Goal: Task Accomplishment & Management: Use online tool/utility

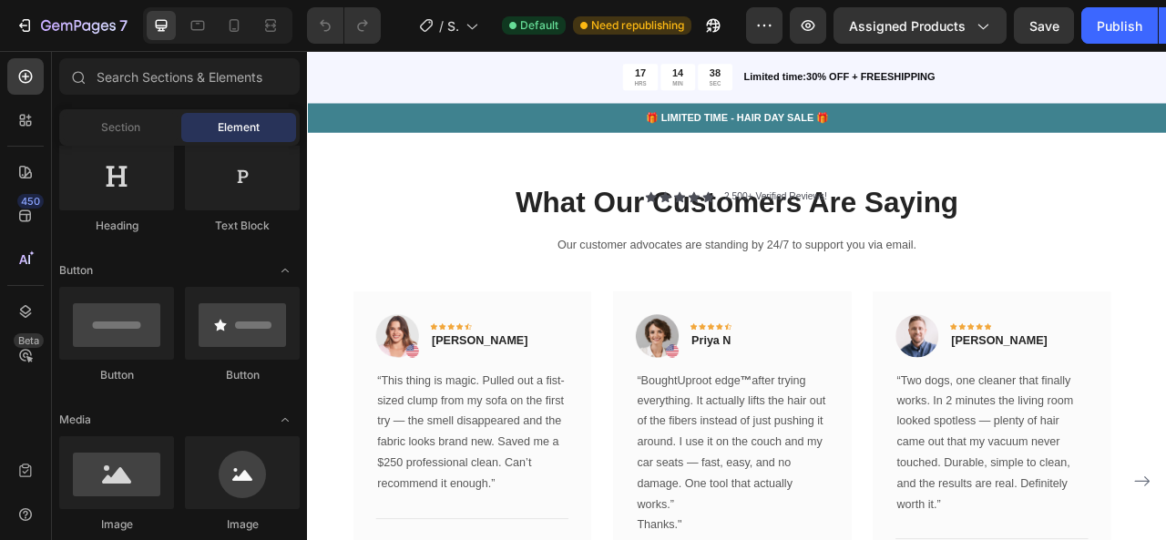
scroll to position [4944, 0]
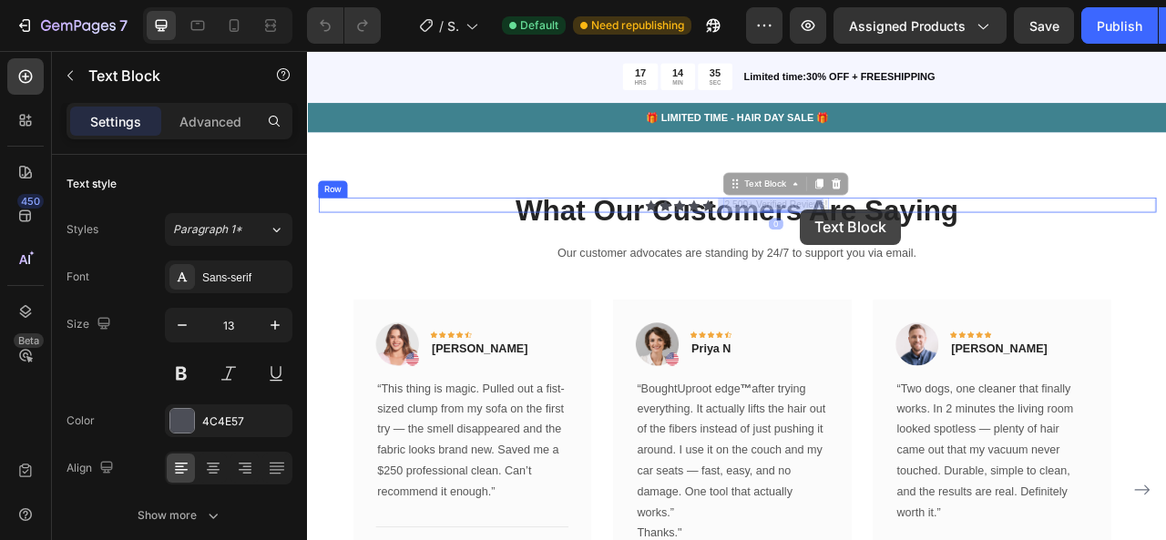
drag, startPoint x: 941, startPoint y: 240, endPoint x: 934, endPoint y: 251, distance: 13.1
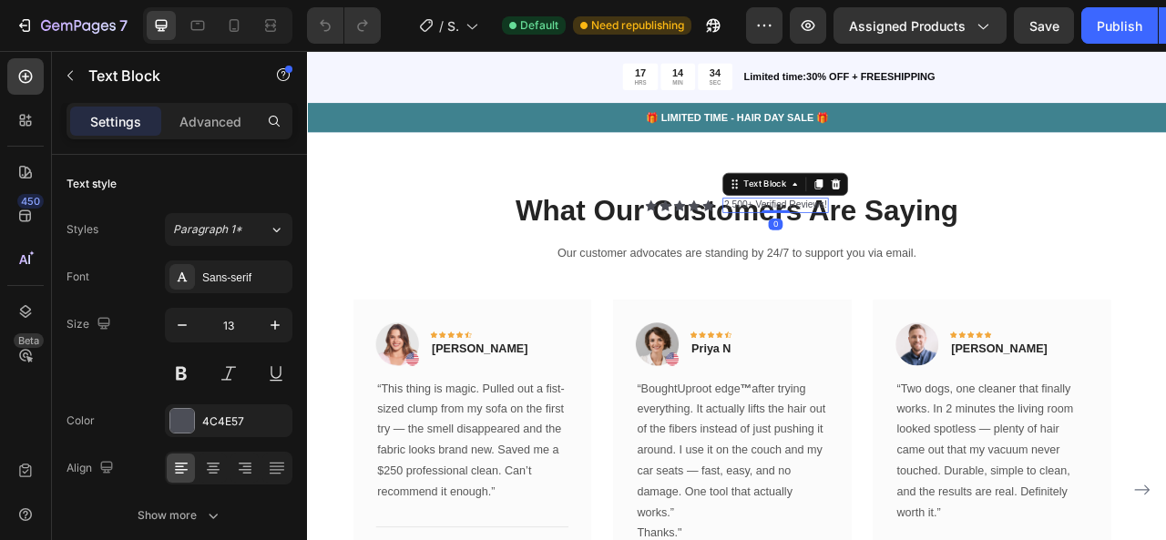
click at [932, 243] on p "2,500+ Verified Reviews!" at bounding box center [902, 247] width 130 height 15
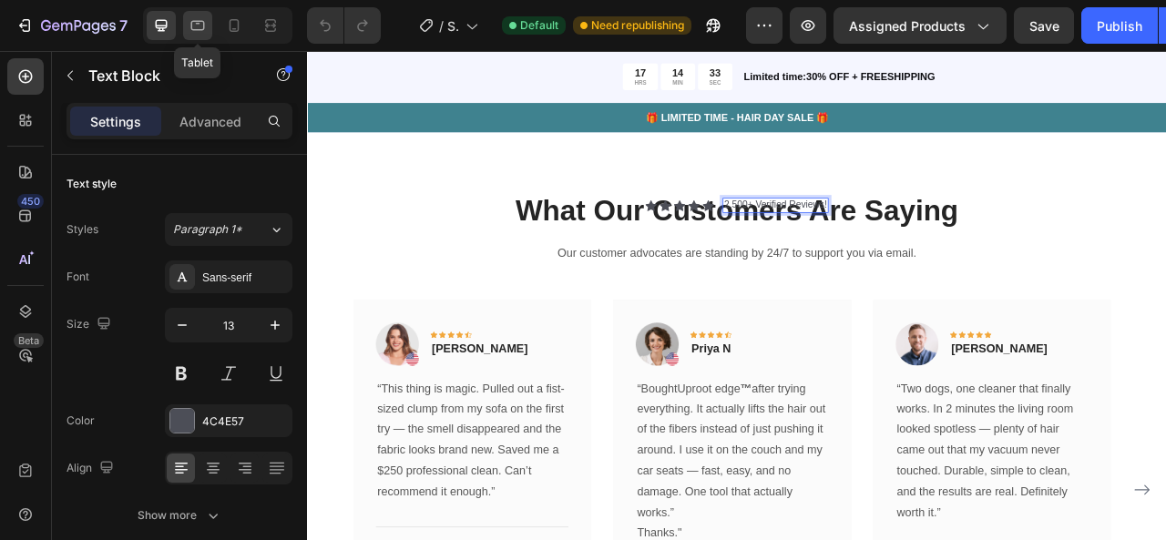
click at [203, 22] on icon at bounding box center [198, 26] width 14 height 10
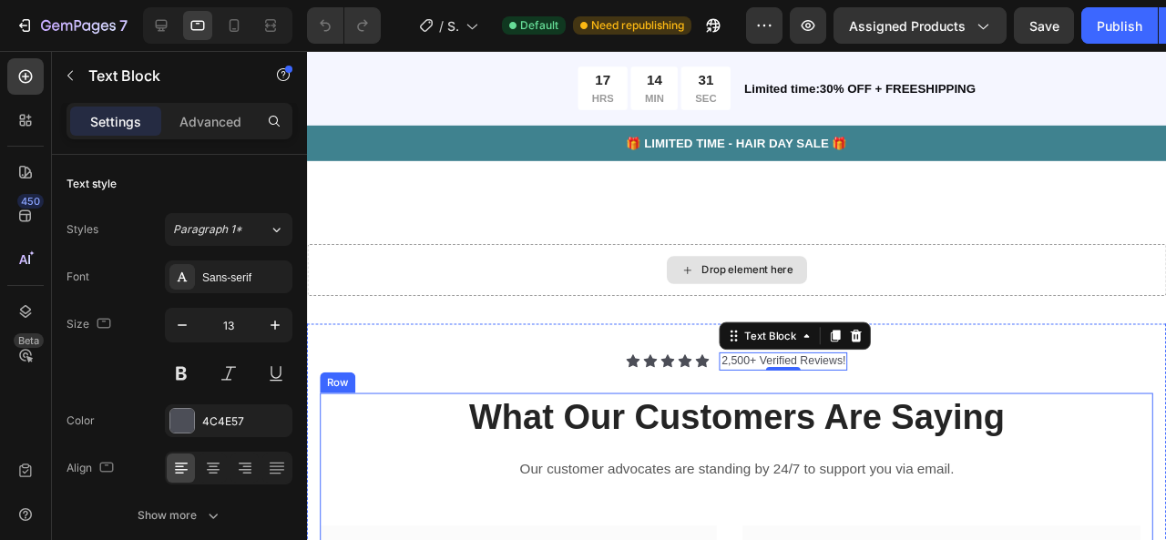
scroll to position [4782, 0]
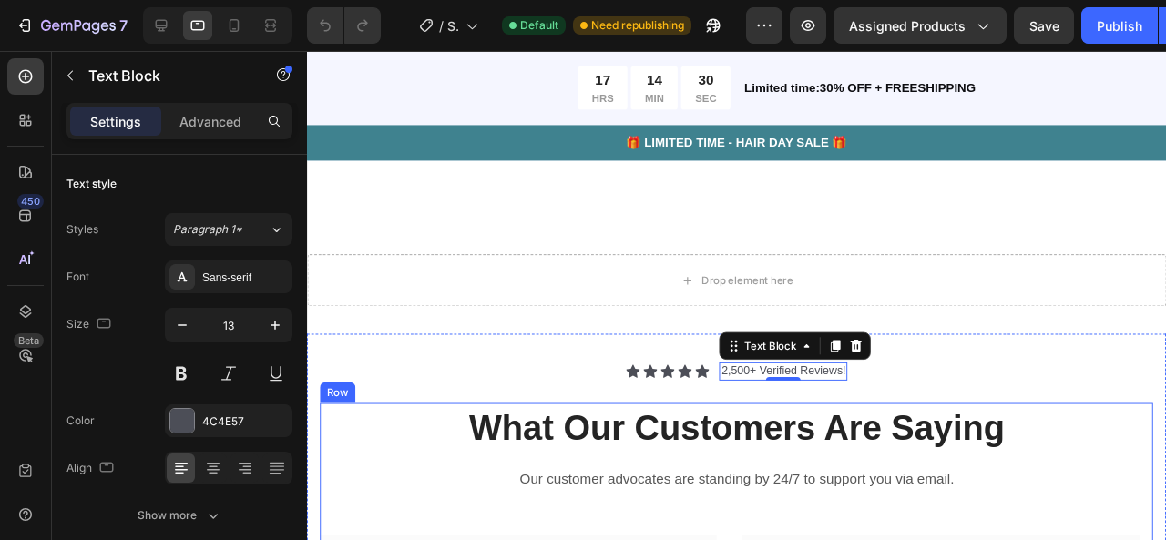
click at [554, 265] on div "Drop element here" at bounding box center [759, 292] width 904 height 55
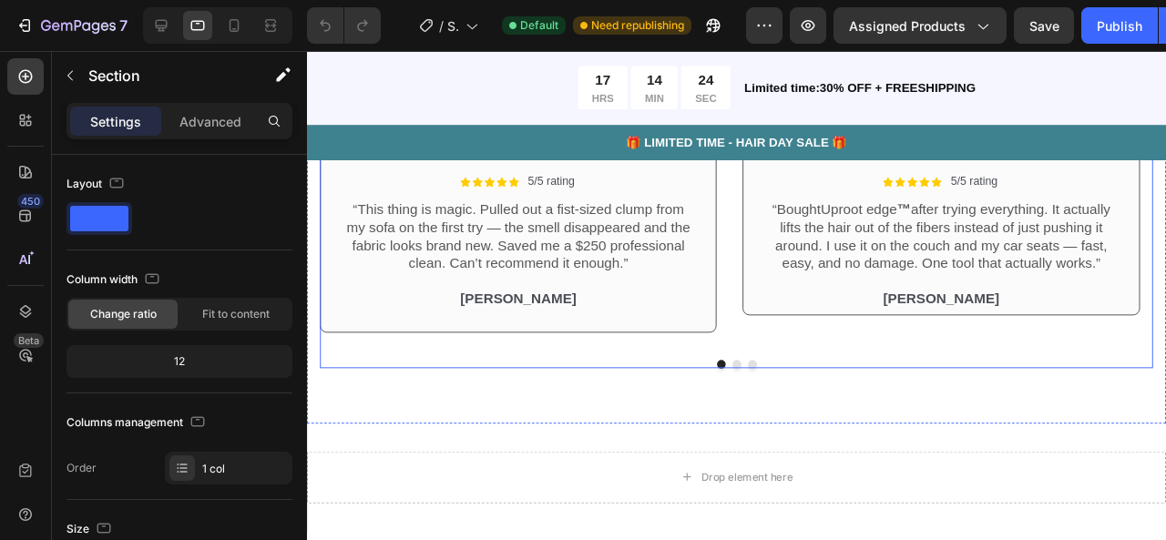
scroll to position [4823, 0]
click at [754, 380] on button "Dot" at bounding box center [758, 381] width 9 height 9
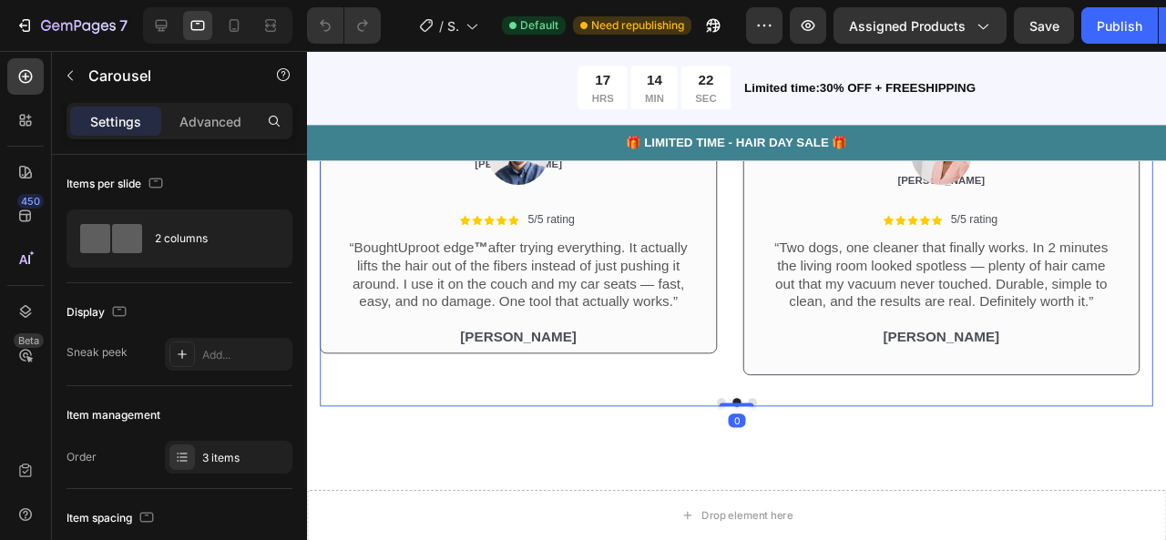
scroll to position [4771, 0]
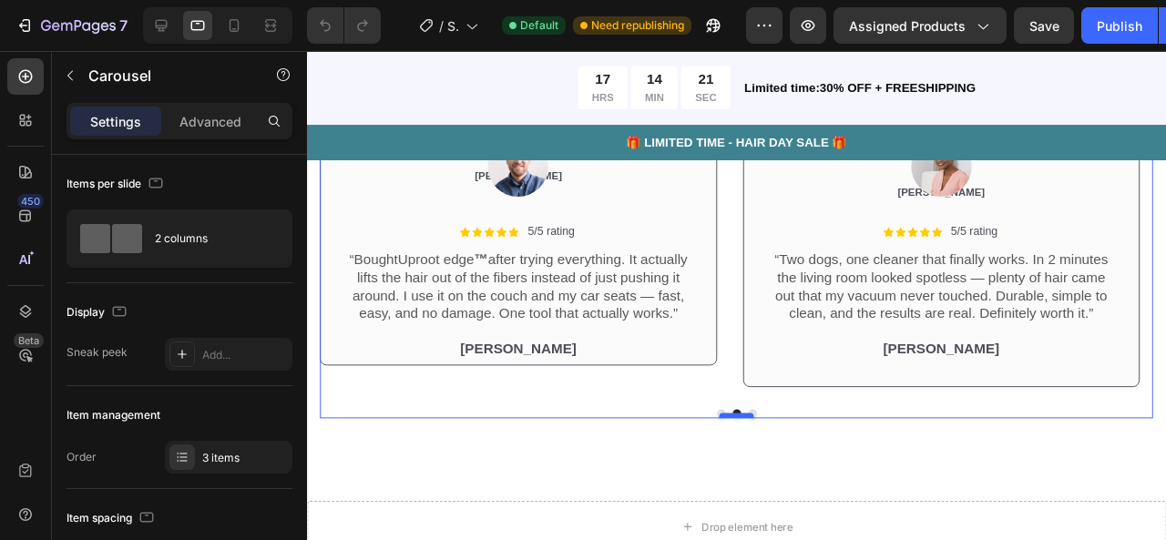
click at [767, 434] on div at bounding box center [759, 434] width 36 height 5
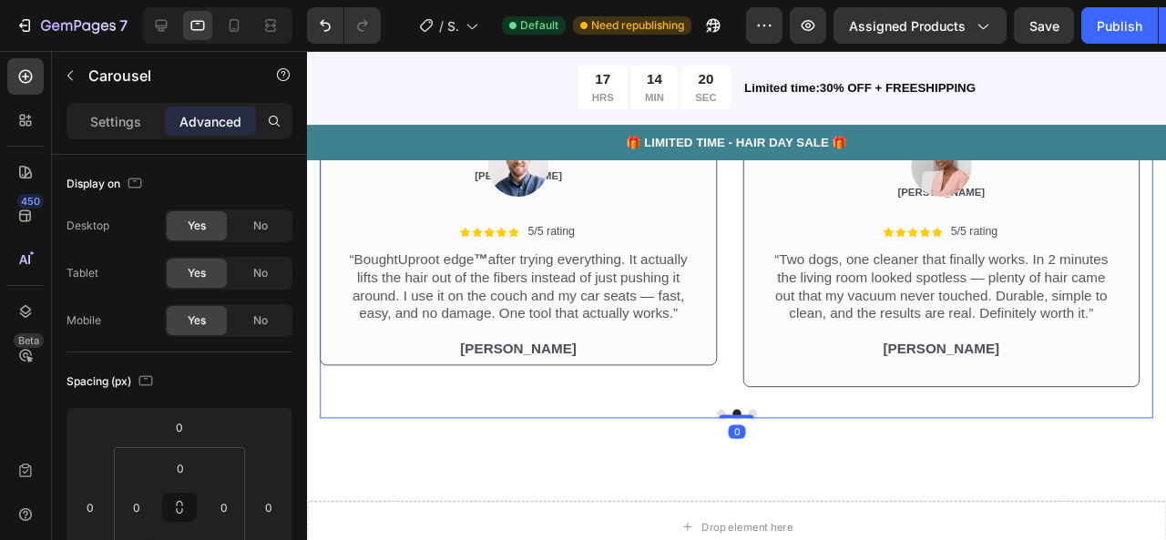
click at [770, 424] on div "Image Icon Icon Icon Icon Icon Icon List 5/5 rating Text Block Row “This thing …" at bounding box center [759, 265] width 876 height 343
click at [771, 431] on button "Dot" at bounding box center [775, 432] width 9 height 9
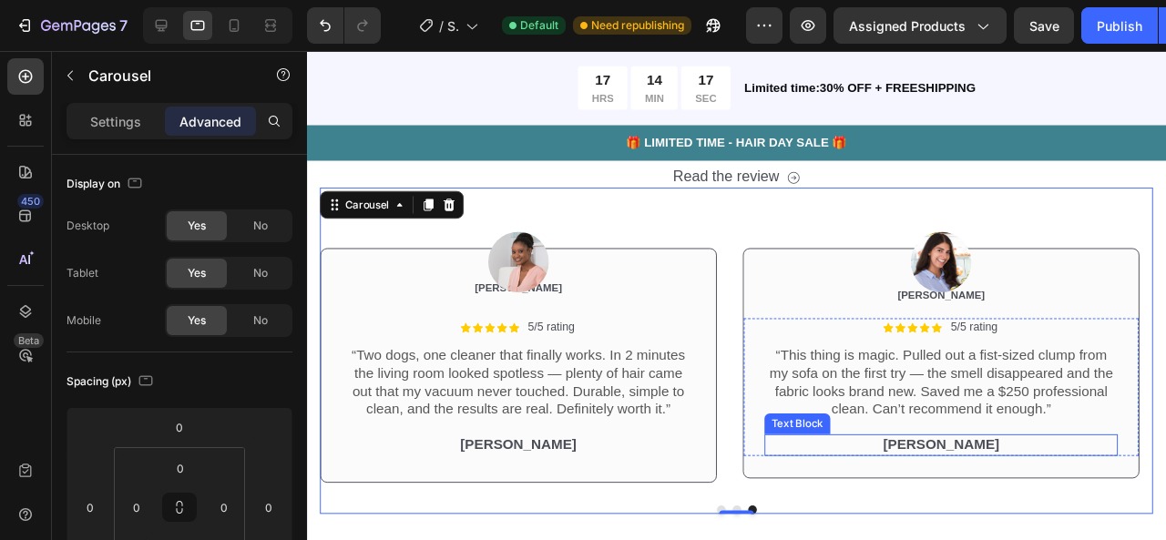
scroll to position [4671, 0]
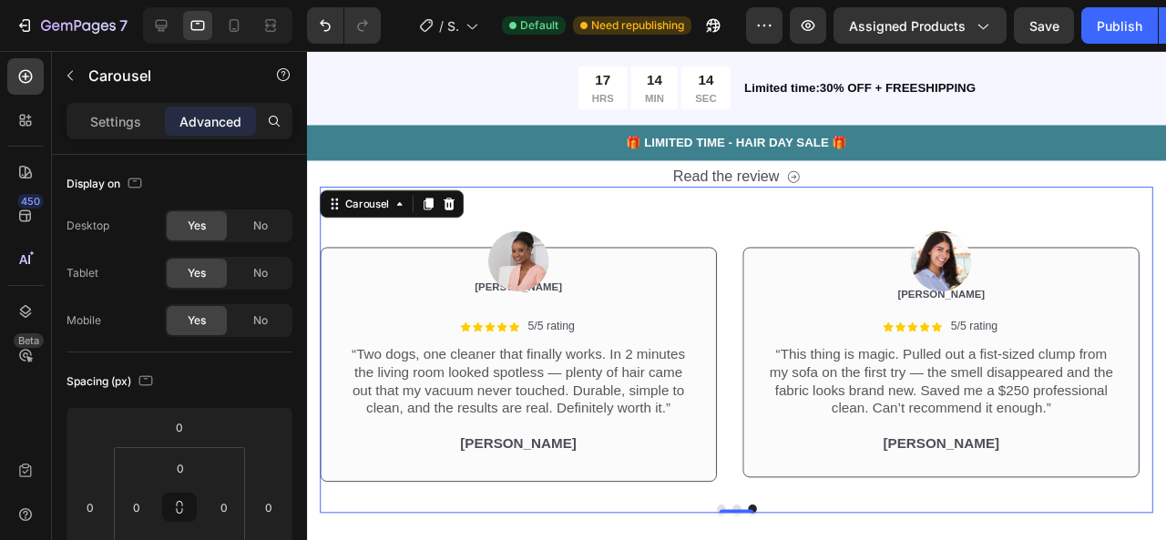
click at [738, 531] on button "Dot" at bounding box center [742, 532] width 9 height 9
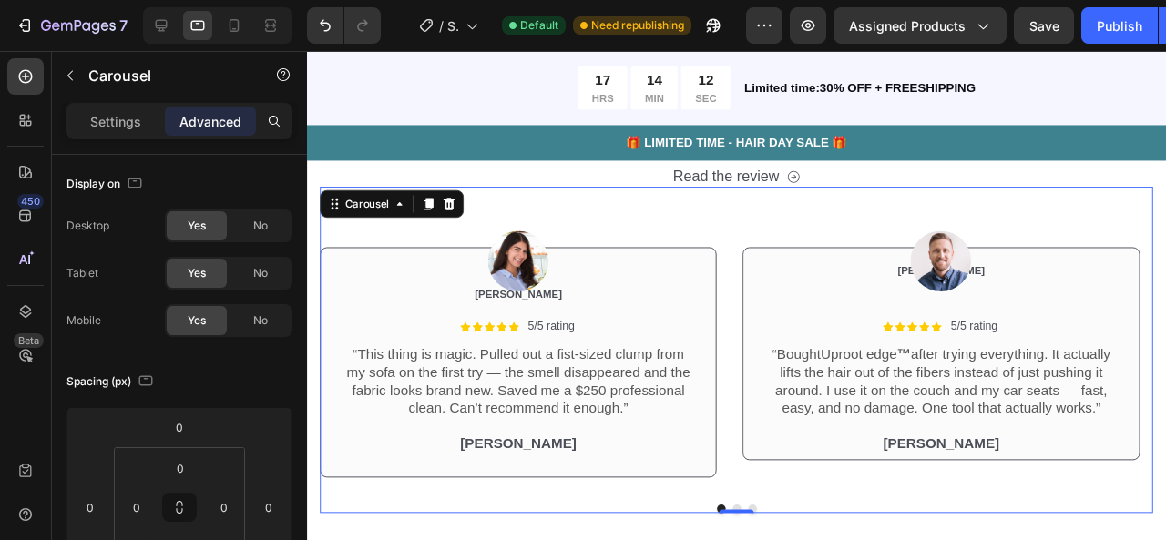
click at [746, 528] on div at bounding box center [759, 532] width 876 height 9
click at [754, 528] on button "Dot" at bounding box center [758, 532] width 9 height 9
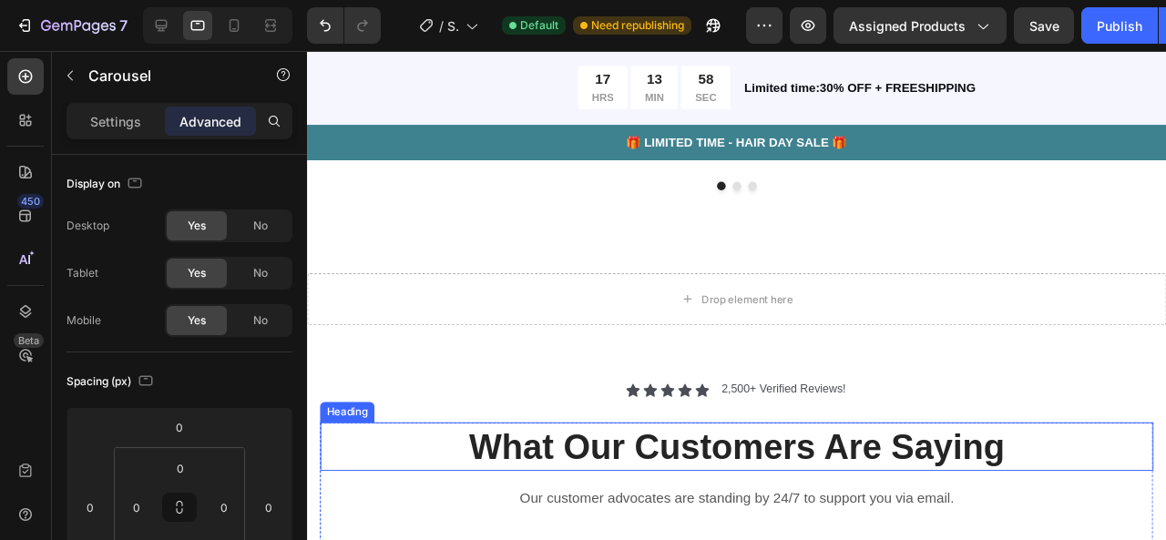
scroll to position [5208, 0]
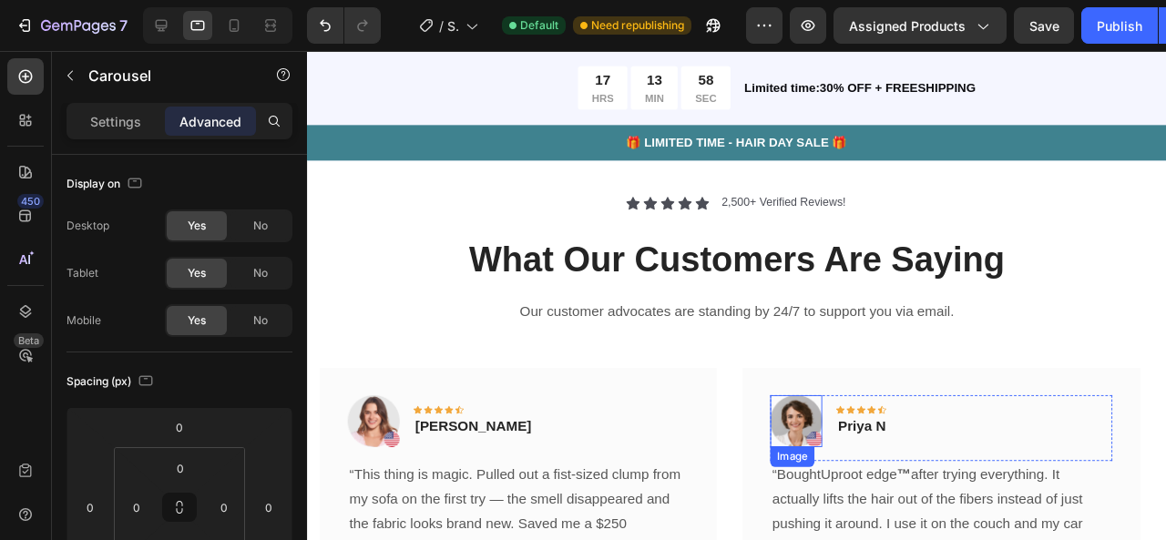
click at [827, 442] on img at bounding box center [821, 441] width 55 height 55
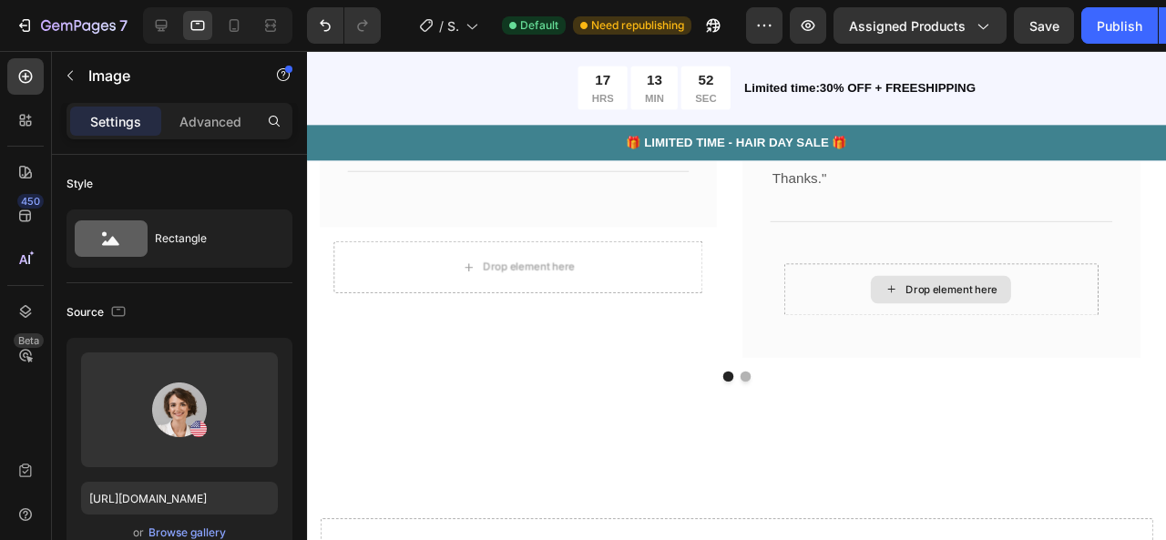
scroll to position [5649, 0]
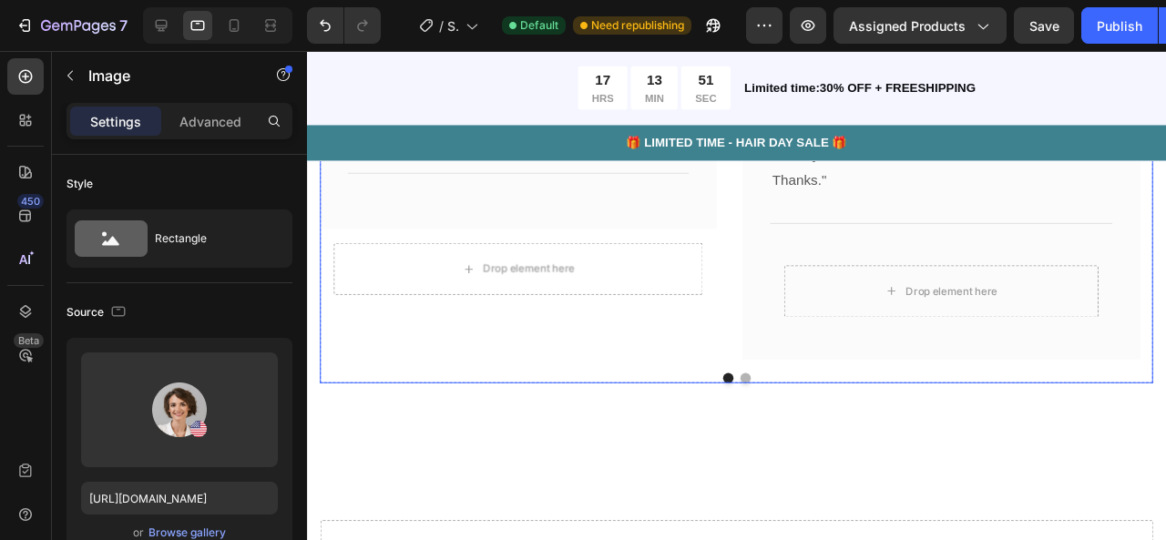
click at [759, 399] on div "Image Icon Icon Icon Icon Icon Row [PERSON_NAME] Text block Row “This thing is …" at bounding box center [759, 172] width 876 height 457
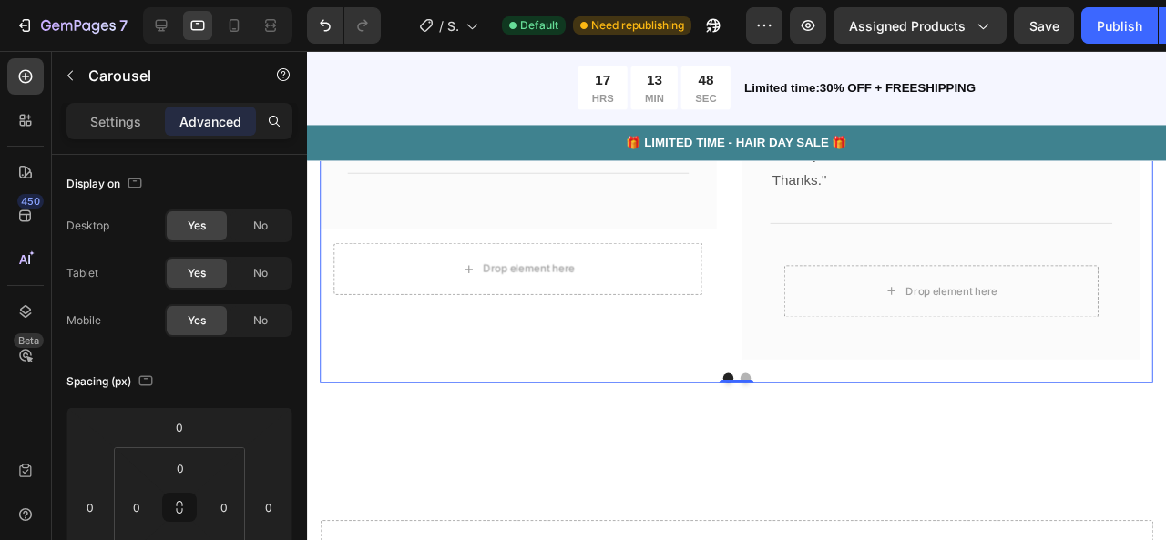
click at [762, 393] on button "Dot" at bounding box center [767, 395] width 11 height 11
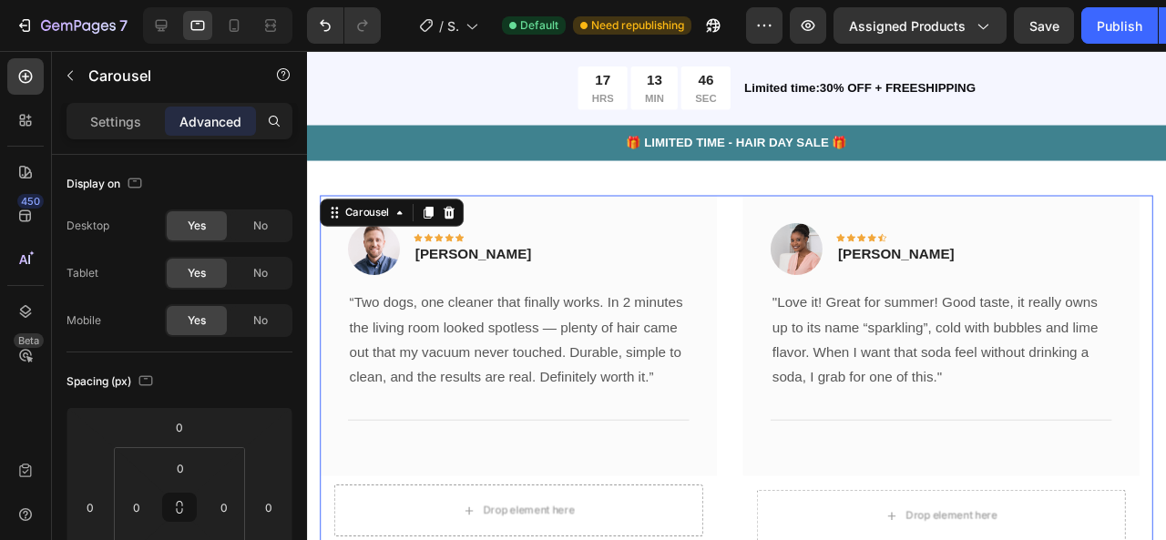
scroll to position [5647, 0]
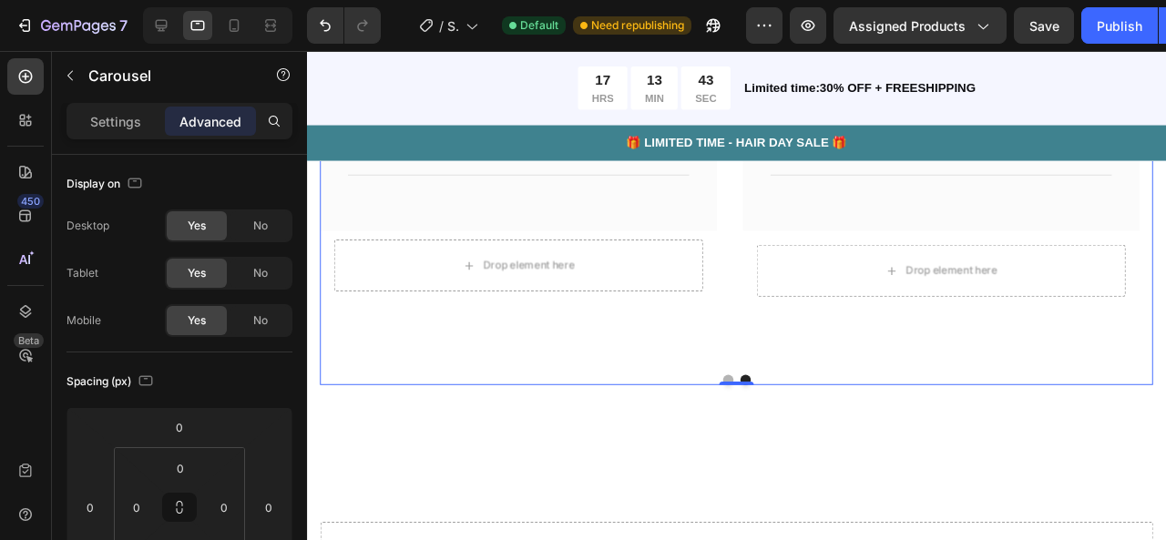
click at [744, 394] on button "Dot" at bounding box center [749, 397] width 11 height 11
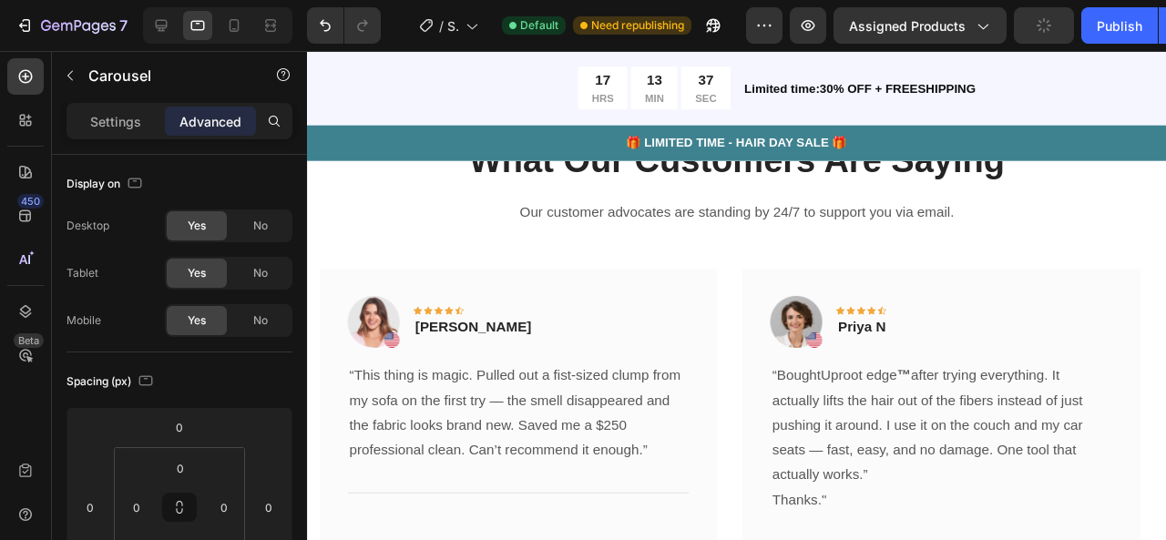
scroll to position [5314, 0]
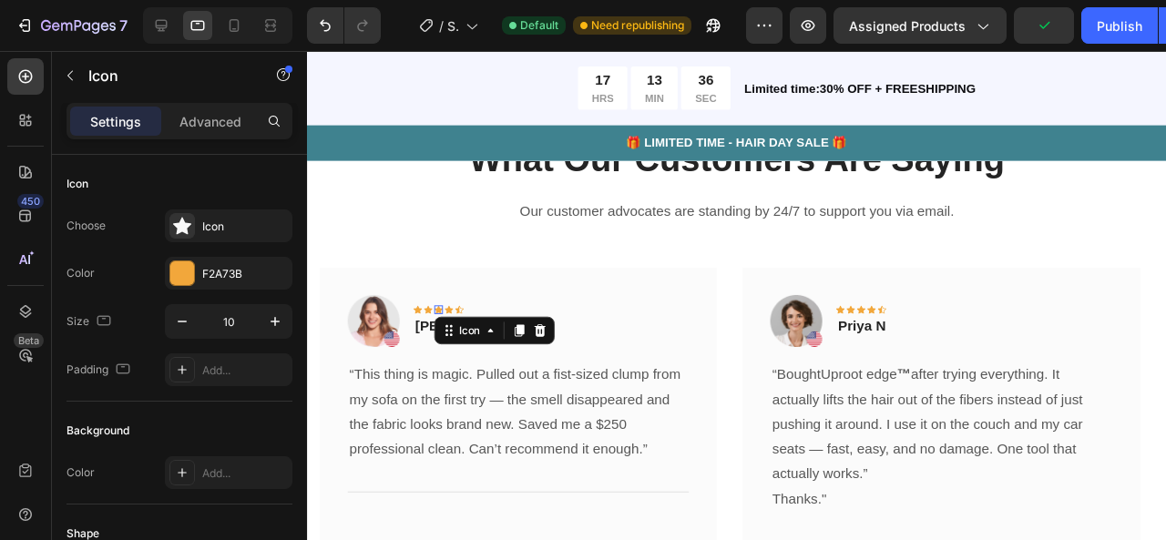
click at [446, 322] on div "Icon 0" at bounding box center [445, 323] width 9 height 9
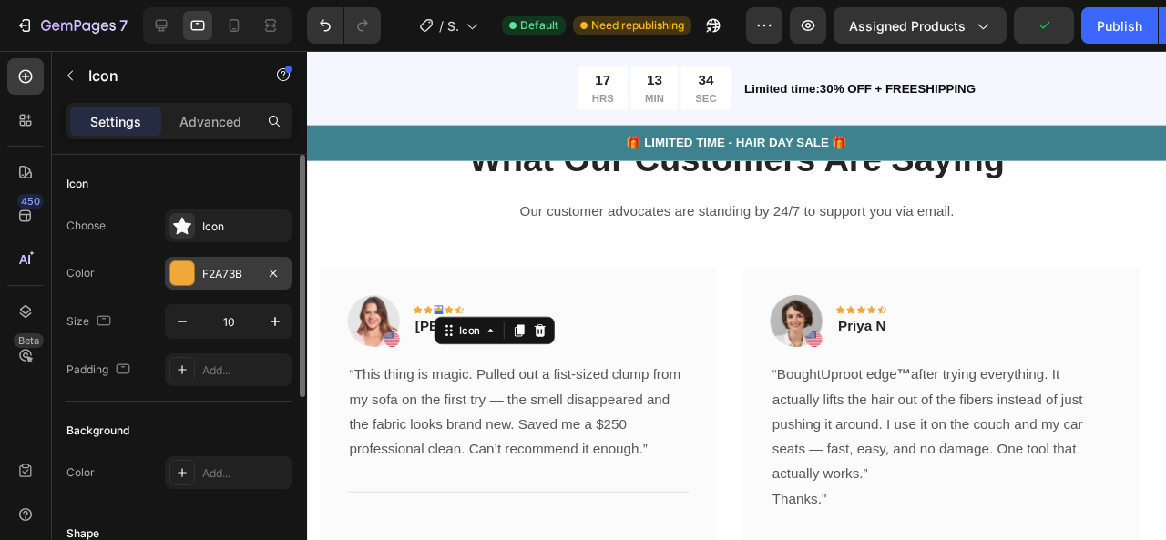
click at [230, 266] on div "F2A73B" at bounding box center [228, 274] width 53 height 16
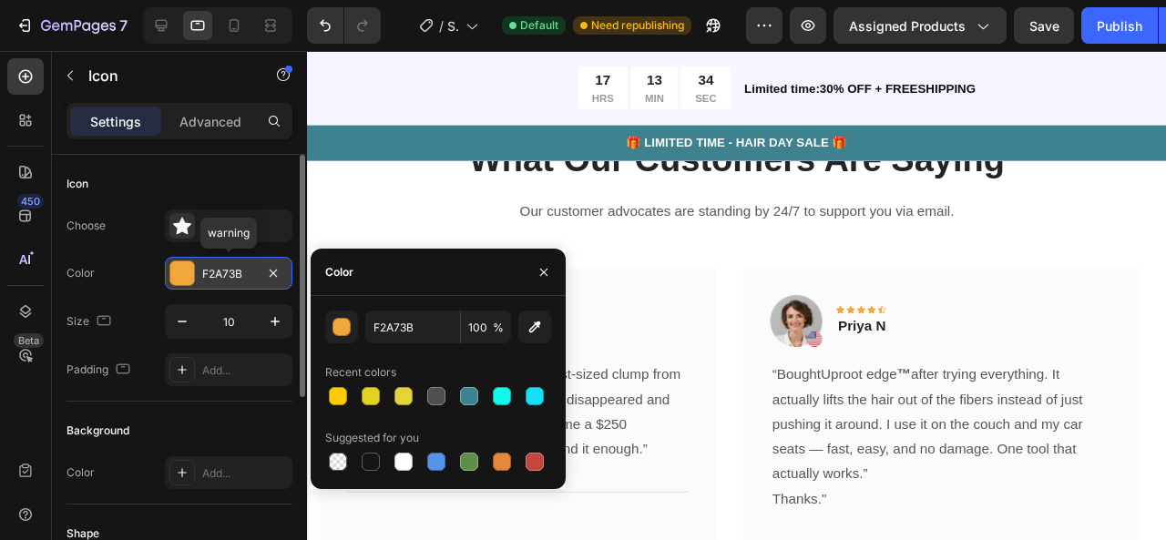
click at [231, 266] on div "F2A73B" at bounding box center [228, 274] width 53 height 16
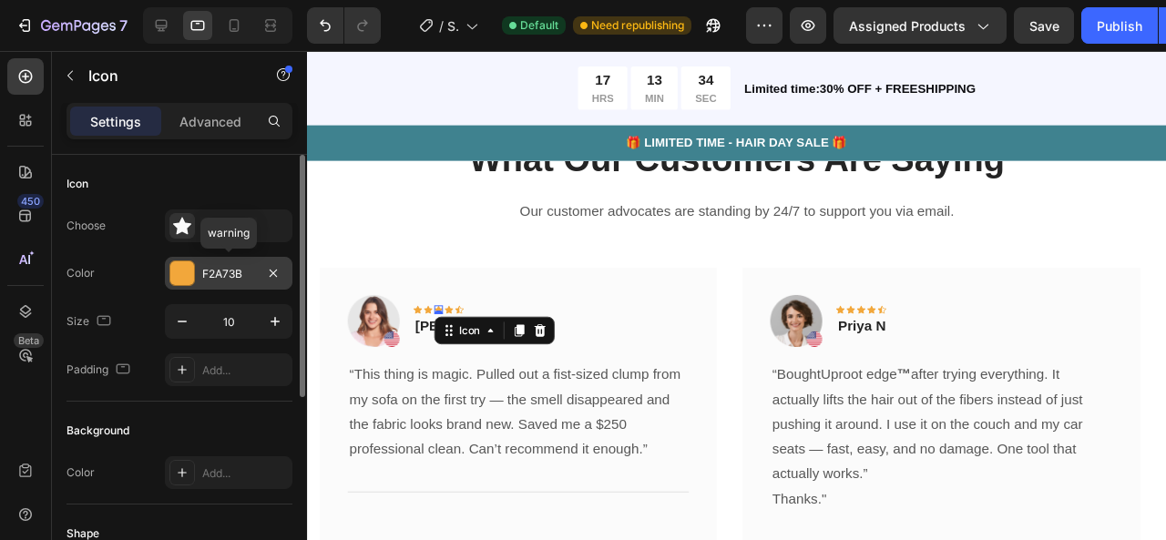
click at [231, 266] on div "F2A73B" at bounding box center [228, 274] width 53 height 16
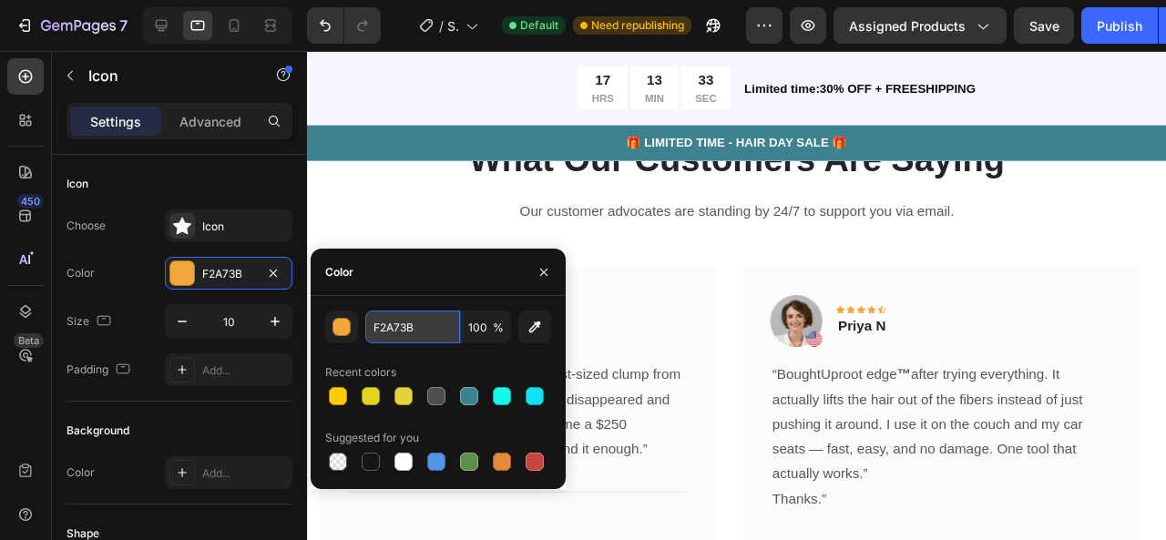
click at [373, 328] on input "F2A73B" at bounding box center [412, 327] width 95 height 33
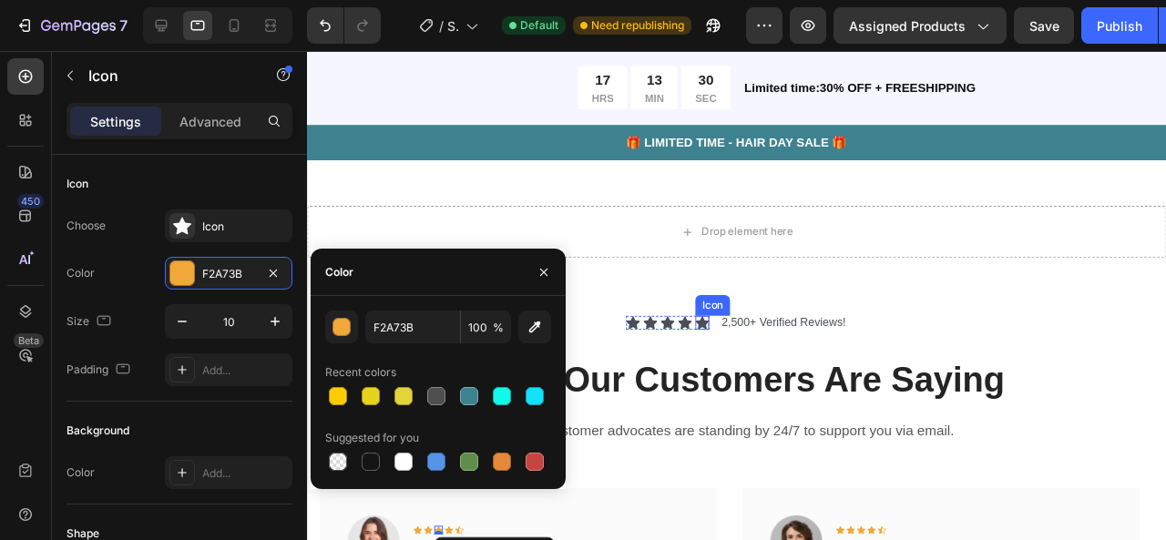
click at [731, 319] on div "Icon" at bounding box center [733, 319] width 29 height 0
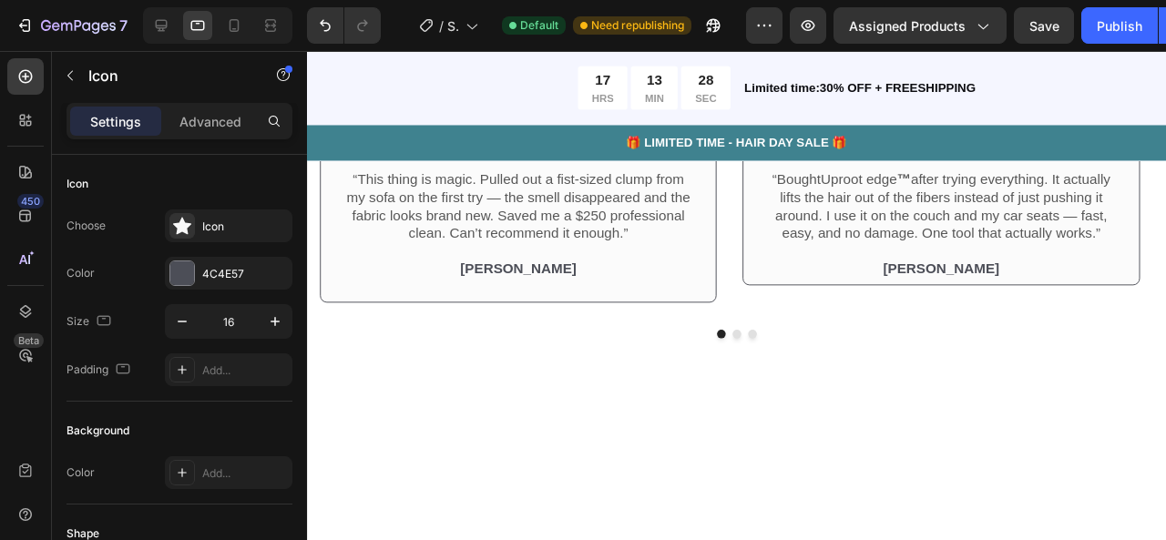
scroll to position [4629, 0]
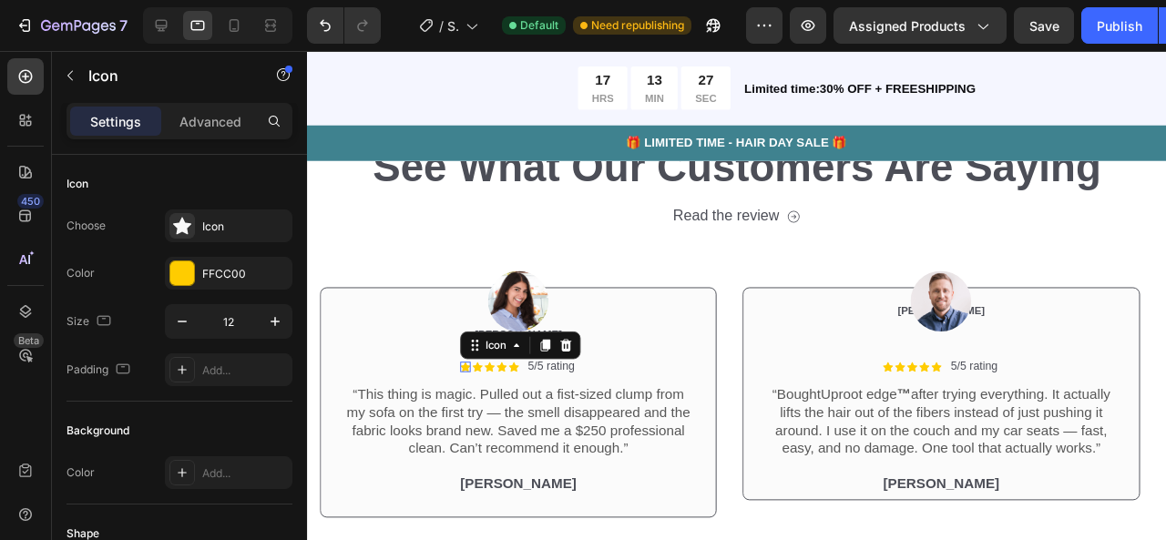
click at [474, 384] on div "Icon 0" at bounding box center [473, 383] width 11 height 11
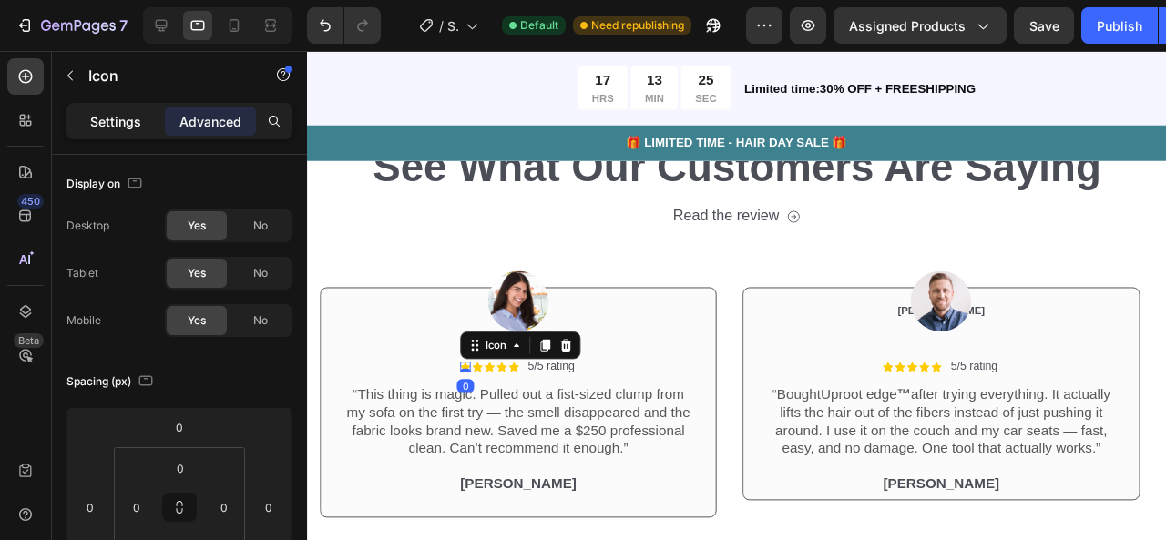
click at [128, 128] on p "Settings" at bounding box center [115, 121] width 51 height 19
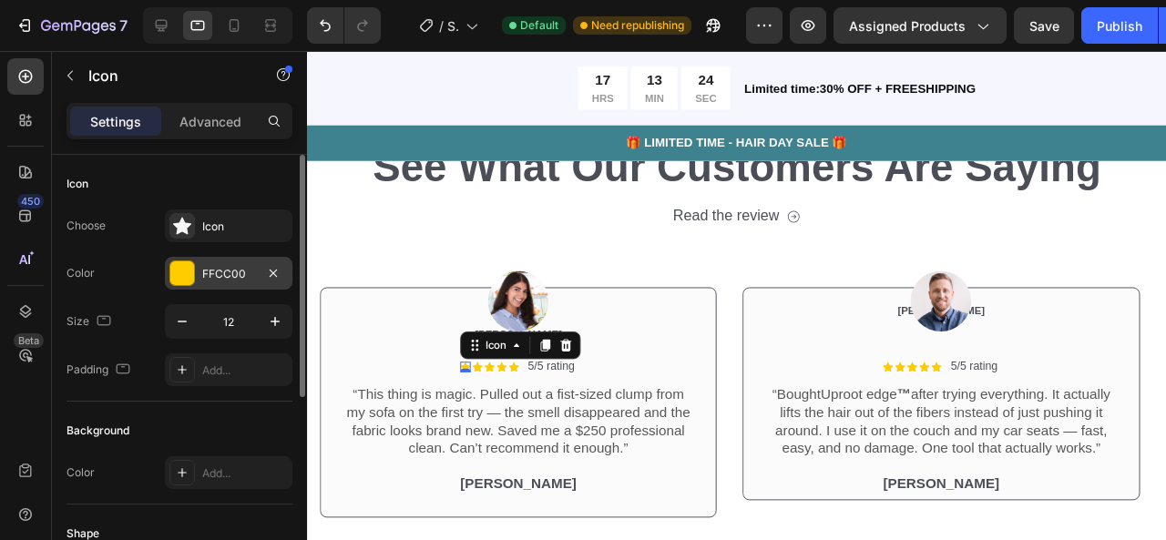
click at [214, 271] on div "FFCC00" at bounding box center [228, 274] width 53 height 16
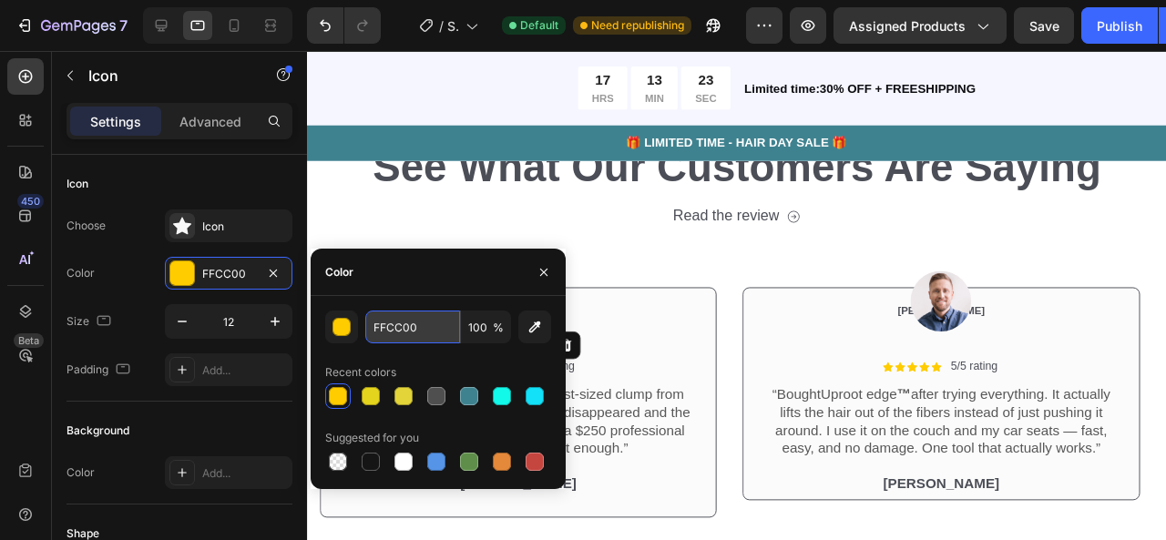
click at [376, 318] on input "FFCC00" at bounding box center [412, 327] width 95 height 33
paste input "2A73B"
type input "F2A73B"
click at [547, 270] on icon "button" at bounding box center [543, 272] width 7 height 7
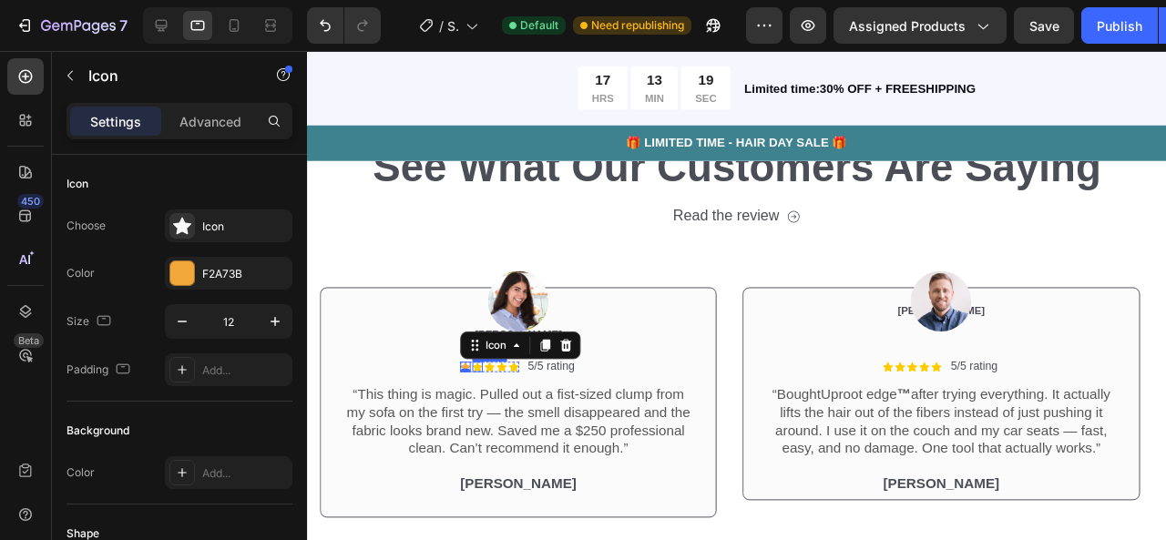
click at [489, 383] on icon at bounding box center [486, 383] width 11 height 11
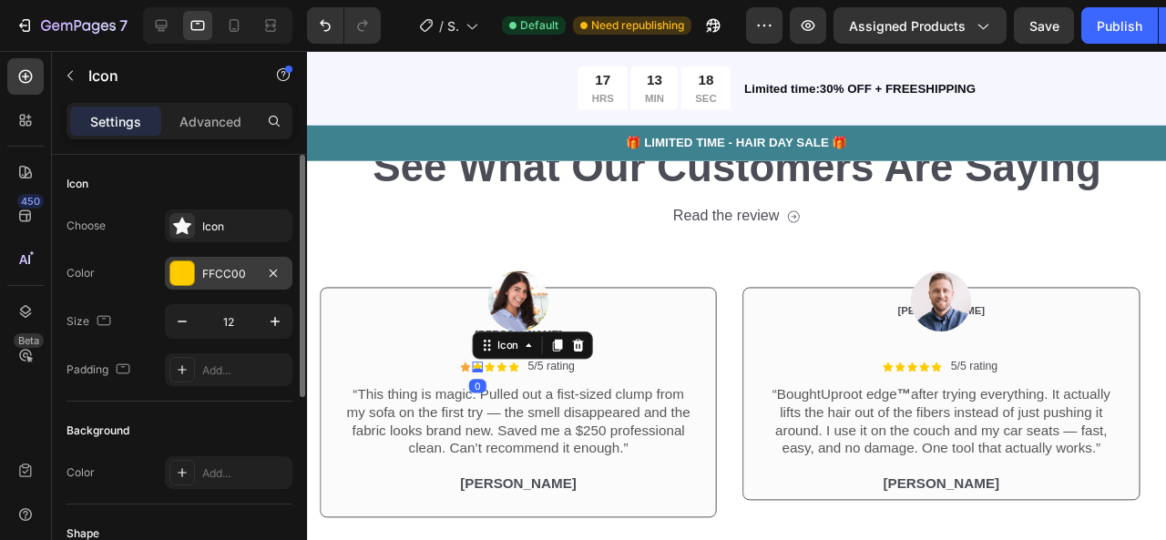
click at [256, 285] on div "FFCC00" at bounding box center [229, 273] width 128 height 33
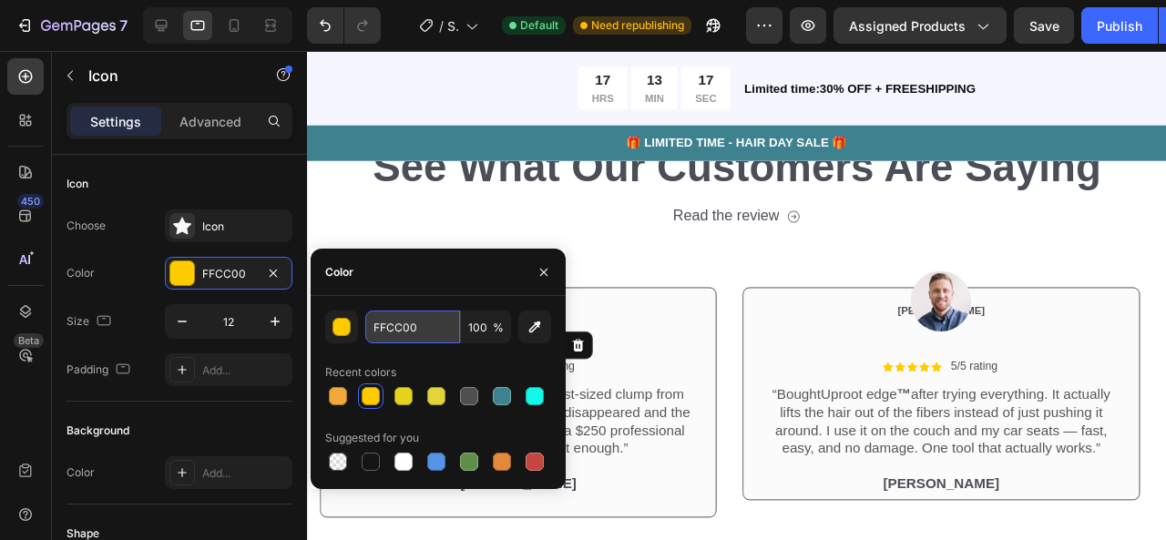
click at [383, 332] on input "FFCC00" at bounding box center [412, 327] width 95 height 33
paste input "2A73B"
type input "F2A73B"
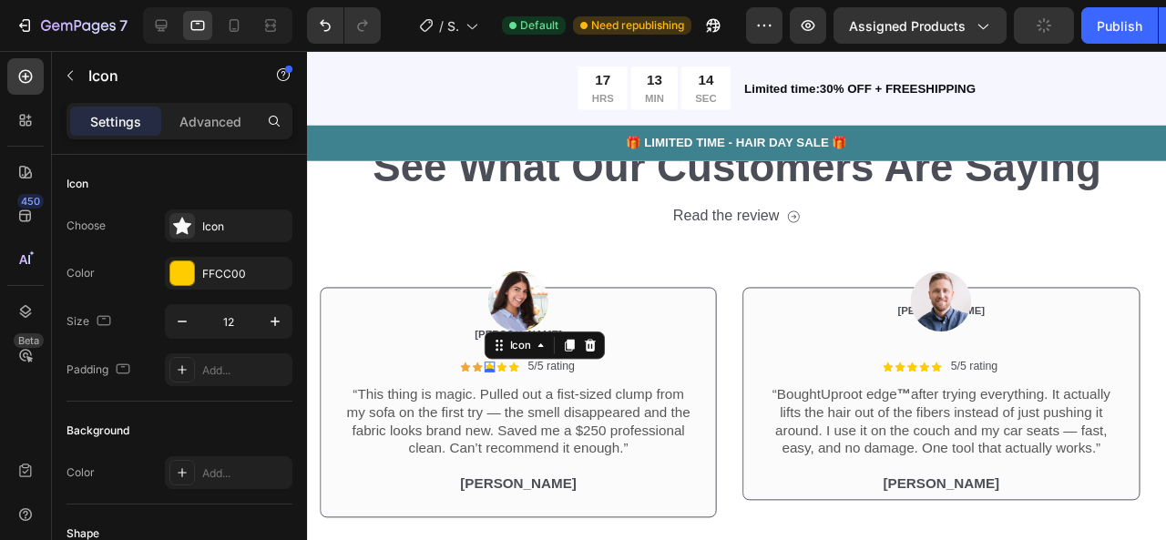
click at [500, 385] on div "Icon 0" at bounding box center [499, 383] width 11 height 11
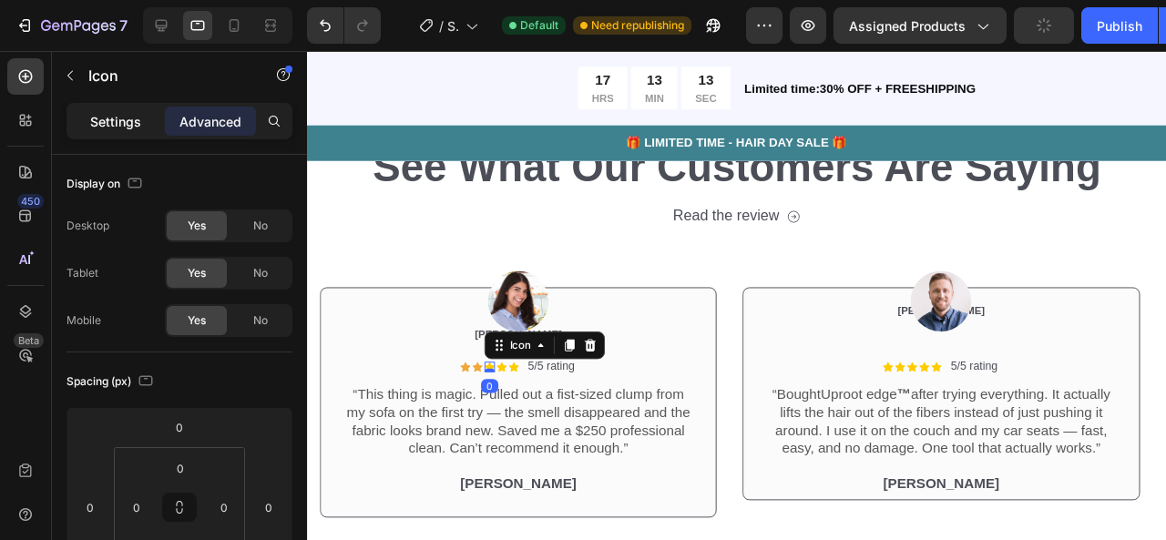
click at [136, 128] on p "Settings" at bounding box center [115, 121] width 51 height 19
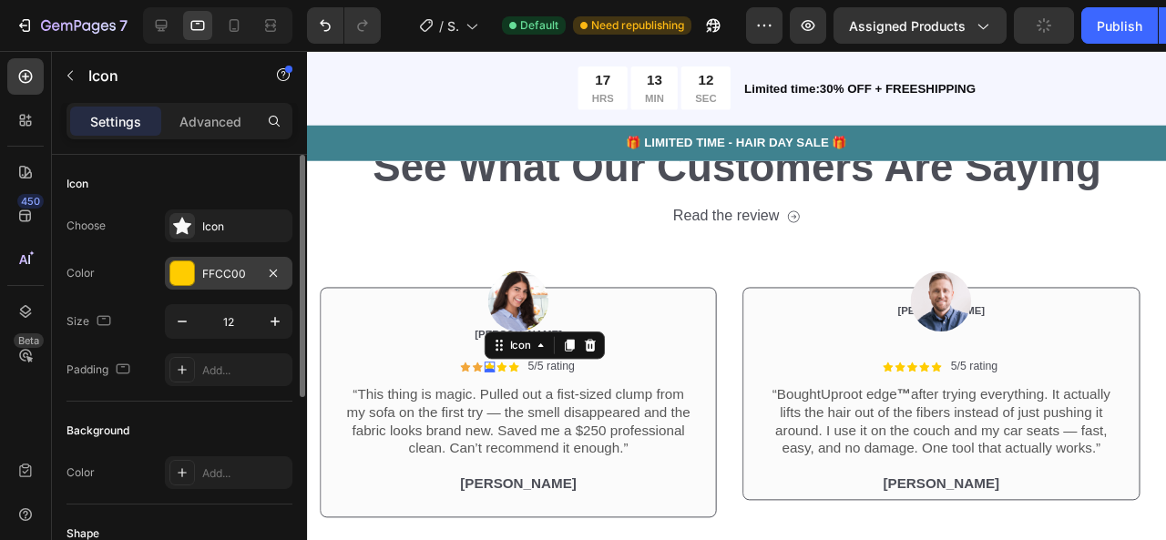
click at [246, 281] on div "FFCC00" at bounding box center [229, 273] width 128 height 33
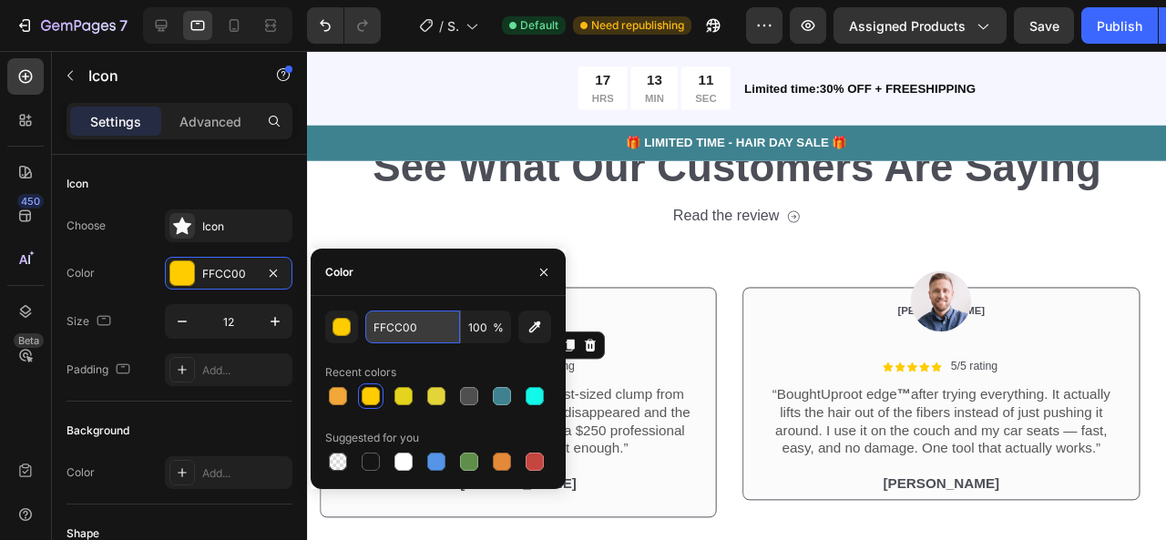
click at [386, 336] on input "FFCC00" at bounding box center [412, 327] width 95 height 33
paste input "2A73B"
type input "F2A73B"
drag, startPoint x: 547, startPoint y: 278, endPoint x: 252, endPoint y: 247, distance: 295.9
click at [547, 278] on icon "button" at bounding box center [544, 272] width 15 height 15
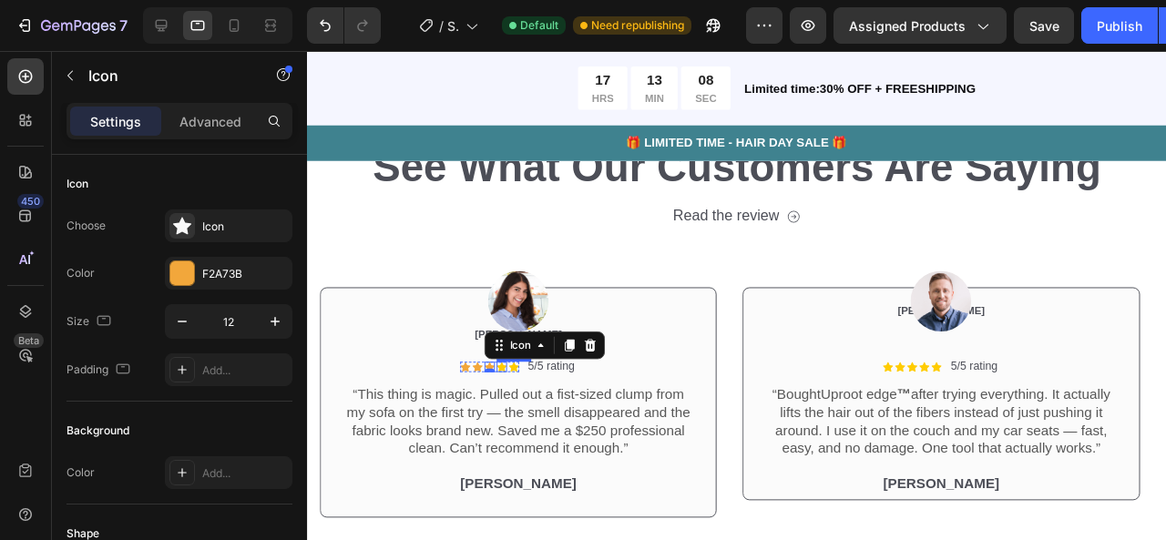
click at [509, 380] on icon at bounding box center [511, 383] width 11 height 10
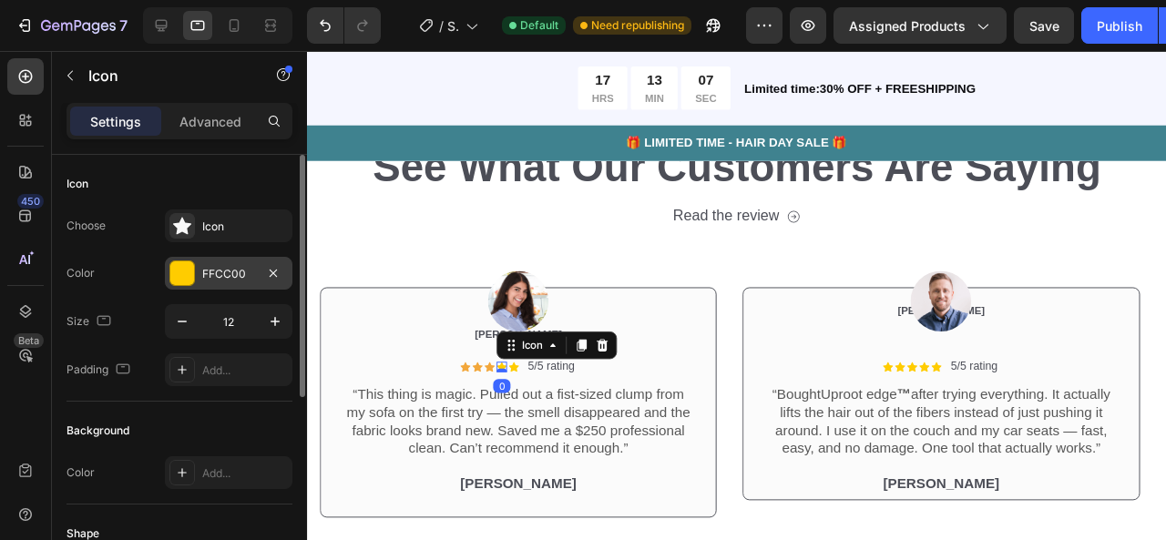
click at [234, 269] on div "FFCC00" at bounding box center [228, 274] width 53 height 16
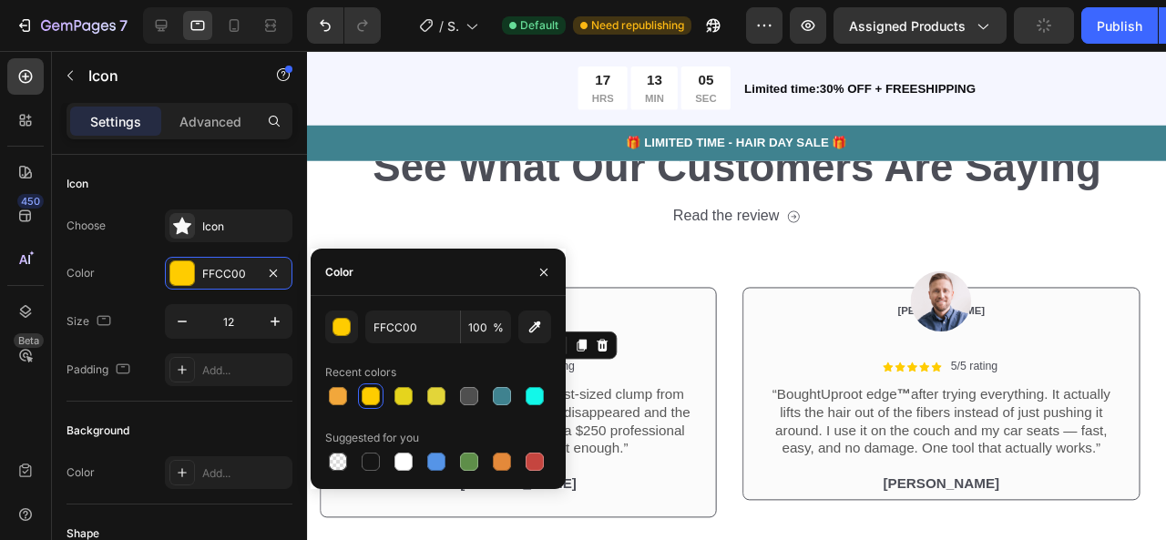
click at [394, 348] on div "FFCC00 100 % Recent colors Suggested for you" at bounding box center [438, 393] width 226 height 164
click at [427, 334] on input "FFCC00" at bounding box center [412, 327] width 95 height 33
paste input "2A73B"
type input "F2A73B"
click at [547, 274] on icon "button" at bounding box center [544, 272] width 15 height 15
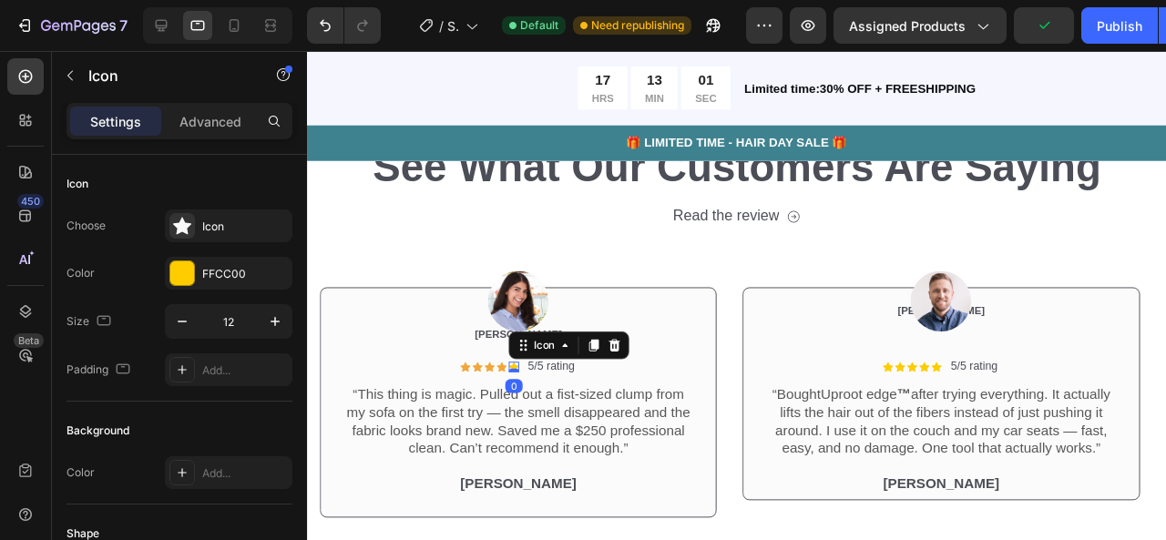
click at [526, 379] on icon at bounding box center [524, 383] width 11 height 10
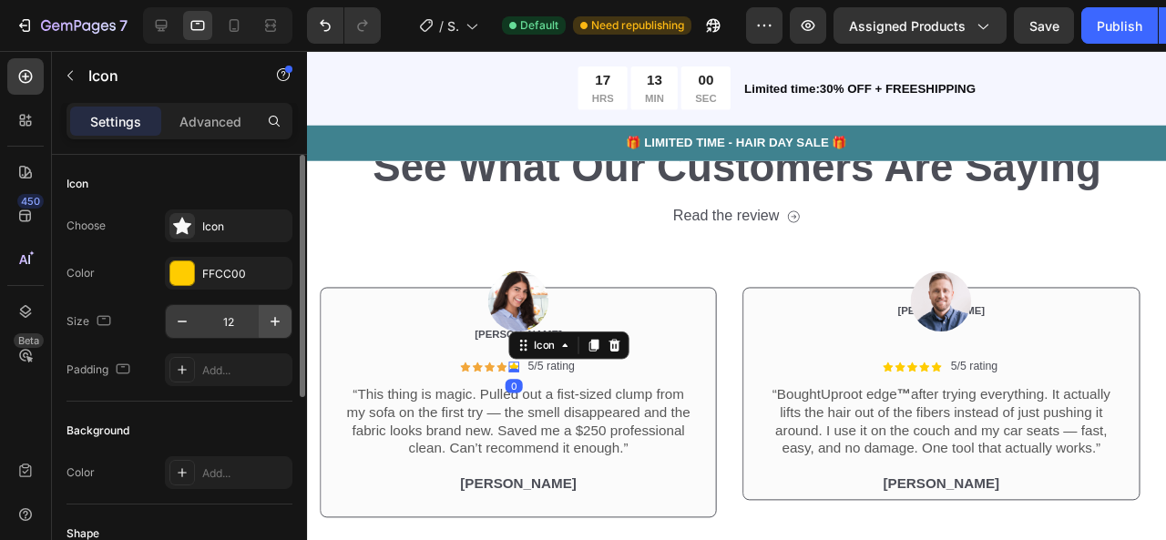
drag, startPoint x: 251, startPoint y: 267, endPoint x: 292, endPoint y: 326, distance: 71.5
click at [251, 267] on div "FFCC00" at bounding box center [245, 274] width 86 height 16
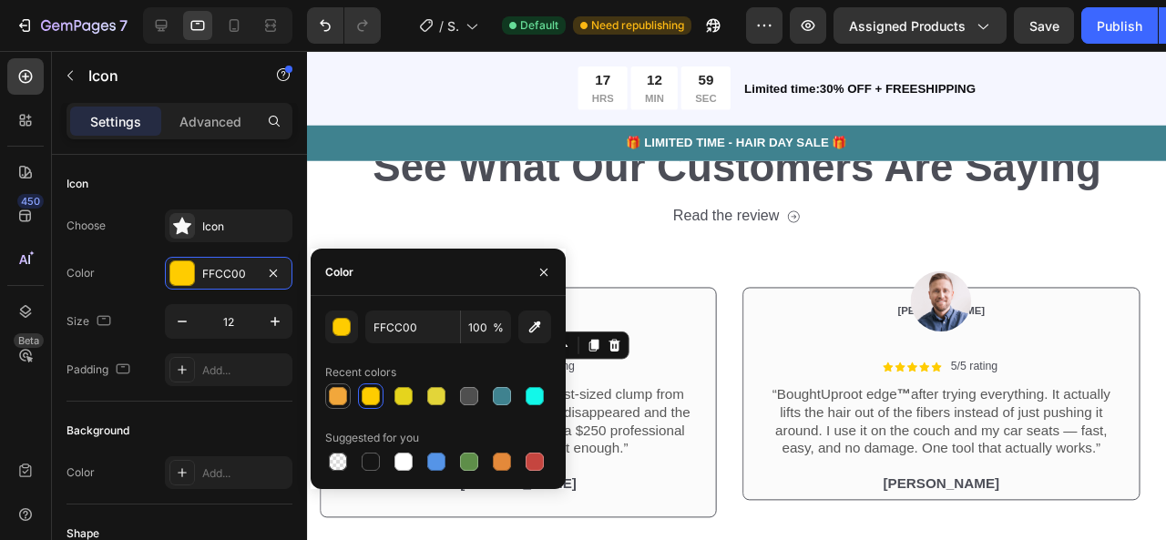
click at [343, 389] on div at bounding box center [338, 396] width 18 height 18
type input "F2A73B"
click at [670, 424] on p "“This thing is magic. Pulled out a fist-sized clump from my sofa on the first t…" at bounding box center [529, 442] width 368 height 76
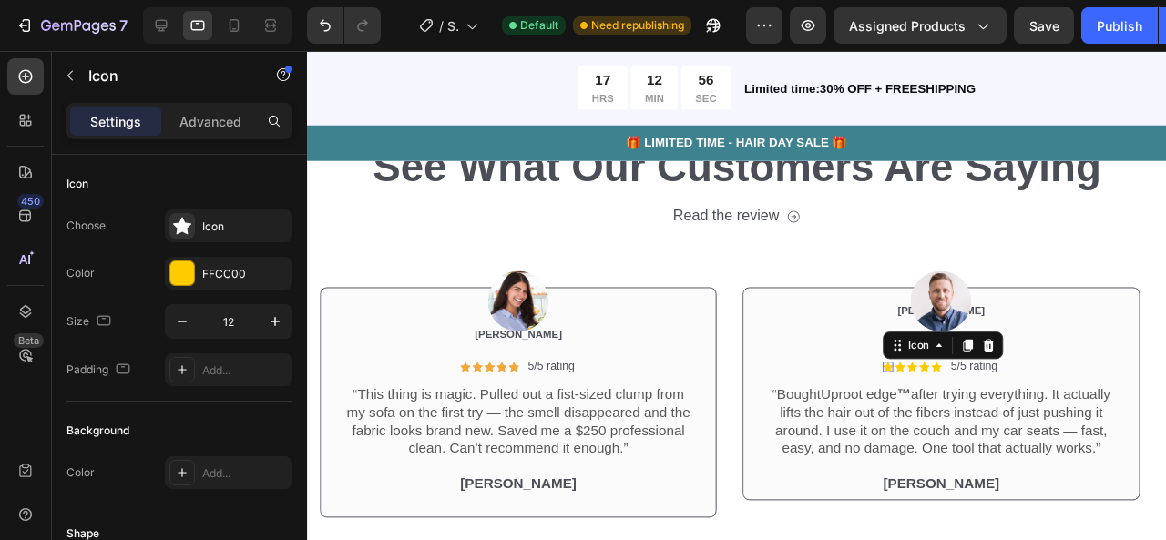
click at [918, 383] on icon at bounding box center [918, 383] width 11 height 10
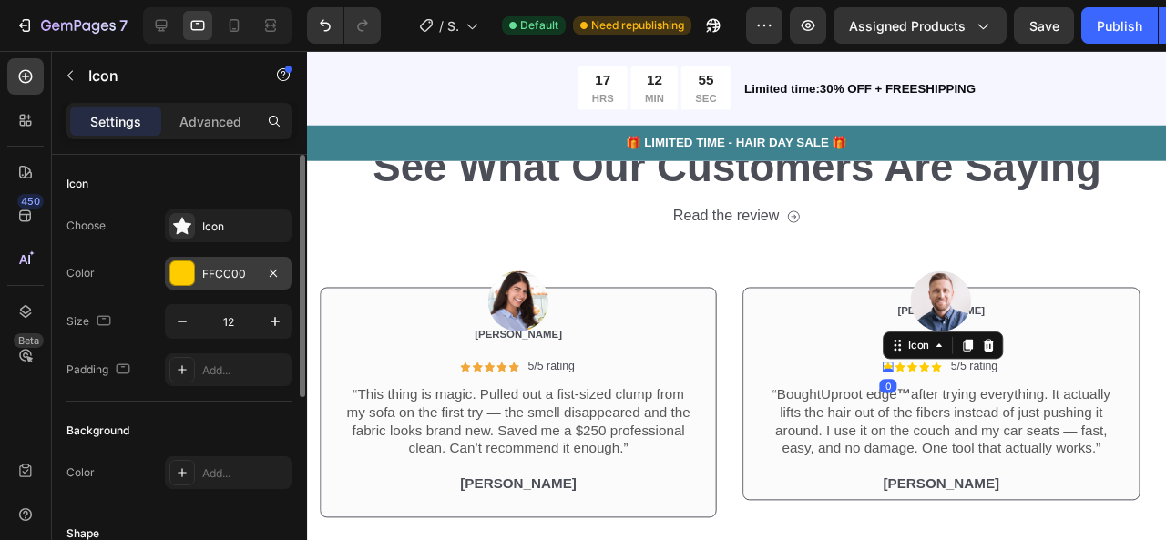
click at [263, 284] on div "FFCC00" at bounding box center [229, 273] width 128 height 33
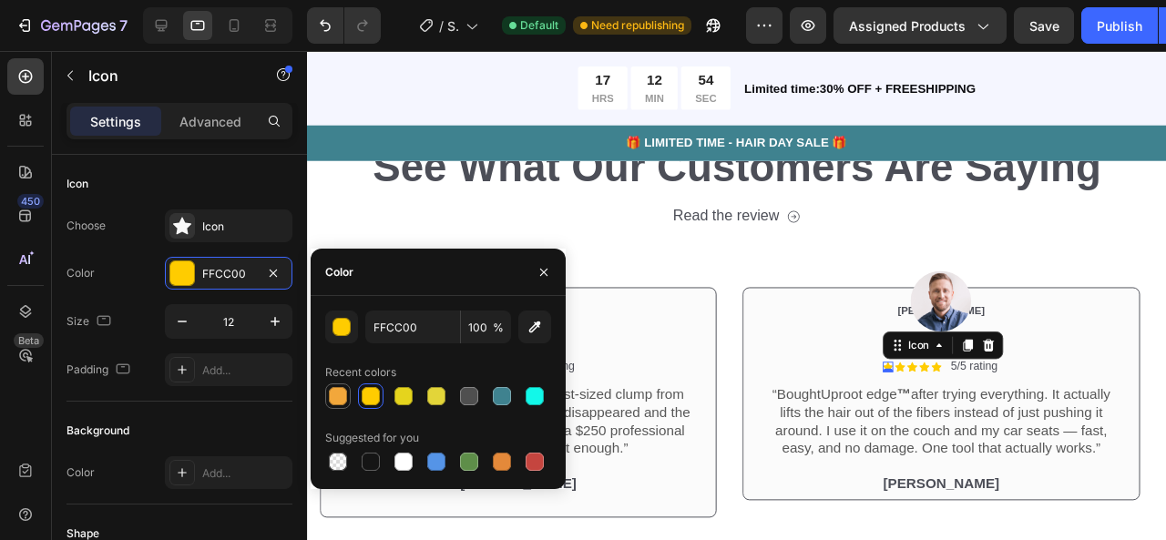
click at [334, 391] on div at bounding box center [338, 396] width 18 height 18
type input "F2A73B"
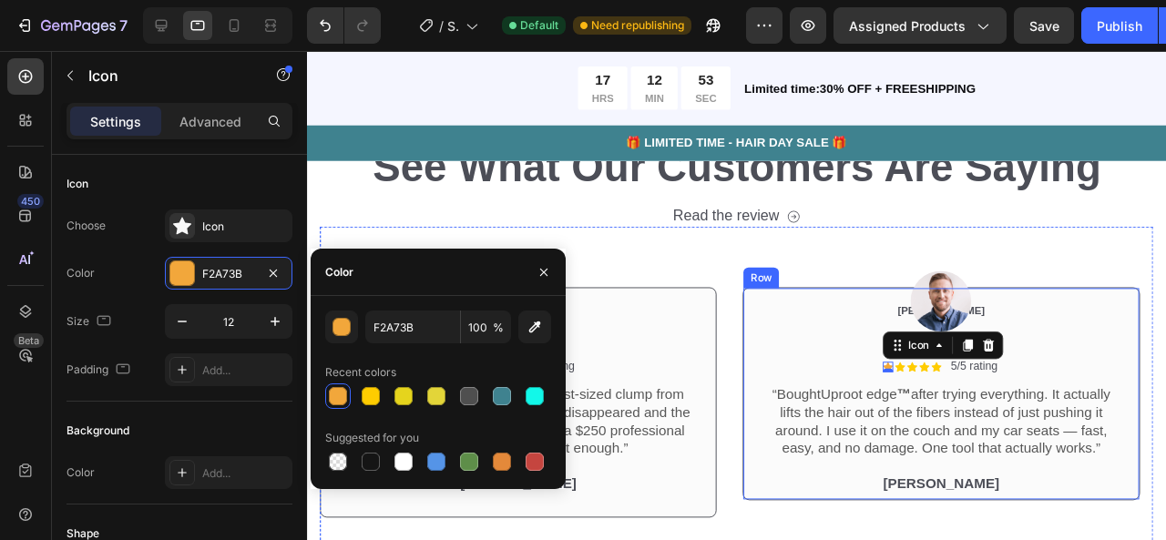
click at [782, 367] on div "Icon 0 Icon Icon Icon Icon Icon List 5/5 rating Text Block Row “Bought Uproot e…" at bounding box center [973, 412] width 417 height 224
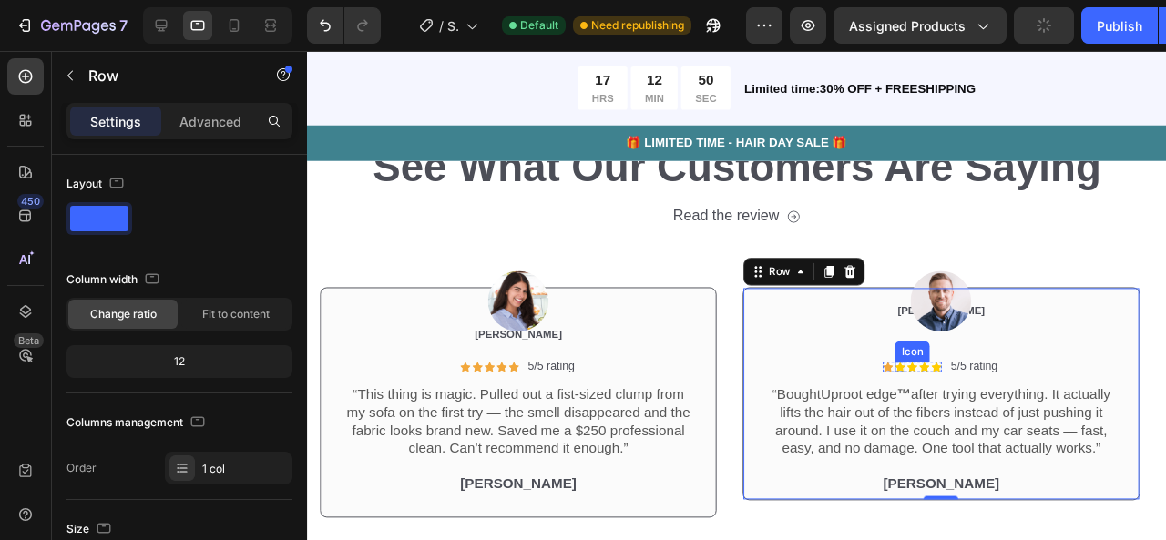
click at [932, 384] on div "Icon" at bounding box center [931, 383] width 11 height 11
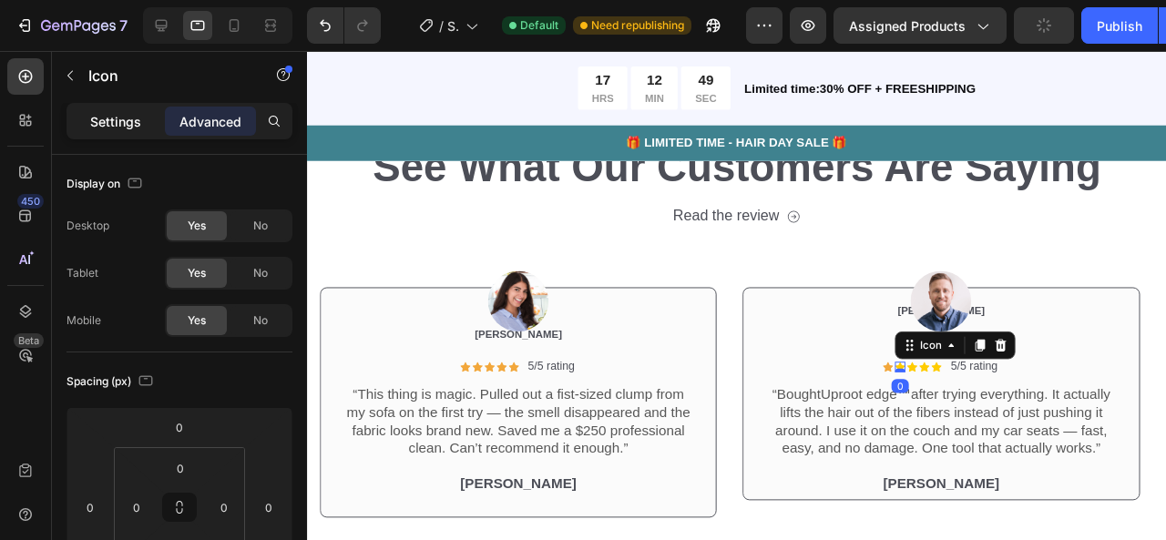
click at [160, 118] on div "Settings" at bounding box center [115, 121] width 91 height 29
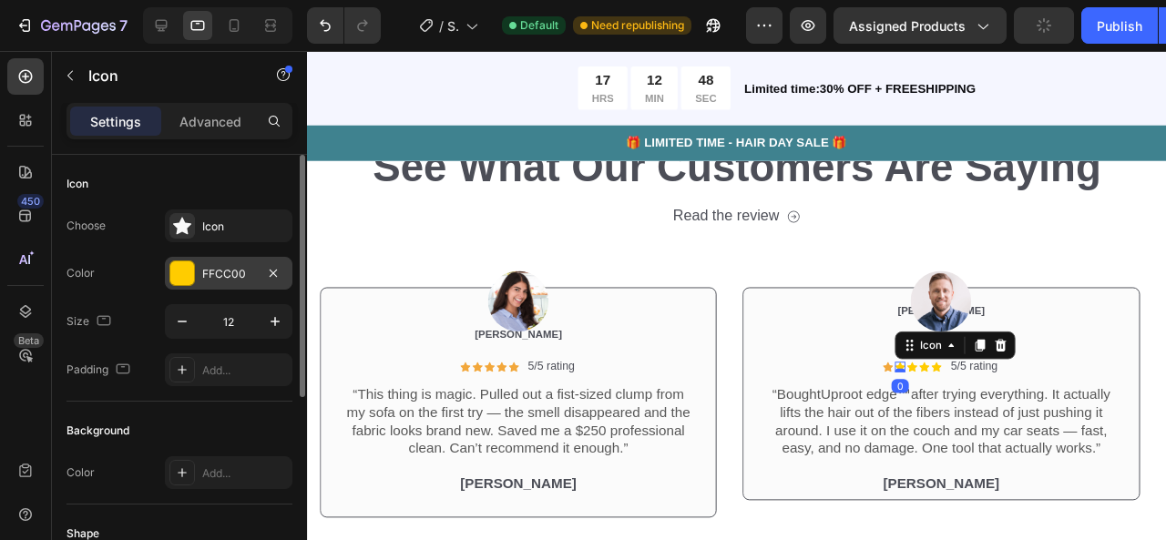
click at [224, 269] on div "FFCC00" at bounding box center [228, 274] width 53 height 16
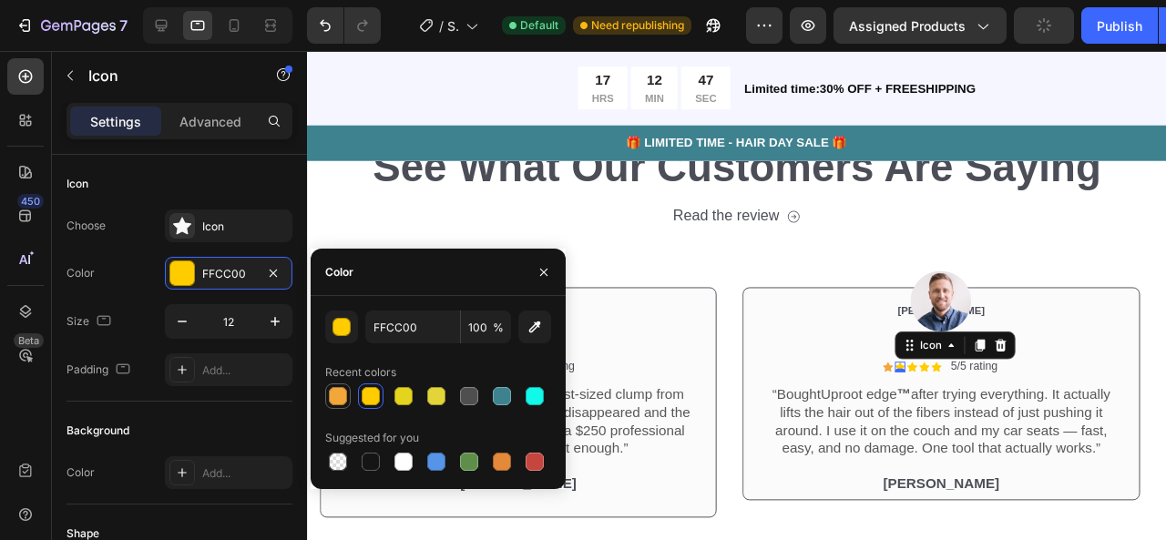
click at [339, 405] on div at bounding box center [338, 396] width 18 height 18
type input "F2A73B"
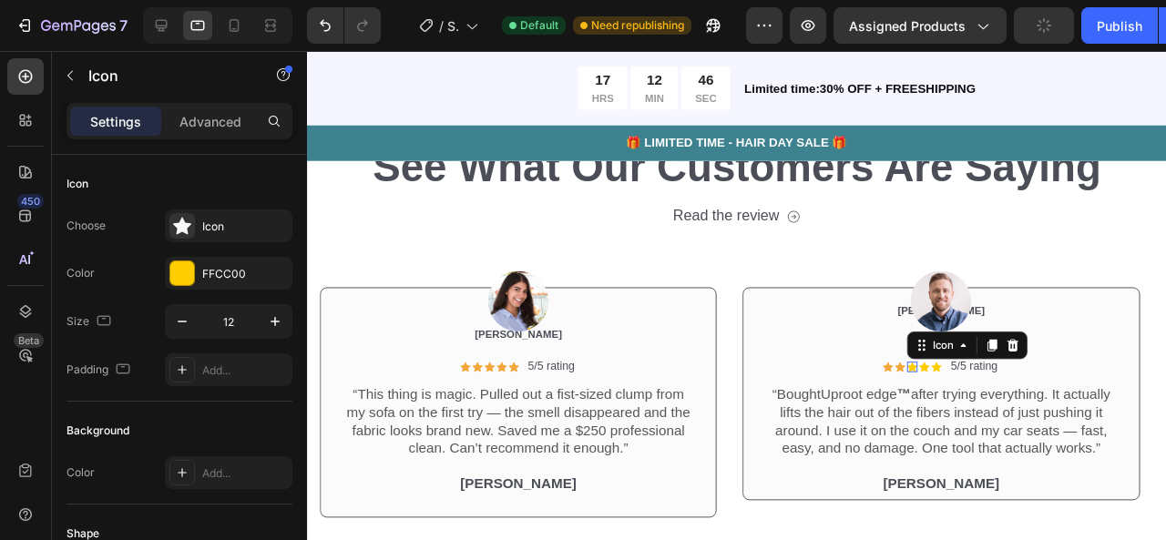
click at [941, 380] on div "Icon 0" at bounding box center [943, 383] width 11 height 11
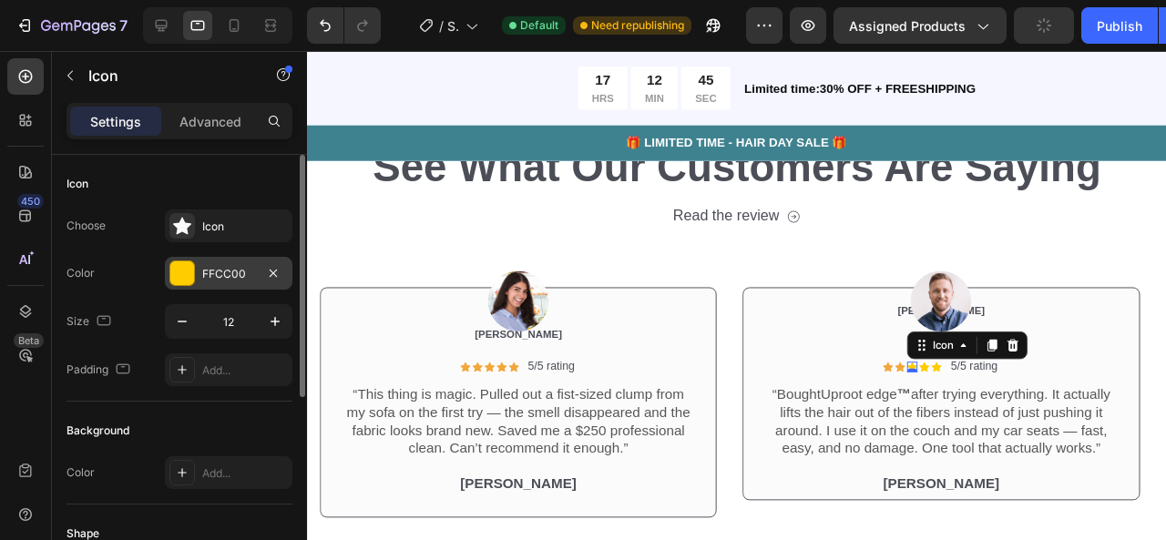
click at [192, 279] on div at bounding box center [182, 273] width 24 height 24
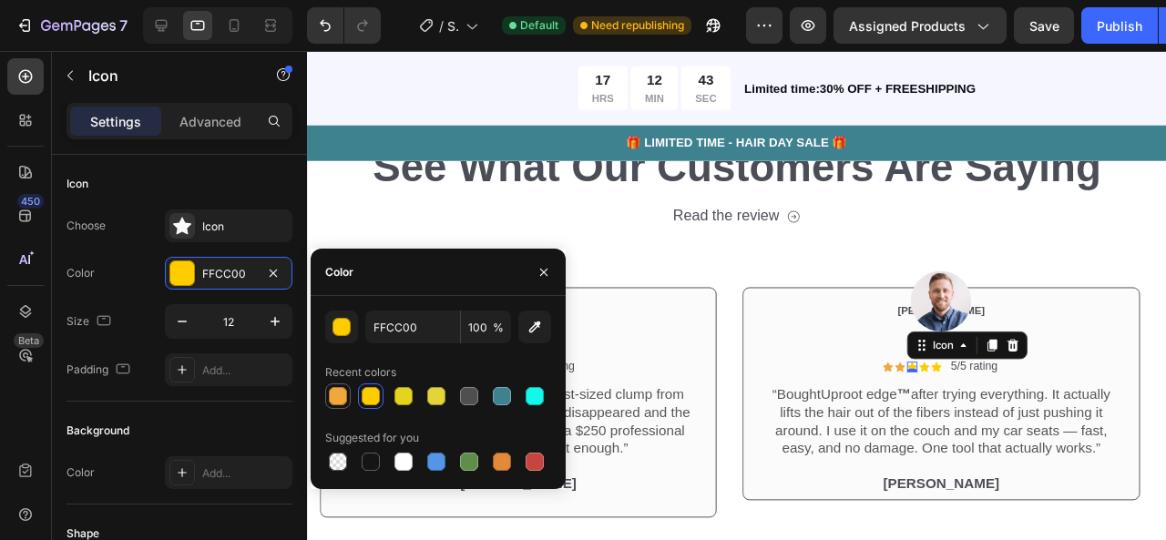
click at [337, 404] on div at bounding box center [338, 396] width 18 height 18
type input "F2A73B"
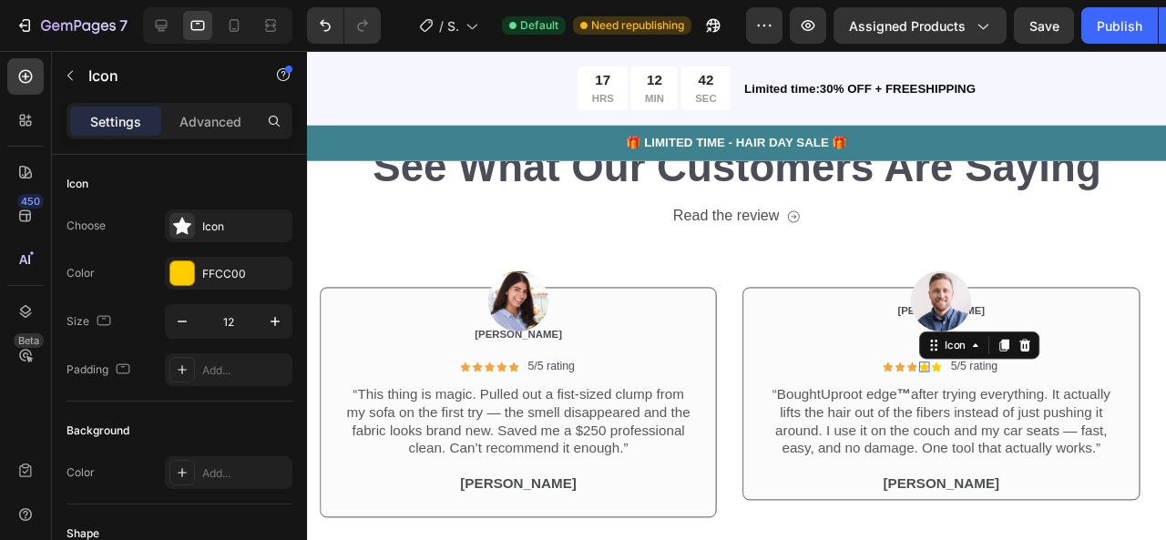
click at [959, 381] on icon at bounding box center [956, 383] width 11 height 10
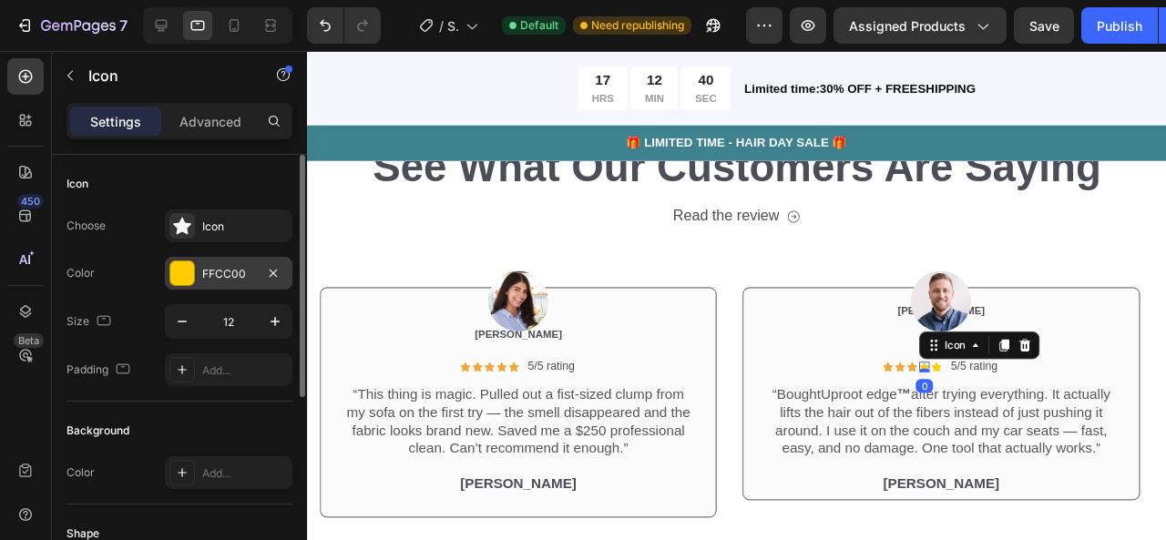
click at [243, 281] on div "FFCC00" at bounding box center [229, 273] width 128 height 33
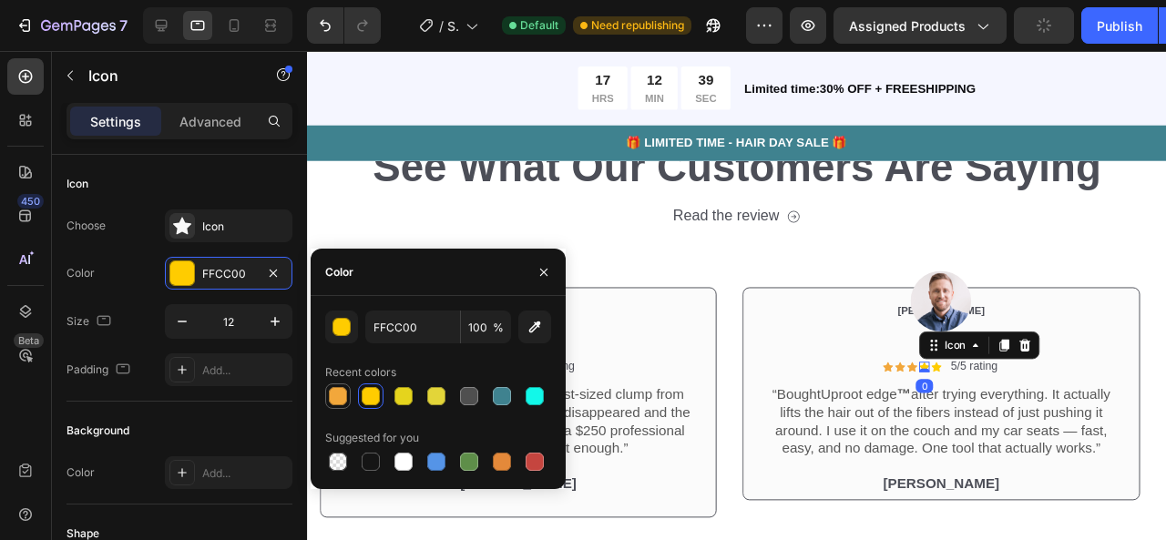
click at [338, 389] on div at bounding box center [338, 396] width 18 height 18
type input "F2A73B"
click at [971, 379] on icon at bounding box center [969, 383] width 11 height 11
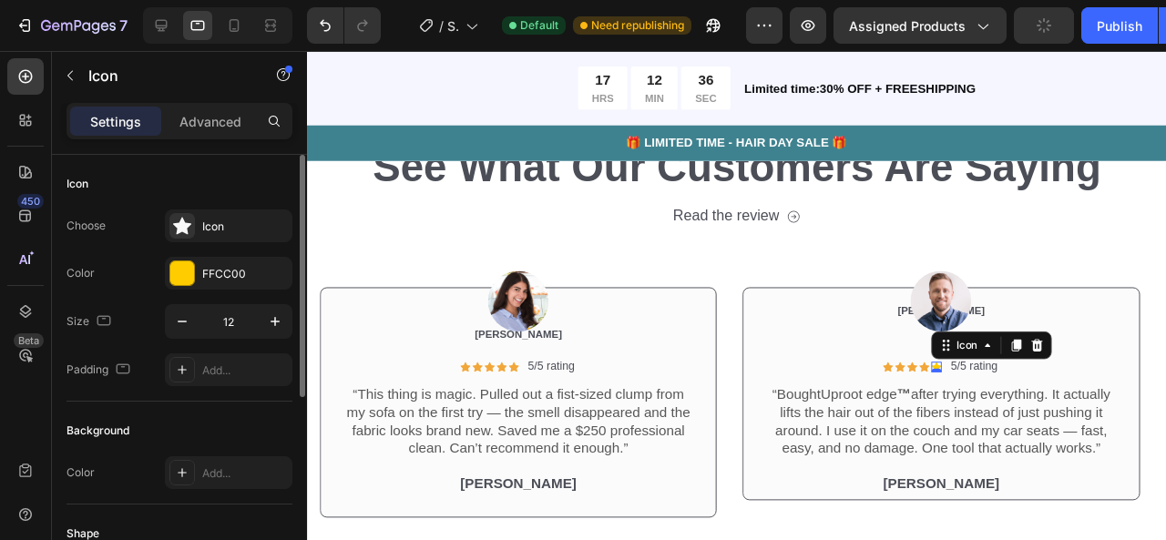
drag, startPoint x: 194, startPoint y: 282, endPoint x: 230, endPoint y: 300, distance: 40.3
click at [194, 281] on div "FFCC00" at bounding box center [229, 273] width 128 height 33
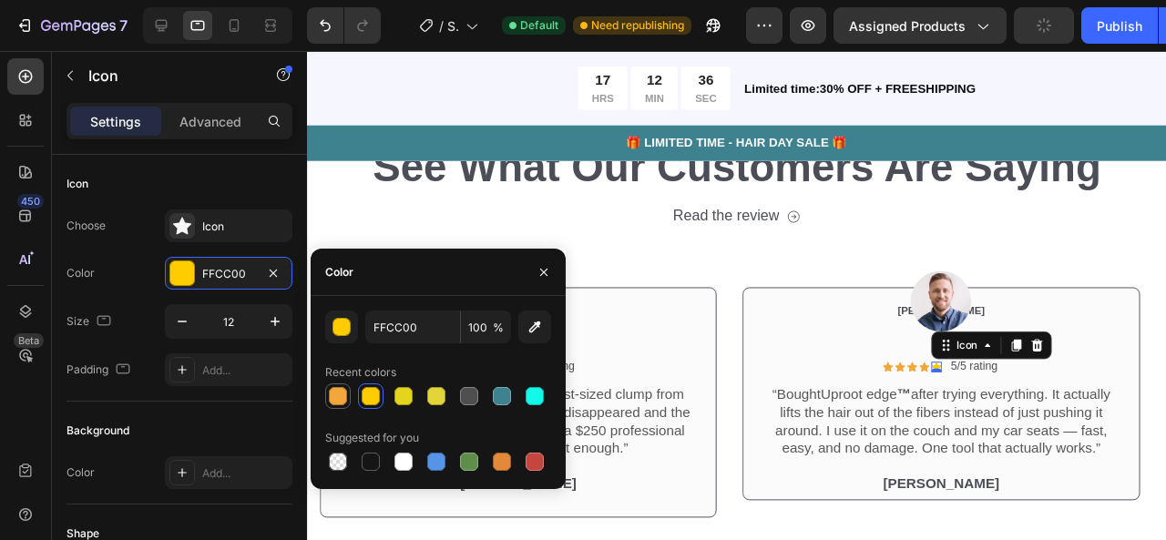
drag, startPoint x: 341, startPoint y: 392, endPoint x: 272, endPoint y: 401, distance: 68.9
click at [341, 392] on div at bounding box center [338, 396] width 18 height 18
type input "F2A73B"
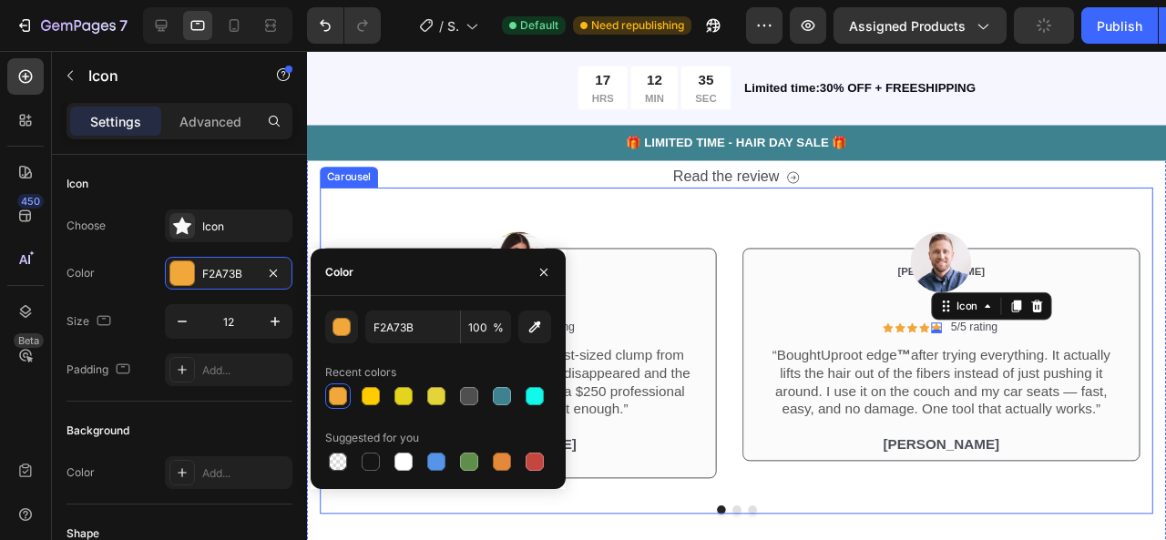
scroll to position [4674, 0]
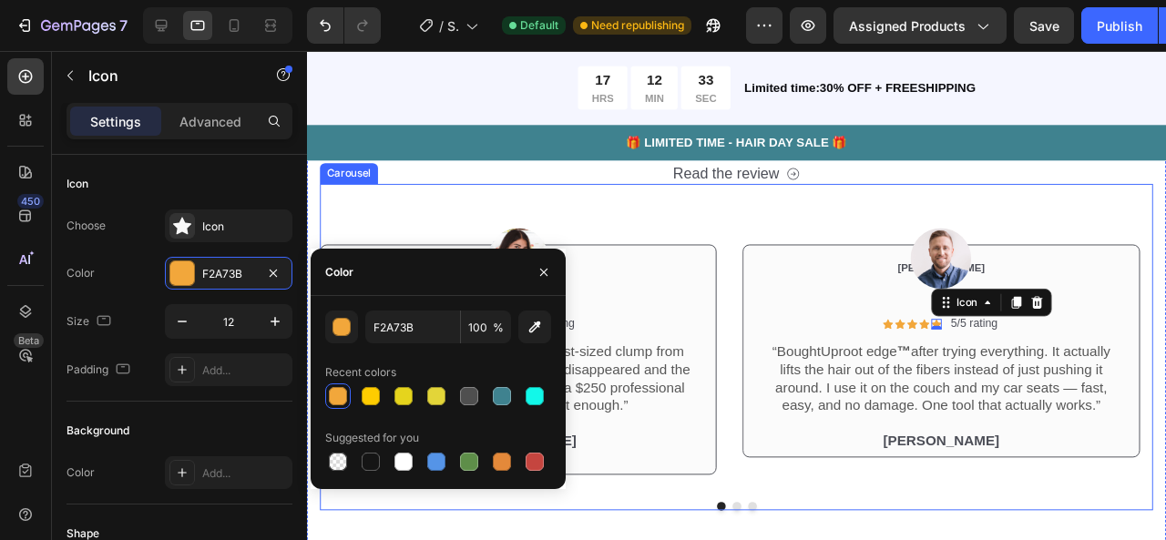
click at [771, 529] on button "Dot" at bounding box center [775, 530] width 9 height 9
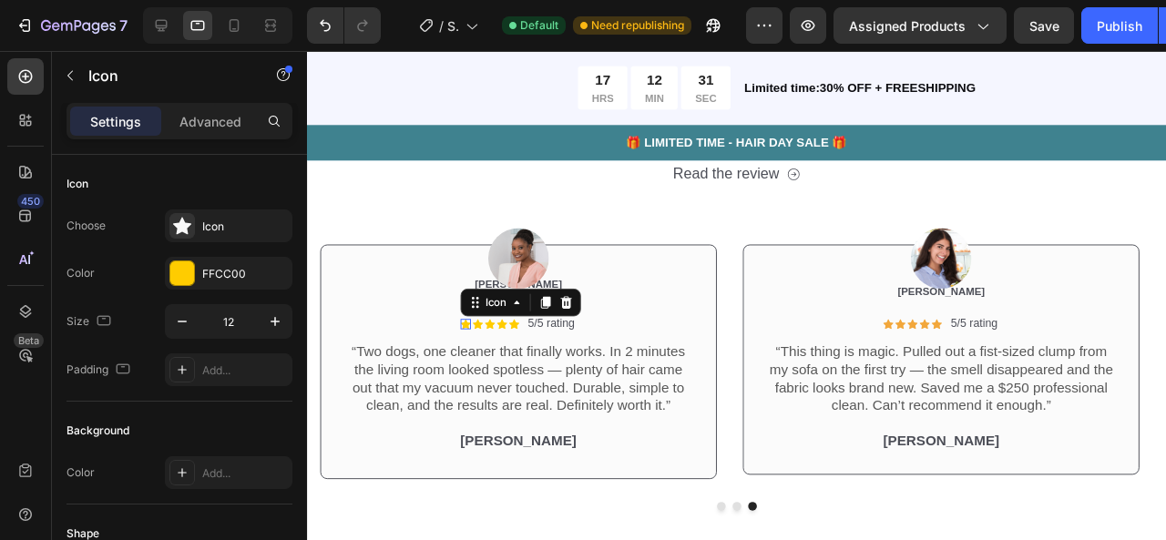
click at [475, 335] on div "Icon 0" at bounding box center [473, 338] width 11 height 11
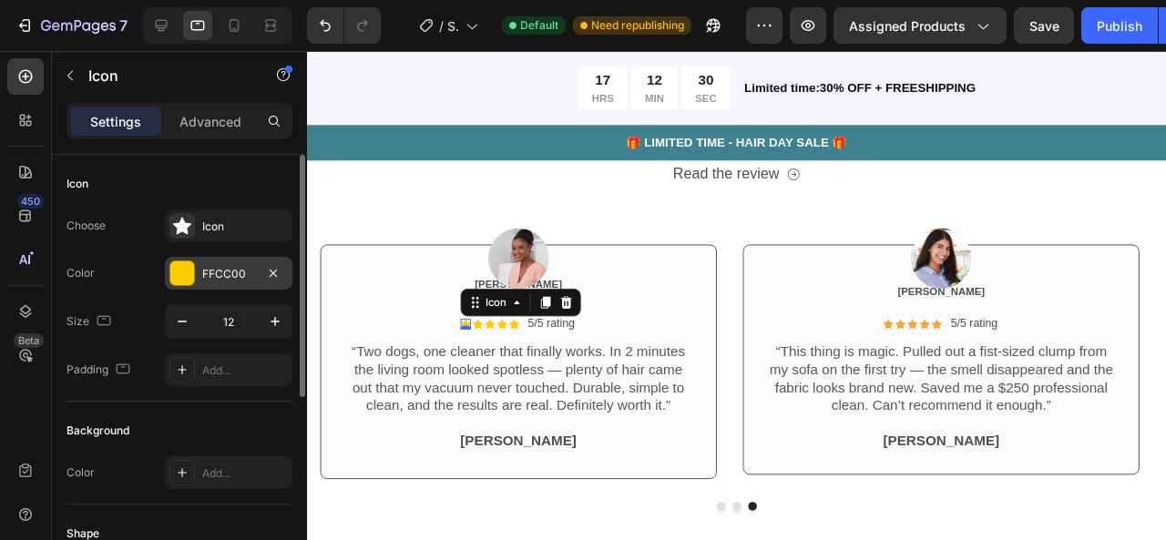
click at [239, 272] on div "FFCC00" at bounding box center [228, 274] width 53 height 16
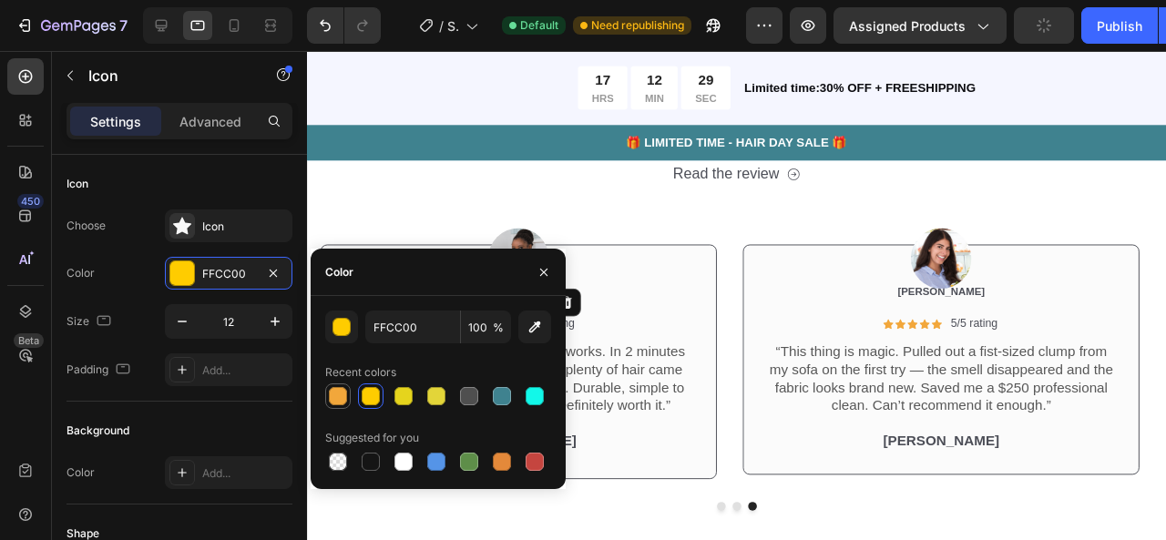
click at [343, 391] on div at bounding box center [338, 396] width 18 height 18
type input "F2A73B"
click at [550, 276] on button "button" at bounding box center [543, 272] width 29 height 29
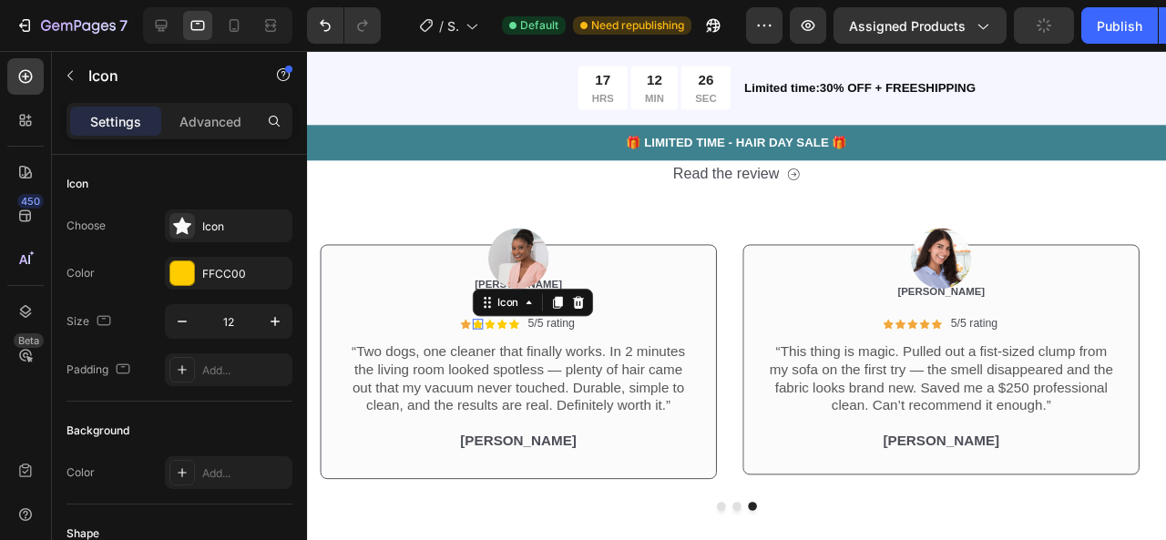
click at [489, 338] on icon at bounding box center [486, 338] width 11 height 11
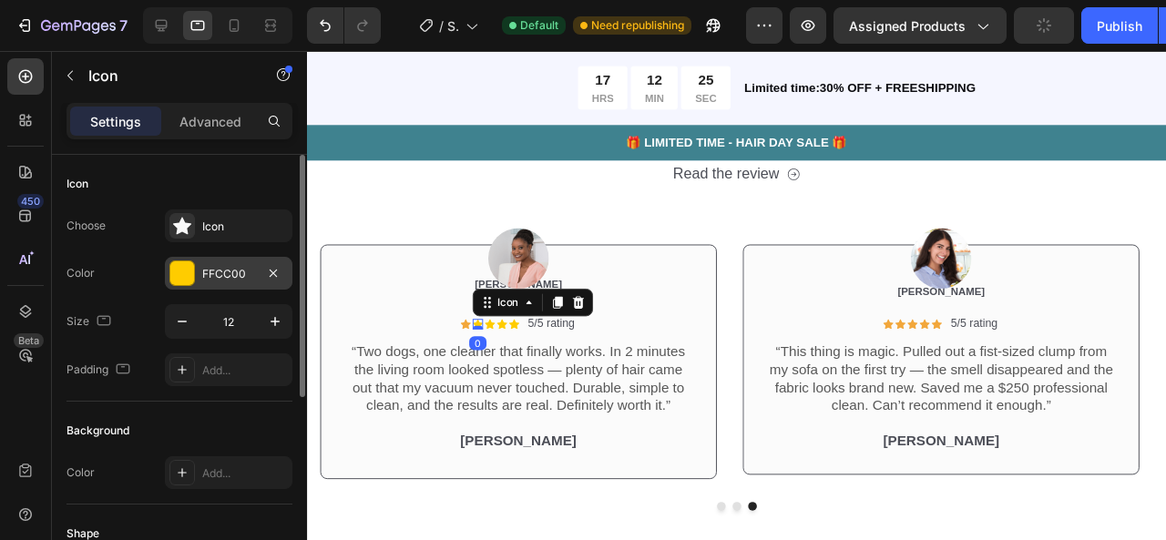
click at [230, 260] on div "FFCC00" at bounding box center [229, 273] width 128 height 33
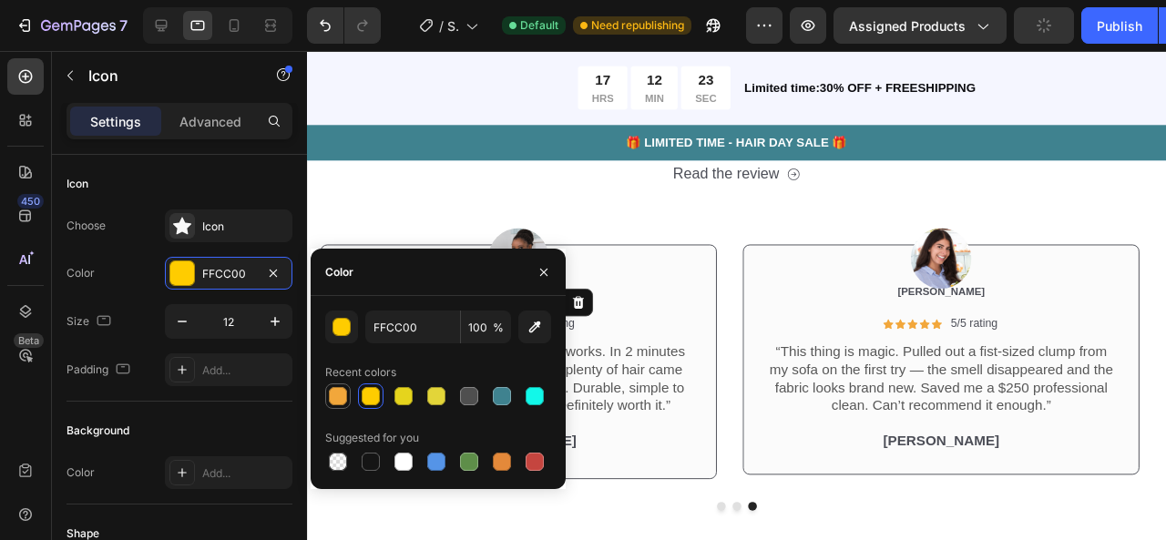
click at [333, 403] on div at bounding box center [338, 396] width 18 height 18
type input "F2A73B"
click at [541, 282] on button "button" at bounding box center [543, 272] width 29 height 29
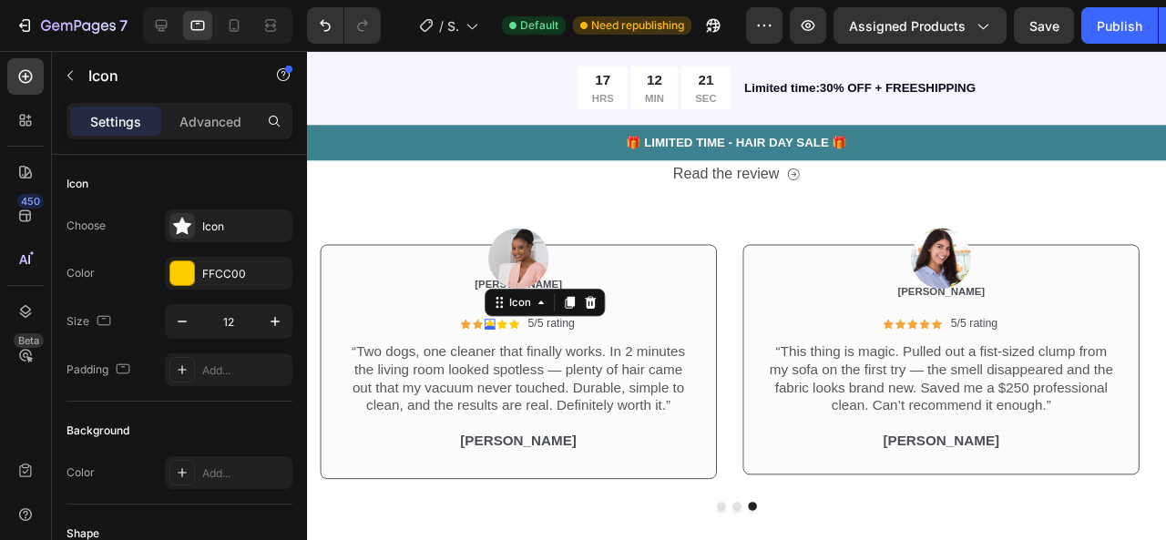
click at [502, 343] on div "Icon 0" at bounding box center [499, 338] width 11 height 11
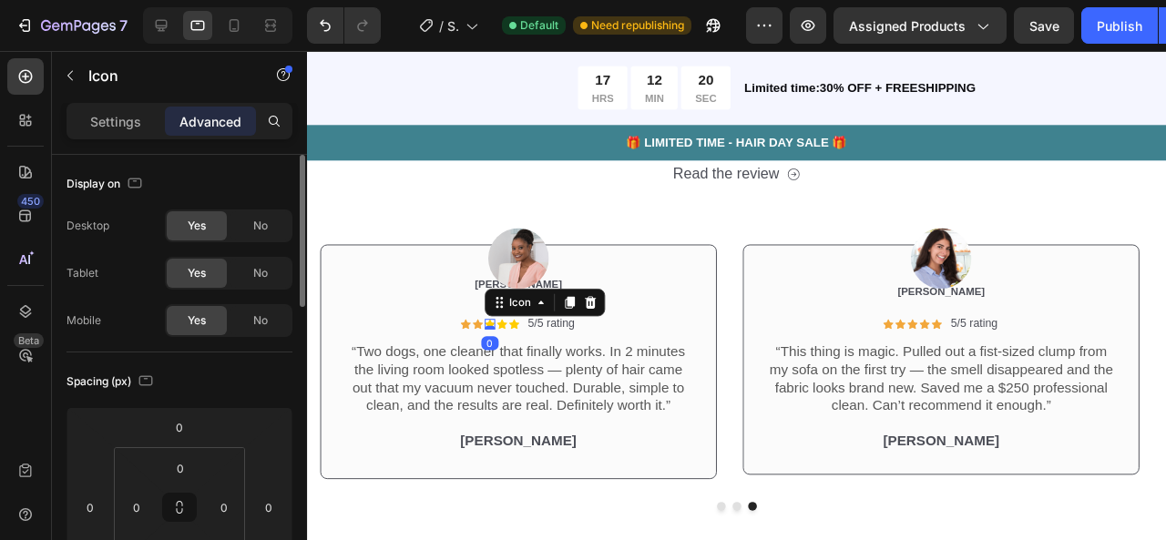
click at [127, 127] on p "Settings" at bounding box center [115, 121] width 51 height 19
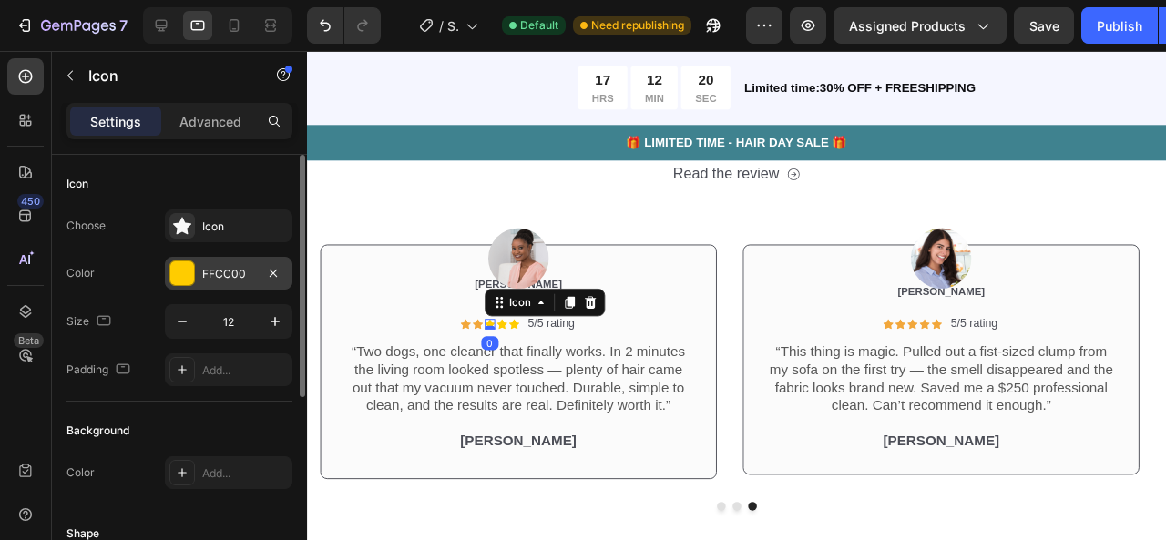
click at [233, 274] on div "FFCC00" at bounding box center [228, 274] width 53 height 16
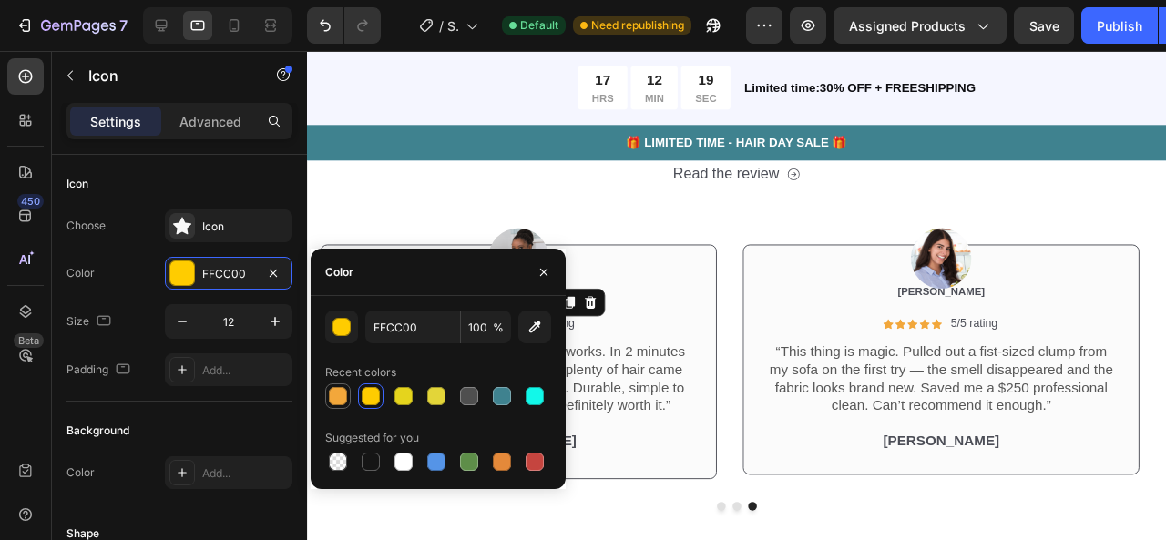
click at [339, 395] on div at bounding box center [338, 396] width 18 height 18
type input "F2A73B"
drag, startPoint x: 544, startPoint y: 261, endPoint x: 250, endPoint y: 245, distance: 294.7
click at [544, 261] on button "button" at bounding box center [543, 272] width 29 height 29
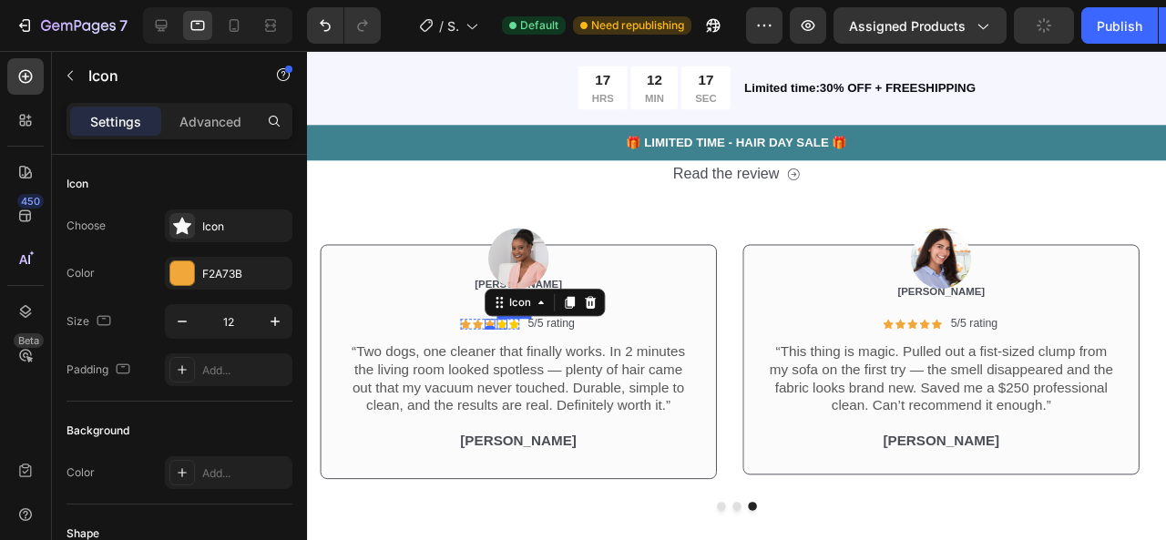
click at [513, 338] on icon at bounding box center [511, 338] width 11 height 10
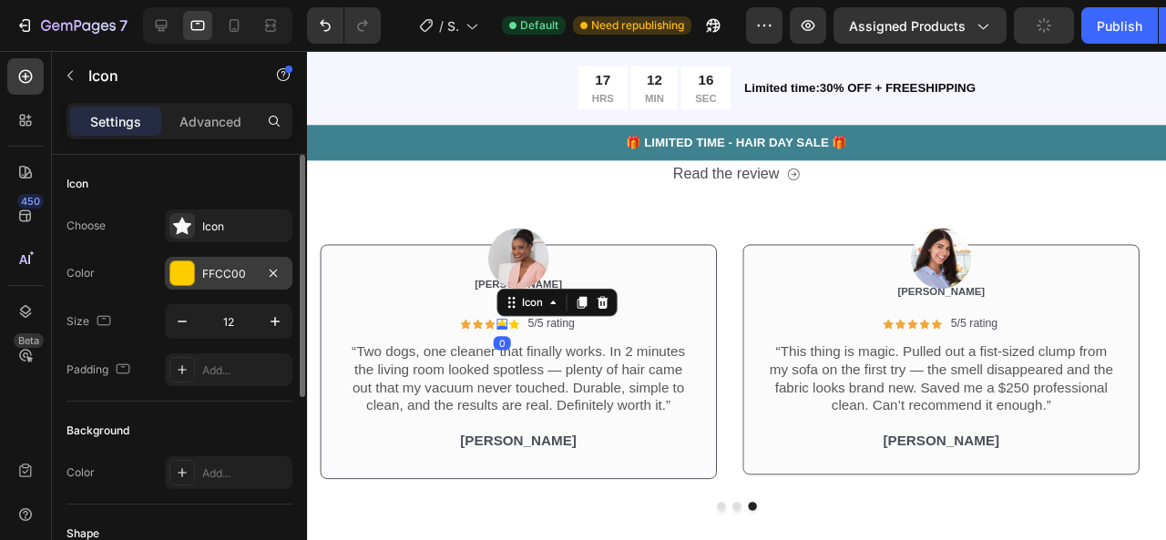
click at [204, 261] on div "FFCC00" at bounding box center [229, 273] width 128 height 33
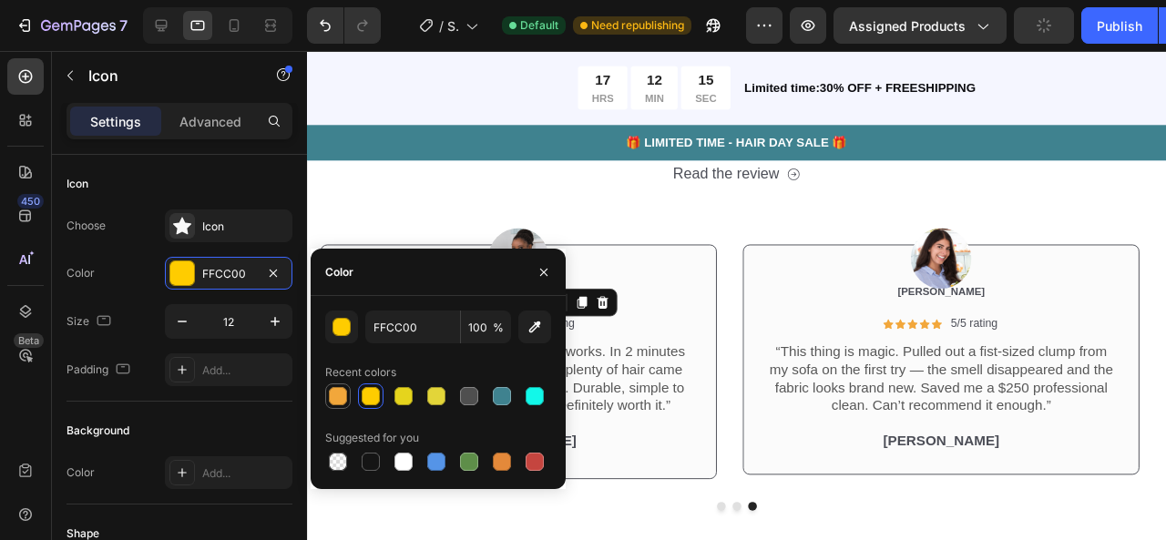
click at [336, 394] on div at bounding box center [338, 396] width 18 height 18
type input "F2A73B"
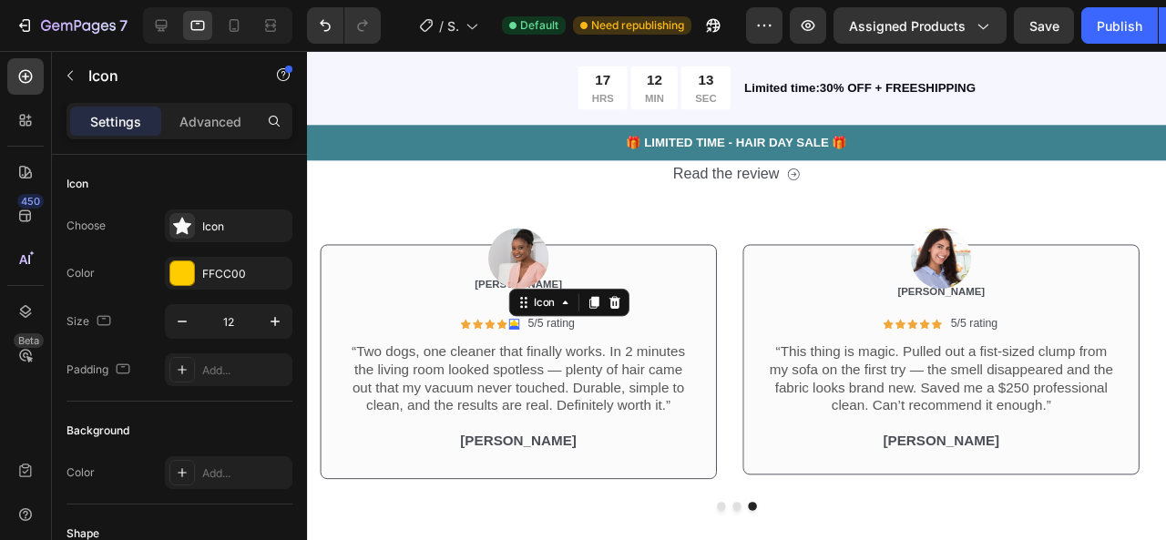
click at [524, 336] on div "Icon 0" at bounding box center [524, 338] width 11 height 11
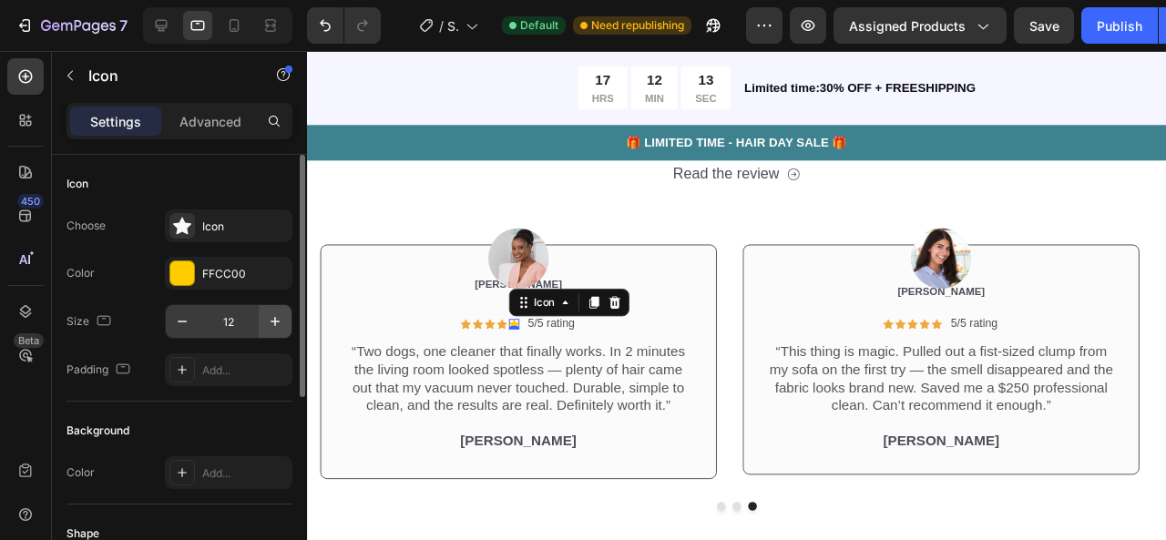
drag, startPoint x: 198, startPoint y: 276, endPoint x: 266, endPoint y: 312, distance: 77.4
click at [199, 276] on div "FFCC00" at bounding box center [229, 273] width 128 height 33
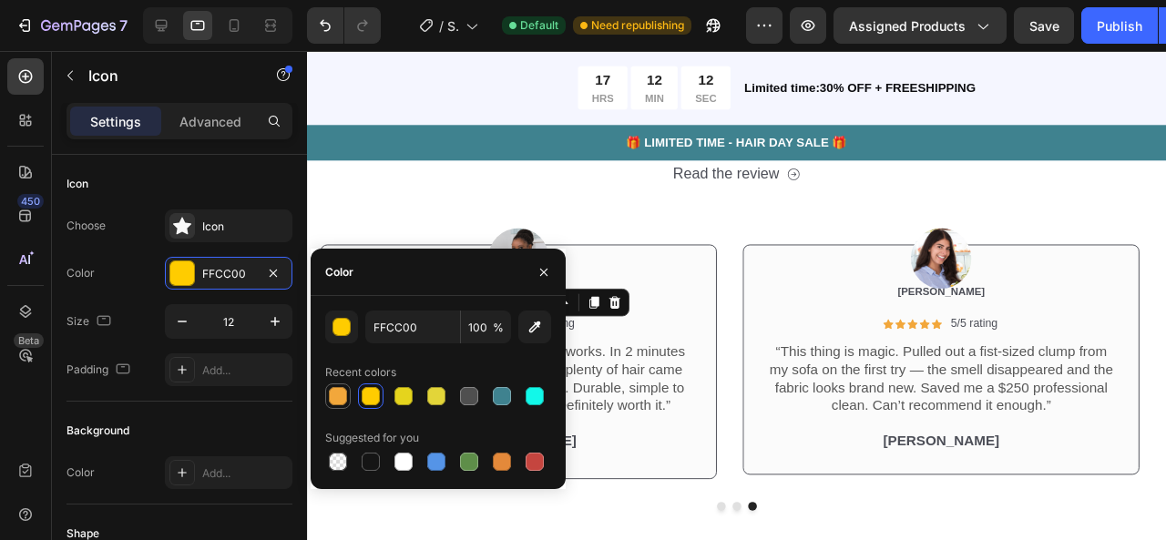
drag, startPoint x: 332, startPoint y: 401, endPoint x: 341, endPoint y: 394, distance: 10.4
click at [332, 400] on div at bounding box center [338, 396] width 18 height 18
type input "F2A73B"
drag, startPoint x: 548, startPoint y: 274, endPoint x: 295, endPoint y: 219, distance: 259.3
click at [548, 274] on icon "button" at bounding box center [544, 272] width 15 height 15
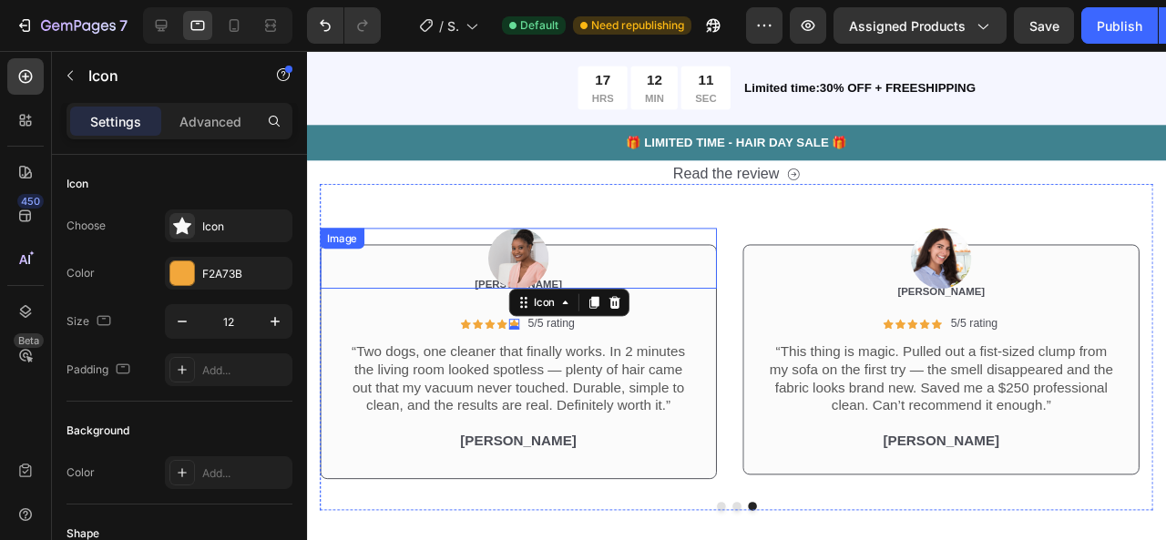
click at [649, 268] on div at bounding box center [529, 270] width 417 height 64
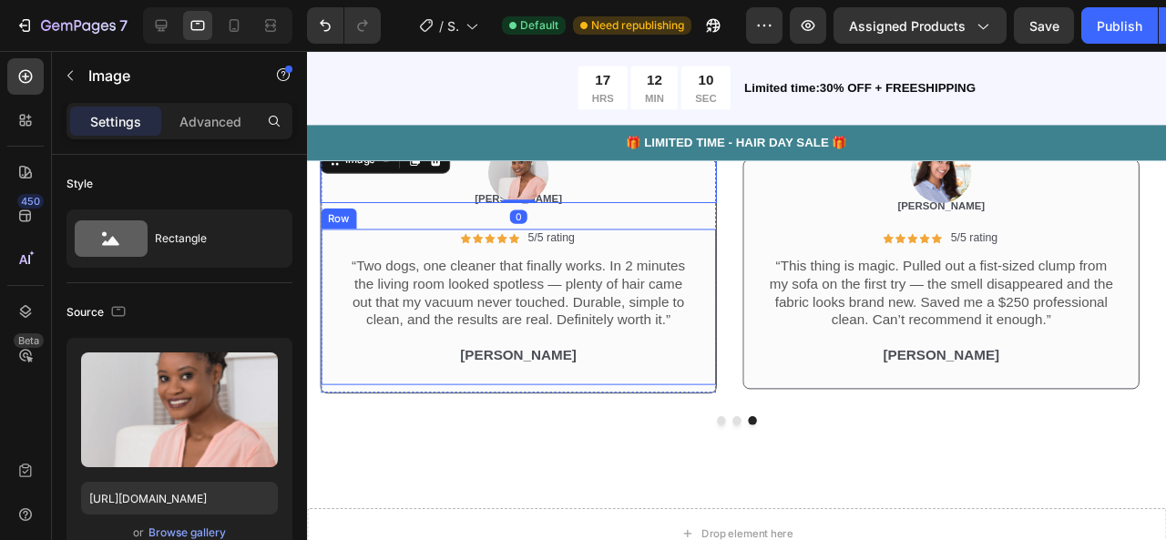
scroll to position [4765, 0]
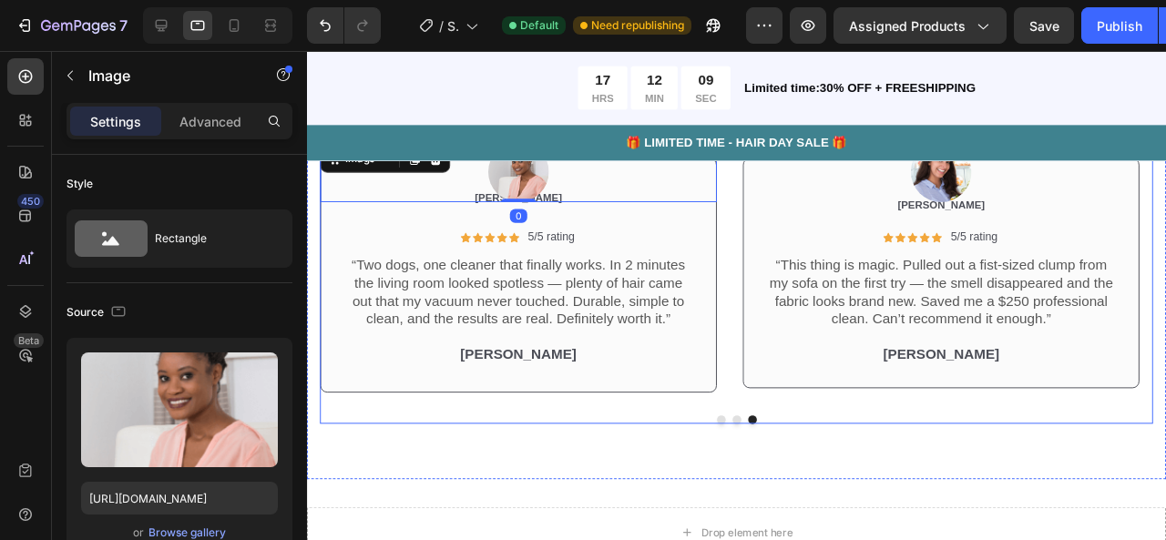
click at [813, 427] on div "Image Icon Icon Icon Icon Icon Icon List 5/5 rating Text Block Row “This thing …" at bounding box center [759, 271] width 876 height 343
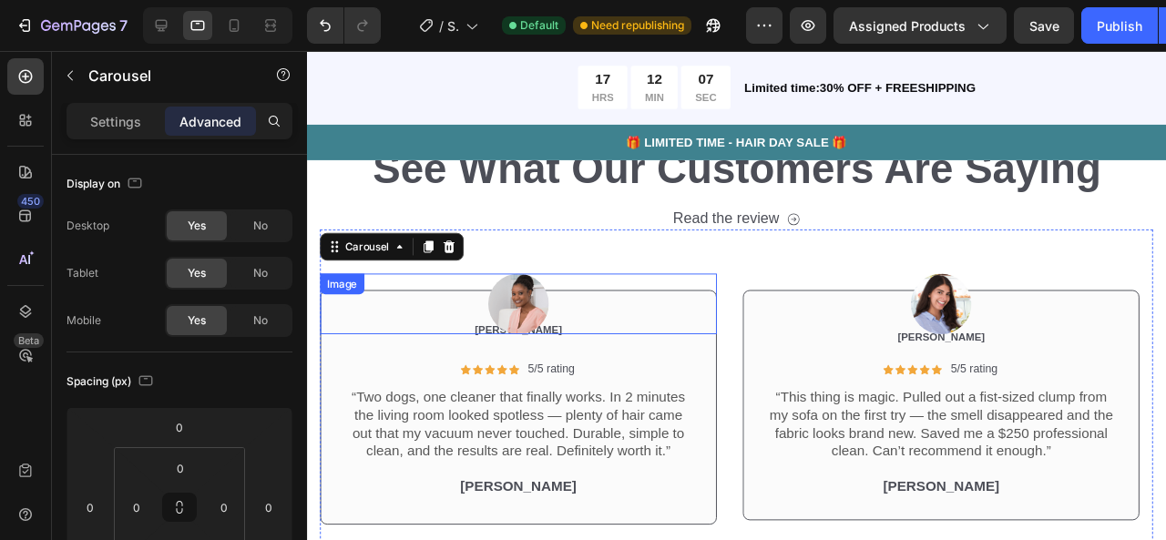
scroll to position [4628, 0]
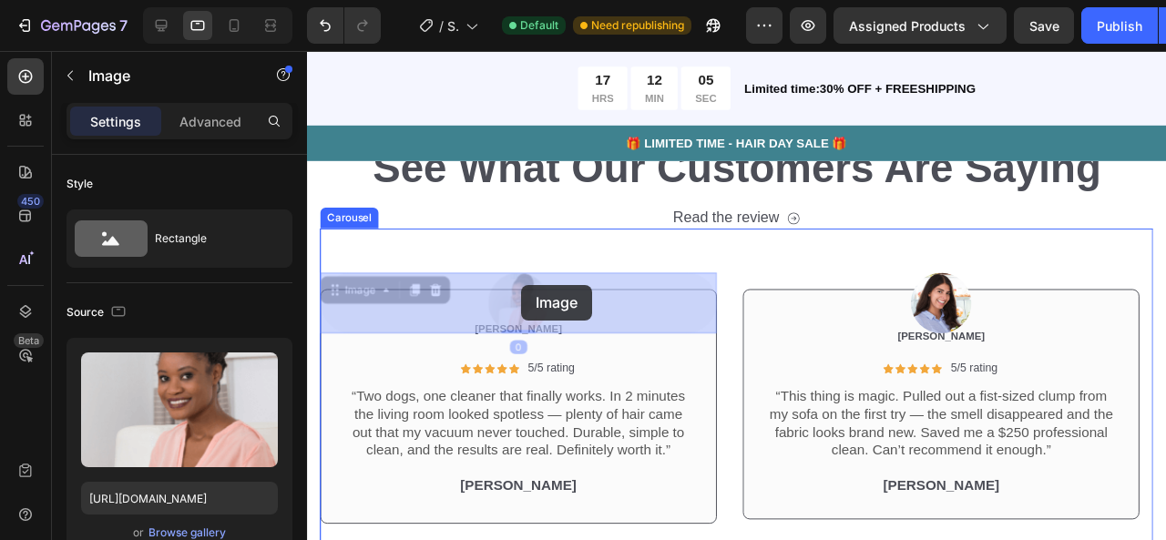
drag, startPoint x: 534, startPoint y: 314, endPoint x: 531, endPoint y: 301, distance: 13.9
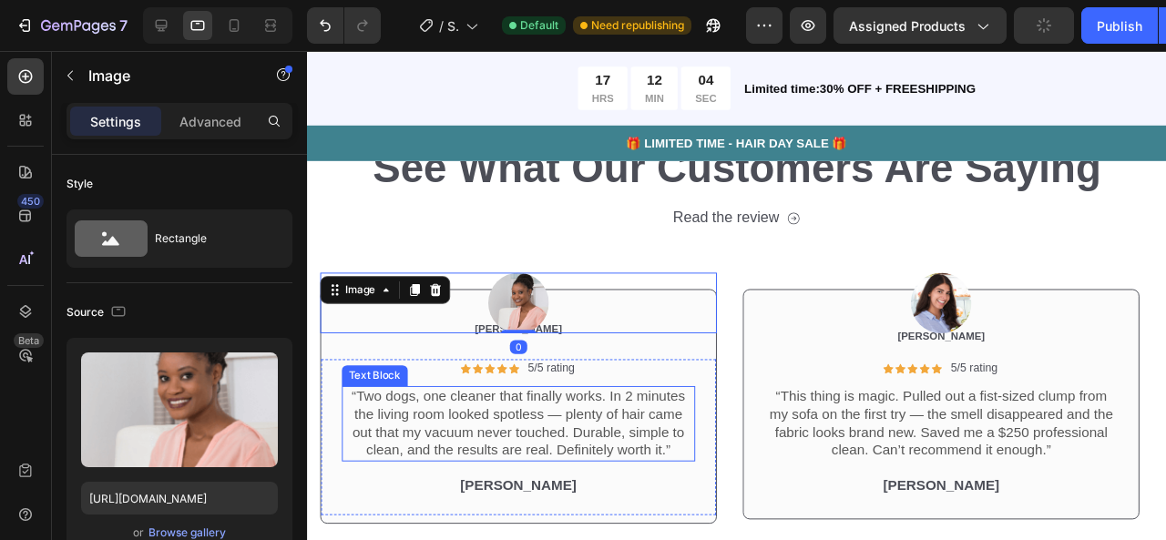
scroll to position [4744, 0]
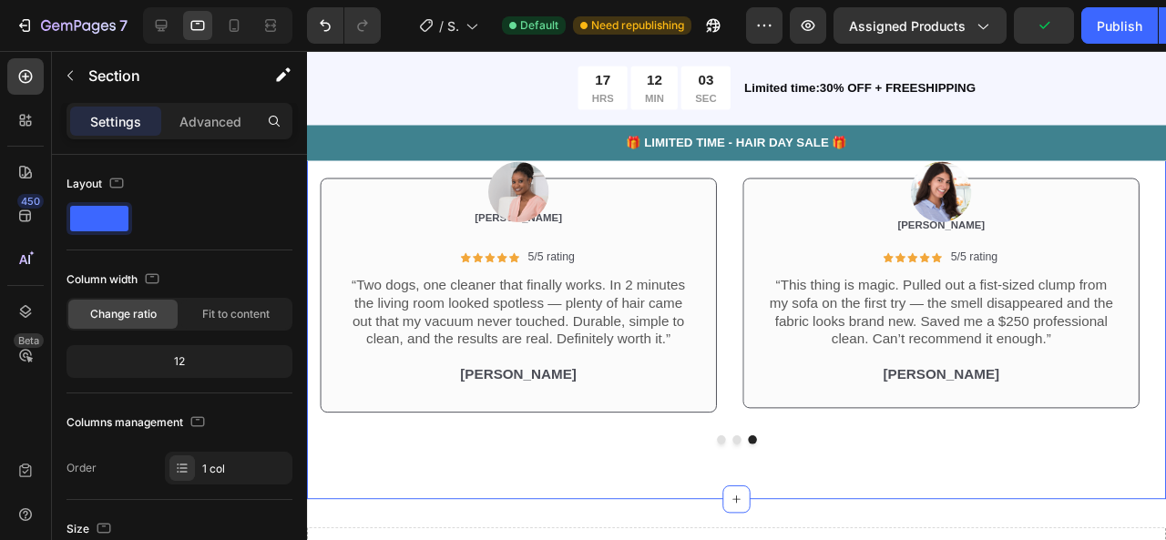
click at [735, 464] on div "Icon Icon Icon Icon Icon Icon List 2,500+ Verified Reviews! Text Block Row See …" at bounding box center [759, 226] width 904 height 594
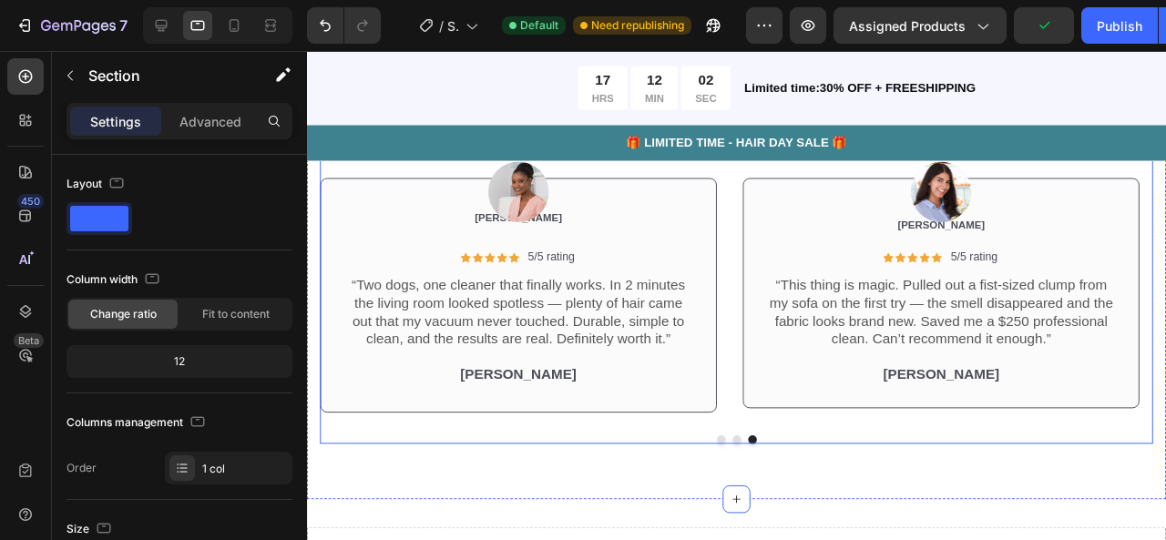
click at [738, 457] on button "Dot" at bounding box center [742, 459] width 9 height 9
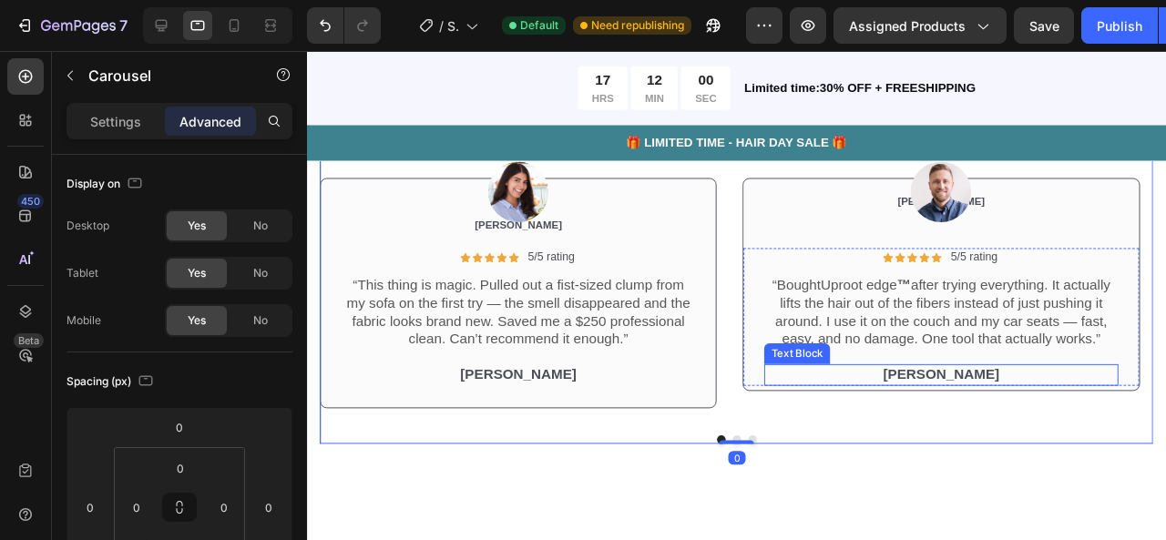
scroll to position [4659, 0]
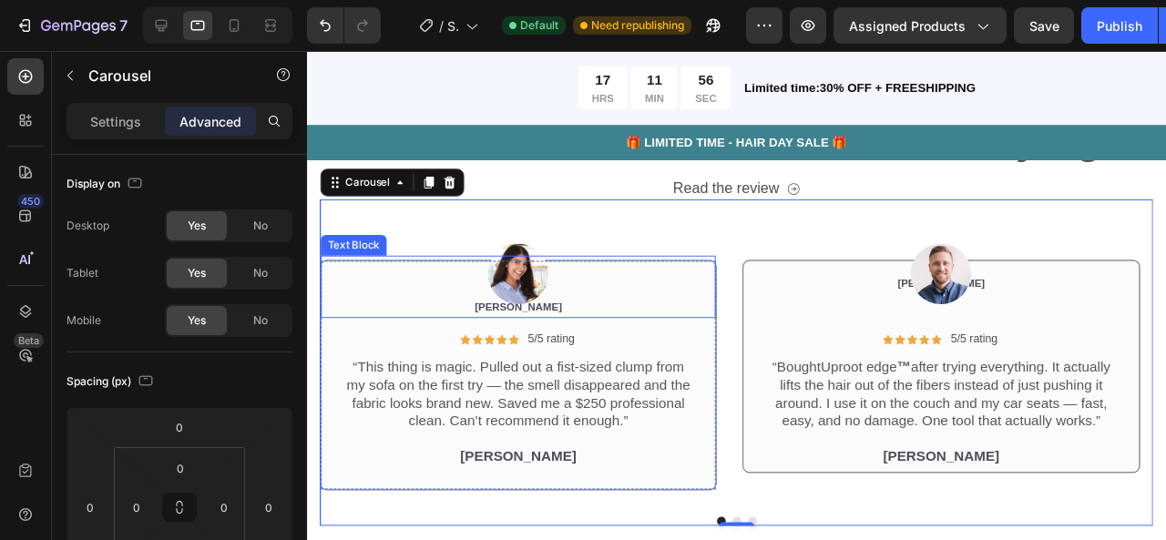
click at [524, 322] on span "[PERSON_NAME]" at bounding box center [530, 319] width 92 height 13
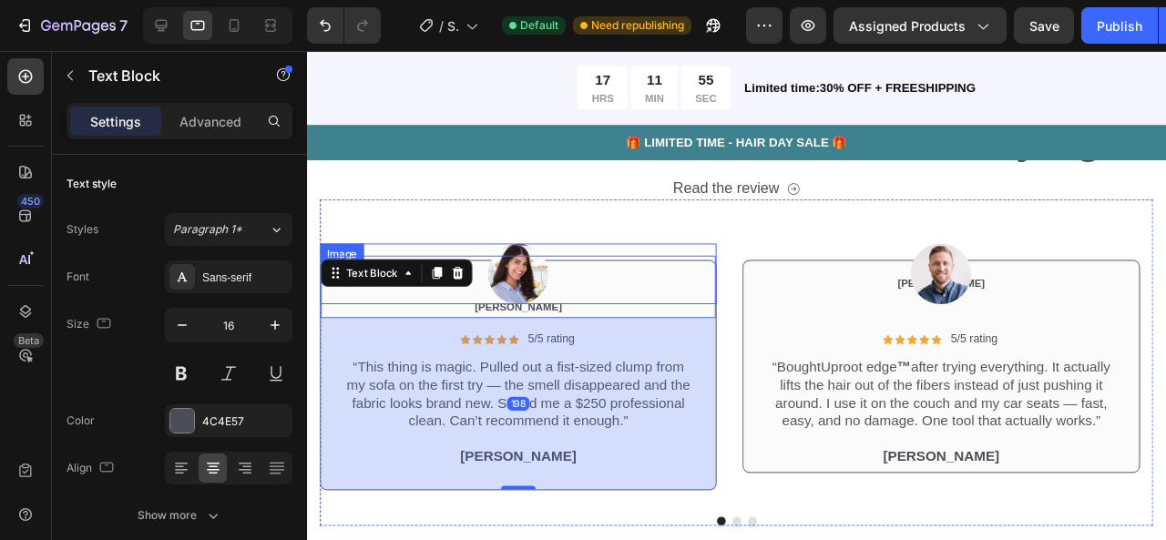
click at [530, 314] on div "Image" at bounding box center [529, 285] width 417 height 64
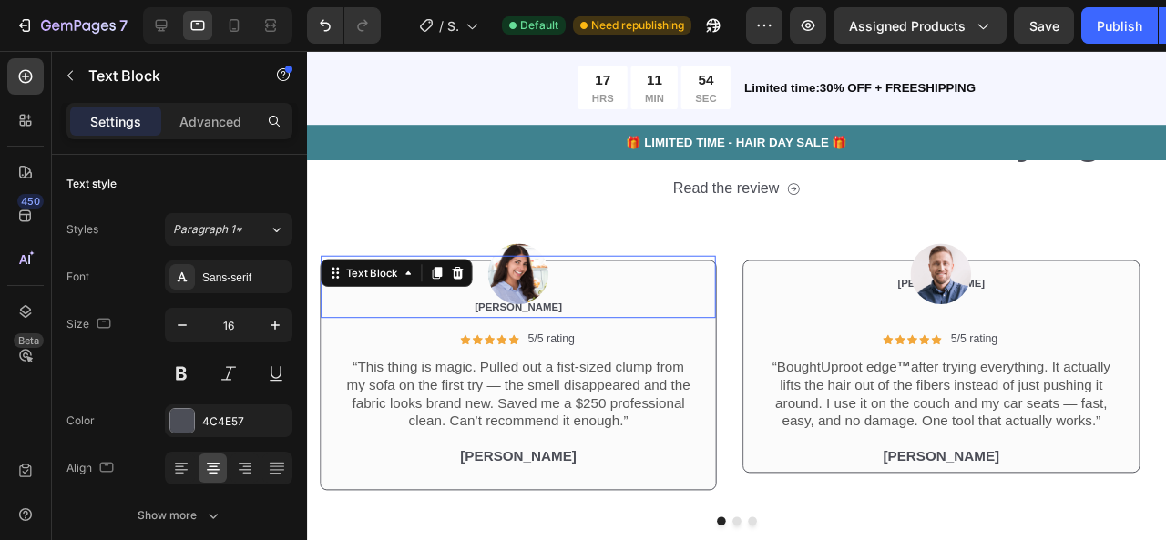
click at [541, 319] on span "[PERSON_NAME]" at bounding box center [530, 319] width 92 height 13
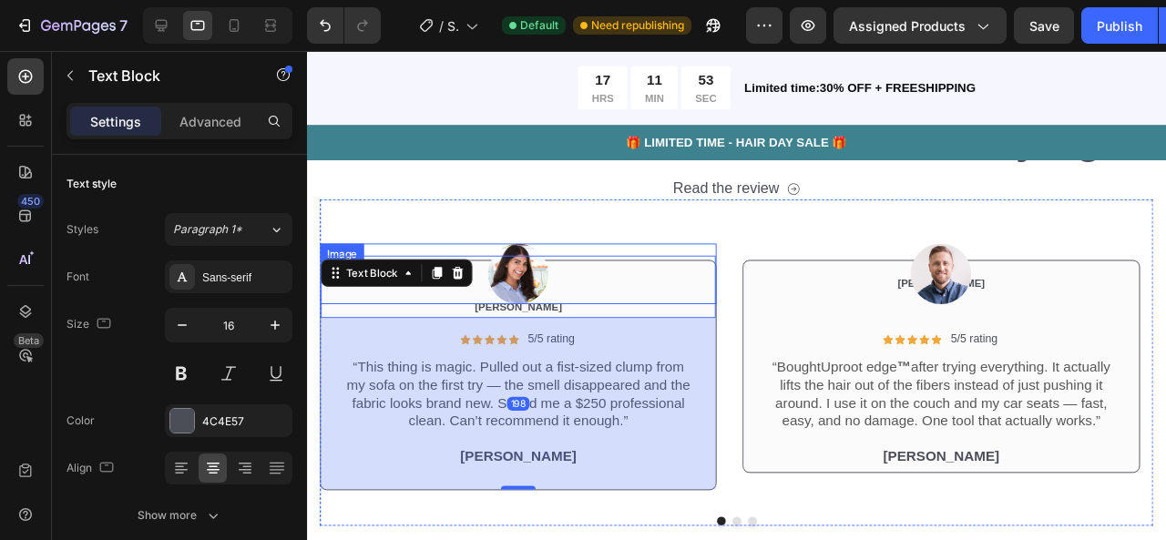
click at [541, 314] on div at bounding box center [529, 285] width 417 height 64
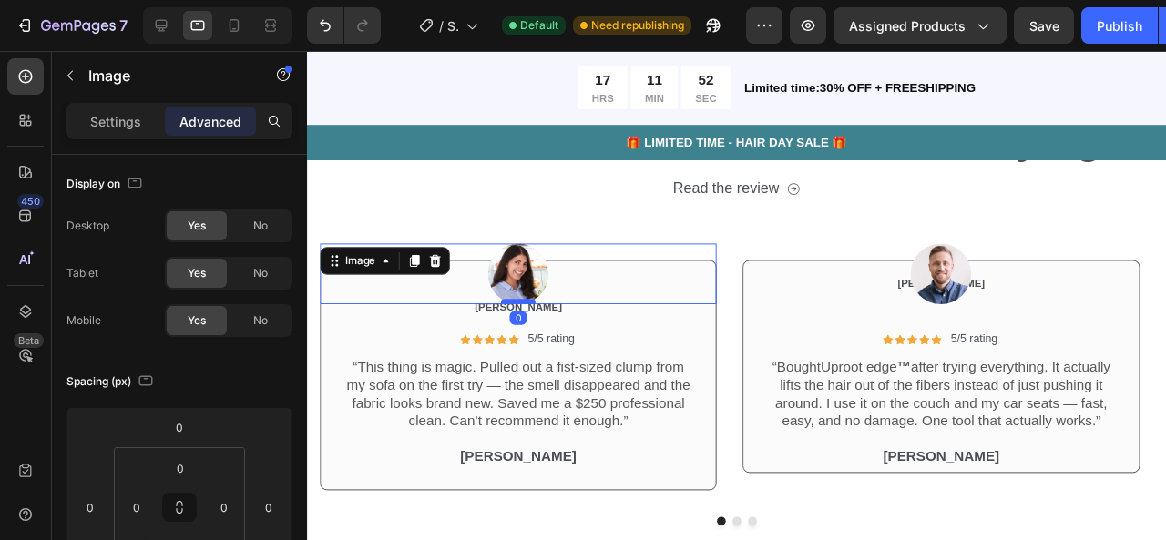
click at [544, 314] on div at bounding box center [529, 314] width 36 height 5
click at [551, 318] on span "[PERSON_NAME]" at bounding box center [530, 319] width 92 height 13
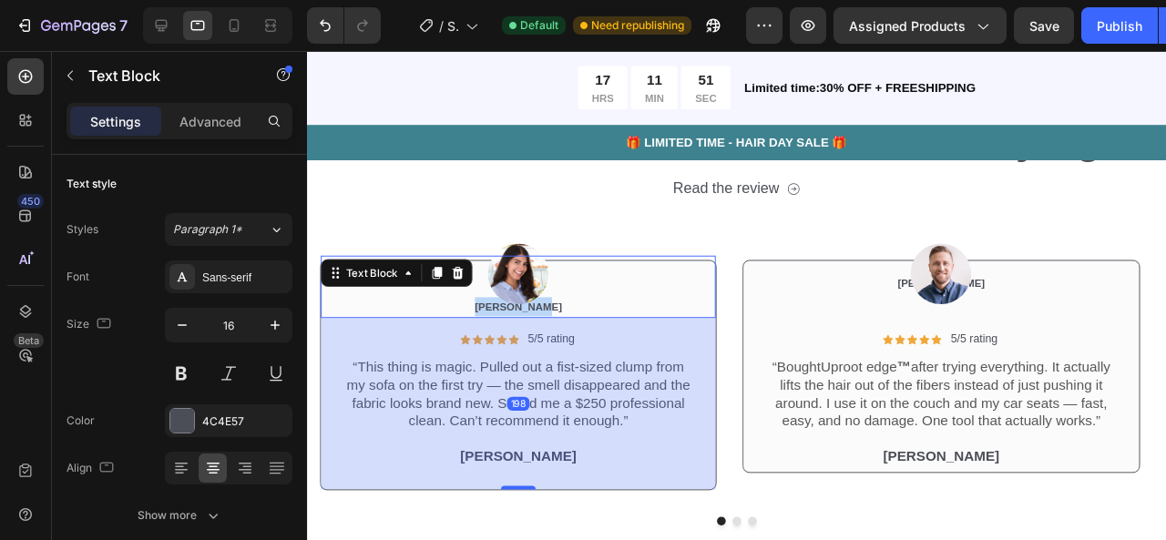
click at [551, 318] on span "[PERSON_NAME]" at bounding box center [530, 319] width 92 height 13
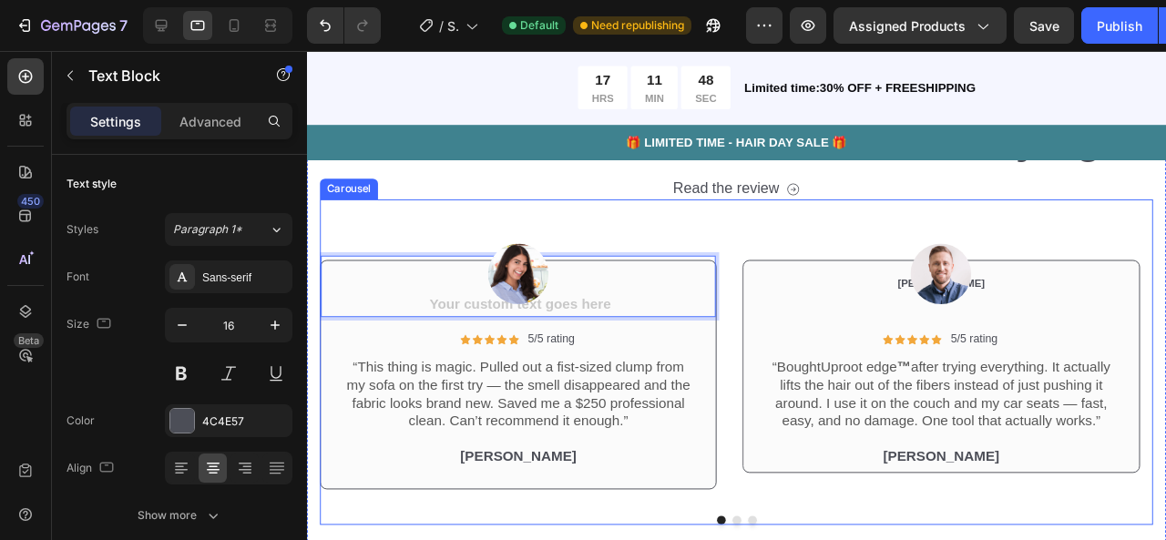
click at [668, 210] on div "Image Icon Icon Icon Icon Icon Icon List 5/5 rating Text Block Row “This thing …" at bounding box center [529, 366] width 417 height 319
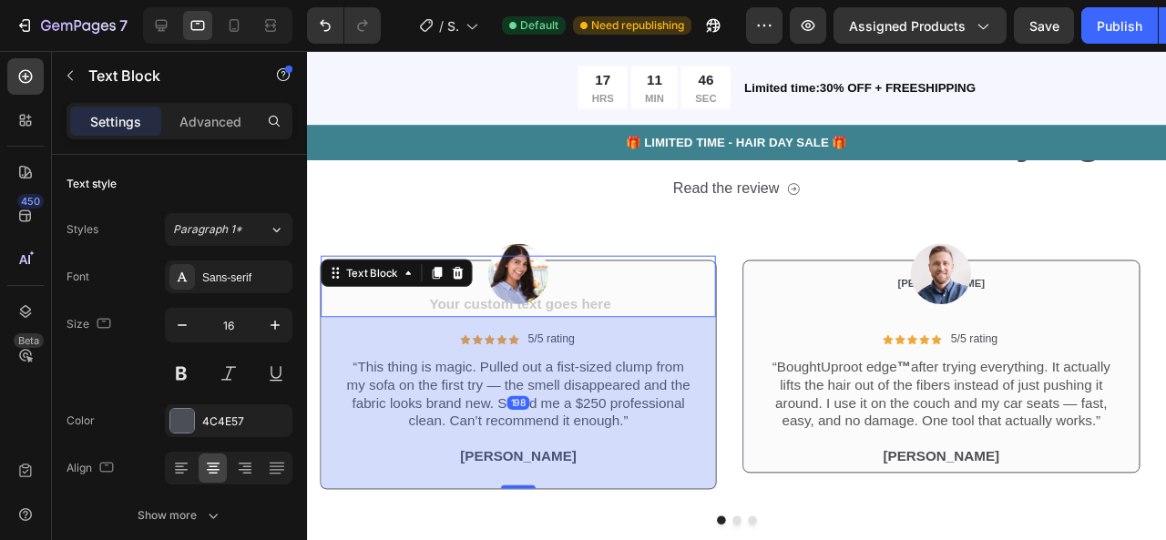
click at [586, 318] on div "Rich Text Editor. Editing area: main" at bounding box center [529, 319] width 415 height 23
click at [586, 317] on div "Rich Text Editor. Editing area: main" at bounding box center [529, 319] width 415 height 23
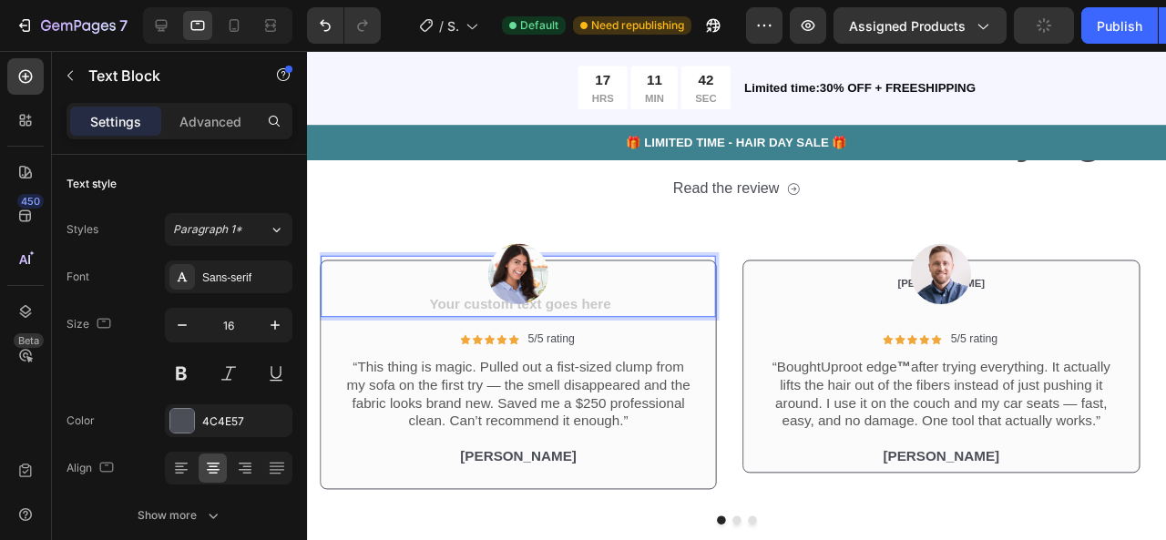
drag, startPoint x: 584, startPoint y: 317, endPoint x: 420, endPoint y: 312, distance: 164.0
click at [419, 312] on div at bounding box center [529, 285] width 417 height 64
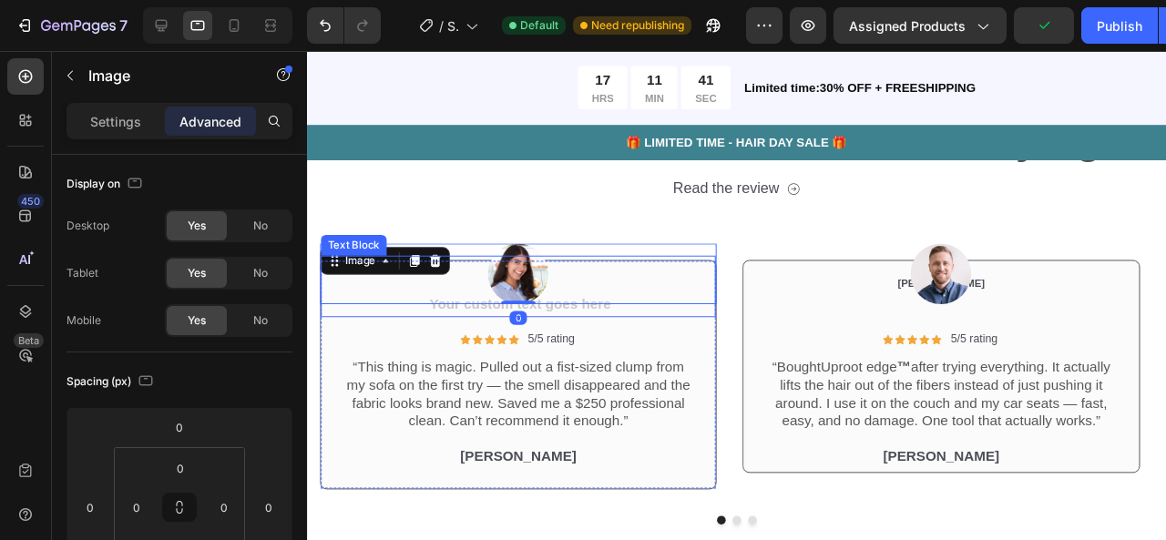
click at [439, 319] on div "Rich Text Editor. Editing area: main" at bounding box center [529, 319] width 415 height 23
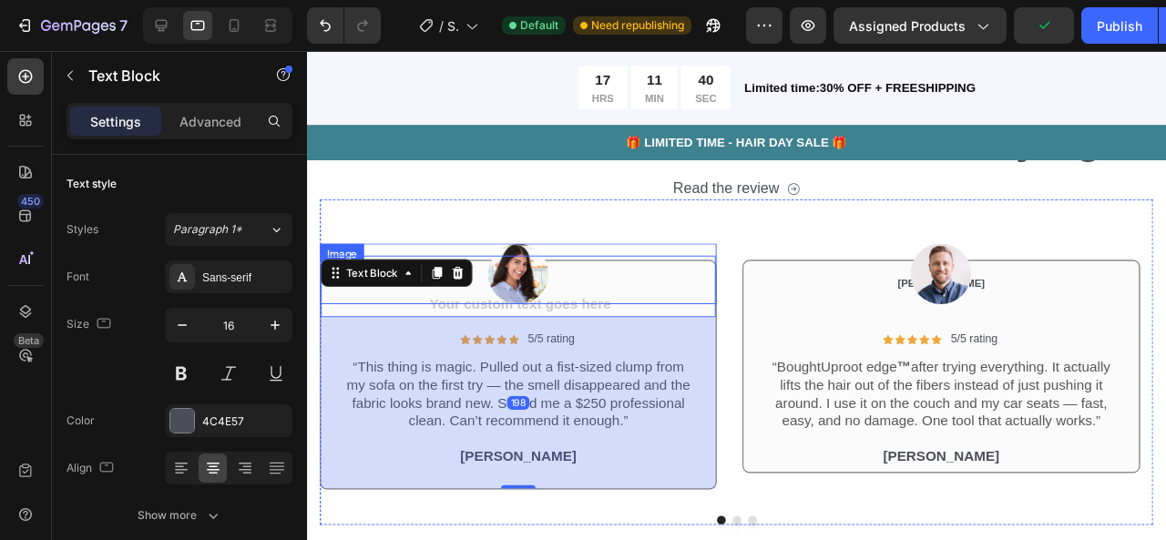
click at [440, 312] on div at bounding box center [529, 285] width 417 height 64
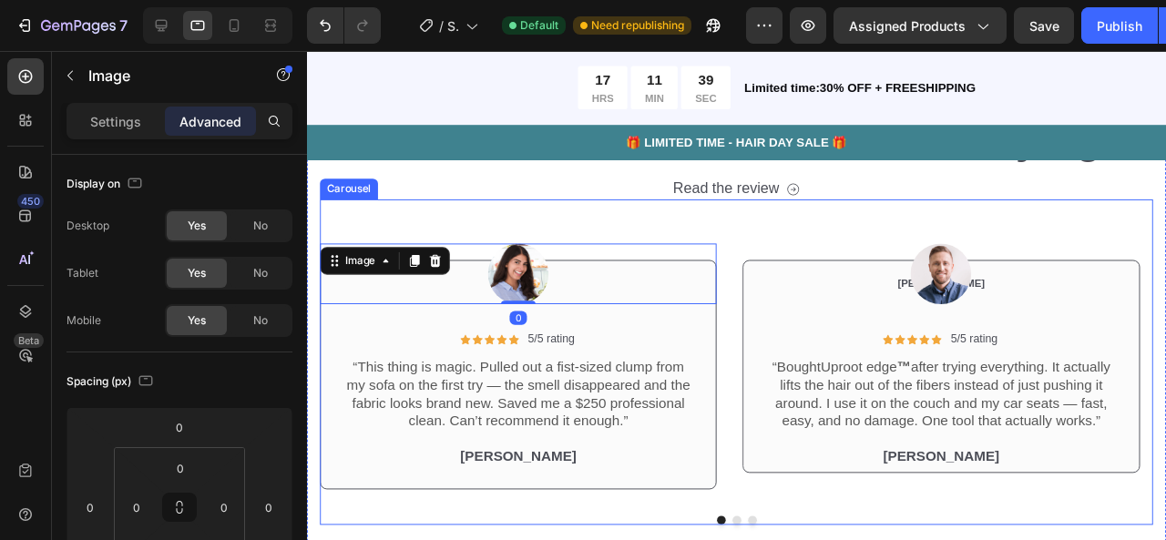
click at [720, 240] on div "Image 0 Icon Icon Icon Icon Icon Icon List 5/5 rating Text Block Row “This thin…" at bounding box center [529, 366] width 417 height 319
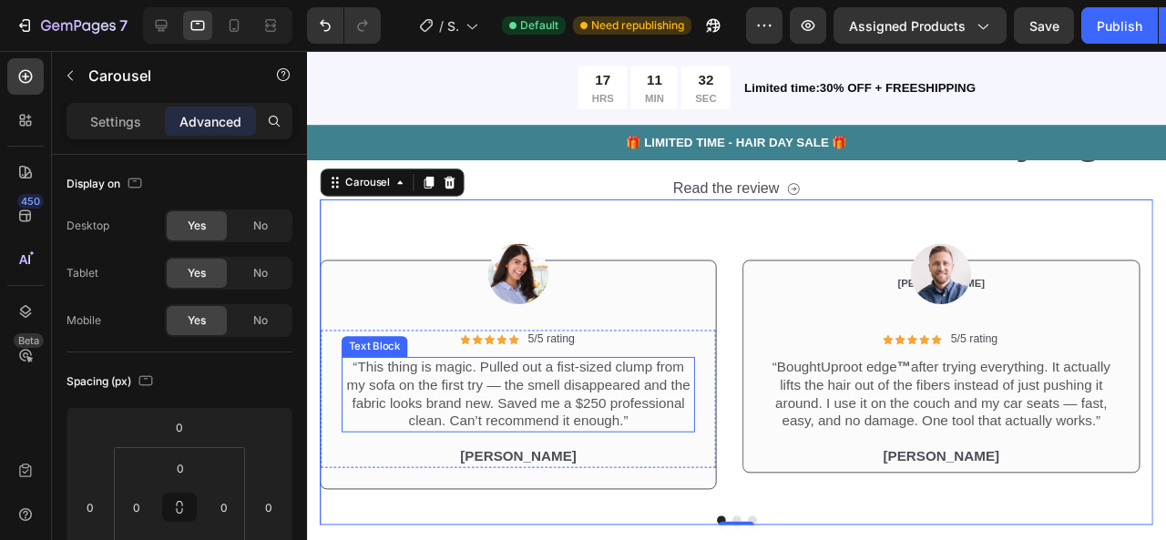
click at [562, 398] on p "“This thing is magic. Pulled out a fist-sized clump from my sofa on the first t…" at bounding box center [529, 412] width 368 height 76
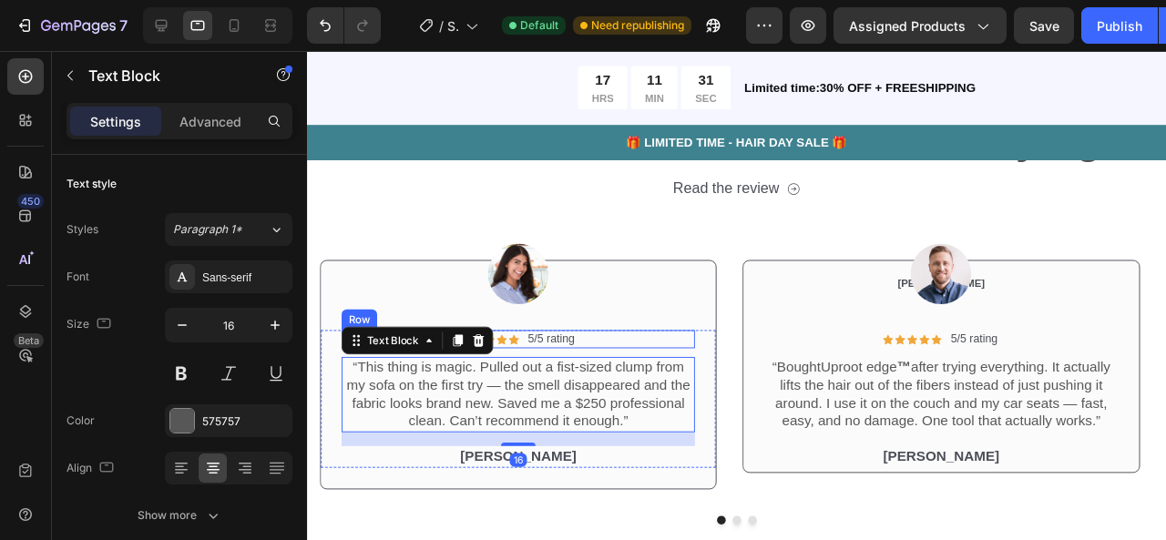
click at [533, 351] on div "Icon Icon Icon Icon Icon Icon List 5/5 rating Text Block Row" at bounding box center [529, 353] width 372 height 19
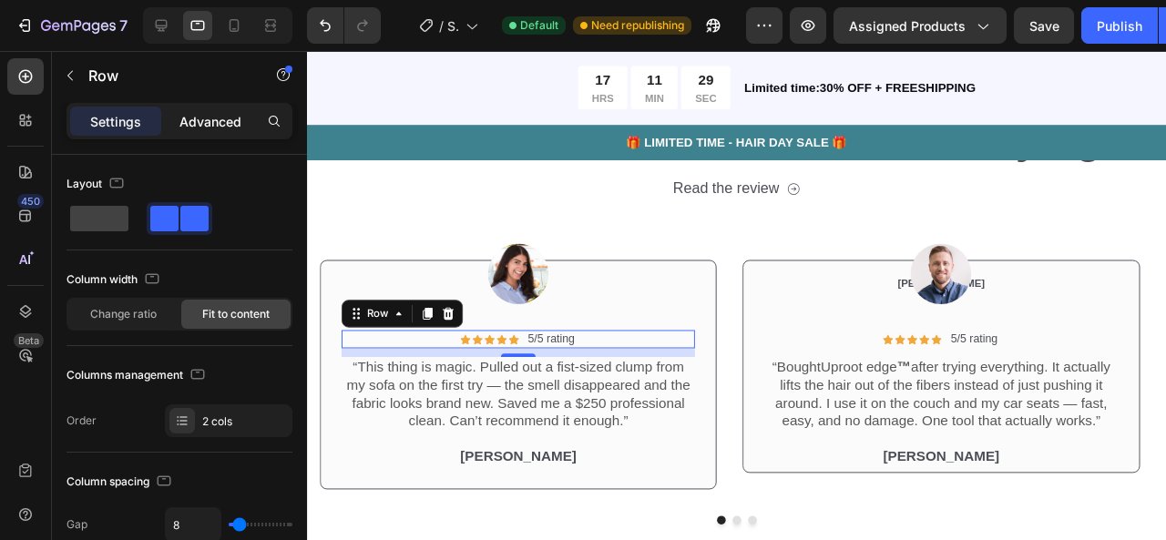
click at [226, 119] on p "Advanced" at bounding box center [210, 121] width 62 height 19
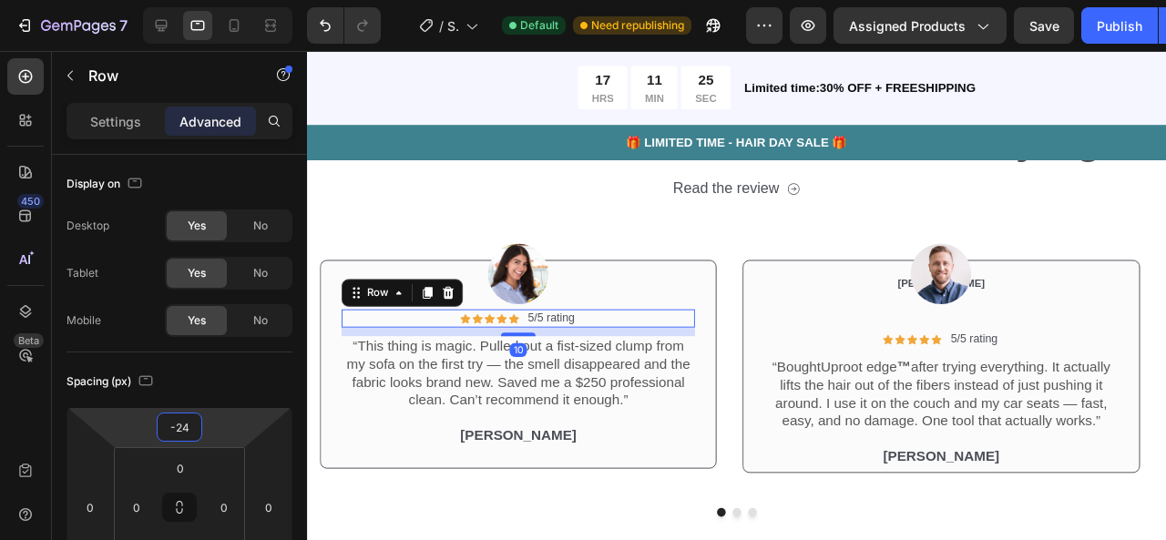
type input "-26"
drag, startPoint x: 217, startPoint y: 427, endPoint x: 210, endPoint y: 439, distance: 13.4
click at [210, 0] on html "7 / Shopify Original Product Template Default Need republishing Preview Assigne…" at bounding box center [583, 0] width 1166 height 0
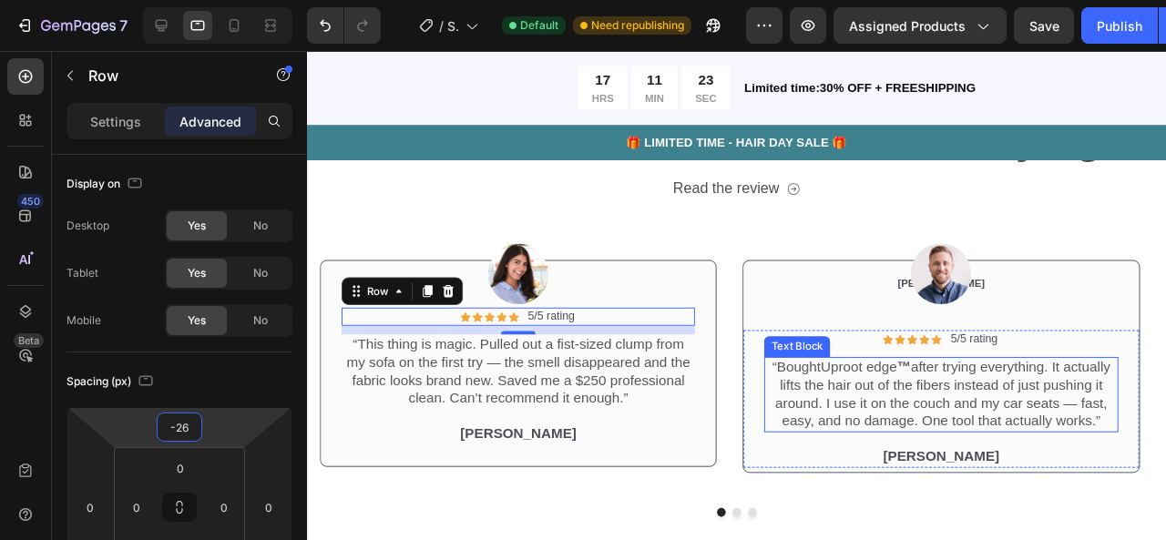
click at [814, 439] on p "“Bought Uproot edge ™ after trying everything. It actually lifts the hair out o…" at bounding box center [974, 412] width 368 height 76
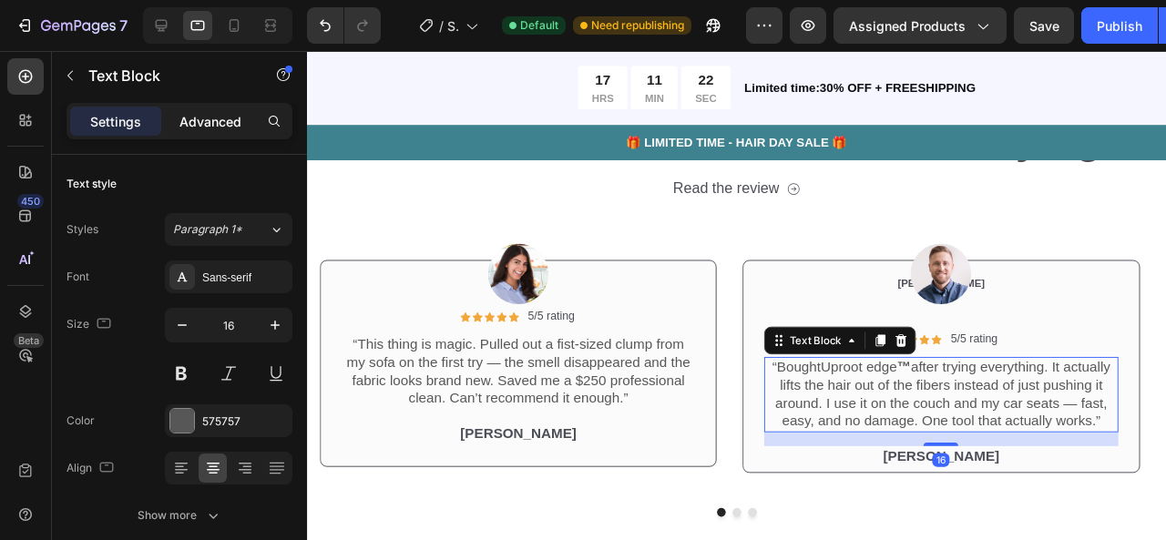
click at [227, 119] on p "Advanced" at bounding box center [210, 121] width 62 height 19
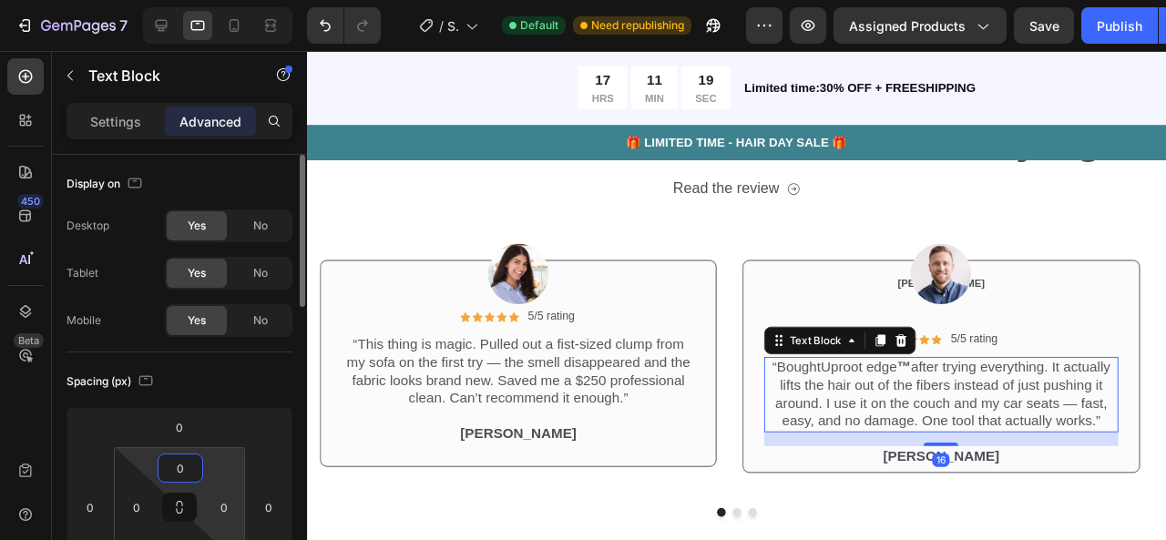
drag, startPoint x: 213, startPoint y: 464, endPoint x: 220, endPoint y: 475, distance: 12.7
click at [220, 0] on html "7 / Shopify Original Product Template Default Need republishing Preview Assigne…" at bounding box center [583, 0] width 1166 height 0
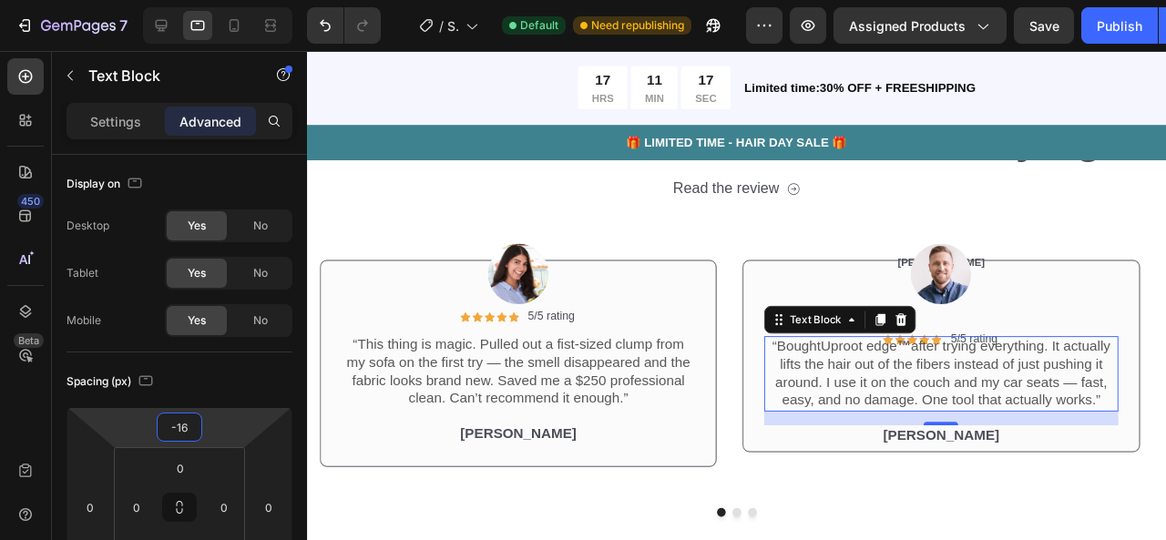
type input "-8"
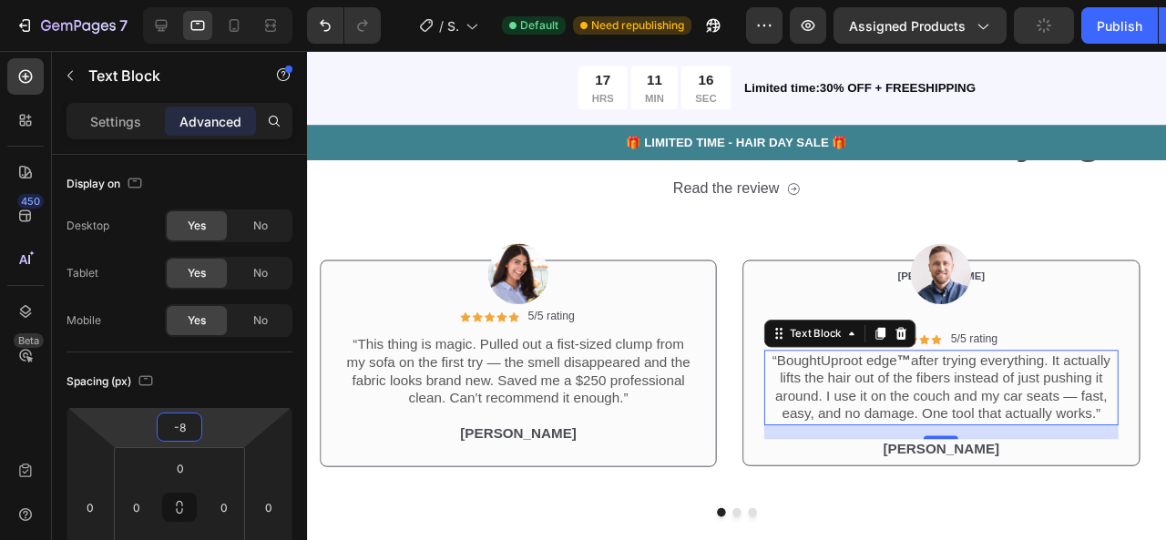
drag, startPoint x: 224, startPoint y: 431, endPoint x: 212, endPoint y: 330, distance: 101.8
click at [227, 0] on html "7 / Shopify Original Product Template Default Need republishing Preview Assigne…" at bounding box center [583, 0] width 1166 height 0
click at [998, 353] on p "5/5 rating" at bounding box center [1008, 353] width 49 height 15
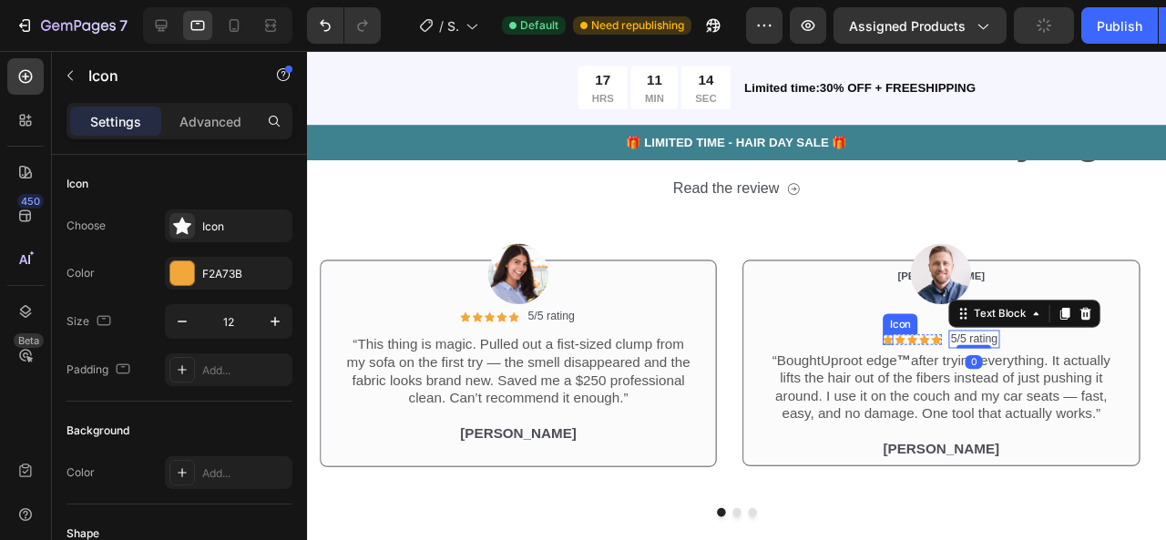
click at [924, 353] on icon at bounding box center [918, 354] width 11 height 11
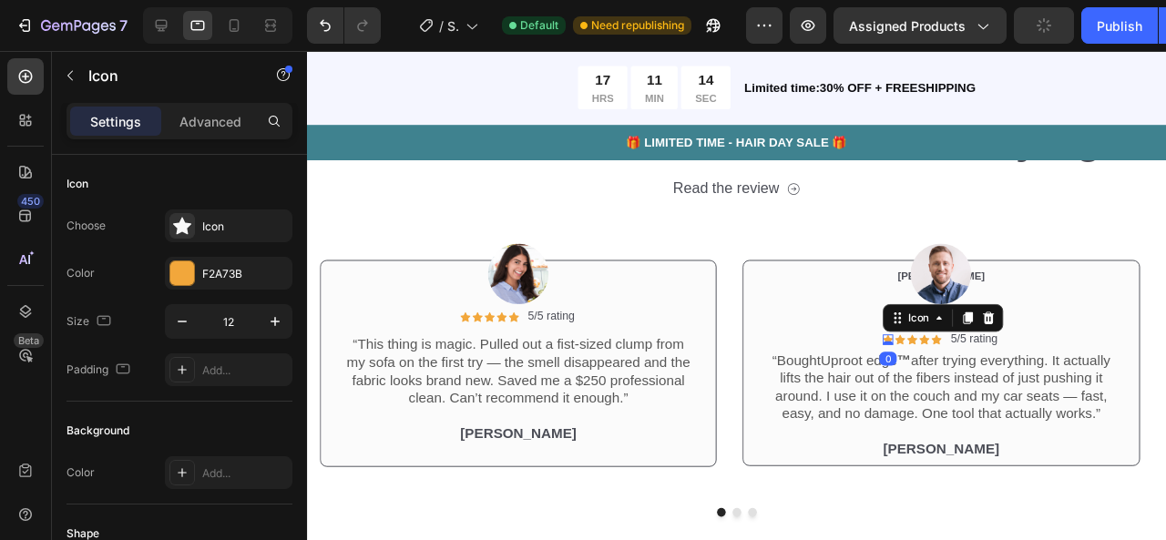
click at [899, 353] on div "Icon 0 Icon Icon Icon Icon Icon List 5/5 rating Text Block Row" at bounding box center [974, 353] width 372 height 19
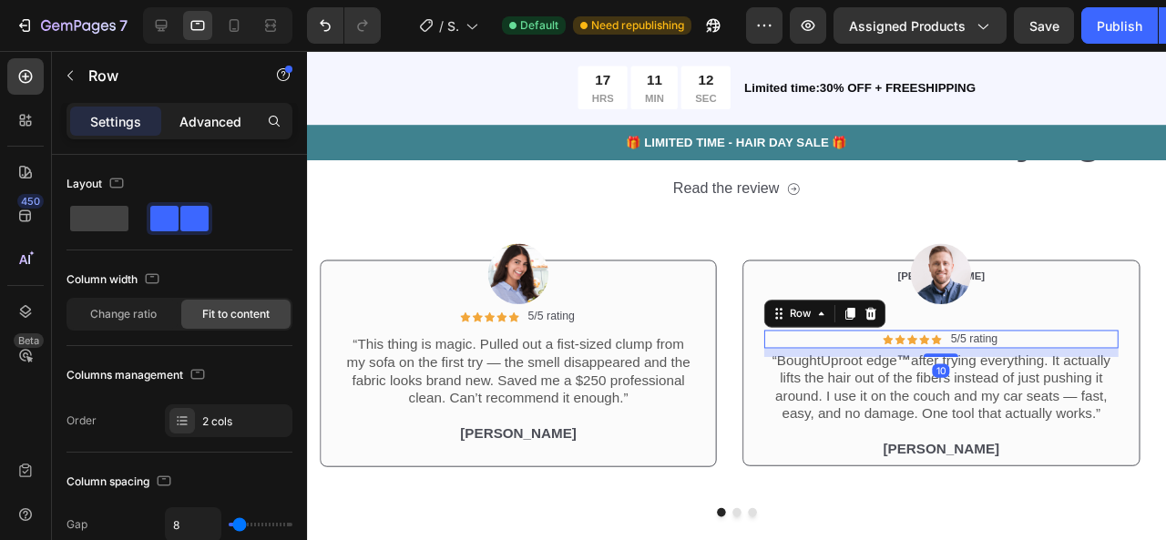
click at [215, 134] on div "Advanced" at bounding box center [210, 121] width 91 height 29
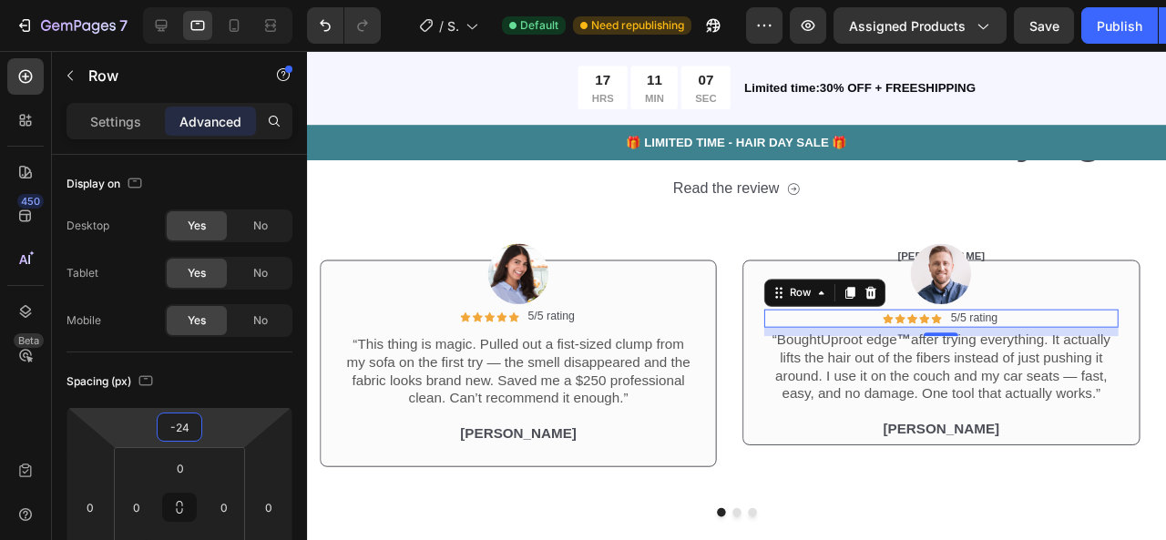
type input "-26"
click at [215, 0] on html "7 / Shopify Original Product Template Default Need republishing Preview Assigne…" at bounding box center [583, 0] width 1166 height 0
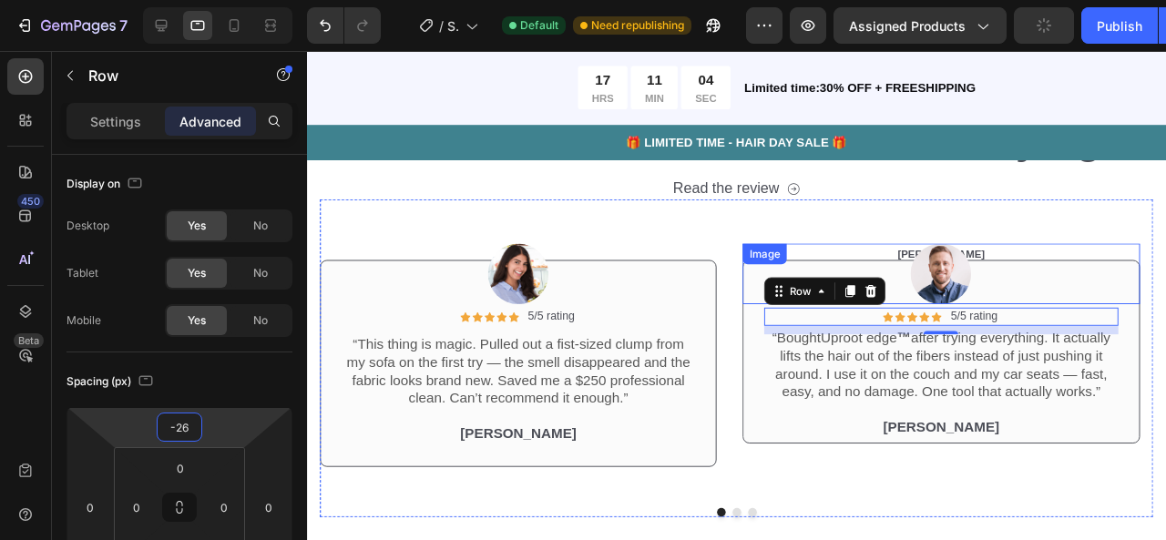
click at [945, 261] on div at bounding box center [973, 285] width 417 height 64
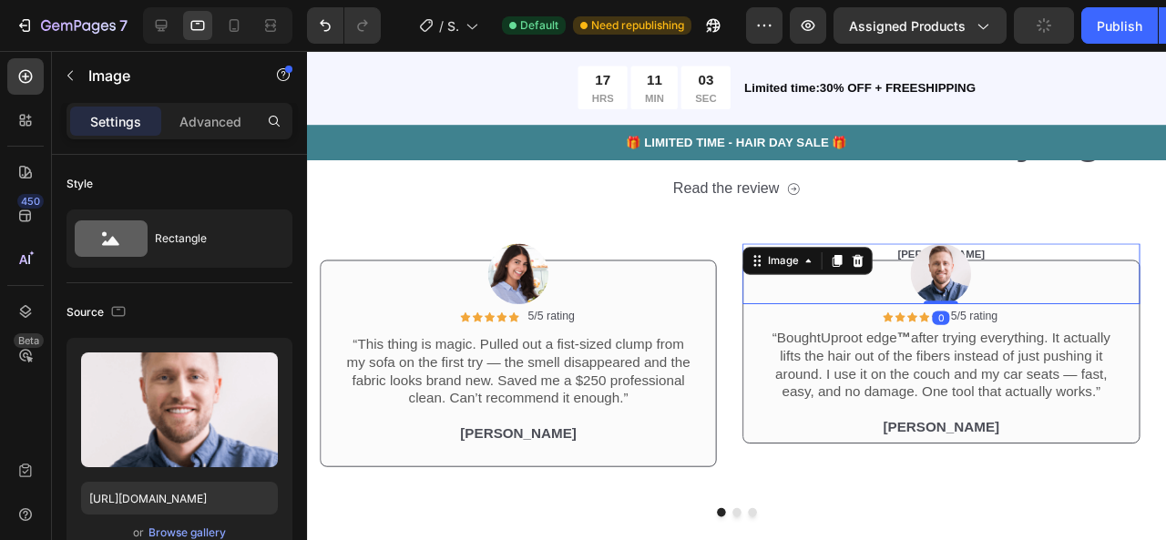
click at [945, 261] on div at bounding box center [973, 285] width 417 height 64
click at [936, 258] on div at bounding box center [973, 285] width 417 height 64
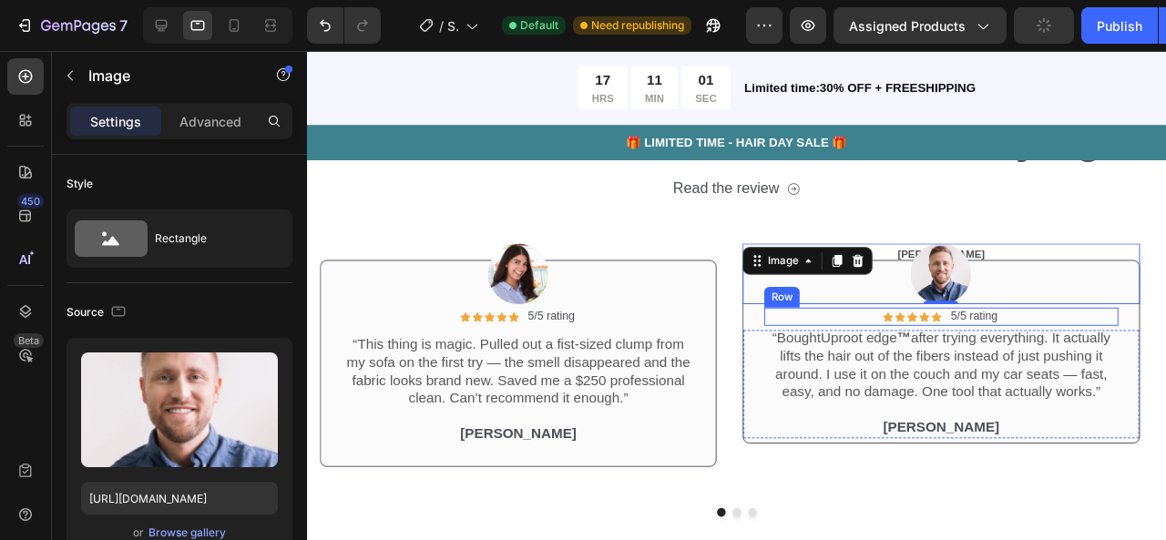
click at [877, 324] on div "Icon Icon Icon Icon Icon Icon List 5/5 rating Text Block Row" at bounding box center [974, 330] width 372 height 19
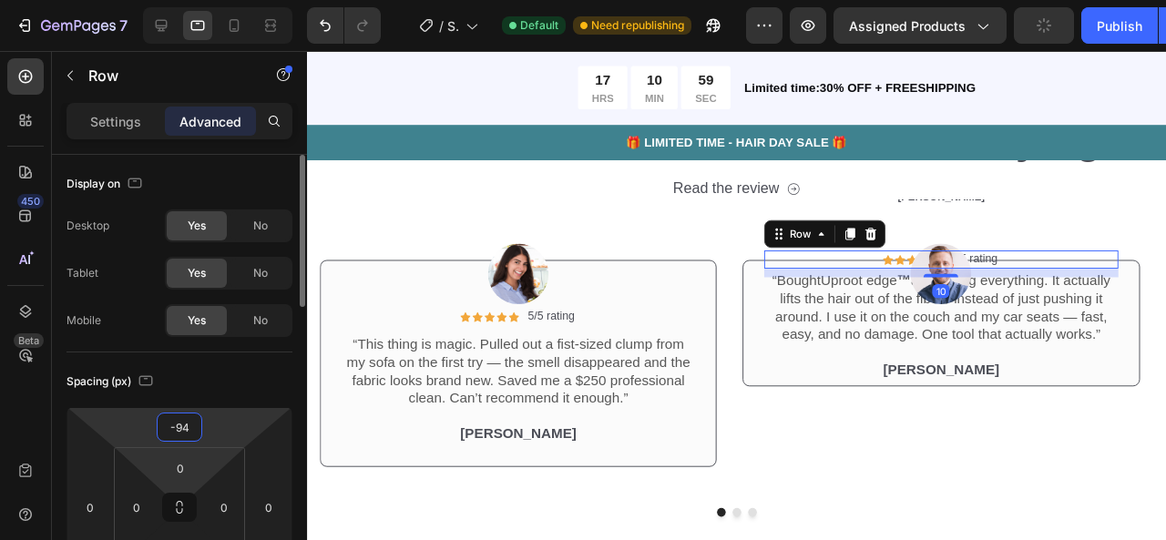
drag, startPoint x: 213, startPoint y: 427, endPoint x: 215, endPoint y: 455, distance: 28.3
click at [213, 0] on html "7 / Shopify Original Product Template Default Need republishing Preview Assigne…" at bounding box center [583, 0] width 1166 height 0
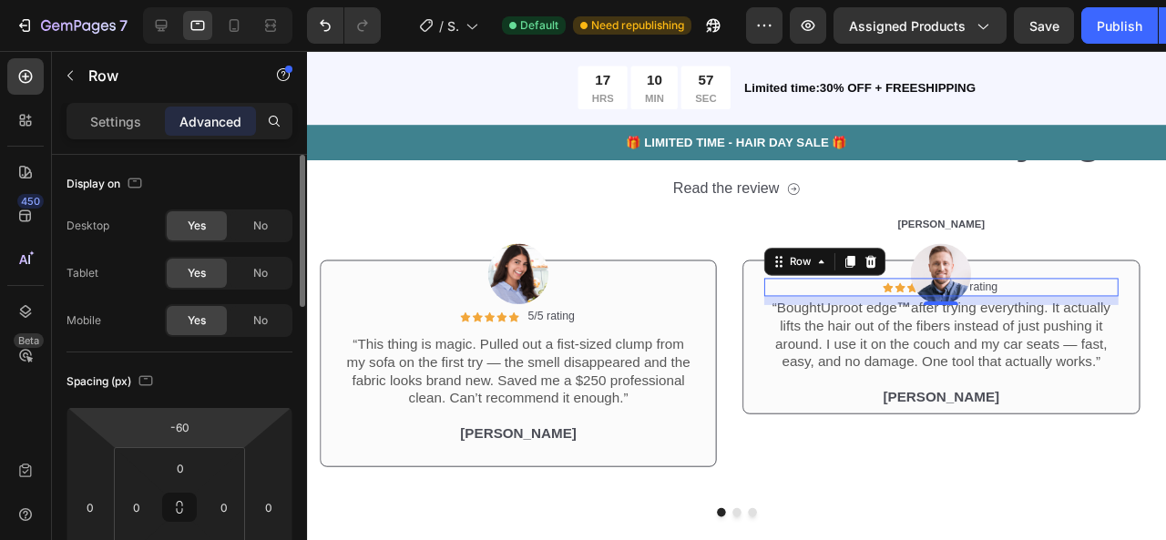
drag, startPoint x: 230, startPoint y: 419, endPoint x: 251, endPoint y: 405, distance: 25.0
click at [232, 0] on html "7 / Shopify Original Product Template Default Need republishing Preview Assigne…" at bounding box center [583, 0] width 1166 height 0
type input "-62"
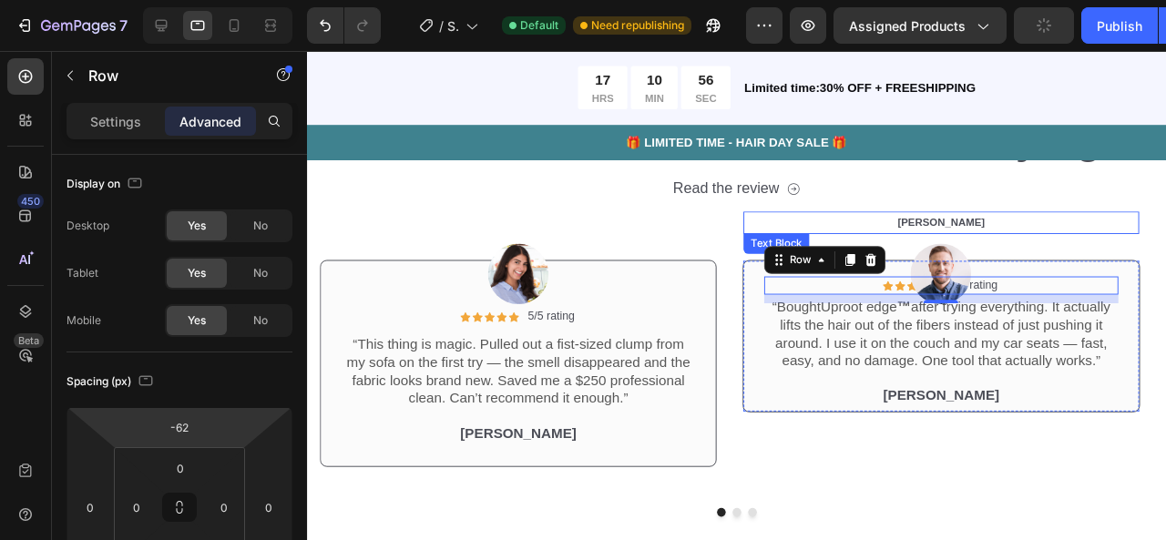
click at [987, 231] on span "[PERSON_NAME]" at bounding box center [974, 231] width 92 height 13
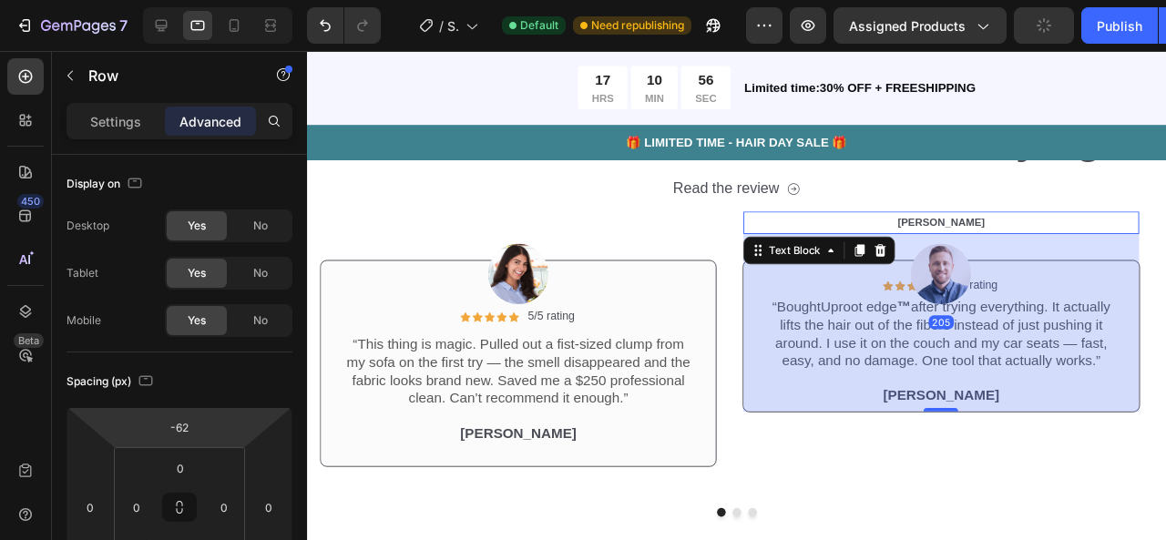
click at [987, 231] on span "[PERSON_NAME]" at bounding box center [974, 231] width 92 height 13
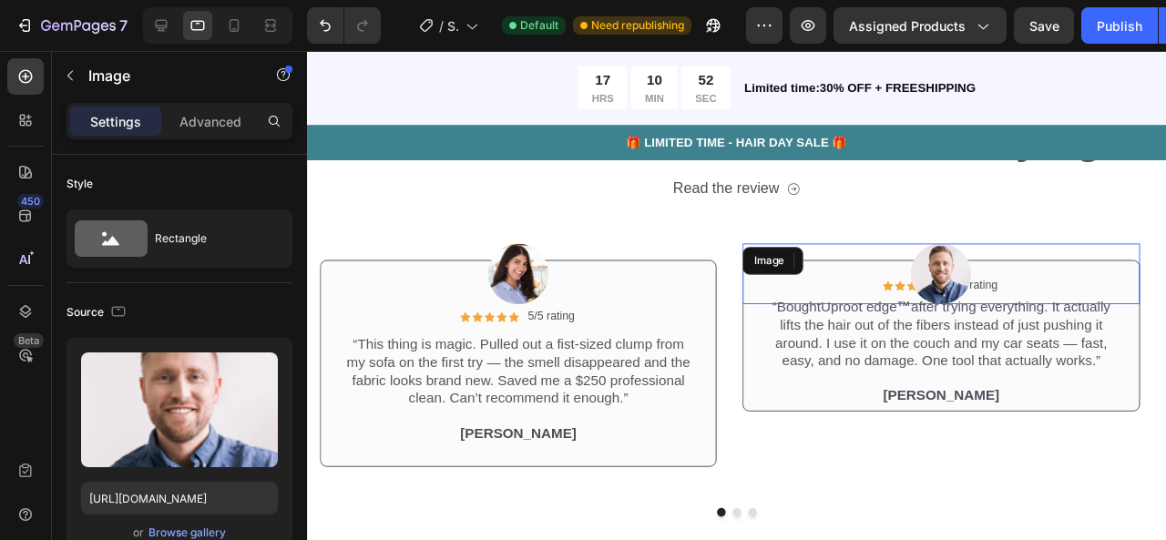
click at [925, 255] on div at bounding box center [973, 285] width 417 height 64
click at [883, 299] on div at bounding box center [973, 285] width 417 height 64
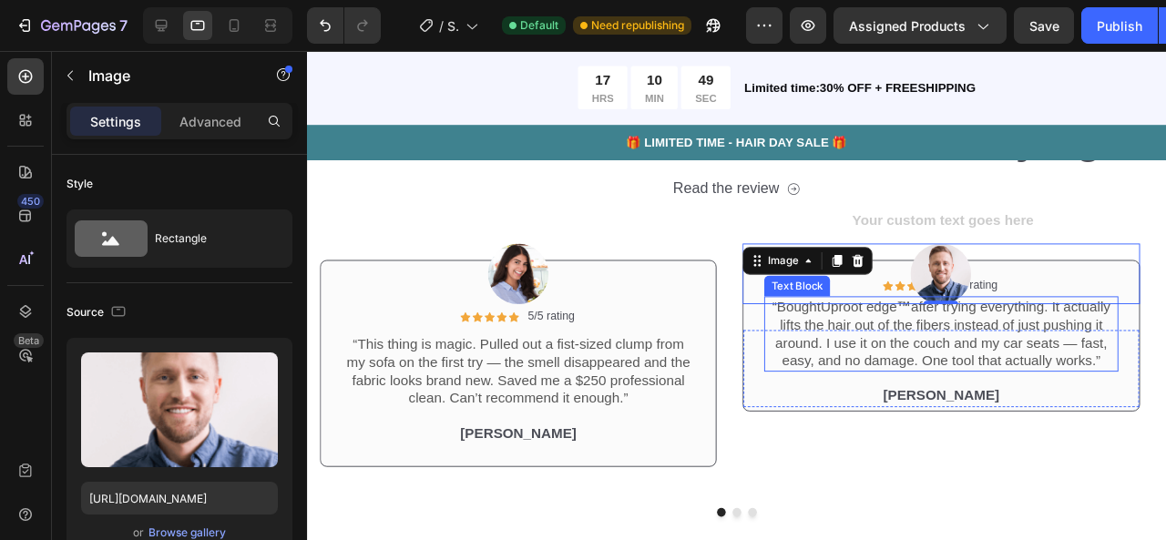
click at [795, 372] on p "“Bought Uproot edge ™ after trying everything. It actually lifts the hair out o…" at bounding box center [974, 349] width 368 height 76
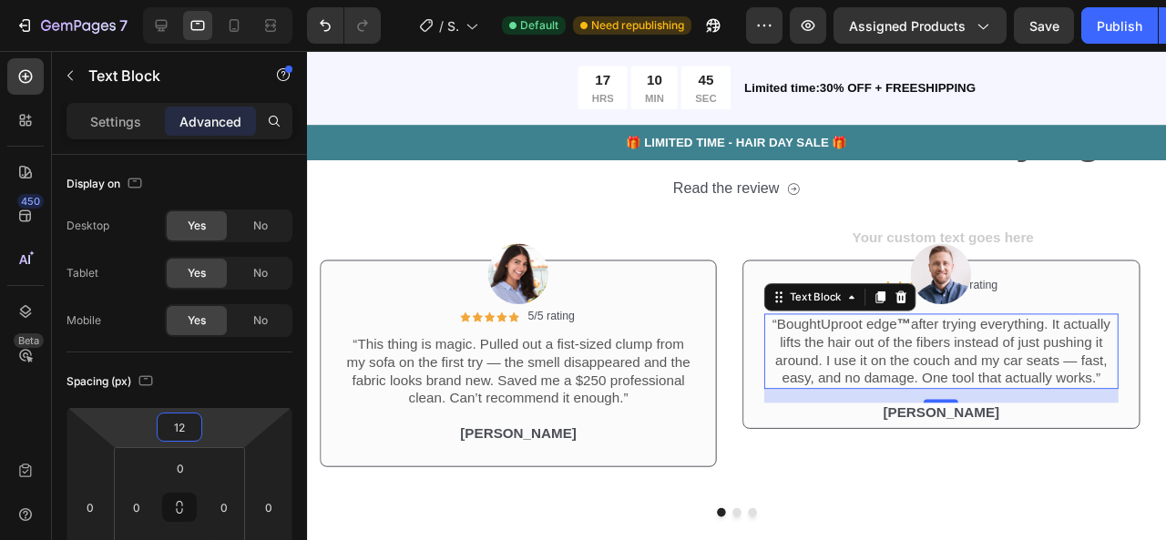
type input "10"
click at [206, 0] on html "7 / Shopify Original Product Template Default Need republishing Preview Assigne…" at bounding box center [583, 0] width 1166 height 0
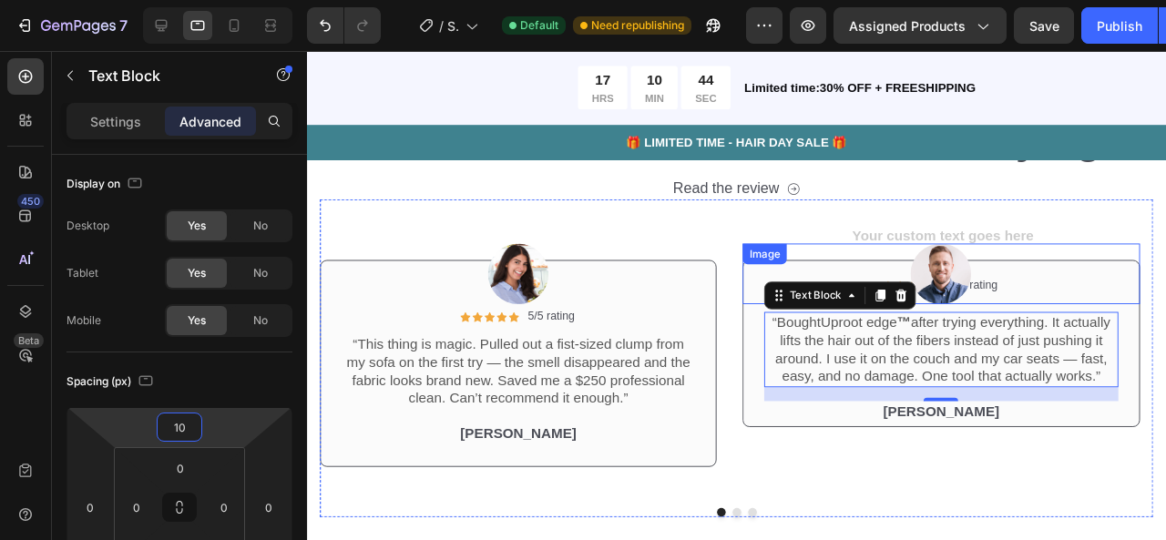
click at [1027, 300] on div at bounding box center [973, 285] width 417 height 64
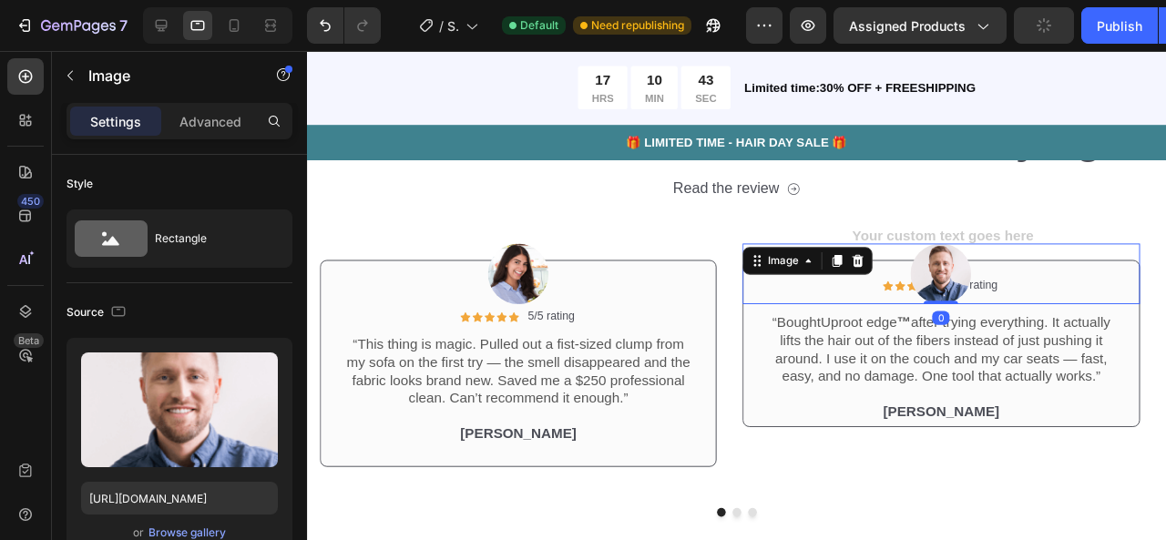
click at [1023, 293] on div at bounding box center [973, 285] width 417 height 64
click at [1023, 297] on div at bounding box center [973, 285] width 417 height 64
click at [1023, 298] on div at bounding box center [973, 285] width 417 height 64
click at [816, 300] on div at bounding box center [973, 285] width 417 height 64
drag, startPoint x: 875, startPoint y: 304, endPoint x: 967, endPoint y: 302, distance: 92.0
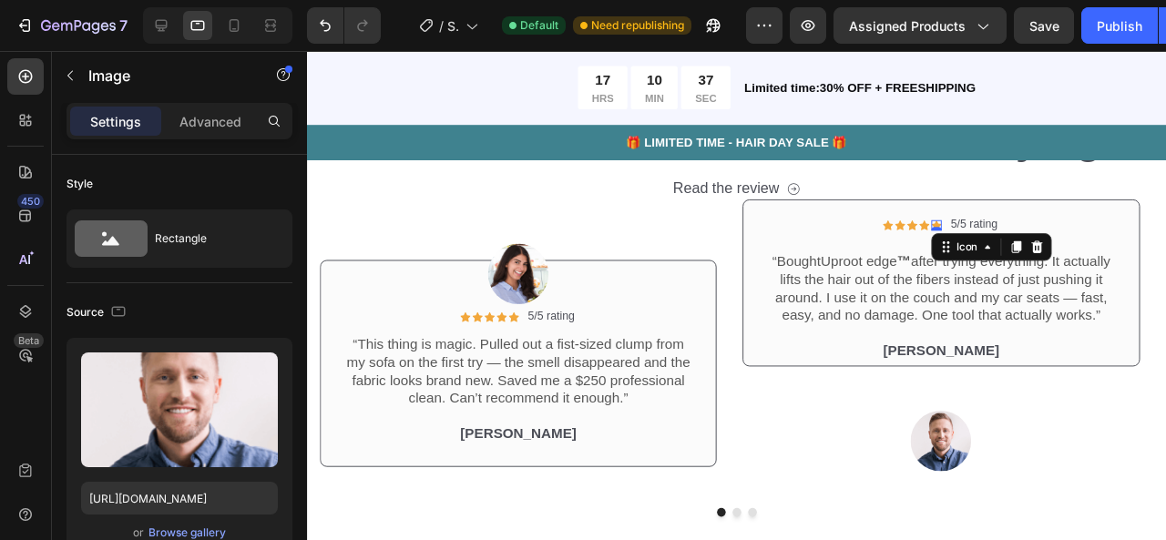
click at [973, 231] on div "Icon 0" at bounding box center [969, 234] width 11 height 11
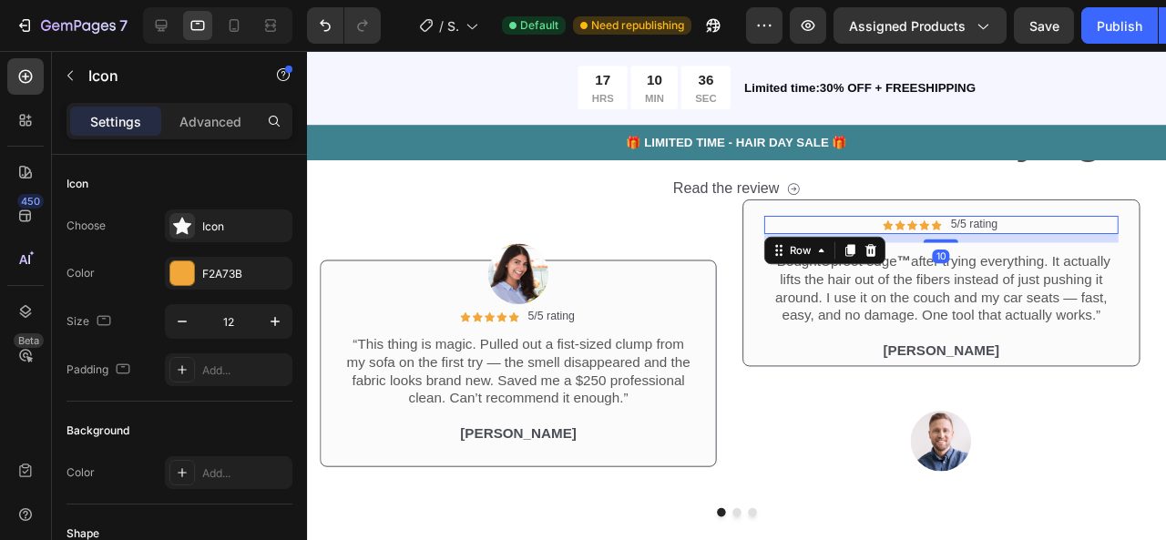
click at [1038, 233] on div "Icon Icon Icon Icon Icon Icon List 5/5 rating Text Block Row 10" at bounding box center [974, 233] width 372 height 19
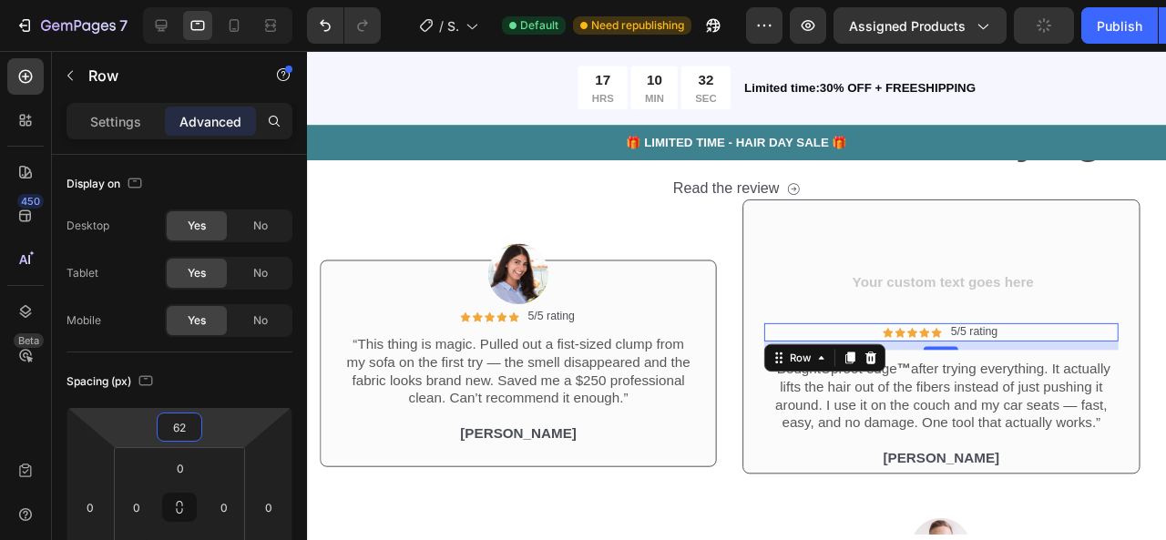
type input "58"
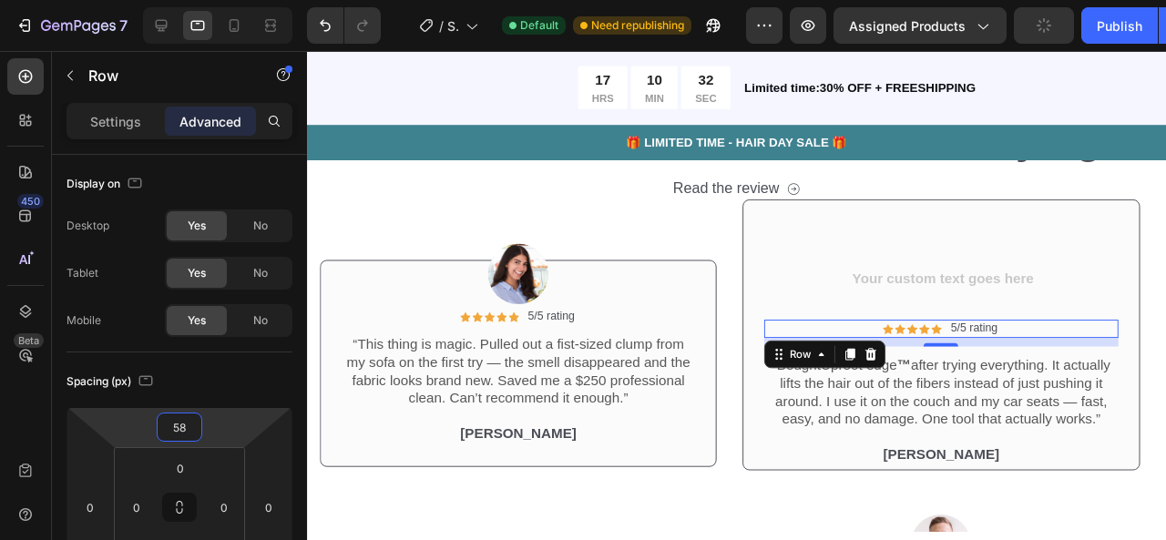
drag, startPoint x: 226, startPoint y: 435, endPoint x: 28, endPoint y: 334, distance: 221.6
click at [217, 0] on html "7 / Shopify Original Product Template Default Need republishing Preview Assigne…" at bounding box center [583, 0] width 1166 height 0
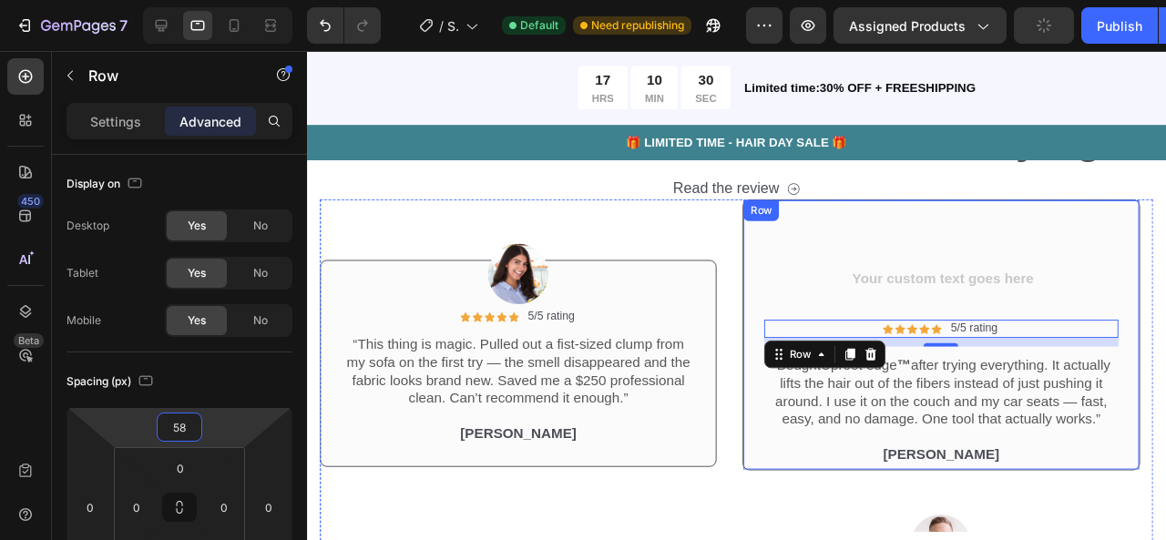
click at [945, 261] on div "Icon Icon Icon Icon Icon Icon List 5/5 rating Text Block Row 10 “Bought Uproot …" at bounding box center [973, 349] width 417 height 285
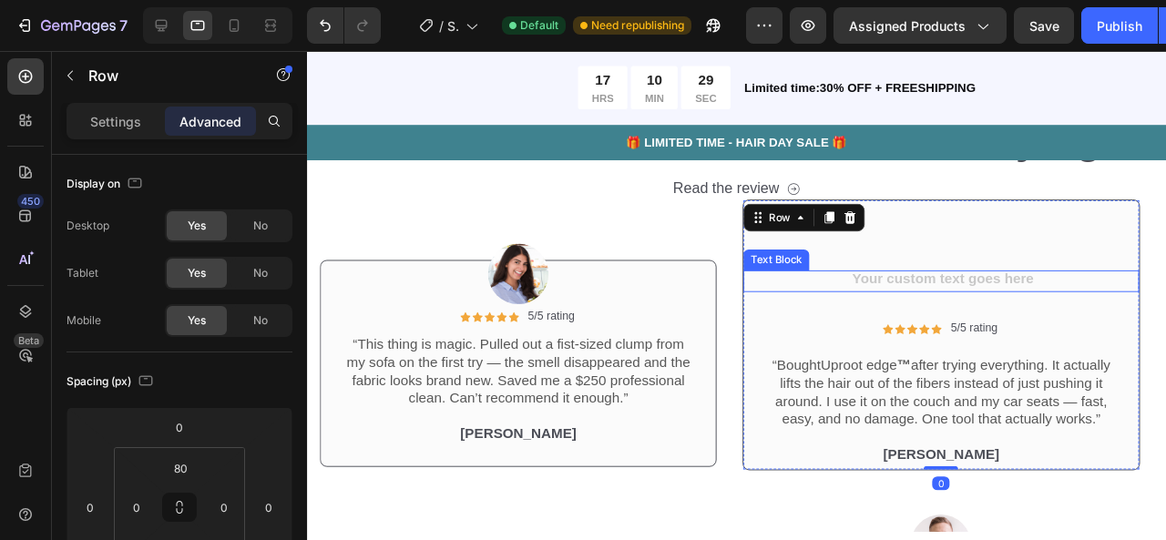
click at [949, 284] on div "Rich Text Editor. Editing area: main" at bounding box center [973, 292] width 415 height 23
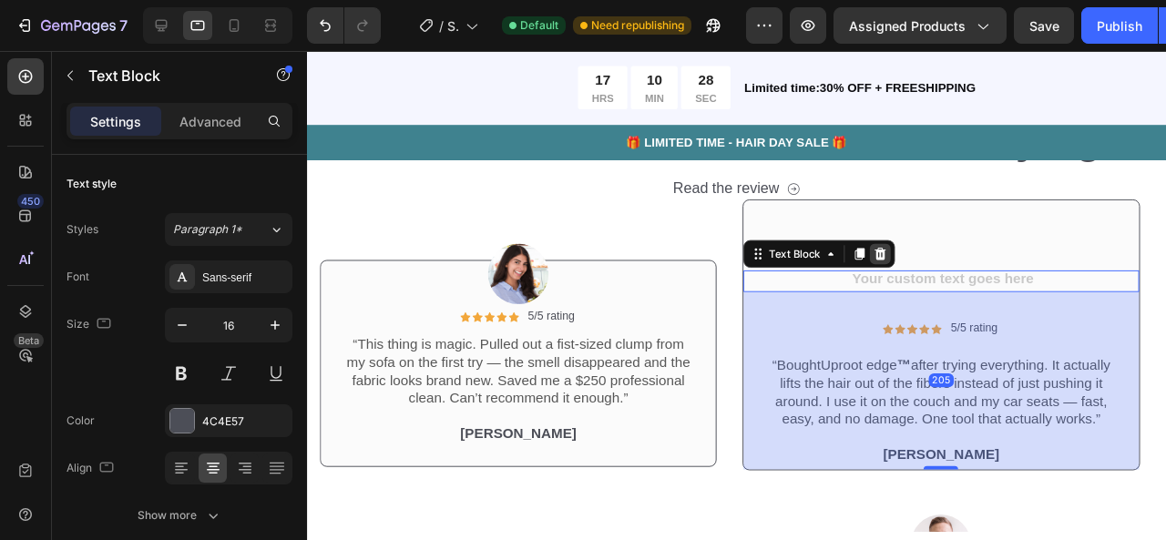
click at [907, 263] on icon at bounding box center [910, 264] width 15 height 15
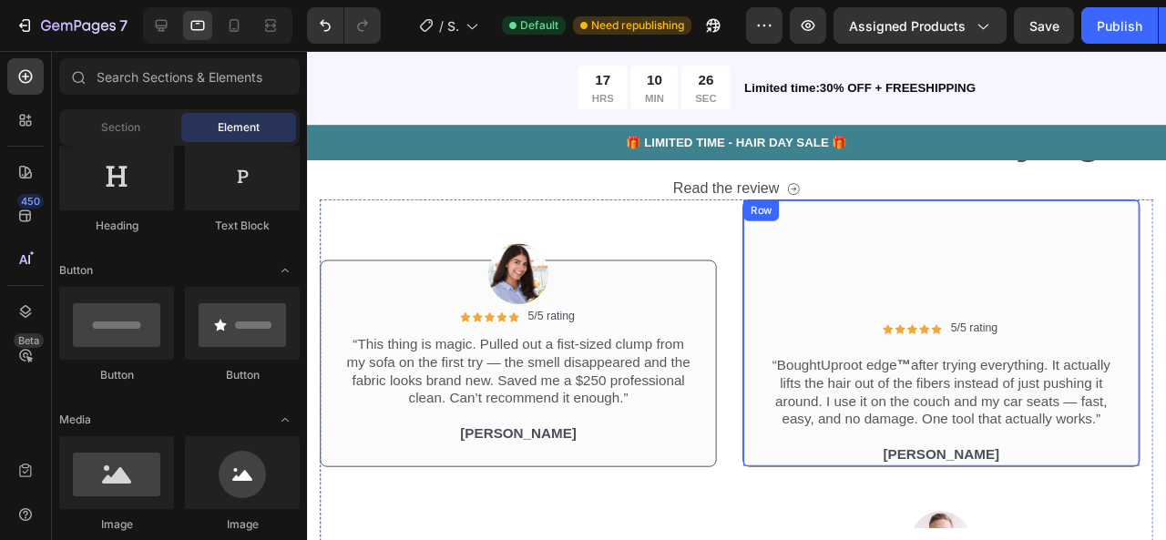
click at [906, 257] on div "Icon Icon Icon Icon Icon Icon List 5/5 rating Text Block Row “Bought Uproot edg…" at bounding box center [973, 347] width 417 height 281
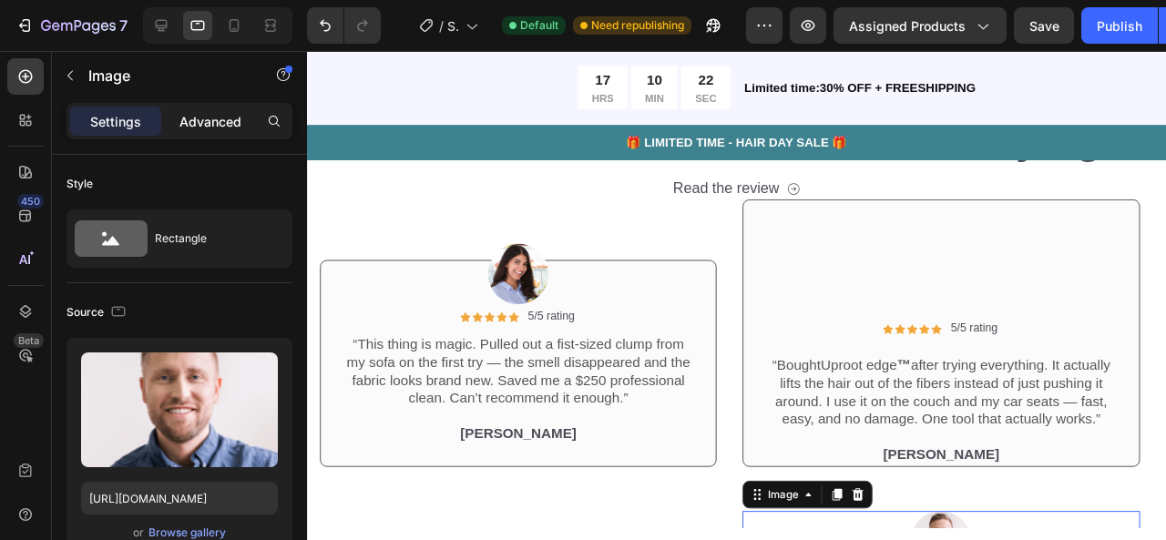
click at [202, 125] on p "Advanced" at bounding box center [210, 121] width 62 height 19
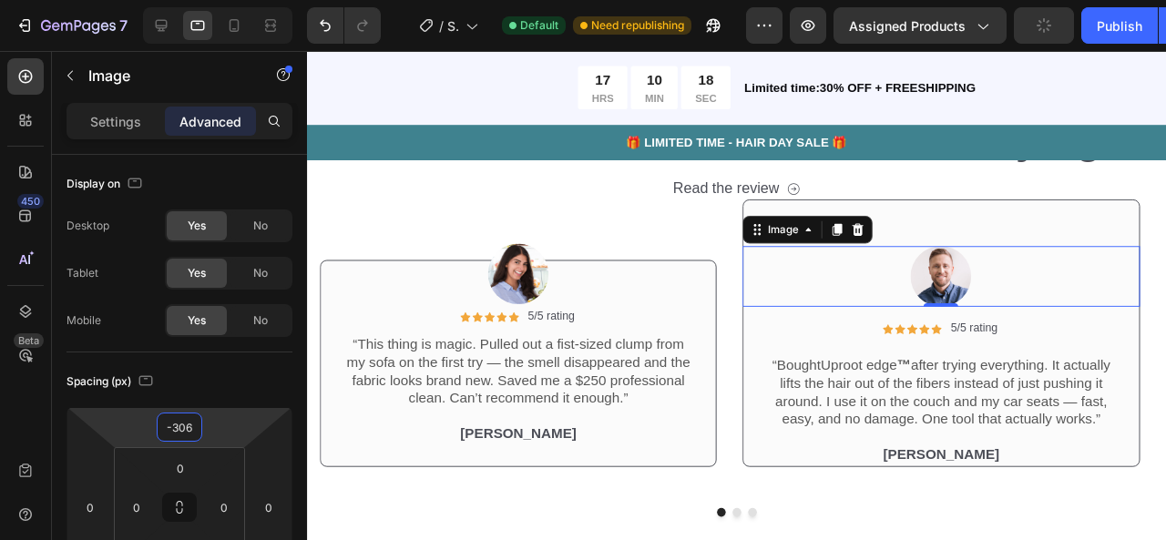
type input "-308"
drag, startPoint x: 219, startPoint y: 470, endPoint x: 220, endPoint y: 576, distance: 105.7
click at [220, 0] on html "7 / Shopify Original Product Template Default Need republishing Preview Assigne…" at bounding box center [583, 0] width 1166 height 0
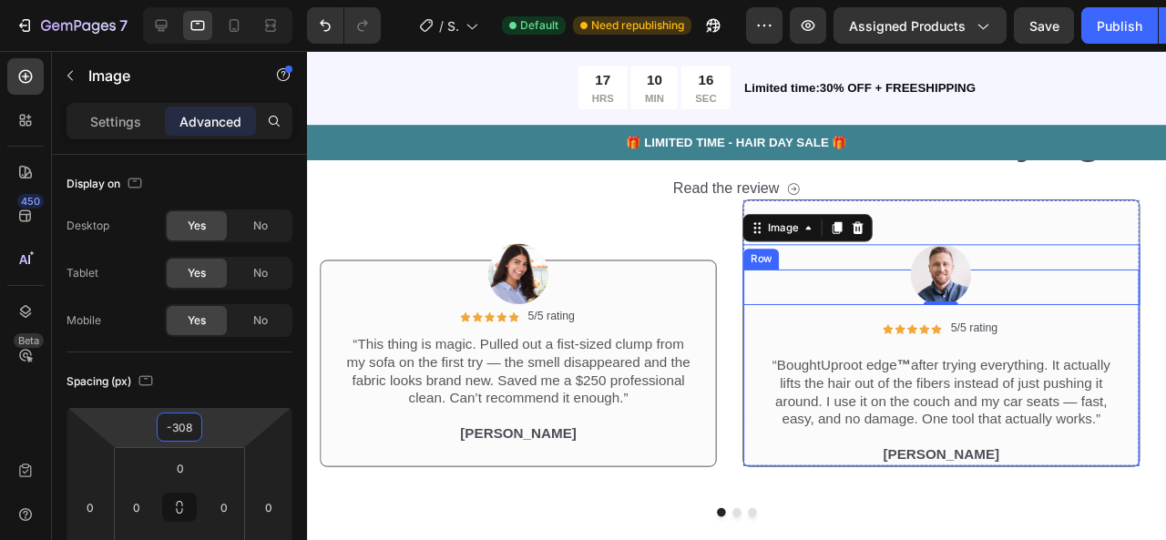
click at [1055, 330] on div "Icon Icon Icon Icon Icon Icon List 5/5 rating Text Block Row “Bought Uproot edg…" at bounding box center [974, 384] width 372 height 207
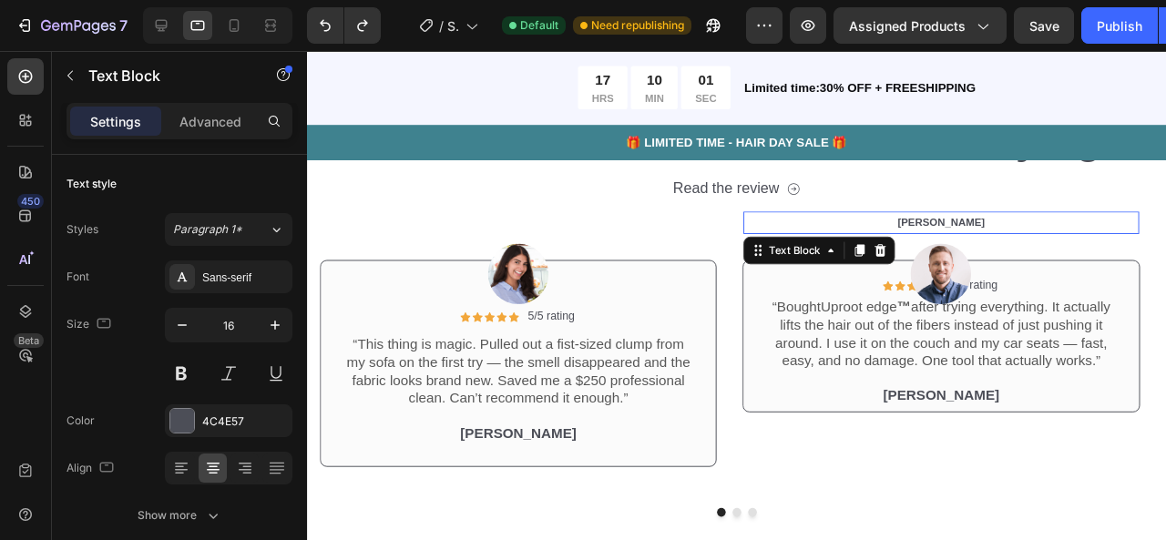
click at [988, 227] on span "[PERSON_NAME]" at bounding box center [974, 231] width 92 height 13
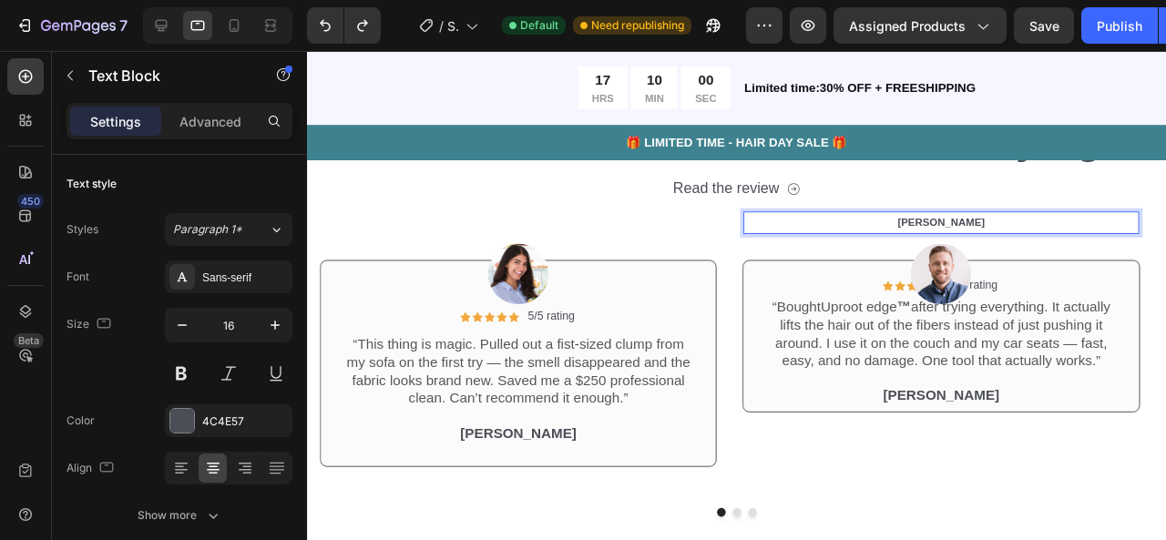
click at [988, 227] on span "[PERSON_NAME]" at bounding box center [974, 231] width 92 height 13
drag, startPoint x: 988, startPoint y: 226, endPoint x: 1005, endPoint y: 230, distance: 16.8
click at [1005, 230] on div "Rich Text Editor. Editing area: main" at bounding box center [973, 231] width 415 height 23
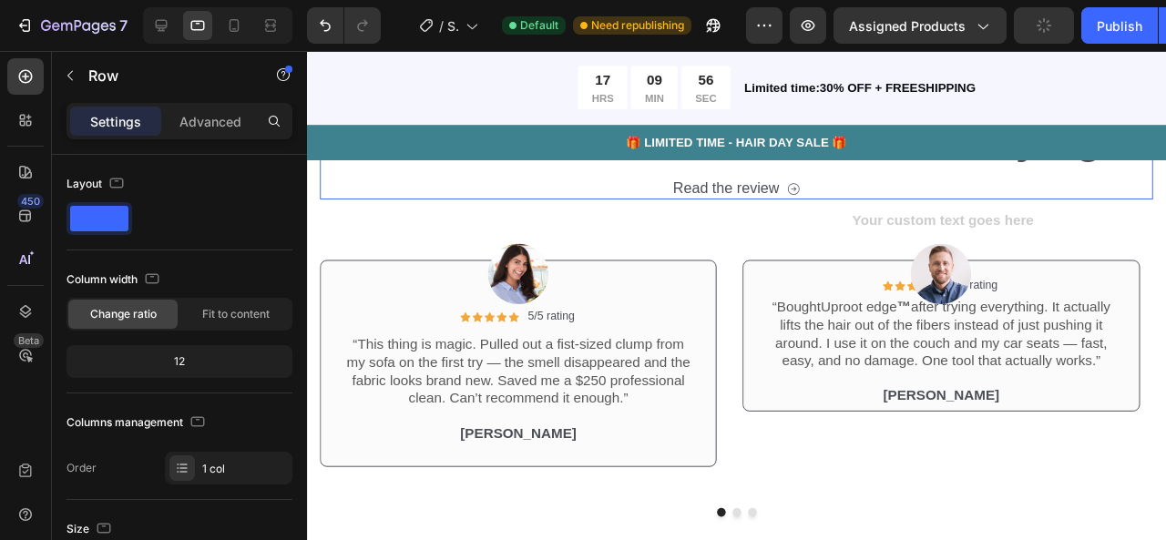
click at [859, 181] on div "Icon Icon Icon Icon Icon Icon List 2,500+ Verified Reviews! Text Block Row See …" at bounding box center [759, 146] width 876 height 119
click at [915, 227] on div "Rich Text Editor. Editing area: main" at bounding box center [973, 231] width 415 height 23
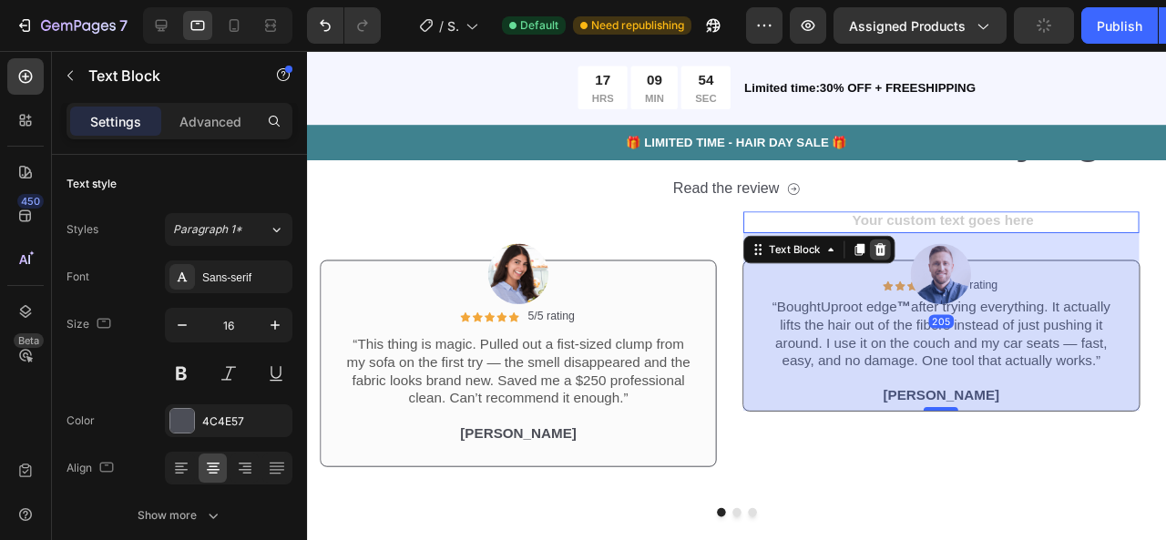
click at [908, 257] on icon at bounding box center [910, 259] width 15 height 15
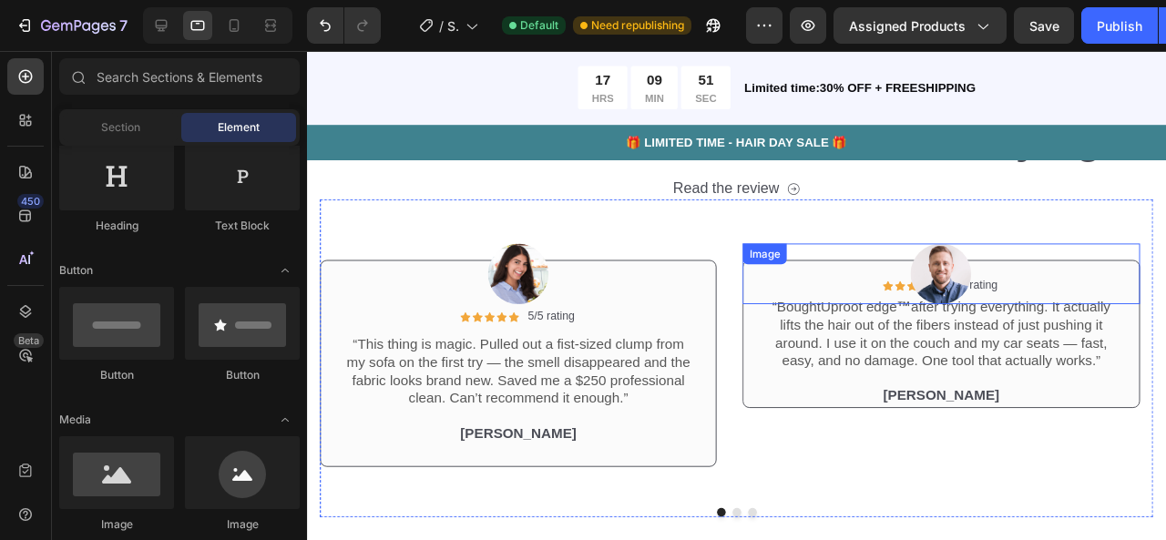
click at [911, 295] on div at bounding box center [973, 285] width 417 height 64
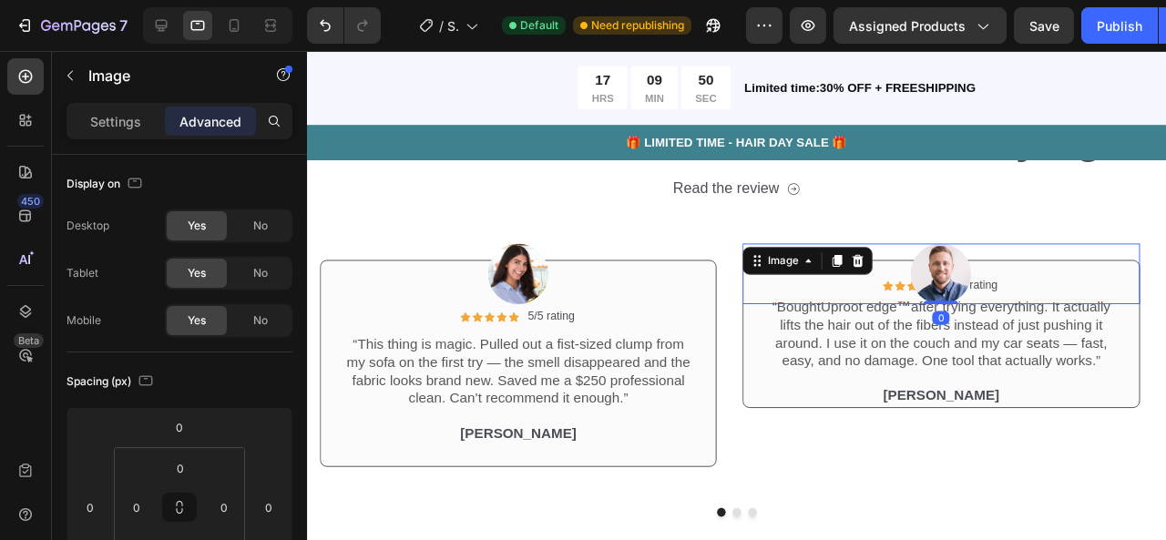
click at [1024, 296] on div at bounding box center [973, 285] width 417 height 64
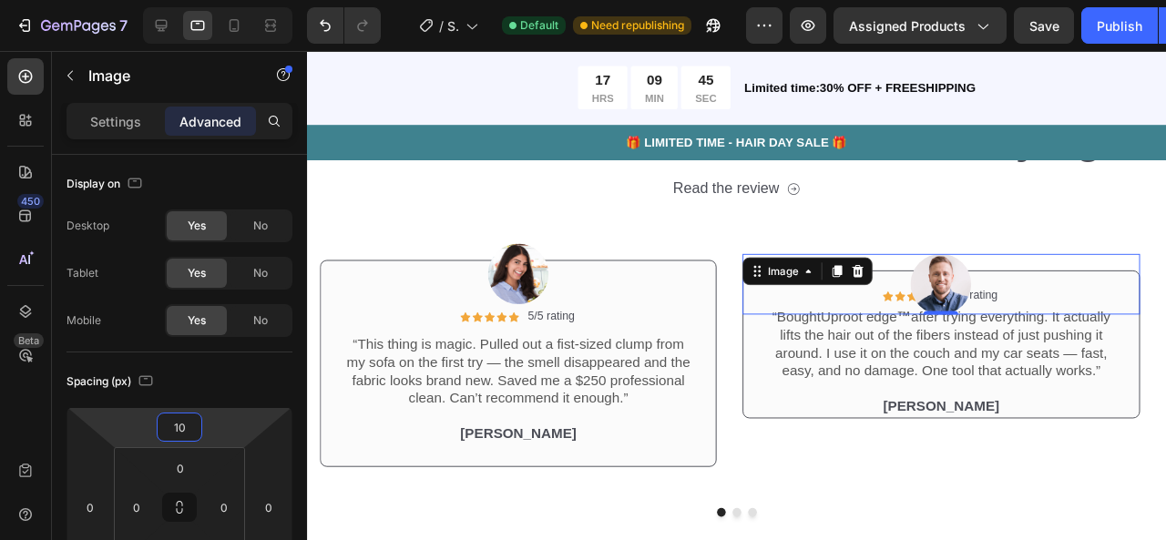
type input "8"
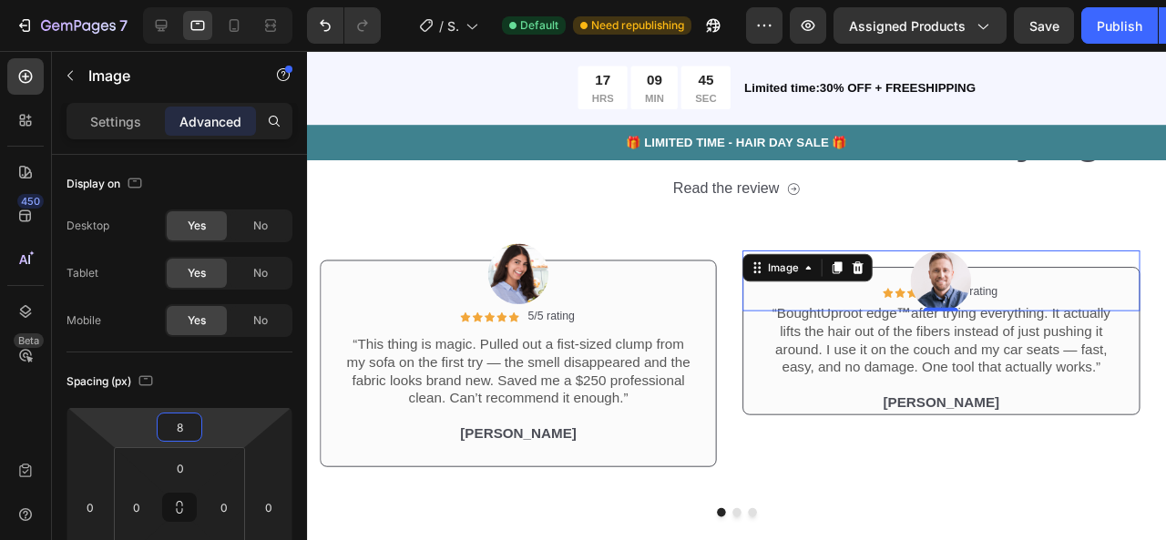
click at [214, 0] on html "7 / Shopify Original Product Template Default Need republishing Preview Assigne…" at bounding box center [583, 0] width 1166 height 0
click at [841, 363] on p "“Bought Uproot edge ™ after trying everything. It actually lifts the hair out o…" at bounding box center [974, 356] width 368 height 76
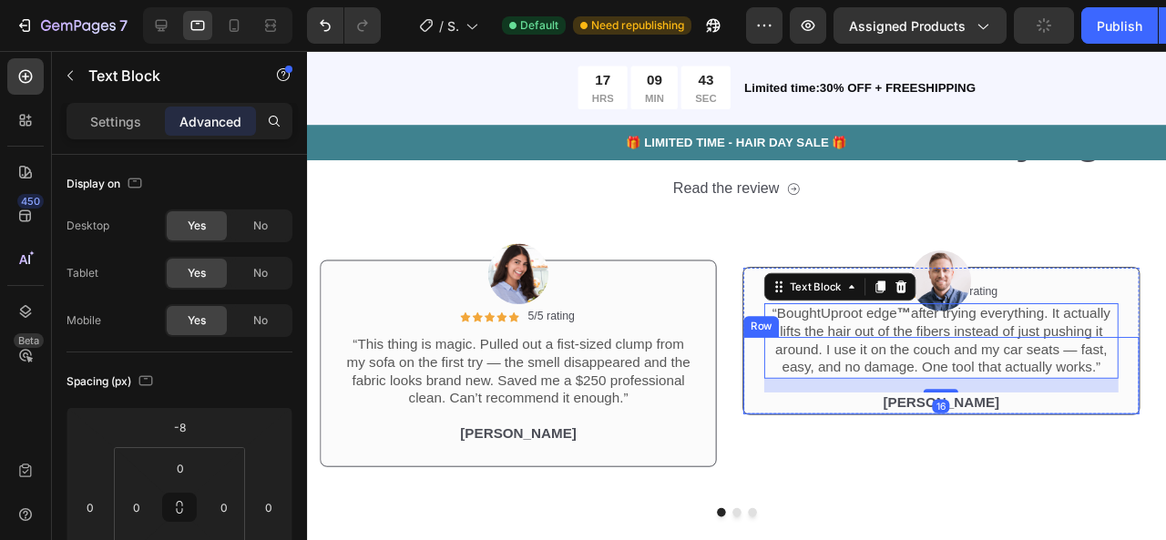
click at [781, 371] on div "Icon Icon Icon Icon Icon Icon List 5/5 rating Text Block Row “Bought Uproot edg…" at bounding box center [973, 392] width 415 height 81
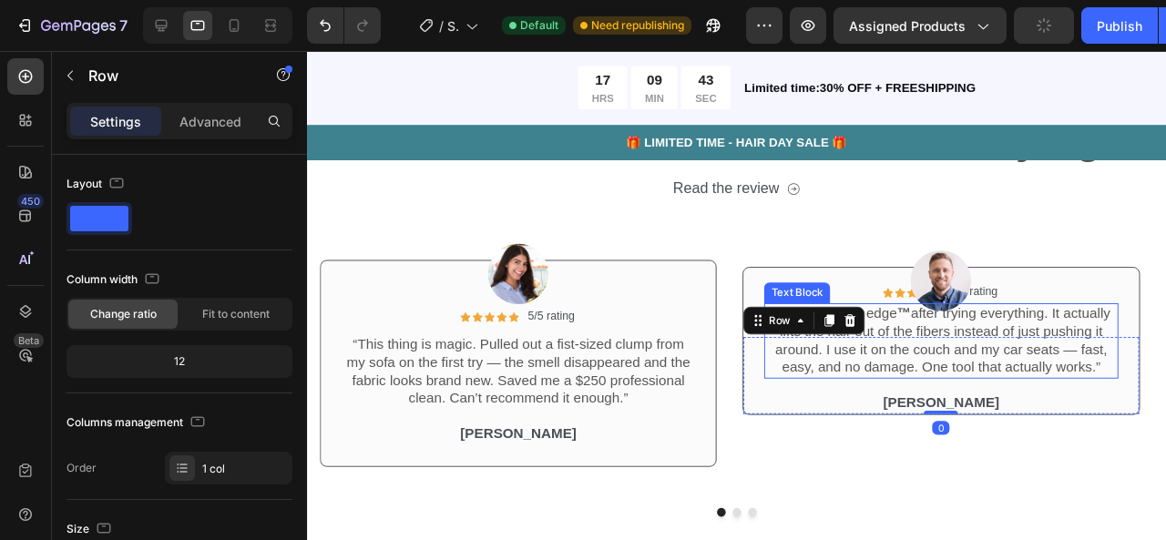
click at [803, 371] on p "“Bought Uproot edge ™ after trying everything. It actually lifts the hair out o…" at bounding box center [974, 356] width 368 height 76
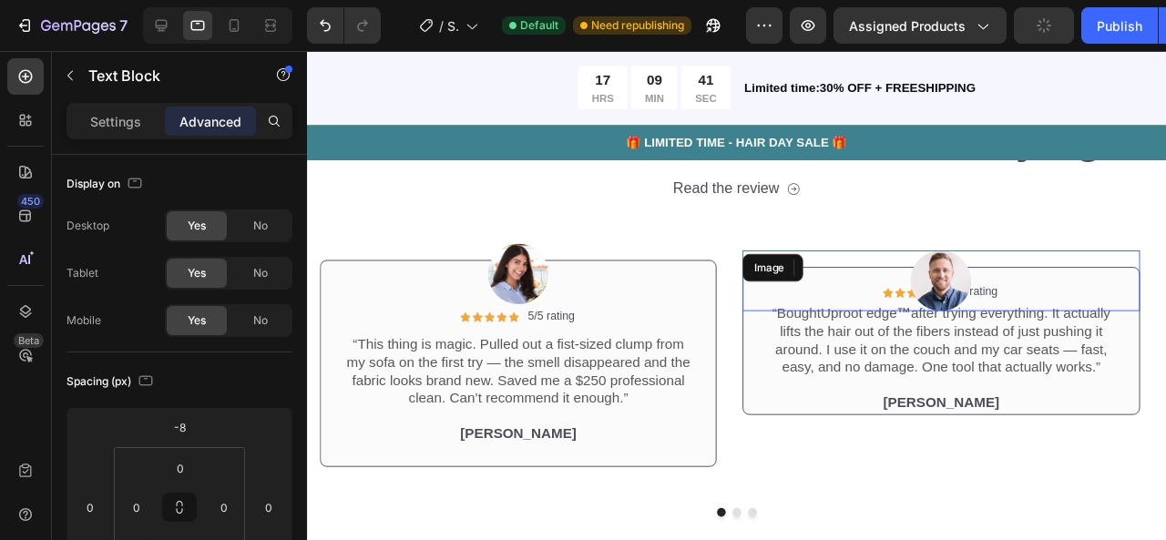
click at [945, 311] on div at bounding box center [973, 293] width 417 height 64
click at [919, 306] on div at bounding box center [973, 293] width 417 height 64
click at [887, 312] on div at bounding box center [973, 293] width 417 height 64
click at [887, 311] on div at bounding box center [973, 293] width 417 height 64
click at [888, 310] on div at bounding box center [973, 293] width 417 height 64
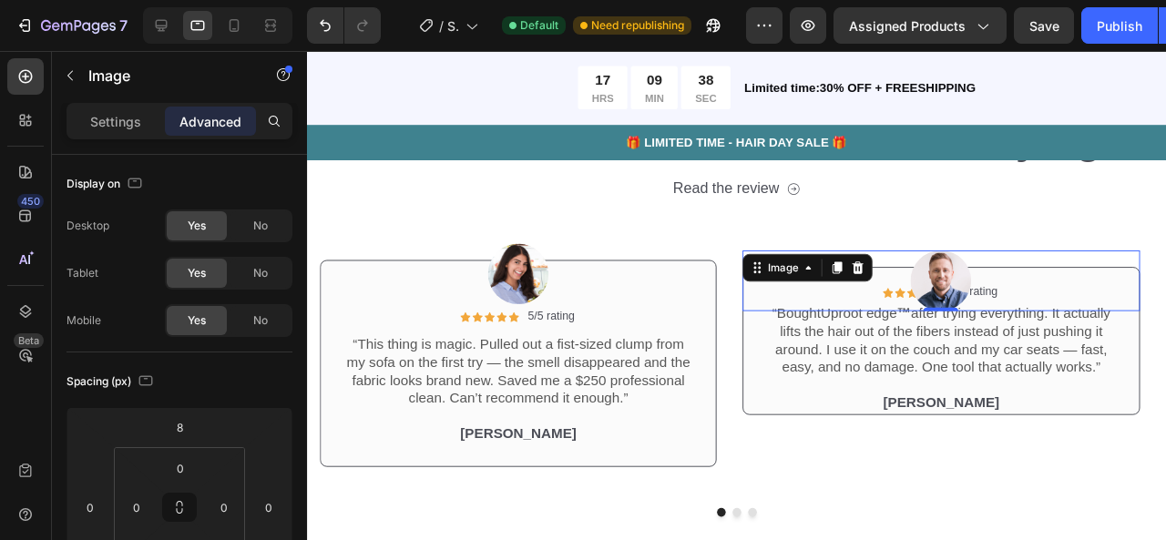
click at [1092, 295] on div at bounding box center [973, 293] width 417 height 64
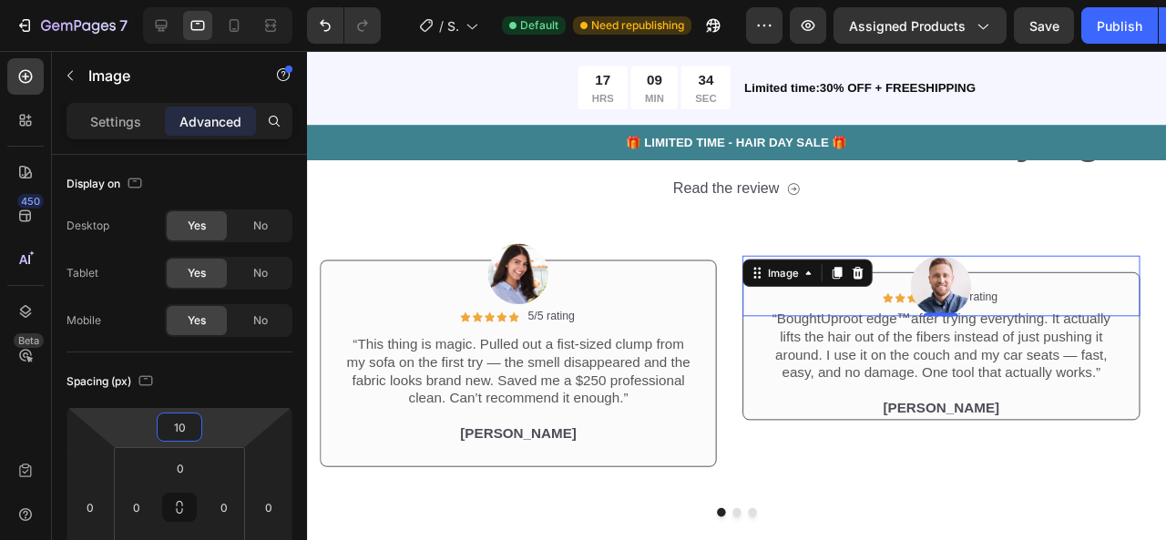
type input "8"
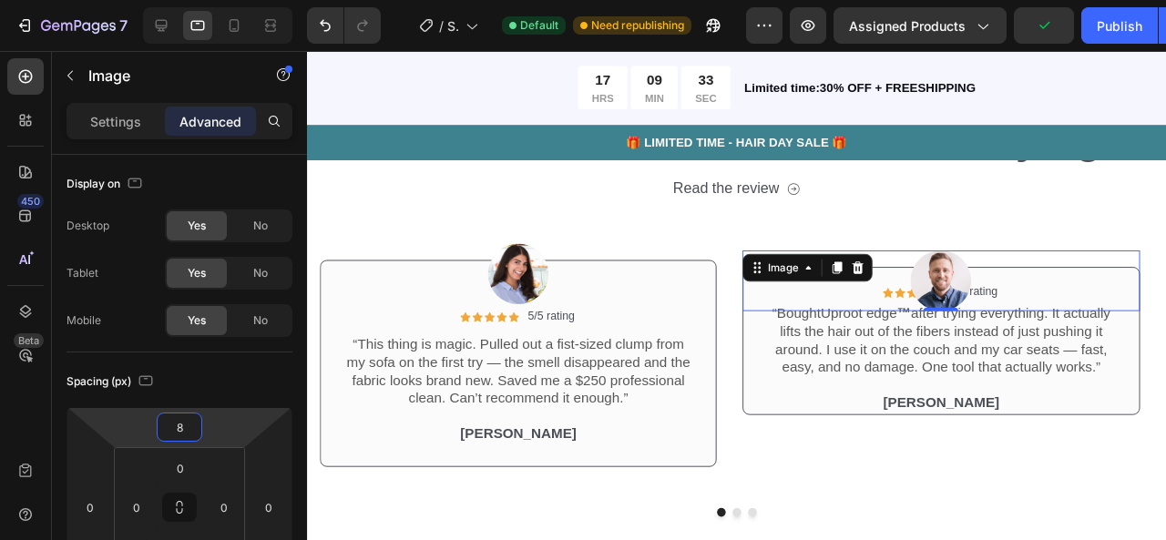
click at [223, 0] on html "7 / Shopify Original Product Template Default Need republishing Preview Assigne…" at bounding box center [583, 0] width 1166 height 0
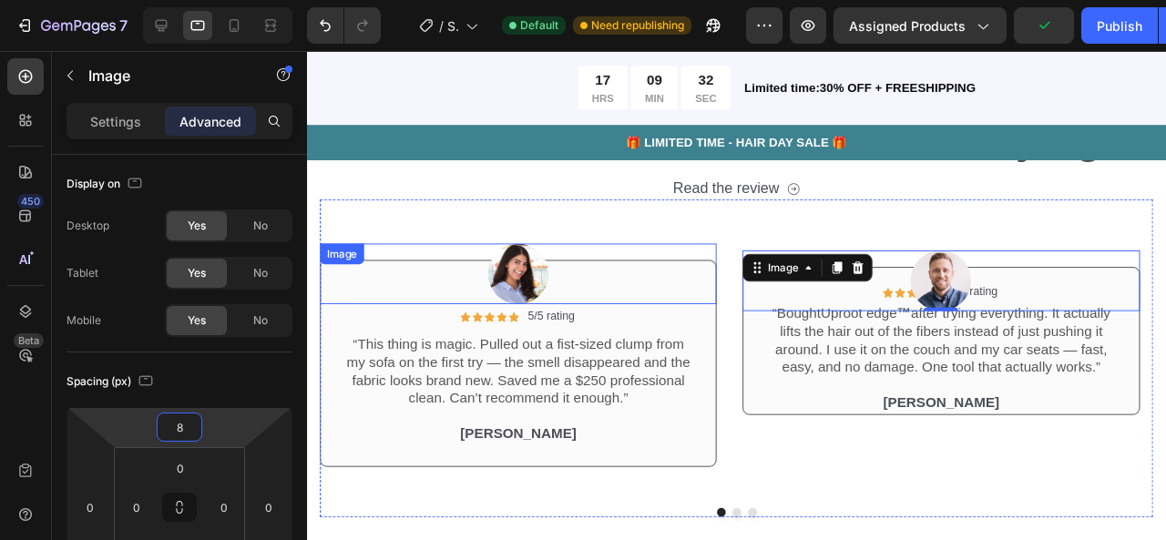
click at [704, 224] on div "Image Icon Icon Icon Icon Icon Icon List 5/5 rating Text Block Row “This thing …" at bounding box center [529, 362] width 417 height 311
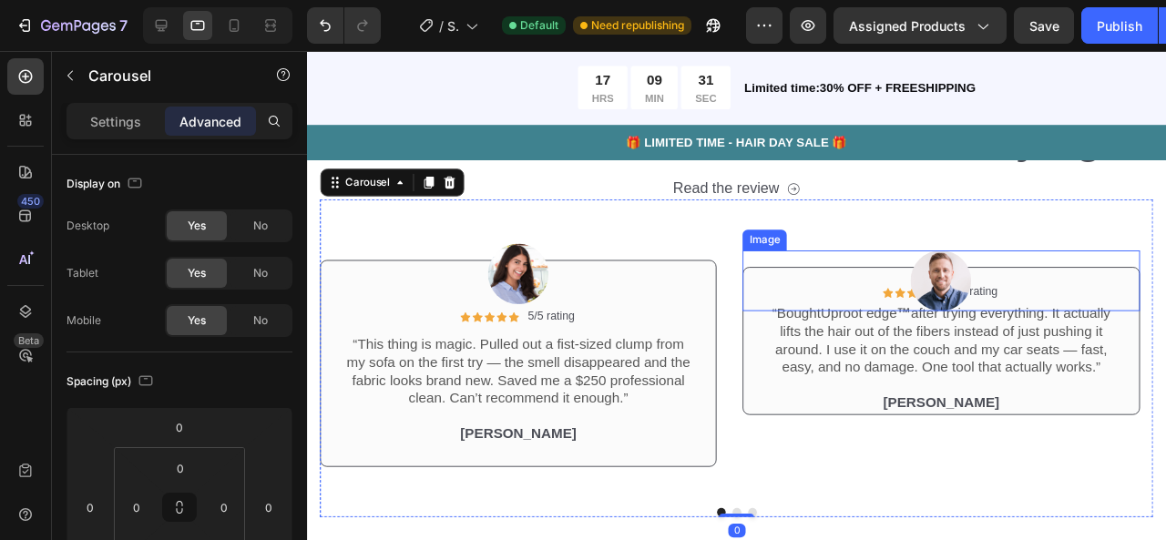
click at [775, 289] on div "Image" at bounding box center [973, 293] width 417 height 64
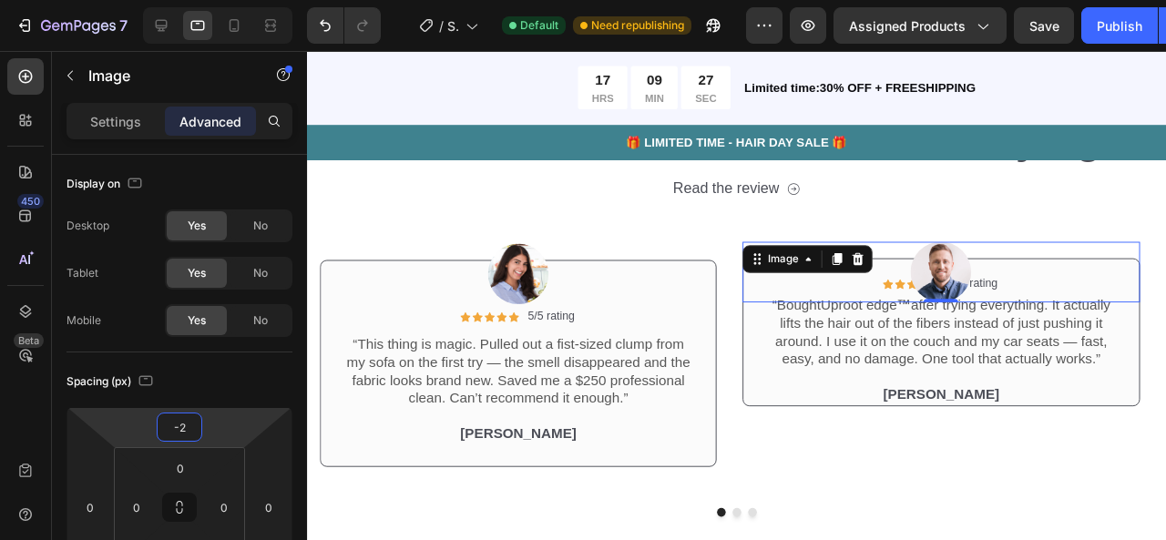
type input "2"
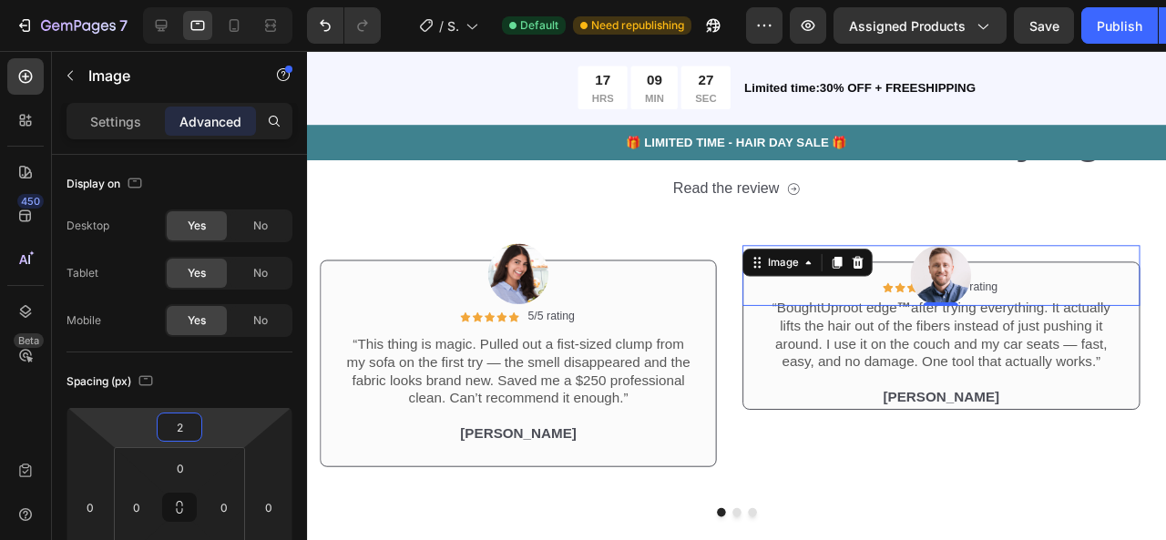
click at [210, 0] on html "7 / Shopify Original Product Template Default Need republishing Preview Assigne…" at bounding box center [583, 0] width 1166 height 0
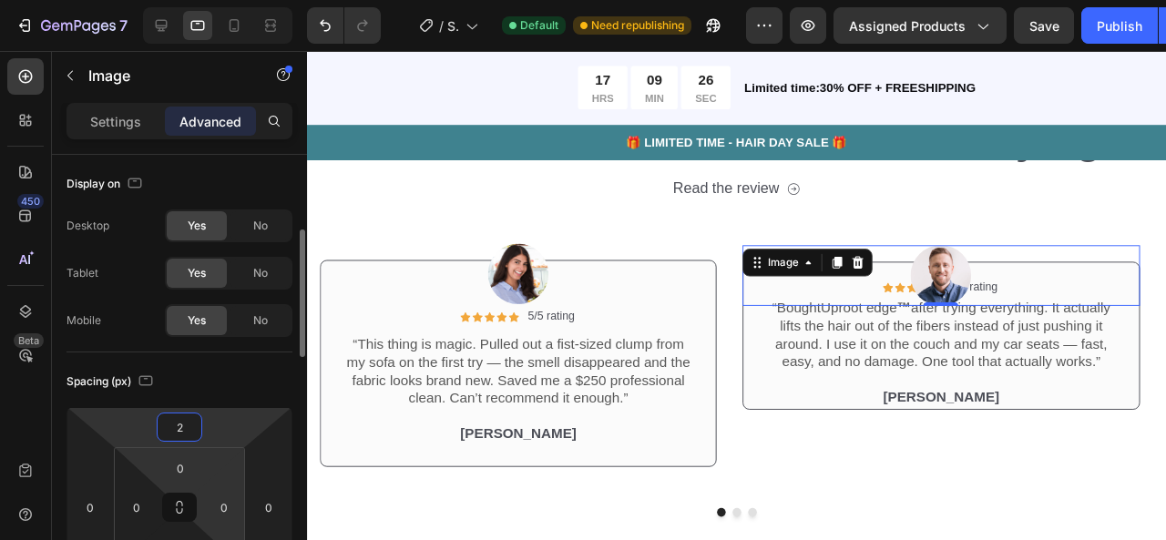
scroll to position [108, 0]
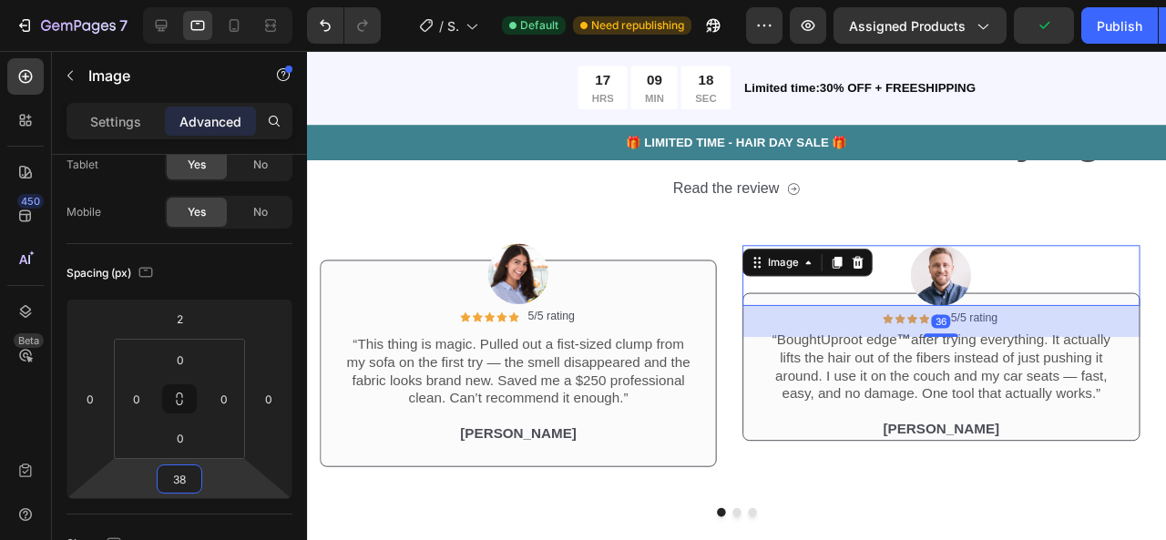
type input "42"
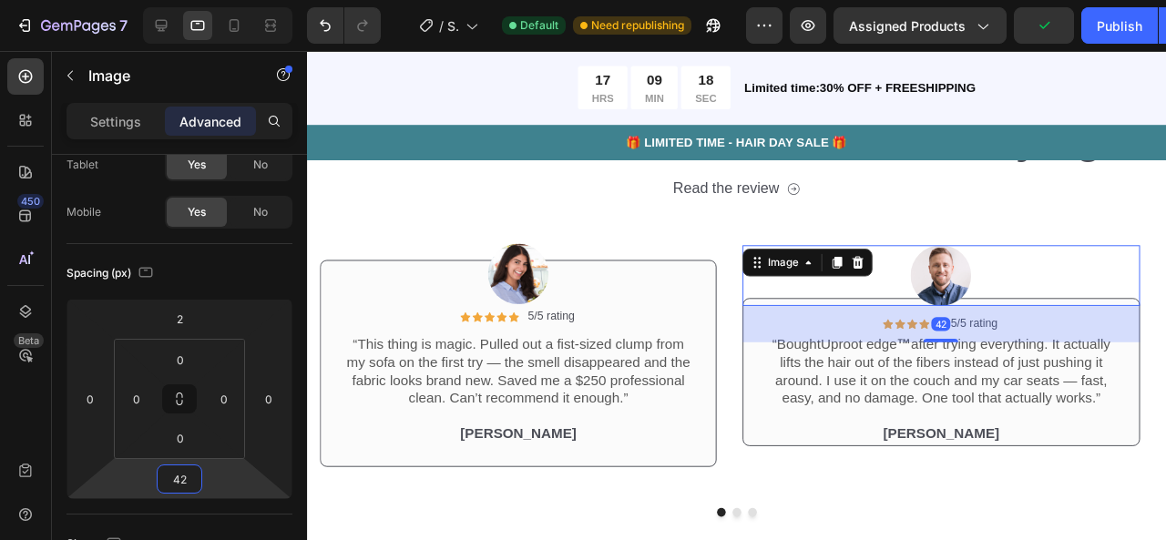
drag, startPoint x: 207, startPoint y: 464, endPoint x: 157, endPoint y: 320, distance: 152.4
click at [206, 0] on html "7 / Shopify Original Product Template Default Need republishing Preview Assigne…" at bounding box center [583, 0] width 1166 height 0
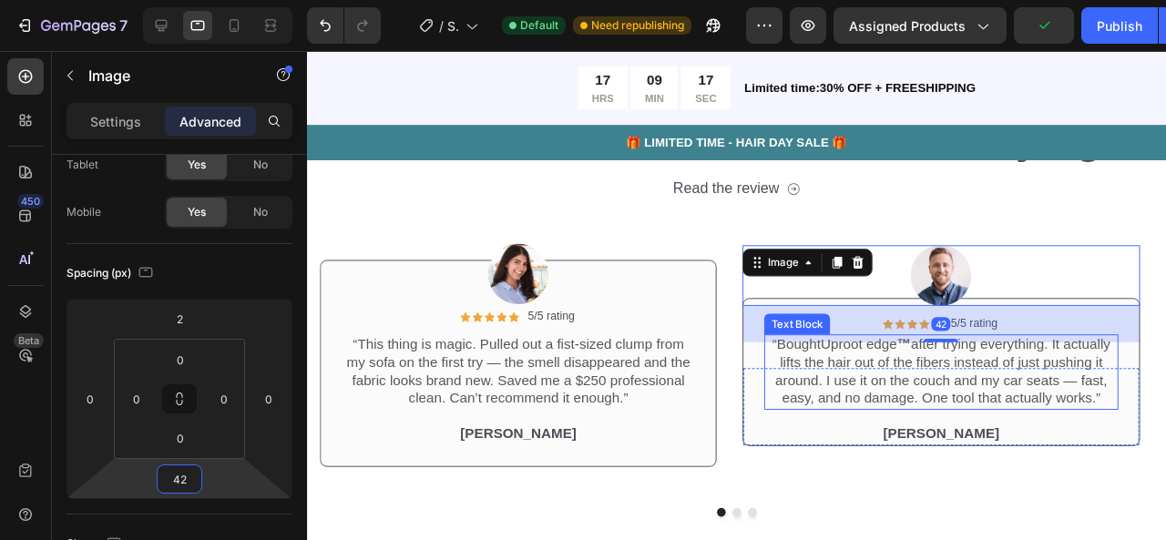
click at [963, 399] on p "“Bought Uproot edge ™ after trying everything. It actually lifts the hair out o…" at bounding box center [974, 389] width 368 height 76
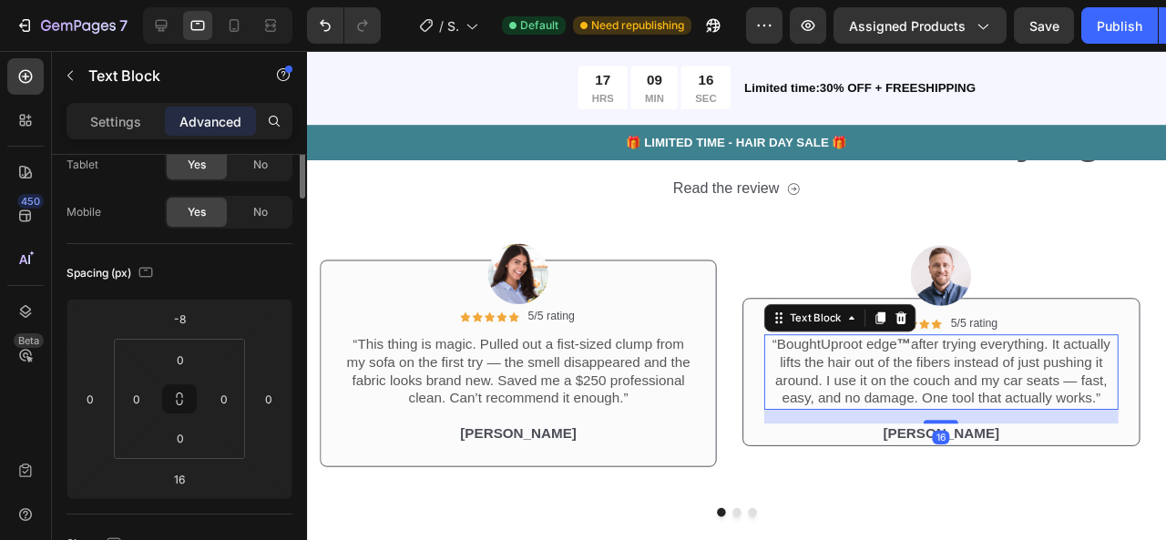
scroll to position [0, 0]
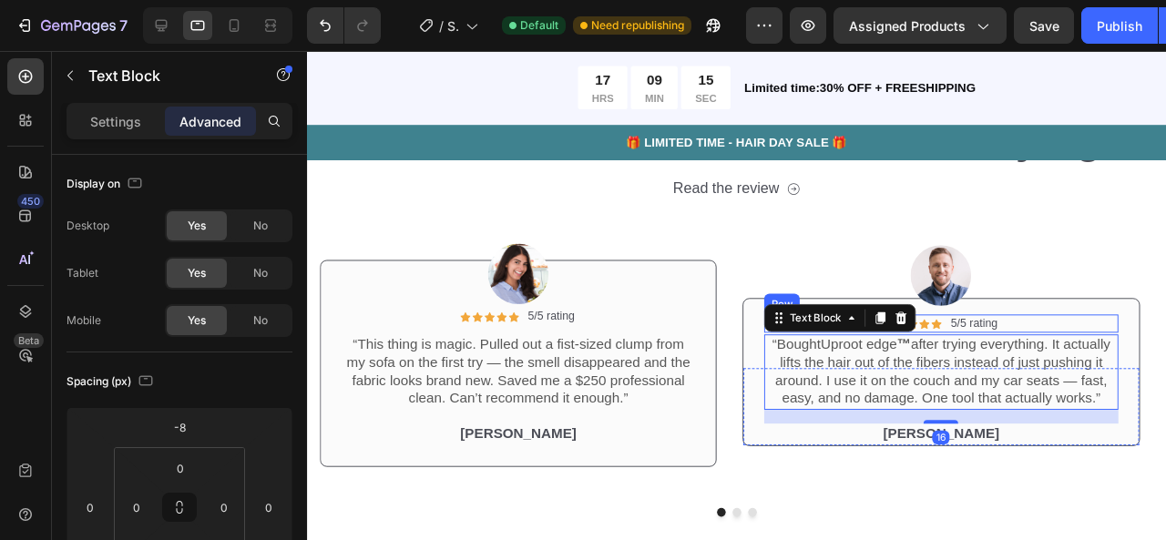
click at [1049, 338] on div "Icon Icon Icon Icon Icon Icon List 5/5 rating Text Block Row" at bounding box center [974, 337] width 372 height 19
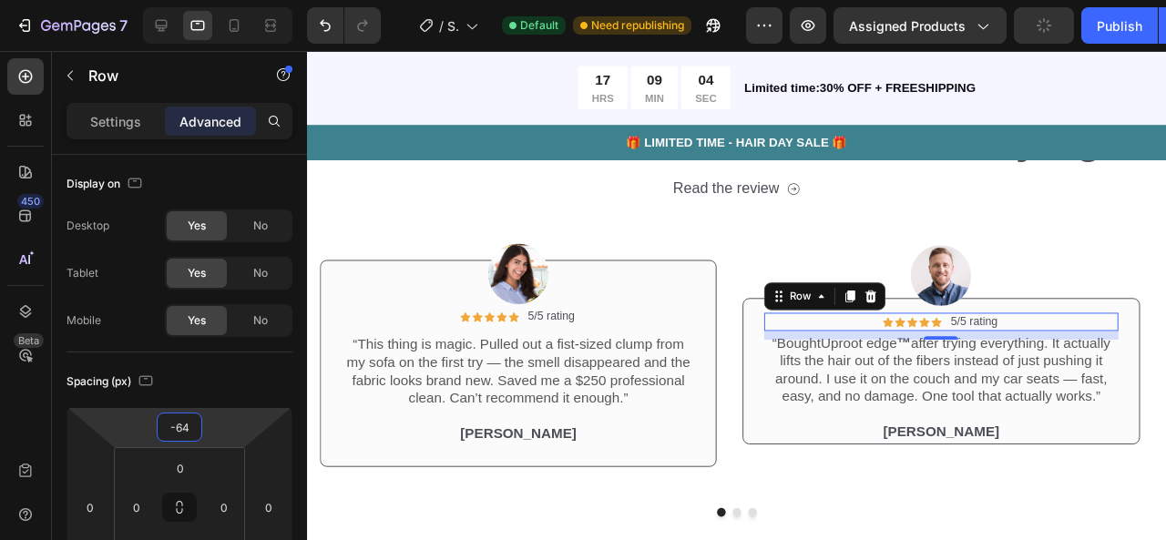
type input "-66"
click at [234, 0] on html "7 / Shopify Original Product Template Default Need republishing Preview Assigne…" at bounding box center [583, 0] width 1166 height 0
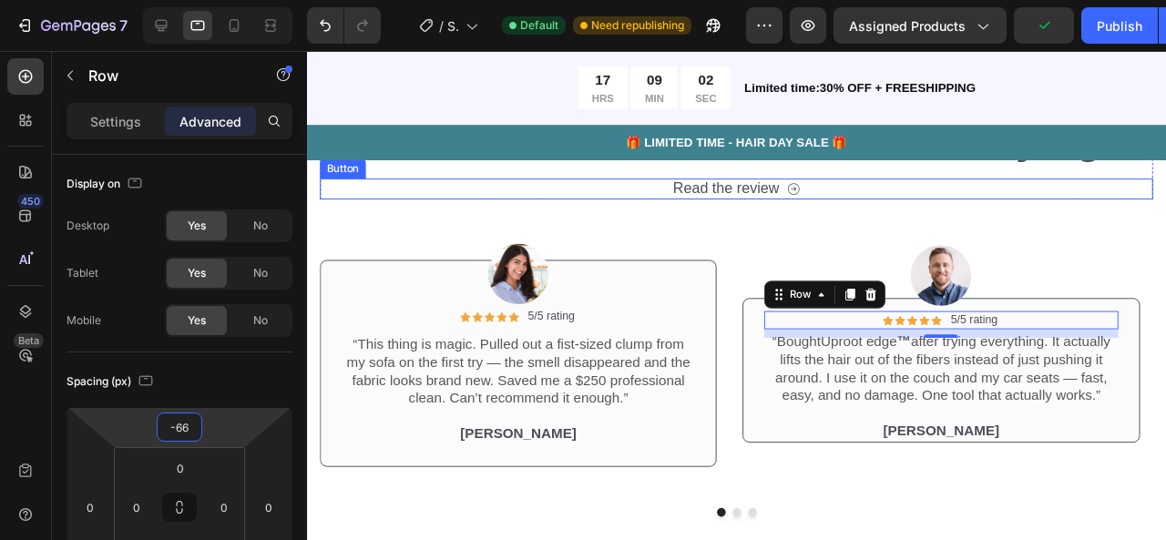
click at [866, 189] on div "Read the review Button" at bounding box center [759, 196] width 876 height 22
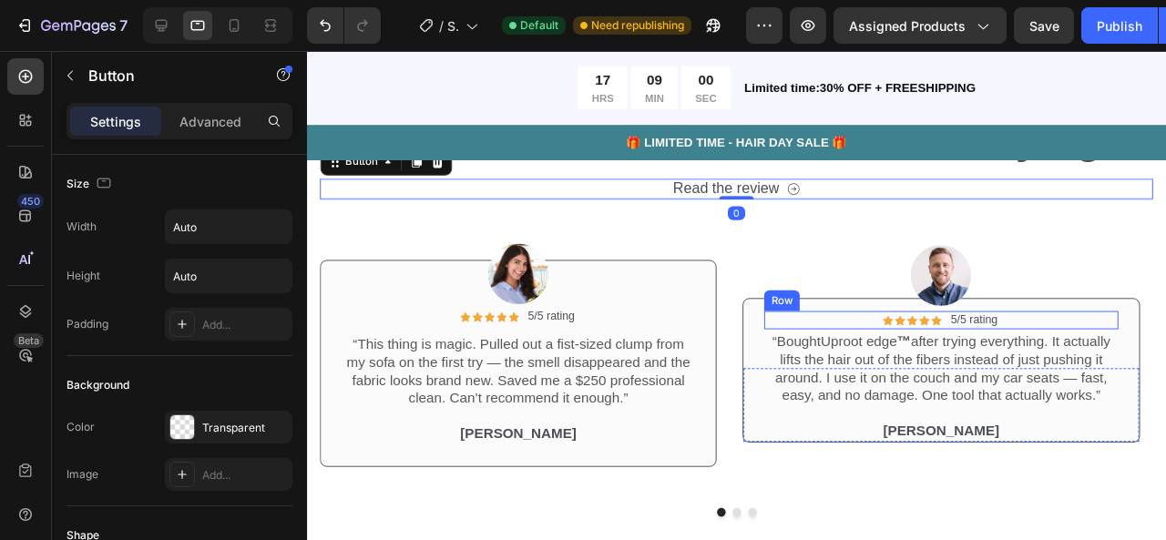
click at [796, 325] on div "Icon Icon Icon Icon Icon Icon List 5/5 rating Text Block Row" at bounding box center [974, 333] width 372 height 19
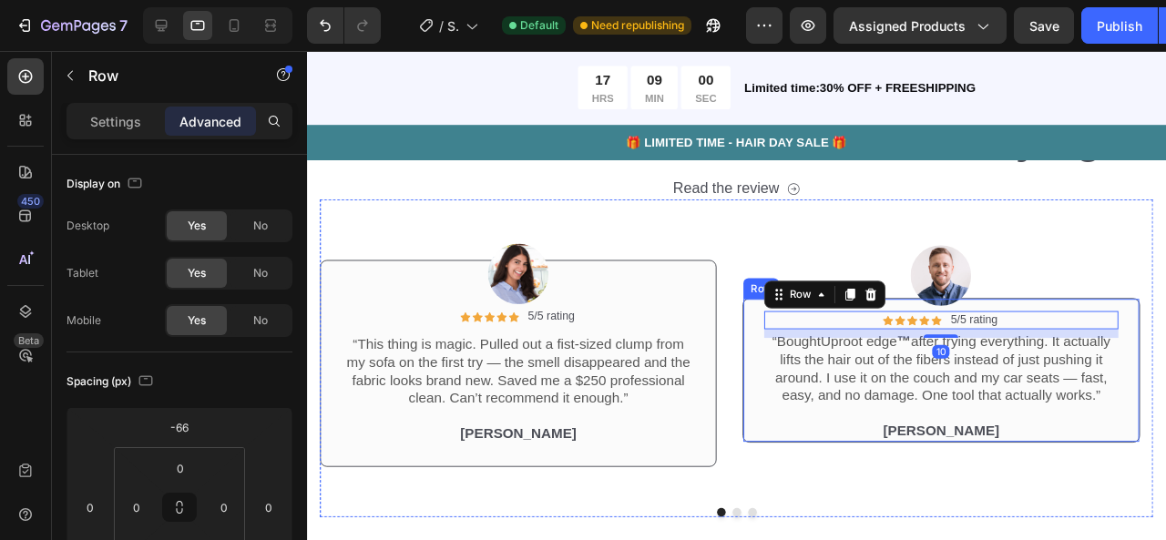
click at [777, 322] on div "Icon Icon Icon Icon Icon Icon List 5/5 rating Text Block Row 10 “Bought Uproot …" at bounding box center [973, 387] width 417 height 152
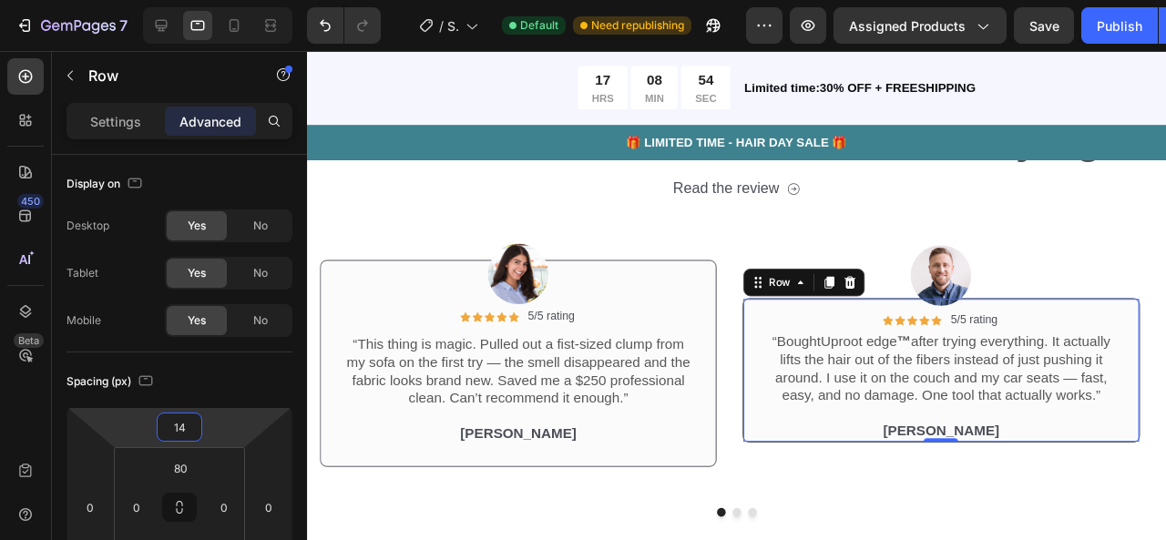
type input "24"
drag, startPoint x: 226, startPoint y: 411, endPoint x: 219, endPoint y: 400, distance: 13.1
click at [219, 0] on html "7 / Shopify Original Product Template Default Need republishing Preview Assigne…" at bounding box center [583, 0] width 1166 height 0
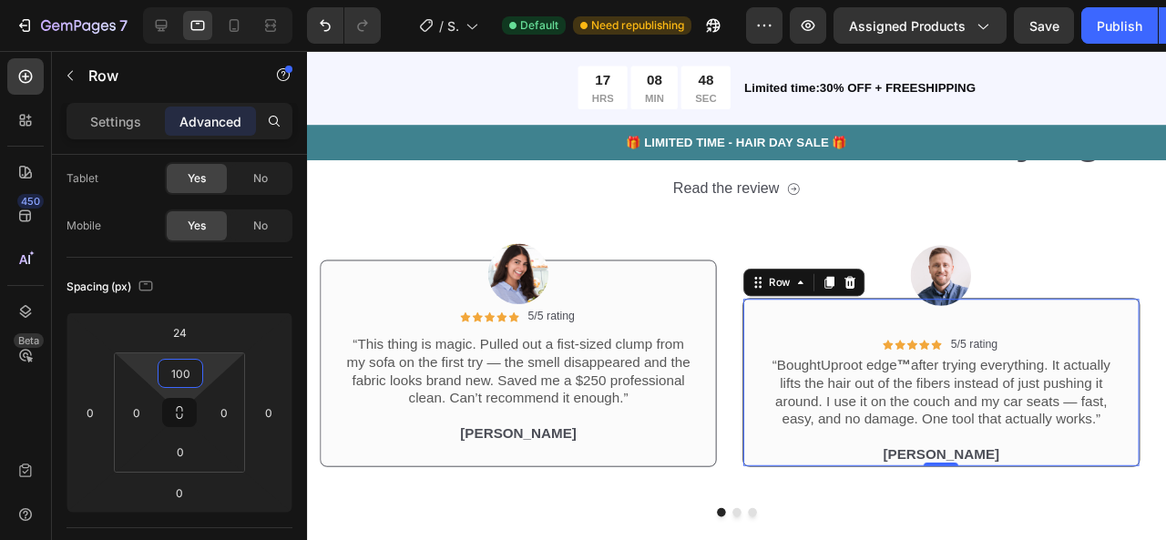
type input "96"
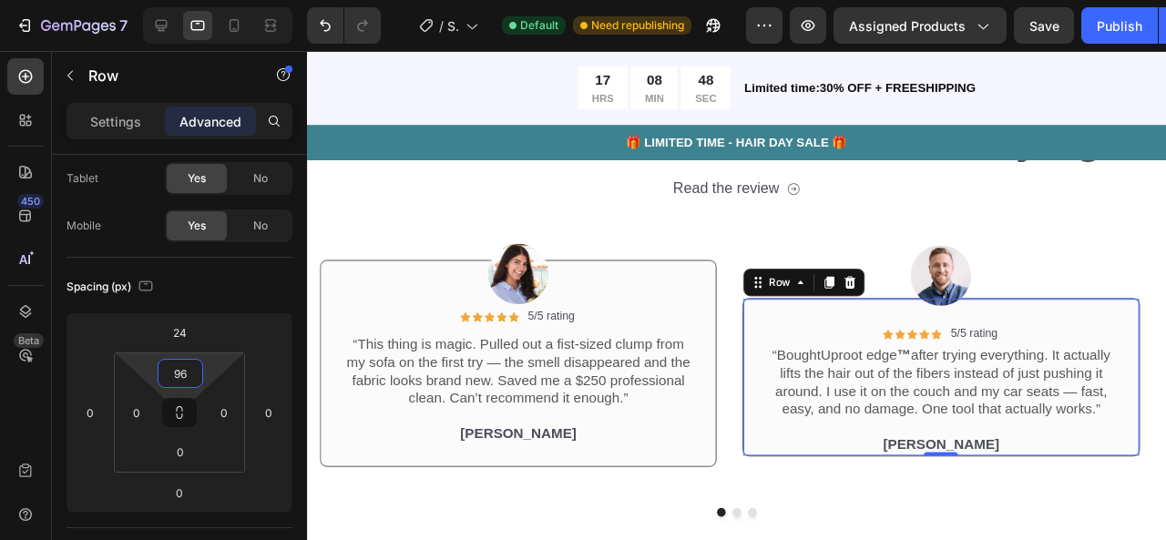
click at [202, 0] on html "7 / Shopify Original Product Template Default Need republishing Preview Assigne…" at bounding box center [583, 0] width 1166 height 0
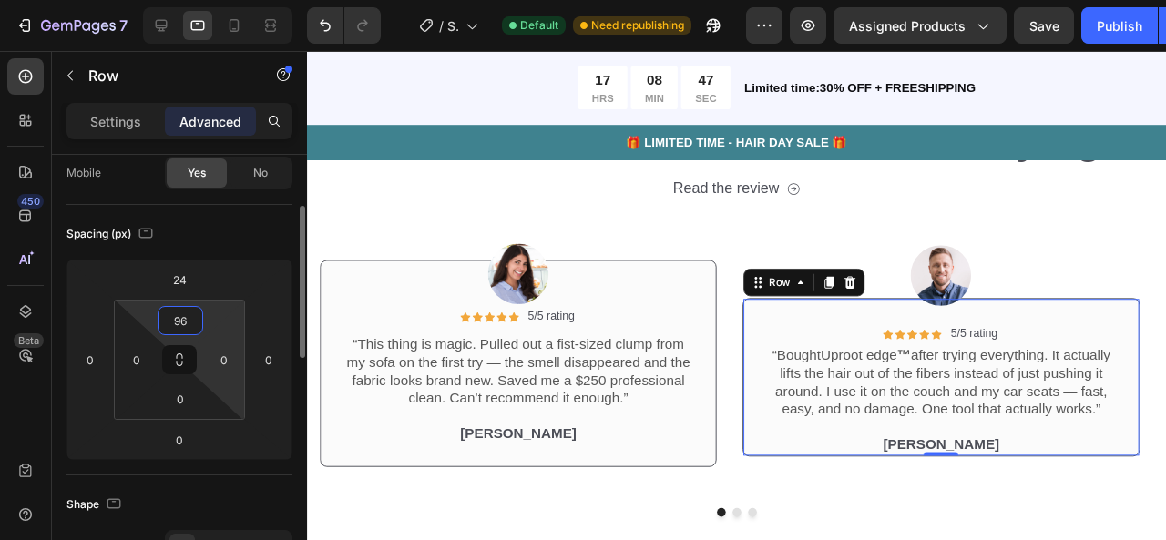
scroll to position [148, 0]
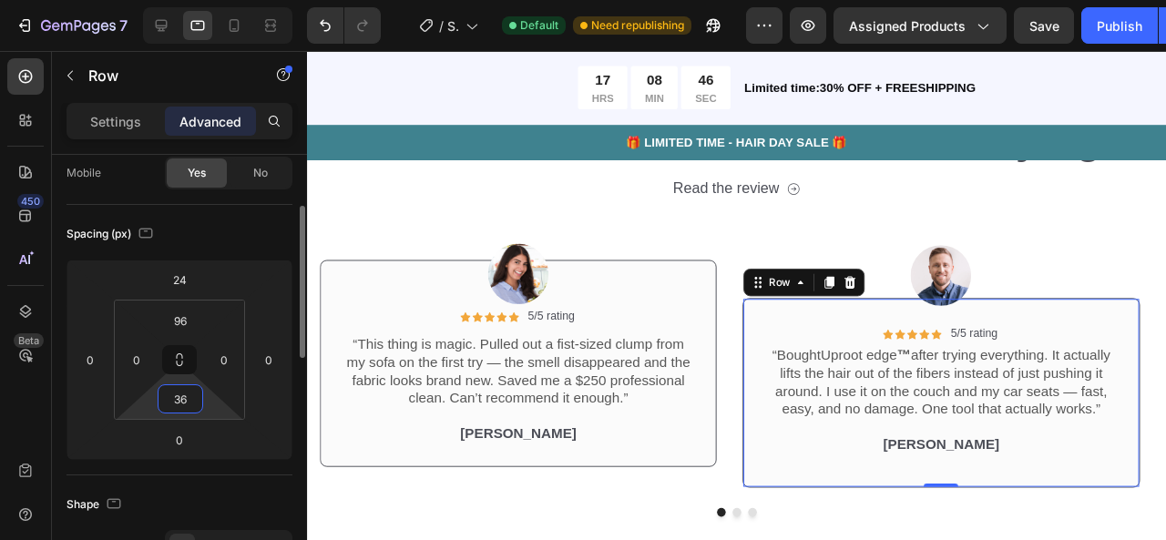
click at [203, 0] on html "7 / Shopify Original Product Template Default Need republishing Preview Assigne…" at bounding box center [583, 0] width 1166 height 0
type input "34"
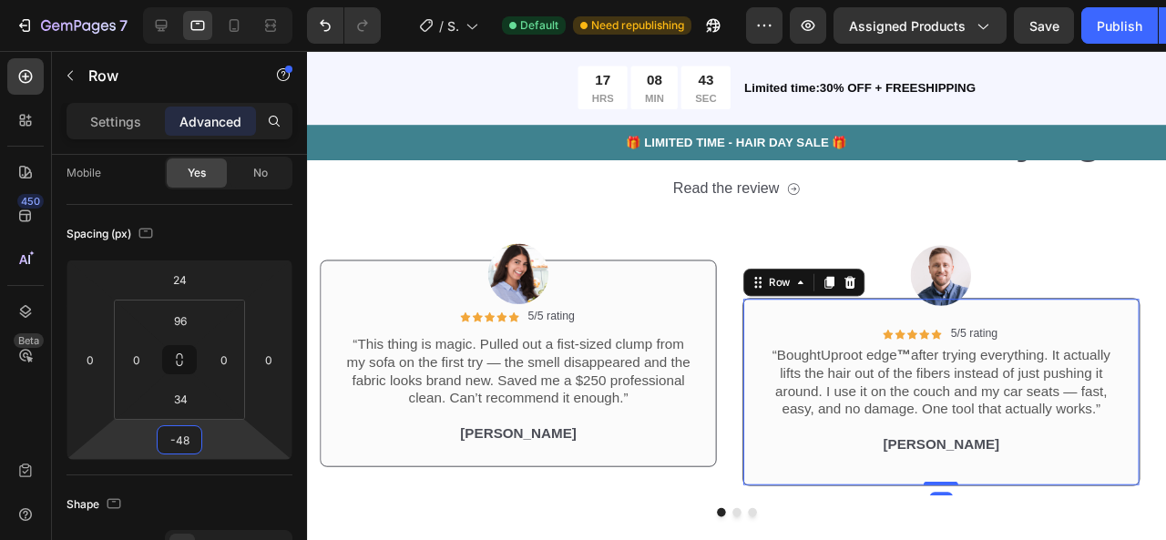
type input "-52"
drag, startPoint x: 213, startPoint y: 460, endPoint x: 224, endPoint y: 468, distance: 13.7
click at [224, 0] on html "7 / Shopify Original Product Template Default Need republishing Preview Assigne…" at bounding box center [583, 0] width 1166 height 0
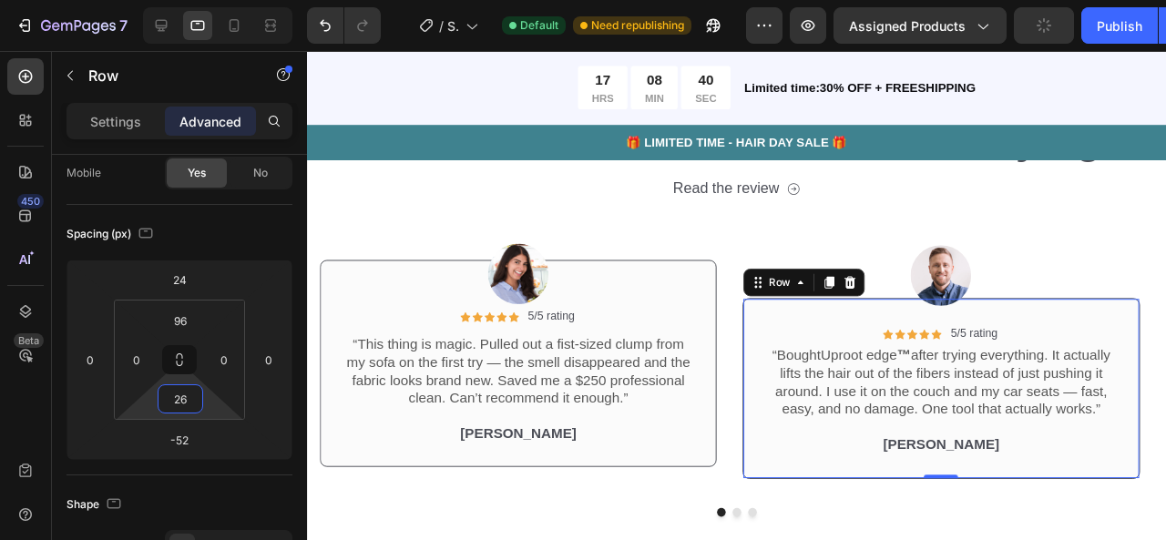
type input "30"
drag, startPoint x: 211, startPoint y: 415, endPoint x: 211, endPoint y: 400, distance: 15.5
click at [211, 0] on html "7 / Shopify Original Product Template Default Need republishing Preview Assigne…" at bounding box center [583, 0] width 1166 height 0
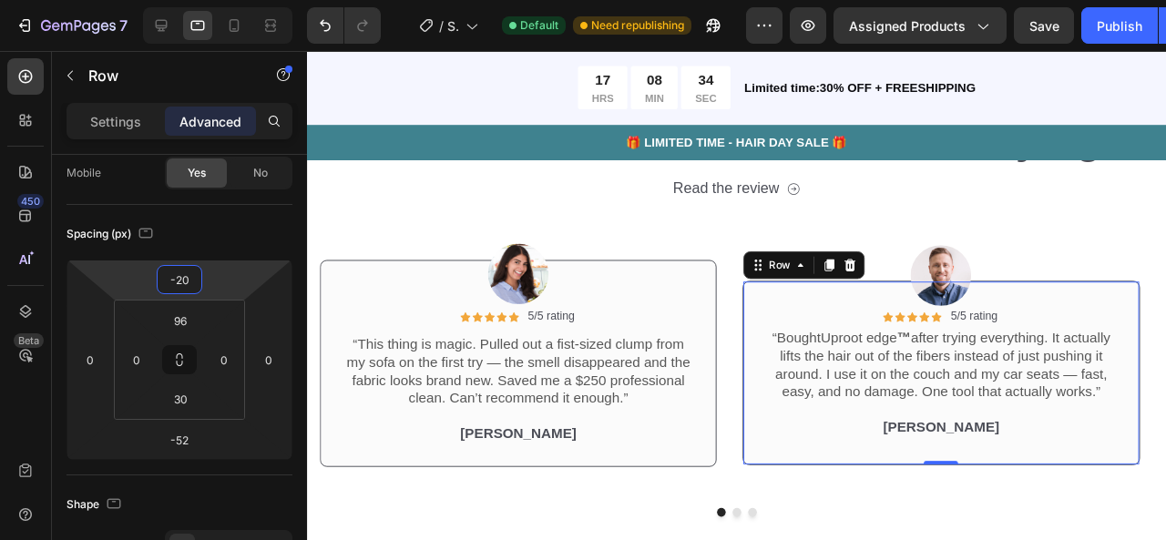
type input "-22"
drag, startPoint x: 215, startPoint y: 278, endPoint x: 217, endPoint y: 299, distance: 21.0
click at [217, 0] on html "7 / Shopify Original Product Template Default Need republishing Preview Assigne…" at bounding box center [583, 0] width 1166 height 0
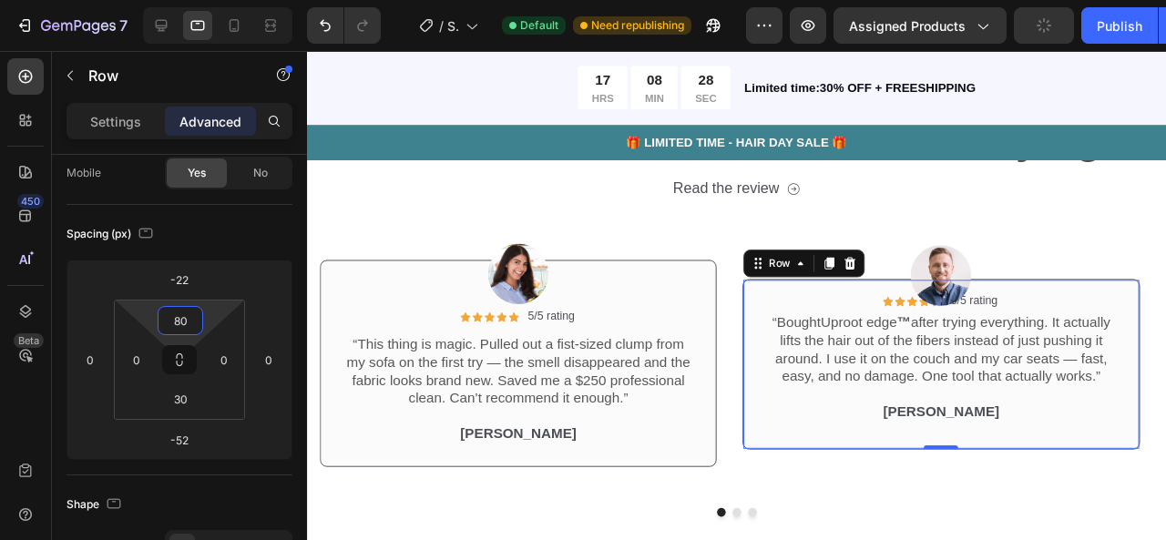
click at [211, 0] on html "7 / Shopify Original Product Template Default Need republishing Preview Assigne…" at bounding box center [583, 0] width 1166 height 0
type input "96"
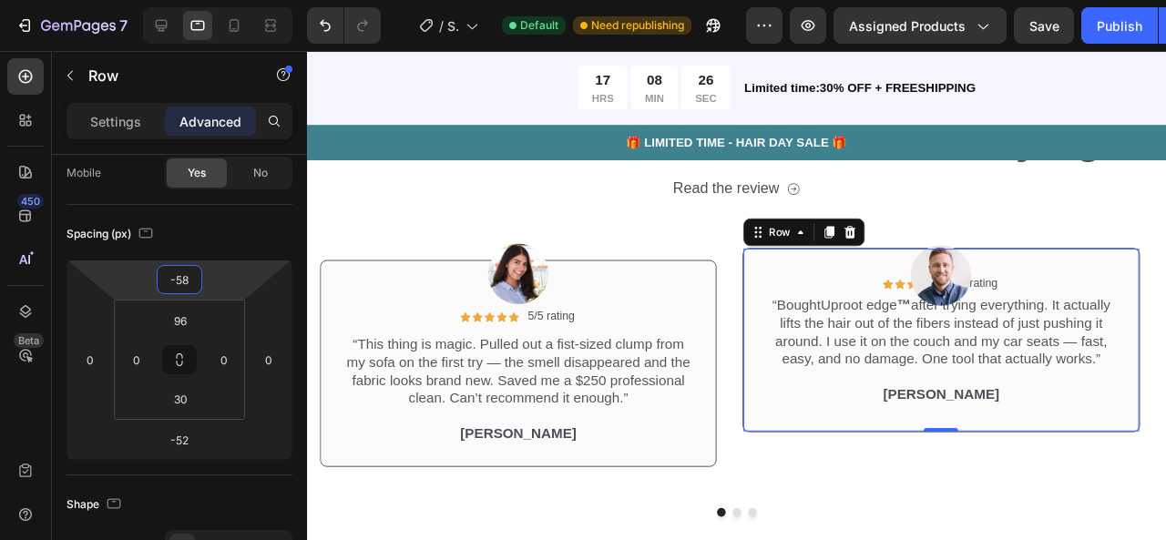
drag, startPoint x: 217, startPoint y: 290, endPoint x: 216, endPoint y: 306, distance: 16.4
click at [216, 0] on html "7 / Shopify Original Product Template Default Need republishing Preview Assigne…" at bounding box center [583, 0] width 1166 height 0
type input "-22"
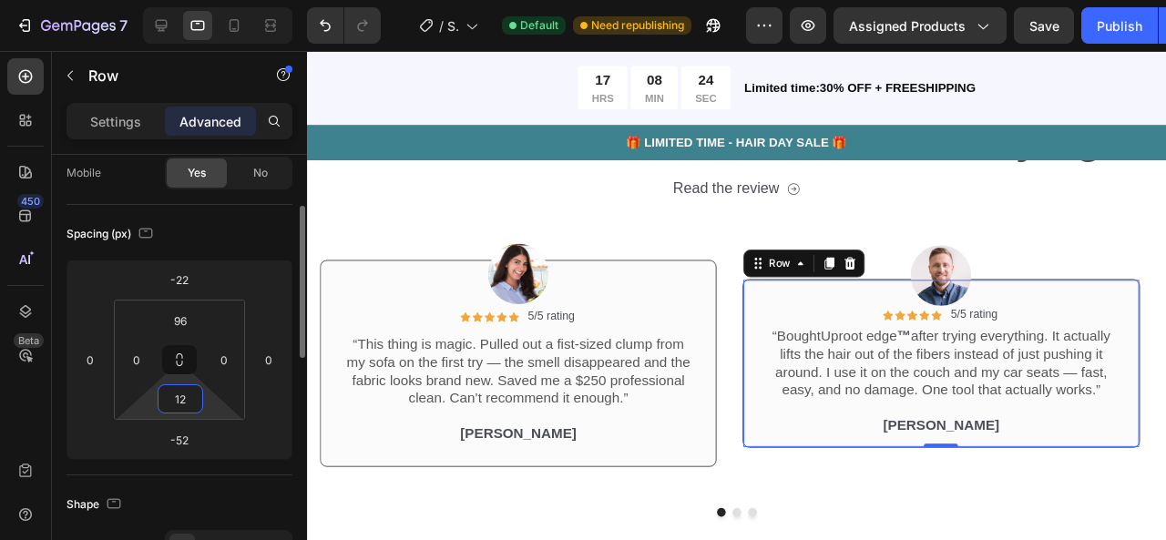
click at [219, 0] on html "7 / Shopify Original Product Template Default Need republishing Preview Assigne…" at bounding box center [583, 0] width 1166 height 0
type input "30"
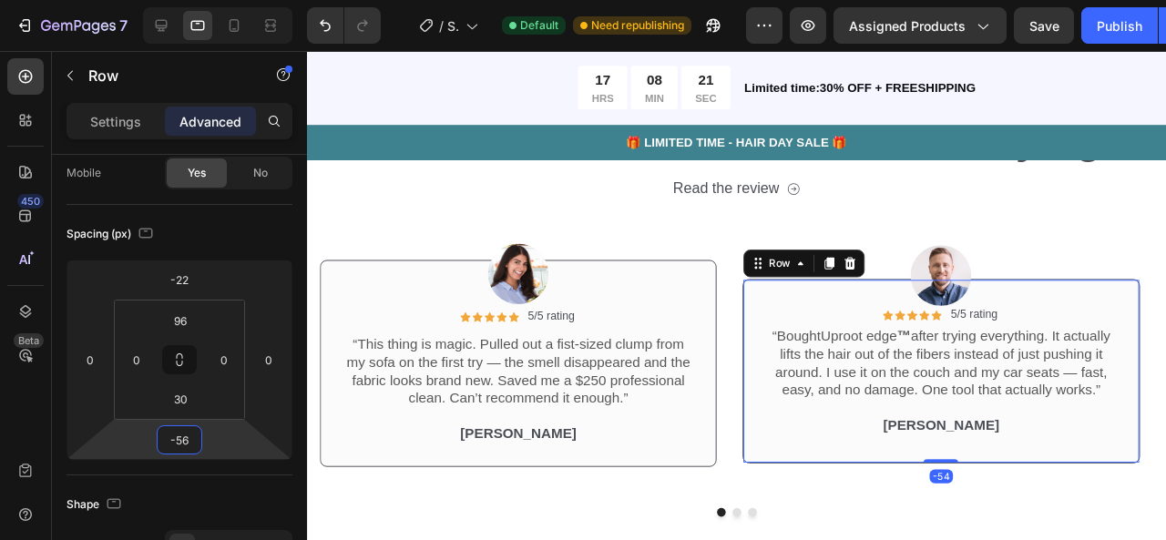
type input "-60"
click at [224, 0] on html "7 / Shopify Original Product Template Default Need republishing Preview Assigne…" at bounding box center [583, 0] width 1166 height 0
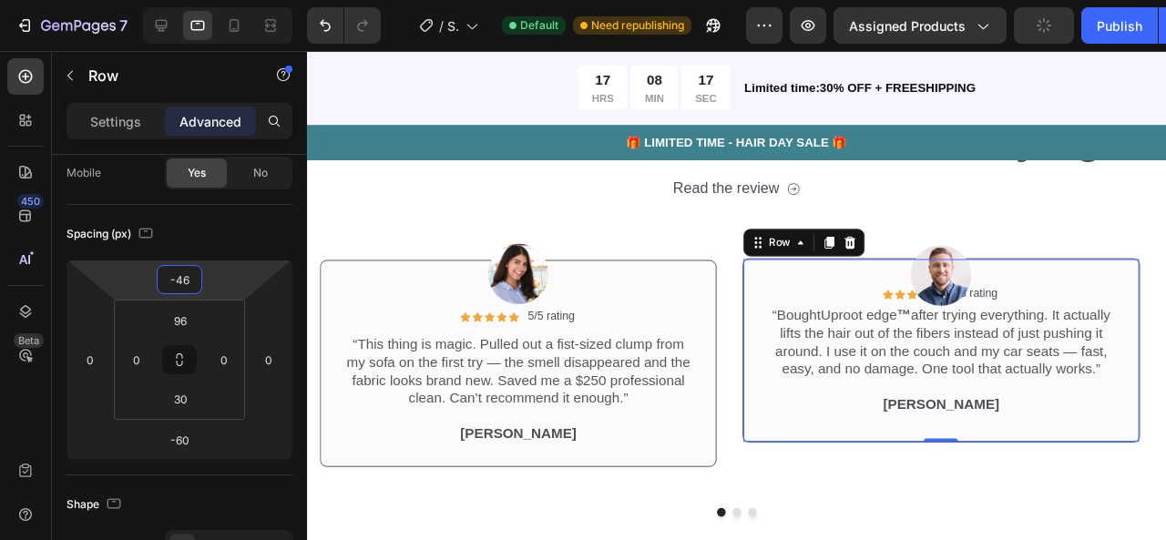
type input "-44"
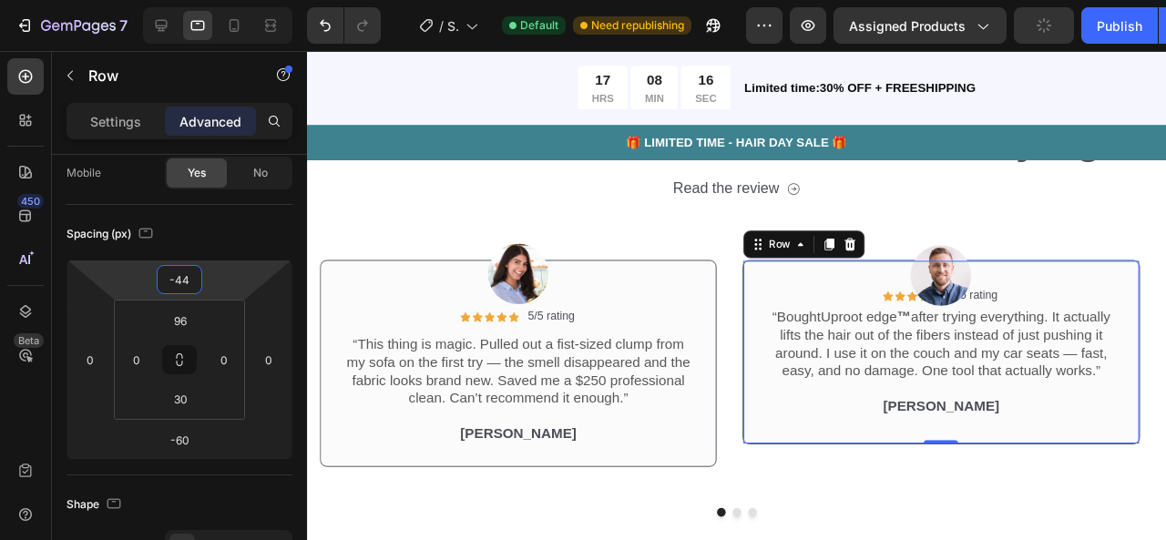
drag, startPoint x: 212, startPoint y: 287, endPoint x: 212, endPoint y: 297, distance: 10.0
click at [212, 0] on html "7 / Shopify Original Product Template Default Need republishing Preview Assigne…" at bounding box center [583, 0] width 1166 height 0
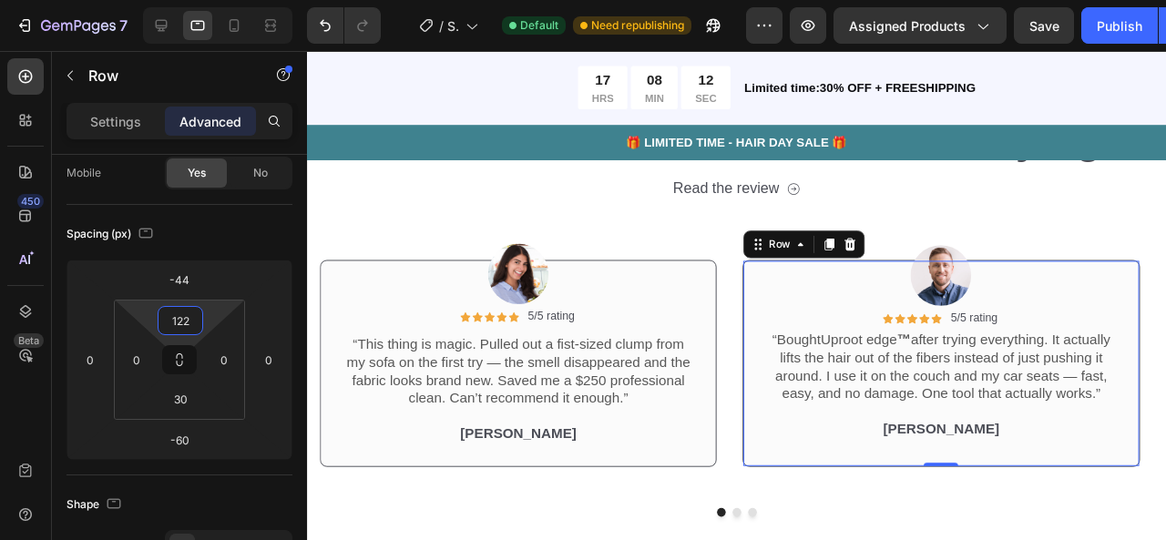
type input "124"
drag, startPoint x: 208, startPoint y: 325, endPoint x: 207, endPoint y: 312, distance: 12.8
click at [207, 0] on html "7 / Shopify Original Product Template Default Need republishing Preview Assigne…" at bounding box center [583, 0] width 1166 height 0
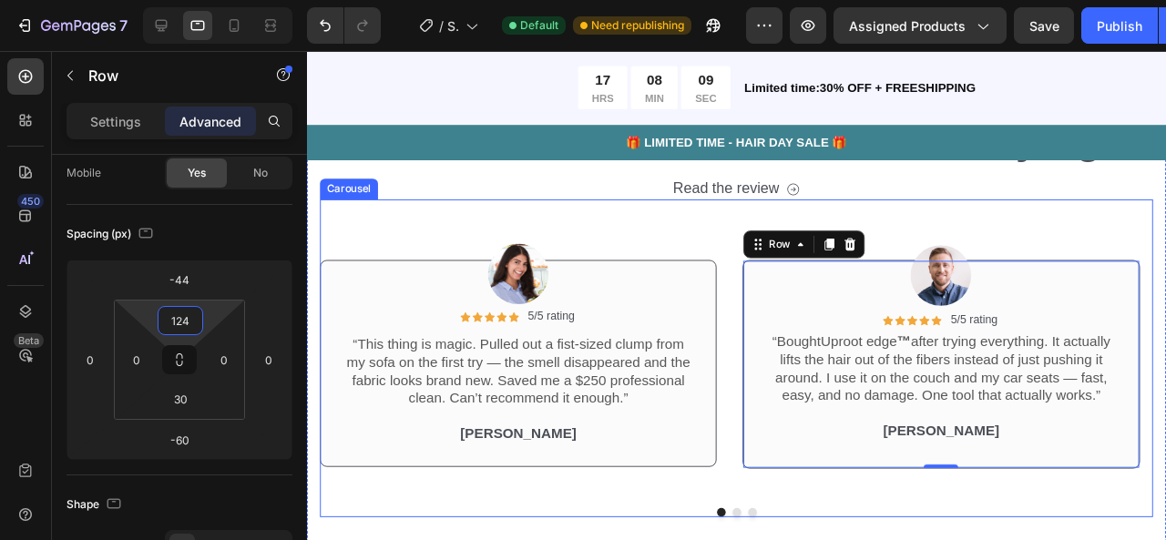
click at [579, 219] on div "Image Icon Icon Icon Icon Icon Icon List 5/5 rating Text Block Row “This thing …" at bounding box center [529, 362] width 417 height 311
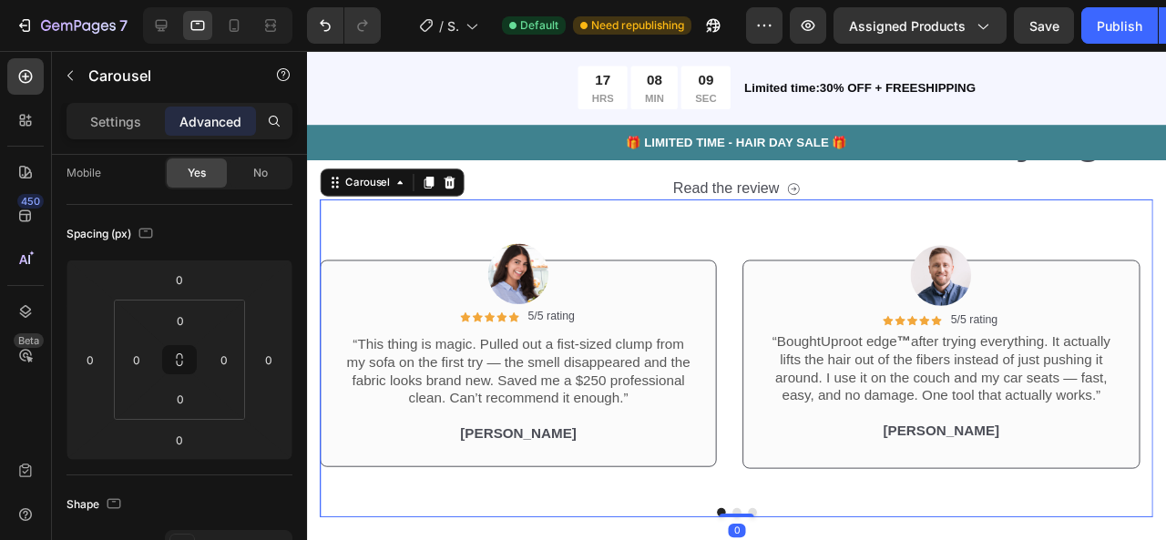
scroll to position [0, 0]
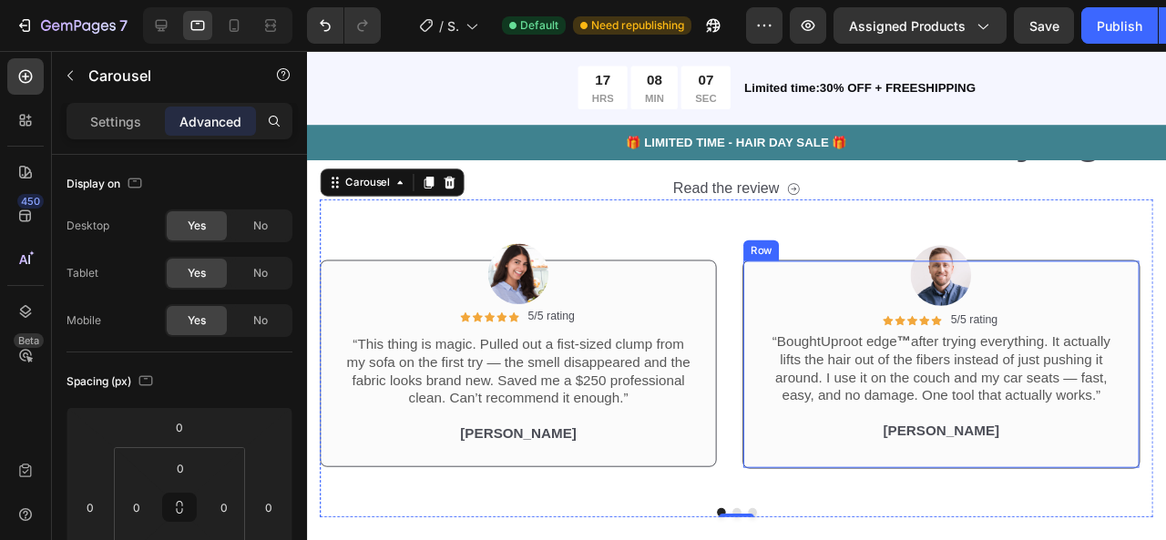
click at [775, 366] on div "Icon Icon Icon Icon Icon Icon List 5/5 rating Text Block Row “Bought Uproot edg…" at bounding box center [973, 381] width 417 height 220
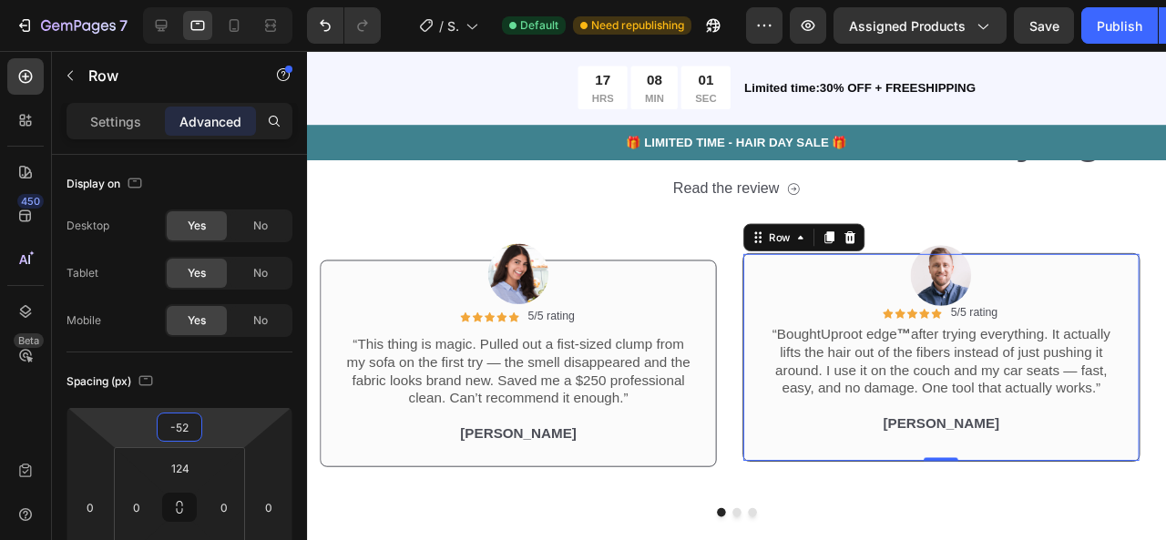
type input "-48"
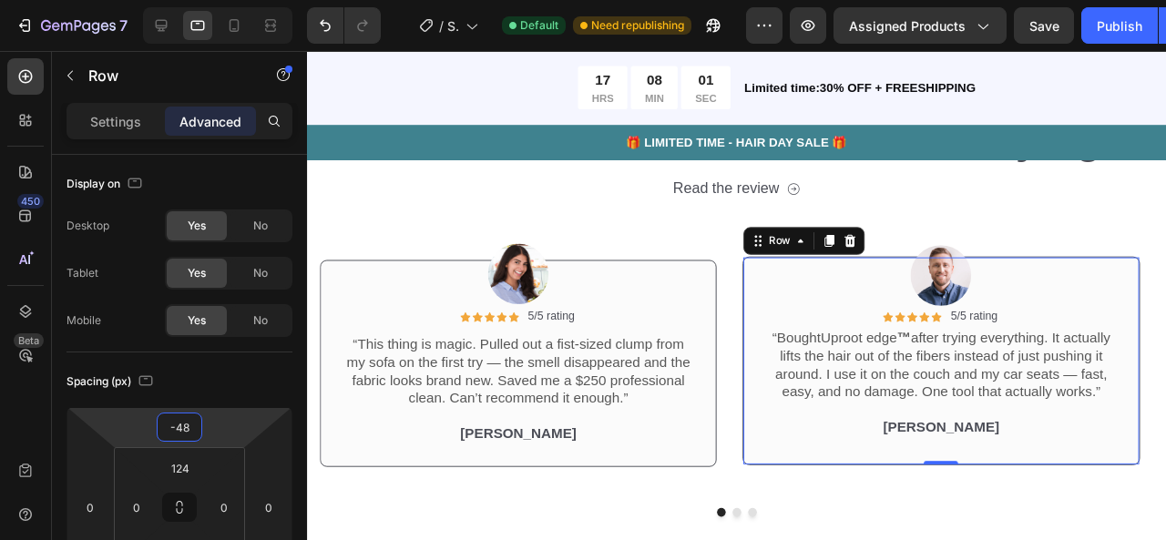
click at [243, 0] on html "7 / Shopify Original Product Template Default Need republishing Preview Assigne…" at bounding box center [583, 0] width 1166 height 0
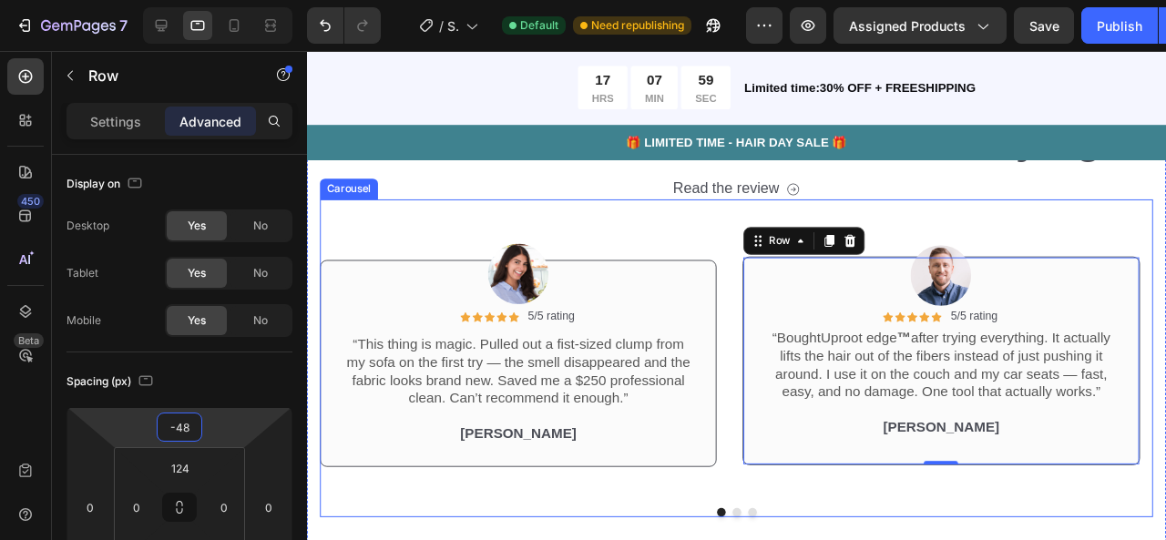
click at [570, 227] on div "Image Icon Icon Icon Icon Icon Icon List 5/5 rating Text Block Row “This thing …" at bounding box center [529, 362] width 417 height 311
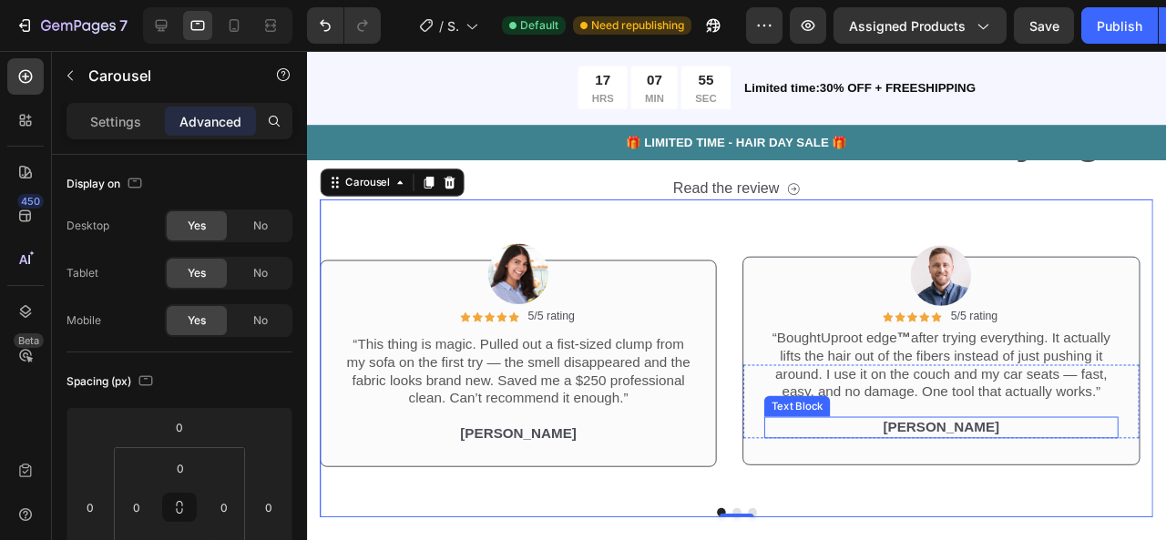
click at [875, 455] on div "[PERSON_NAME]" at bounding box center [974, 446] width 372 height 23
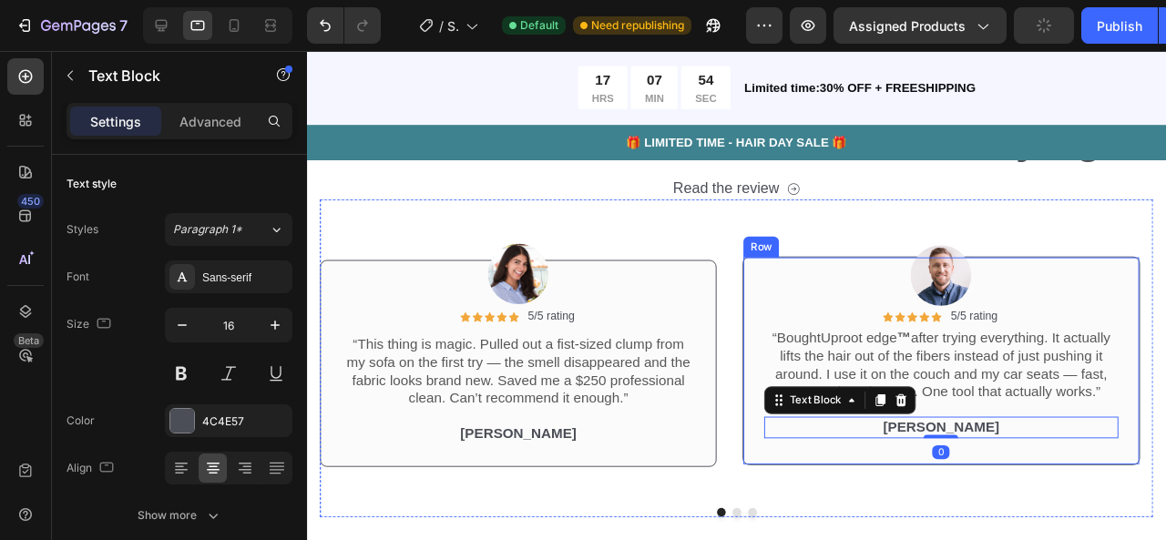
click at [876, 465] on div "Icon Icon Icon Icon Icon Icon List 5/5 rating Text Block Row “Bought Uproot edg…" at bounding box center [973, 377] width 417 height 220
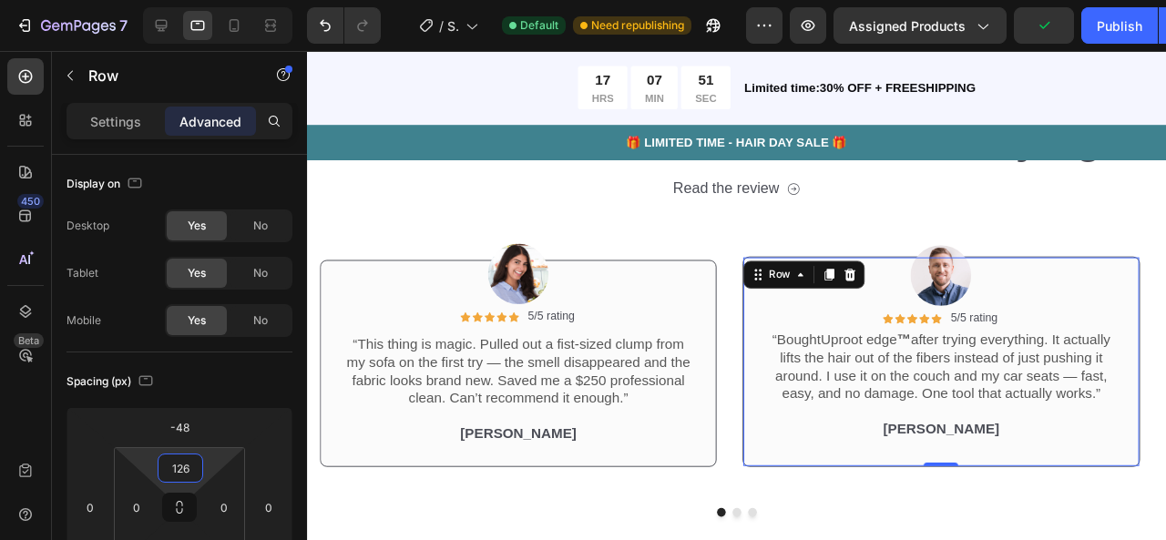
type input "122"
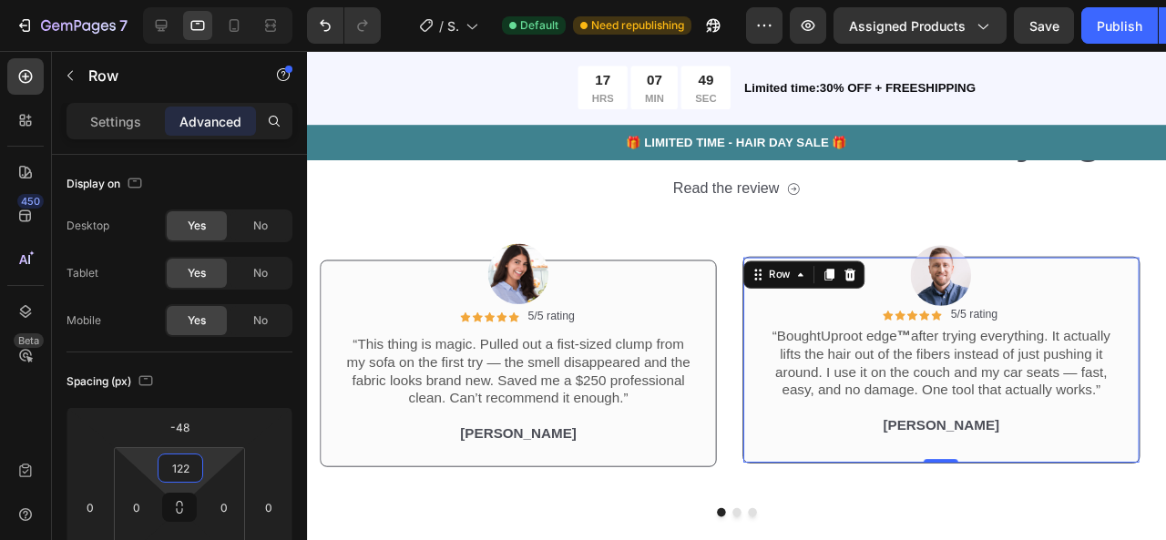
click at [219, 0] on html "7 / Shopify Original Product Template Default Need republishing Preview Assigne…" at bounding box center [583, 0] width 1166 height 0
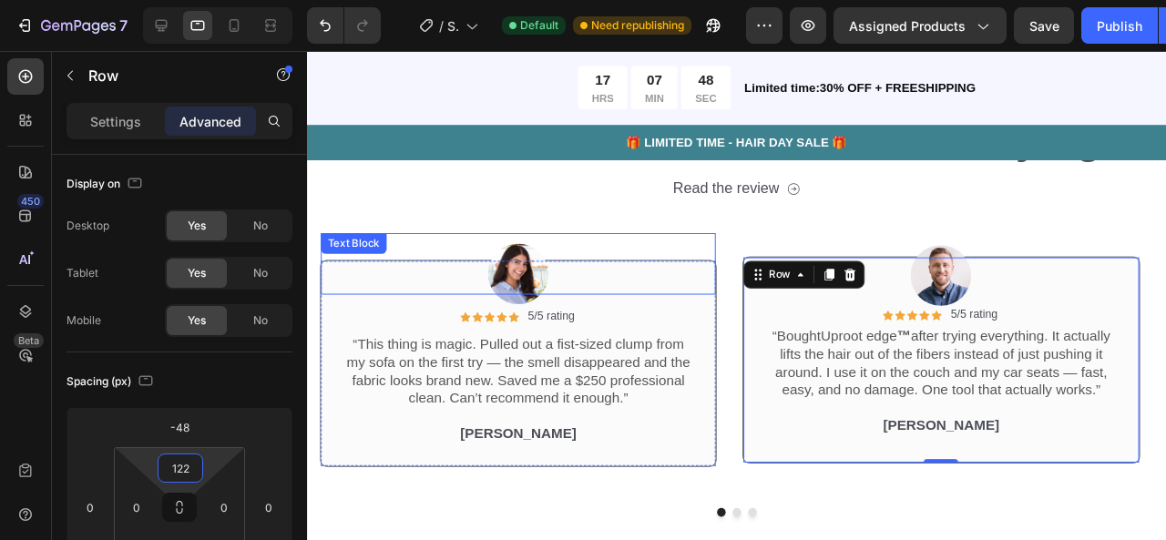
click at [591, 219] on div "Image Icon Icon Icon Icon Icon Icon List 5/5 rating Text Block Row “This thing …" at bounding box center [529, 362] width 417 height 311
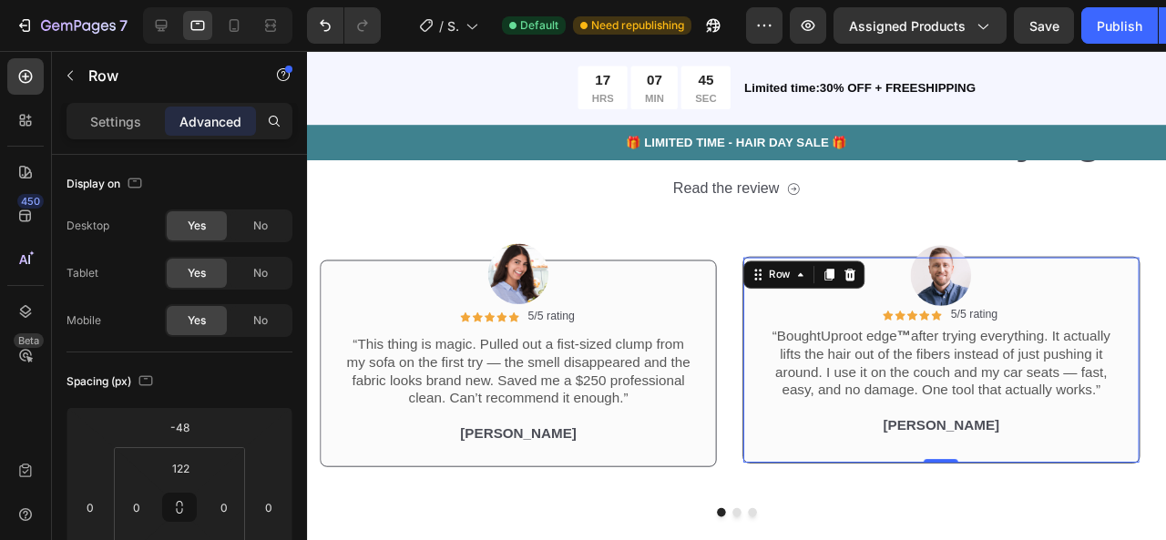
click at [821, 473] on div "Icon Icon Icon Icon Icon Icon List 5/5 rating Text Block Row “Bought Uproot edg…" at bounding box center [973, 376] width 417 height 218
type input "122"
drag, startPoint x: 211, startPoint y: 458, endPoint x: 232, endPoint y: 213, distance: 245.9
click at [211, 0] on html "7 / Shopify Original Product Template Default Need republishing Preview Assigne…" at bounding box center [583, 0] width 1166 height 0
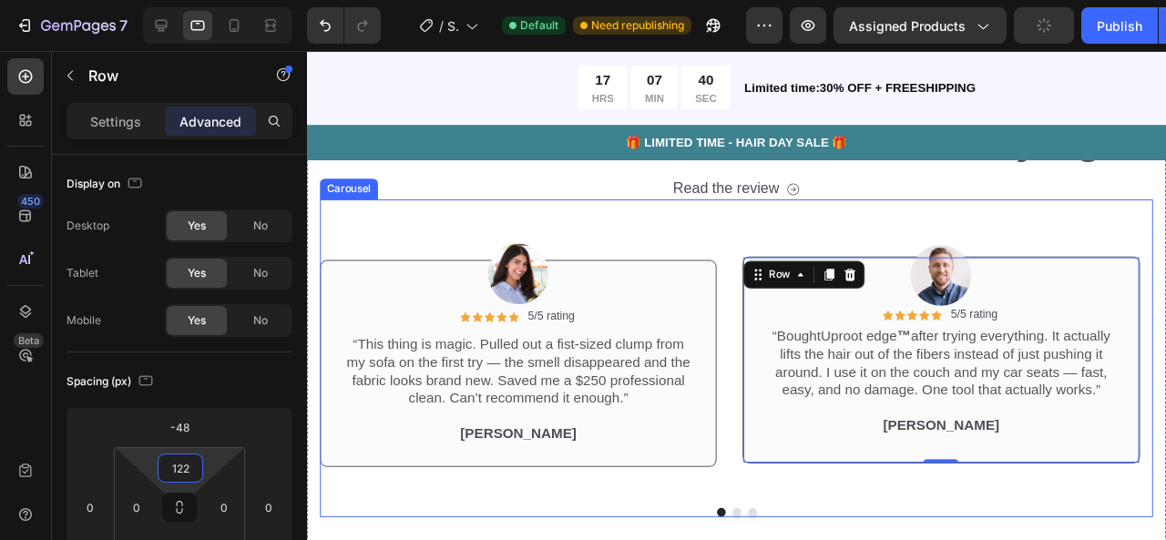
click at [588, 219] on div "Image Icon Icon Icon Icon Icon Icon List 5/5 rating Text Block Row “This thing …" at bounding box center [529, 362] width 417 height 311
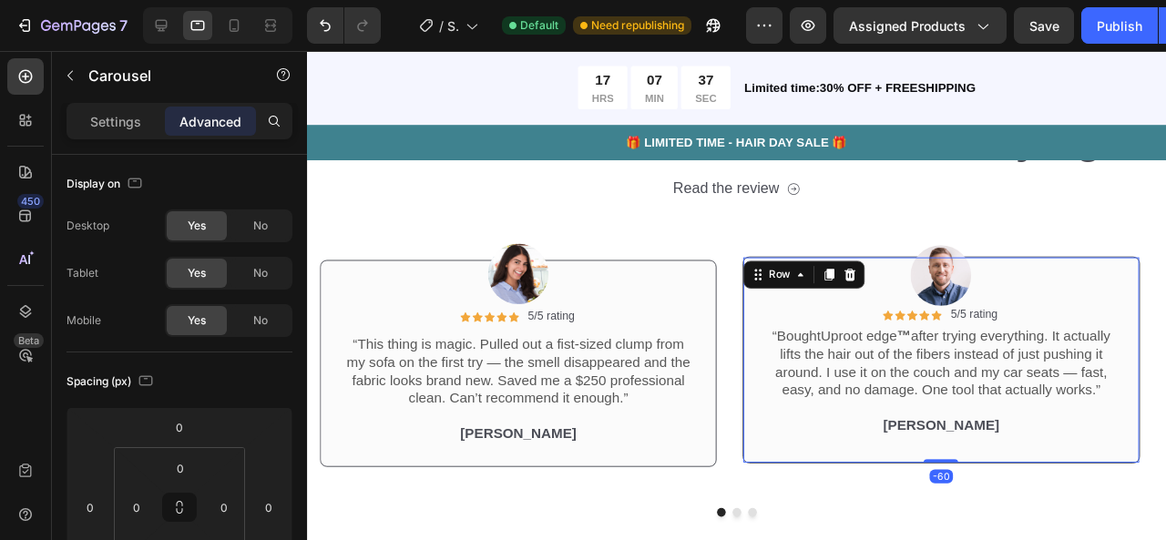
click at [776, 474] on div "Icon Icon Icon Icon Icon Icon List 5/5 rating Text Block Row “Bought Uproot edg…" at bounding box center [973, 376] width 417 height 218
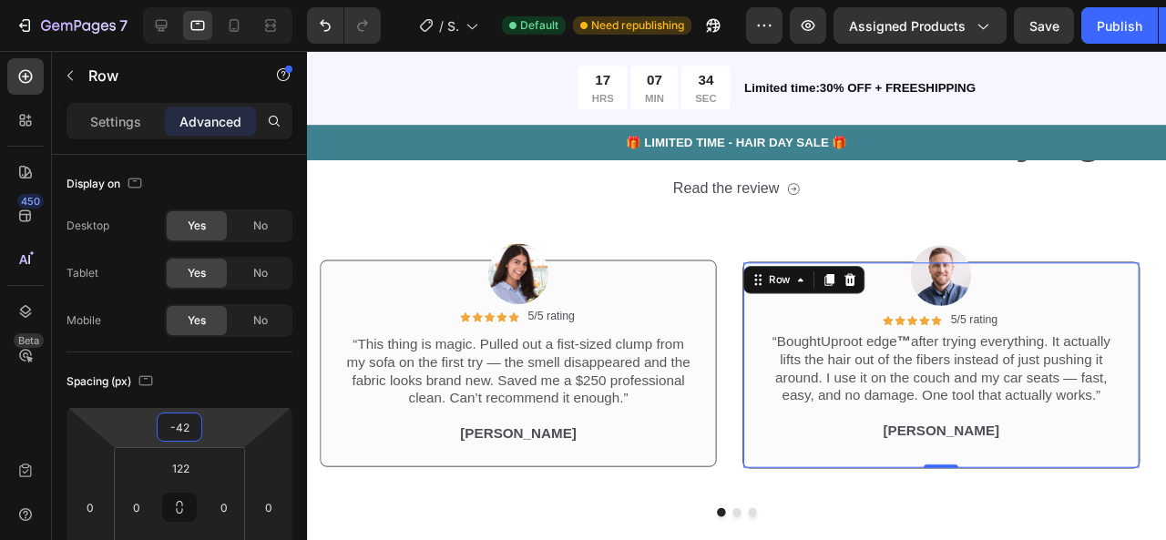
type input "-44"
click at [228, 0] on html "7 / Shopify Original Product Template Default Need republishing Preview Assigne…" at bounding box center [583, 0] width 1166 height 0
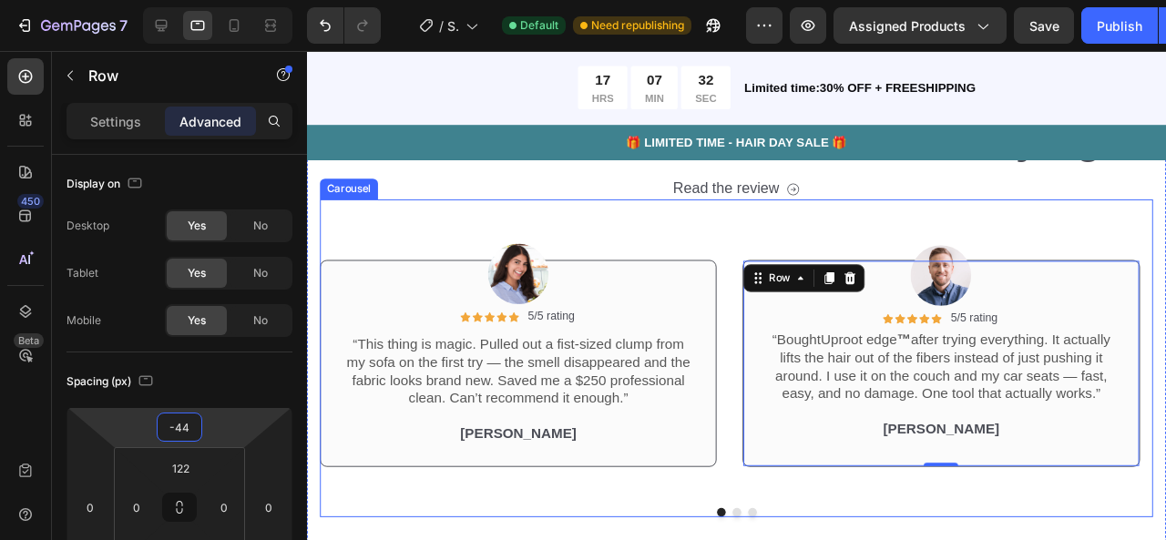
click at [659, 230] on div "Image Icon Icon Icon Icon Icon Icon List 5/5 rating Text Block Row “This thing …" at bounding box center [529, 362] width 417 height 311
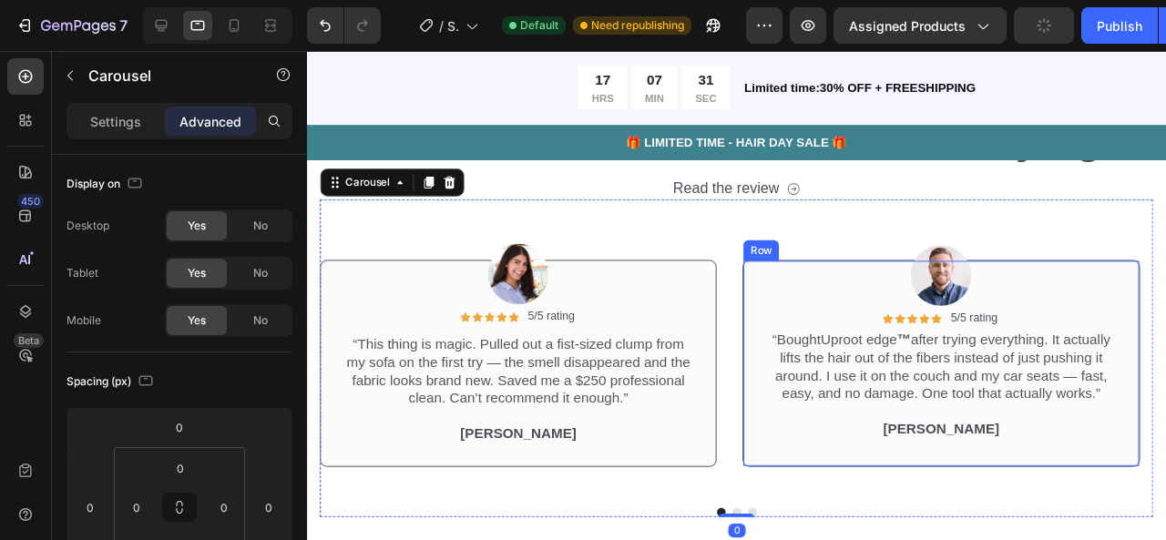
scroll to position [4737, 0]
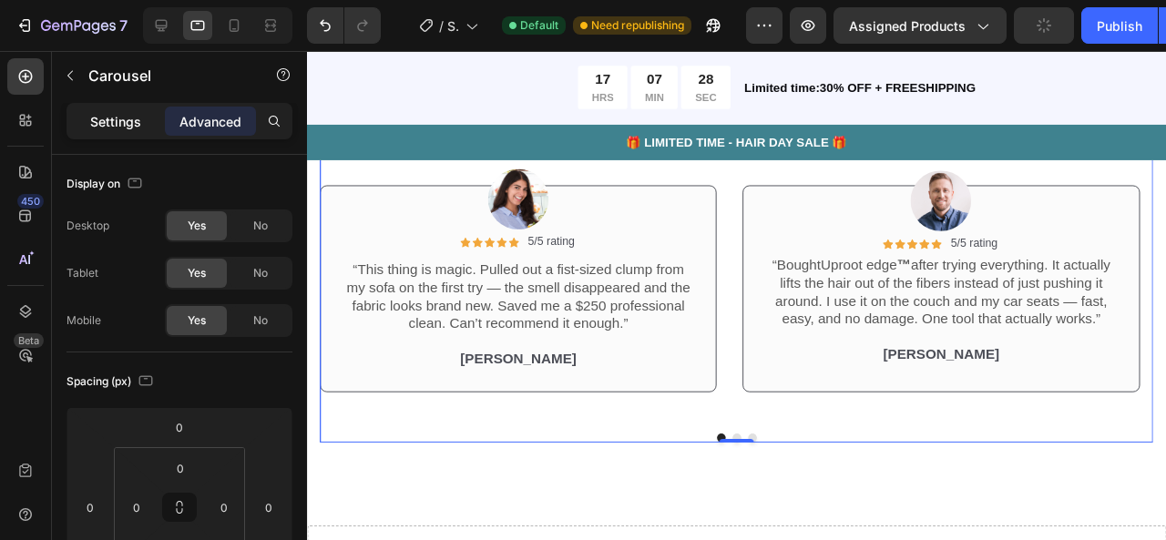
click at [111, 122] on p "Settings" at bounding box center [115, 121] width 51 height 19
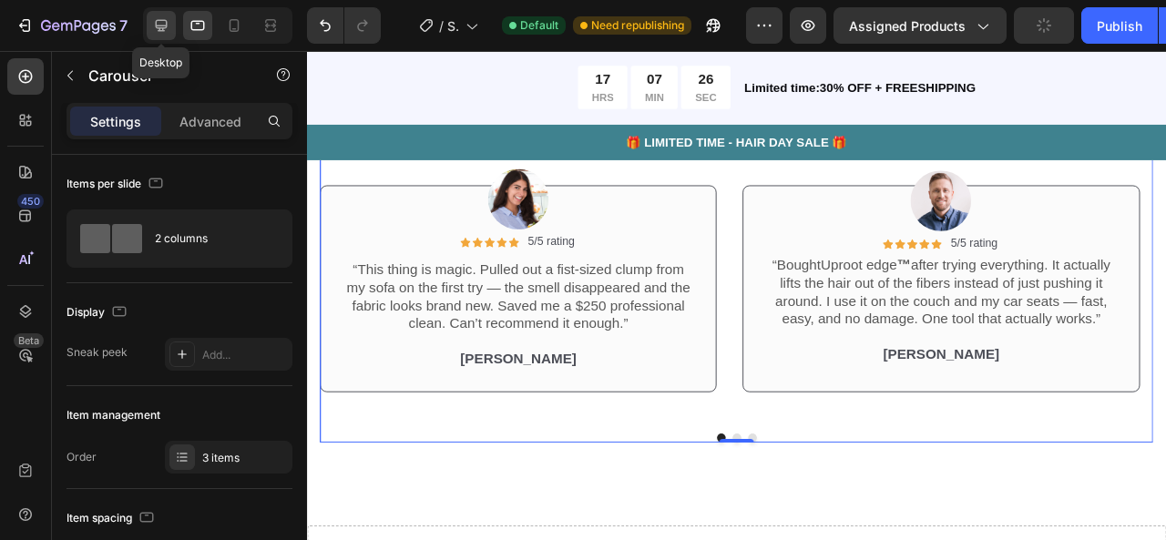
click at [160, 37] on div at bounding box center [161, 25] width 29 height 29
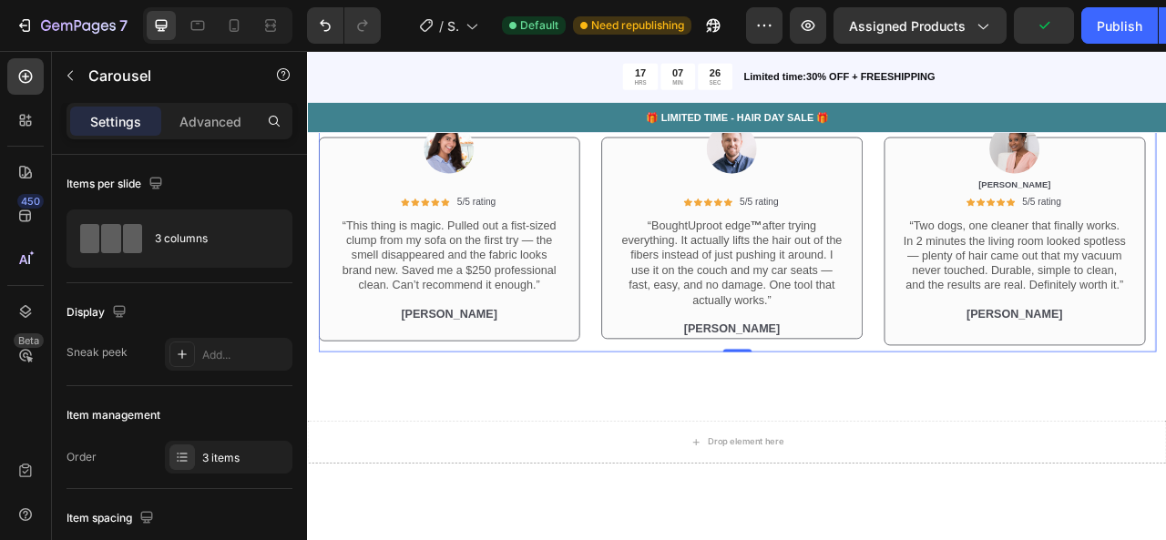
scroll to position [4718, 0]
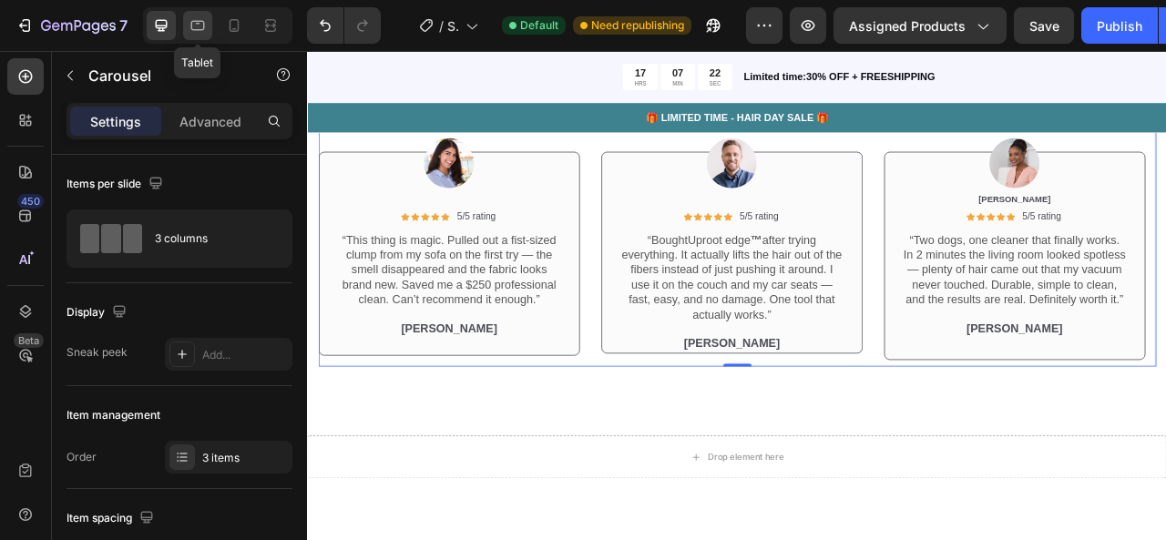
click at [204, 28] on icon at bounding box center [198, 25] width 18 height 18
type input "100%"
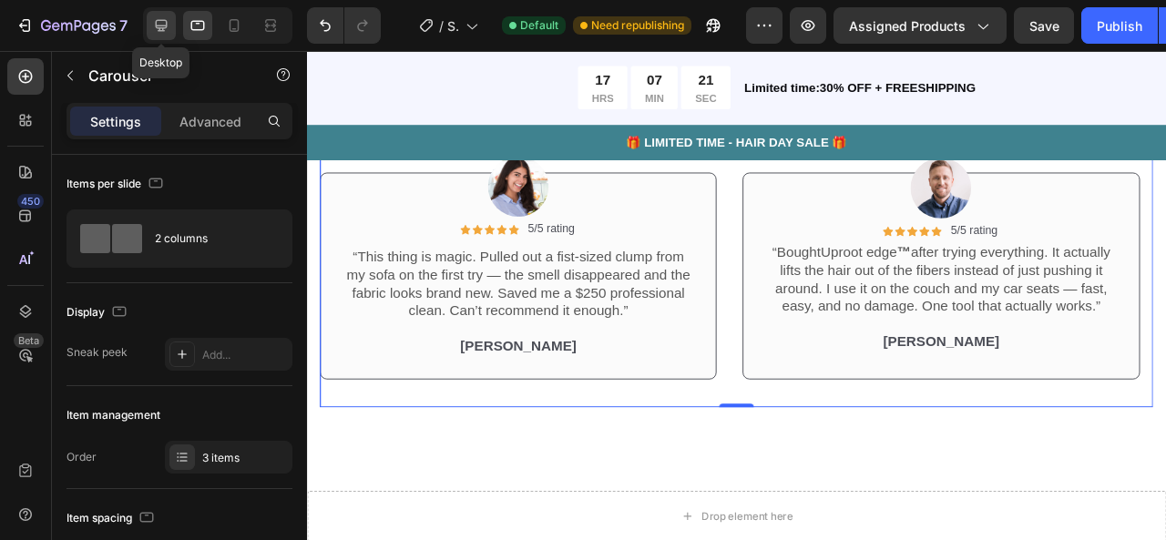
scroll to position [4750, 0]
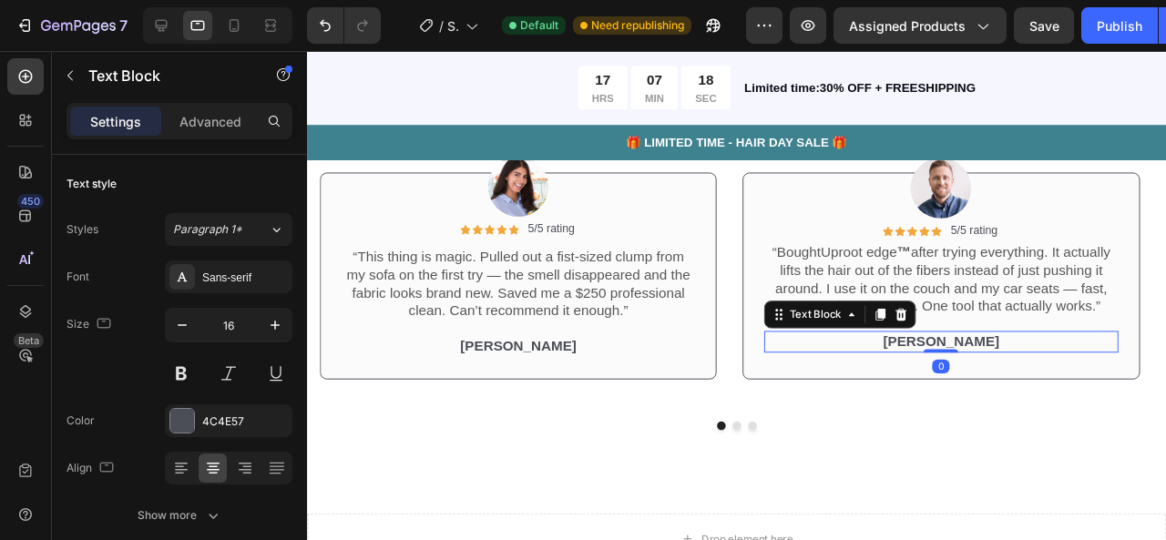
click at [970, 357] on p "[PERSON_NAME]" at bounding box center [974, 357] width 368 height 19
click at [251, 125] on div "Advanced" at bounding box center [210, 121] width 91 height 29
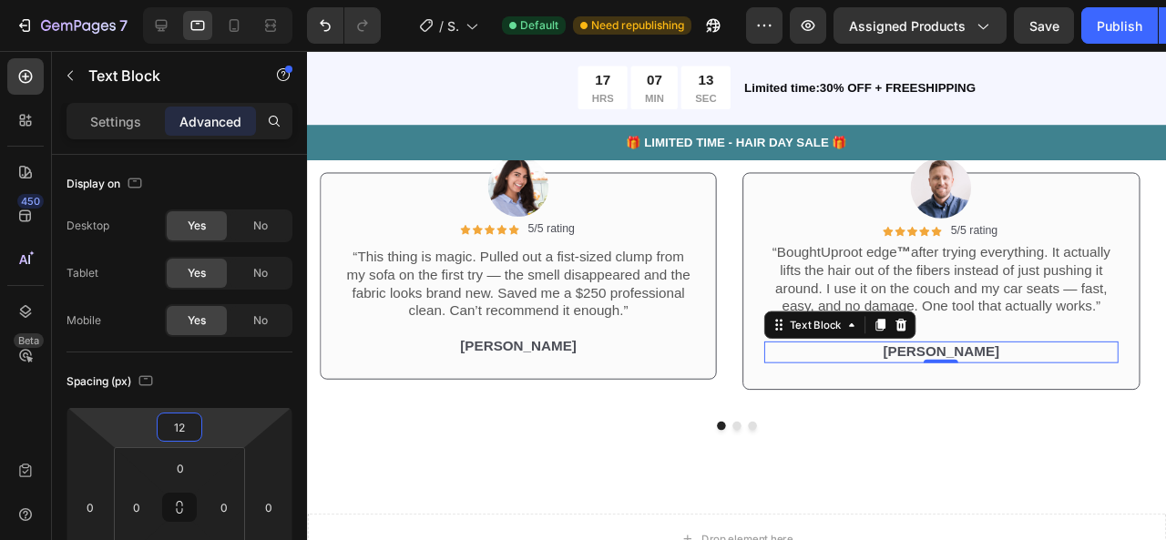
type input "10"
drag, startPoint x: 211, startPoint y: 420, endPoint x: 145, endPoint y: 335, distance: 107.7
click at [211, 0] on html "7 / Shopify Original Product Template Default Need republishing Preview Assigne…" at bounding box center [583, 0] width 1166 height 0
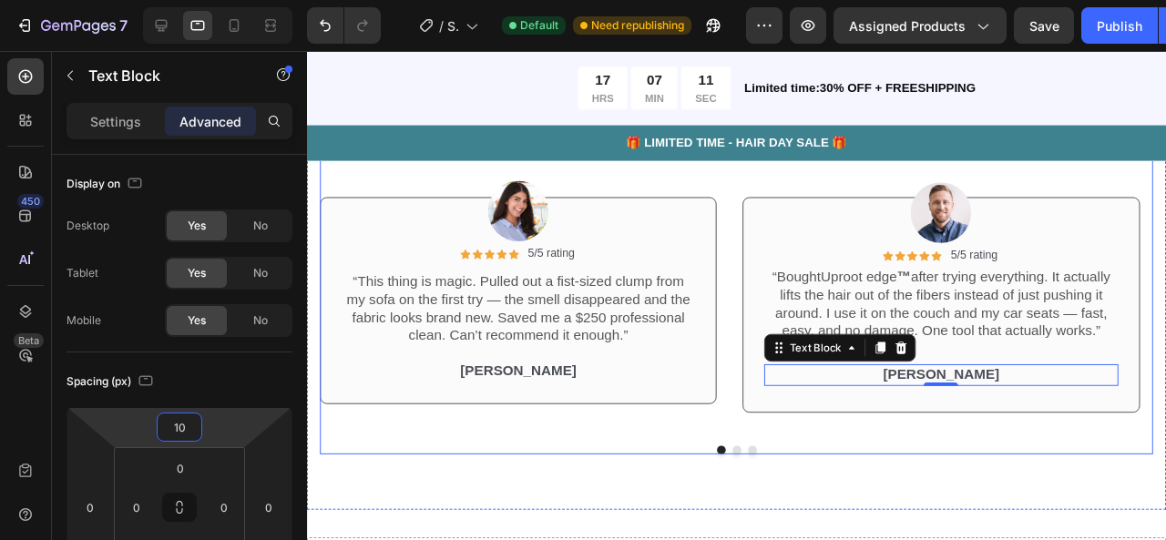
scroll to position [4720, 0]
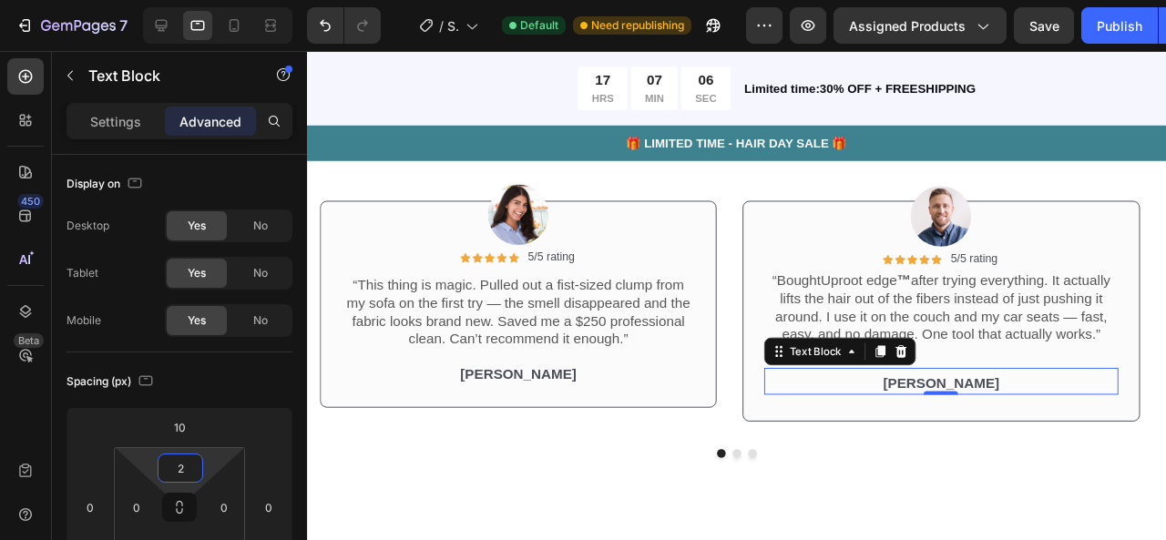
type input "0"
drag, startPoint x: 204, startPoint y: 460, endPoint x: 203, endPoint y: 481, distance: 21.0
click at [203, 0] on html "7 / Shopify Original Product Template Default Need republishing Preview Assigne…" at bounding box center [583, 0] width 1166 height 0
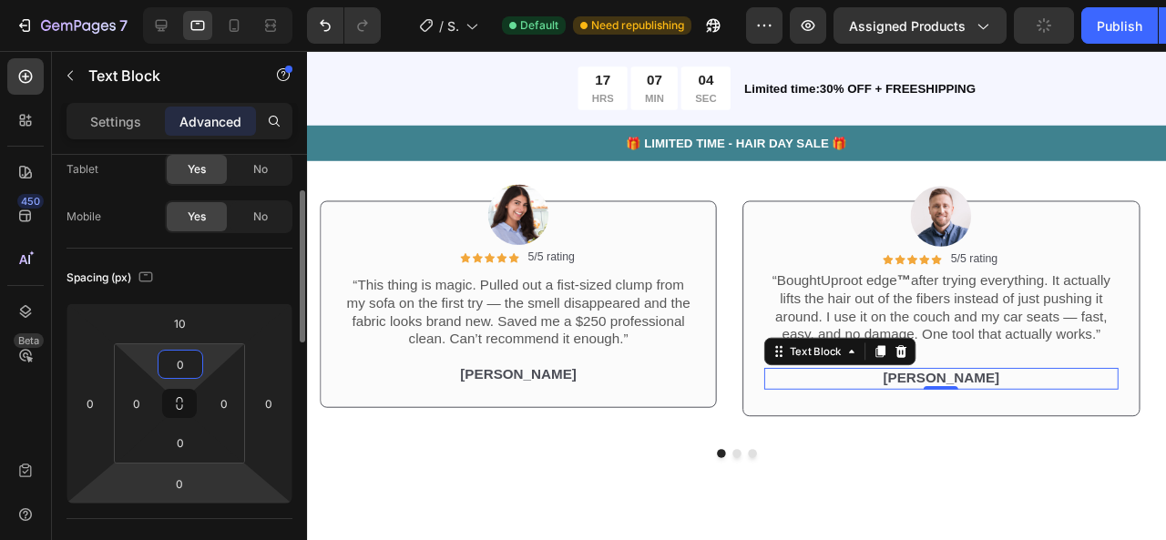
scroll to position [106, 0]
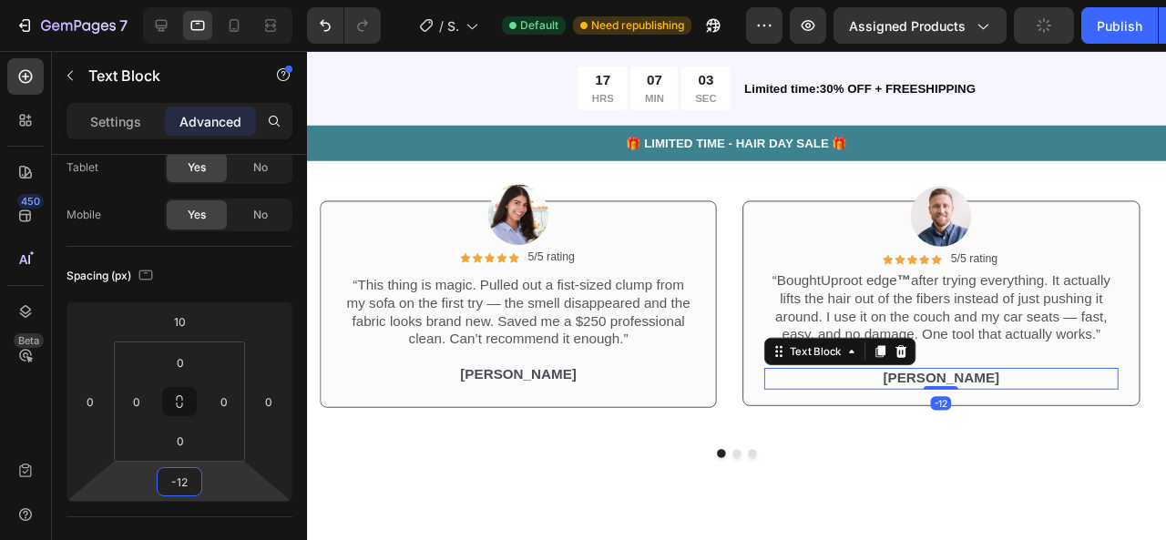
type input "-10"
click at [204, 0] on html "7 / Shopify Original Product Template Default Need republishing Preview Assigne…" at bounding box center [583, 0] width 1166 height 0
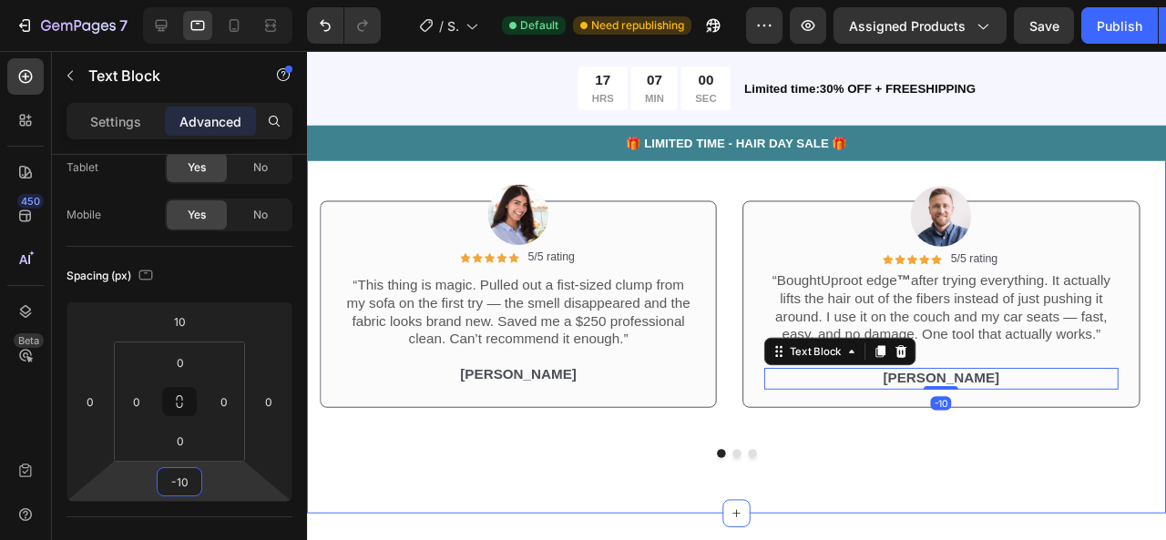
click at [503, 501] on div "Icon Icon Icon Icon Icon Icon List 2,500+ Verified Reviews! Text Block Row See …" at bounding box center [759, 245] width 904 height 585
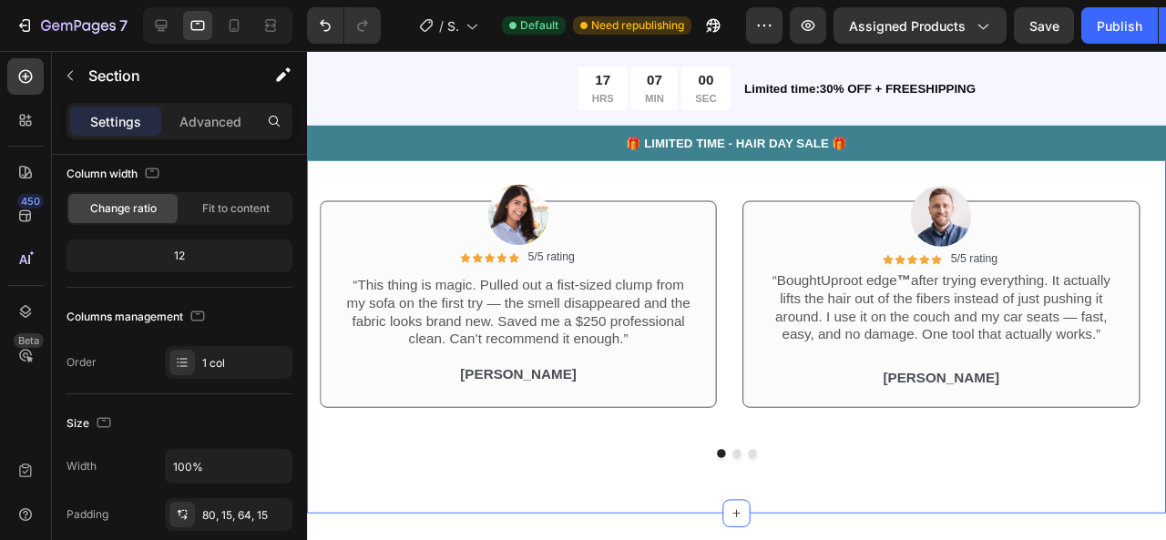
scroll to position [0, 0]
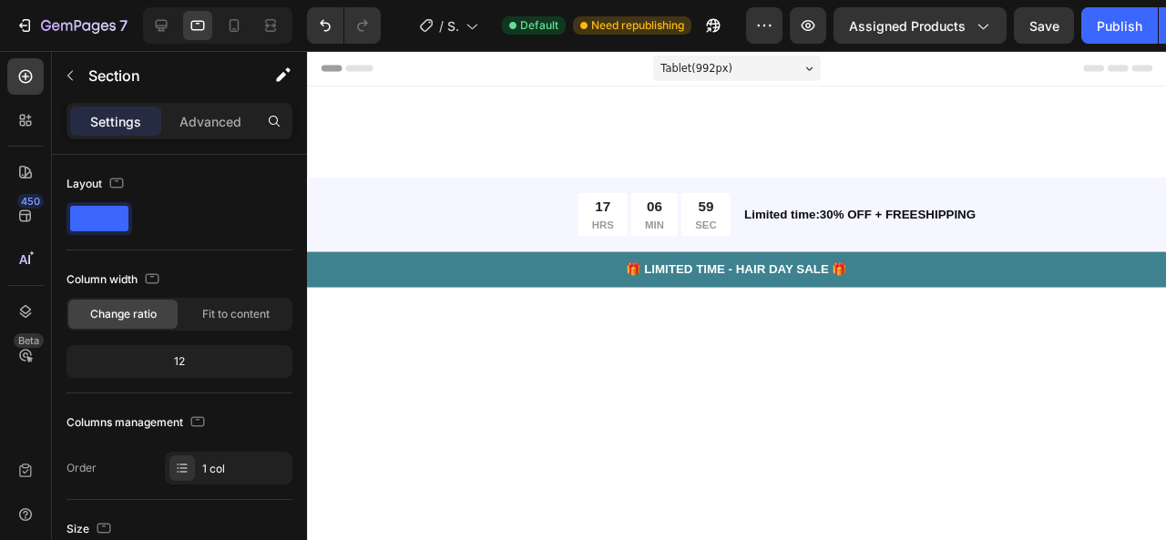
scroll to position [4720, 0]
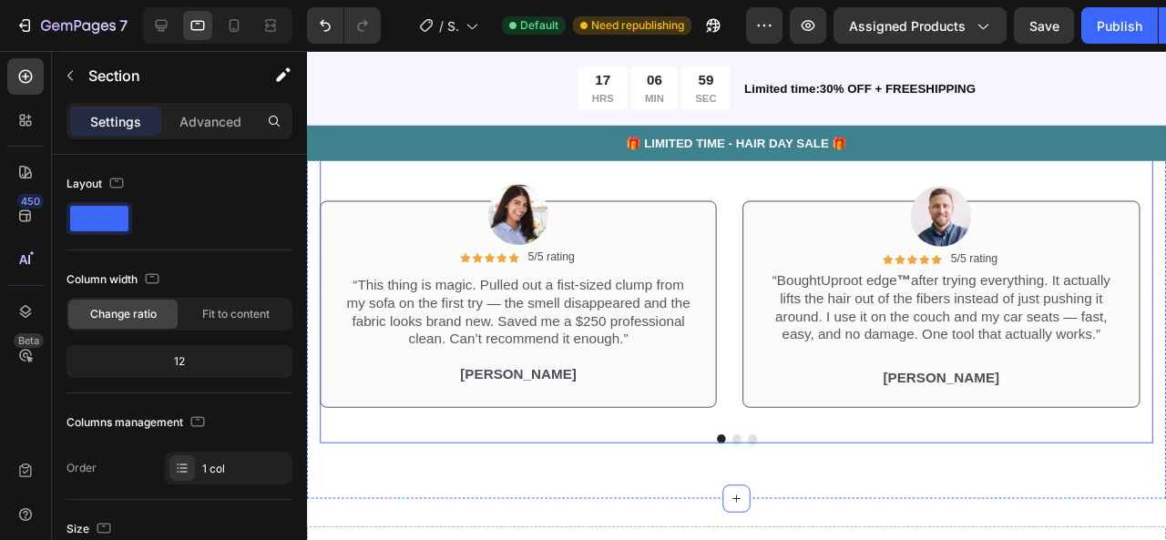
click at [754, 464] on button "Dot" at bounding box center [758, 459] width 9 height 9
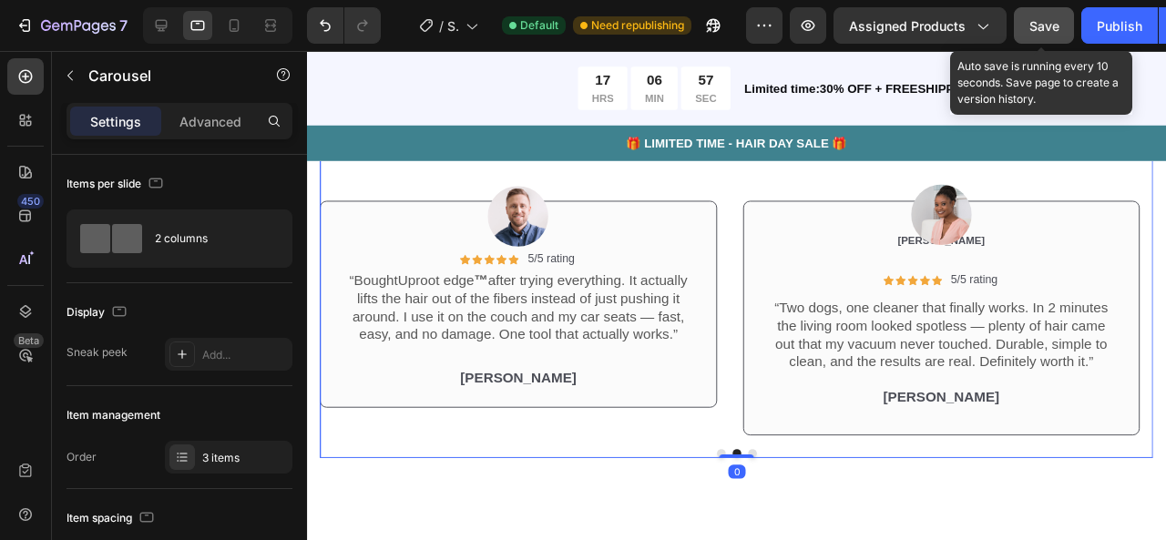
click at [1048, 31] on span "Save" at bounding box center [1044, 25] width 30 height 15
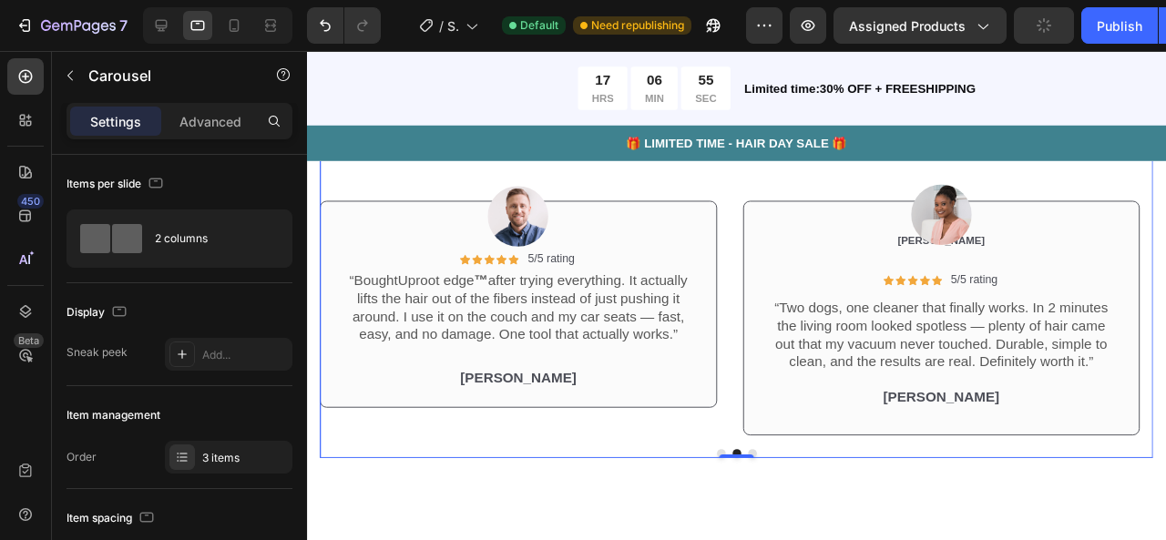
click at [772, 471] on button "Dot" at bounding box center [775, 474] width 9 height 9
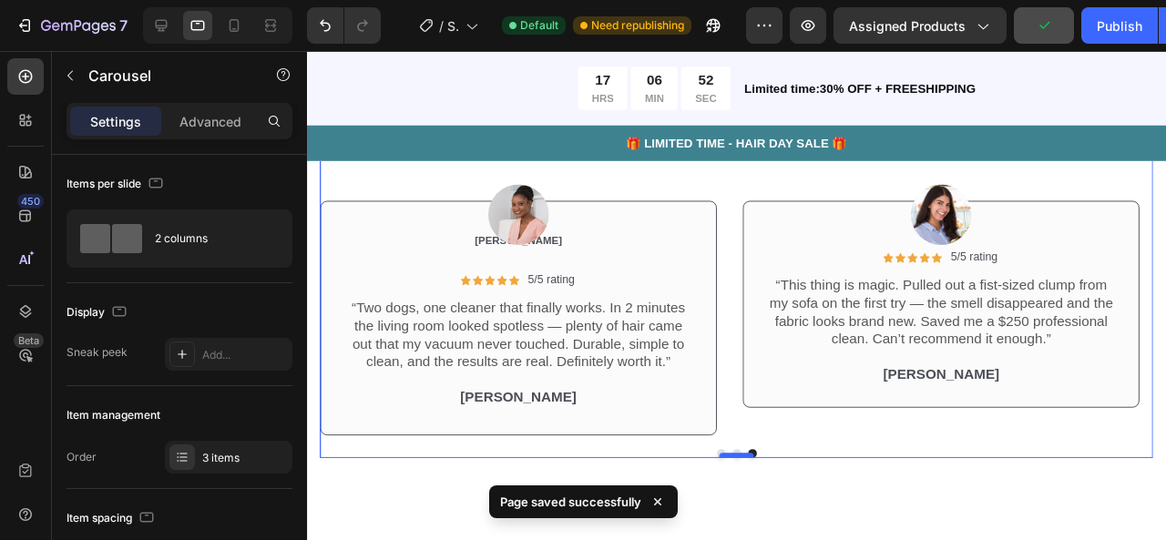
click at [741, 474] on div at bounding box center [759, 476] width 36 height 5
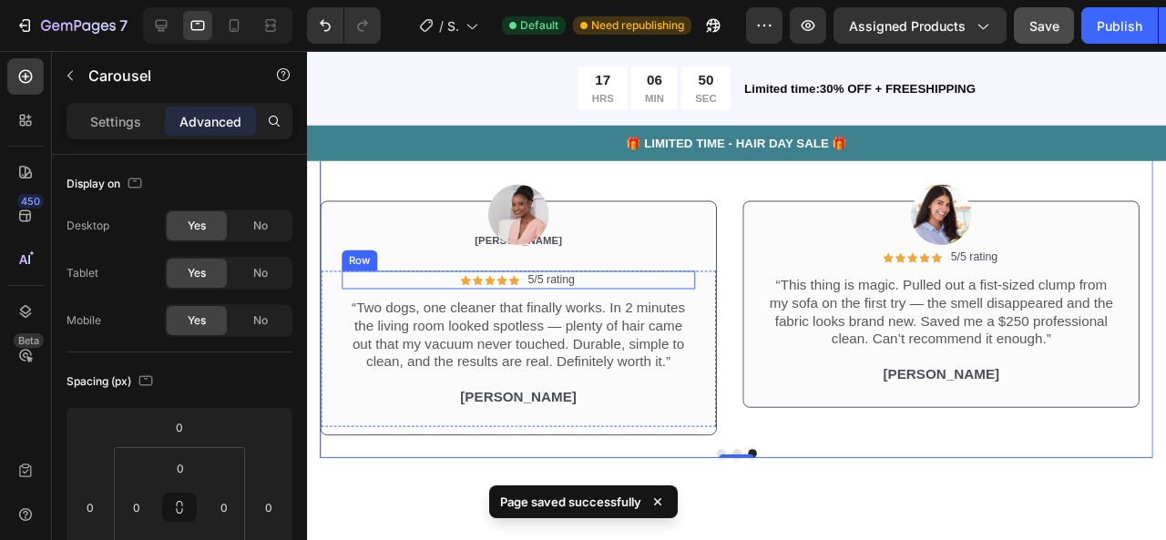
click at [678, 294] on div "Icon Icon Icon Icon Icon Icon List 5/5 rating Text Block Row" at bounding box center [529, 291] width 372 height 19
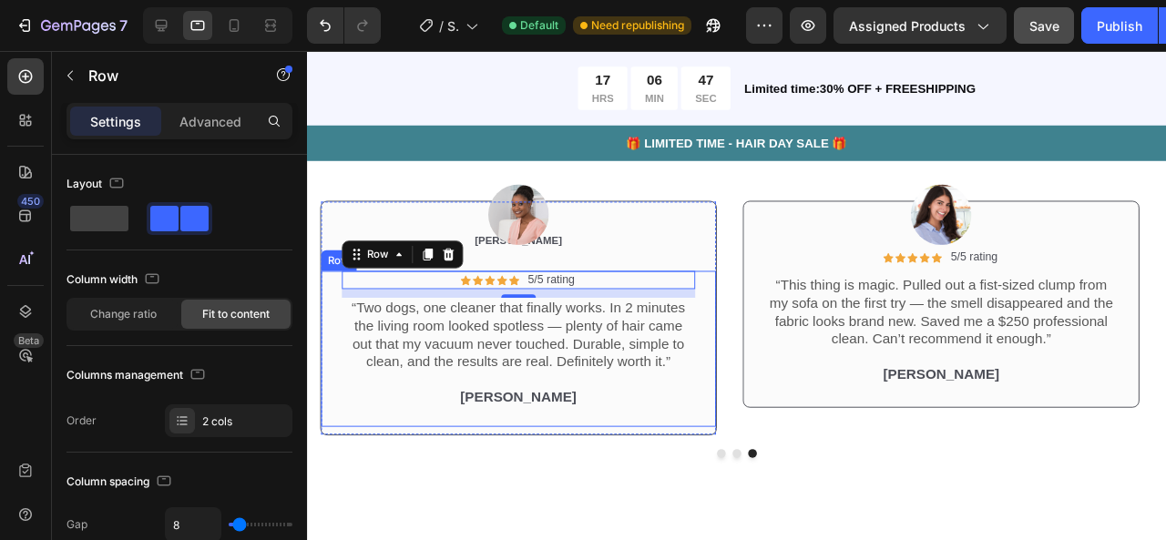
click at [680, 436] on div "Icon Icon Icon Icon Icon Icon List 5/5 rating Text Block Row 10 “Two dogs, one …" at bounding box center [529, 364] width 372 height 164
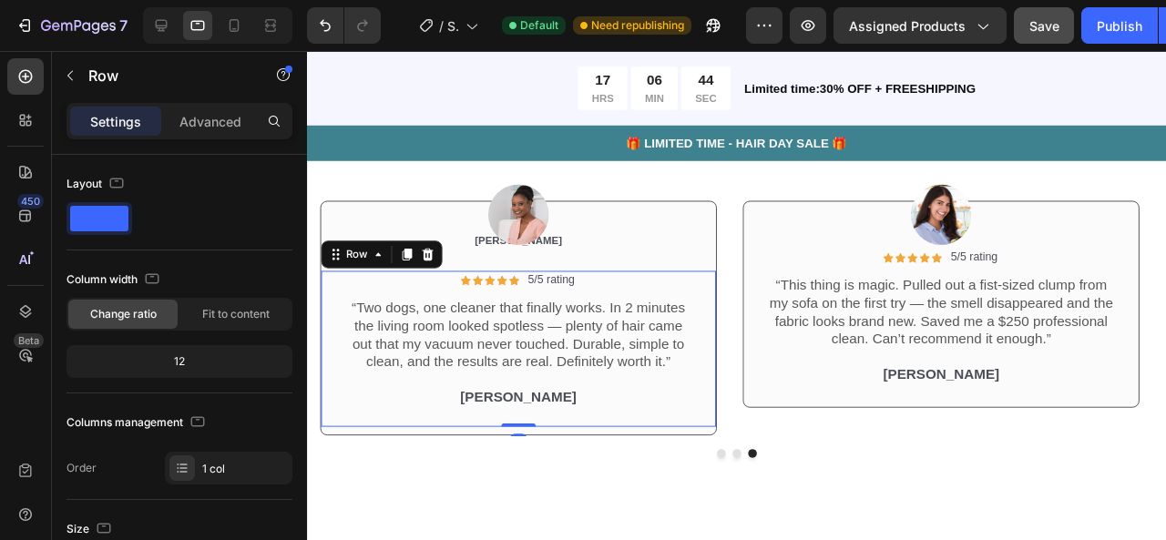
drag, startPoint x: 530, startPoint y: 441, endPoint x: 532, endPoint y: 430, distance: 11.1
click at [532, 430] on div "Icon Icon Icon Icon Icon Icon List 5/5 rating Text Block Row “Two dogs, one cle…" at bounding box center [529, 364] width 415 height 164
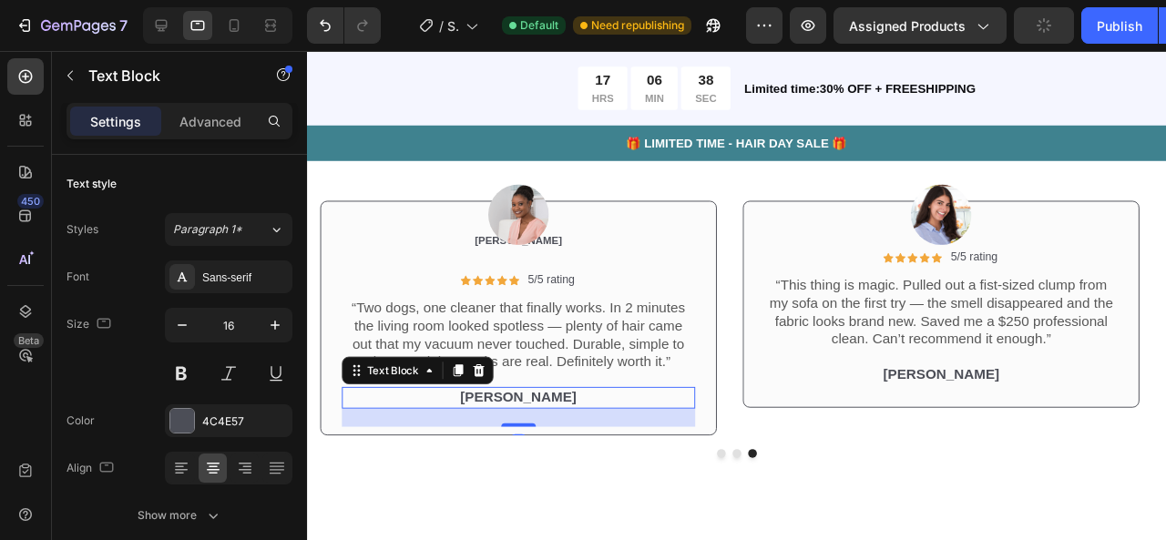
click at [404, 420] on p "[PERSON_NAME]" at bounding box center [529, 415] width 368 height 19
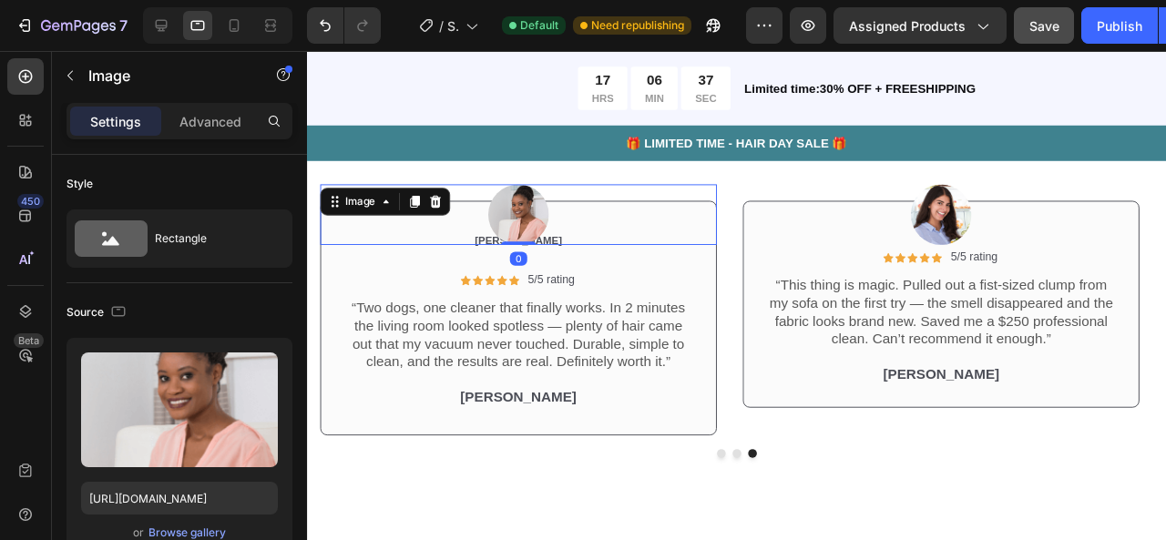
click at [651, 244] on div at bounding box center [529, 223] width 417 height 64
click at [233, 130] on div "Advanced" at bounding box center [210, 121] width 91 height 29
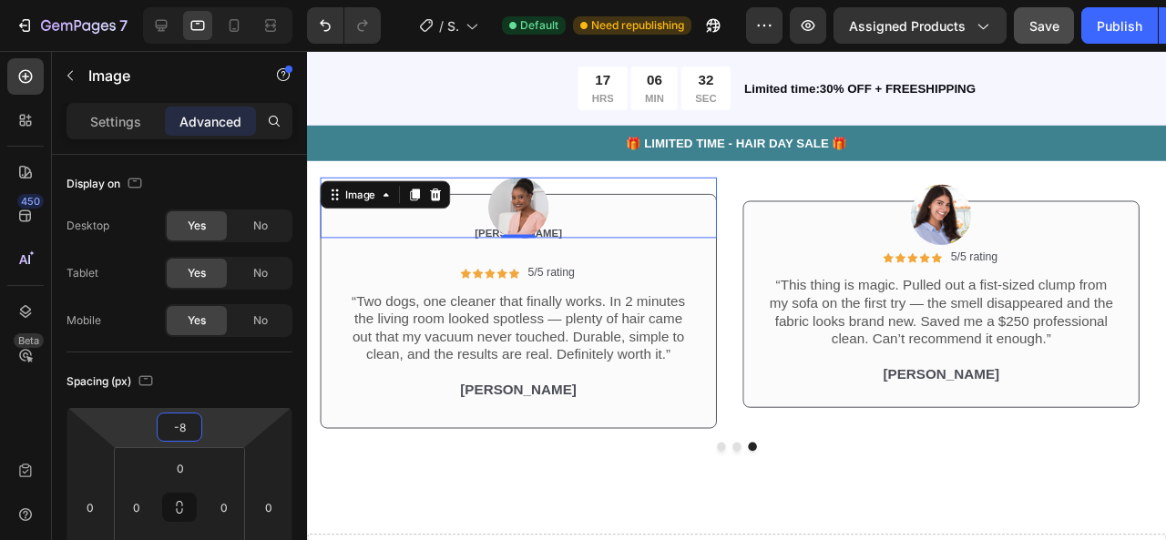
type input "-14"
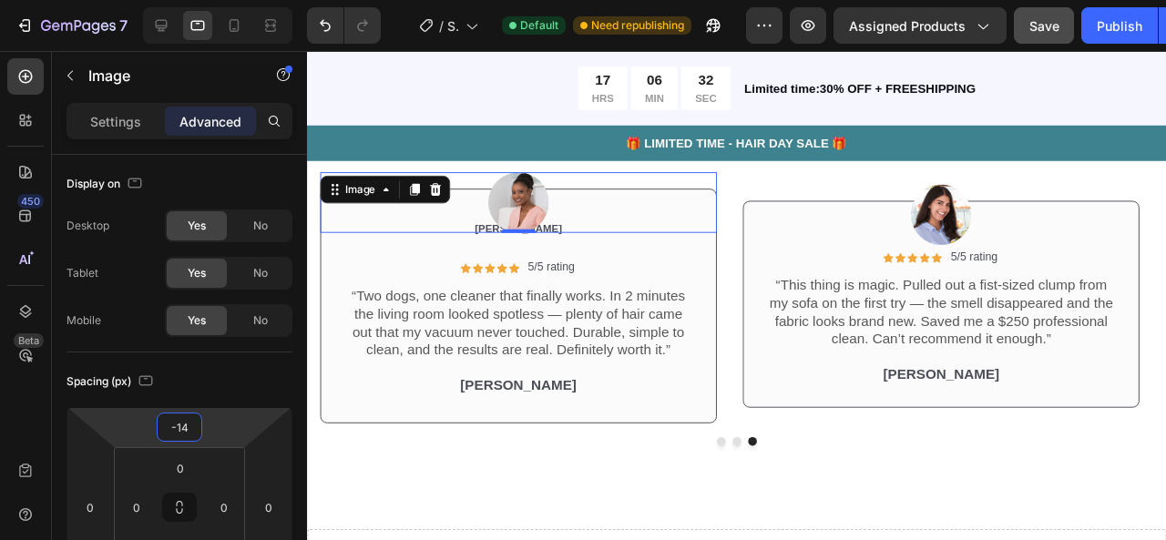
click at [223, 0] on html "7 / Shopify Original Product Template Default Need republishing Preview Assigne…" at bounding box center [583, 0] width 1166 height 0
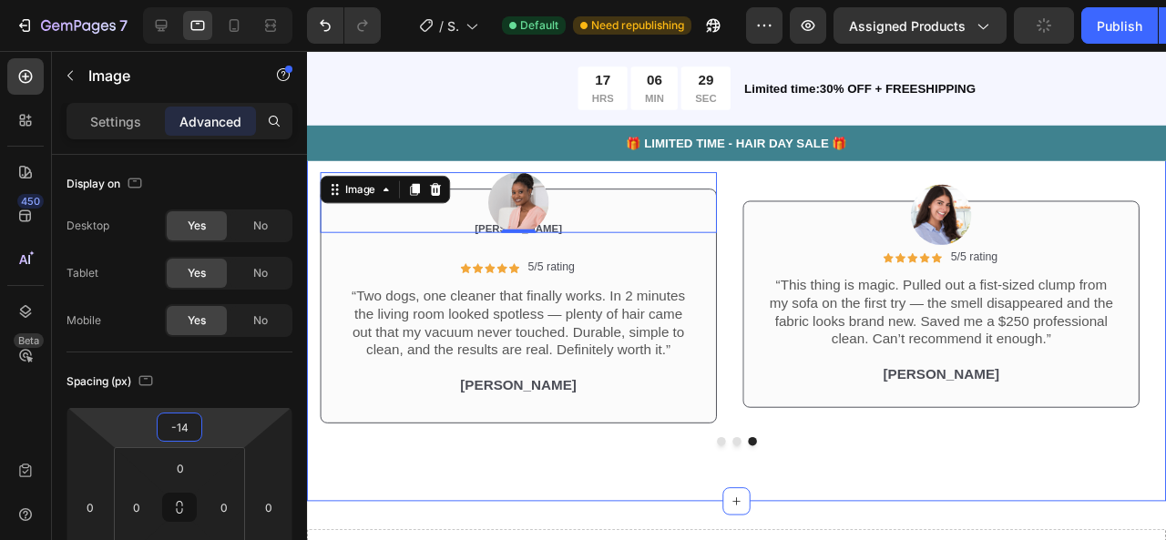
click at [748, 468] on div "Icon Icon Icon Icon Icon Icon List 2,500+ Verified Reviews! Text Block Row See …" at bounding box center [759, 239] width 904 height 572
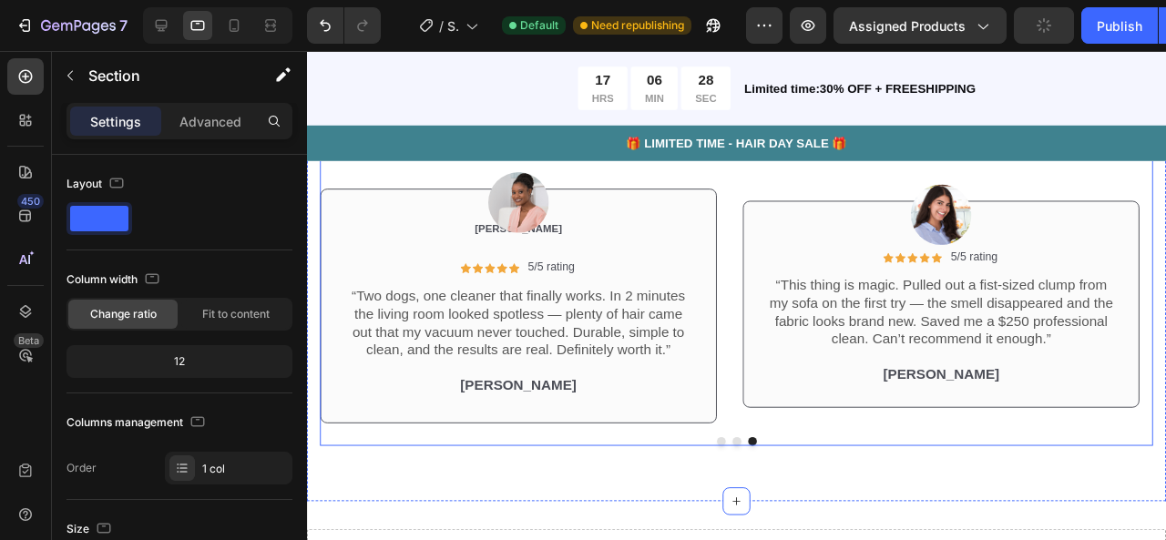
click at [752, 465] on div "Image Icon Icon Icon Icon Icon Icon List 5/5 rating Text Block Row “This thing …" at bounding box center [759, 306] width 876 height 322
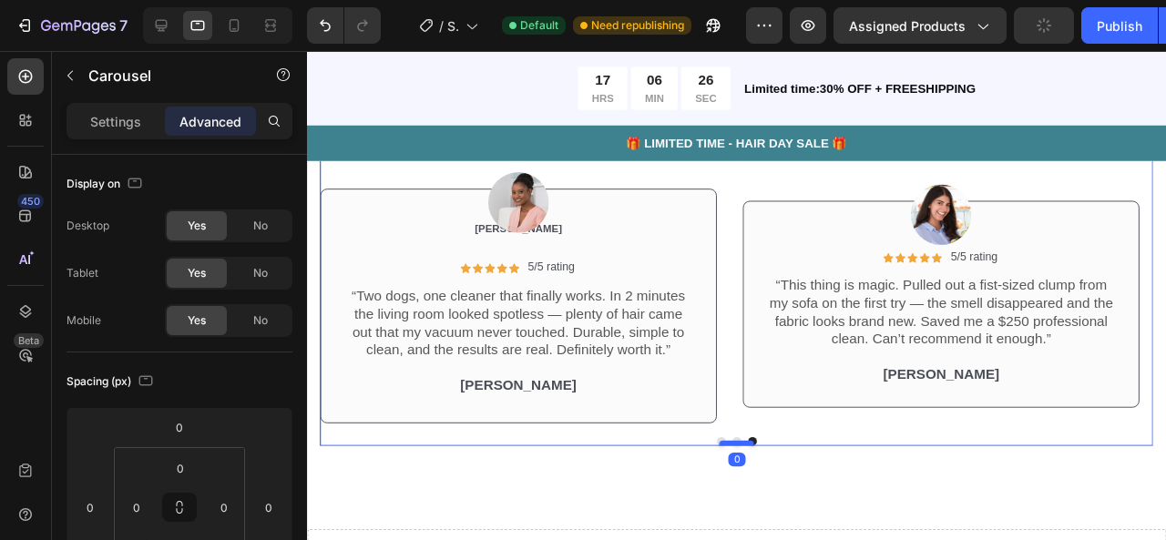
click at [751, 461] on div at bounding box center [759, 463] width 36 height 5
click at [806, 428] on div "Image Icon Icon Icon Icon Icon Icon List 5/5 rating Text Block Row “This thing …" at bounding box center [973, 294] width 417 height 298
click at [757, 449] on div "Image Icon Icon Icon Icon Icon Icon List 5/5 rating Text Block Row “This thing …" at bounding box center [759, 306] width 876 height 322
click at [754, 458] on button "Dot" at bounding box center [758, 461] width 9 height 9
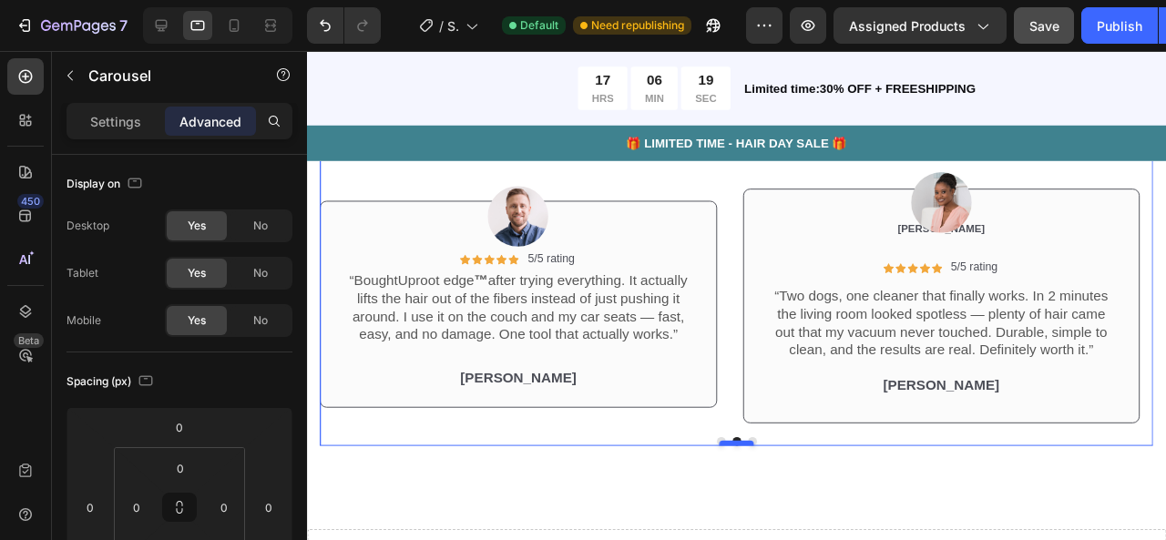
click at [741, 462] on div at bounding box center [759, 463] width 36 height 5
click at [738, 458] on button "Dot" at bounding box center [742, 461] width 9 height 9
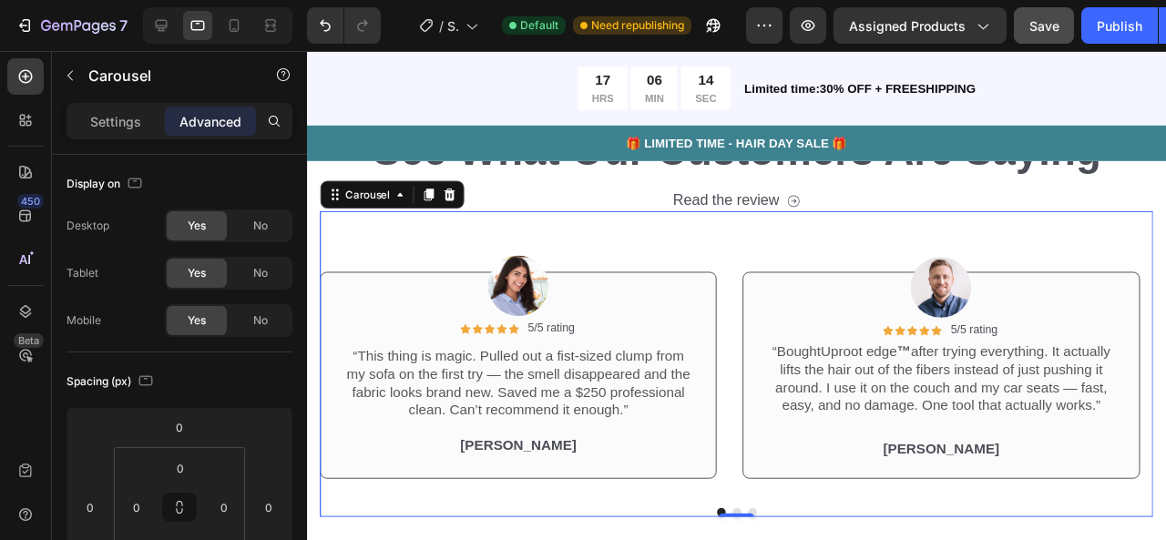
scroll to position [4741, 0]
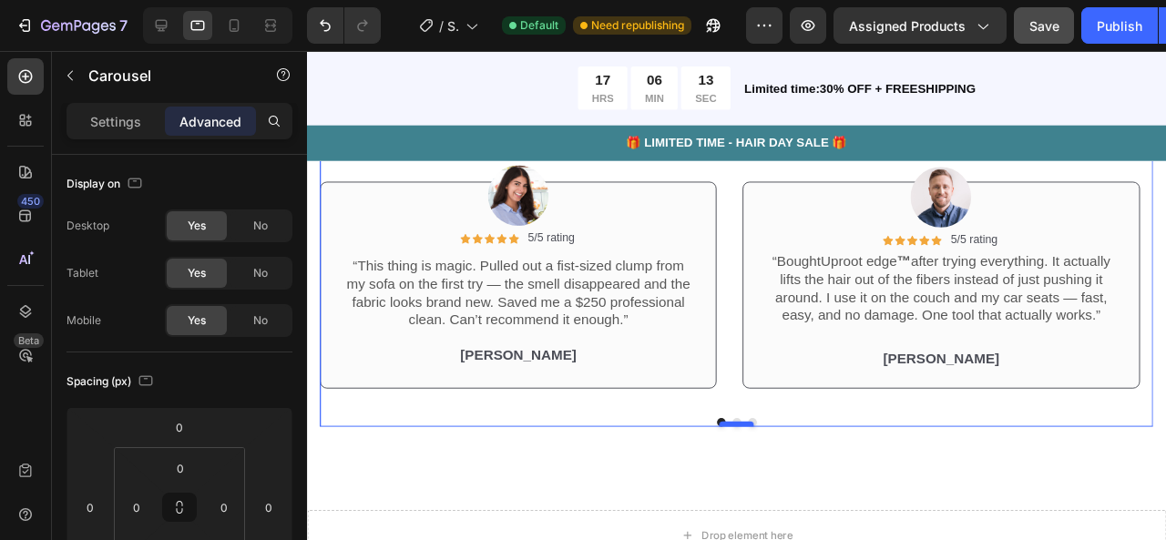
click at [767, 444] on div at bounding box center [759, 443] width 36 height 5
click at [771, 437] on button "Dot" at bounding box center [775, 441] width 9 height 9
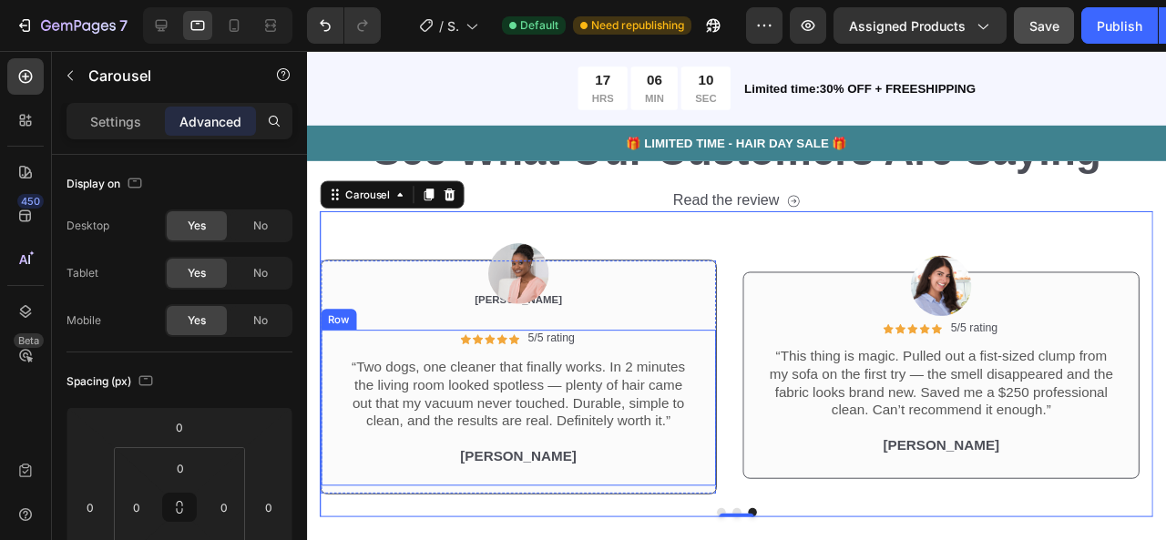
scroll to position [4648, 0]
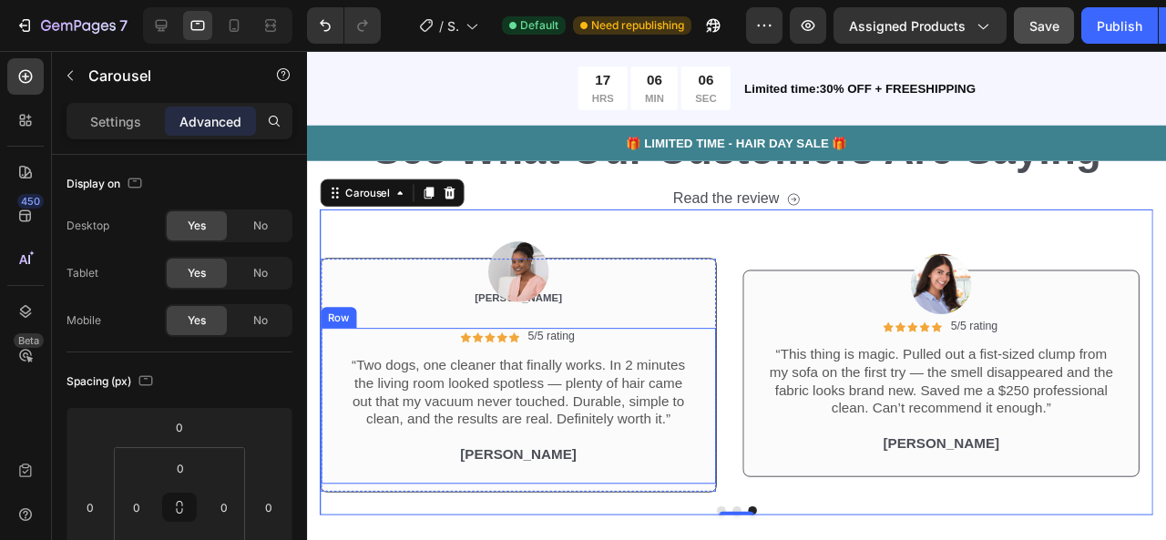
click at [691, 497] on div "Icon Icon Icon Icon Icon Icon List 5/5 rating Text Block Row “Two dogs, one cle…" at bounding box center [529, 425] width 372 height 164
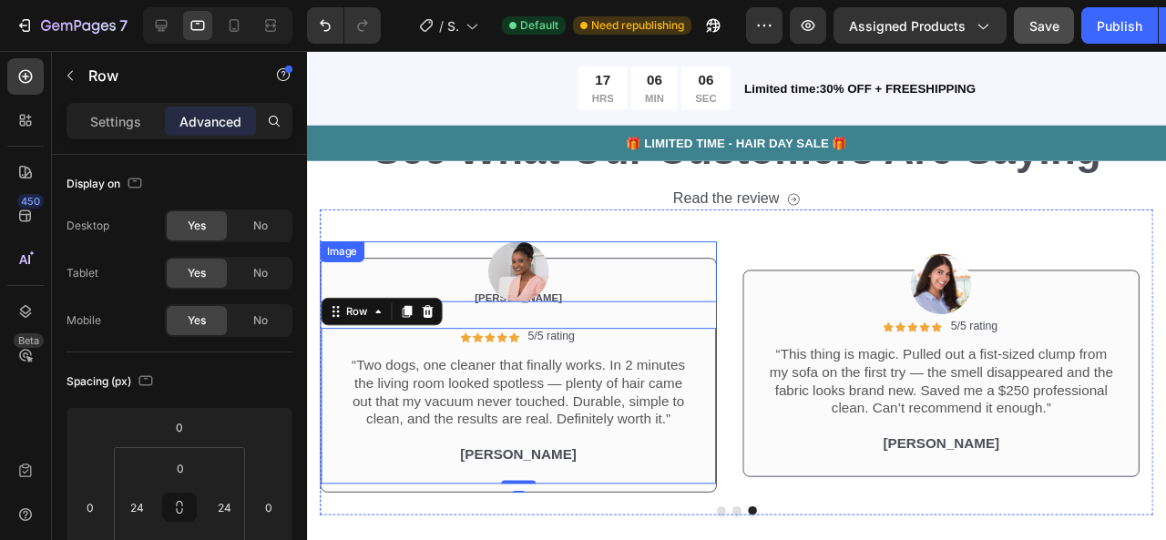
click at [685, 289] on div at bounding box center [529, 283] width 417 height 64
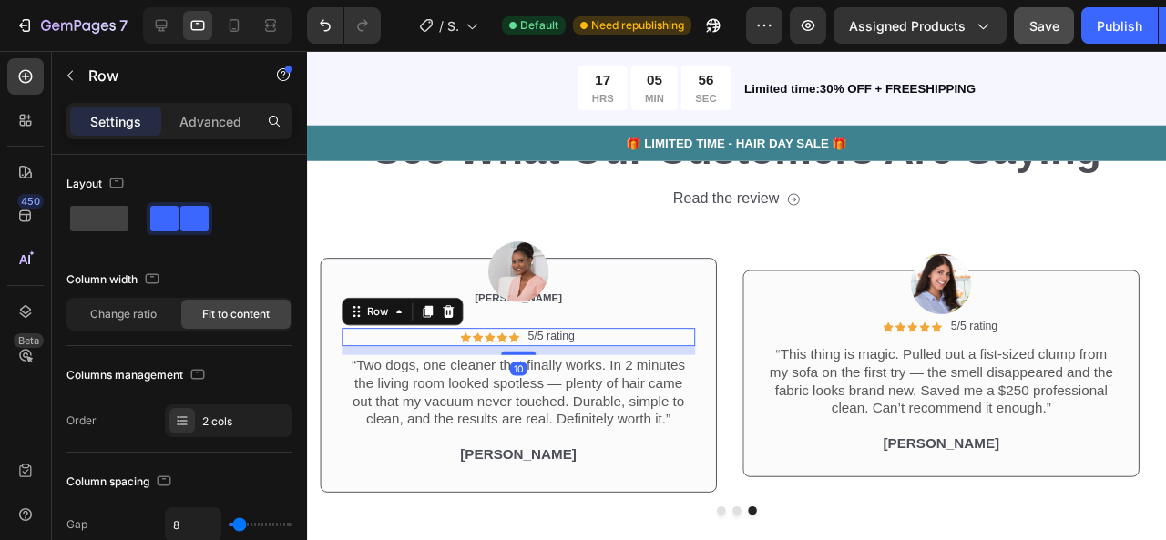
click at [641, 359] on div "Icon Icon Icon Icon Icon Icon List 5/5 rating Text Block Row 10" at bounding box center [529, 352] width 372 height 19
click at [230, 118] on p "Advanced" at bounding box center [210, 121] width 62 height 19
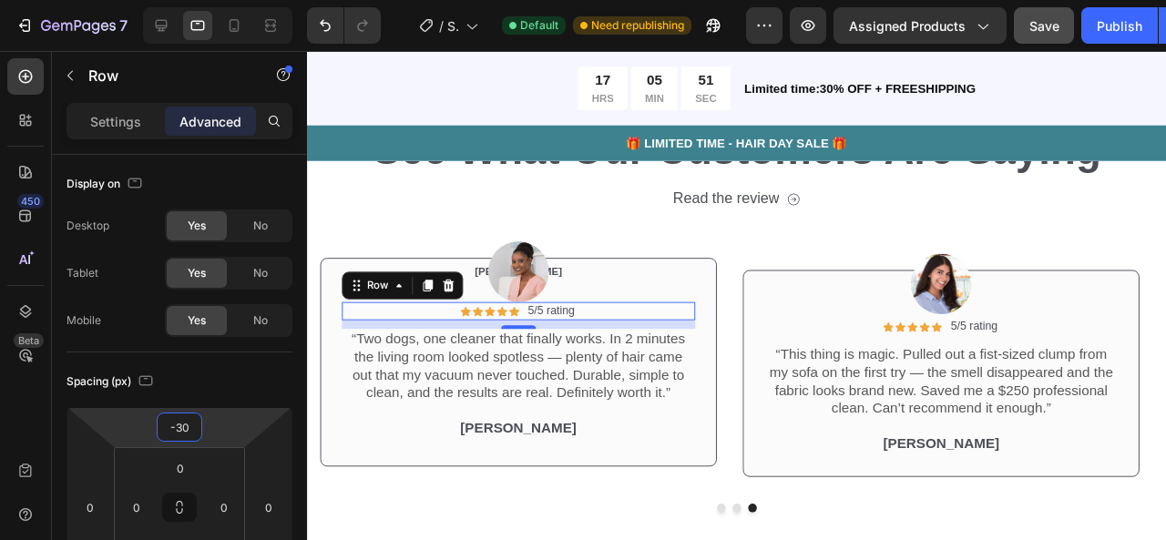
type input "-32"
drag, startPoint x: 226, startPoint y: 433, endPoint x: 227, endPoint y: 447, distance: 14.6
click at [227, 0] on html "7 / Shopify Original Product Template Default Need republishing Preview Assigne…" at bounding box center [583, 0] width 1166 height 0
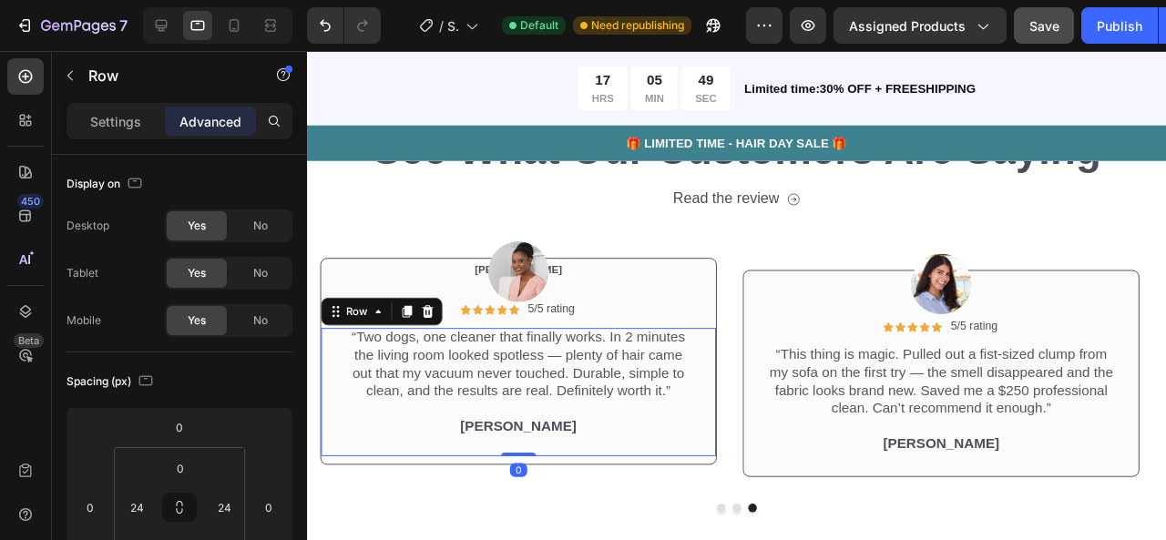
click at [722, 455] on div "Icon Icon Icon Icon Icon Icon List 5/5 rating Text Block Row “Two dogs, one cle…" at bounding box center [529, 410] width 415 height 135
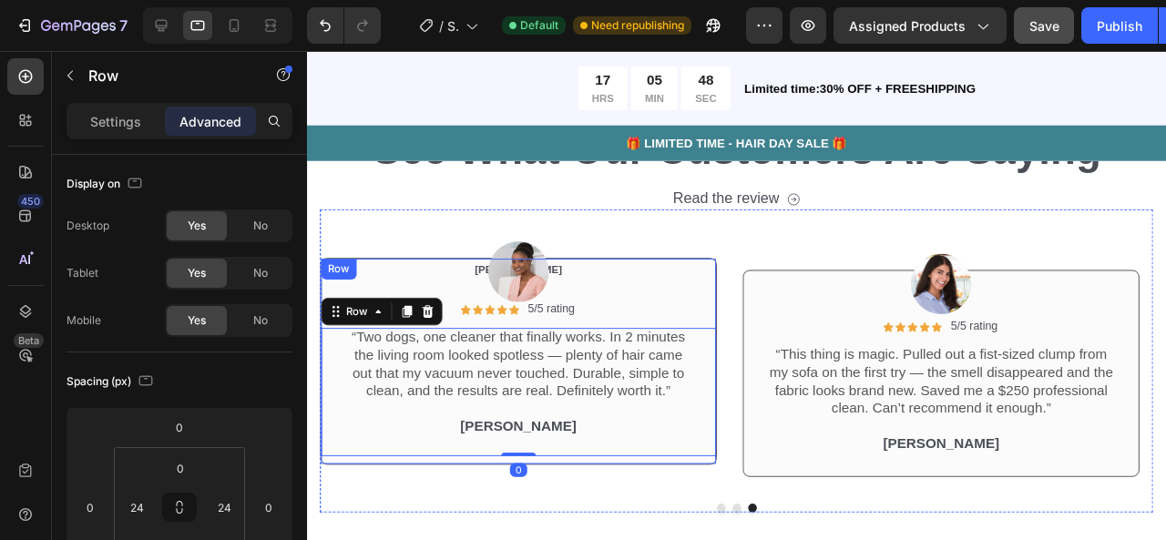
click at [731, 480] on div "Icon Icon Icon Icon Icon Icon List 5/5 rating Text Block Row “Two dogs, one cle…" at bounding box center [529, 414] width 415 height 143
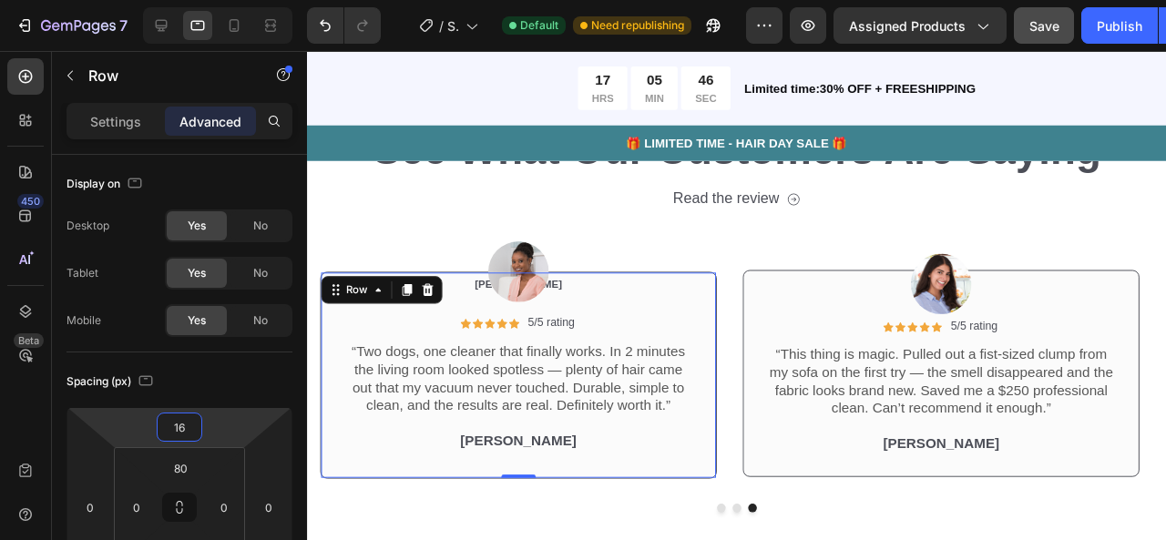
type input "14"
click at [213, 0] on html "7 / Shopify Original Product Template Default Need republishing Preview Assigne…" at bounding box center [583, 0] width 1166 height 0
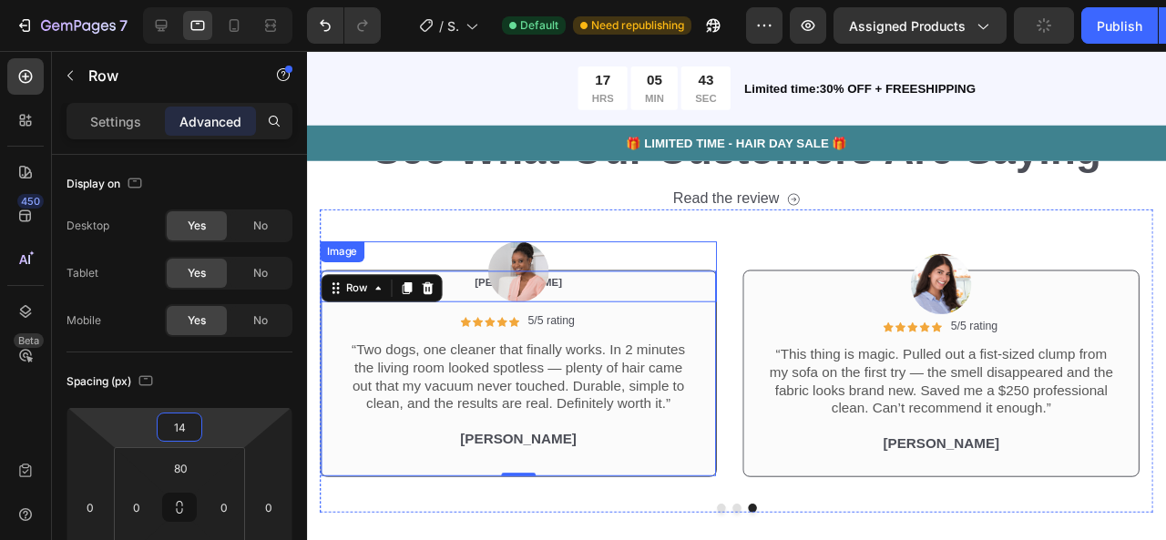
click at [532, 297] on img at bounding box center [529, 283] width 64 height 64
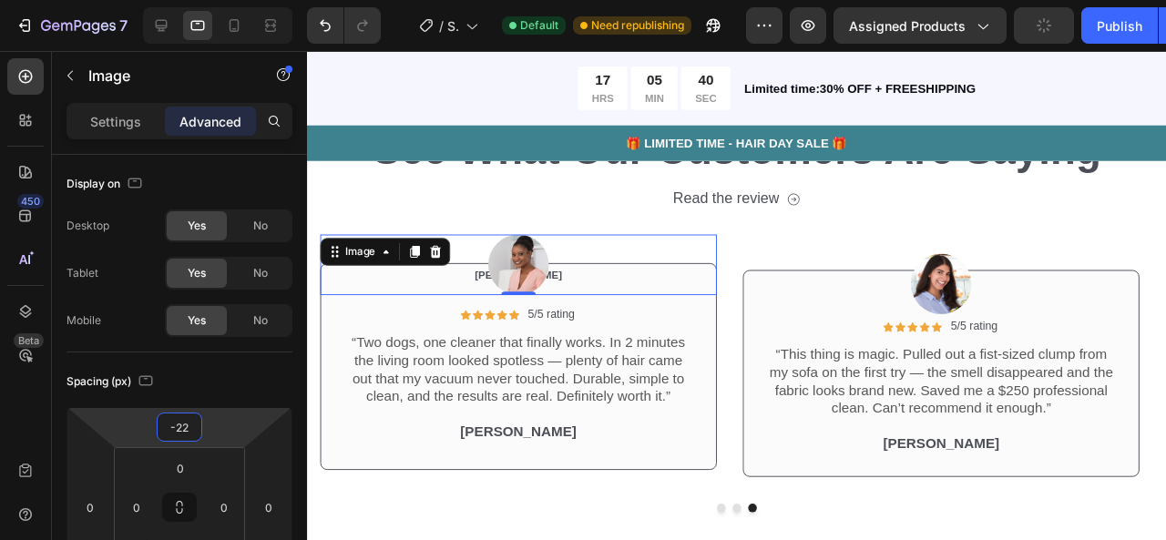
type input "-18"
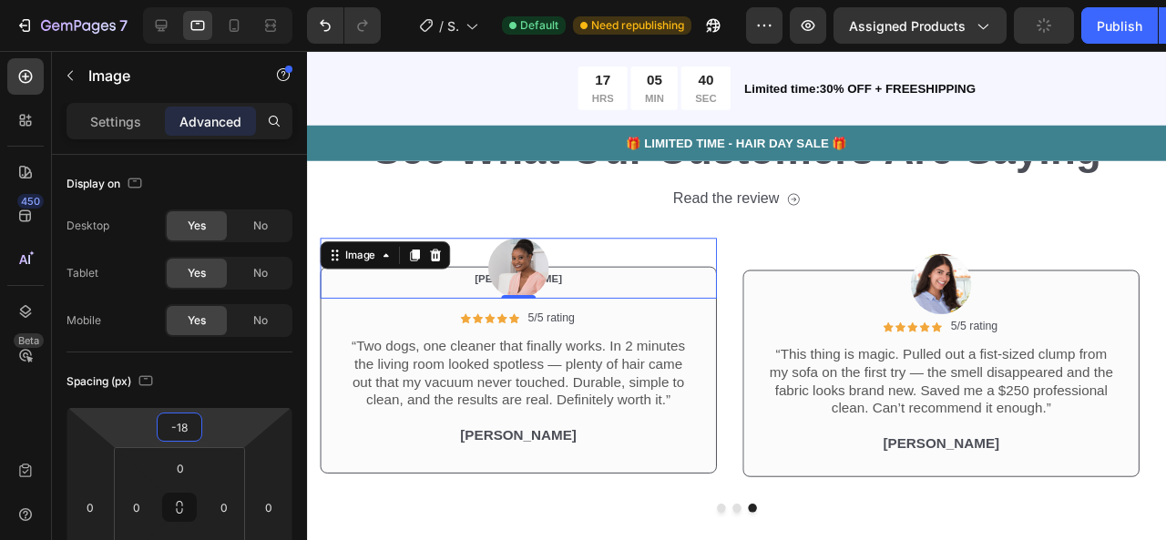
click at [206, 0] on html "7 / Shopify Original Product Template Default Need republishing Preview Assigne…" at bounding box center [583, 0] width 1166 height 0
click at [494, 300] on div at bounding box center [529, 280] width 417 height 64
click at [500, 293] on img at bounding box center [529, 280] width 64 height 64
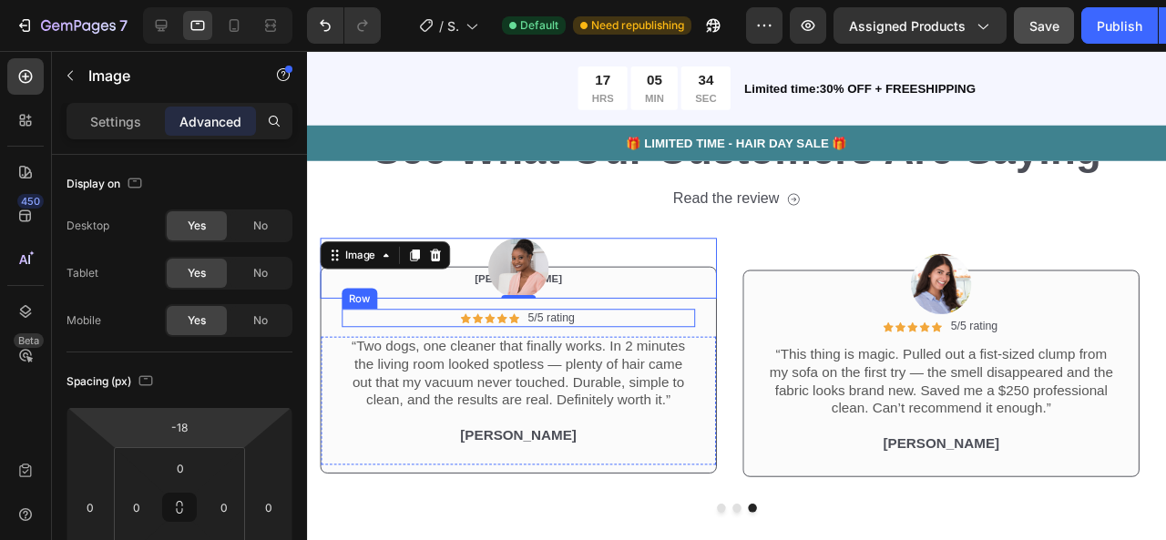
click at [427, 324] on div "Icon Icon Icon Icon Icon Icon List 5/5 rating Text Block Row" at bounding box center [529, 331] width 372 height 19
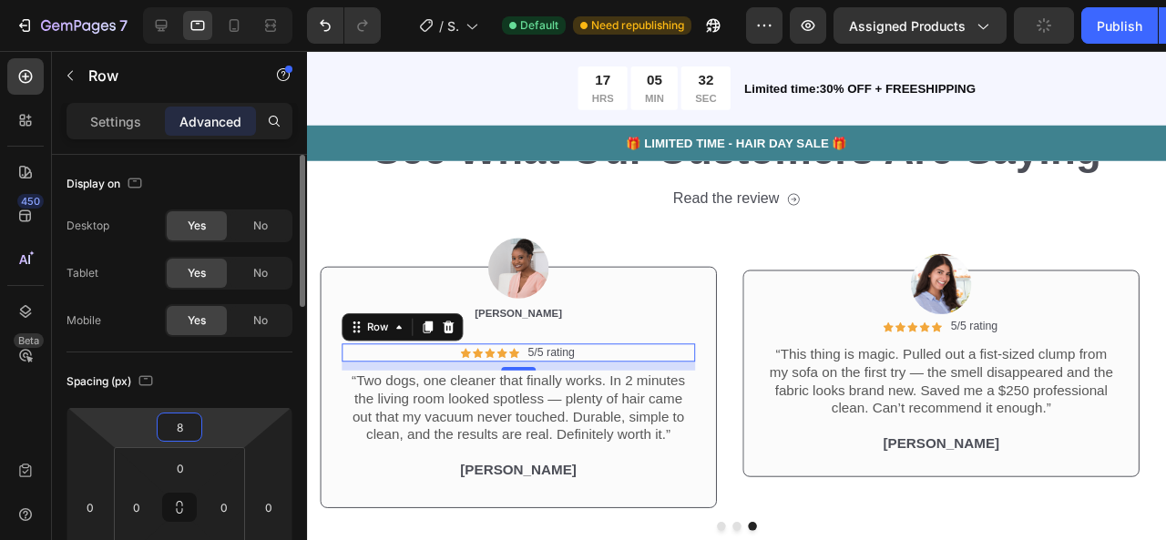
type input "4"
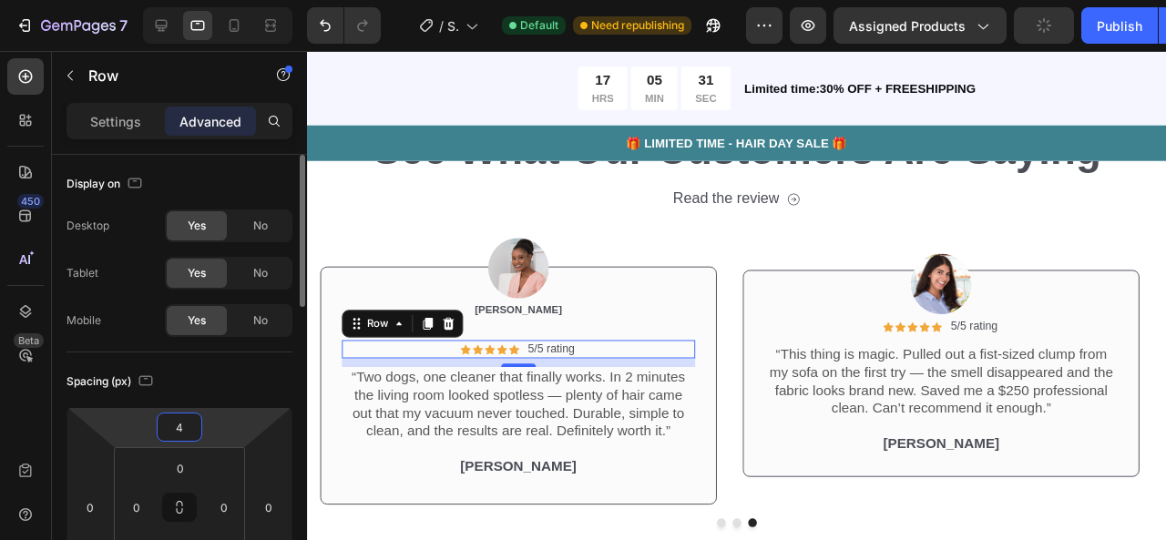
drag, startPoint x: 231, startPoint y: 440, endPoint x: 231, endPoint y: 424, distance: 15.5
click at [230, 0] on html "7 / Shopify Original Product Template Default Need republishing Preview Assigne…" at bounding box center [583, 0] width 1166 height 0
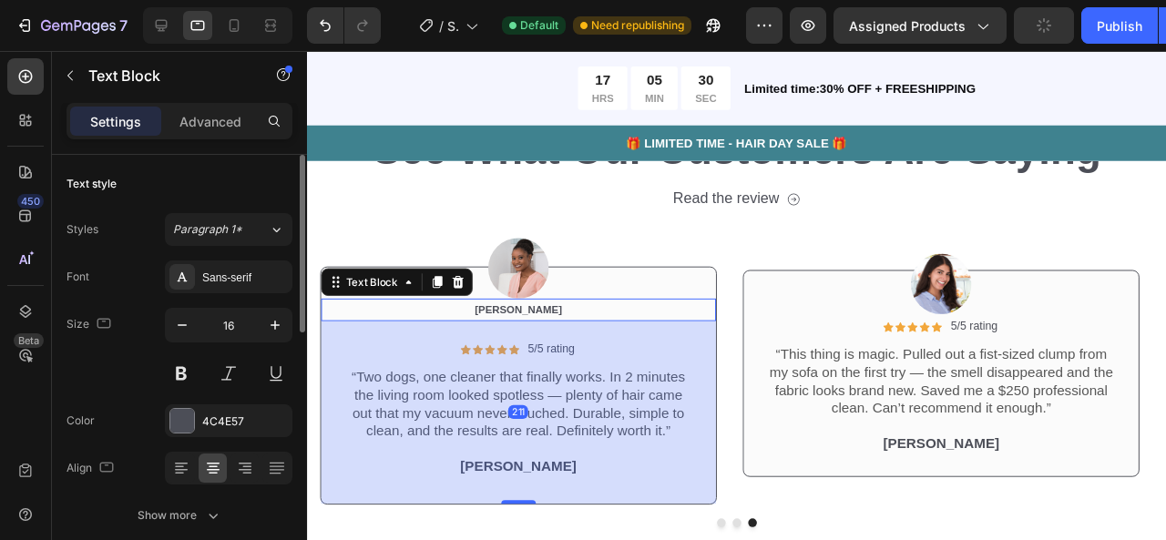
click at [547, 320] on span "[PERSON_NAME]" at bounding box center [530, 323] width 92 height 13
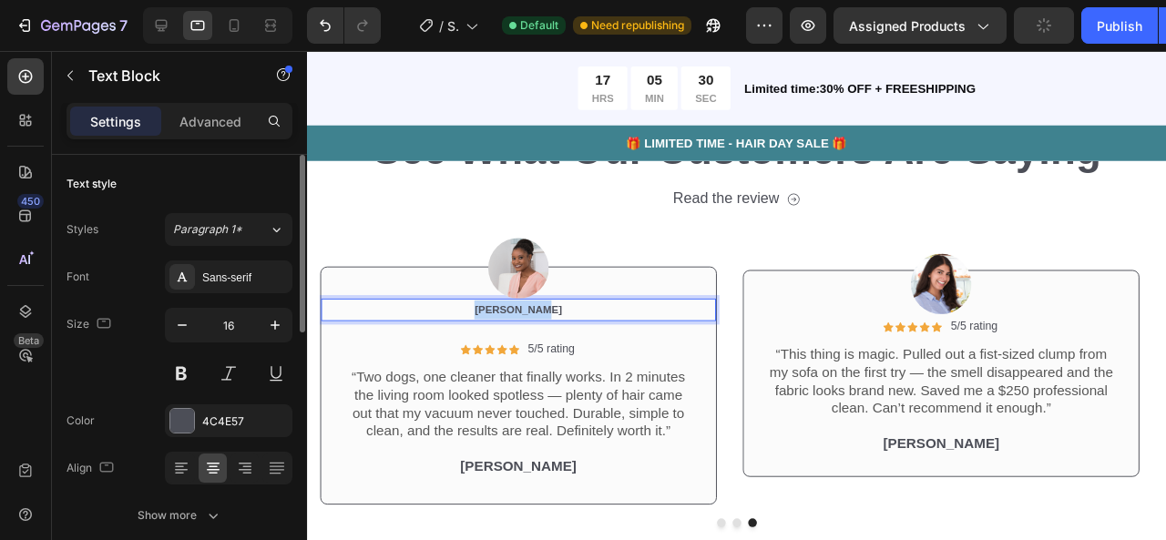
click at [547, 320] on span "[PERSON_NAME]" at bounding box center [530, 323] width 92 height 13
click at [623, 298] on div at bounding box center [529, 280] width 417 height 64
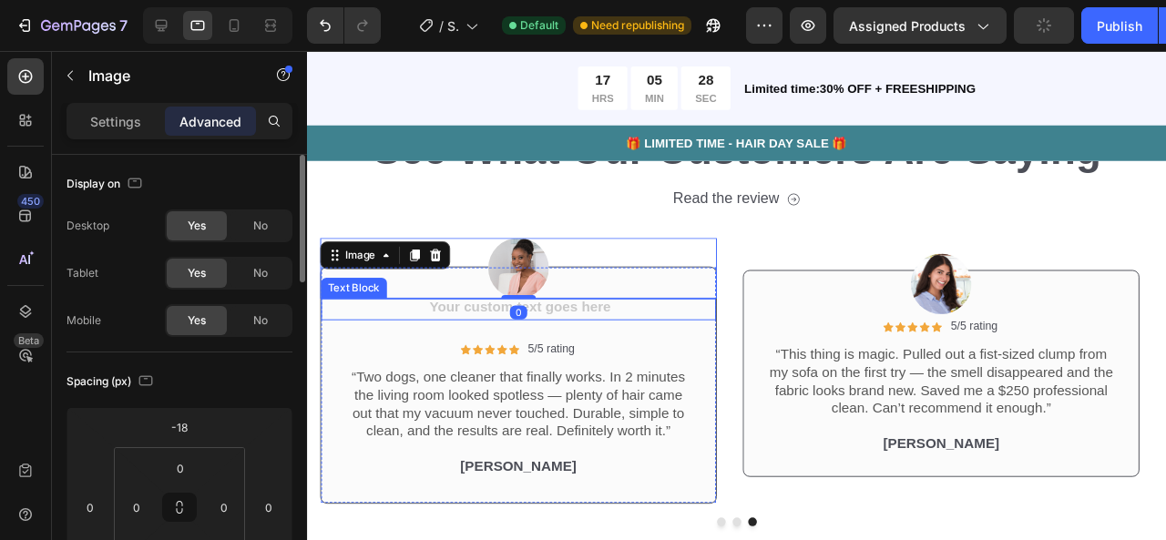
click at [608, 322] on div "Rich Text Editor. Editing area: main" at bounding box center [529, 323] width 415 height 23
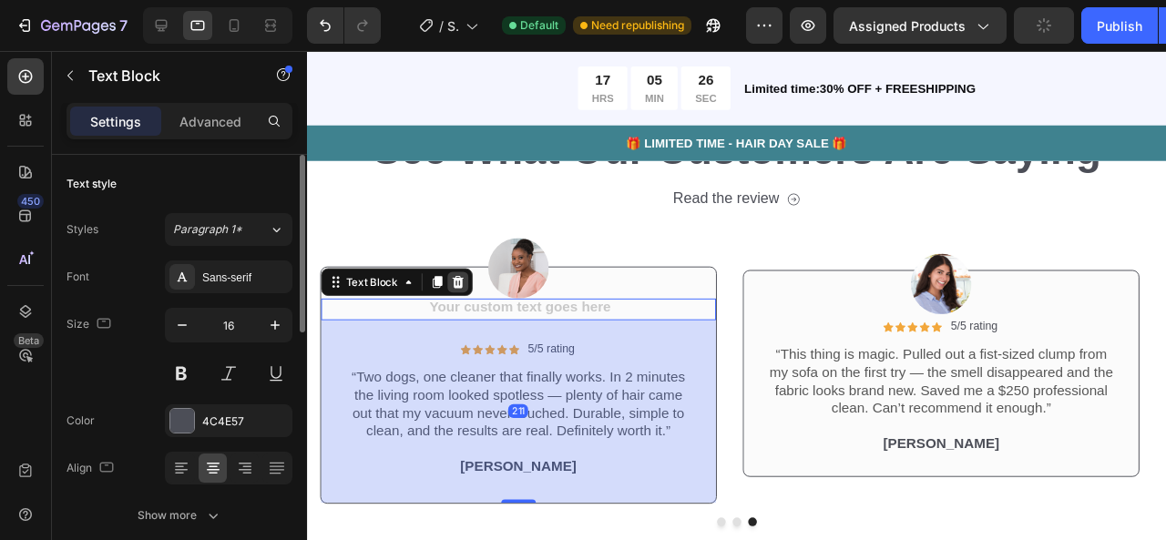
click at [462, 298] on icon at bounding box center [465, 294] width 12 height 13
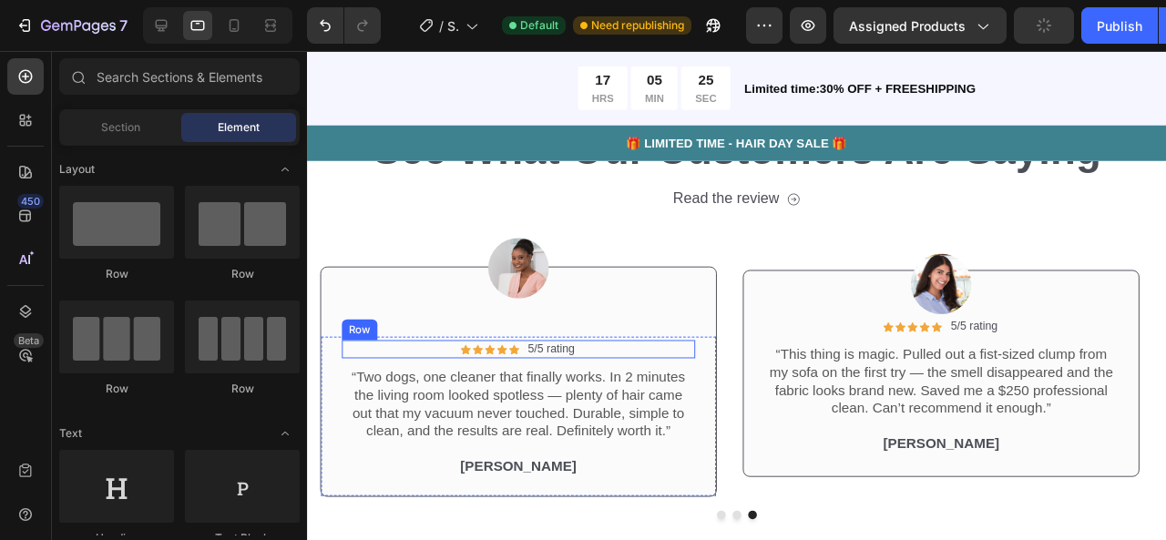
click at [373, 357] on div "Icon Icon Icon Icon Icon Icon List 5/5 rating Text Block Row" at bounding box center [529, 364] width 372 height 19
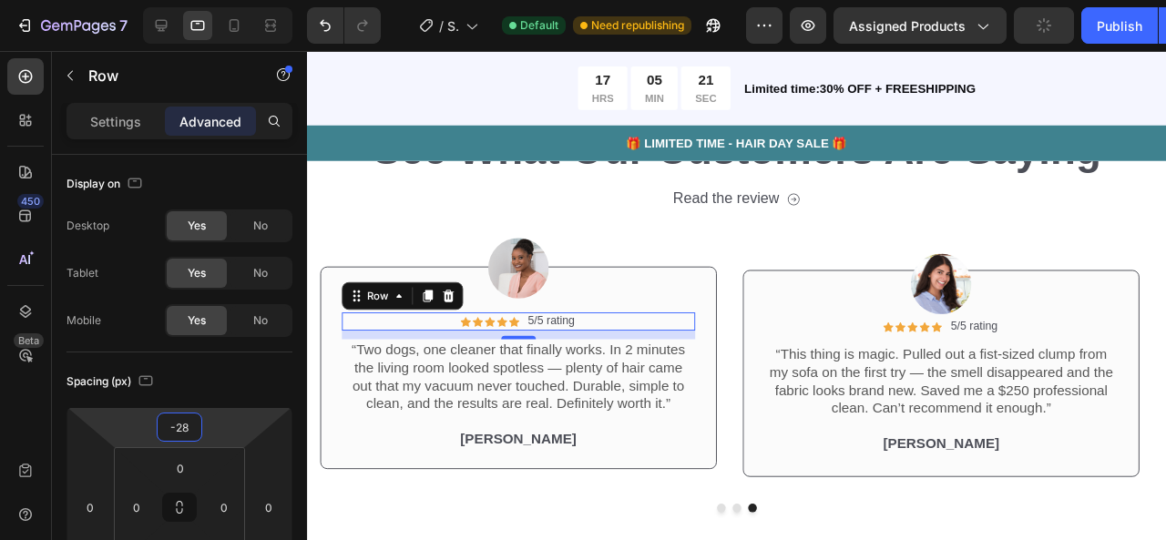
type input "-30"
drag, startPoint x: 216, startPoint y: 426, endPoint x: 217, endPoint y: 442, distance: 15.5
click at [217, 0] on html "7 / Shopify Original Product Template Default Need republishing Preview Assigne…" at bounding box center [583, 0] width 1166 height 0
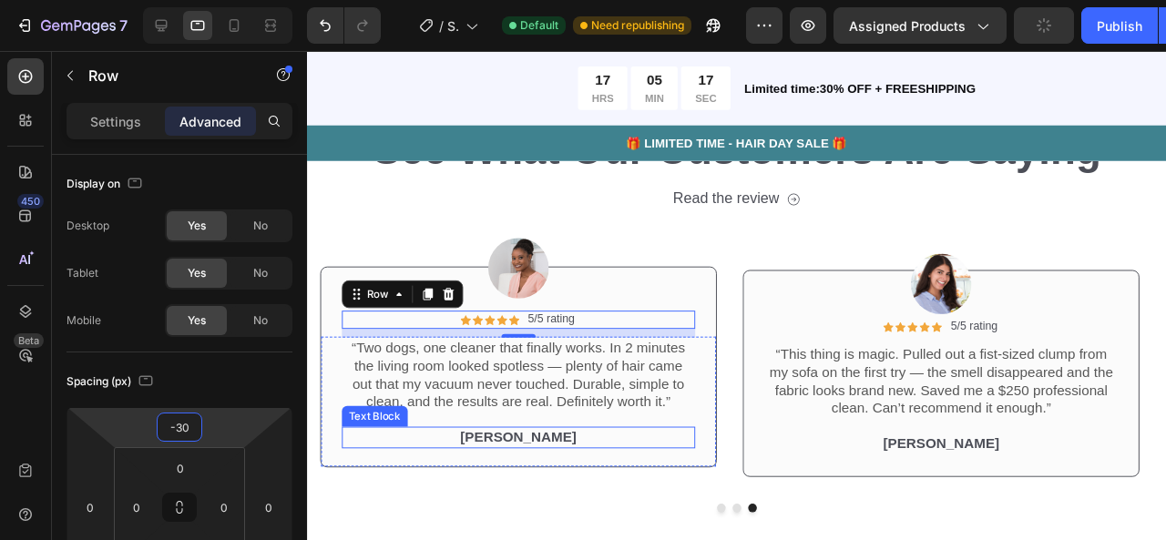
click at [545, 460] on p "[PERSON_NAME]" at bounding box center [529, 457] width 368 height 19
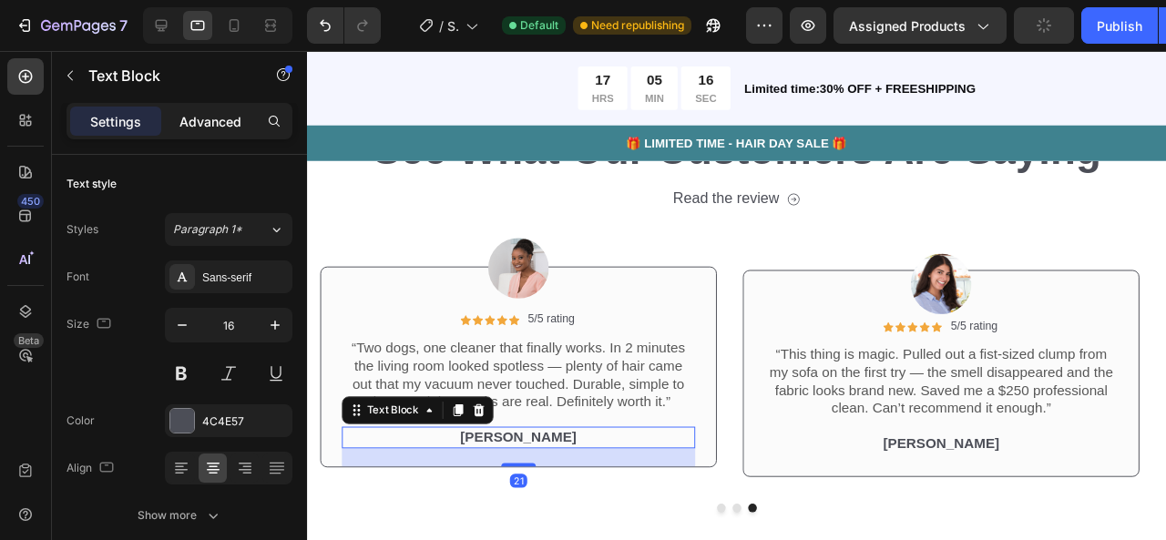
click at [240, 123] on p "Advanced" at bounding box center [210, 121] width 62 height 19
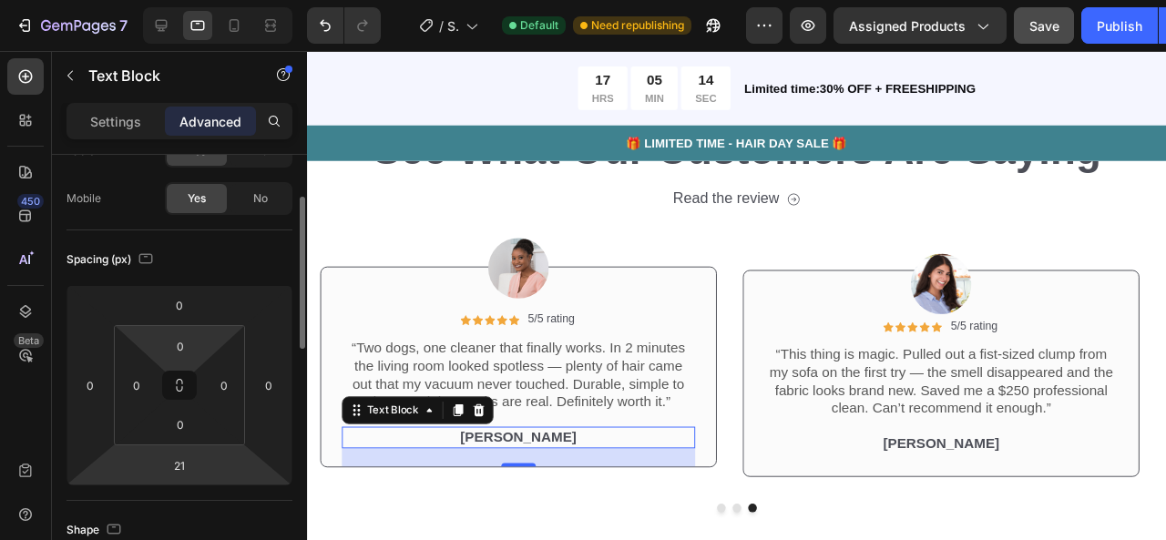
scroll to position [122, 0]
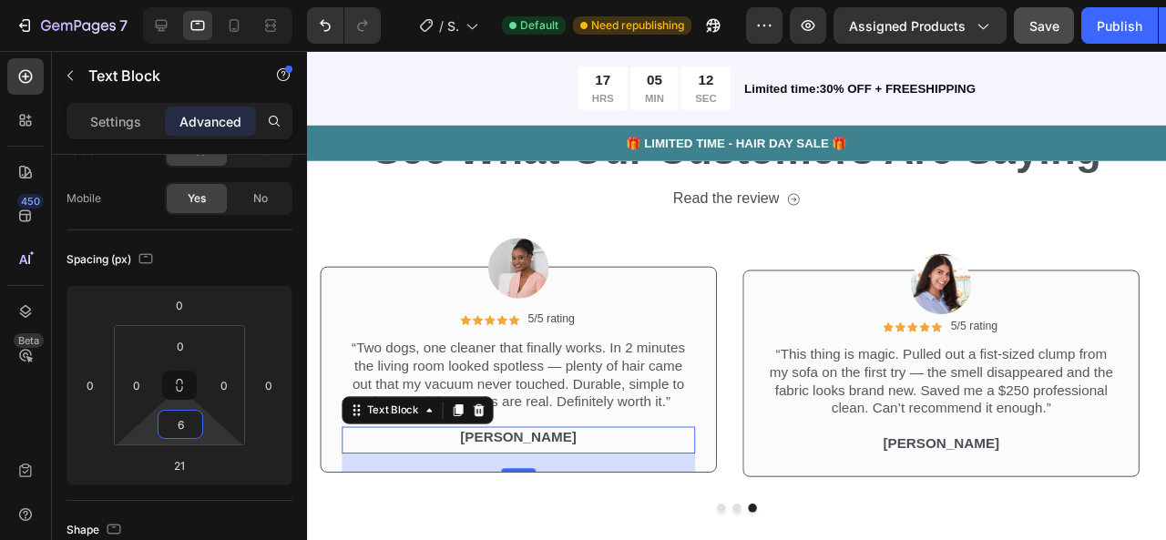
type input "8"
click at [217, 0] on html "7 / Shopify Original Product Template Default Need republishing Preview Assigne…" at bounding box center [583, 0] width 1166 height 0
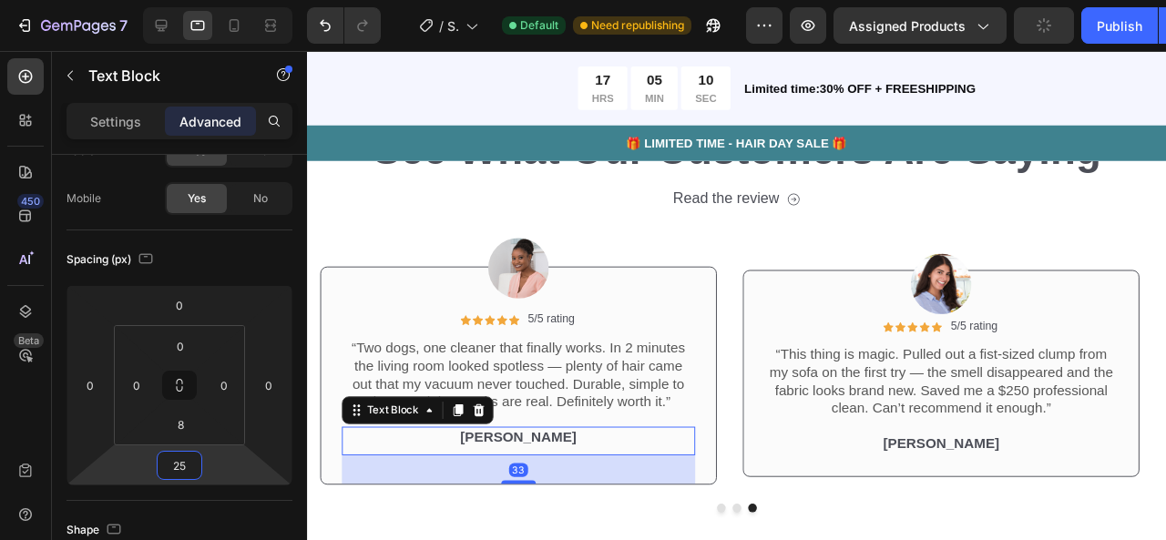
type input "23"
click at [204, 0] on html "7 / Shopify Original Product Template Default Need republishing Preview Assigne…" at bounding box center [583, 0] width 1166 height 0
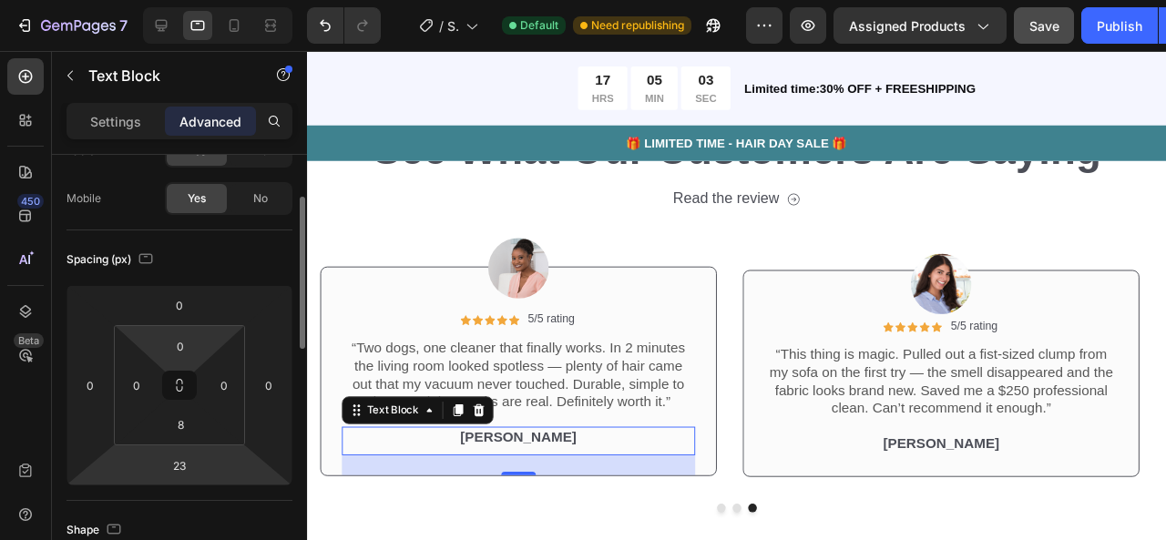
click at [202, 350] on div "0 0 8 0" at bounding box center [179, 385] width 131 height 120
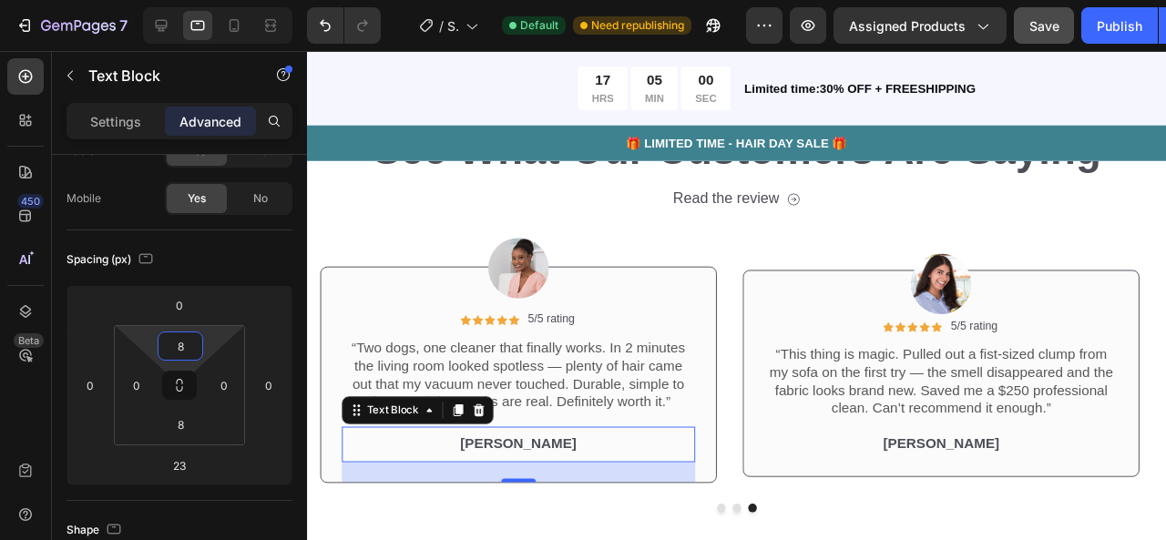
type input "10"
click at [208, 0] on html "7 / Shopify Original Product Template Default Need republishing Preview Assigne…" at bounding box center [583, 0] width 1166 height 0
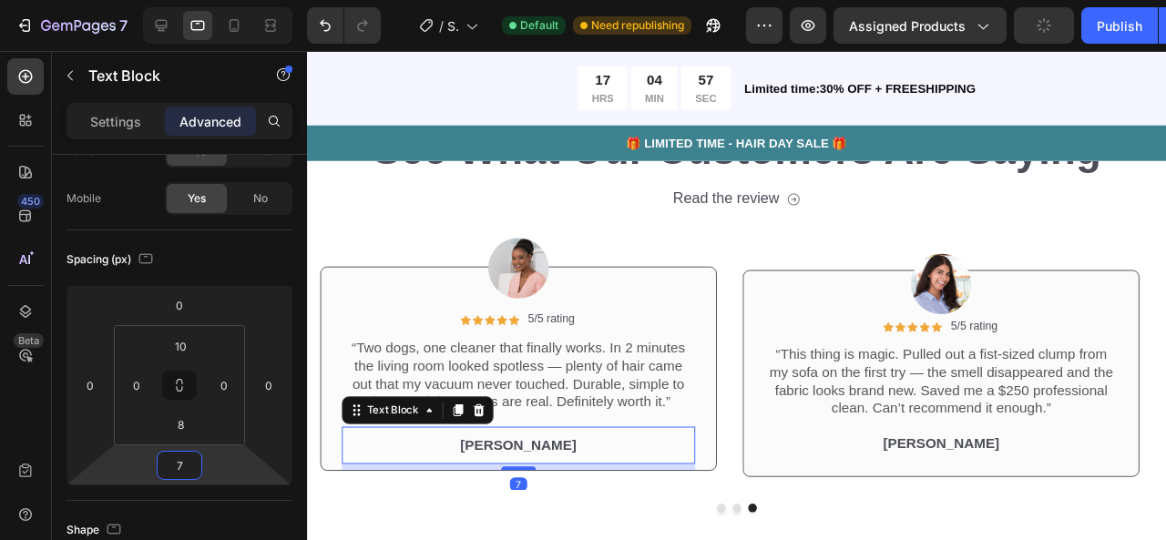
type input "5"
click at [211, 0] on html "7 / Shopify Original Product Template Default Need republishing Preview Assigne…" at bounding box center [583, 0] width 1166 height 0
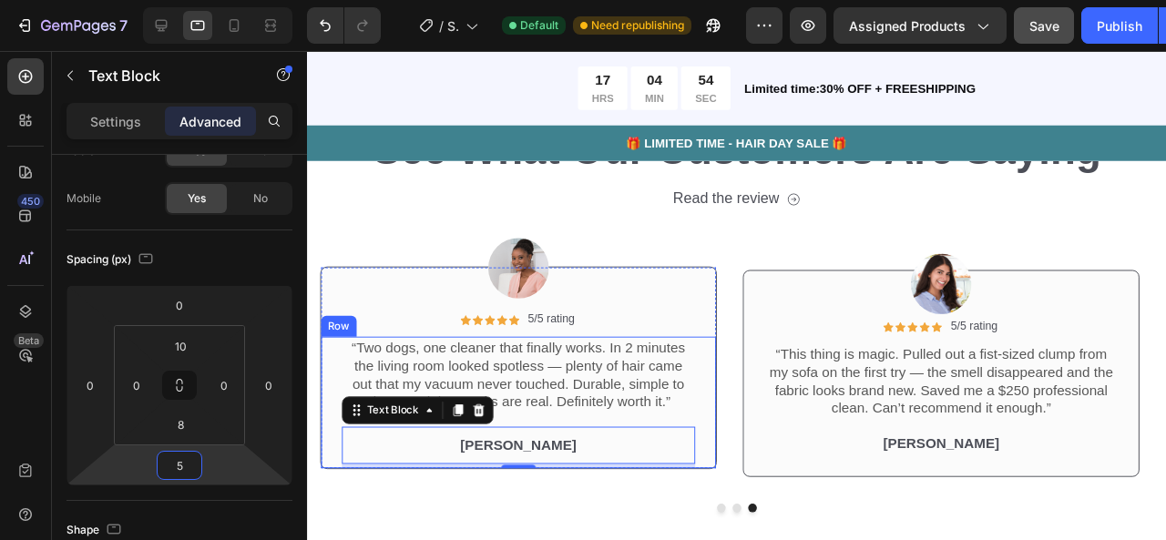
click at [732, 468] on div "Icon Icon Icon Icon Icon Icon List 5/5 rating Text Block Row “Two dogs, one cle…" at bounding box center [529, 421] width 415 height 138
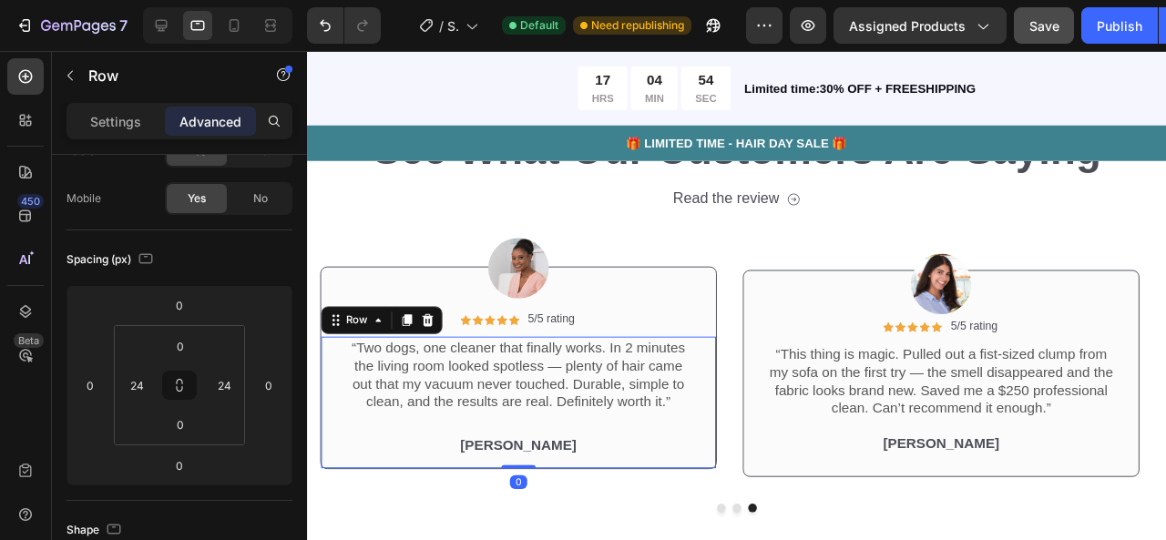
scroll to position [0, 0]
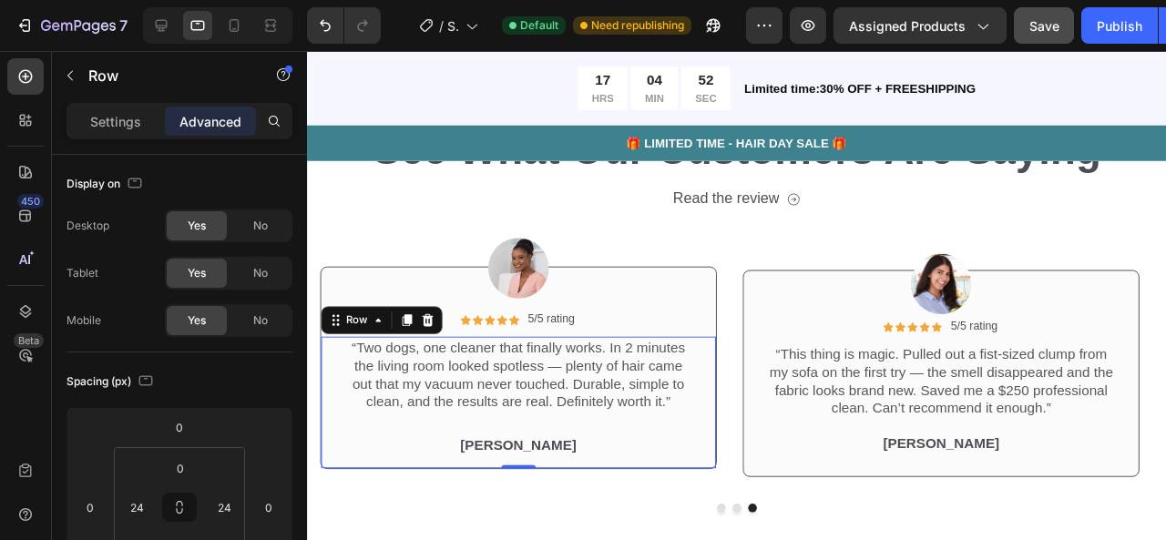
click at [735, 485] on div "Icon Icon Icon Icon Icon Icon List 5/5 rating Text Block Row “Two dogs, one cle…" at bounding box center [529, 421] width 415 height 138
click at [735, 293] on div "Icon Icon Icon Icon Icon Icon List 5/5 rating Text Block Row “Two dogs, one cle…" at bounding box center [529, 384] width 417 height 213
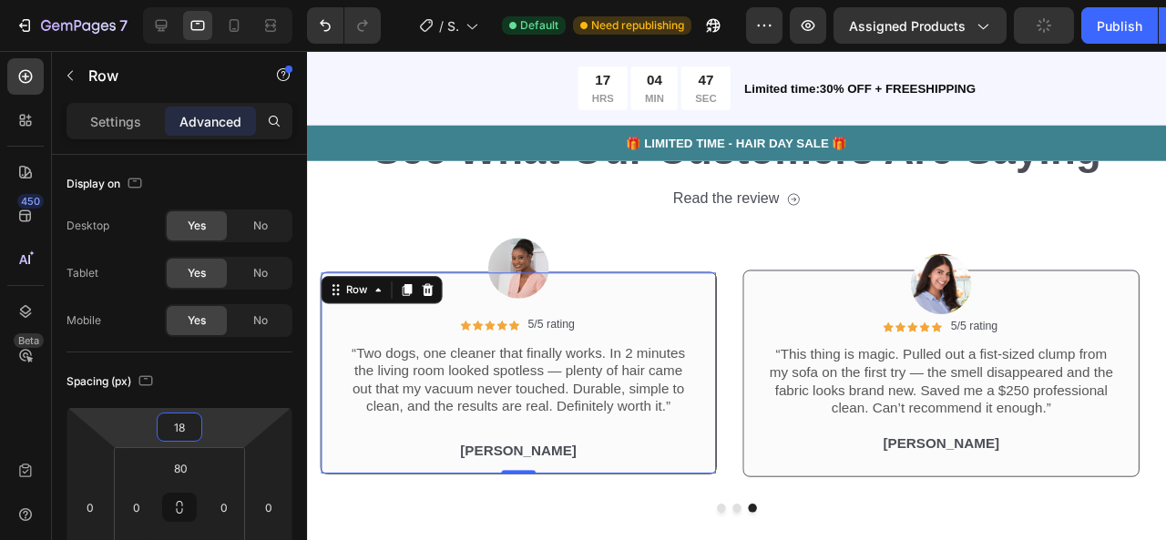
type input "20"
click at [220, 0] on html "7 / Shopify Original Product Template Default Need republishing Preview Assigne…" at bounding box center [583, 0] width 1166 height 0
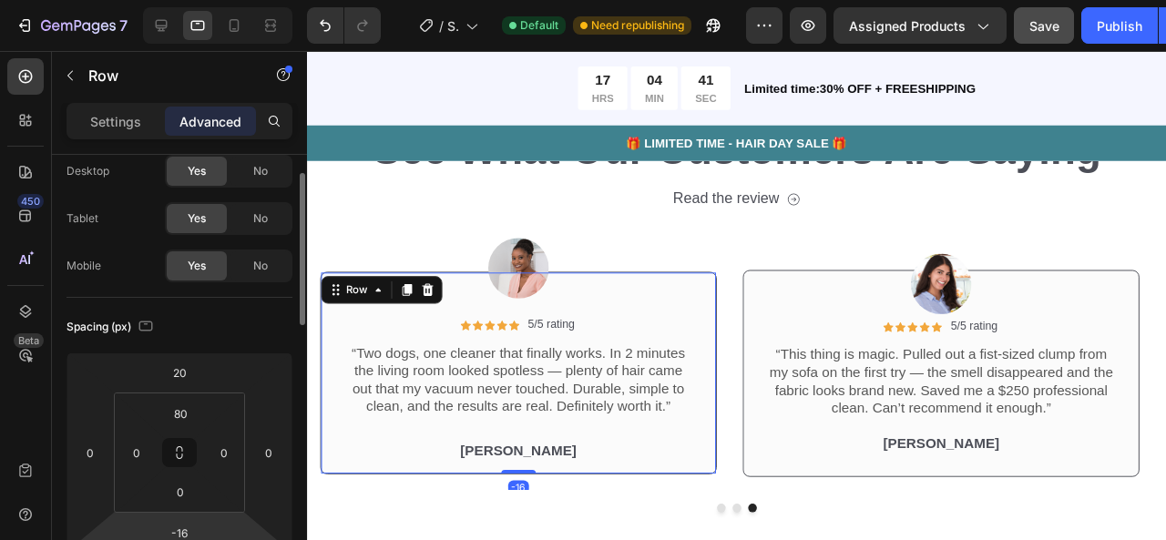
scroll to position [5, 0]
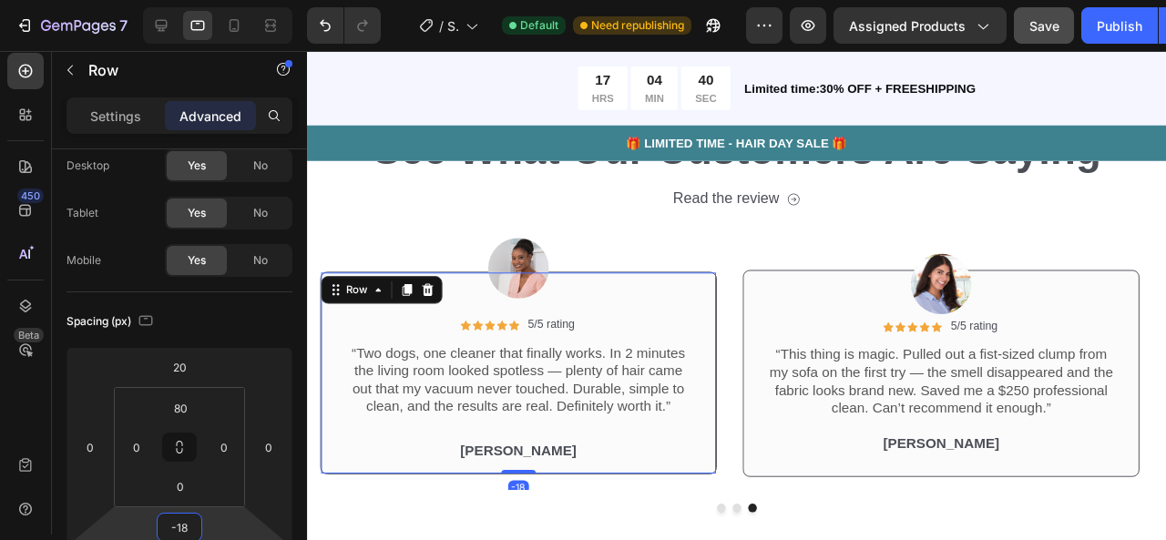
click at [210, 0] on html "7 / Shopify Original Product Template Default Need republishing Preview Assigne…" at bounding box center [583, 0] width 1166 height 0
type input "-34"
click at [224, 0] on html "7 / Shopify Original Product Template Default Need republishing Preview Assigne…" at bounding box center [583, 0] width 1166 height 0
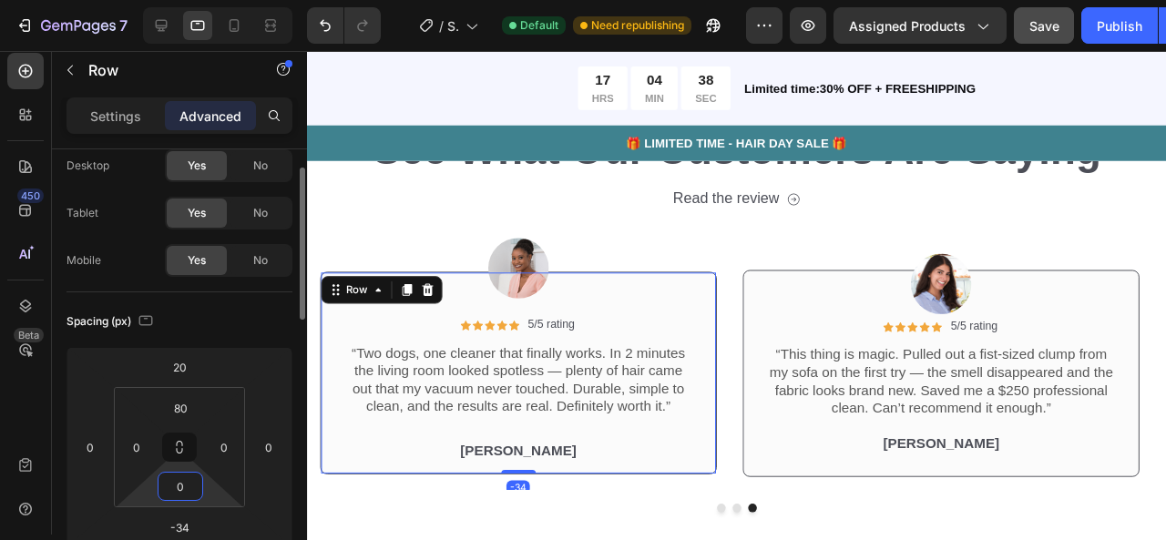
click at [211, 0] on html "7 / Shopify Original Product Template Default Need republishing Preview Assigne…" at bounding box center [583, 0] width 1166 height 0
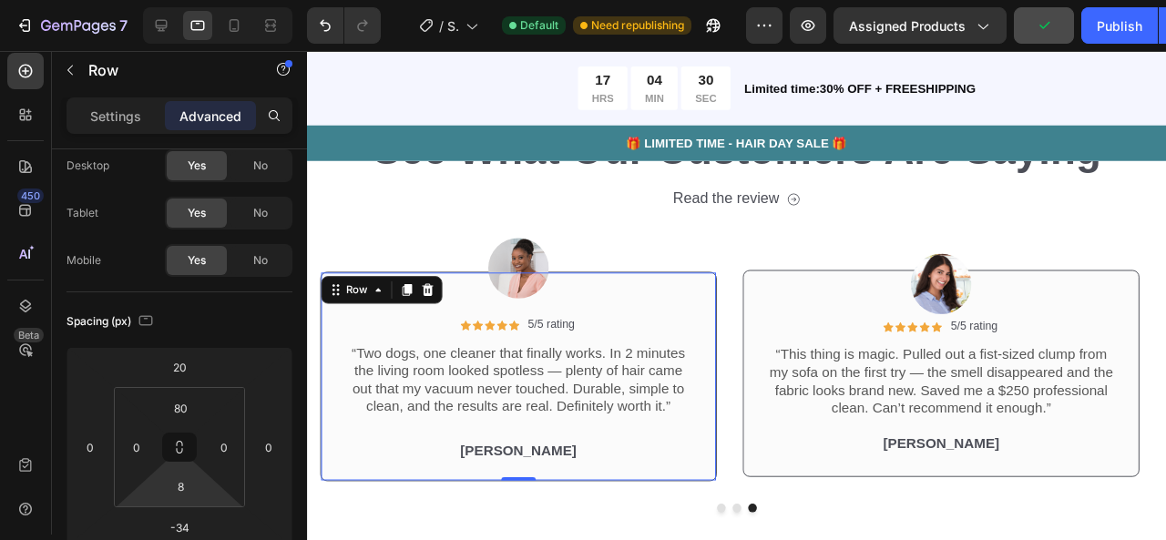
type input "4"
drag, startPoint x: 208, startPoint y: 498, endPoint x: 207, endPoint y: 486, distance: 12.8
click at [207, 0] on html "7 / Shopify Original Product Template Default Need republishing Preview Assigne…" at bounding box center [583, 0] width 1166 height 0
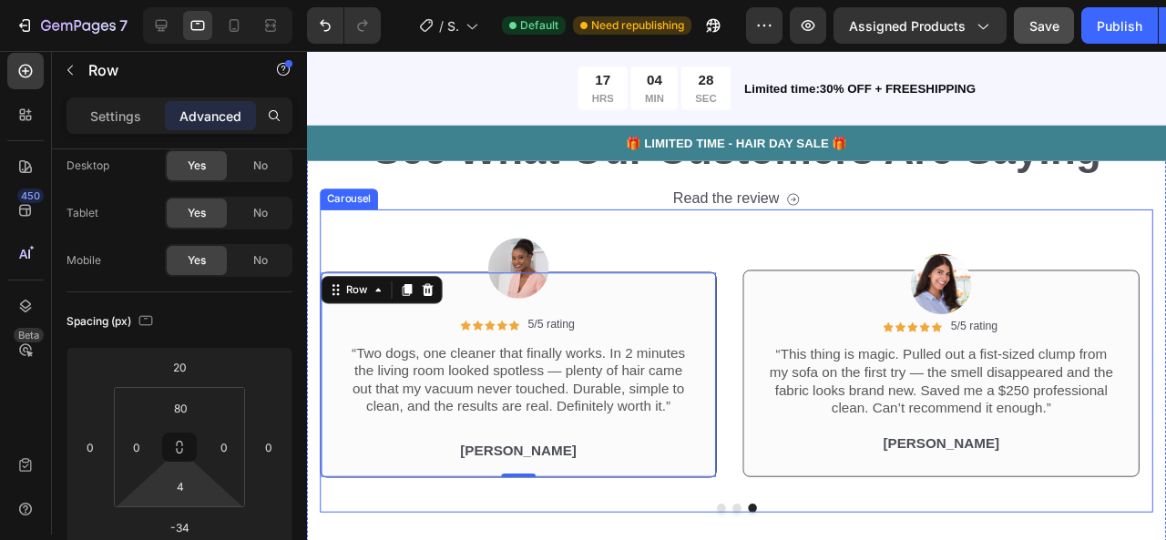
click at [506, 232] on div "Image Icon Icon Icon Icon Icon Icon List 5/5 rating Text Block Row “Two dogs, o…" at bounding box center [529, 348] width 417 height 295
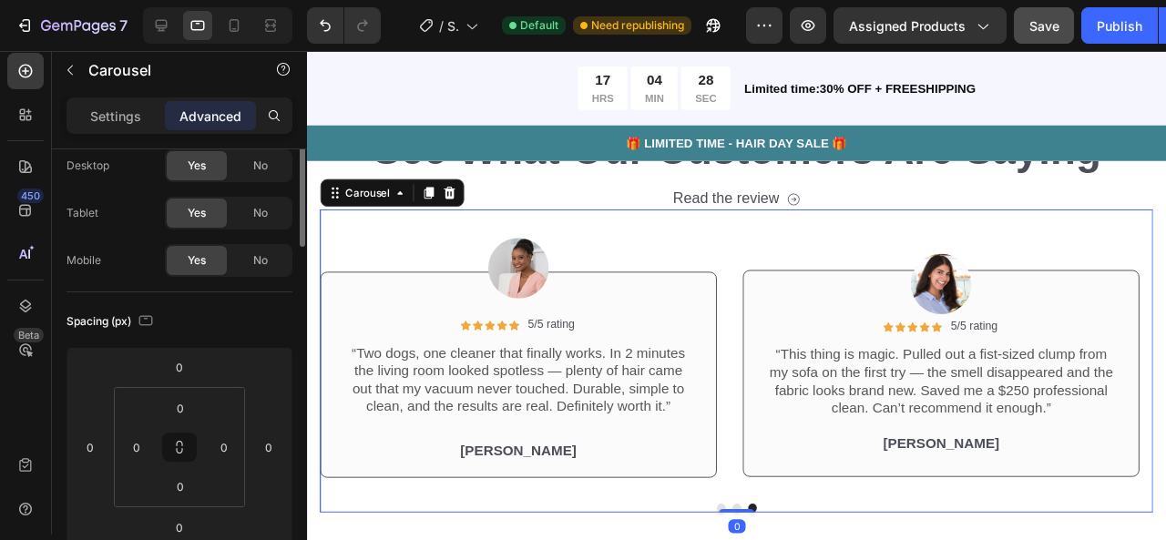
scroll to position [0, 0]
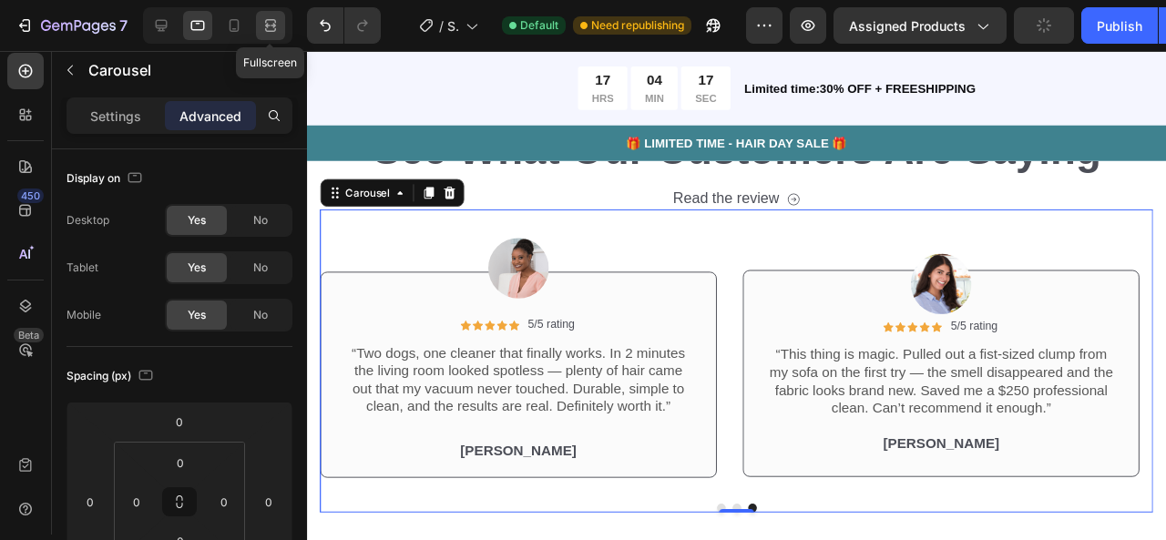
click at [257, 34] on div at bounding box center [270, 25] width 29 height 29
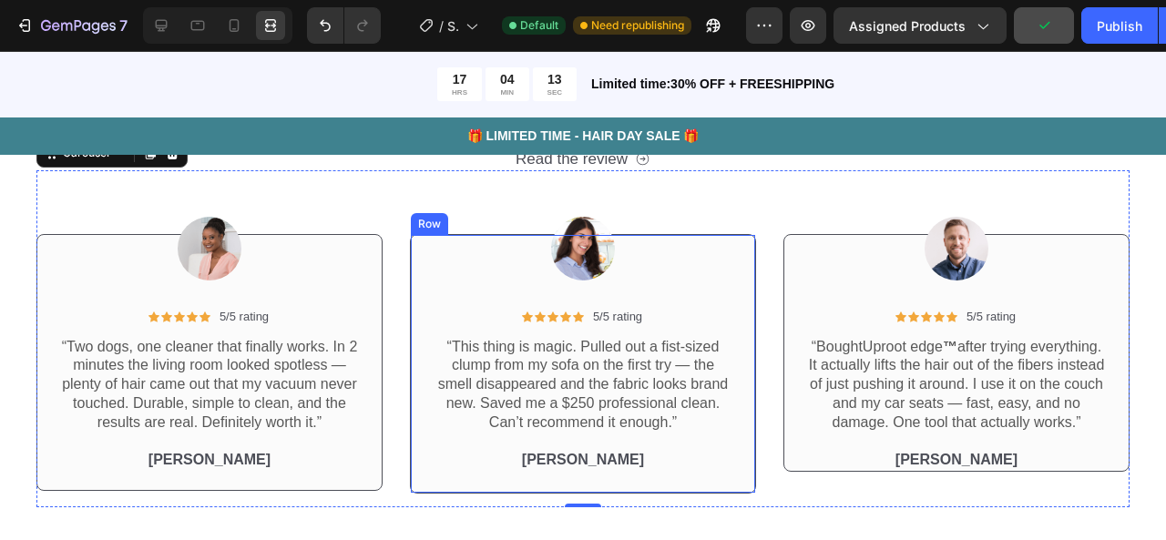
scroll to position [4714, 0]
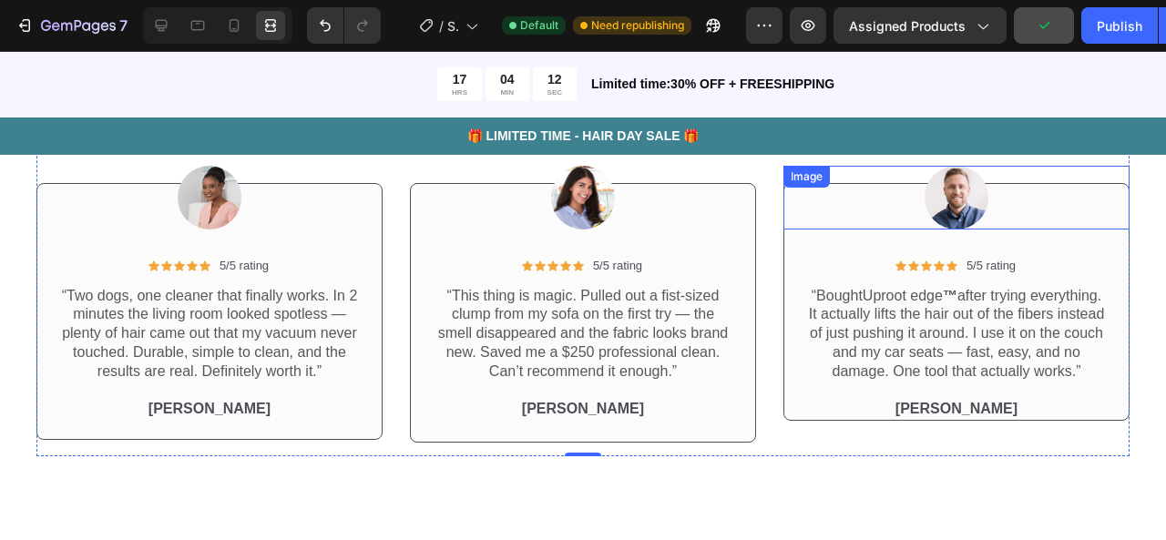
click at [803, 214] on div at bounding box center [956, 198] width 346 height 64
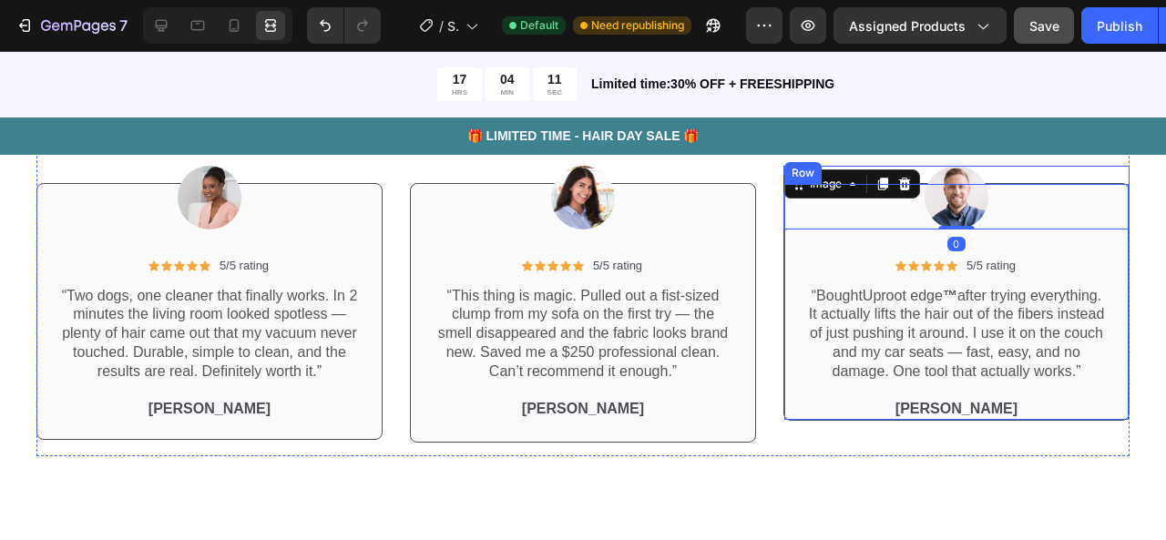
click at [802, 247] on div "Icon Icon Icon Icon Icon Icon List 5/5 rating Text Block Row “Bought Uproot edg…" at bounding box center [956, 302] width 346 height 239
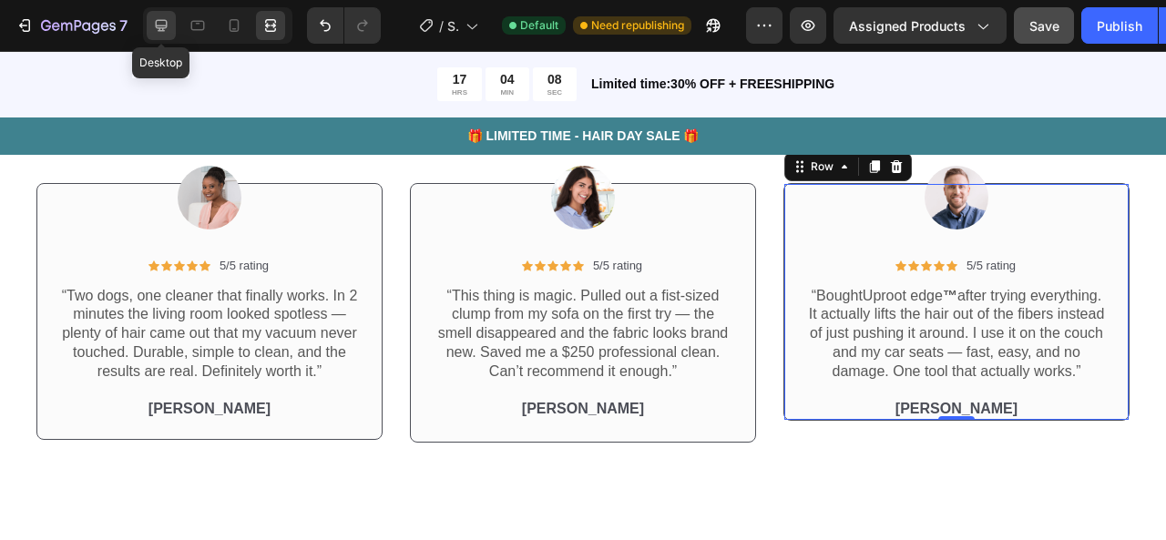
click at [174, 18] on div at bounding box center [161, 25] width 29 height 29
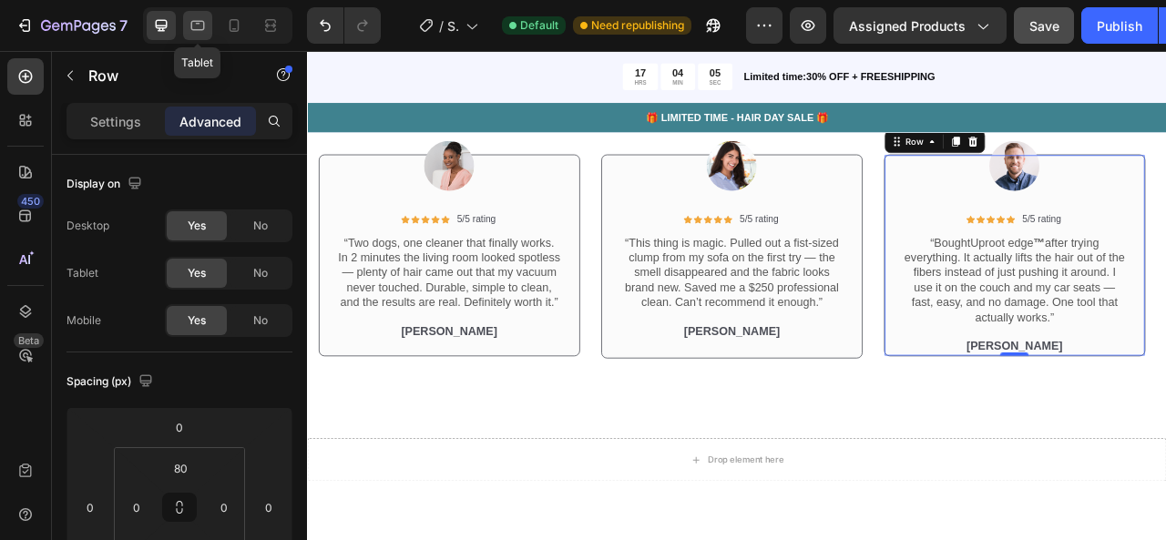
click at [210, 30] on div at bounding box center [197, 25] width 29 height 29
type input "-44"
type input "-60"
type input "122"
type input "30"
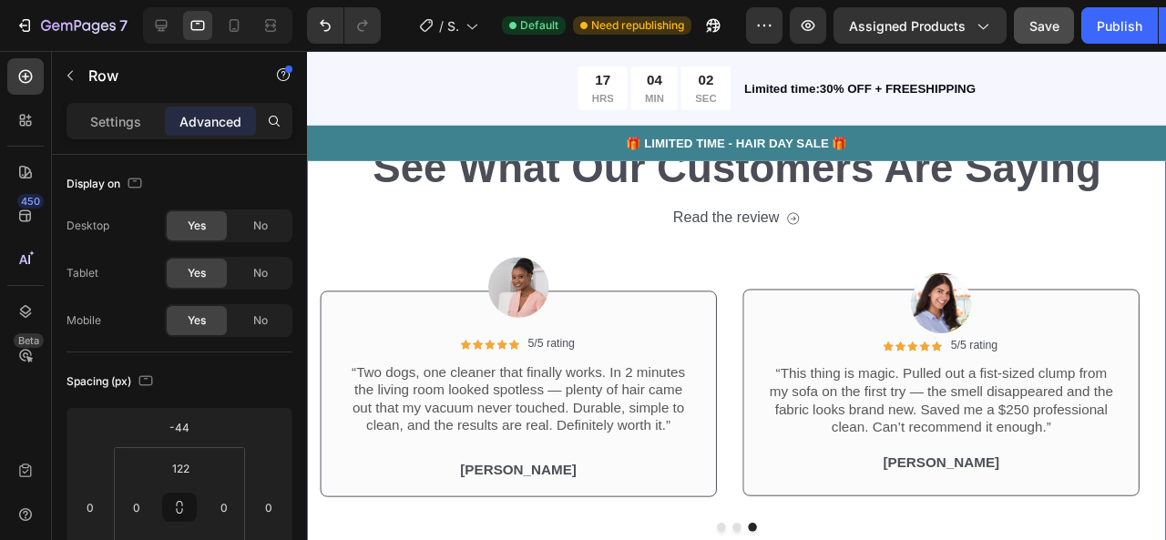
scroll to position [4628, 0]
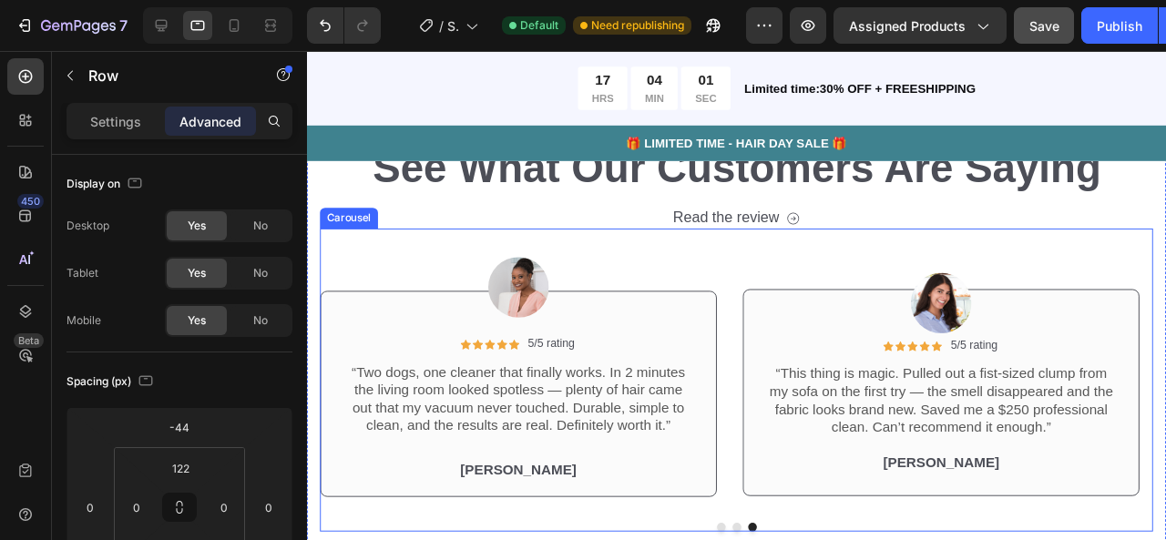
click at [752, 539] on div "Image Icon Icon Icon Icon Icon Icon List 5/5 rating Text Block Row “This thing …" at bounding box center [759, 397] width 876 height 319
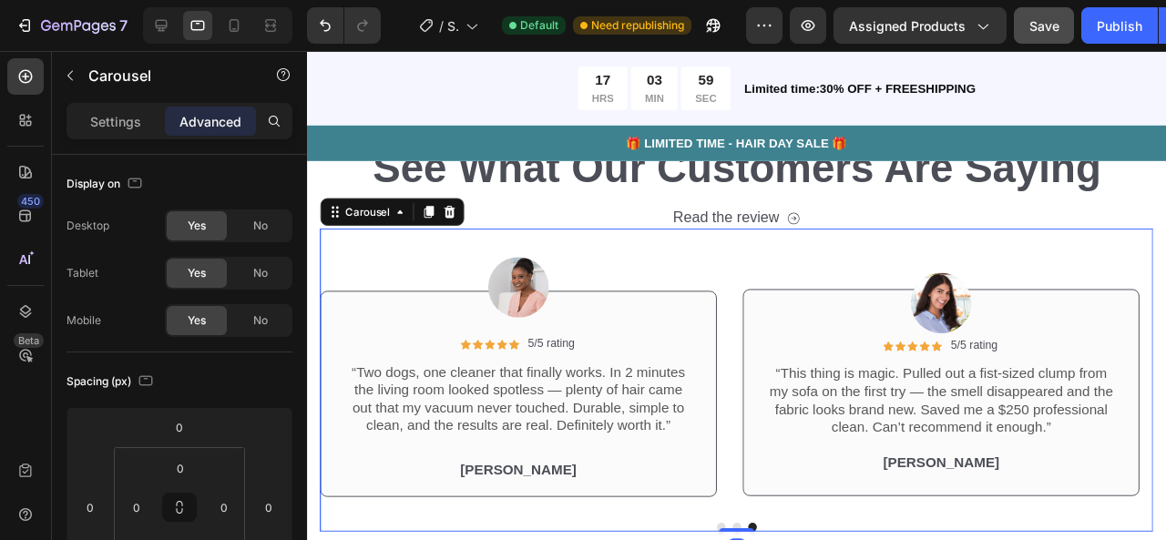
click at [751, 539] on div "Image Icon Icon Icon Icon Icon Icon List 5/5 rating Text Block Row “This thing …" at bounding box center [759, 397] width 876 height 319
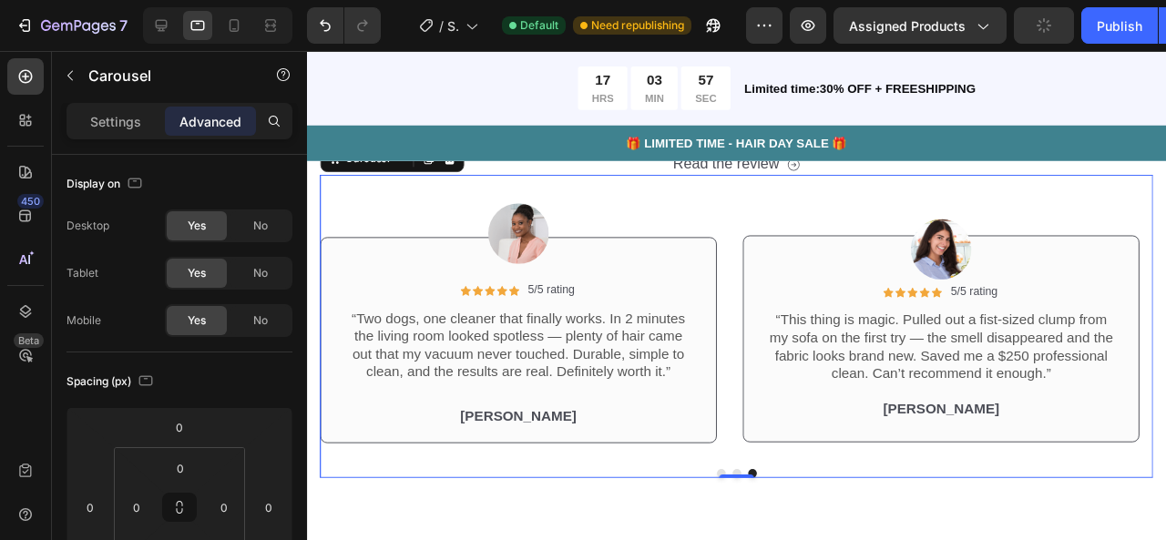
click at [738, 491] on button "Dot" at bounding box center [742, 495] width 9 height 9
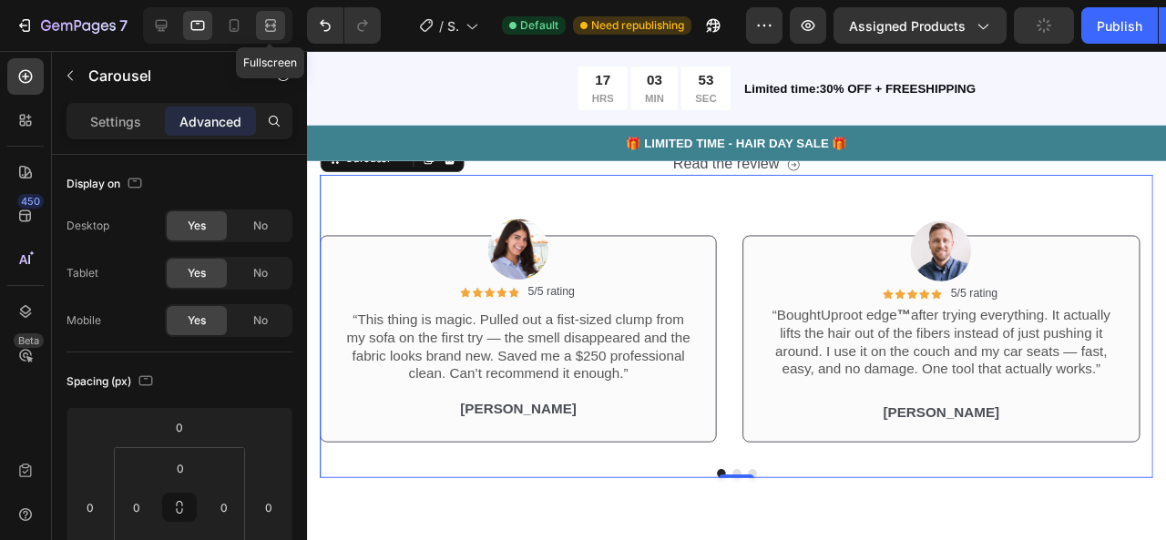
click at [261, 26] on icon at bounding box center [270, 25] width 18 height 18
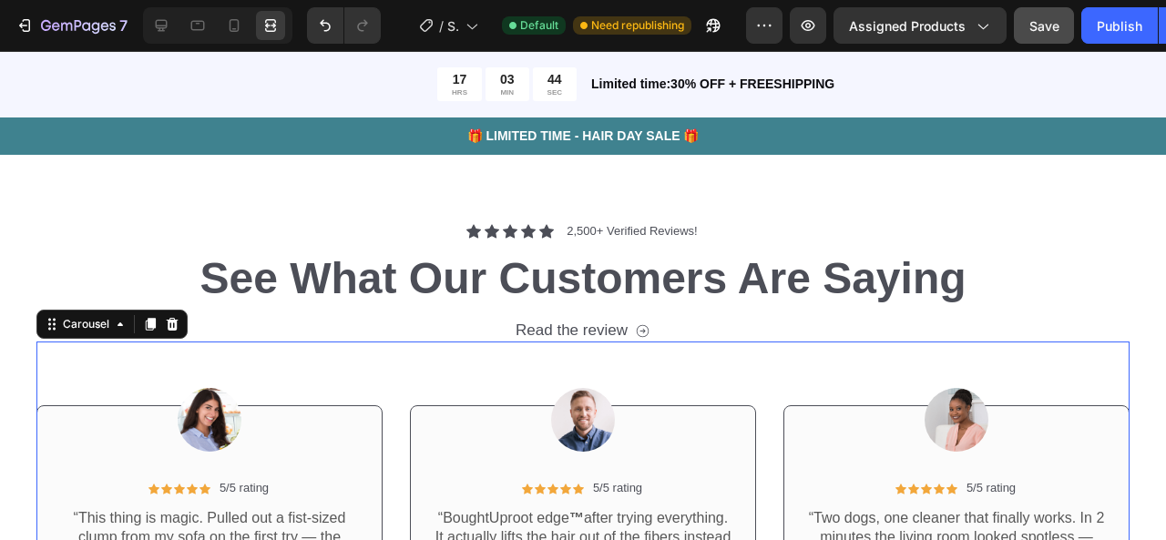
scroll to position [4371, 0]
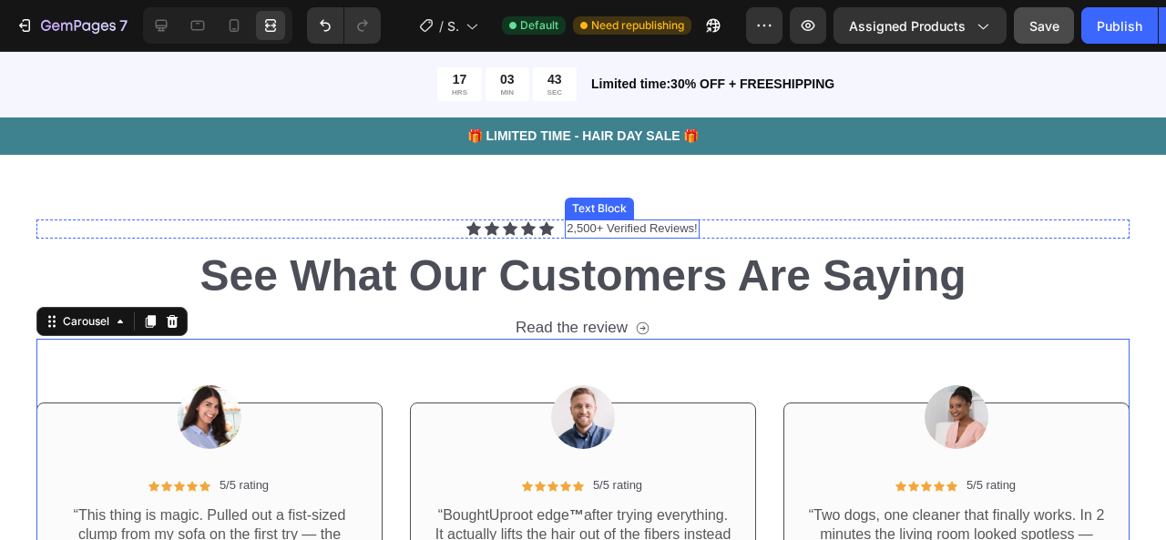
click at [601, 234] on p "2,500+ Verified Reviews!" at bounding box center [632, 228] width 130 height 15
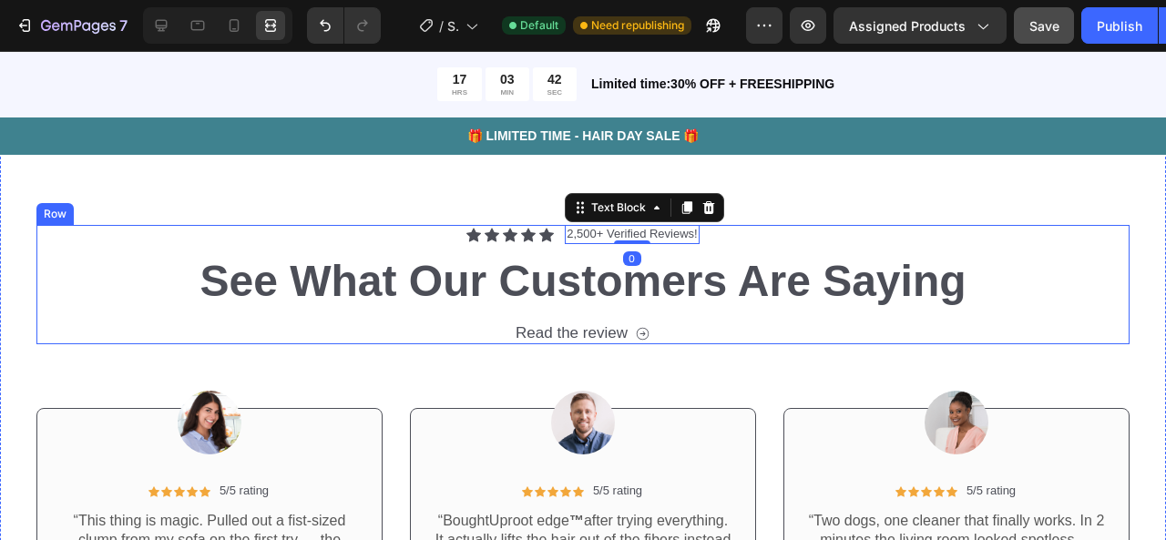
click at [440, 236] on div "Icon Icon Icon Icon Icon Icon List 2,500+ Verified Reviews! Text Block 0 Row Se…" at bounding box center [582, 284] width 1093 height 119
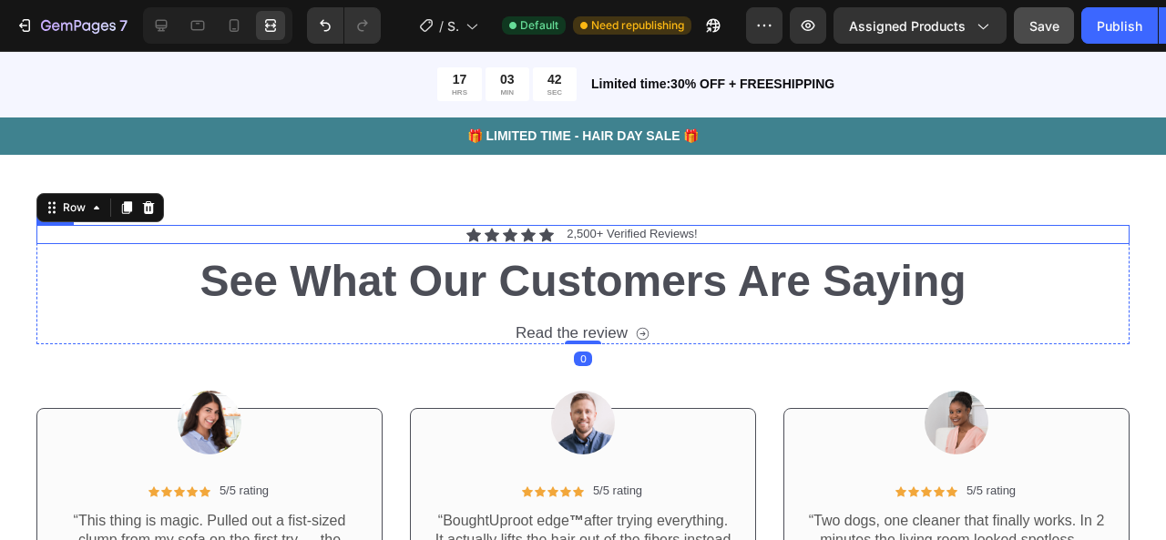
click at [440, 227] on div "Icon Icon Icon Icon Icon Icon List 2,500+ Verified Reviews! Text Block Row" at bounding box center [582, 234] width 1093 height 19
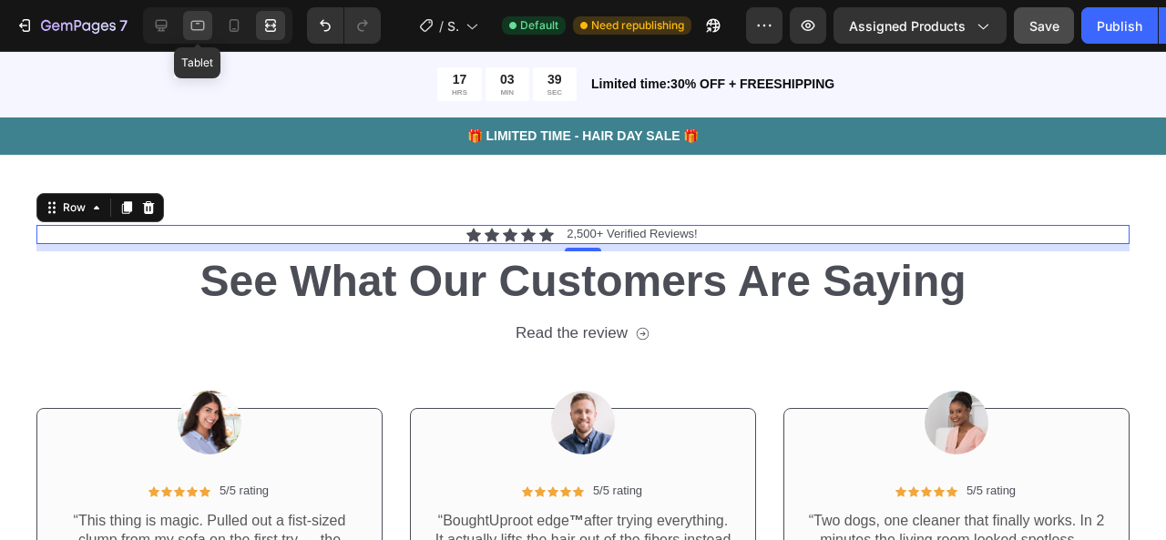
click at [203, 26] on icon at bounding box center [198, 26] width 14 height 10
type input "100%"
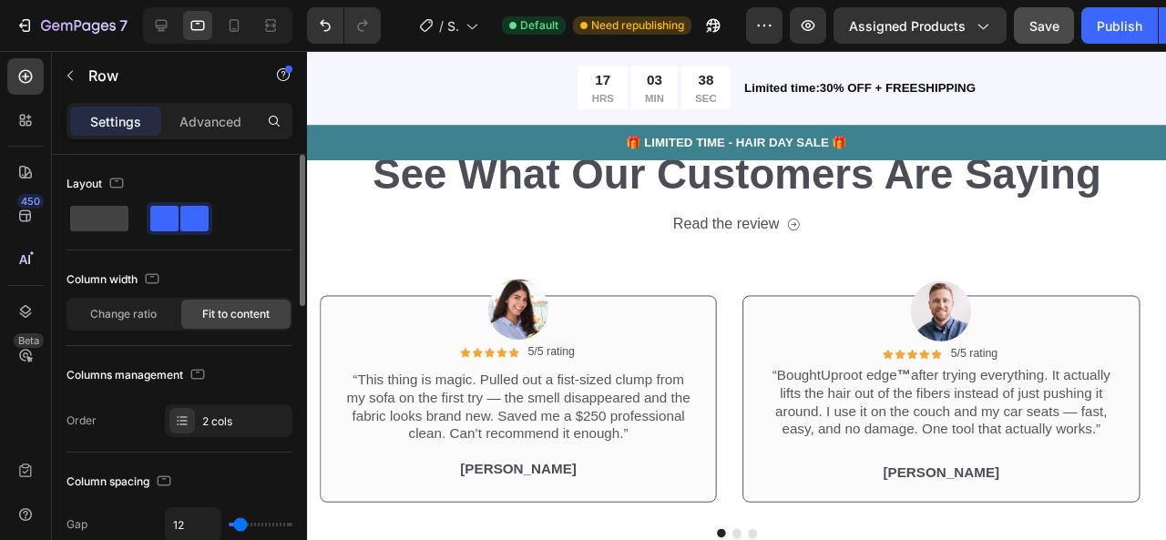
scroll to position [4630, 0]
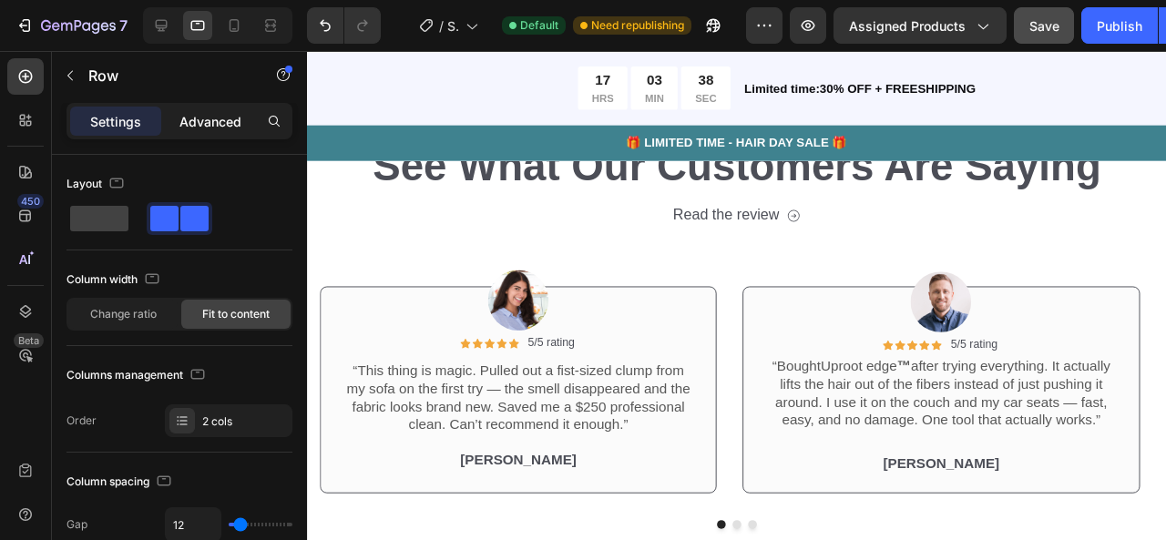
click at [226, 127] on p "Advanced" at bounding box center [210, 121] width 62 height 19
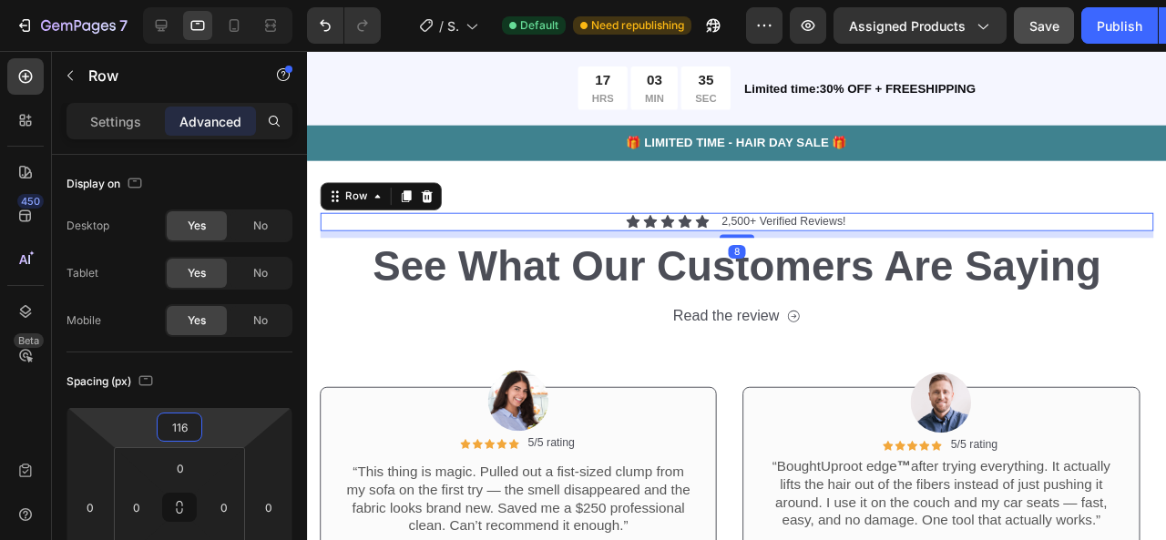
drag, startPoint x: 233, startPoint y: 403, endPoint x: 248, endPoint y: 376, distance: 30.2
click at [248, 0] on html "7 / Shopify Original Product Template Default Need republishing Preview Assigne…" at bounding box center [583, 0] width 1166 height 0
type input "0"
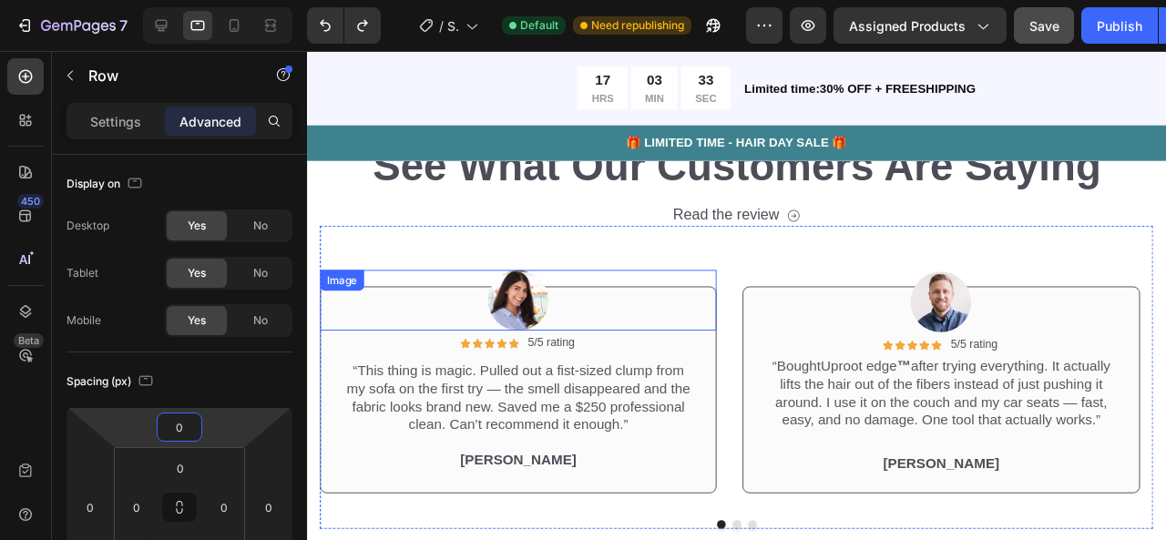
scroll to position [4489, 0]
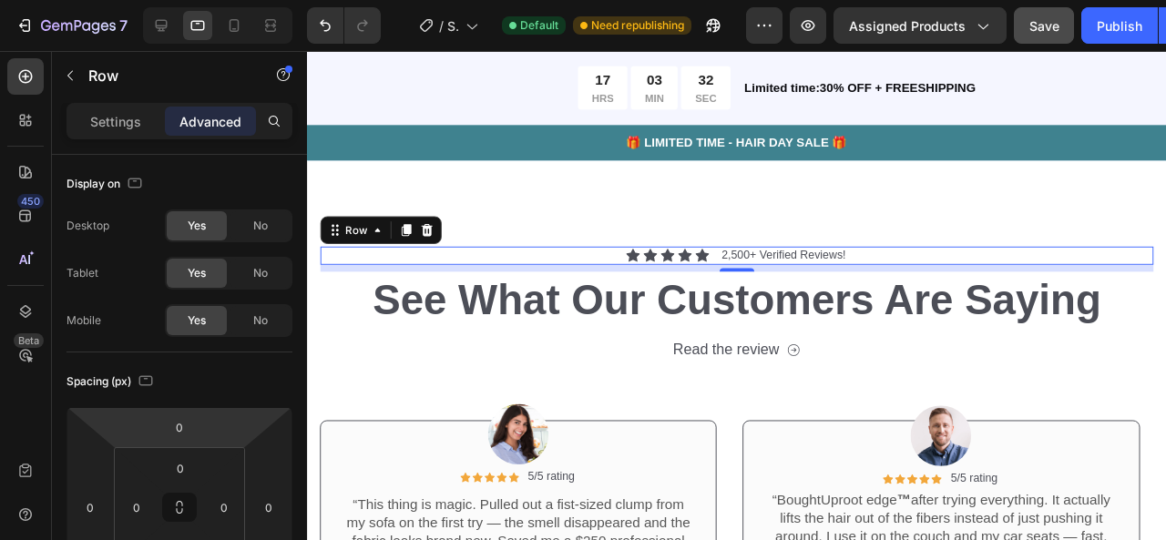
click at [567, 261] on div "Icon Icon Icon Icon Icon Icon List 2,500+ Verified Reviews! Text Block Row 8" at bounding box center [759, 266] width 876 height 19
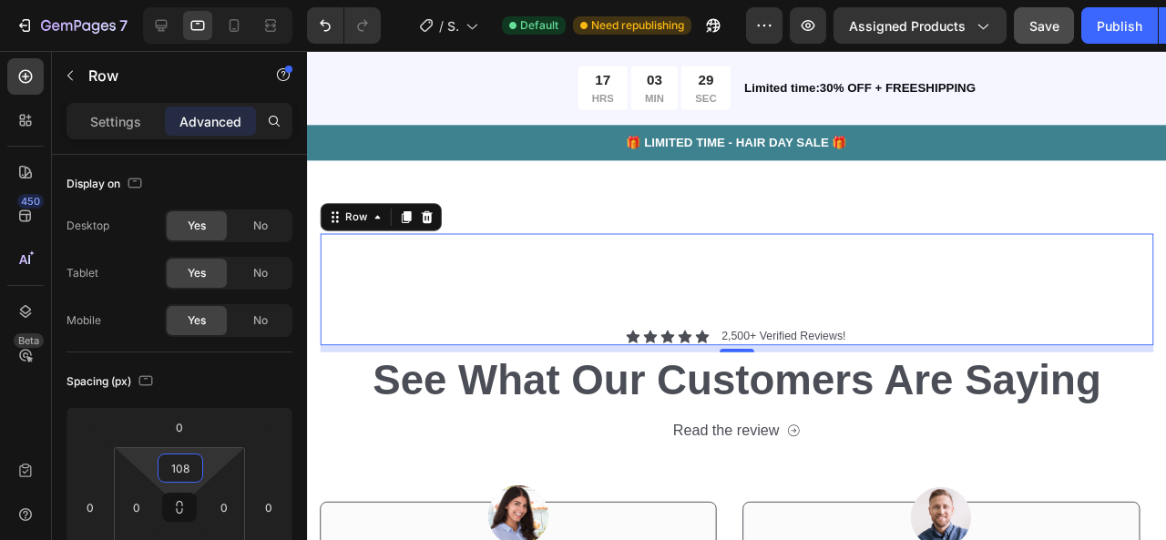
type input "0"
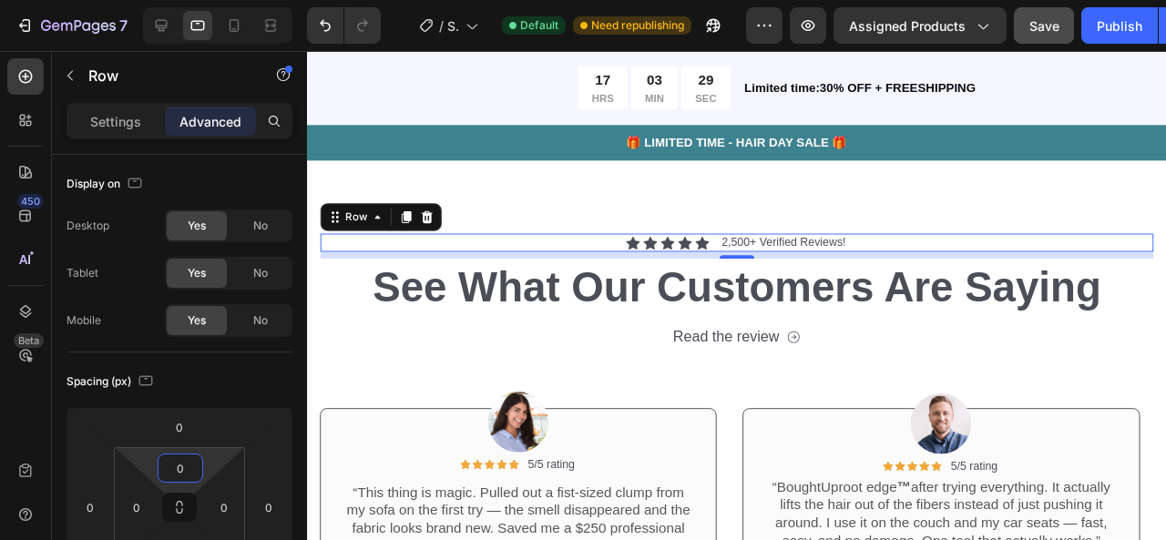
drag, startPoint x: 204, startPoint y: 471, endPoint x: 216, endPoint y: 484, distance: 17.4
click at [216, 0] on html "7 / Shopify Original Product Template Default Need republishing Preview Assigne…" at bounding box center [583, 0] width 1166 height 0
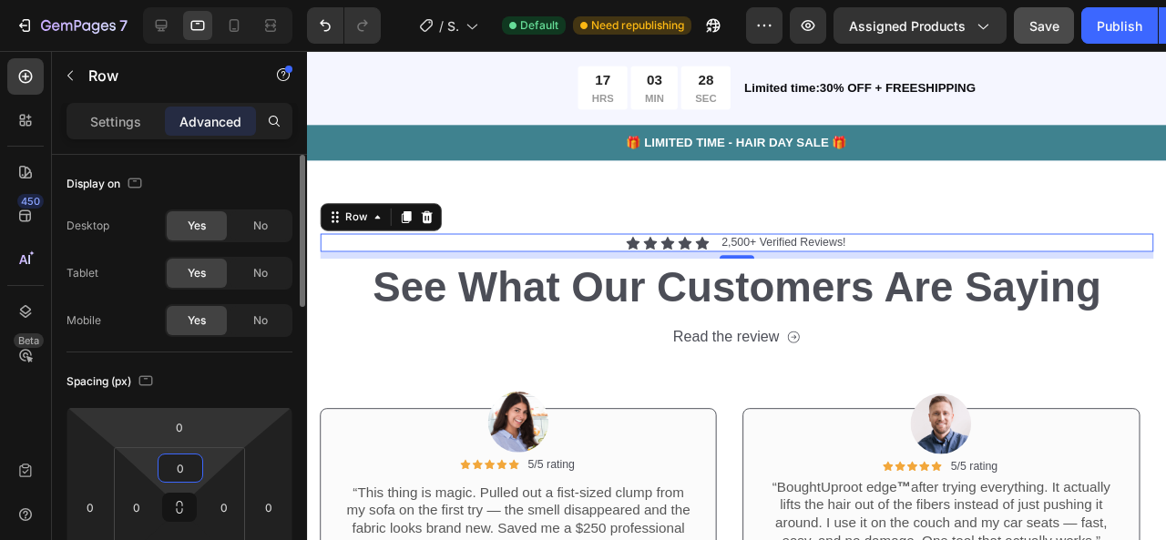
scroll to position [71, 0]
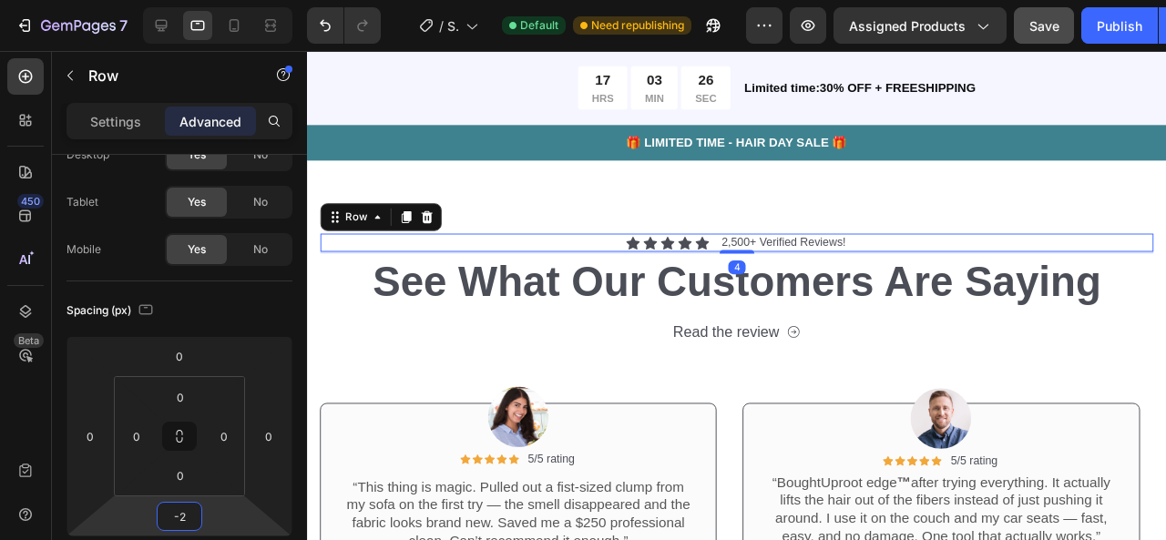
type input "-4"
click at [204, 0] on html "7 / Shopify Original Product Template Default Need republishing Preview Assigne…" at bounding box center [583, 0] width 1166 height 0
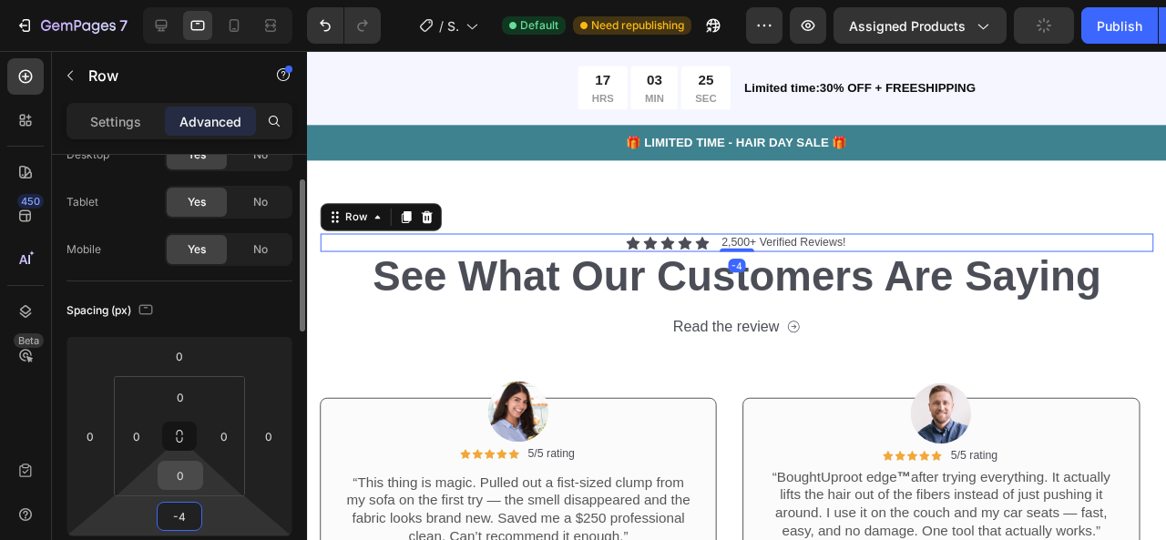
click at [199, 480] on div "0" at bounding box center [181, 475] width 46 height 29
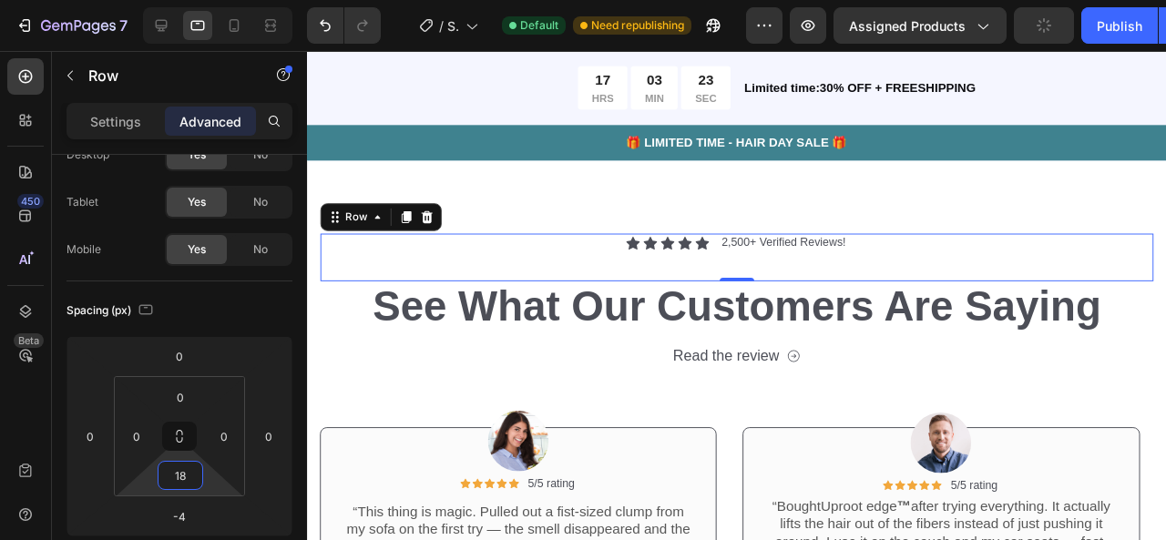
type input "0"
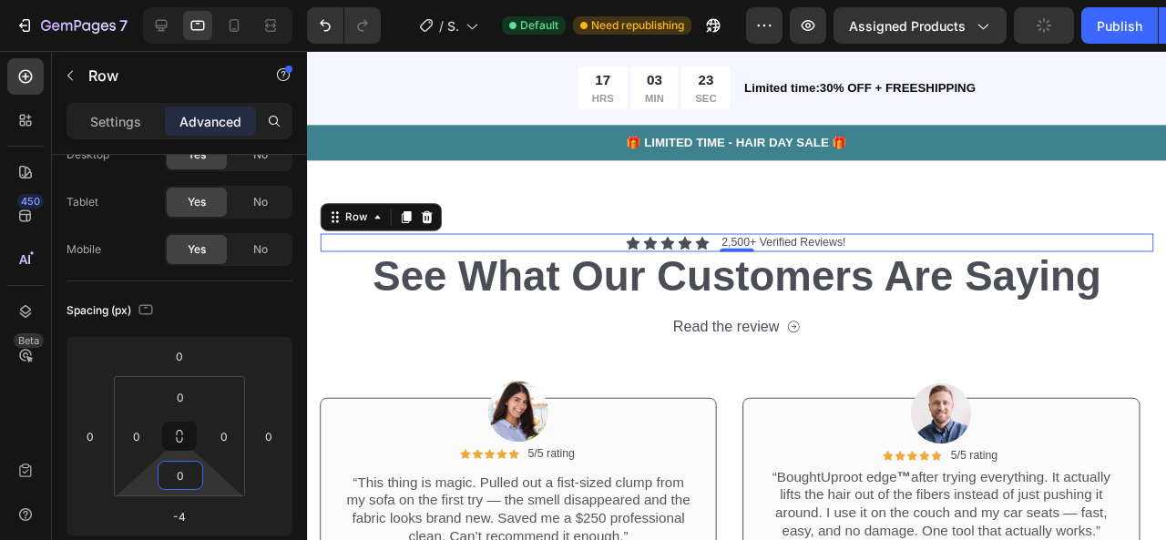
drag, startPoint x: 210, startPoint y: 483, endPoint x: 210, endPoint y: 517, distance: 33.7
click at [210, 0] on html "7 / Shopify Original Product Template Default Need republishing Preview Assigne…" at bounding box center [583, 0] width 1166 height 0
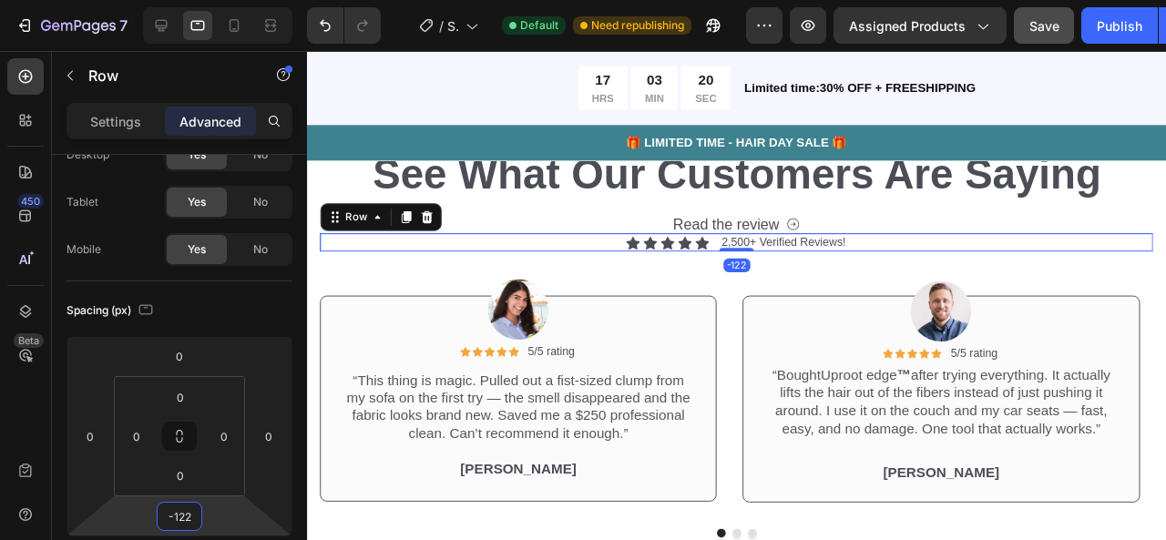
drag, startPoint x: 210, startPoint y: 522, endPoint x: 219, endPoint y: 576, distance: 54.5
click at [219, 0] on html "7 / Shopify Original Product Template Default Need republishing Preview Assigne…" at bounding box center [583, 0] width 1166 height 0
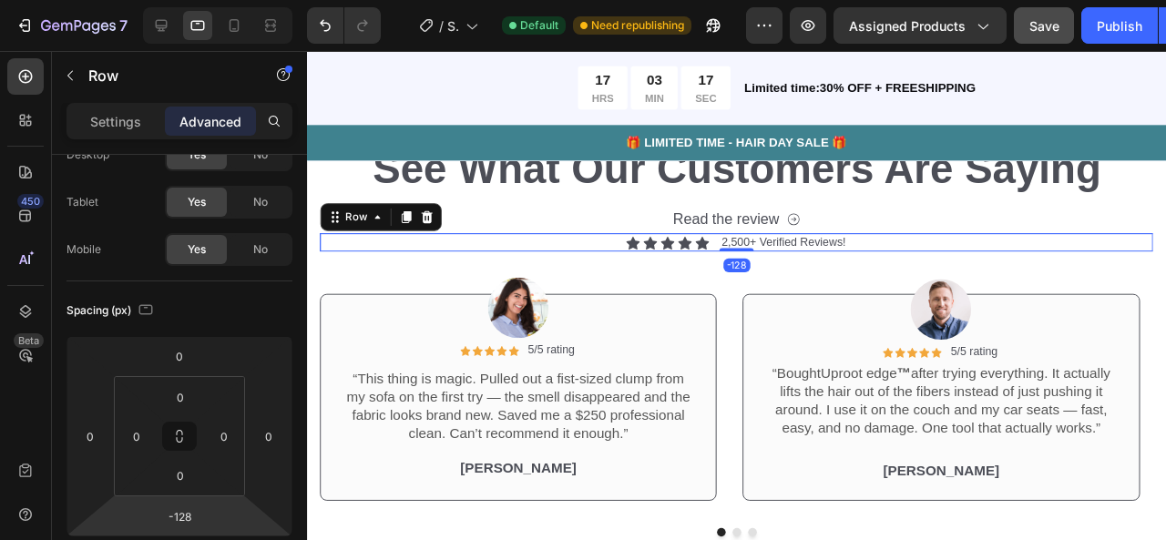
click at [218, 0] on html "7 / Shopify Original Product Template Default Need republishing Preview Assigne…" at bounding box center [583, 0] width 1166 height 0
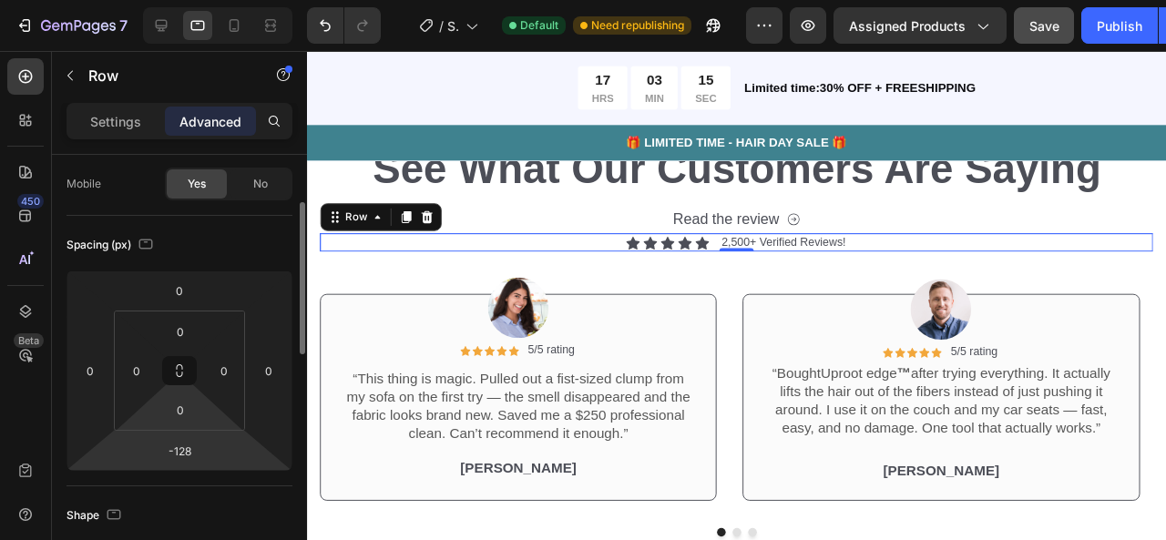
click at [203, 426] on div "0 0 0 0" at bounding box center [179, 371] width 131 height 120
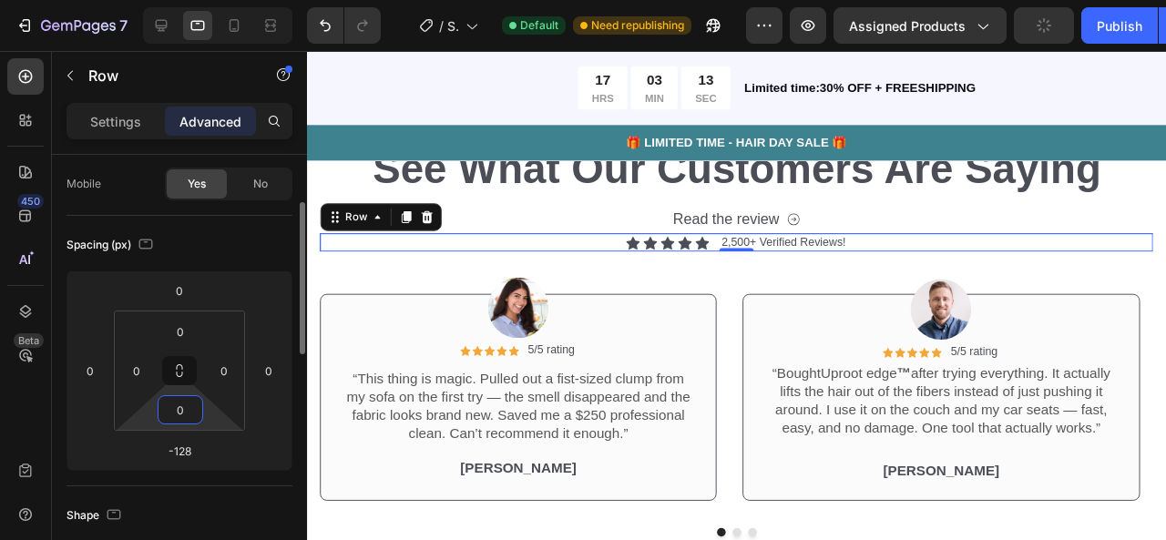
click at [215, 0] on html "7 / Shopify Original Product Template Default Need republishing Preview Assigne…" at bounding box center [583, 0] width 1166 height 0
drag, startPoint x: 214, startPoint y: 424, endPoint x: 208, endPoint y: 440, distance: 17.6
click at [208, 0] on html "7 / Shopify Original Product Template Default Need republishing Preview Assigne…" at bounding box center [583, 0] width 1166 height 0
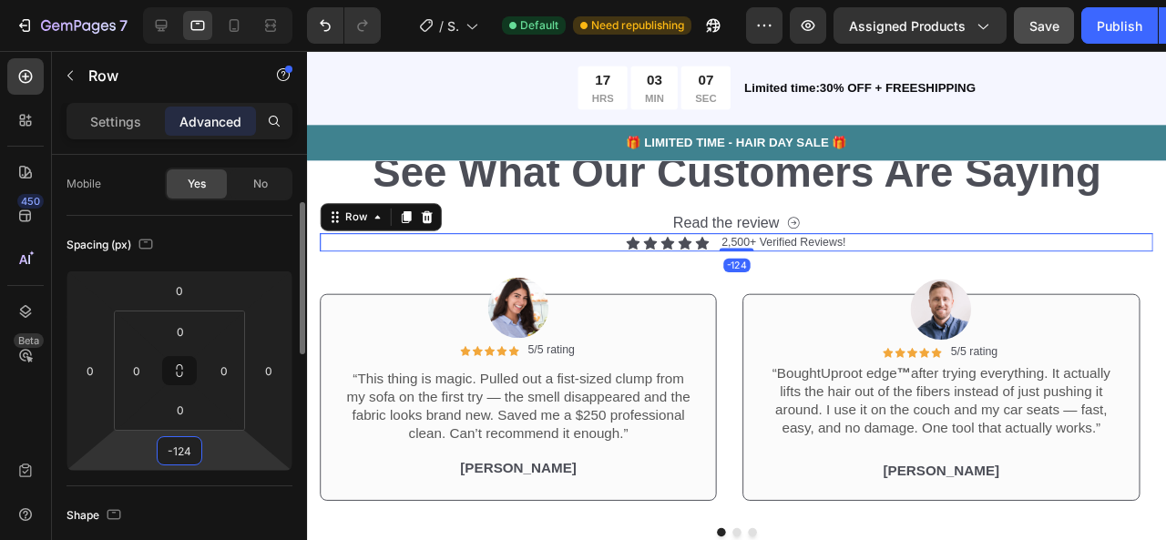
drag, startPoint x: 210, startPoint y: 449, endPoint x: 211, endPoint y: 436, distance: 12.9
click at [211, 0] on html "7 / Shopify Original Product Template Default Need republishing Preview Assigne…" at bounding box center [583, 0] width 1166 height 0
type input "-120"
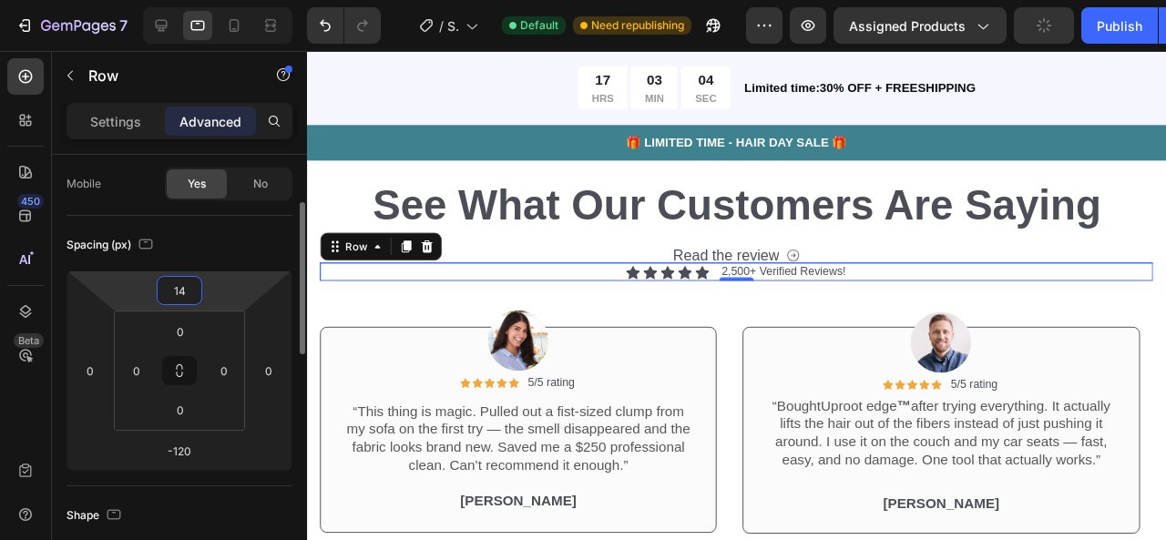
click at [209, 0] on html "7 / Shopify Original Product Template Default Need republishing Preview Assigne…" at bounding box center [583, 0] width 1166 height 0
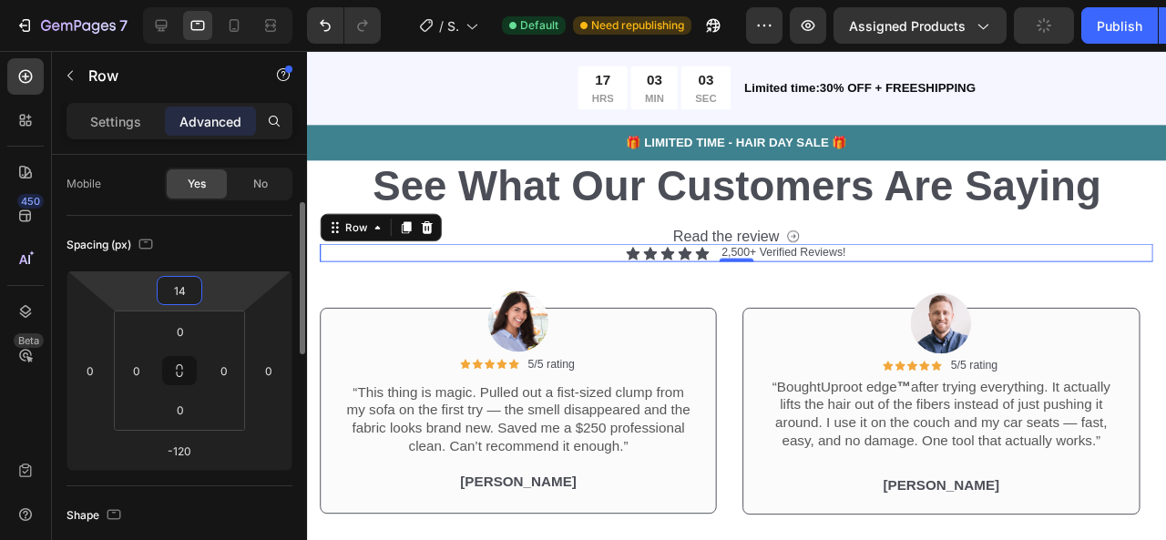
type input "12"
click at [211, 0] on html "7 / Shopify Original Product Template Default Need republishing Preview Assigne…" at bounding box center [583, 0] width 1166 height 0
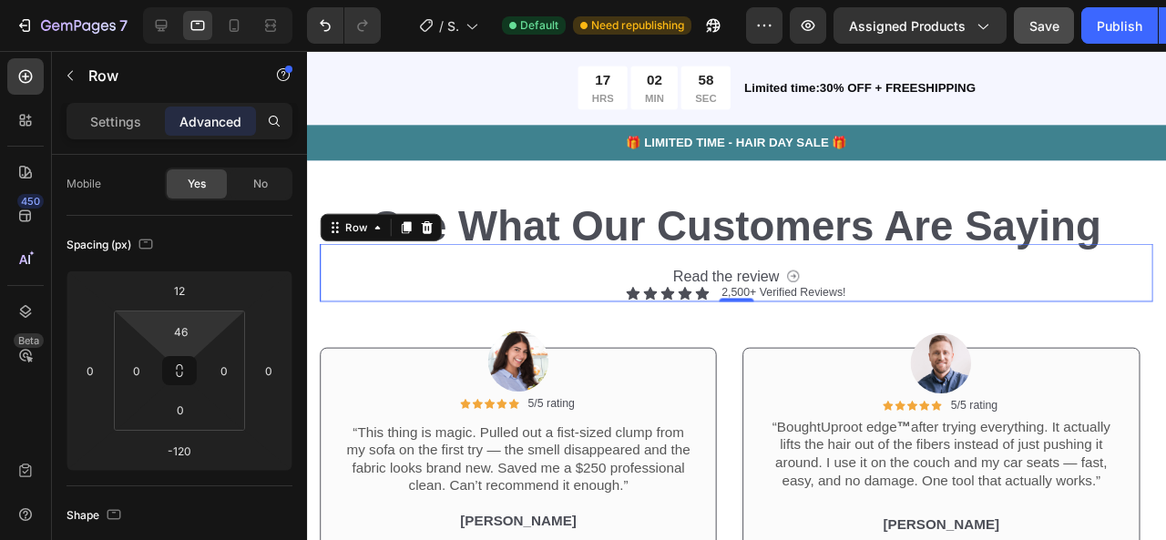
type input "0"
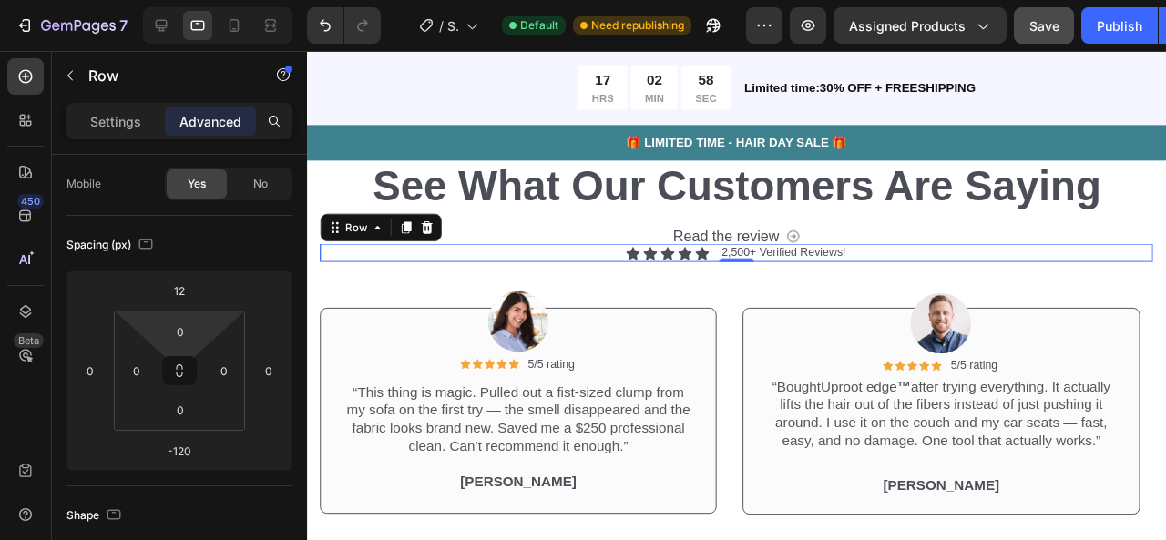
drag, startPoint x: 211, startPoint y: 327, endPoint x: 214, endPoint y: 353, distance: 26.6
click at [214, 0] on html "7 / Shopify Original Product Template Default Need republishing Preview Assigne…" at bounding box center [583, 0] width 1166 height 0
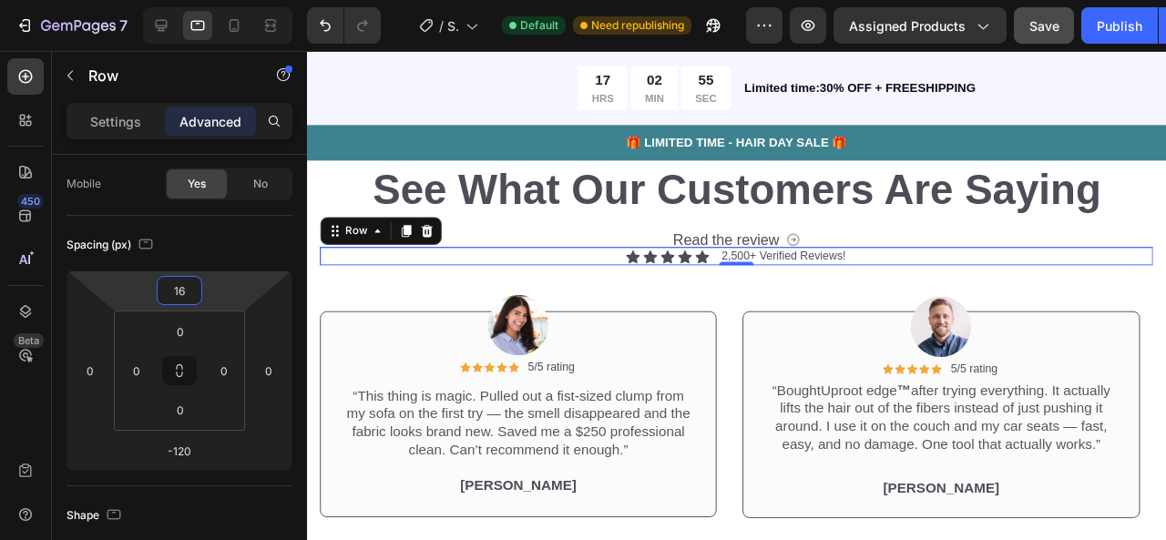
click at [214, 0] on html "7 / Shopify Original Product Template Default Need republishing Preview Assigne…" at bounding box center [583, 0] width 1166 height 0
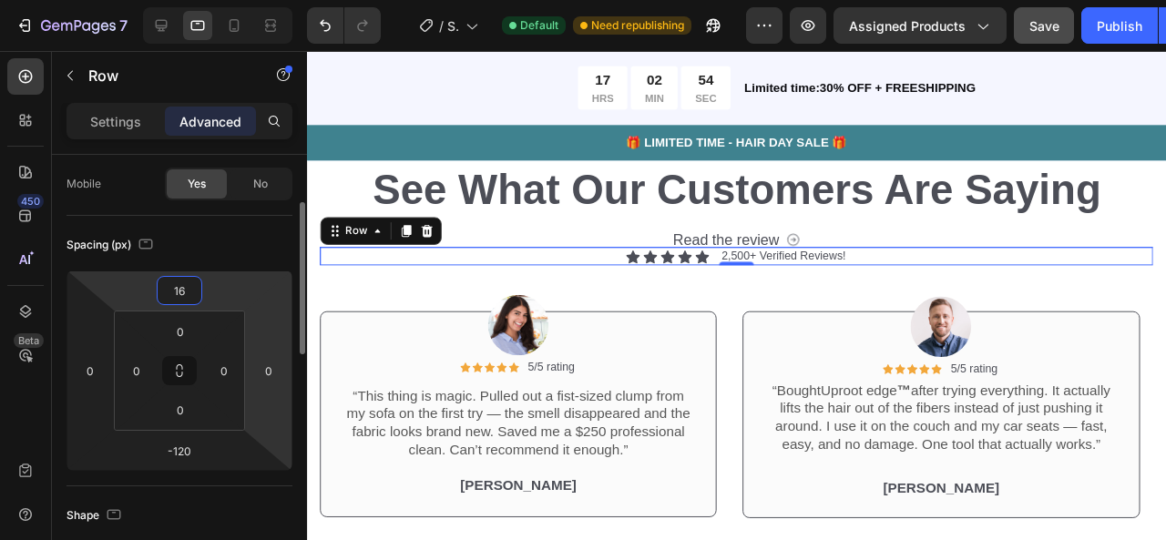
type input "12"
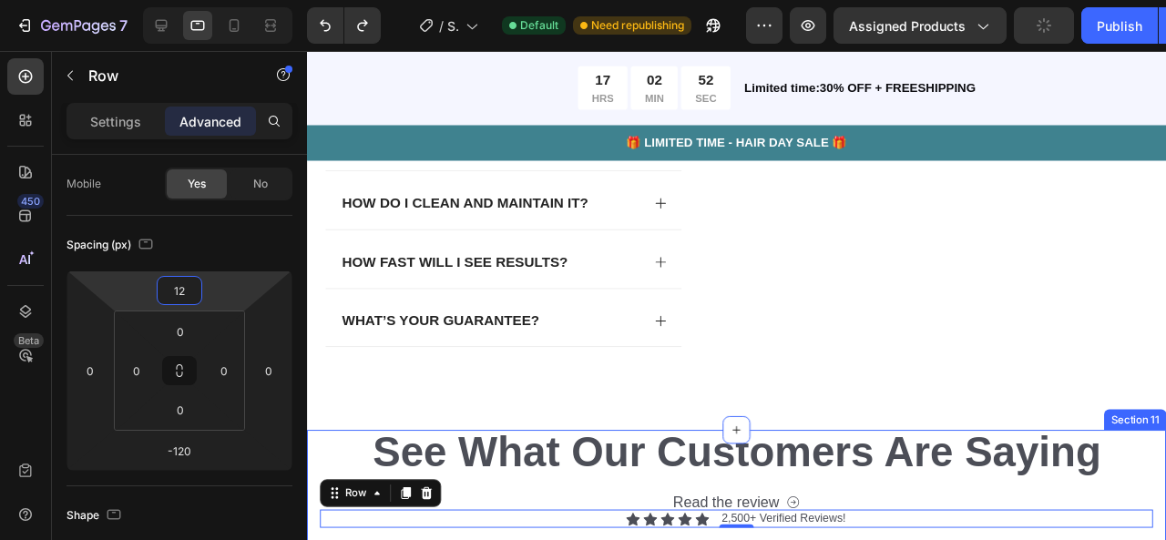
scroll to position [4201, 0]
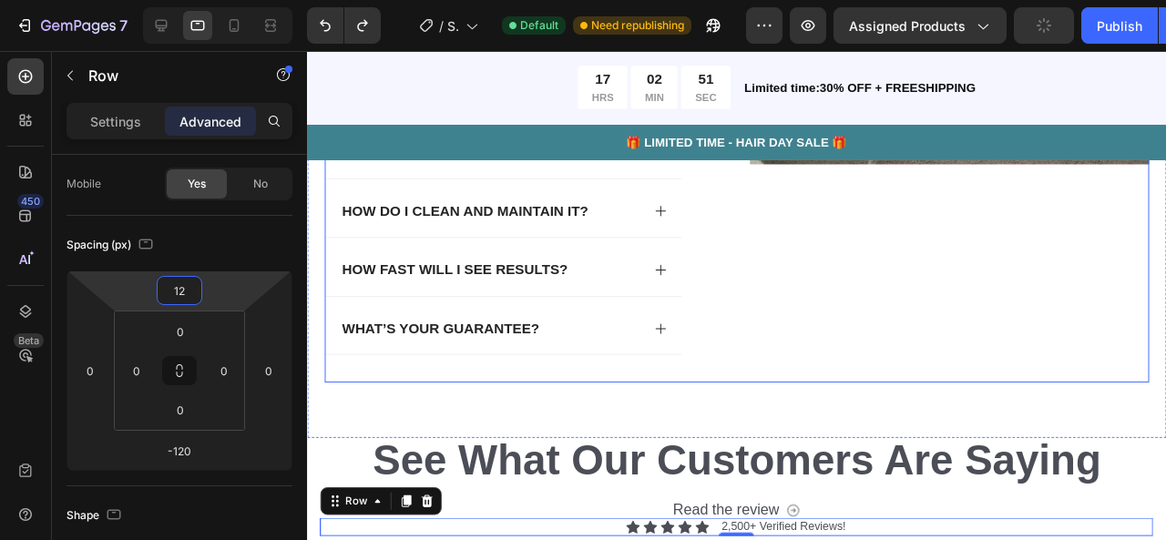
click at [842, 293] on div "Image" at bounding box center [982, 71] width 420 height 660
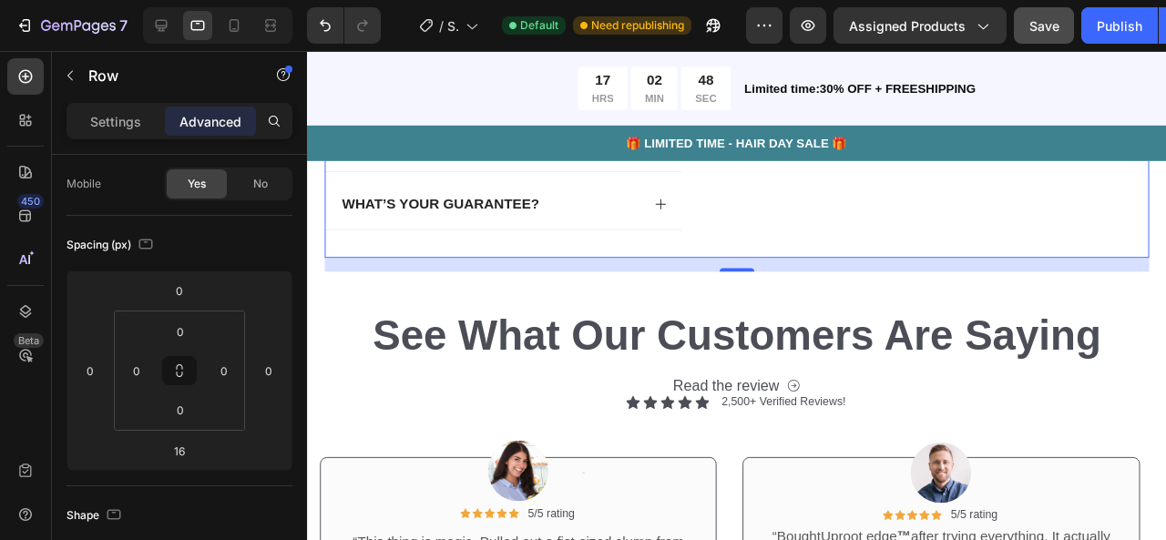
scroll to position [4333, 0]
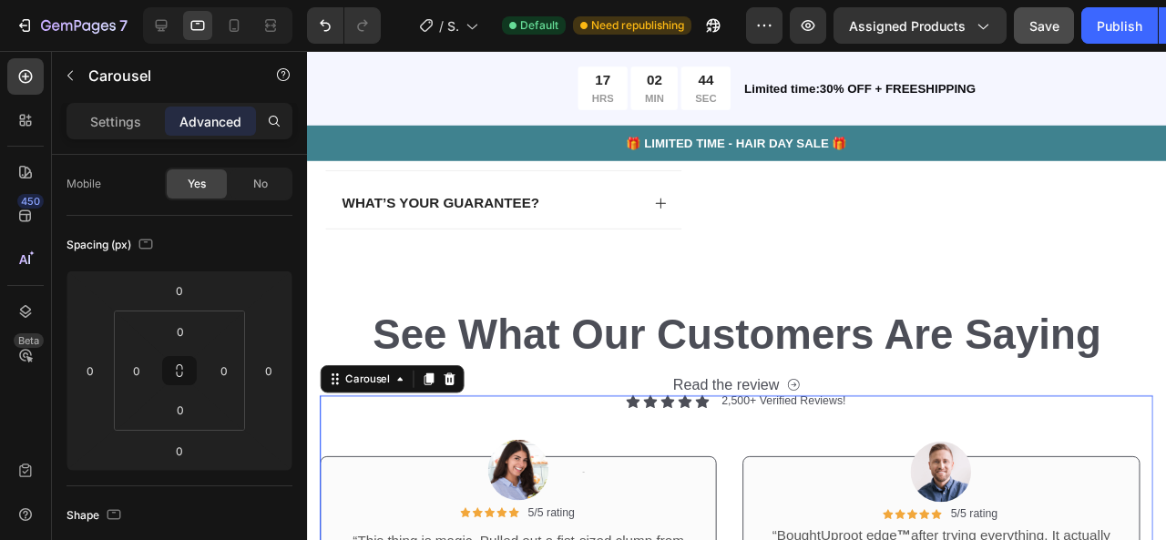
scroll to position [0, 0]
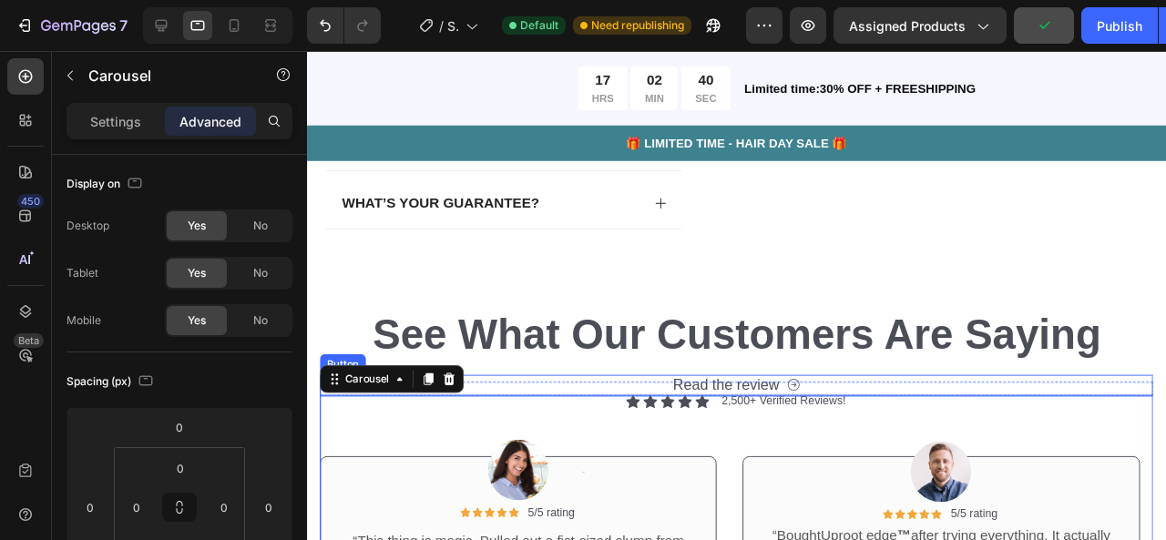
scroll to position [4480, 0]
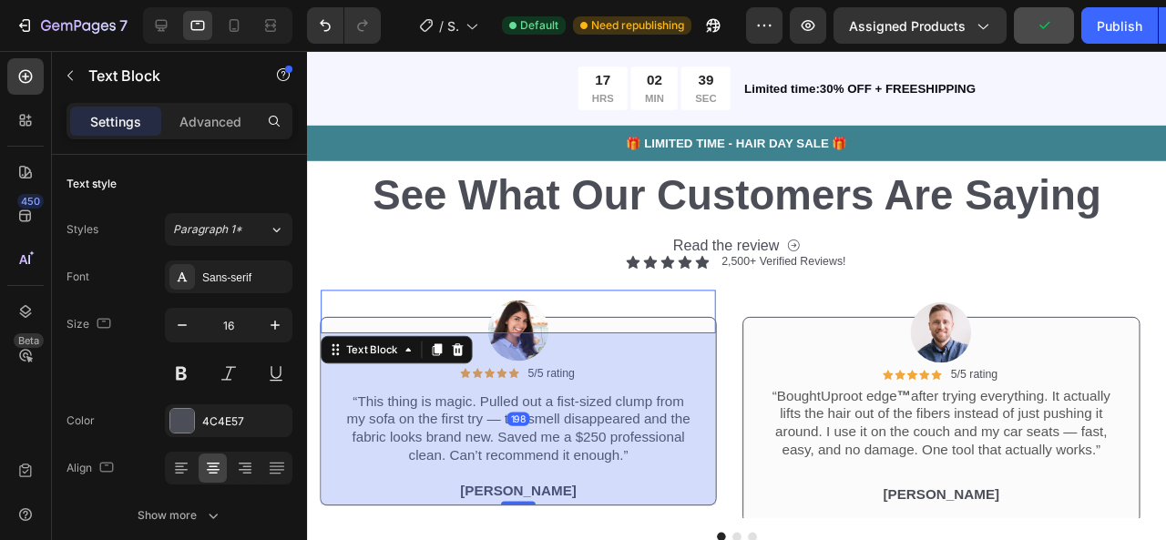
click at [609, 314] on div "Text Block 198" at bounding box center [529, 325] width 415 height 46
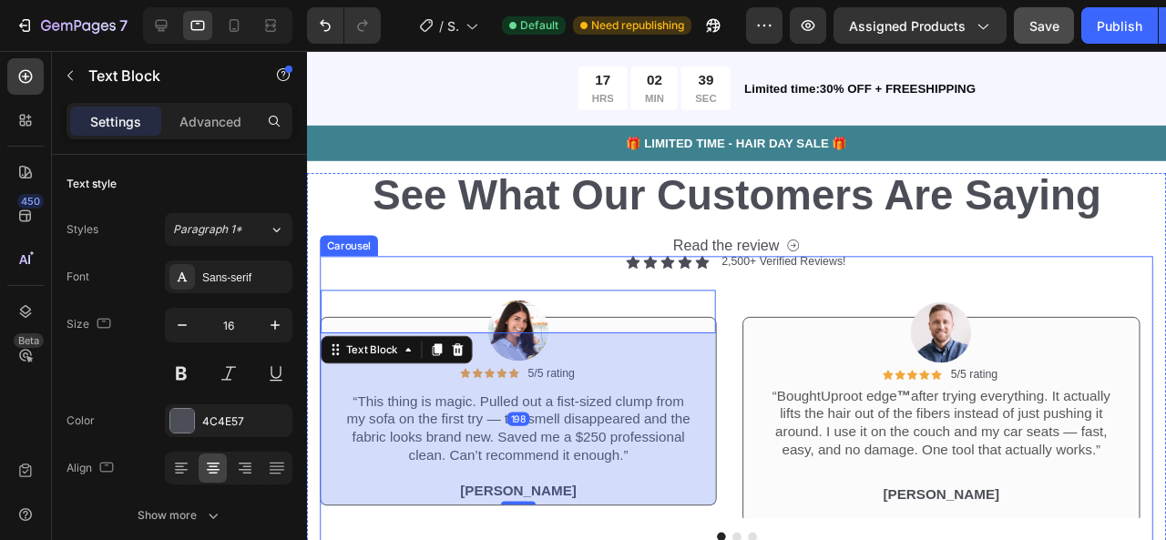
click at [575, 281] on div "Image Icon Icon Icon Icon Icon Icon List 5/5 rating Text Block Row “This thing …" at bounding box center [529, 405] width 417 height 276
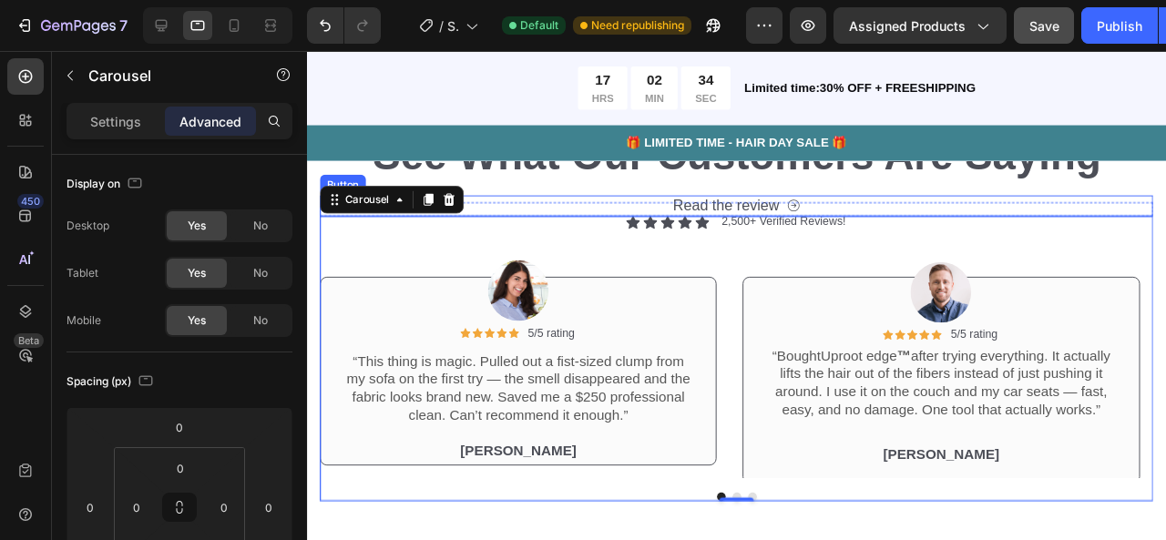
scroll to position [4622, 0]
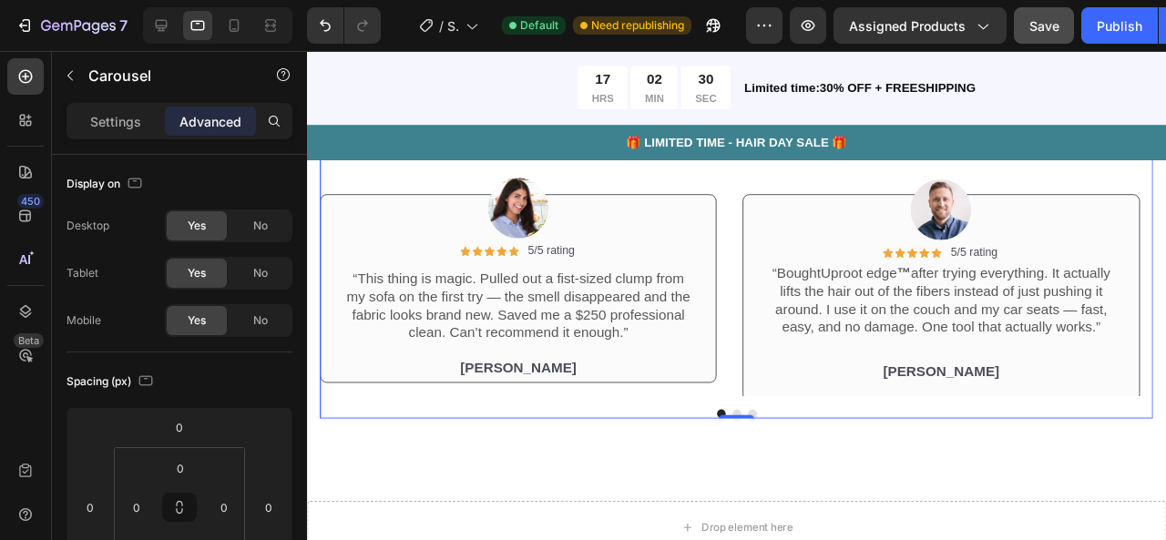
click at [748, 425] on div "Image Icon Icon Icon Icon Icon Icon List 5/5 rating Text Block Row “This thing …" at bounding box center [759, 288] width 876 height 300
click at [750, 432] on div at bounding box center [759, 434] width 36 height 5
click at [769, 448] on div "Icon Icon Icon Icon Icon Icon List 2,500+ Verified Reviews! Text Block Row See …" at bounding box center [759, 273] width 904 height 445
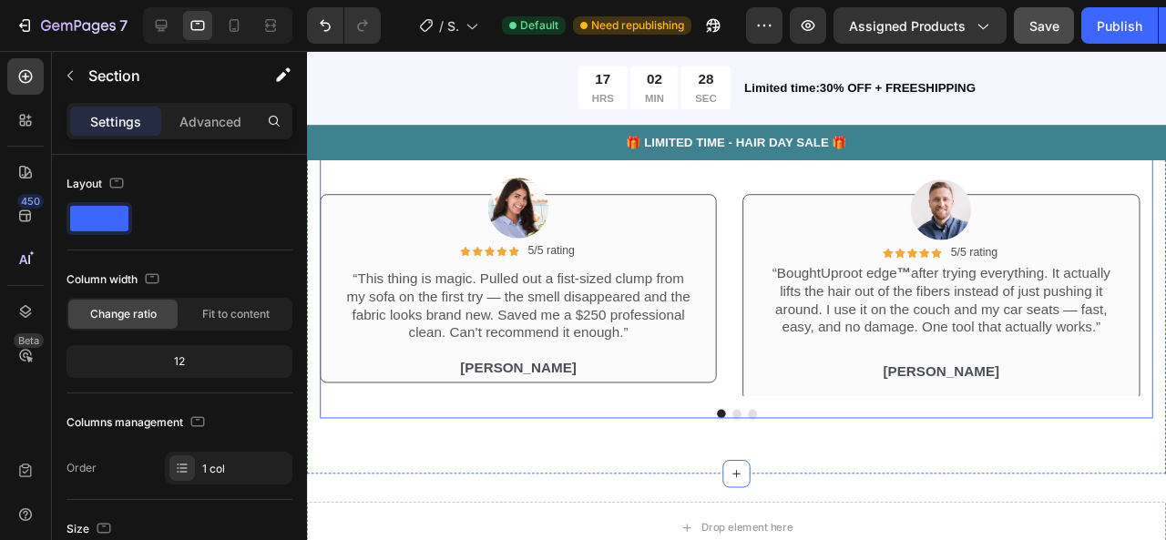
click at [754, 428] on button "Dot" at bounding box center [758, 432] width 9 height 9
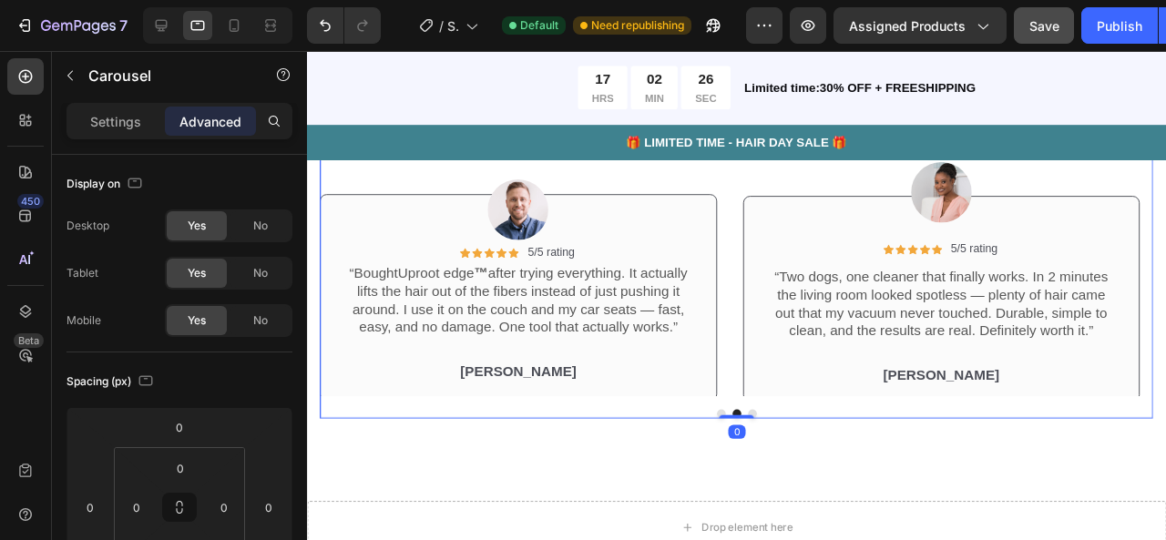
click at [772, 428] on button "Dot" at bounding box center [775, 432] width 9 height 9
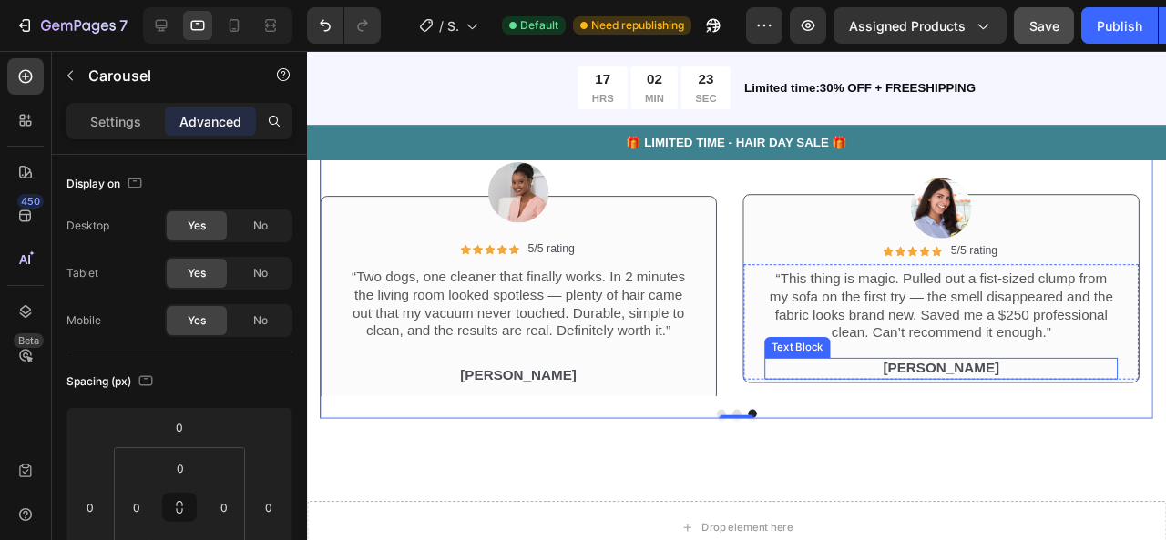
click at [833, 373] on div "Maria Lopez Text Block" at bounding box center [974, 384] width 372 height 23
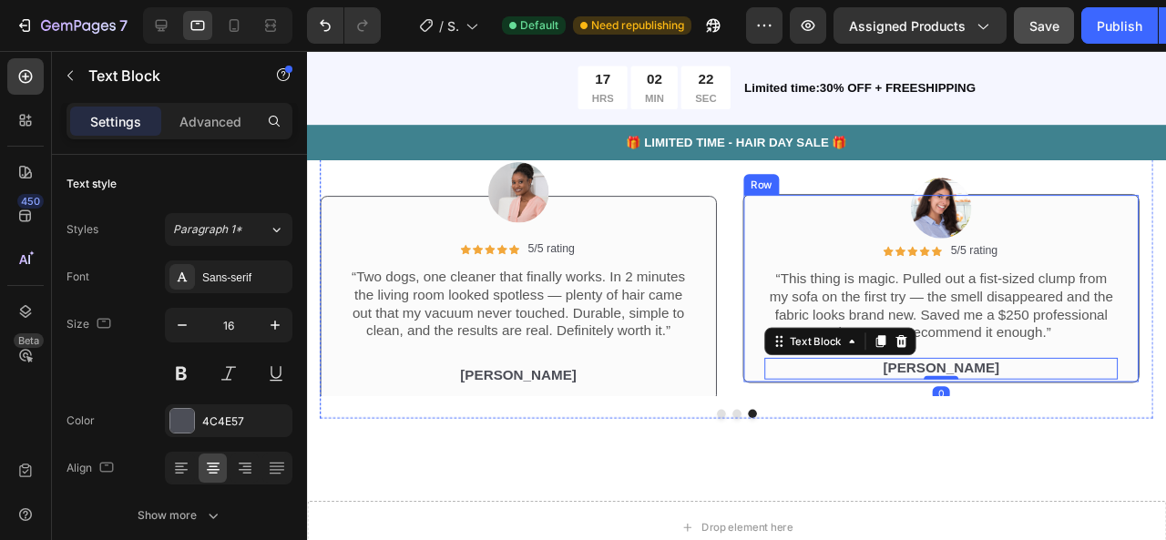
click at [773, 249] on div "Icon Icon Icon Icon Icon Icon List 5/5 rating Text Block Row “This thing is mag…" at bounding box center [973, 300] width 417 height 199
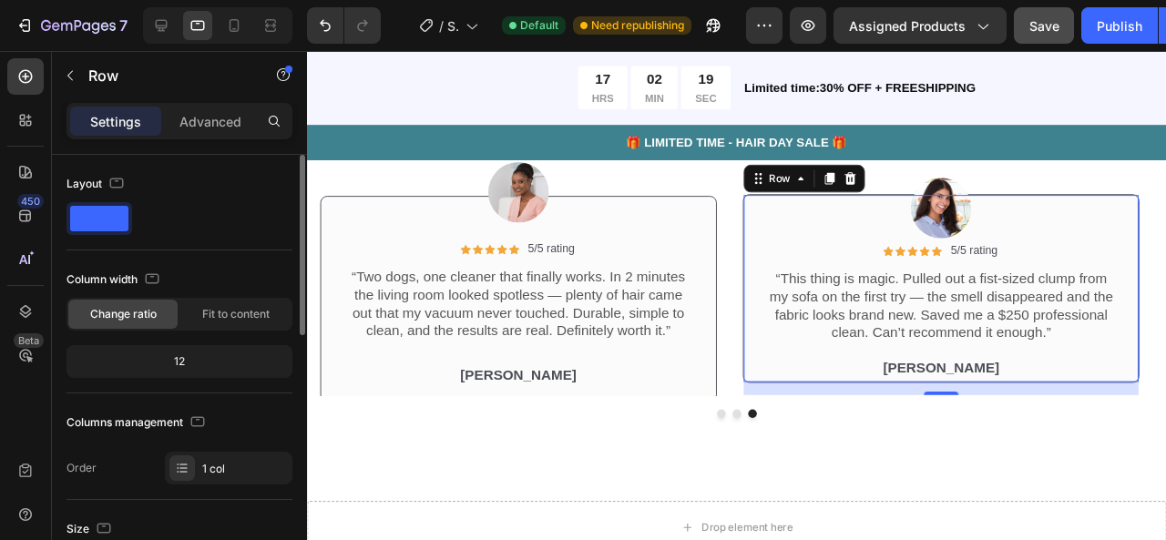
click at [188, 128] on p "Advanced" at bounding box center [210, 121] width 62 height 19
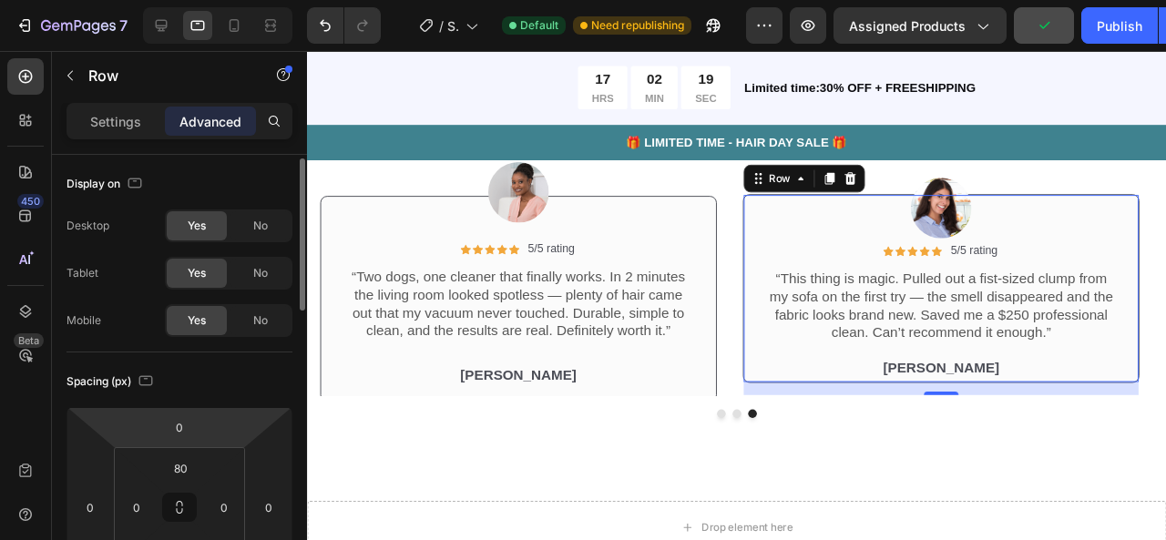
scroll to position [93, 0]
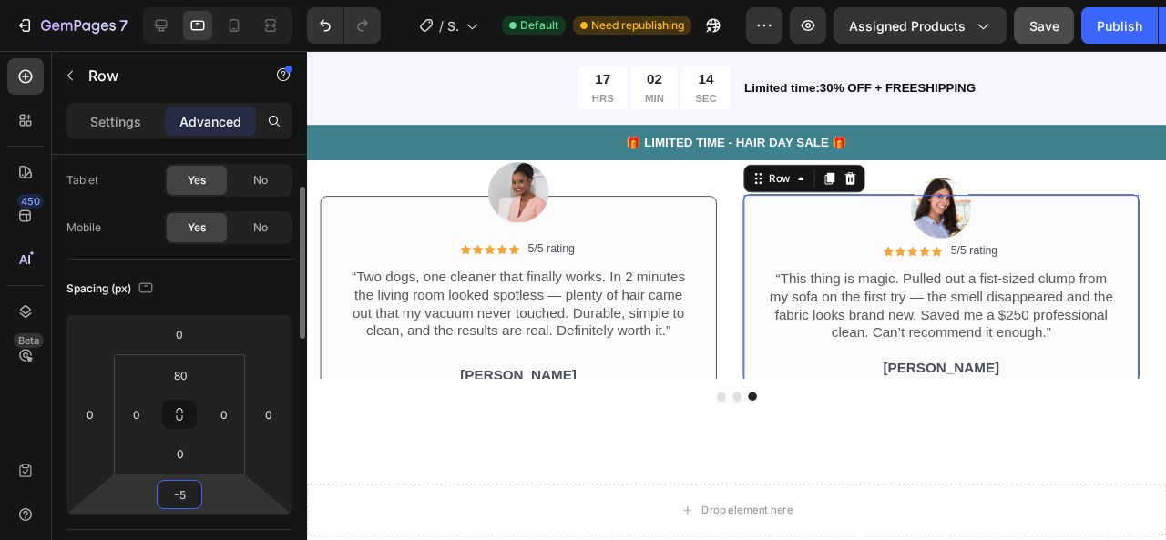
click at [210, 0] on html "7 / Shopify Original Product Template Default Need republishing Preview Assigne…" at bounding box center [583, 0] width 1166 height 0
type input "11"
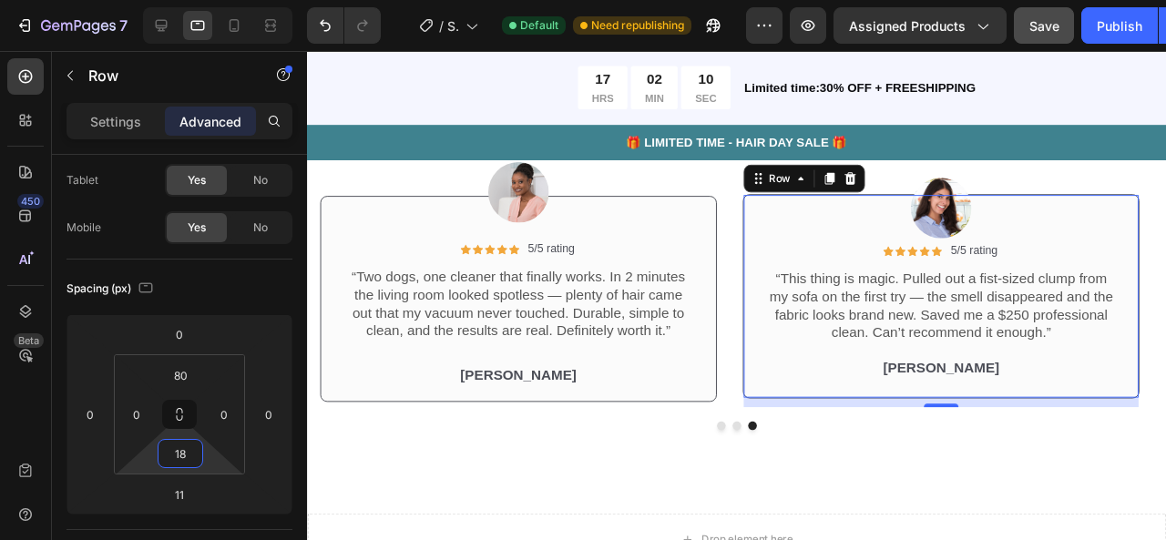
type input "20"
drag, startPoint x: 211, startPoint y: 459, endPoint x: 209, endPoint y: 450, distance: 9.5
click at [209, 0] on html "7 / Shopify Original Product Template Default Need republishing Preview Assigne…" at bounding box center [583, 0] width 1166 height 0
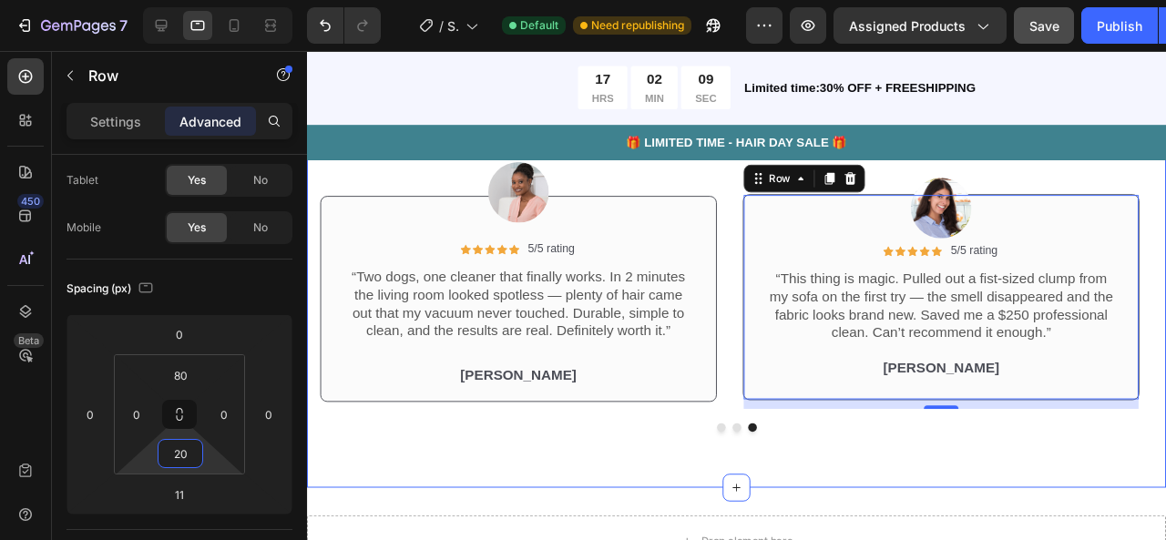
click at [414, 486] on div "Icon Icon Icon Icon Icon Icon List 2,500+ Verified Reviews! Text Block Row See …" at bounding box center [759, 280] width 904 height 459
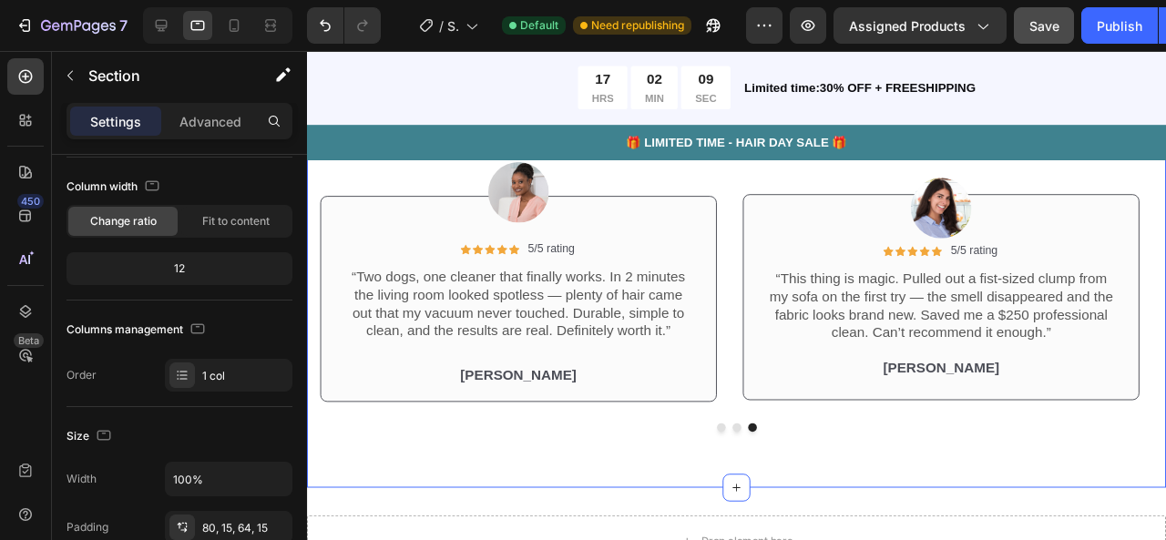
scroll to position [0, 0]
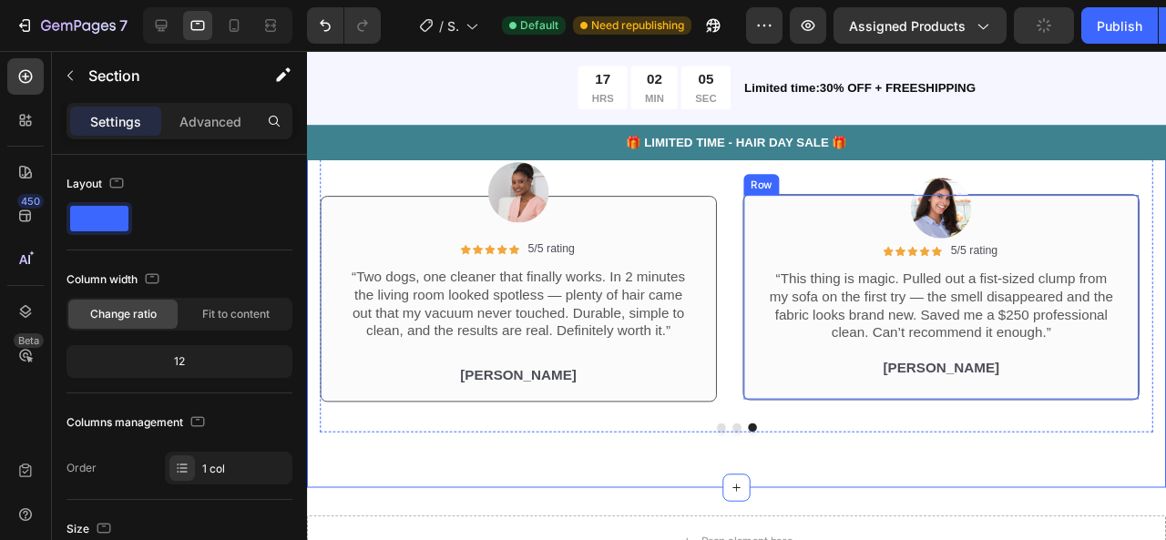
click at [776, 396] on div "Icon Icon Icon Icon Icon Icon List 5/5 rating Text Block Row “This thing is mag…" at bounding box center [973, 337] width 415 height 124
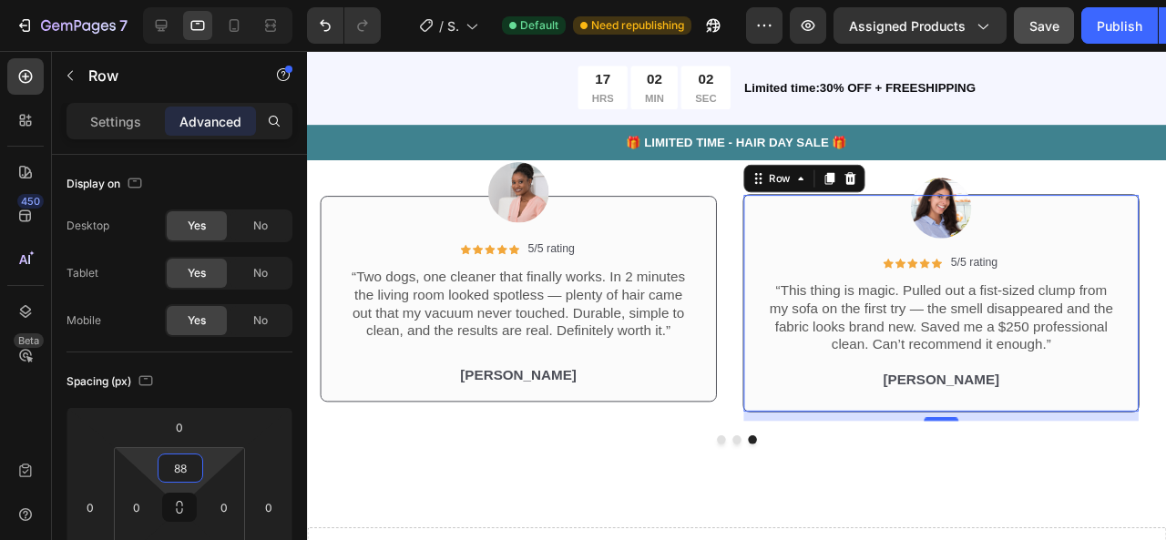
type input "86"
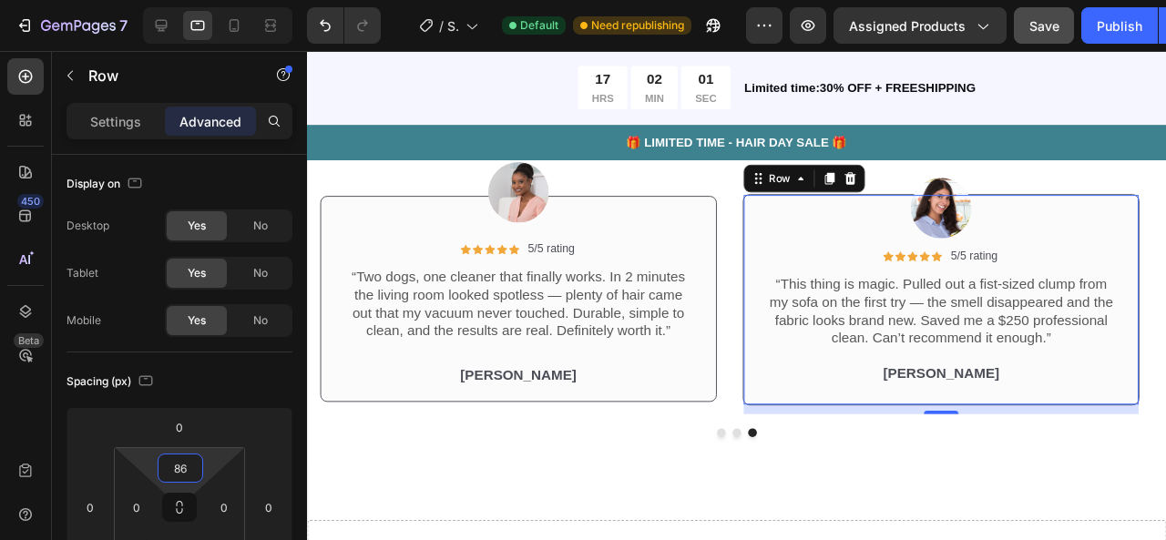
click at [222, 0] on html "7 / Shopify Original Product Template Default Need republishing Preview Assigne…" at bounding box center [583, 0] width 1166 height 0
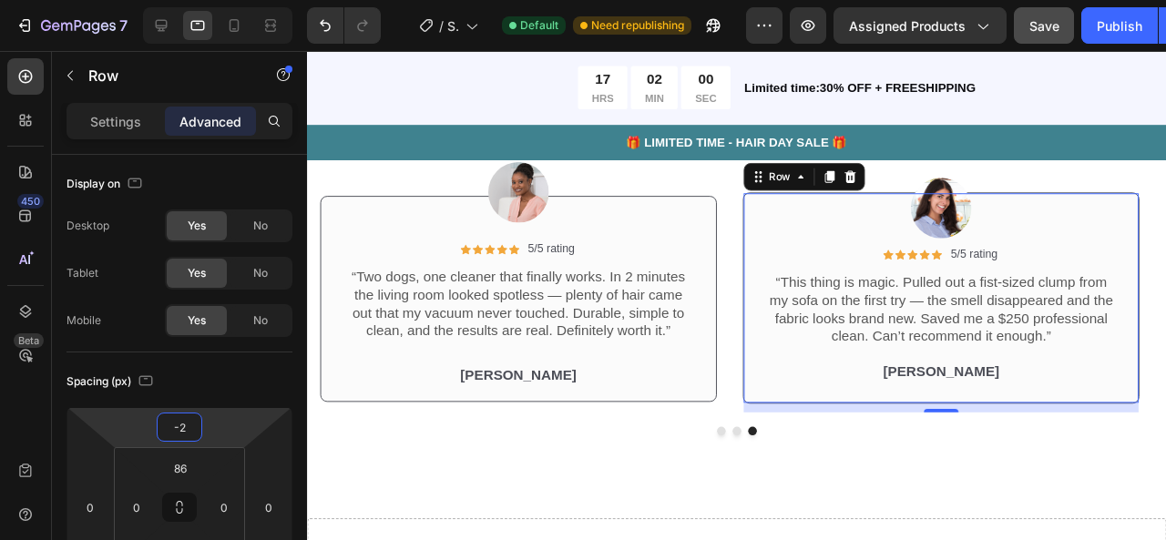
type input "-4"
click at [216, 0] on html "7 / Shopify Original Product Template Default Need republishing Preview Assigne…" at bounding box center [583, 0] width 1166 height 0
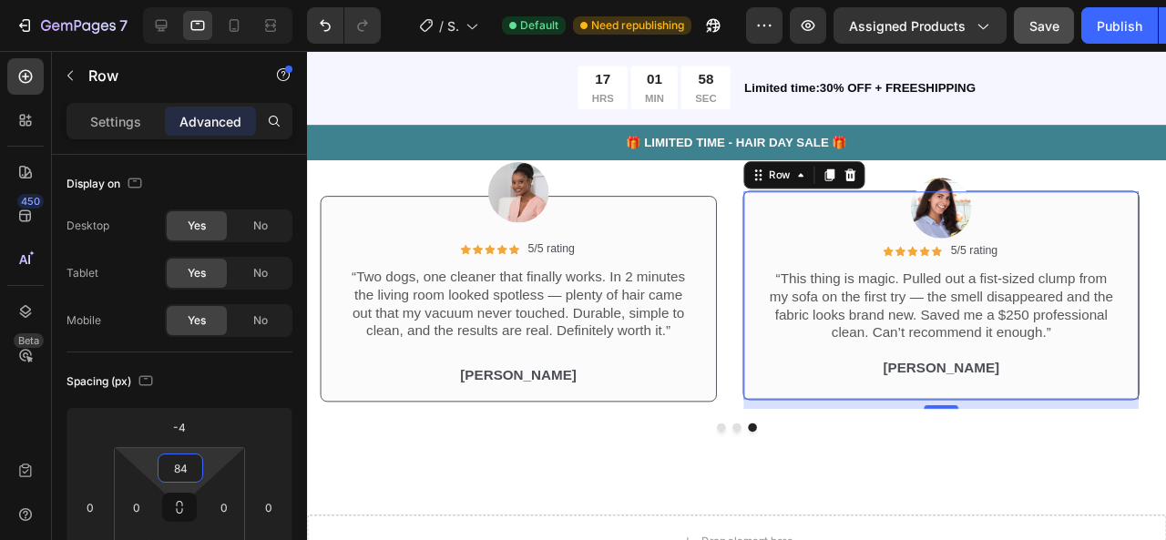
type input "80"
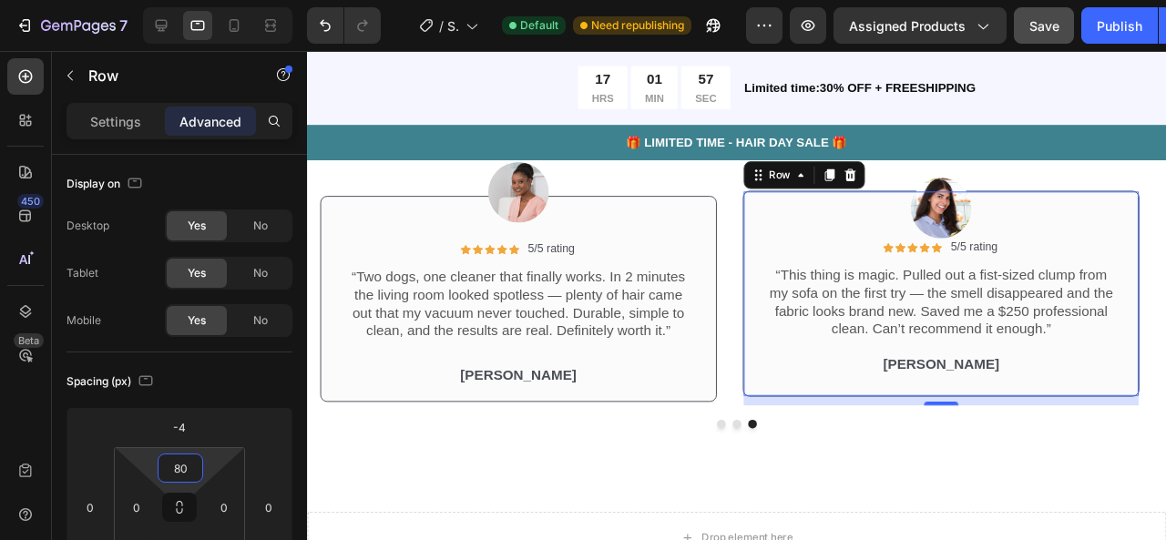
click at [213, 0] on html "7 / Shopify Original Product Template Default Need republishing Preview Assigne…" at bounding box center [583, 0] width 1166 height 0
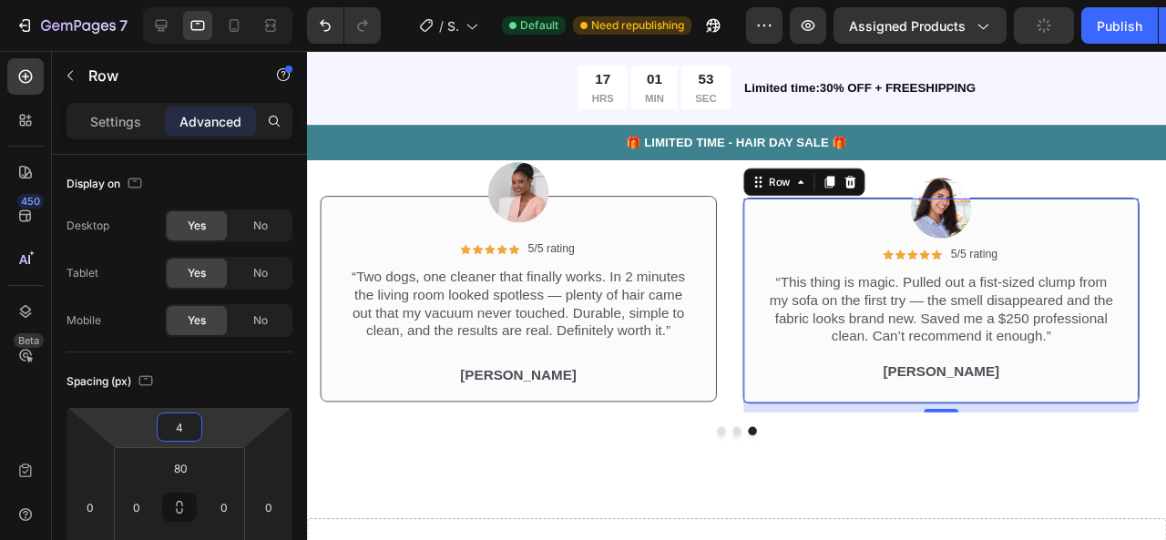
type input "2"
click at [220, 0] on html "7 / Shopify Original Product Template Default Need republishing Preview Assigne…" at bounding box center [583, 0] width 1166 height 0
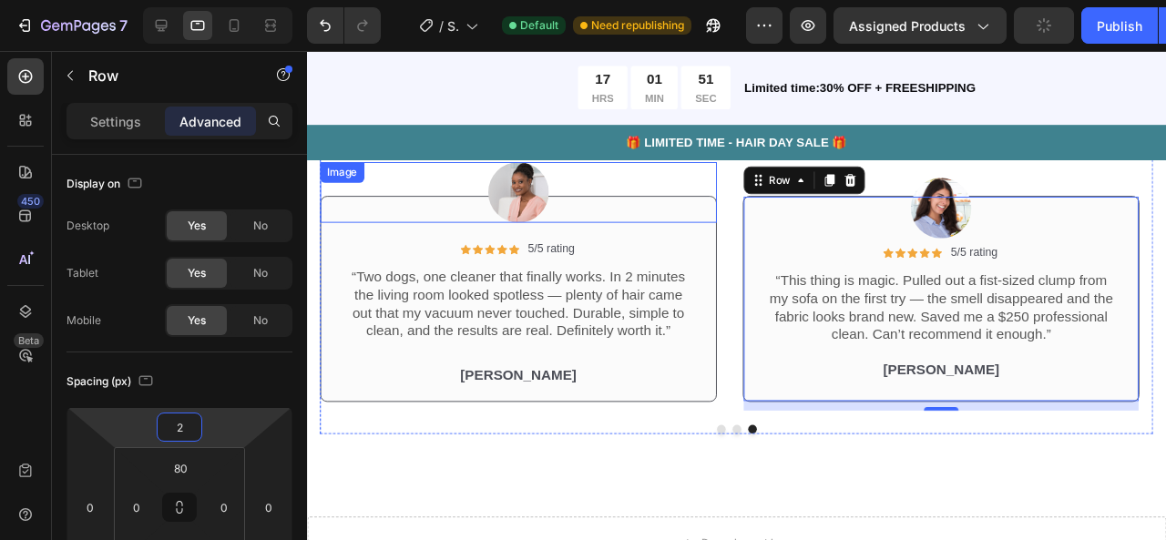
click at [721, 178] on div at bounding box center [529, 200] width 417 height 64
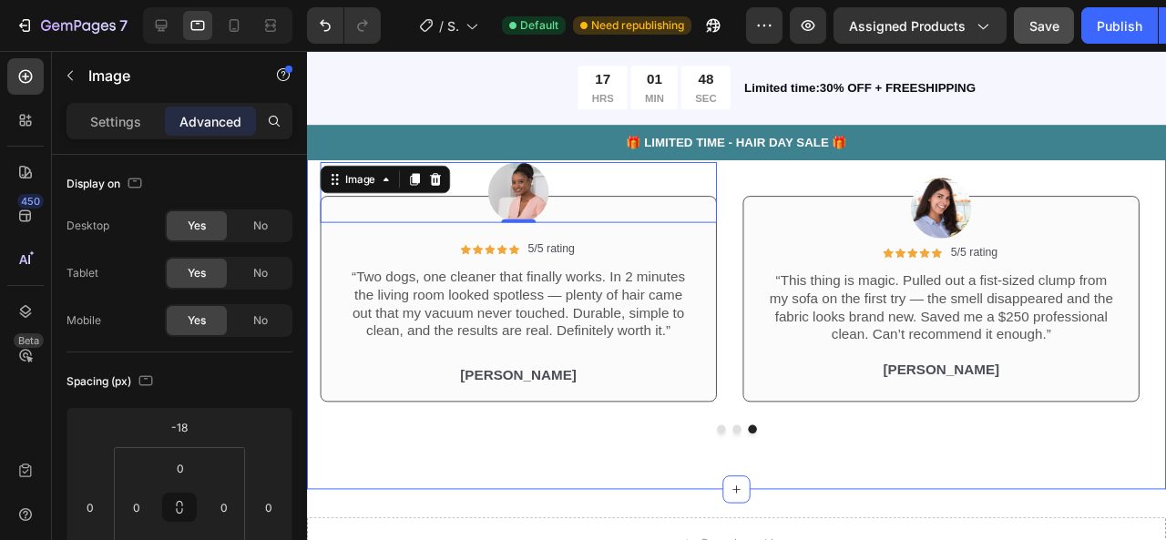
click at [735, 452] on div "Icon Icon Icon Icon Icon Icon List 2,500+ Verified Reviews! Text Block Row See …" at bounding box center [759, 281] width 904 height 461
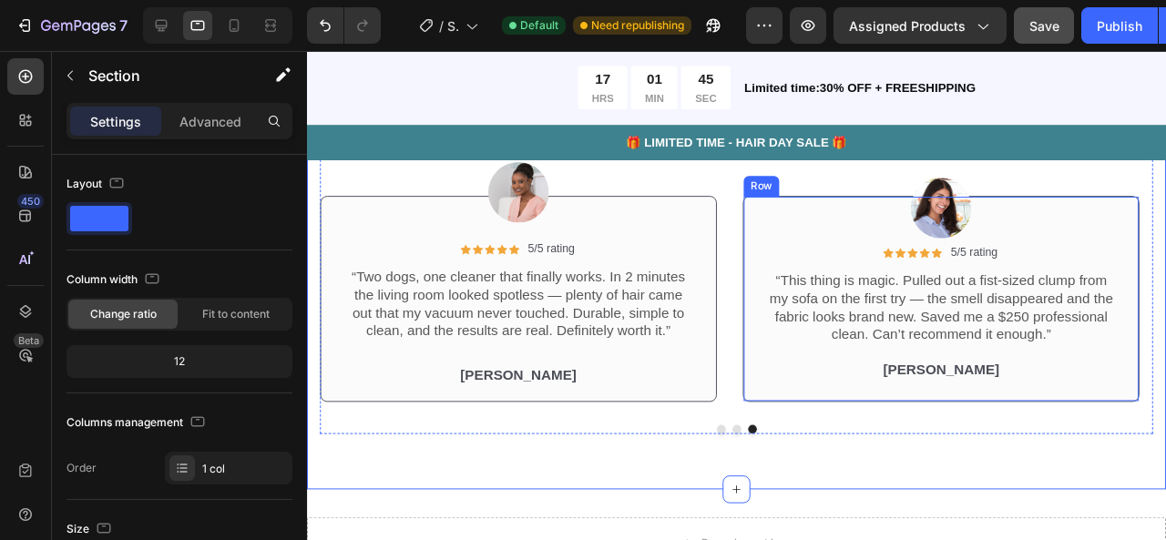
click at [776, 408] on div "Icon Icon Icon Icon Icon Icon List 5/5 rating Text Block Row “This thing is mag…" at bounding box center [973, 311] width 417 height 217
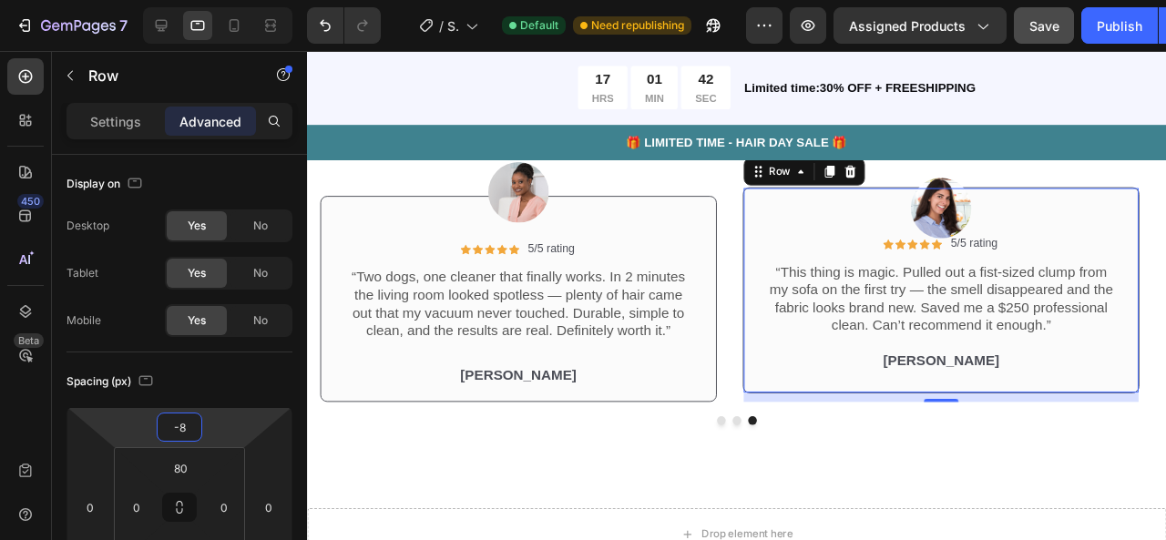
type input "-4"
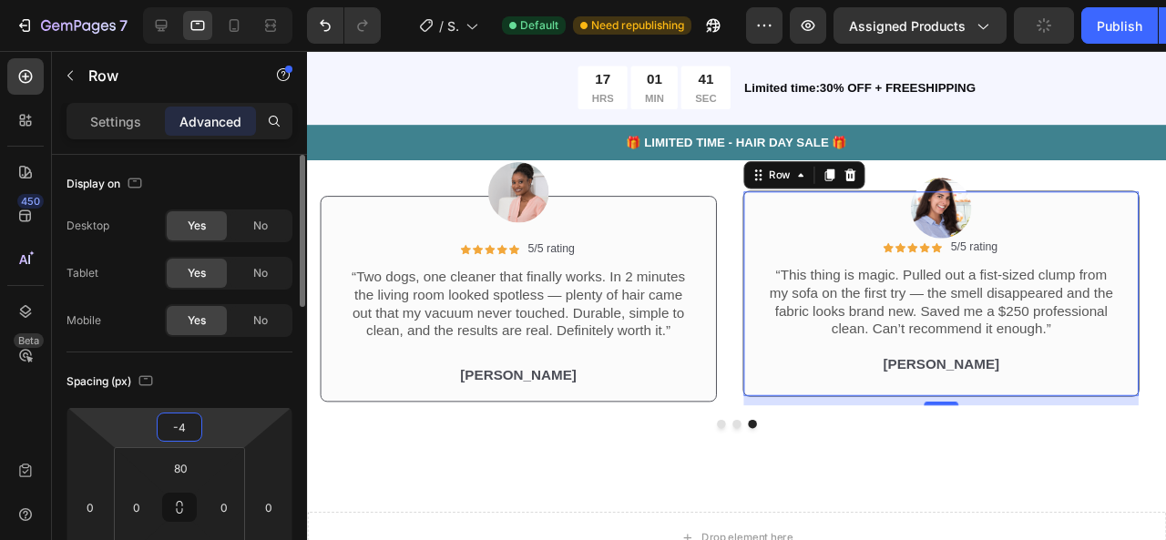
click at [219, 0] on html "7 / Shopify Original Product Template Default Need republishing Preview Assigne…" at bounding box center [583, 0] width 1166 height 0
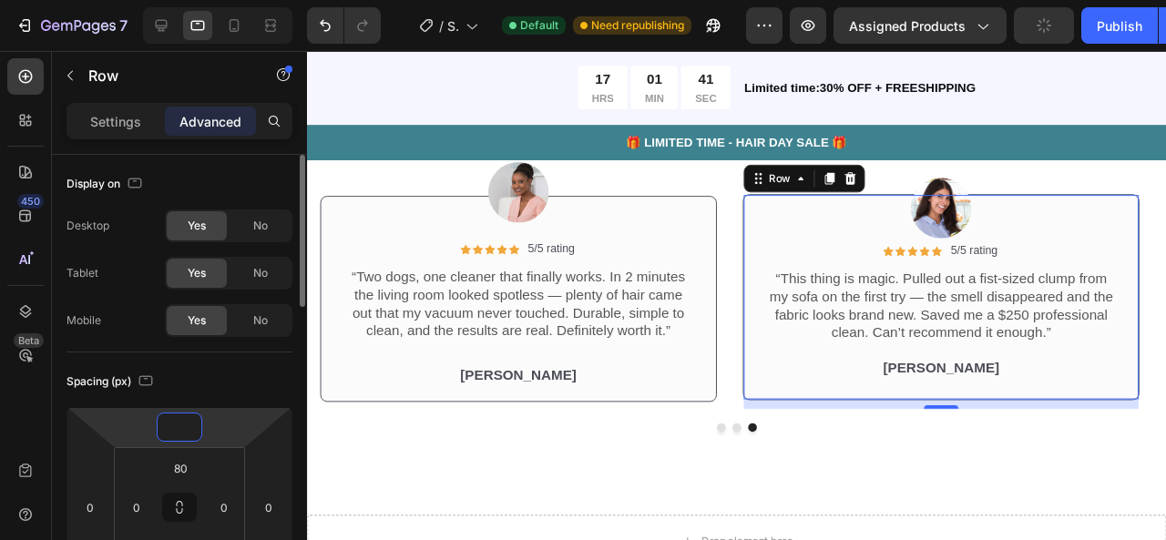
type input "0"
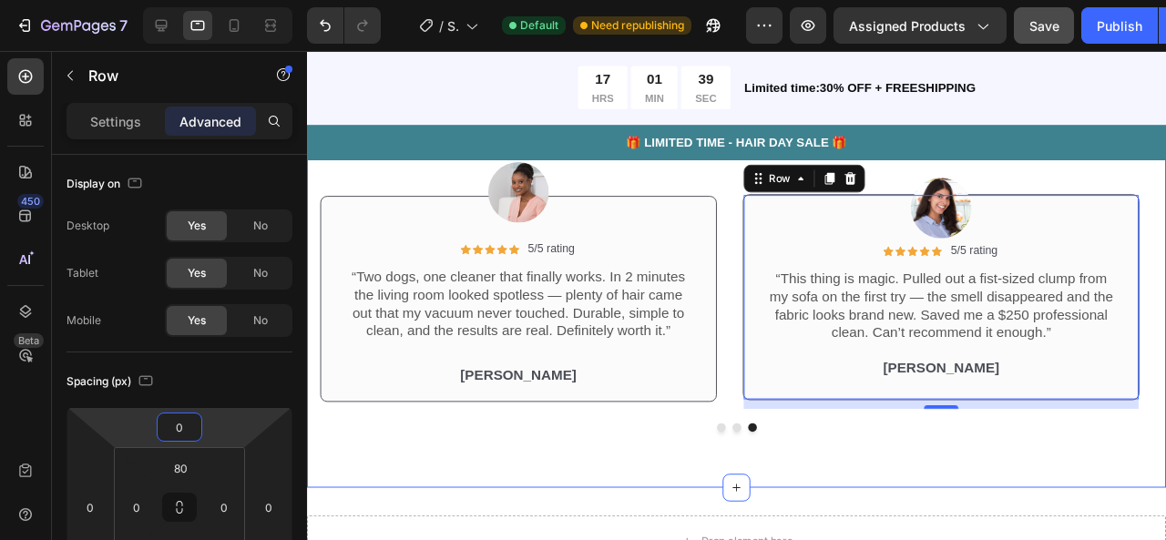
click at [405, 476] on div "Icon Icon Icon Icon Icon Icon List 2,500+ Verified Reviews! Text Block Row See …" at bounding box center [759, 280] width 904 height 459
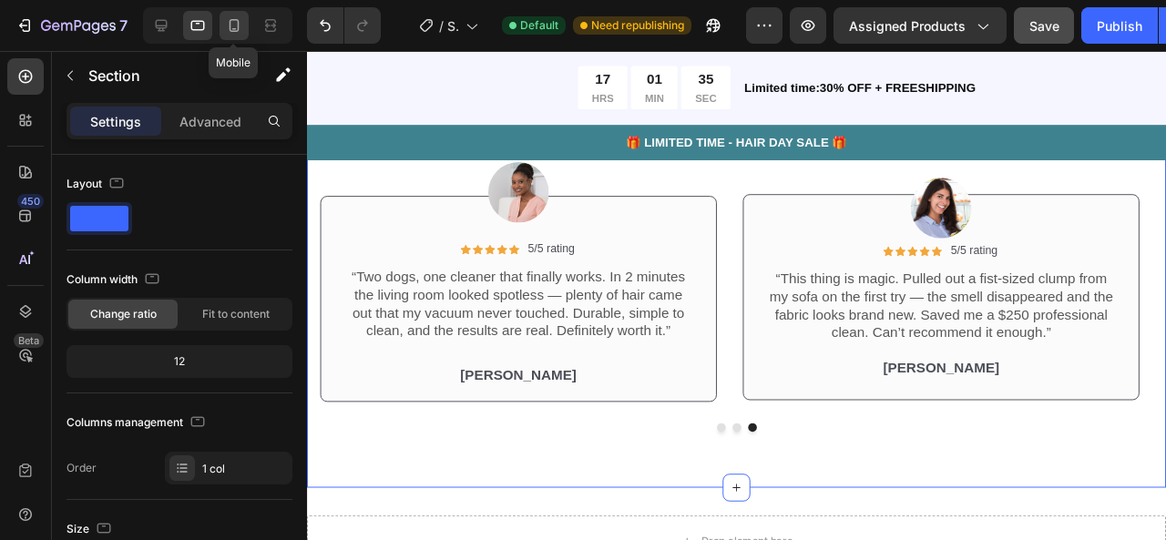
click at [237, 17] on icon at bounding box center [234, 25] width 18 height 18
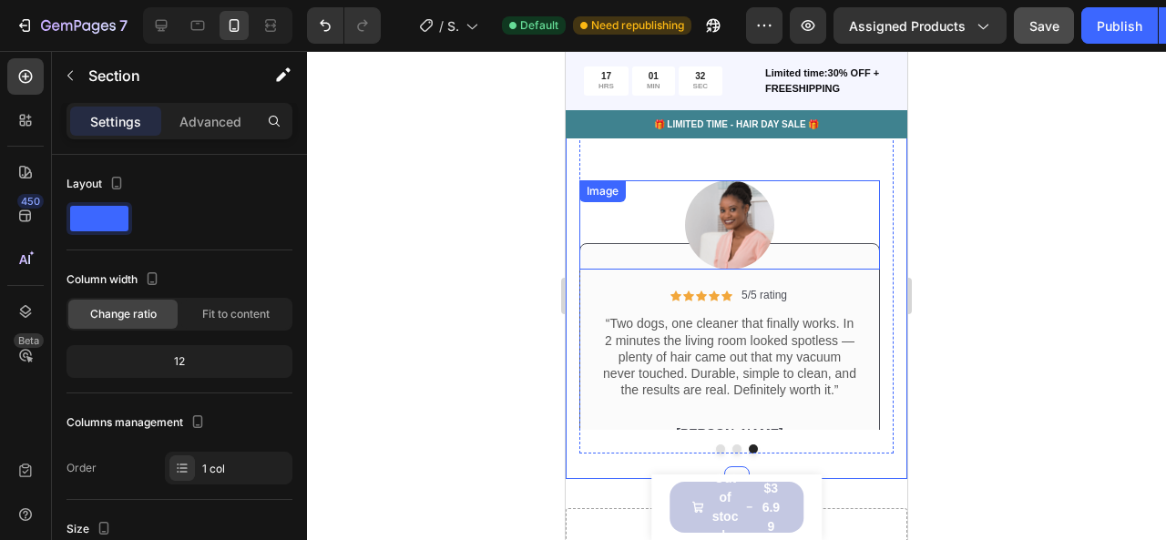
scroll to position [4671, 0]
click at [732, 450] on button "Dot" at bounding box center [736, 450] width 9 height 9
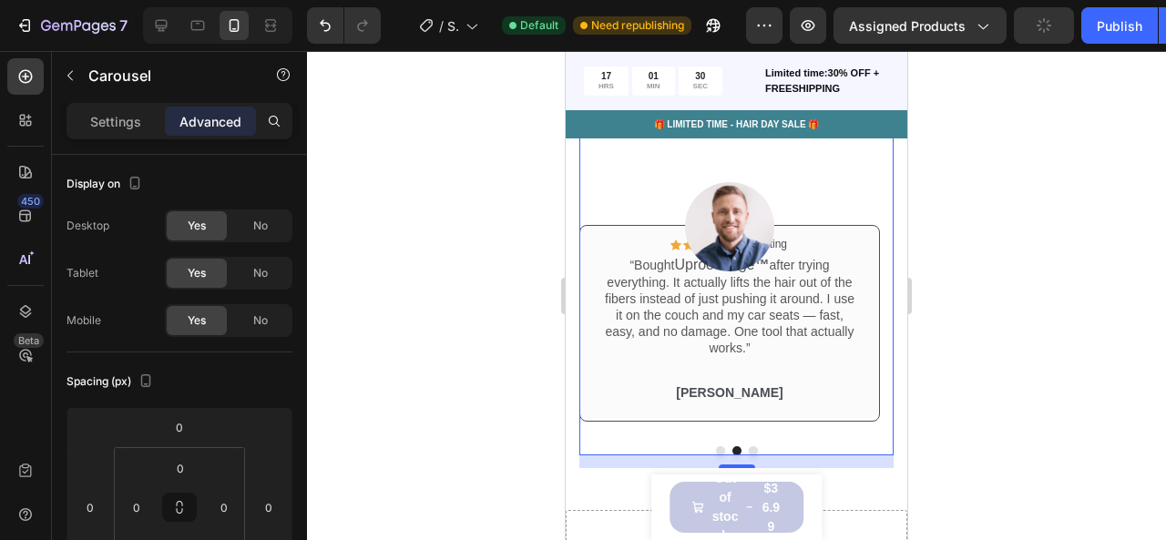
click at [716, 450] on button "Dot" at bounding box center [720, 450] width 9 height 9
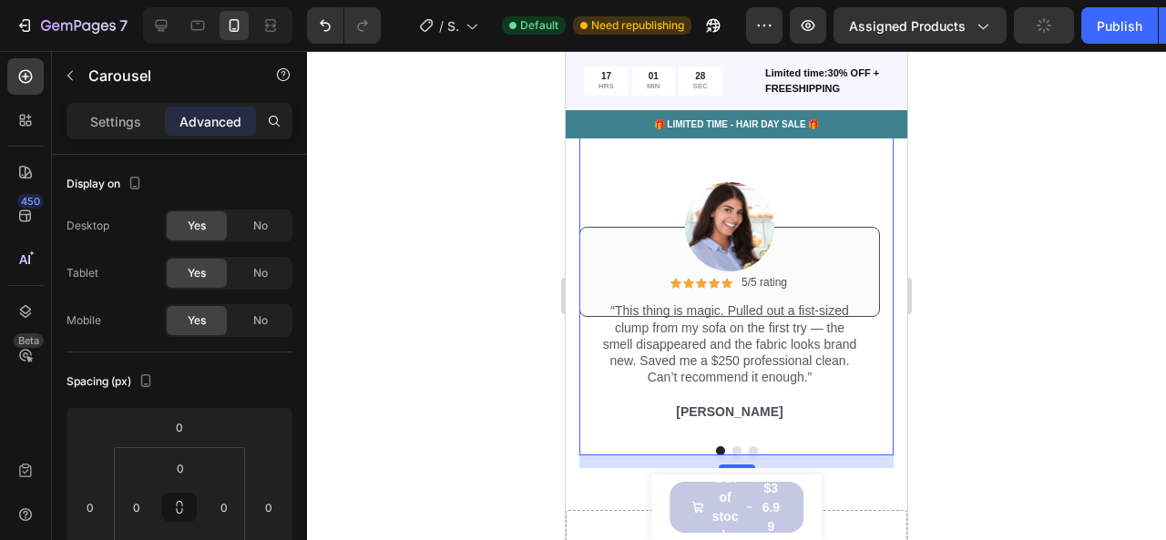
click at [732, 448] on button "Dot" at bounding box center [736, 450] width 9 height 9
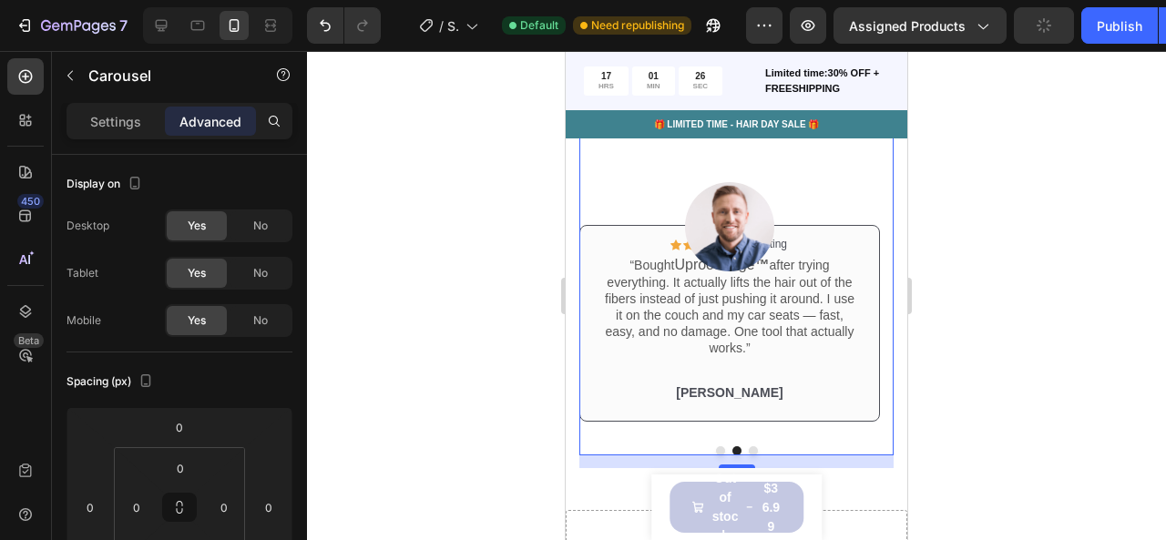
click at [750, 451] on div at bounding box center [736, 450] width 314 height 9
click at [749, 451] on button "Dot" at bounding box center [753, 450] width 9 height 9
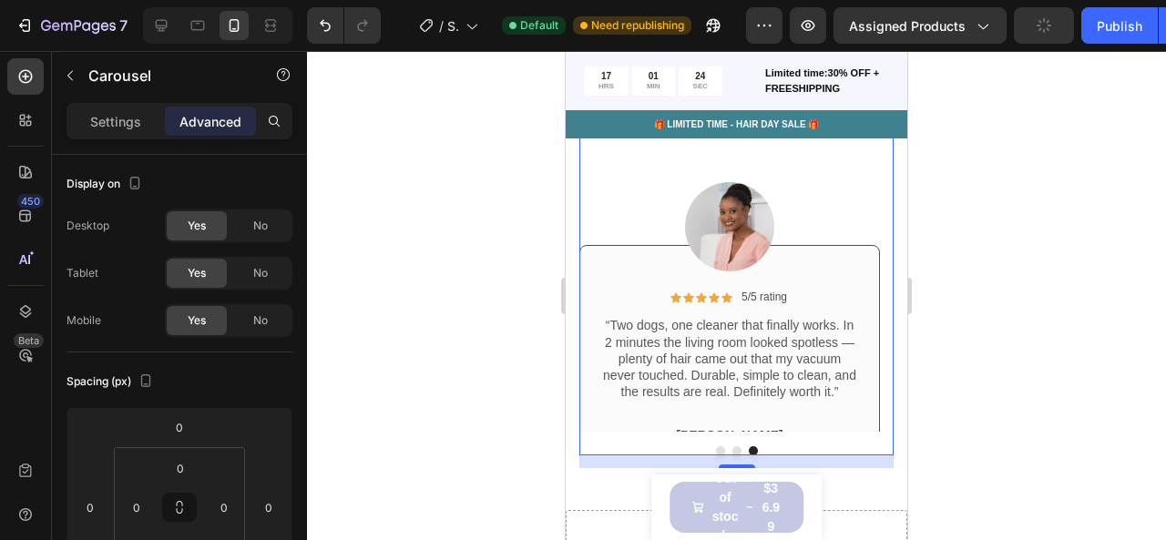
click at [732, 449] on button "Dot" at bounding box center [736, 450] width 9 height 9
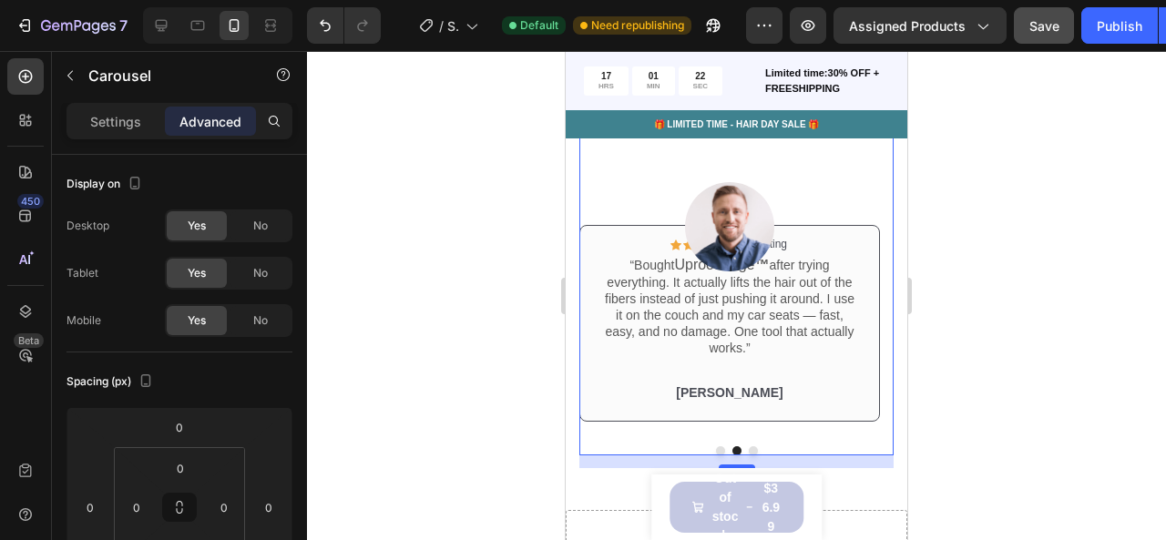
click at [716, 451] on button "Dot" at bounding box center [720, 450] width 9 height 9
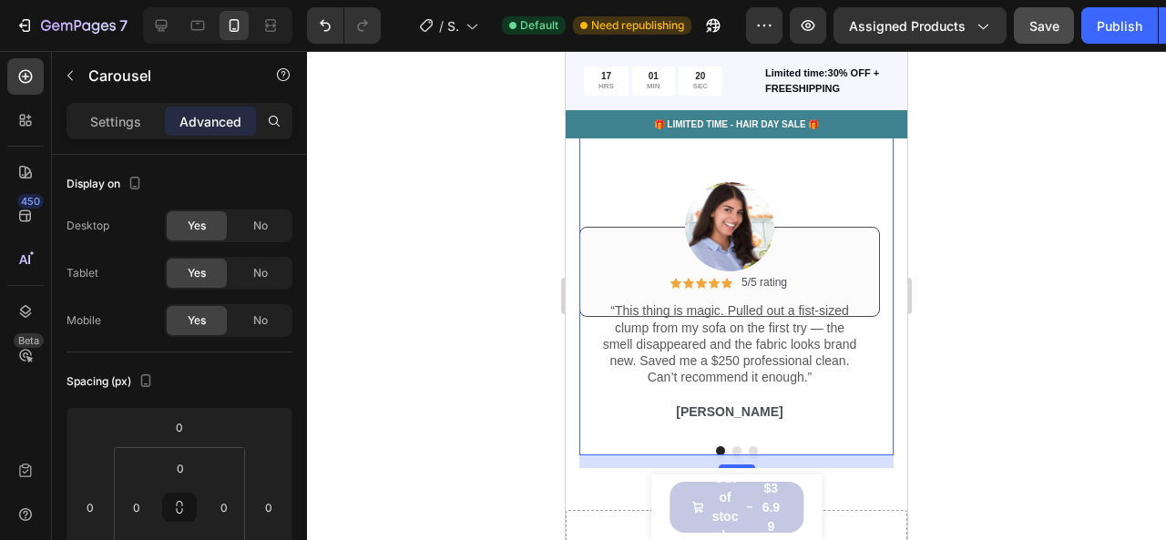
click at [749, 446] on button "Dot" at bounding box center [753, 450] width 9 height 9
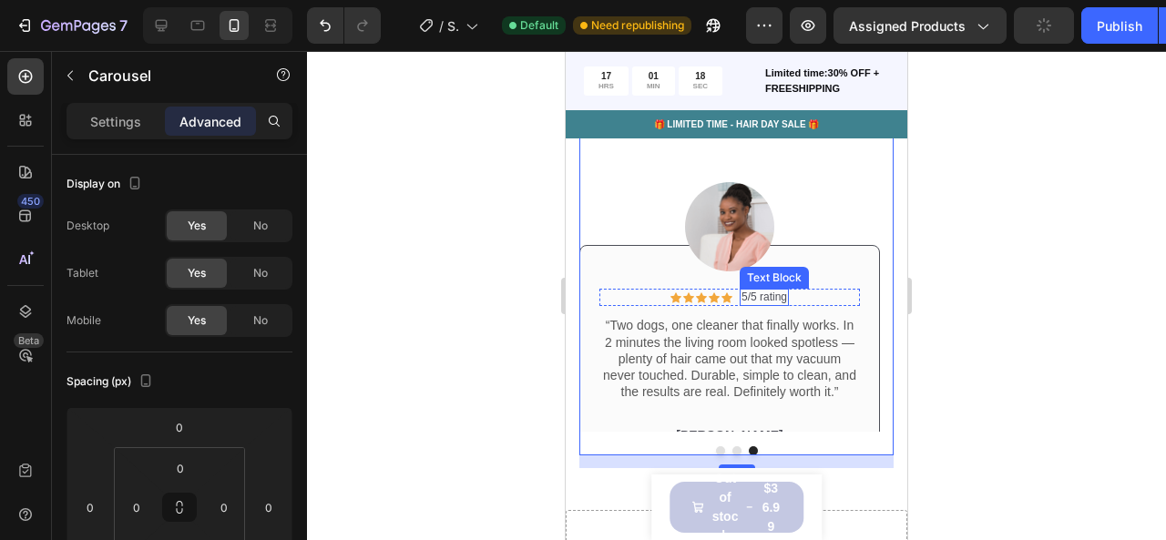
click at [757, 294] on p "5/5 rating" at bounding box center [765, 298] width 46 height 15
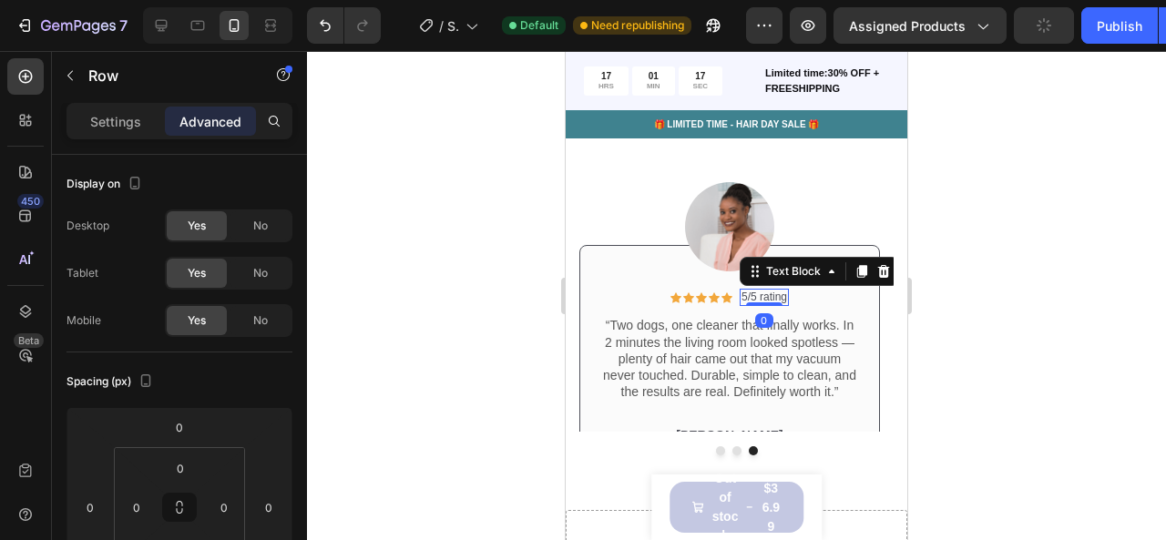
click at [796, 296] on div "Icon Icon Icon Icon Icon Icon List 5/5 rating Text Block 0 Row" at bounding box center [729, 298] width 261 height 18
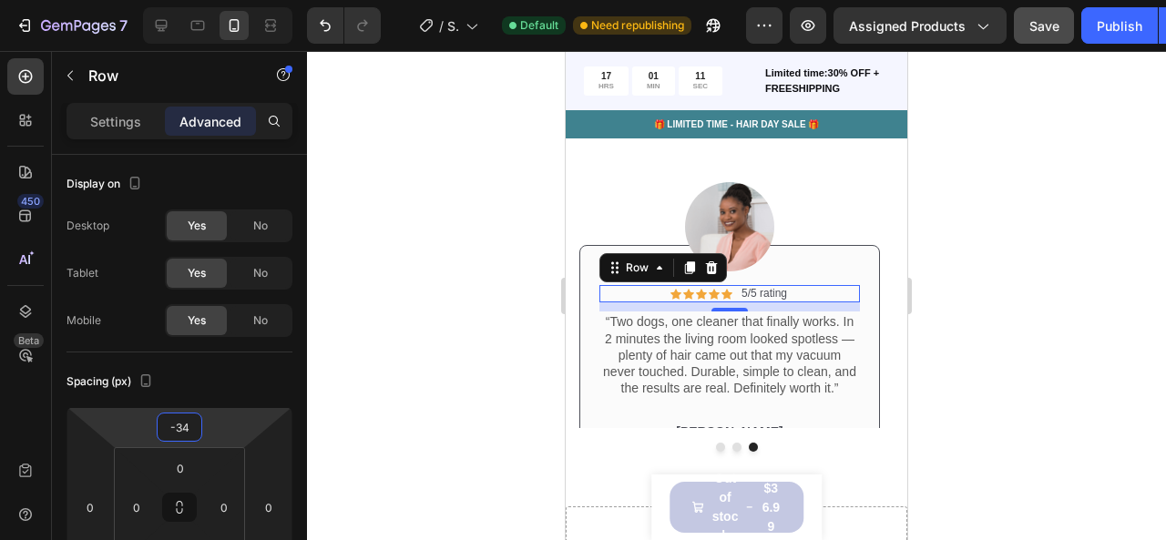
drag, startPoint x: 211, startPoint y: 435, endPoint x: 210, endPoint y: 450, distance: 15.5
click at [210, 0] on html "7 / Shopify Original Product Template Default Need republishing Preview Assigne…" at bounding box center [583, 0] width 1166 height 0
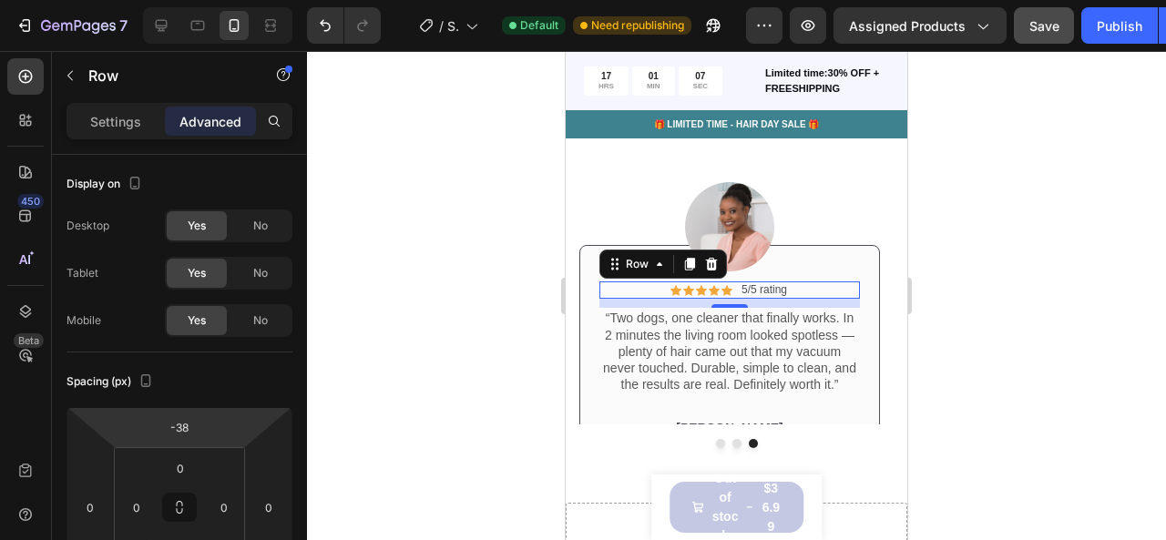
type input "-42"
click at [244, 0] on html "7 / Shopify Original Product Template Default Need republishing Preview Assigne…" at bounding box center [583, 0] width 1166 height 0
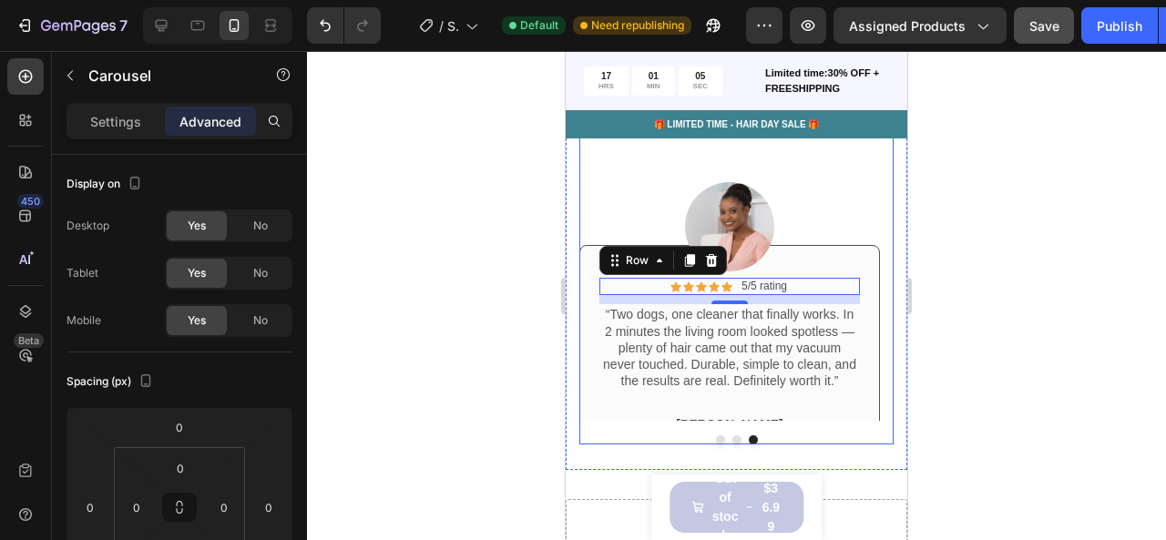
click at [716, 439] on button "Dot" at bounding box center [720, 439] width 9 height 9
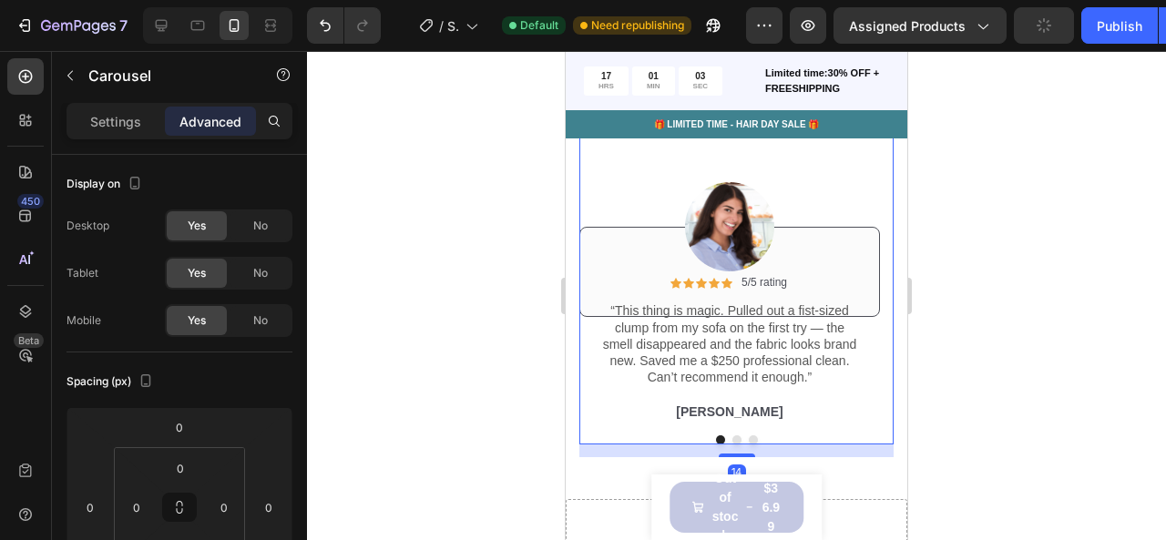
click at [732, 435] on button "Dot" at bounding box center [736, 439] width 9 height 9
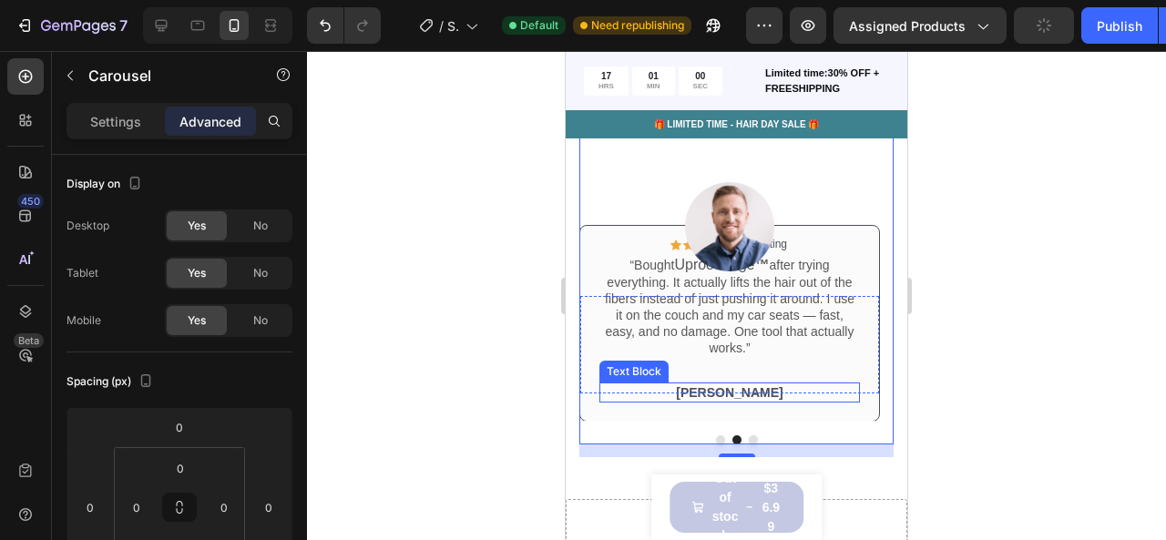
click at [793, 402] on div "[PERSON_NAME]" at bounding box center [729, 393] width 261 height 20
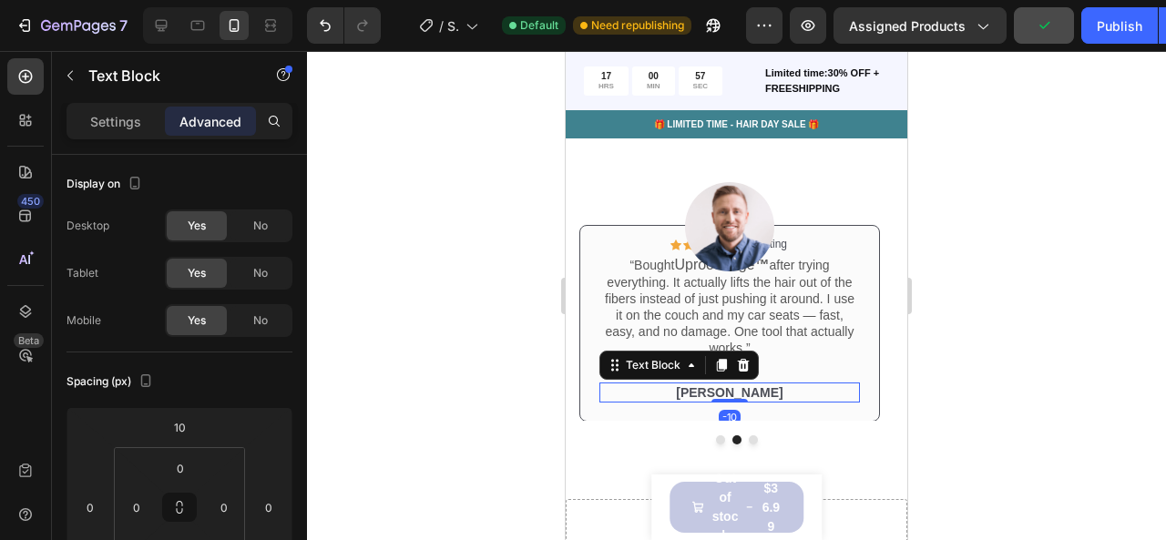
click at [727, 390] on p "[PERSON_NAME]" at bounding box center [729, 392] width 257 height 16
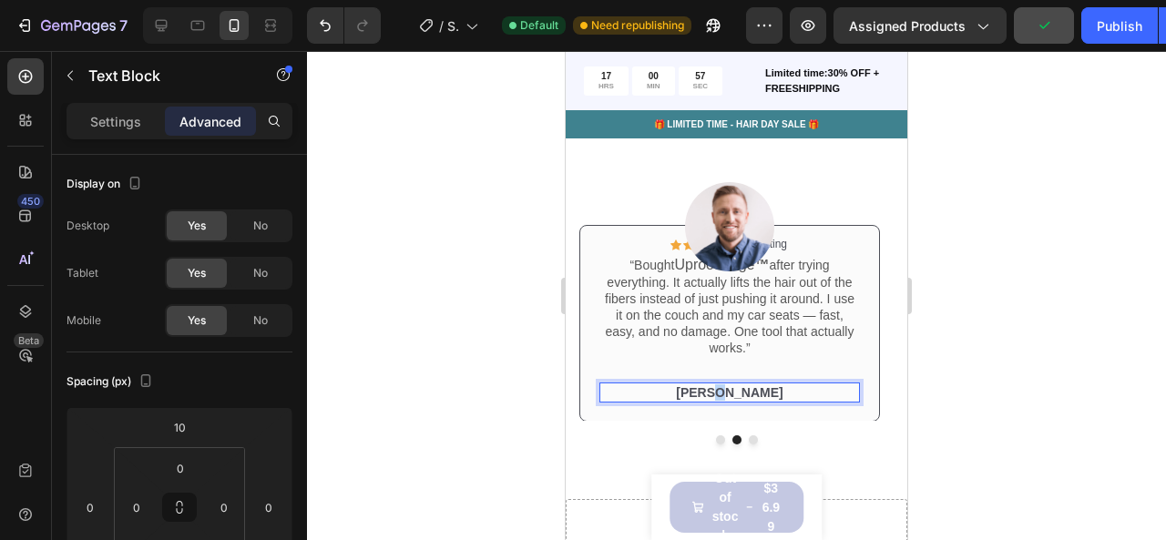
click at [727, 390] on p "[PERSON_NAME]" at bounding box center [729, 392] width 257 height 16
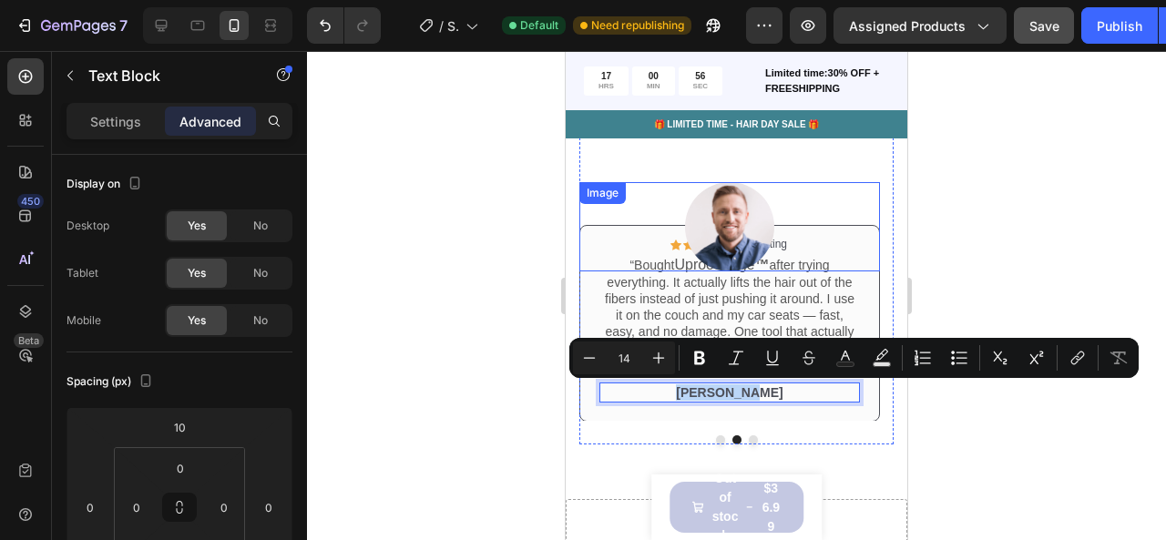
click at [618, 249] on div at bounding box center [729, 226] width 301 height 89
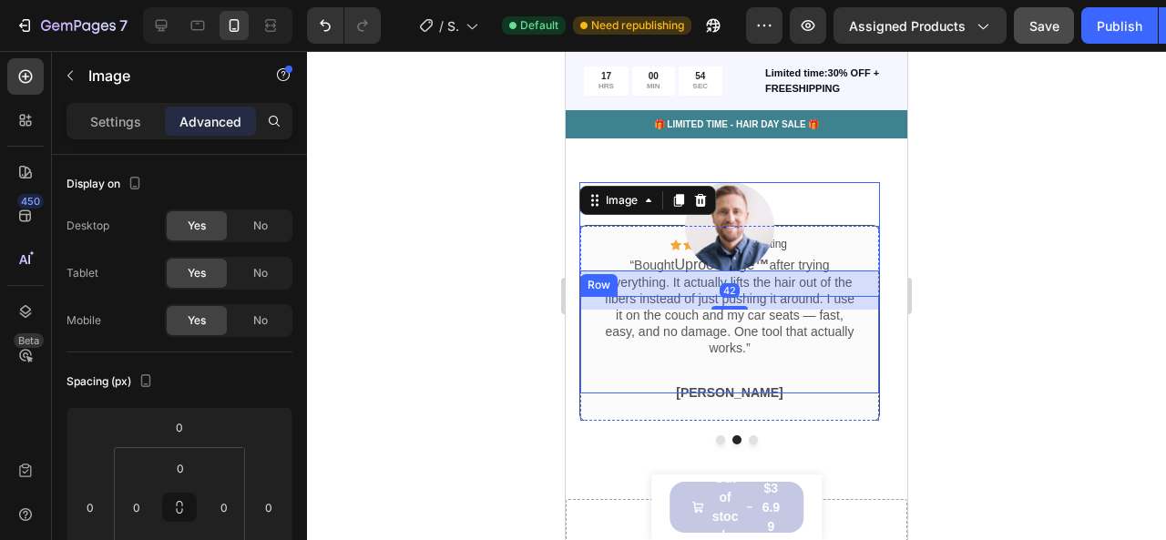
click at [599, 370] on div "Icon Icon Icon Icon Icon Icon List 5/5 rating Text Block Row “Bought Uproot edg…" at bounding box center [729, 344] width 261 height 97
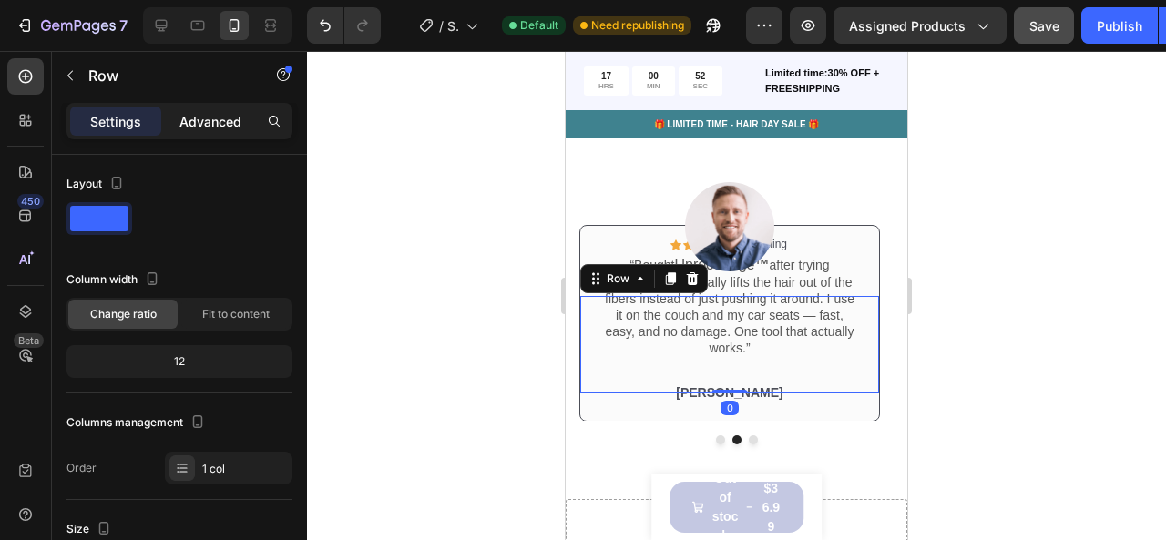
click at [202, 127] on p "Advanced" at bounding box center [210, 121] width 62 height 19
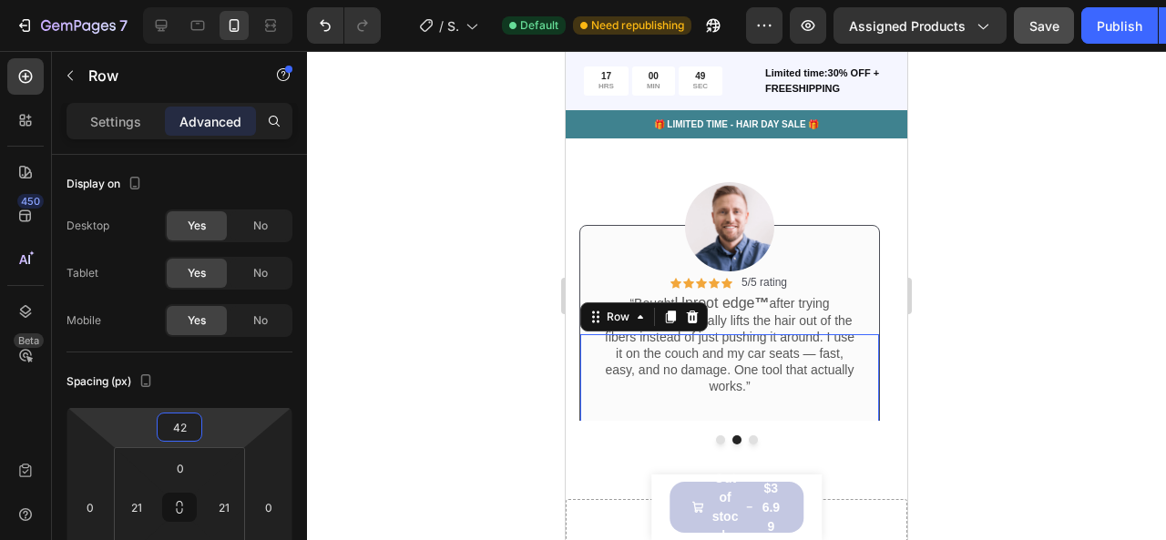
type input "40"
drag, startPoint x: 212, startPoint y: 441, endPoint x: 214, endPoint y: 423, distance: 18.3
click at [214, 0] on html "7 / Shopify Original Product Template Default Need republishing Preview Assigne…" at bounding box center [583, 0] width 1166 height 0
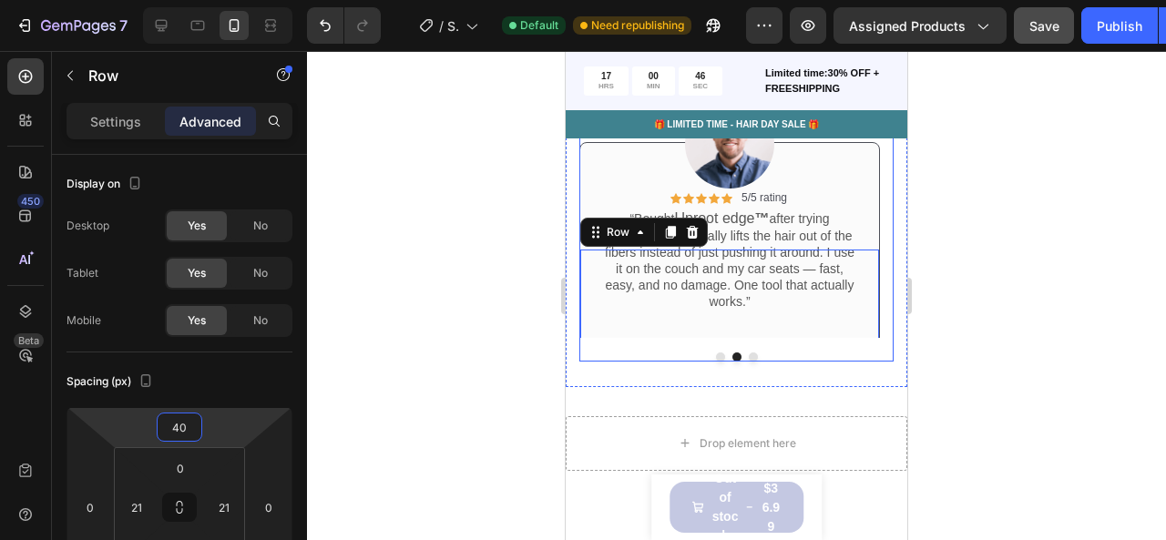
click at [749, 357] on button "Dot" at bounding box center [753, 357] width 9 height 9
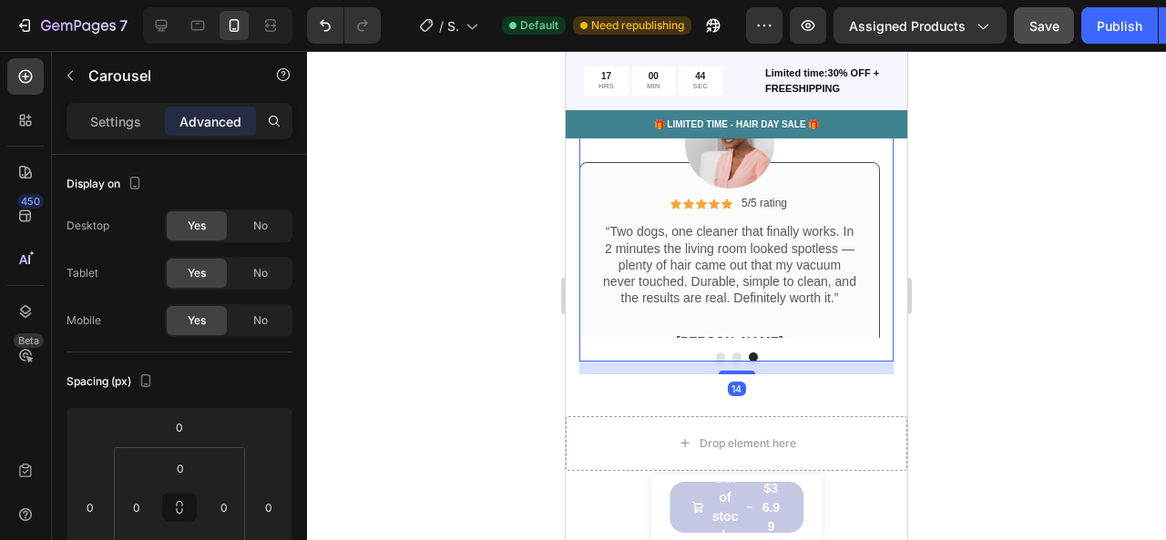
click at [732, 358] on button "Dot" at bounding box center [736, 357] width 9 height 9
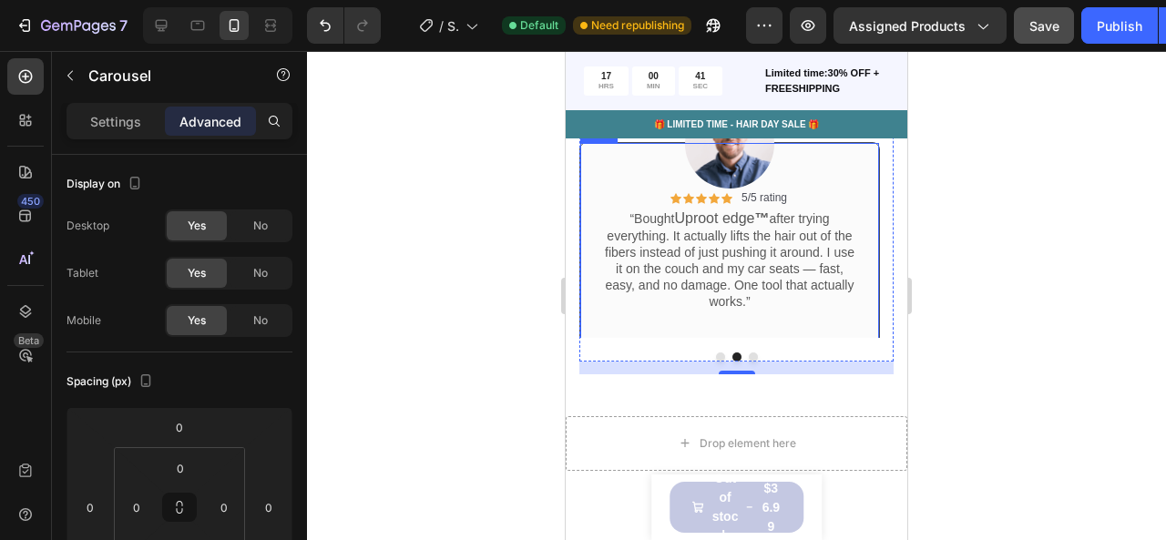
click at [595, 199] on div "Icon Icon Icon Icon Icon Icon List 5/5 rating Text Block Row “Bought Uproot edg…" at bounding box center [729, 258] width 301 height 233
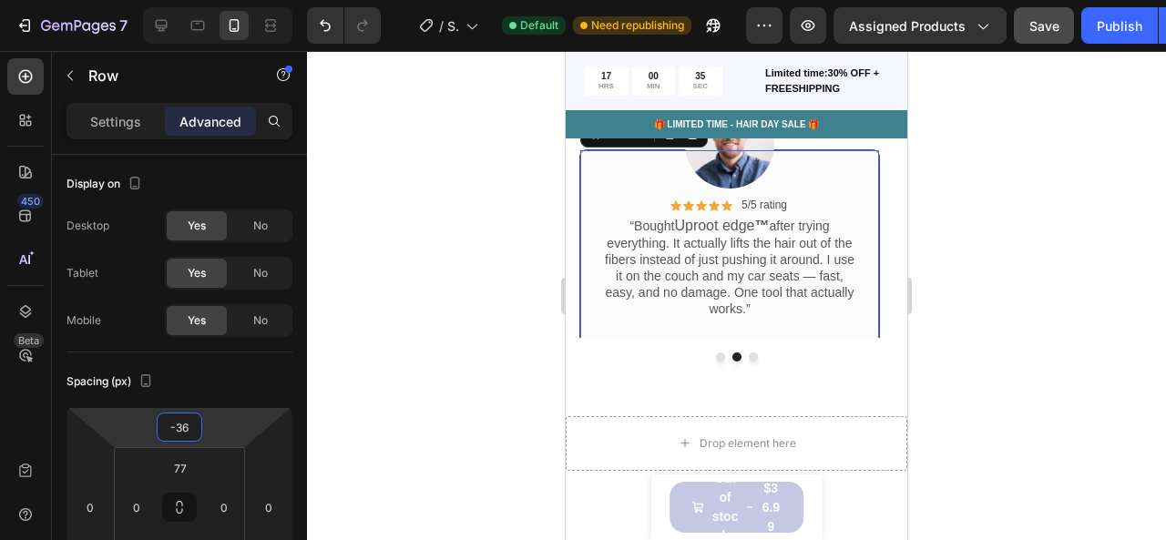
type input "-38"
drag, startPoint x: 213, startPoint y: 440, endPoint x: 214, endPoint y: 457, distance: 17.3
click at [214, 0] on html "7 / Shopify Original Product Template Default Need republishing Preview Assigne…" at bounding box center [583, 0] width 1166 height 0
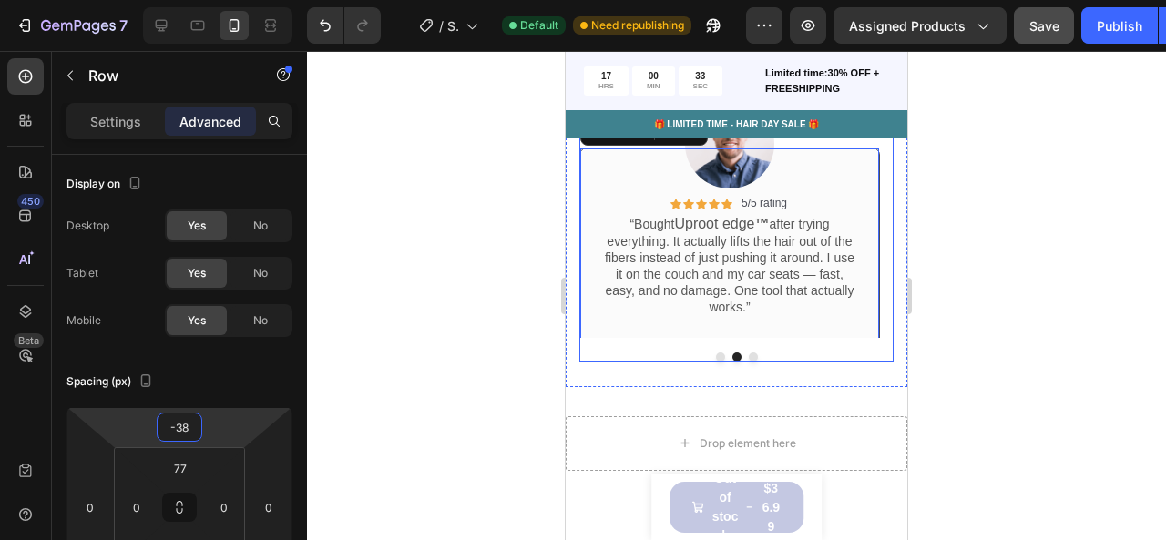
click at [716, 359] on button "Dot" at bounding box center [720, 357] width 9 height 9
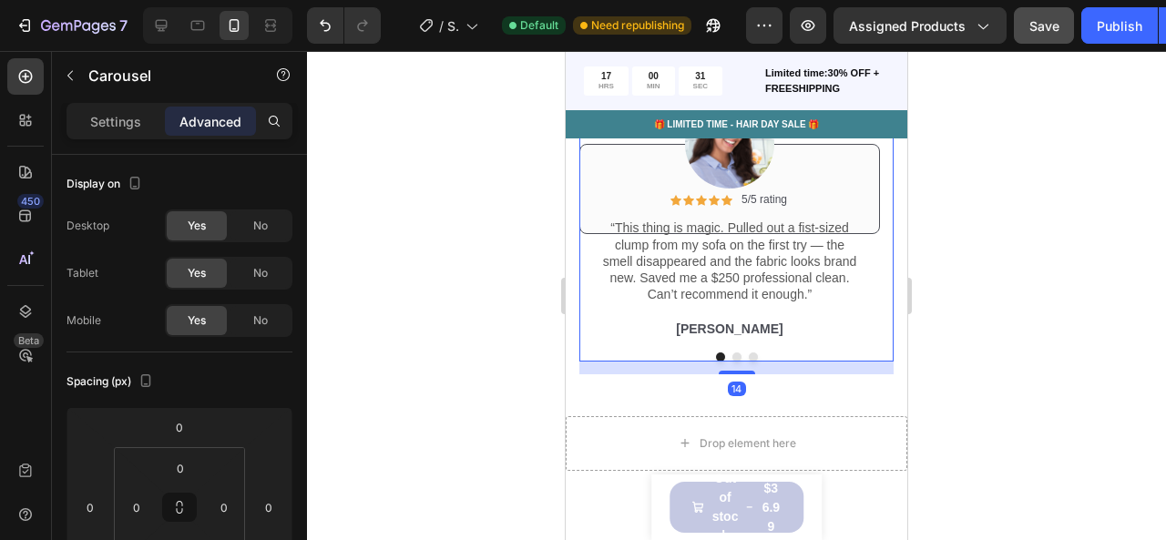
click at [750, 355] on button "Dot" at bounding box center [753, 357] width 9 height 9
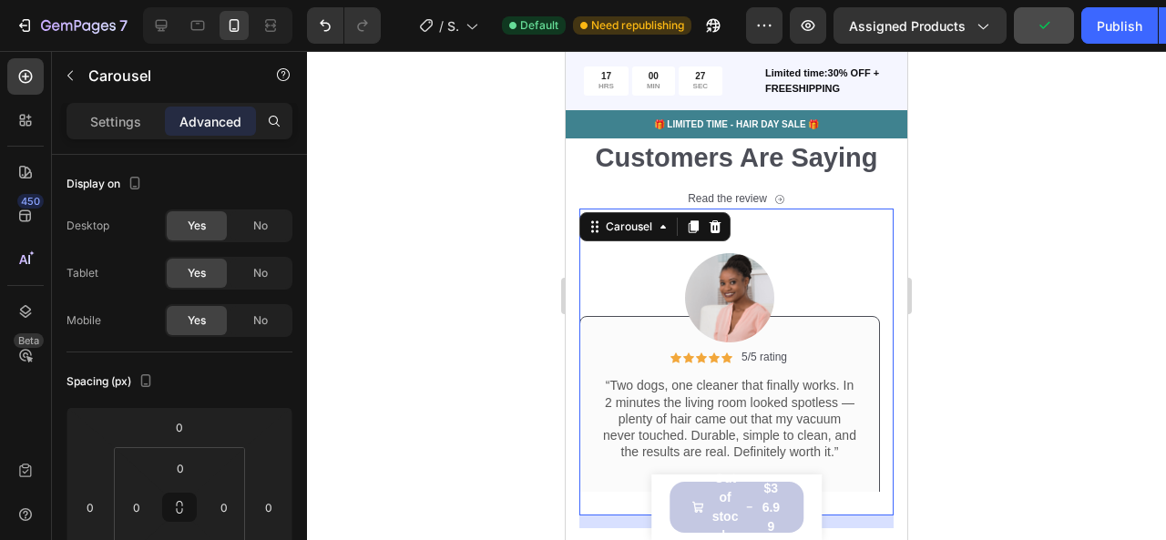
click at [832, 228] on div "Image Icon Icon Icon Icon Icon Icon List 5/5 rating Text Block Row “Two dogs, o…" at bounding box center [729, 350] width 301 height 283
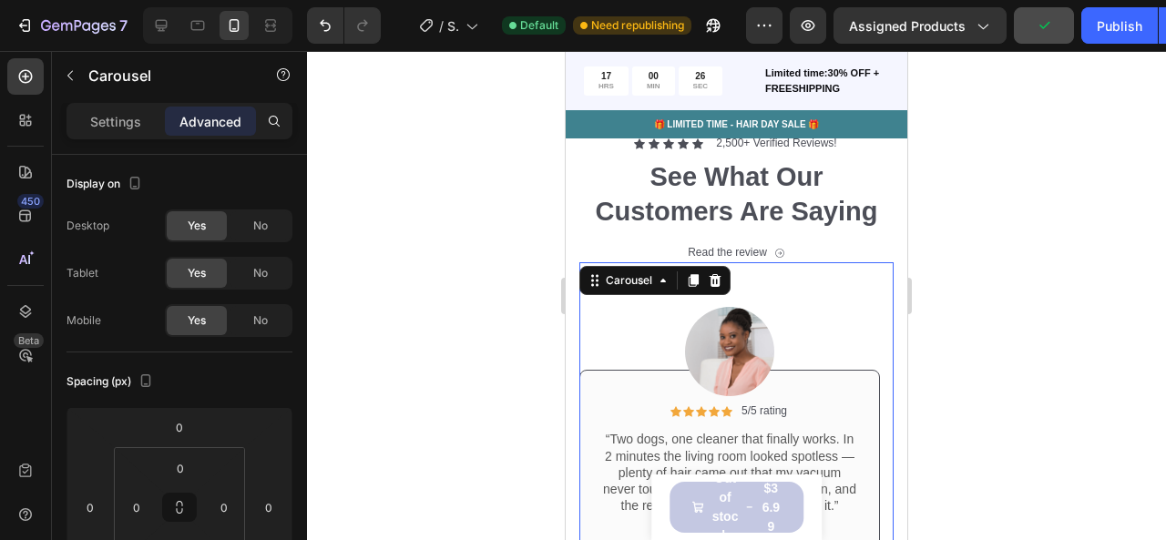
scroll to position [4547, 0]
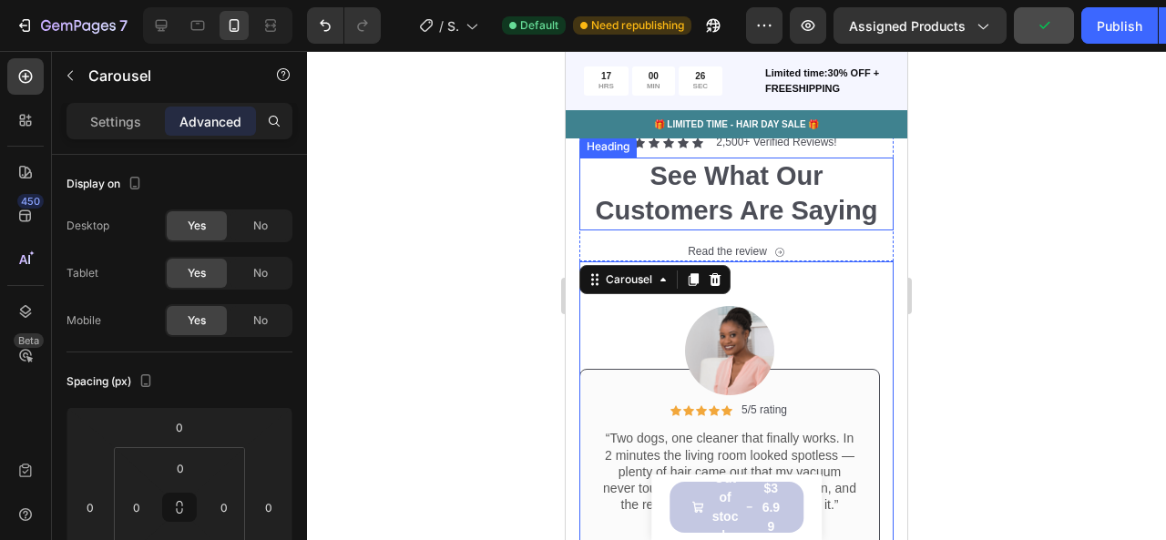
click at [867, 181] on h2 "See What Our Customers Are Saying" at bounding box center [736, 194] width 314 height 72
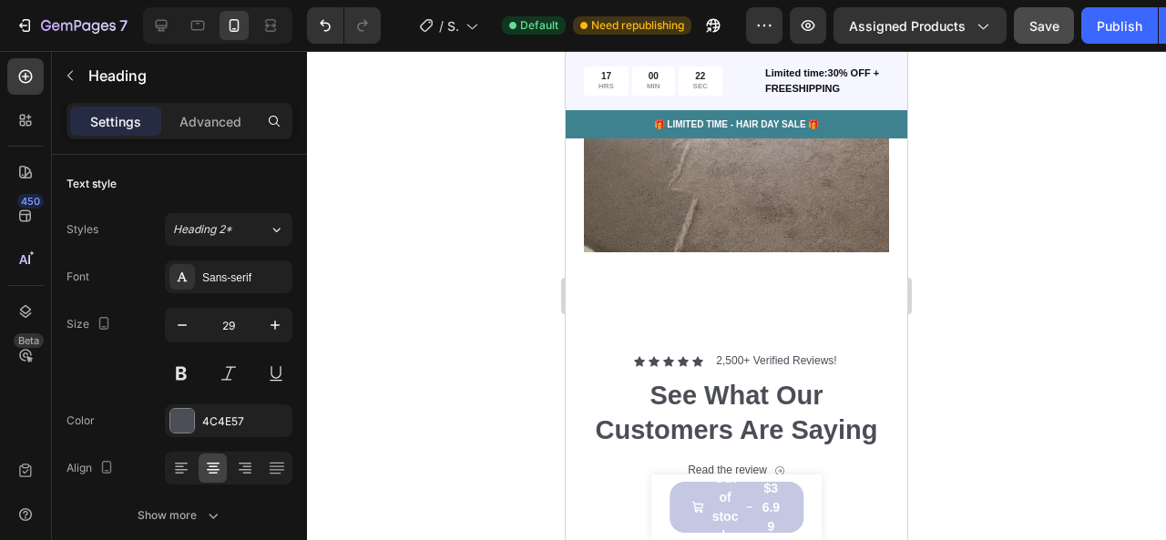
scroll to position [4699, 0]
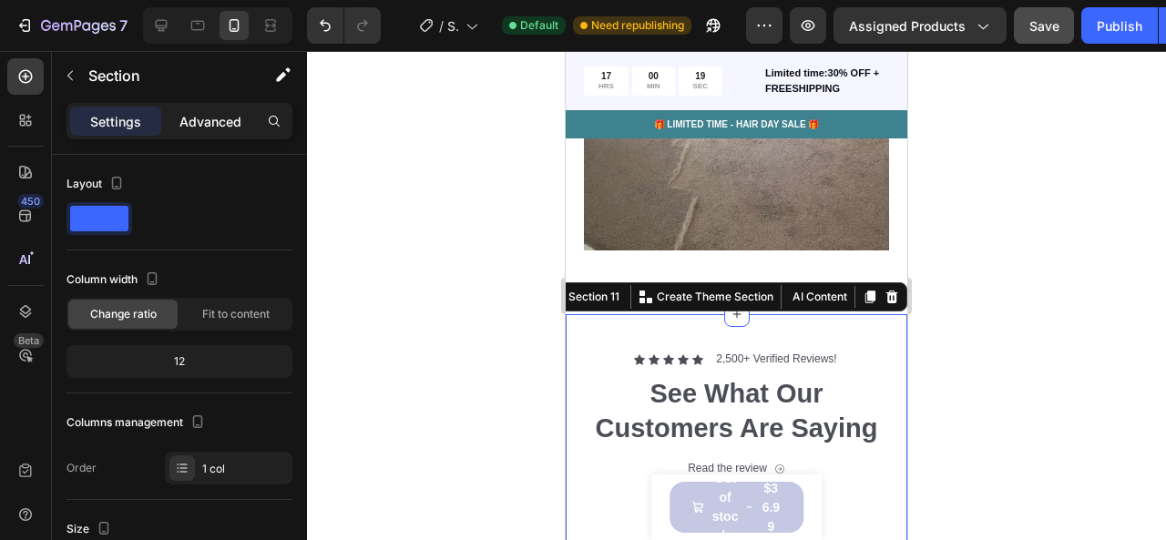
click at [215, 123] on p "Advanced" at bounding box center [210, 121] width 62 height 19
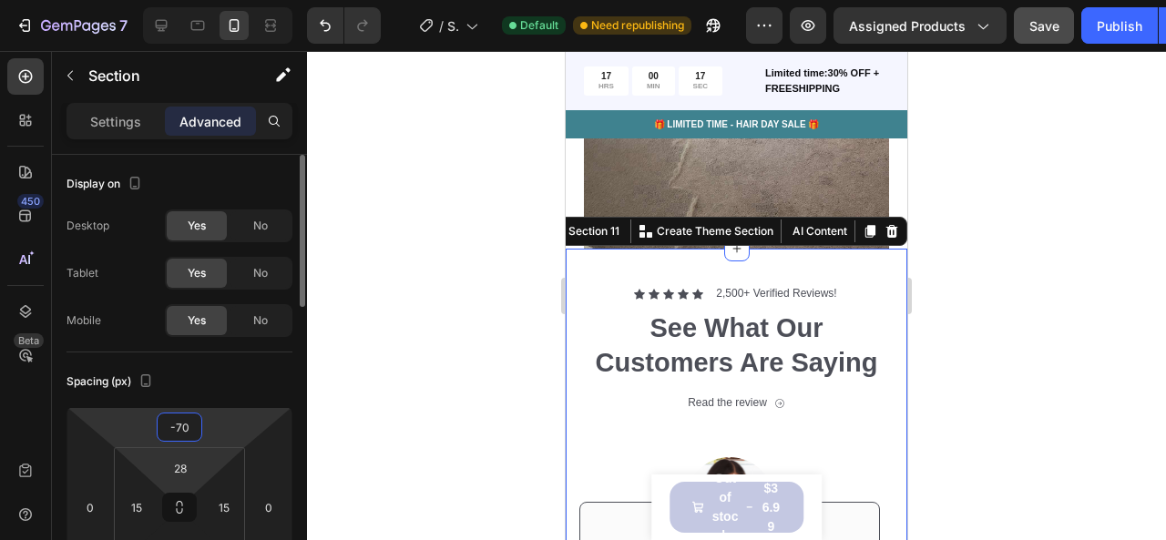
type input "-74"
drag, startPoint x: 203, startPoint y: 422, endPoint x: 203, endPoint y: 455, distance: 33.7
click at [203, 0] on html "7 / Shopify Original Product Template Default Need republishing Preview Assigne…" at bounding box center [583, 0] width 1166 height 0
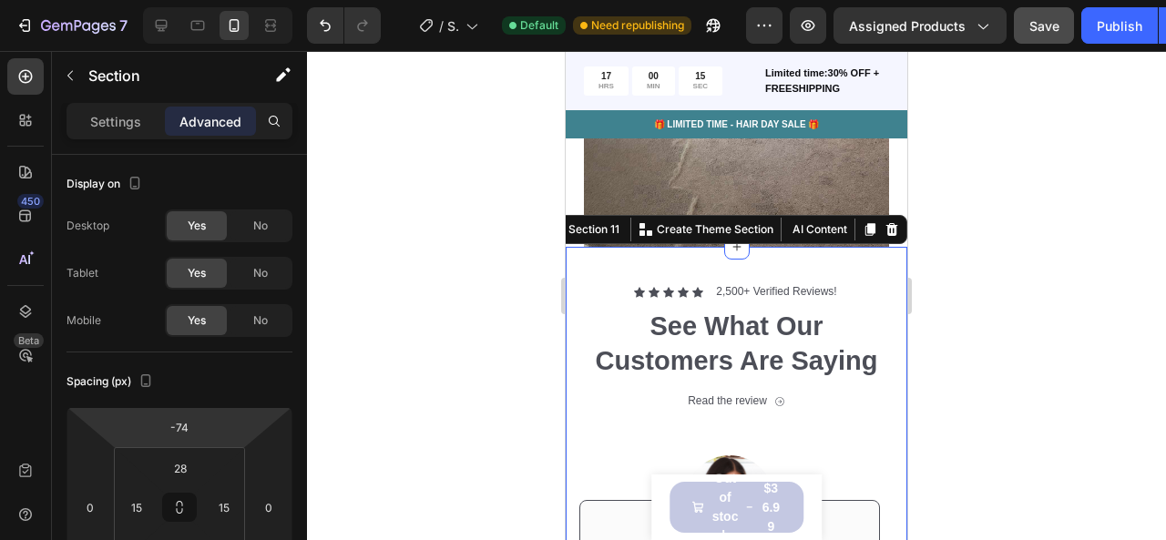
click at [582, 247] on div "Icon Icon Icon Icon Icon Icon List 2,500+ Verified Reviews! Text Block Row See …" at bounding box center [737, 495] width 342 height 496
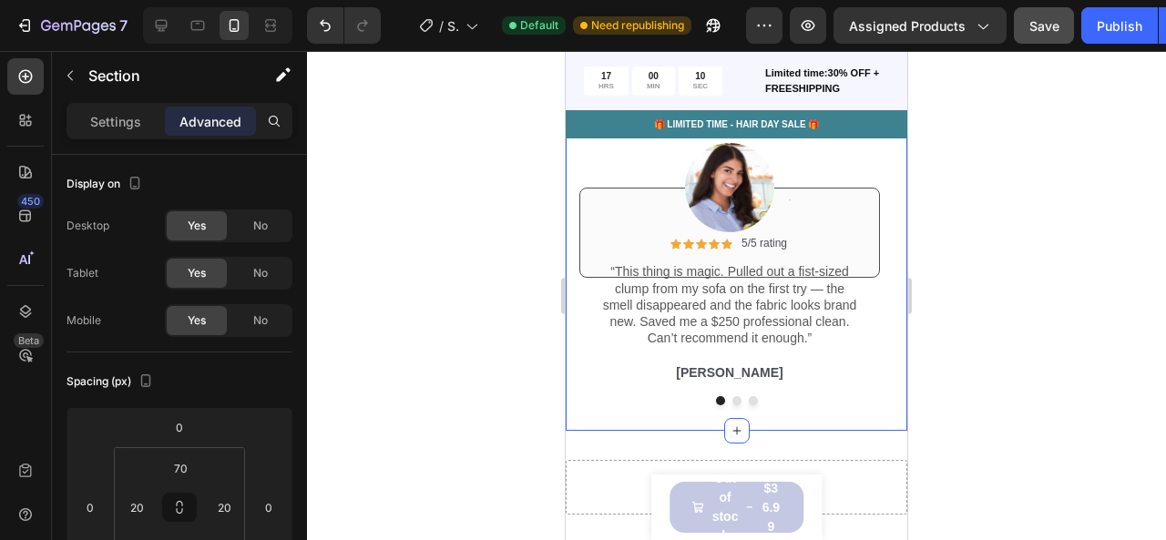
scroll to position [4985, 0]
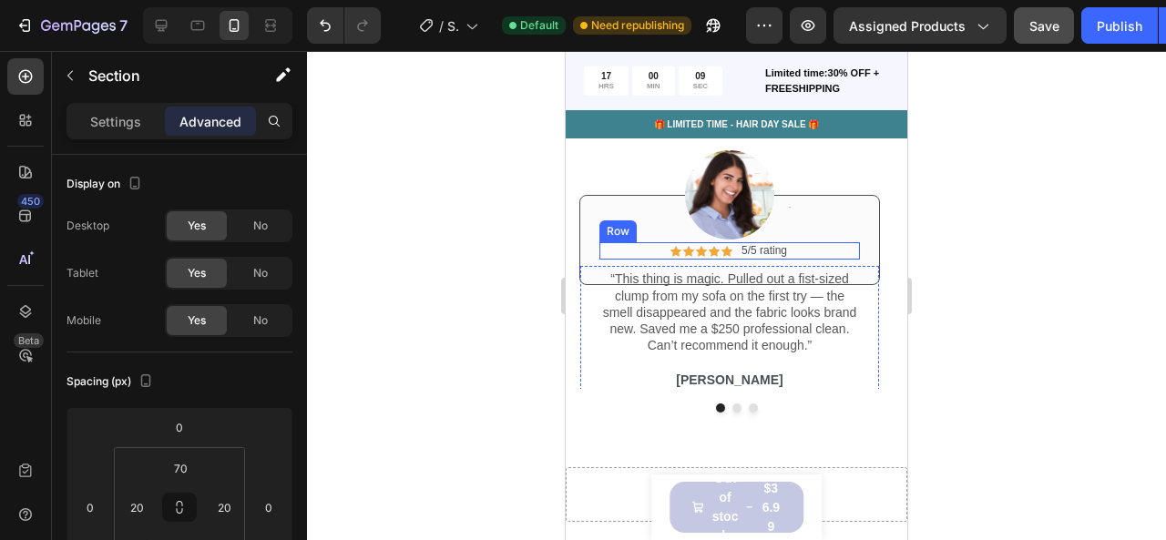
click at [639, 251] on div "Icon Icon Icon Icon Icon Icon List 5/5 rating Text Block Row" at bounding box center [729, 251] width 261 height 18
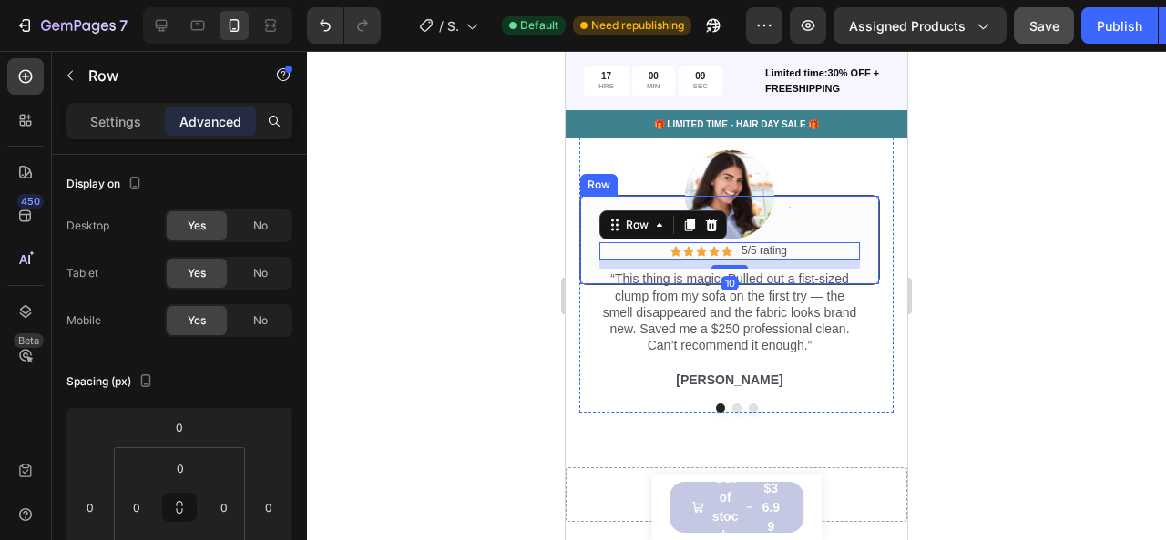
click at [588, 245] on div "Icon Icon Icon Icon Icon Icon List 5/5 rating Text Block Row 10 “This thing is …" at bounding box center [729, 240] width 301 height 90
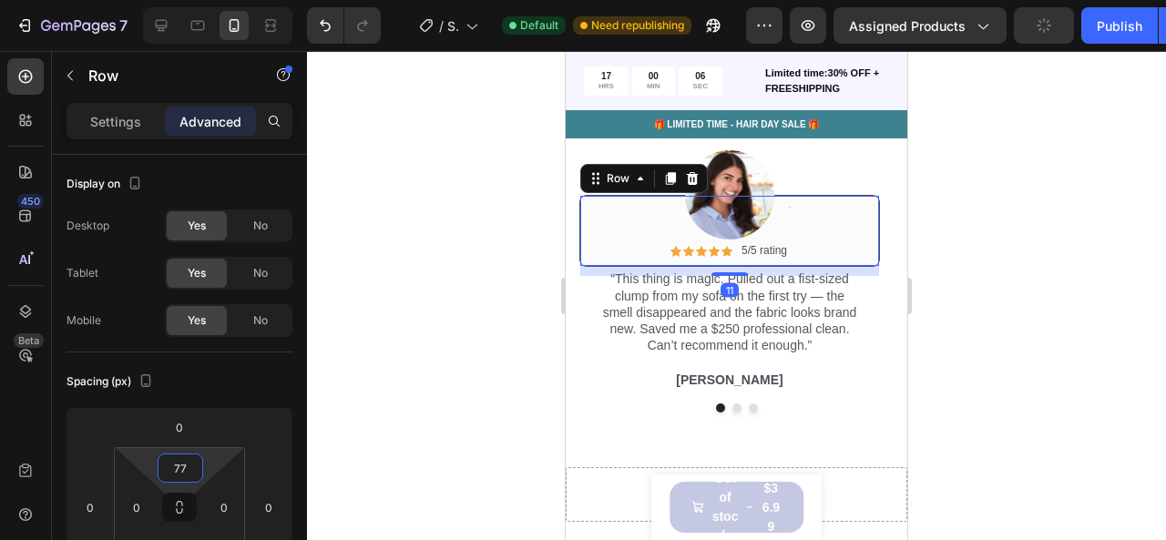
type input "71"
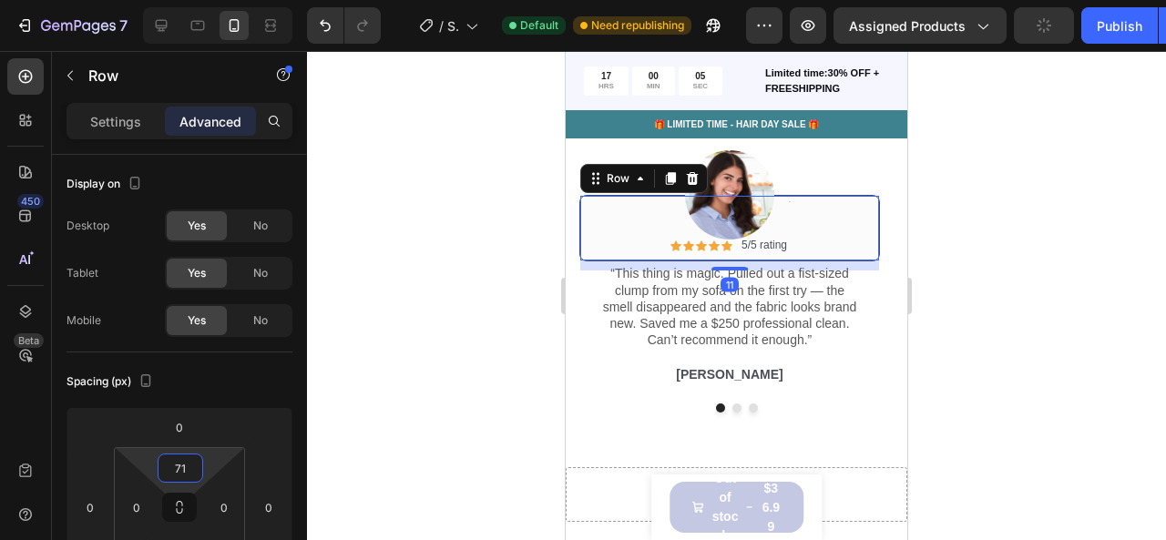
click at [208, 0] on html "7 / Shopify Original Product Template Default Need republishing Preview Assigne…" at bounding box center [583, 0] width 1166 height 0
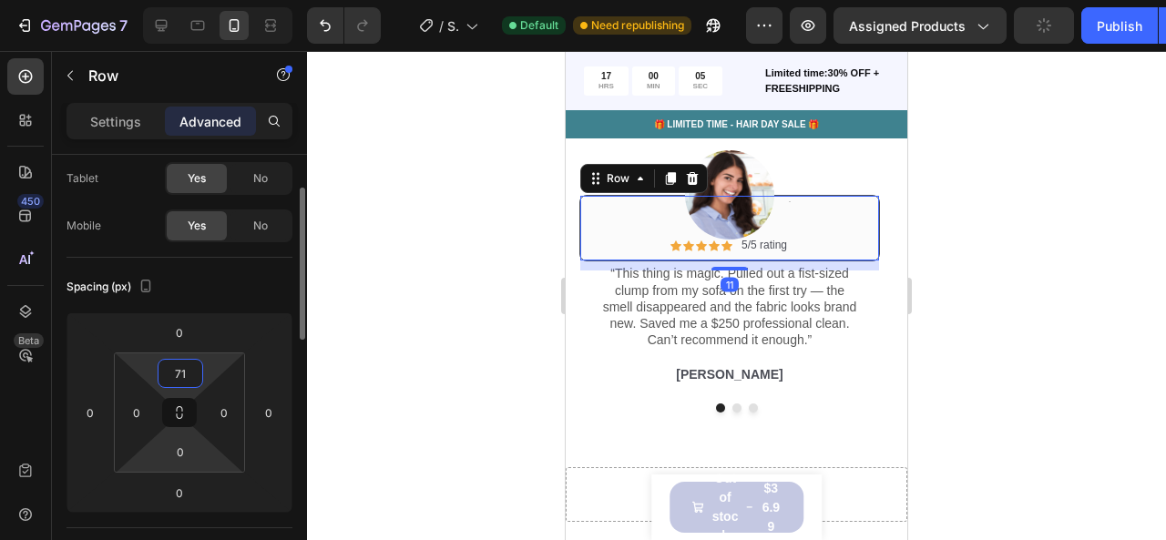
scroll to position [95, 0]
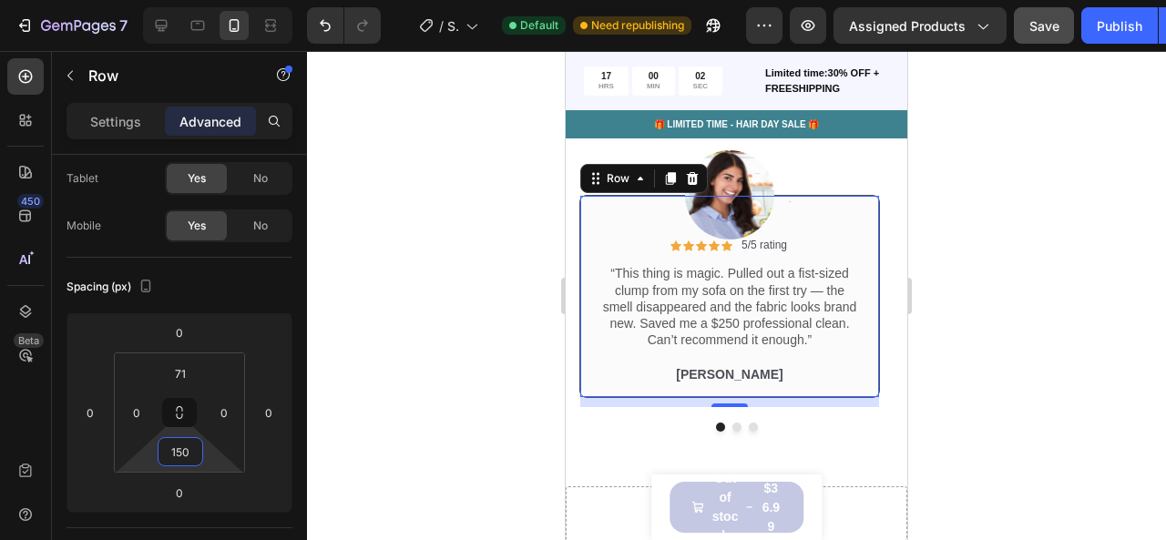
type input "148"
drag, startPoint x: 208, startPoint y: 464, endPoint x: 218, endPoint y: 396, distance: 68.2
click at [218, 0] on html "7 / Shopify Original Product Template Default Need republishing Preview Assigne…" at bounding box center [583, 0] width 1166 height 0
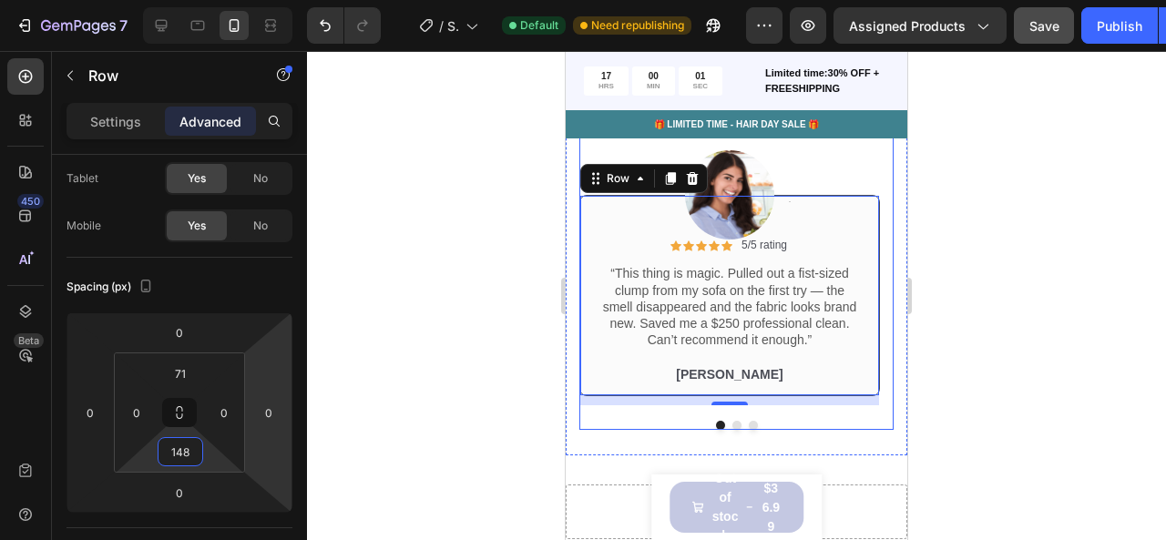
click at [732, 427] on button "Dot" at bounding box center [736, 425] width 9 height 9
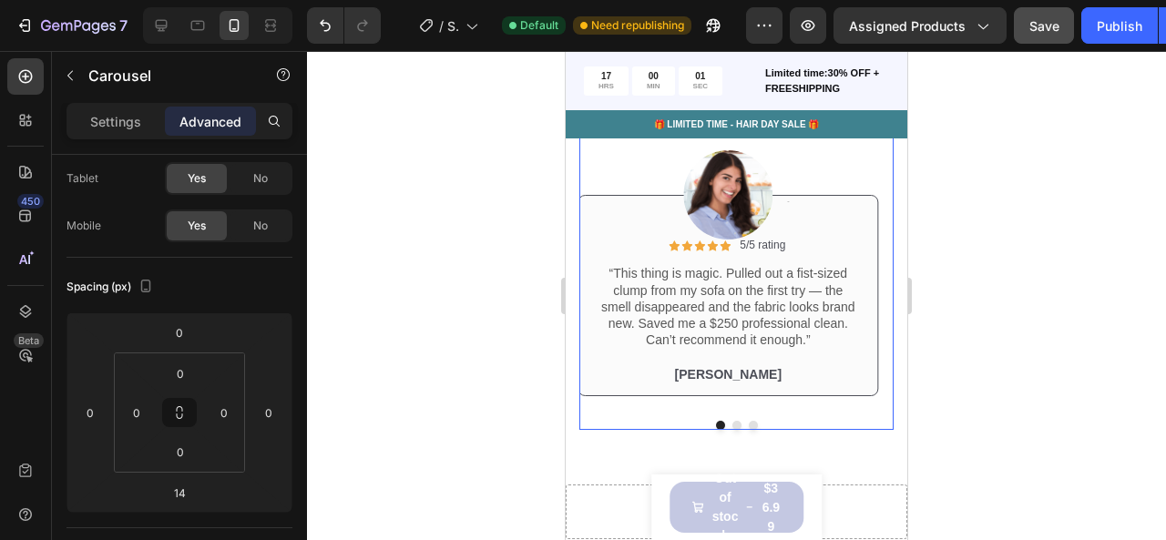
scroll to position [0, 0]
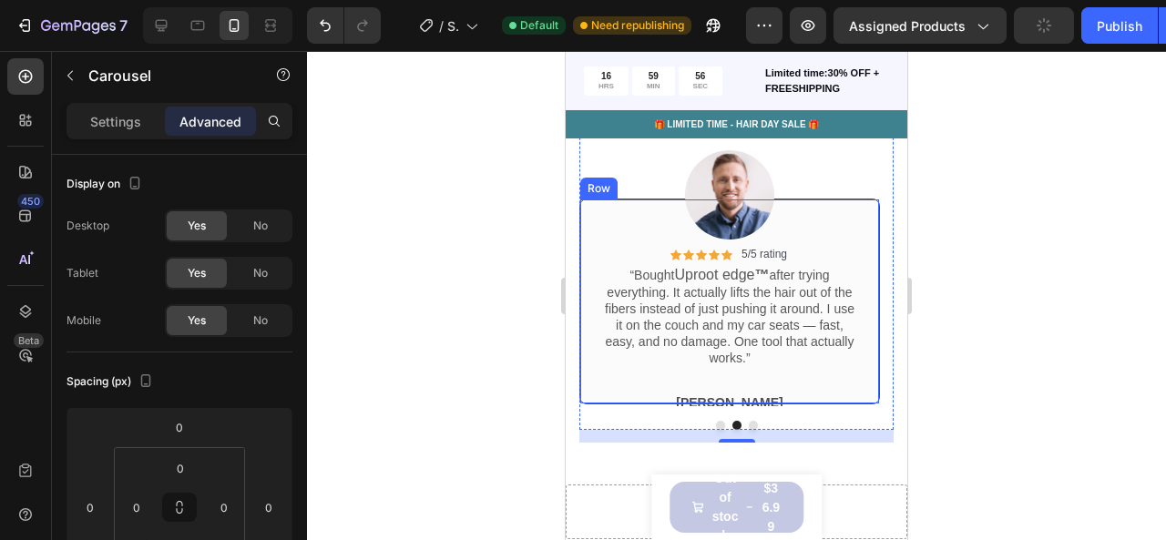
click at [858, 235] on div "Icon Icon Icon Icon Icon Icon List 5/5 rating Text Block Row “Bought Uproot edg…" at bounding box center [729, 302] width 301 height 206
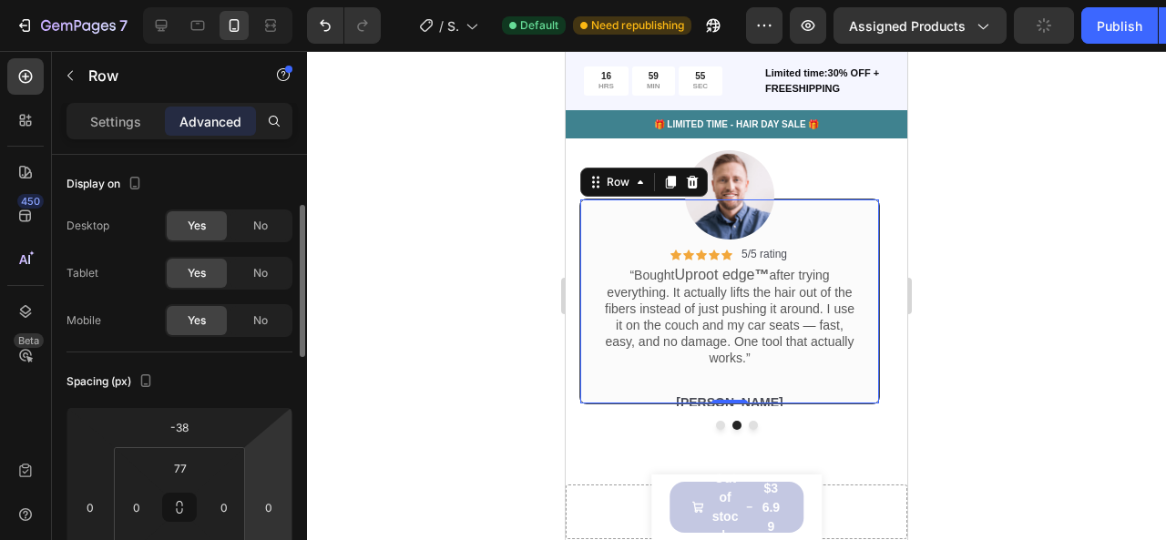
scroll to position [40, 0]
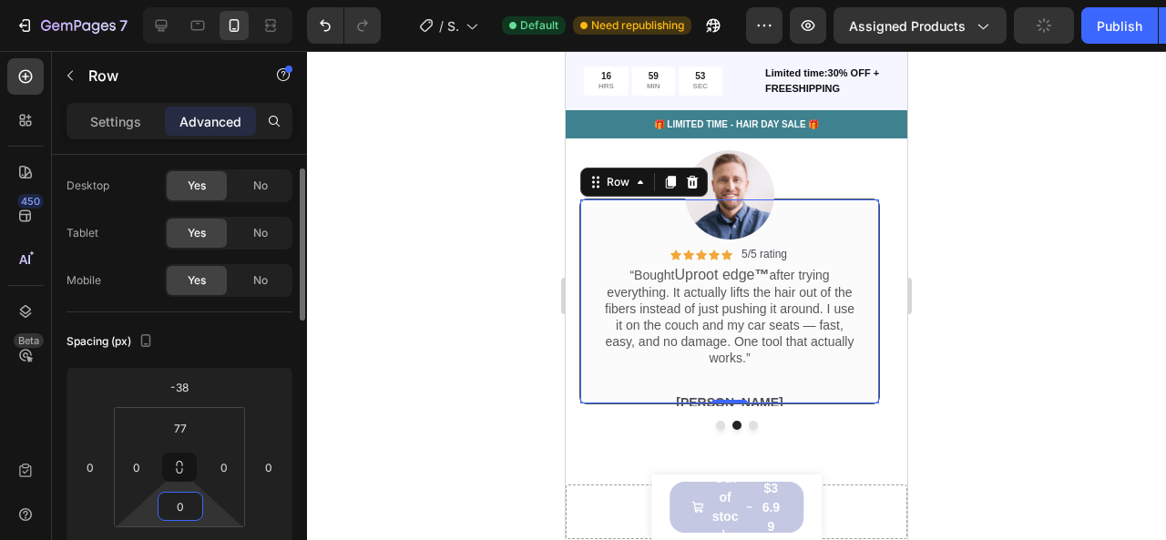
click at [219, 0] on html "7 / Shopify Original Product Template Default Need republishing Preview Assigne…" at bounding box center [583, 0] width 1166 height 0
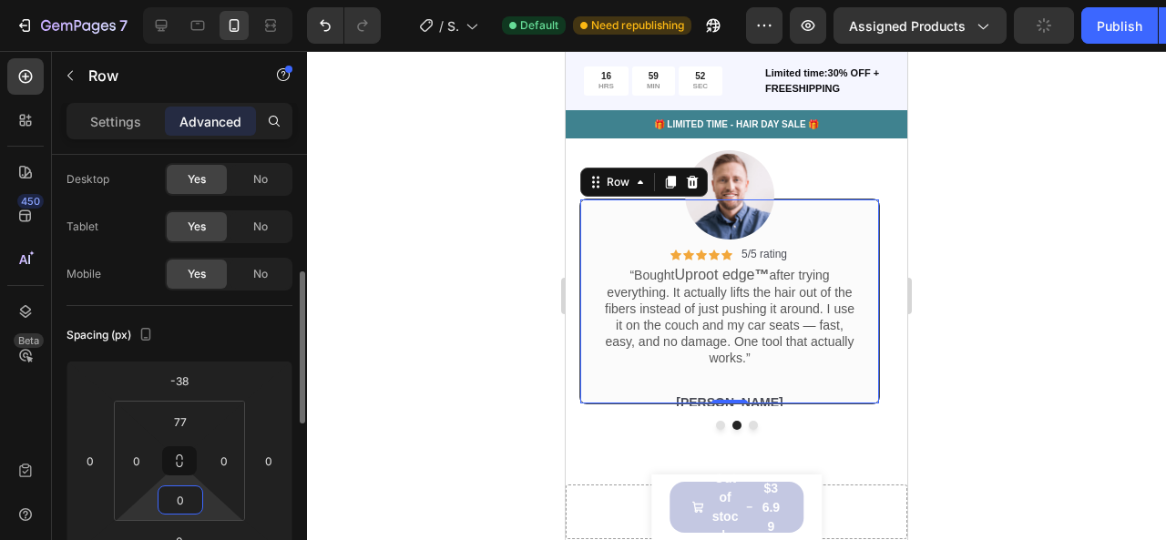
scroll to position [120, 0]
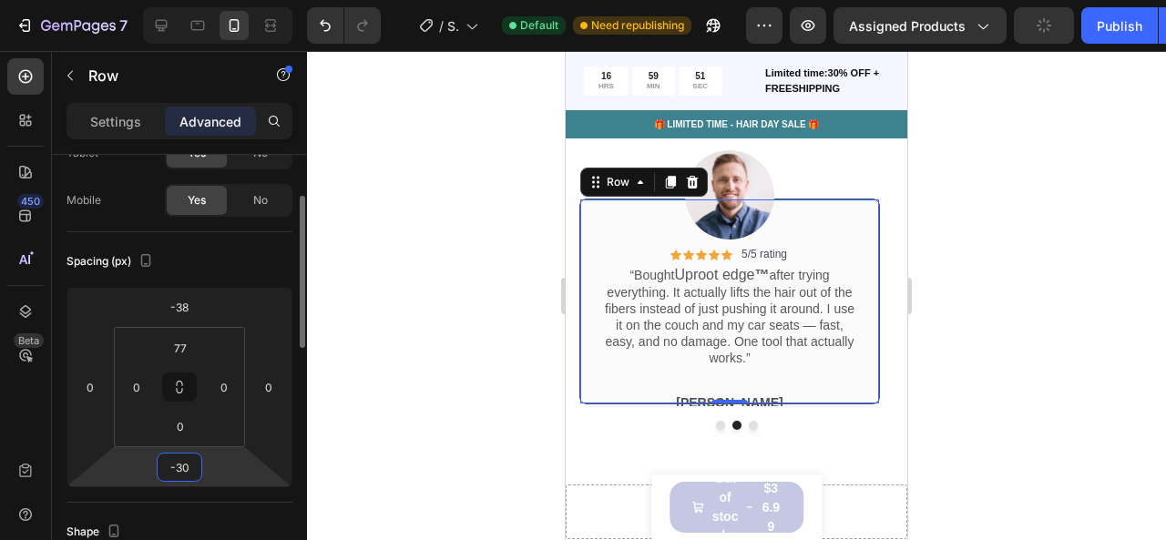
drag, startPoint x: 220, startPoint y: 464, endPoint x: 222, endPoint y: 475, distance: 11.1
click at [222, 0] on html "7 / Shopify Original Product Template Default Need republishing Preview Assigne…" at bounding box center [583, 0] width 1166 height 0
type input "-2"
drag, startPoint x: 222, startPoint y: 471, endPoint x: 222, endPoint y: 461, distance: 10.0
click at [222, 0] on html "7 / Shopify Original Product Template Default Need republishing Preview Assigne…" at bounding box center [583, 0] width 1166 height 0
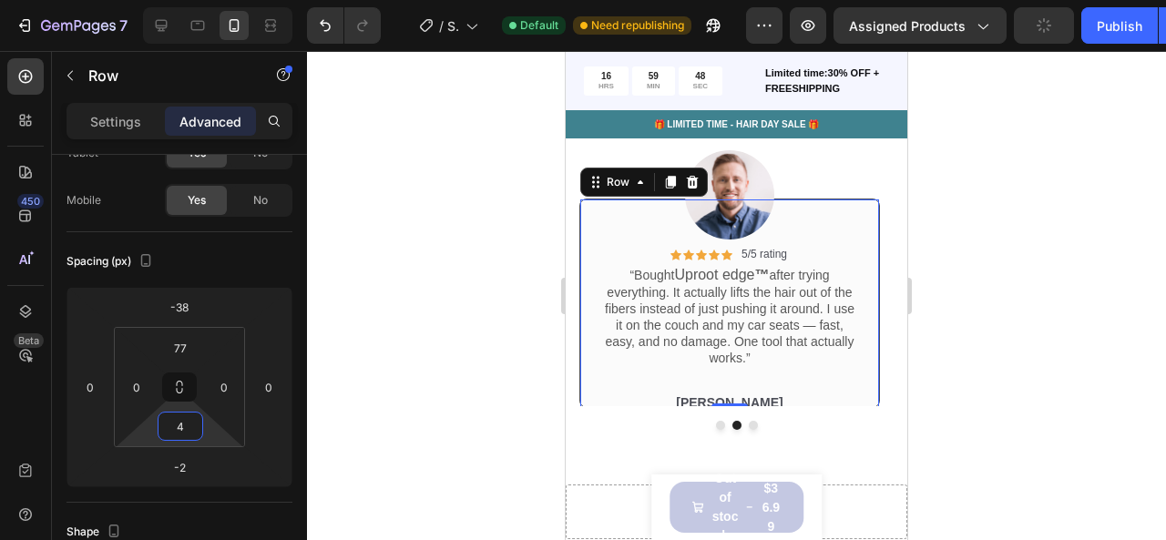
click at [204, 0] on html "7 / Shopify Original Product Template Default Need republishing Preview Assigne…" at bounding box center [583, 0] width 1166 height 0
type input "10"
click at [204, 0] on html "7 / Shopify Original Product Template Default Need republishing Preview Assigne…" at bounding box center [583, 0] width 1166 height 0
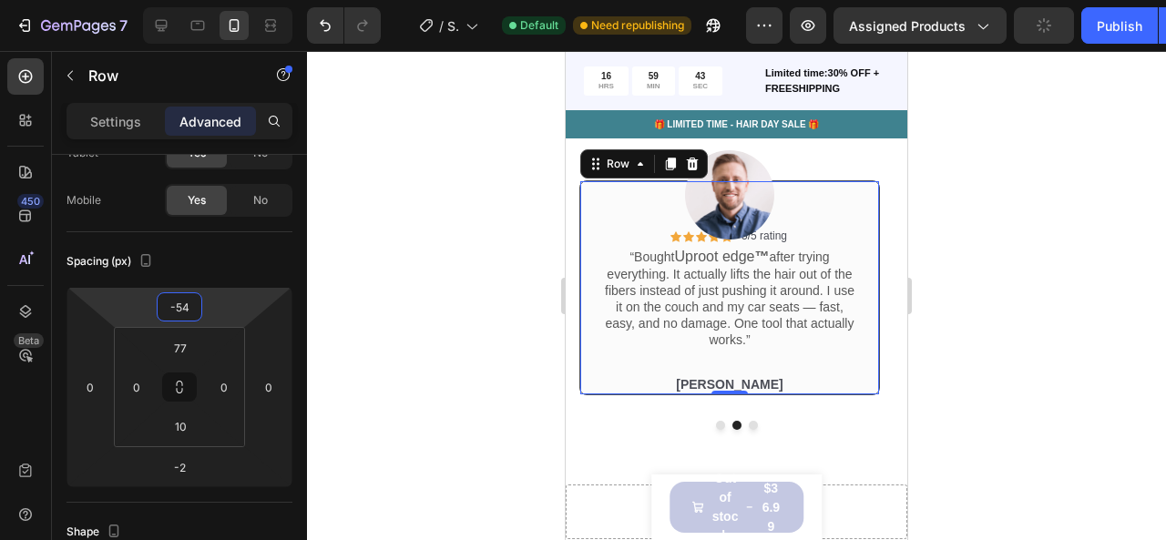
type input "-58"
drag, startPoint x: 215, startPoint y: 316, endPoint x: 216, endPoint y: 325, distance: 9.2
click at [216, 0] on html "7 / Shopify Original Product Template Default Need republishing Preview Assigne…" at bounding box center [583, 0] width 1166 height 0
click at [702, 207] on img at bounding box center [729, 194] width 89 height 89
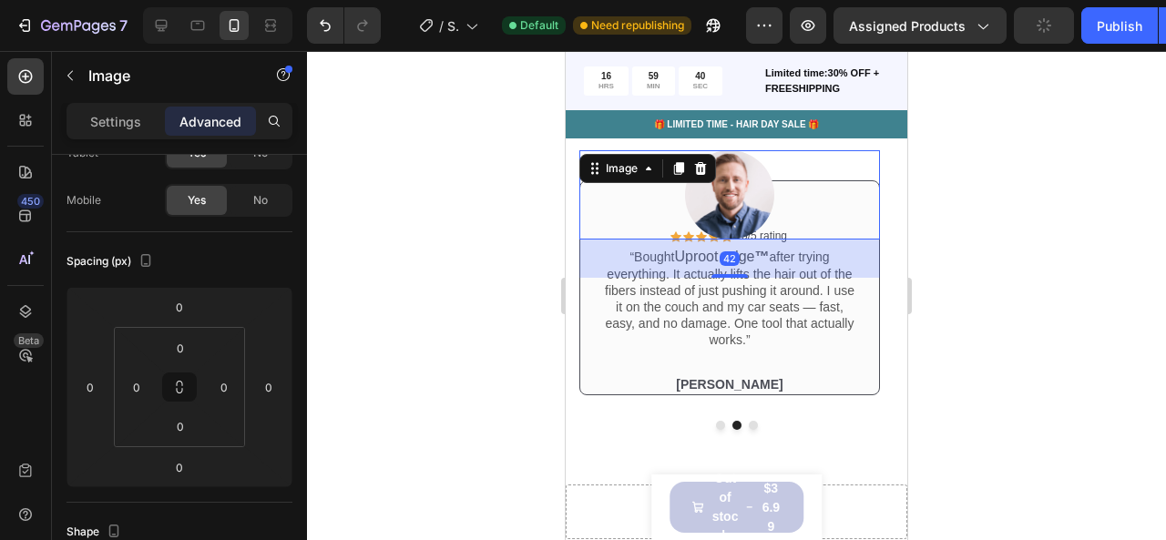
scroll to position [0, 0]
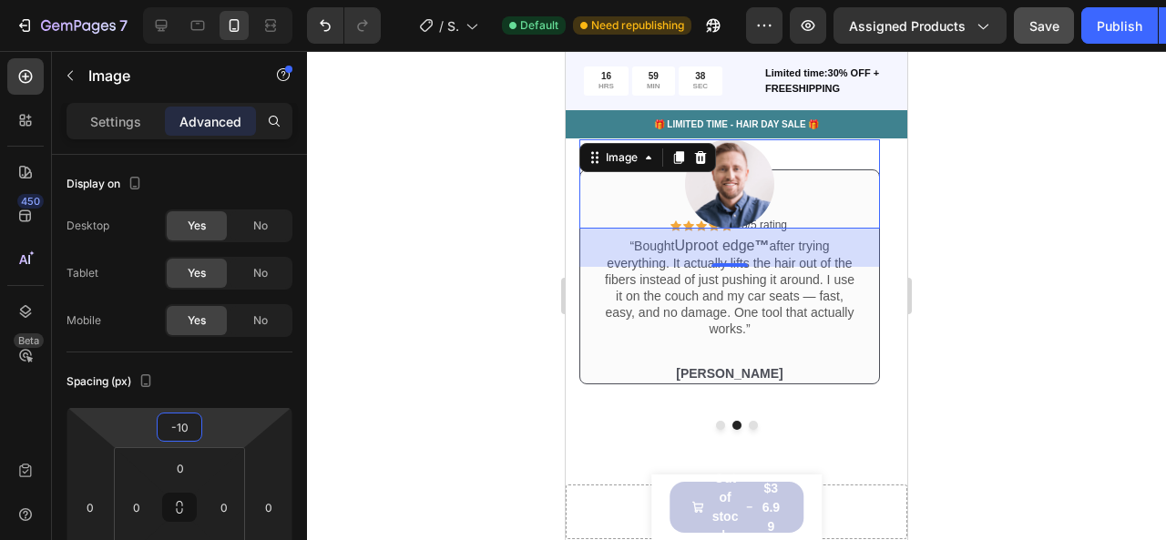
type input "-8"
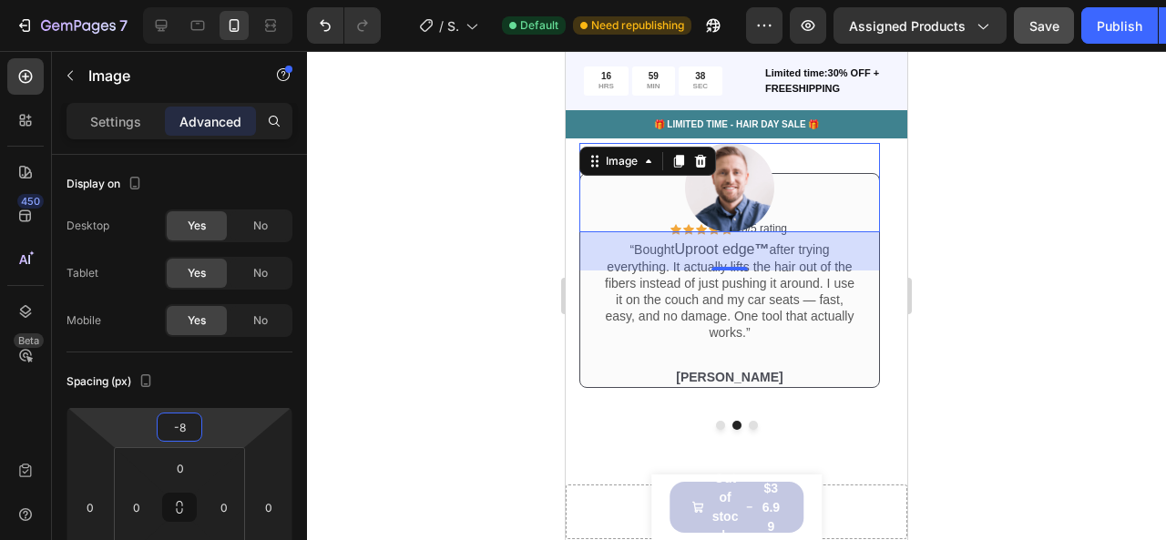
click at [211, 0] on html "7 / Shopify Original Product Template Default Need republishing Preview Assigne…" at bounding box center [583, 0] width 1166 height 0
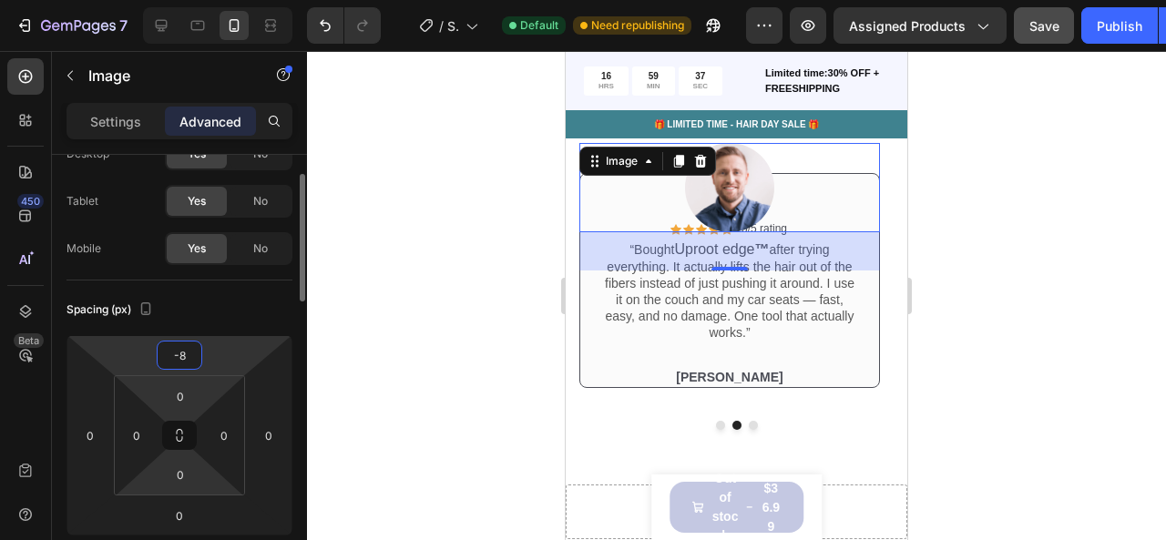
scroll to position [71, 0]
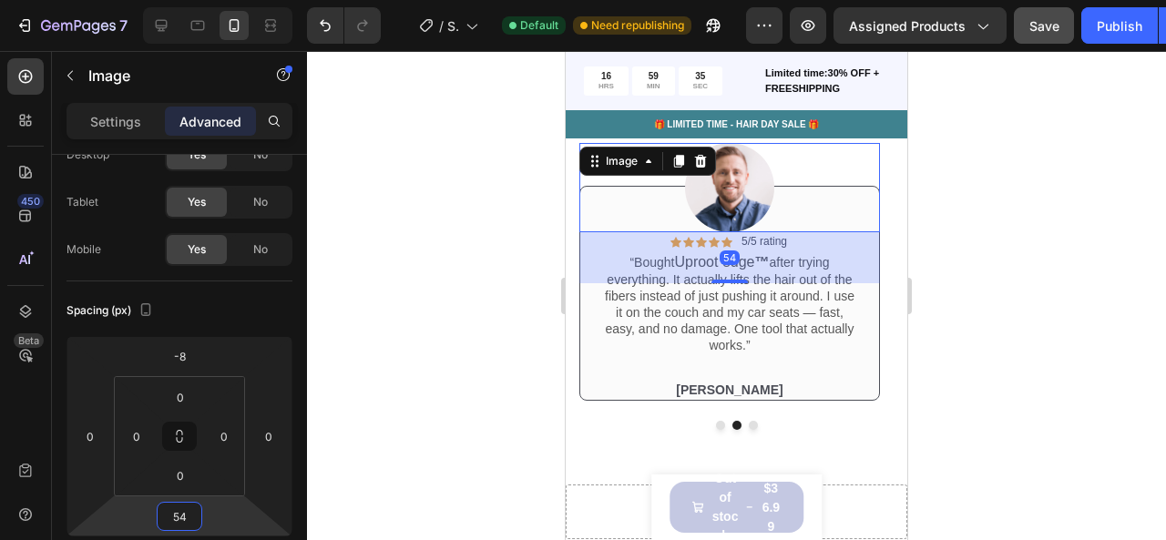
type input "56"
drag, startPoint x: 212, startPoint y: 507, endPoint x: 206, endPoint y: 482, distance: 26.3
click at [206, 0] on html "7 / Shopify Original Product Template Default Need republishing Preview Assigne…" at bounding box center [583, 0] width 1166 height 0
click at [445, 267] on div at bounding box center [736, 295] width 859 height 489
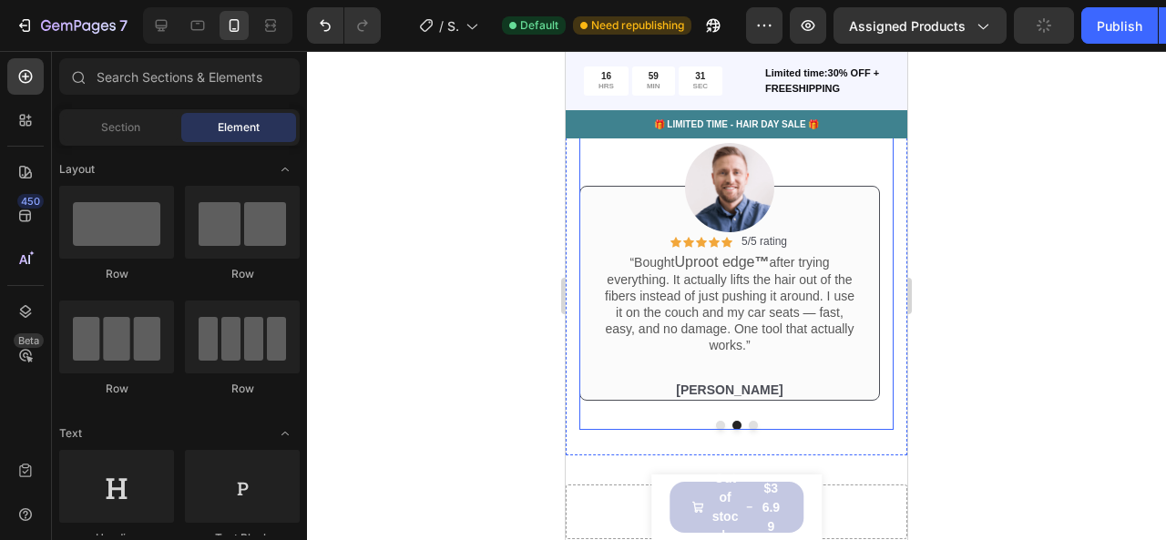
click at [716, 424] on button "Dot" at bounding box center [720, 425] width 9 height 9
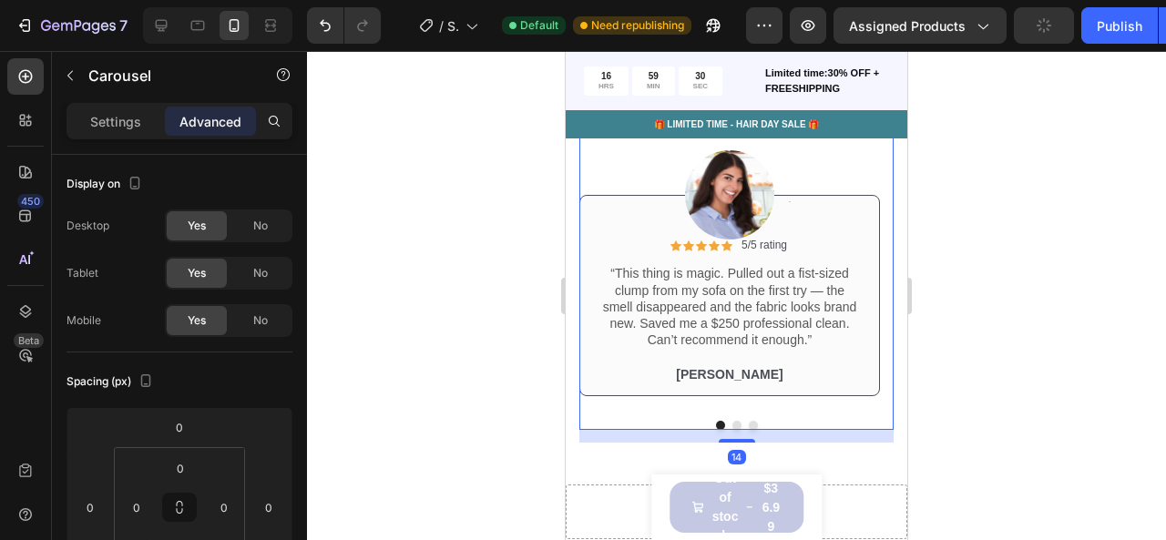
click at [732, 424] on button "Dot" at bounding box center [736, 425] width 9 height 9
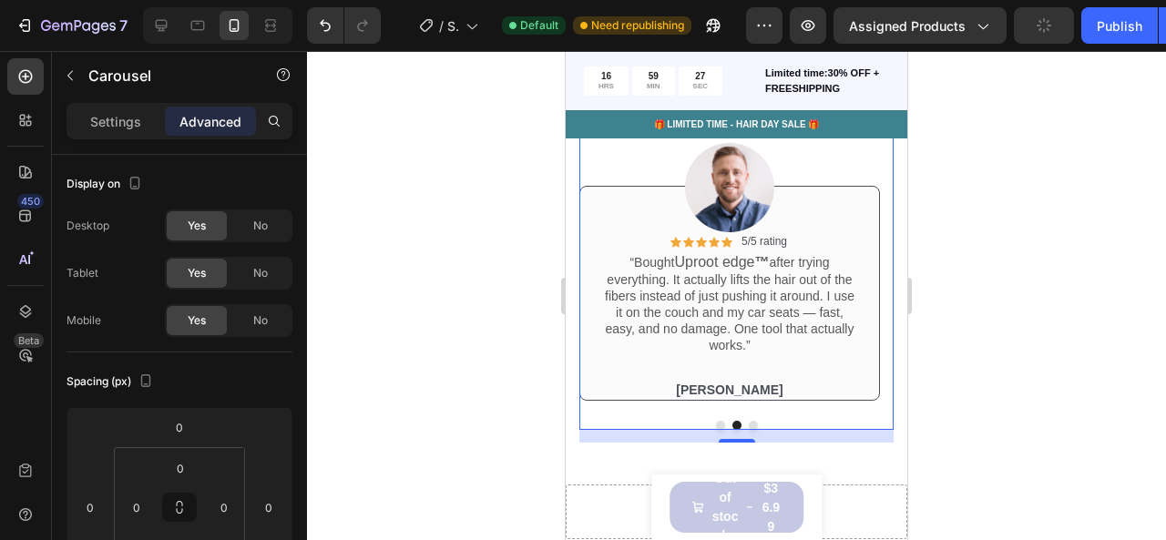
click at [716, 424] on button "Dot" at bounding box center [720, 425] width 9 height 9
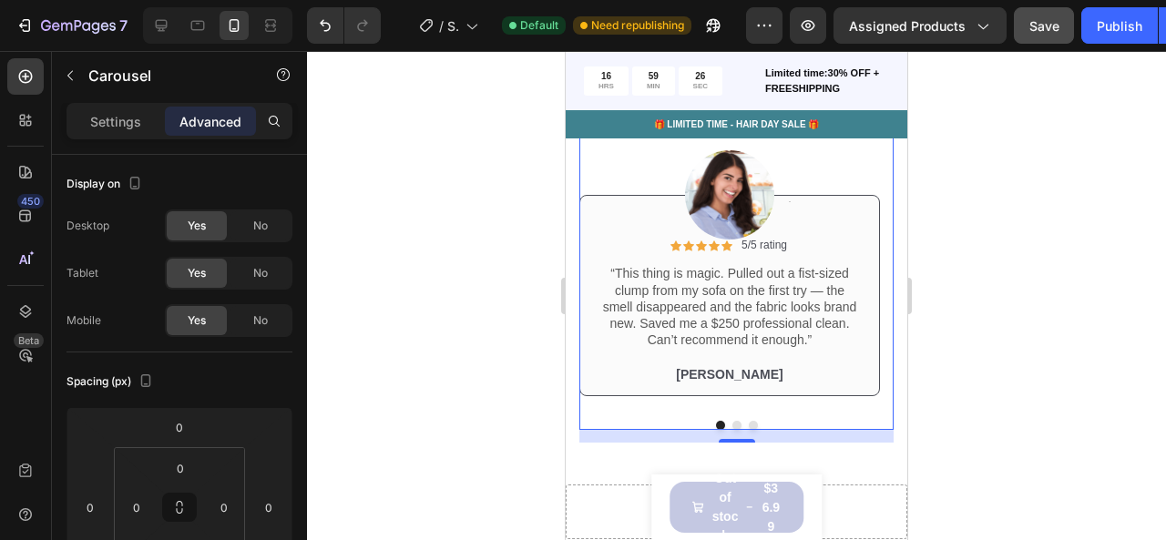
click at [732, 424] on button "Dot" at bounding box center [736, 425] width 9 height 9
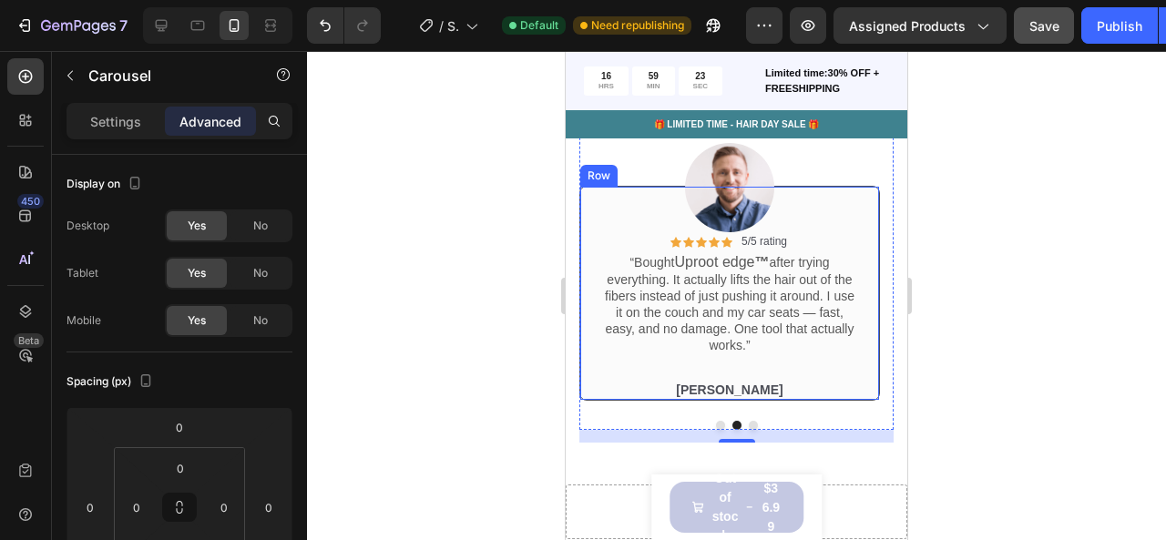
click at [585, 238] on div "Icon Icon Icon Icon Icon Icon List 5/5 rating Text Block Row “Bought Uproot edg…" at bounding box center [729, 293] width 301 height 215
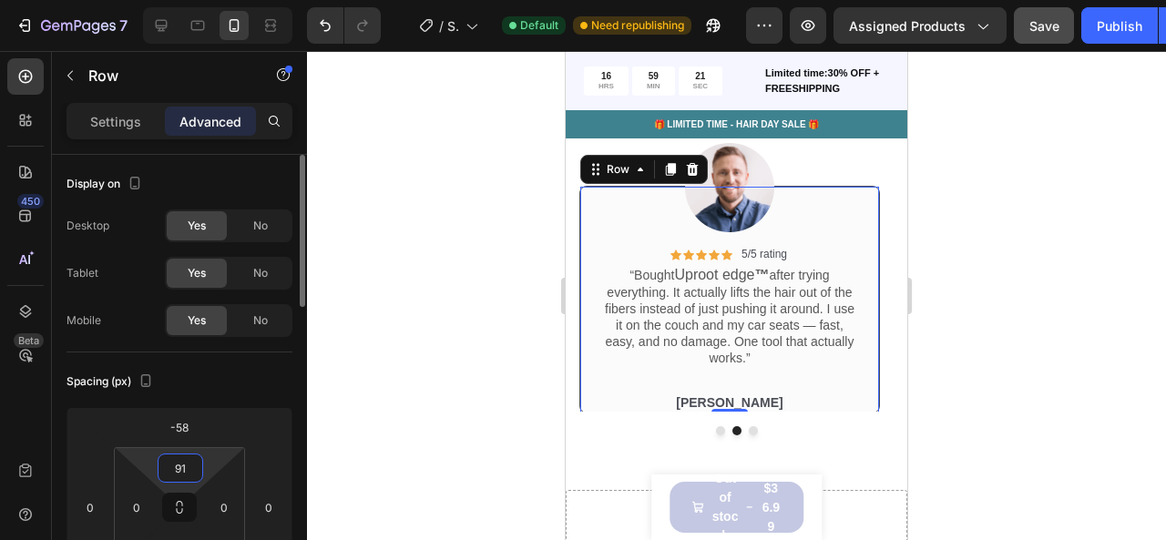
click at [213, 0] on html "7 / Shopify Original Product Template Default Need republishing Preview Assigne…" at bounding box center [583, 0] width 1166 height 0
type input "87"
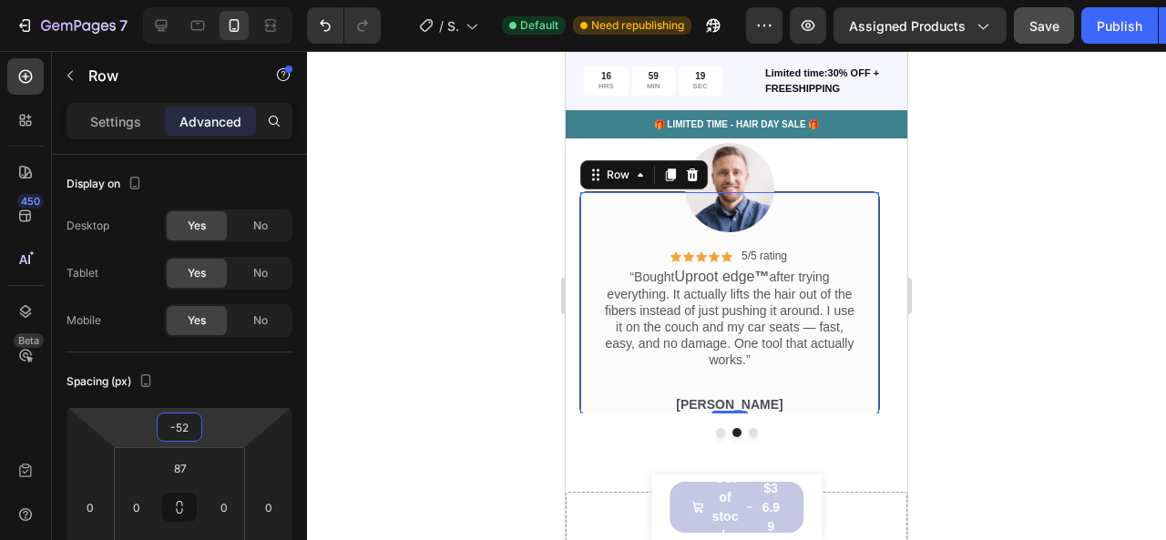
click at [225, 0] on html "7 / Shopify Original Product Template Default Need republishing Preview Assigne…" at bounding box center [583, 0] width 1166 height 0
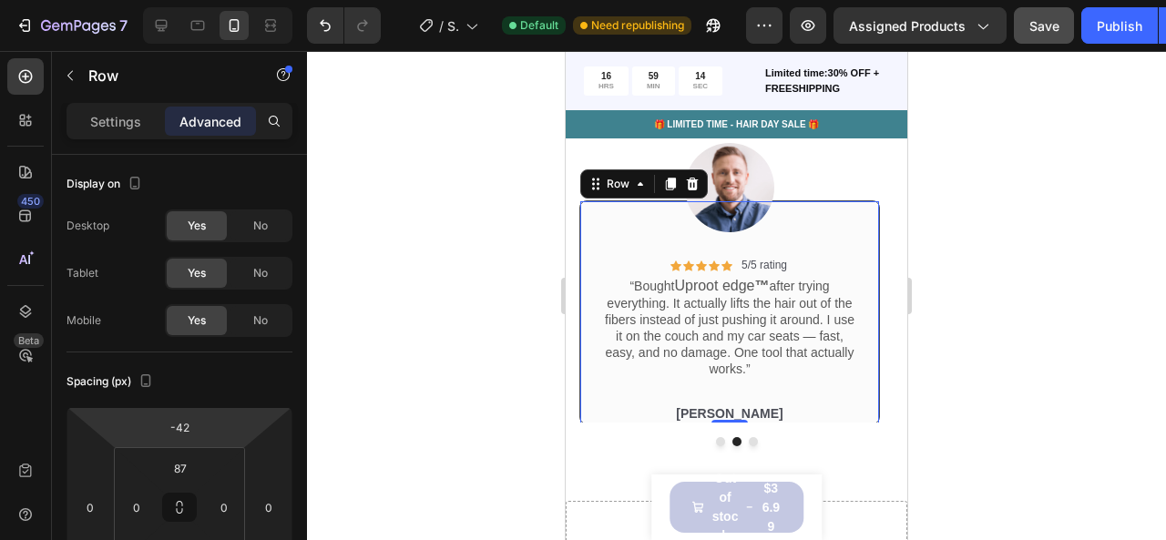
click at [240, 0] on html "7 / Shopify Original Product Template Default Need republishing Preview Assigne…" at bounding box center [583, 0] width 1166 height 0
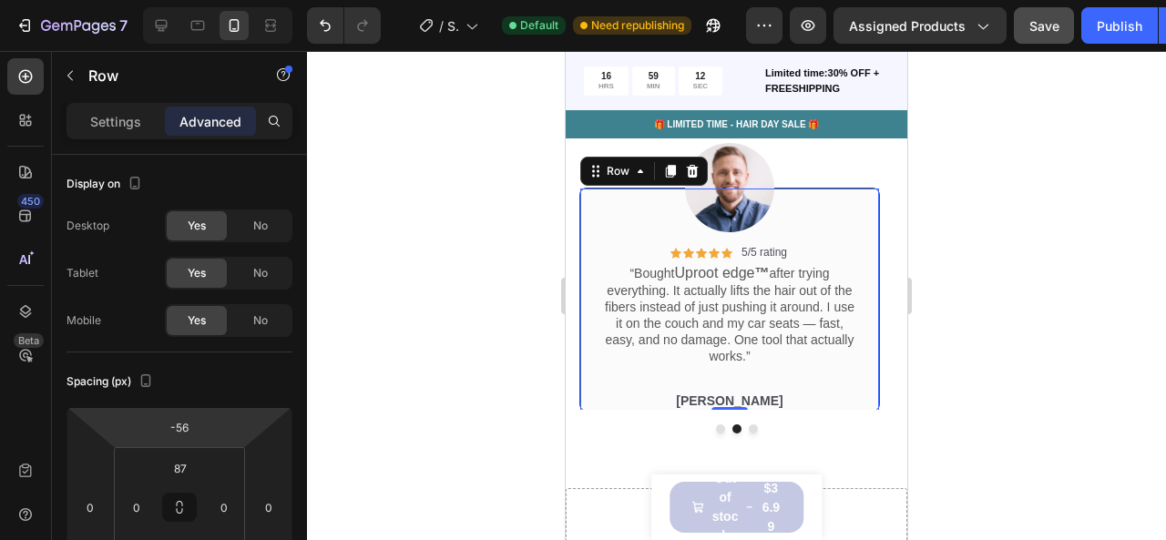
type input "-58"
click at [226, 0] on html "7 / Shopify Original Product Template Default Need republishing Preview Assigne…" at bounding box center [583, 0] width 1166 height 0
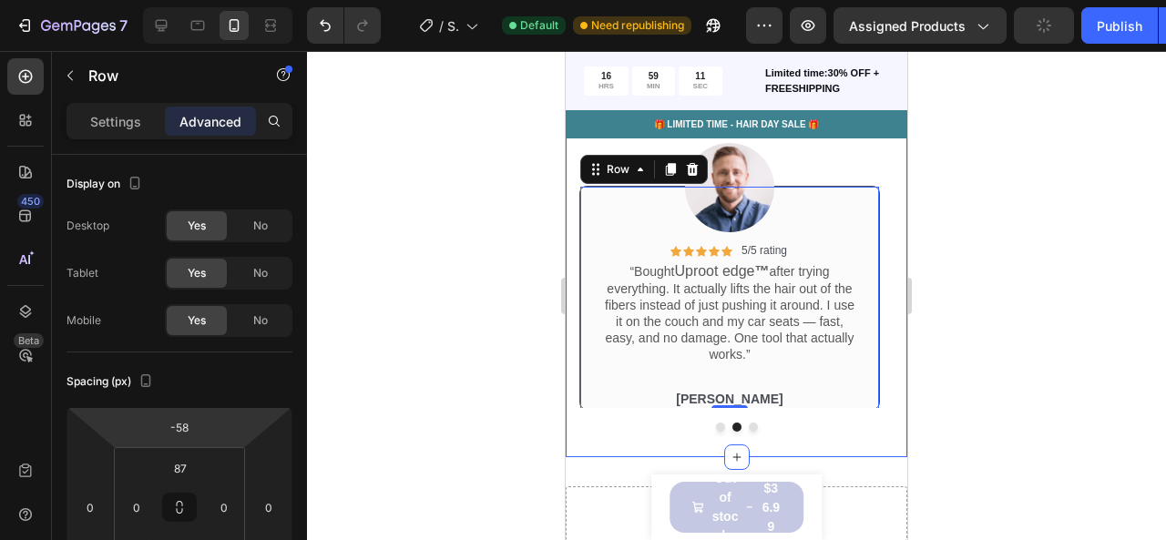
click at [713, 432] on div "Image Icon Icon Icon Icon Icon Icon List 5/5 rating Text Block Row “This thing …" at bounding box center [736, 275] width 314 height 339
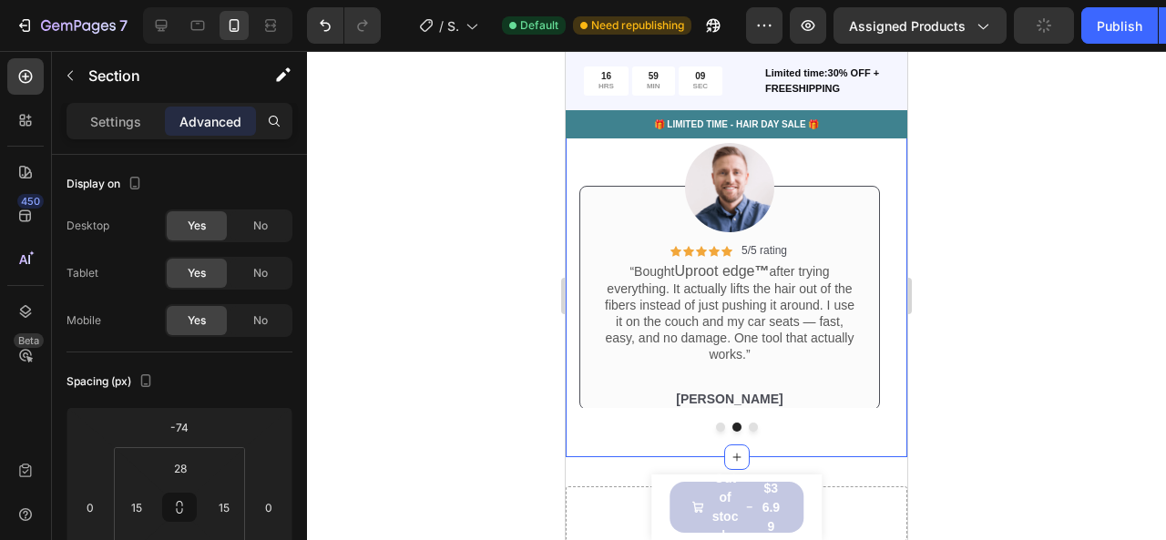
click at [712, 431] on div "Image Icon Icon Icon Icon Icon Icon List 5/5 rating Text Block Row “This thing …" at bounding box center [736, 269] width 314 height 326
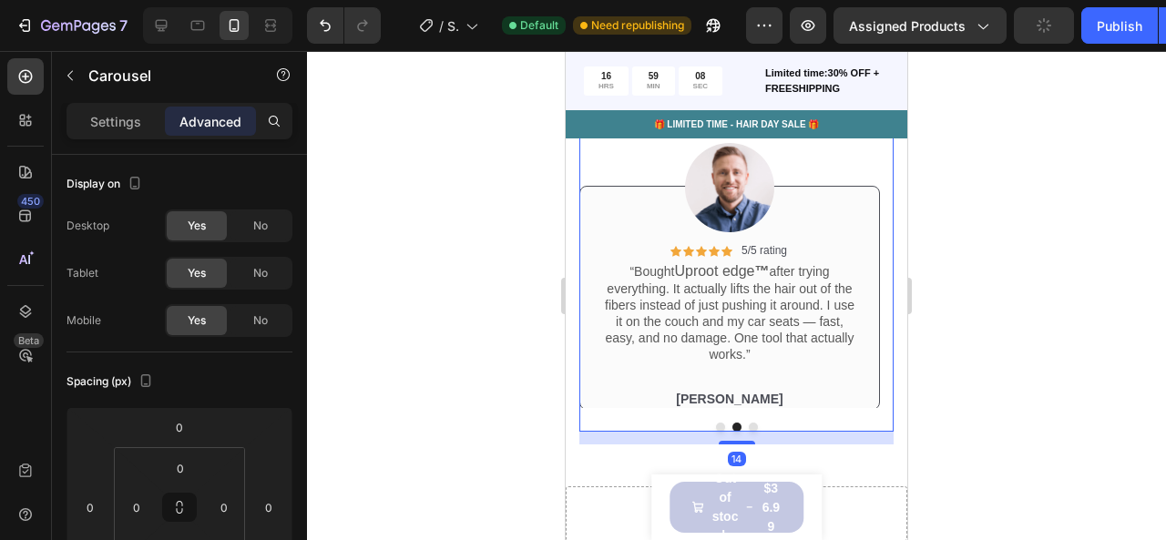
click at [714, 432] on div "14" at bounding box center [736, 438] width 314 height 13
click at [716, 426] on button "Dot" at bounding box center [720, 427] width 9 height 9
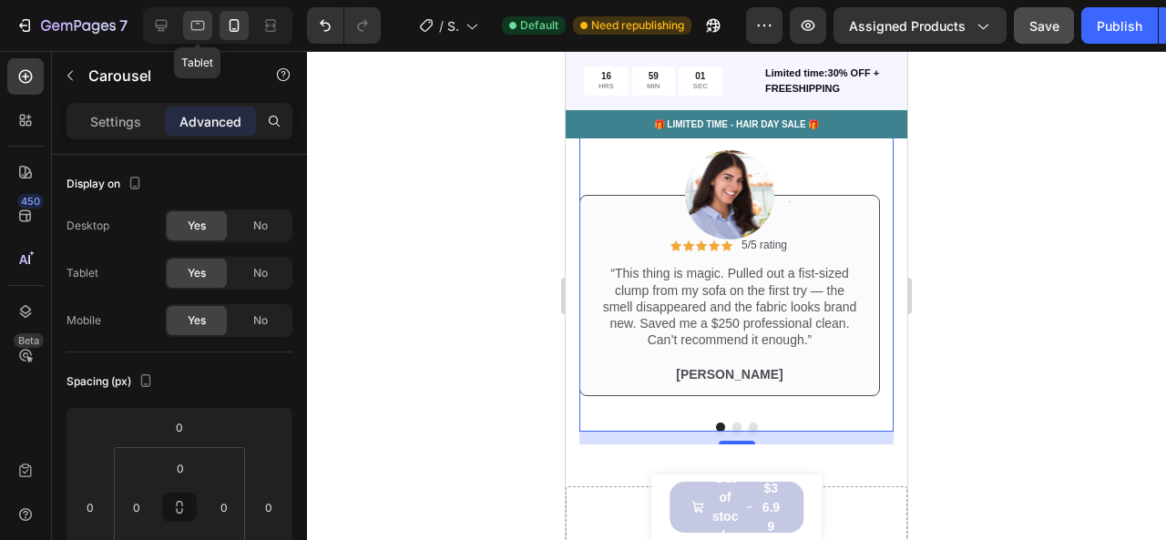
click at [193, 20] on icon at bounding box center [198, 25] width 18 height 18
type input "0"
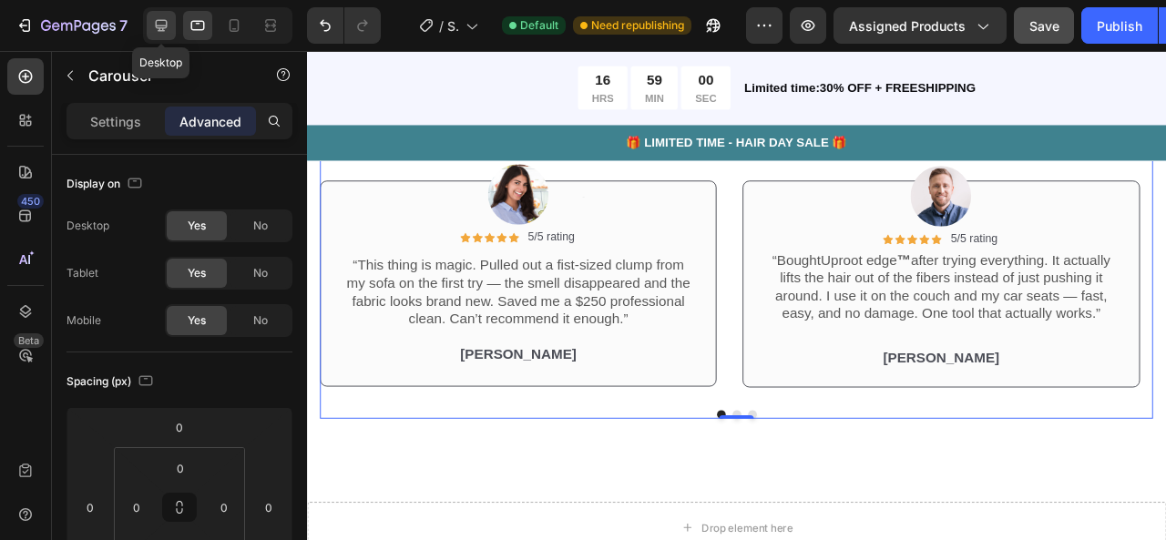
scroll to position [4994, 0]
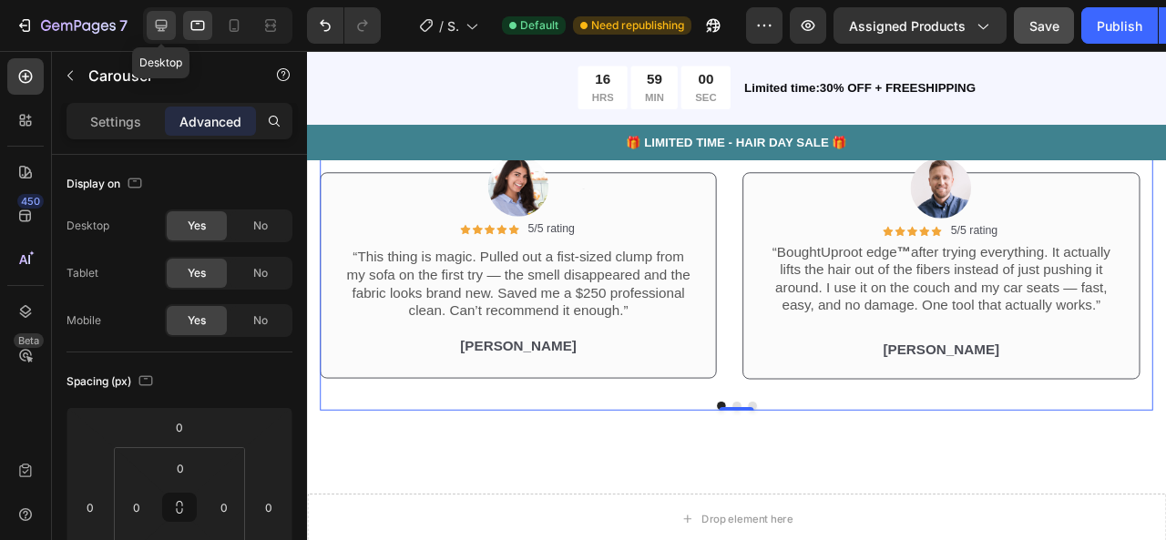
click at [167, 32] on icon at bounding box center [161, 25] width 18 height 18
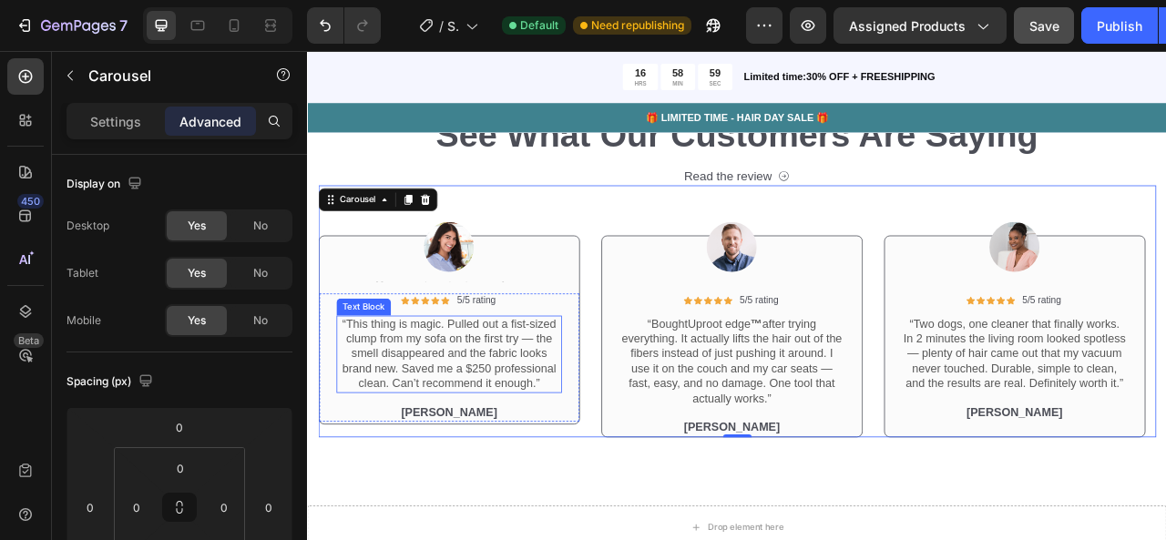
scroll to position [5067, 0]
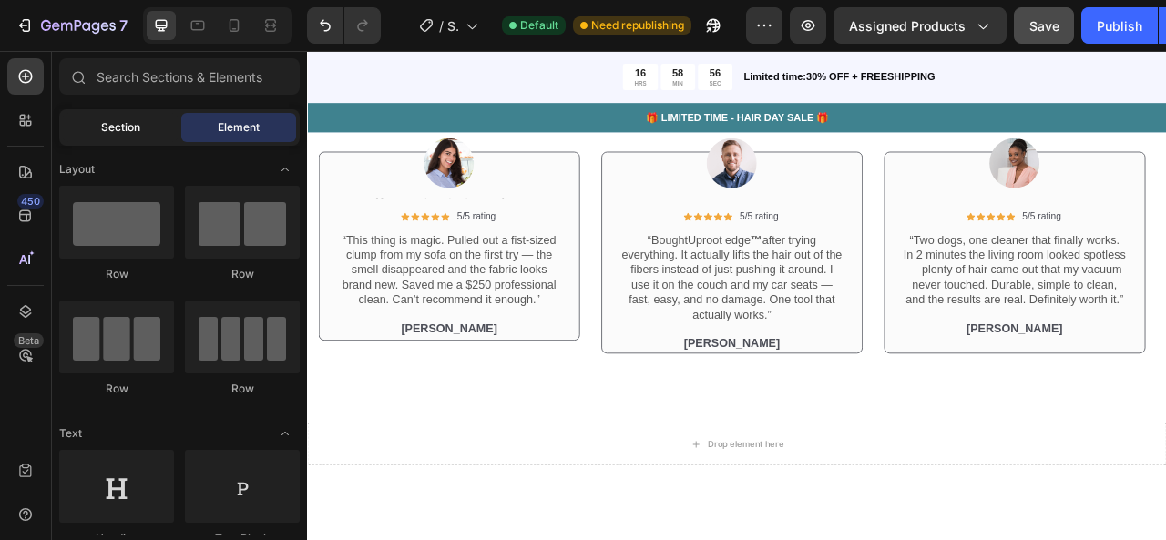
click at [133, 137] on div "Section" at bounding box center [120, 127] width 115 height 29
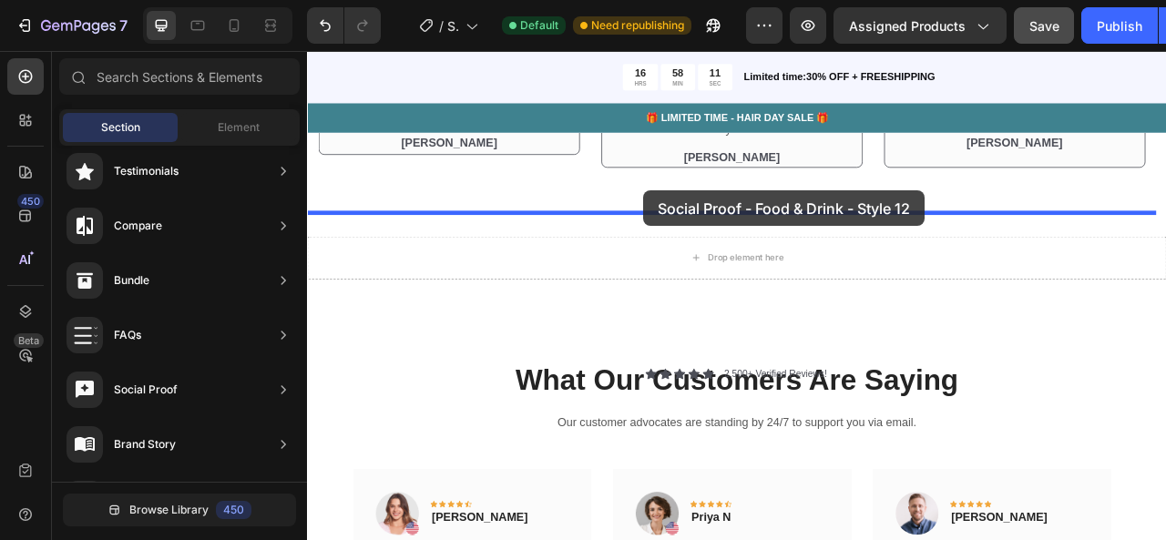
scroll to position [5274, 0]
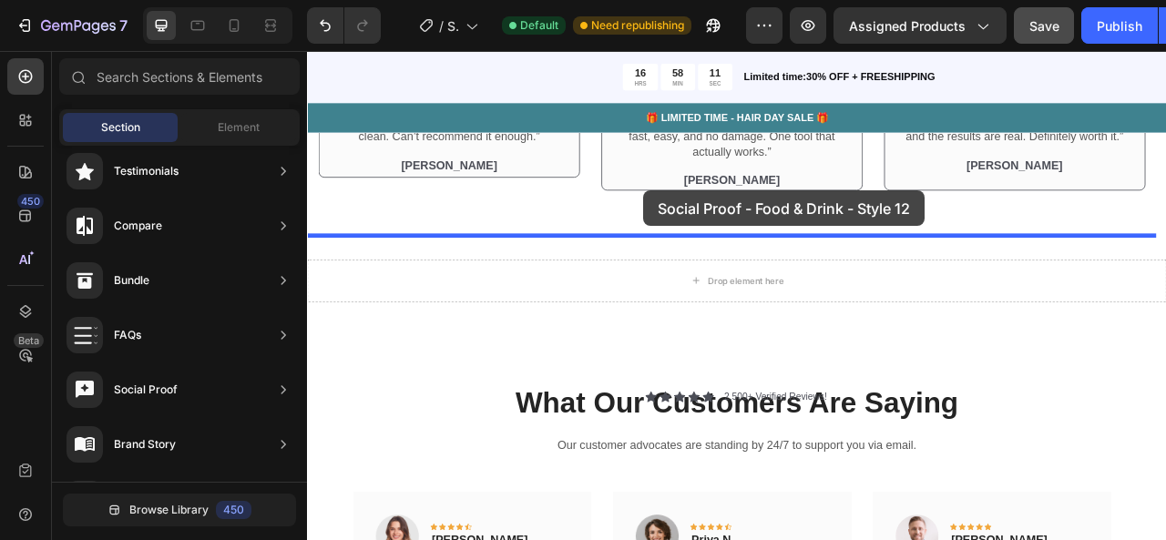
drag, startPoint x: 786, startPoint y: 322, endPoint x: 733, endPoint y: 237, distance: 99.8
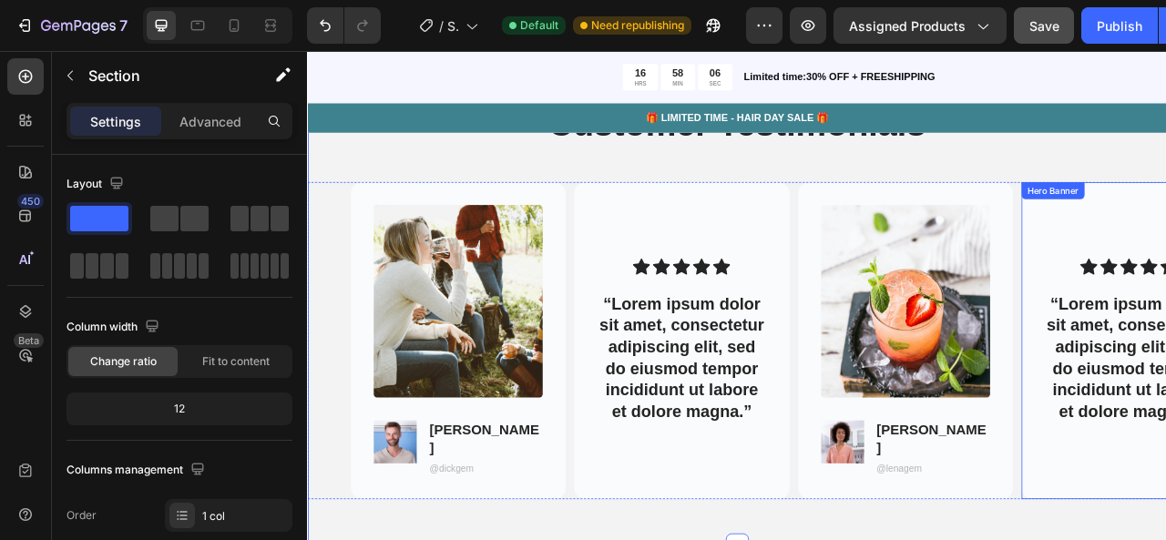
scroll to position [5522, 0]
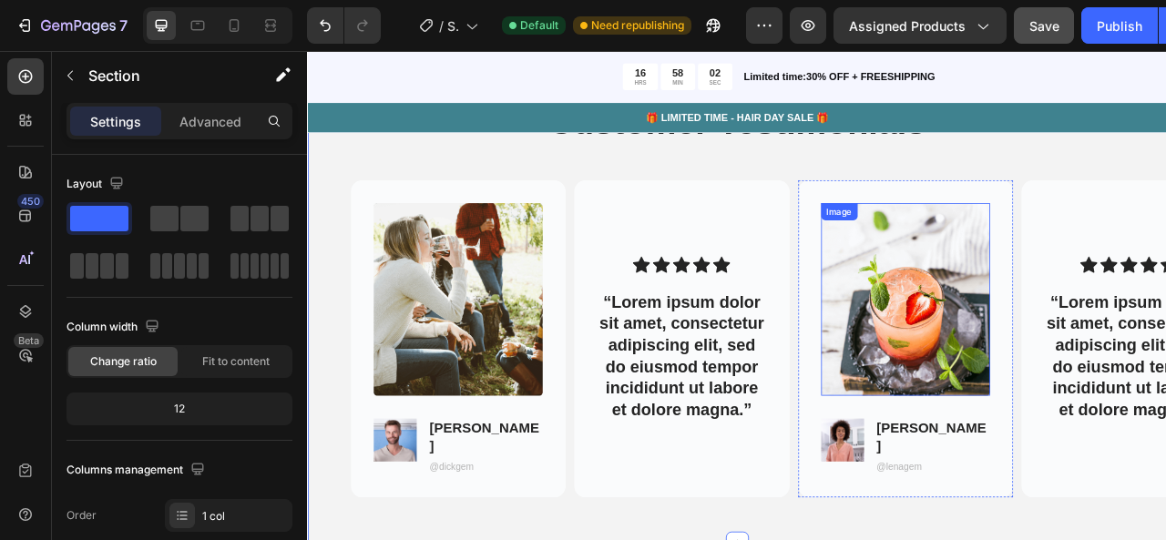
click at [1053, 445] on img at bounding box center [1067, 367] width 215 height 245
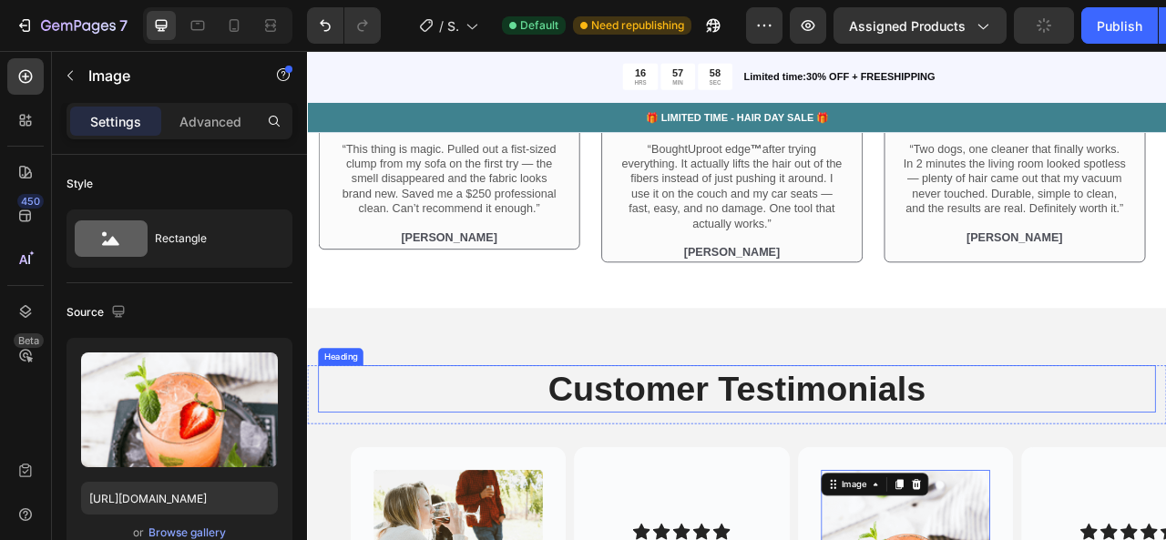
scroll to position [5092, 0]
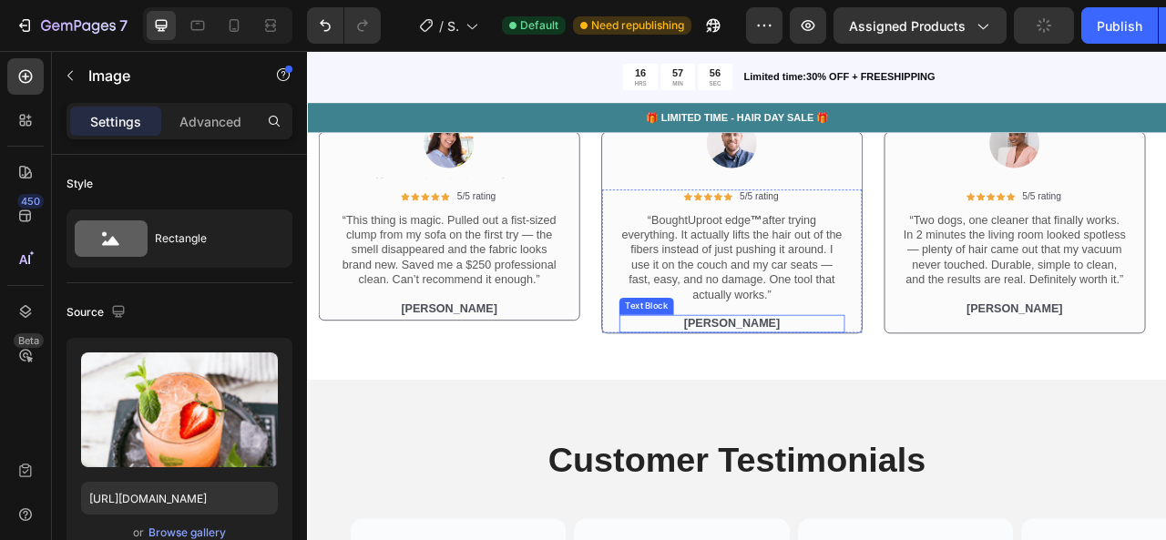
click at [844, 391] on p "[PERSON_NAME]" at bounding box center [846, 398] width 283 height 19
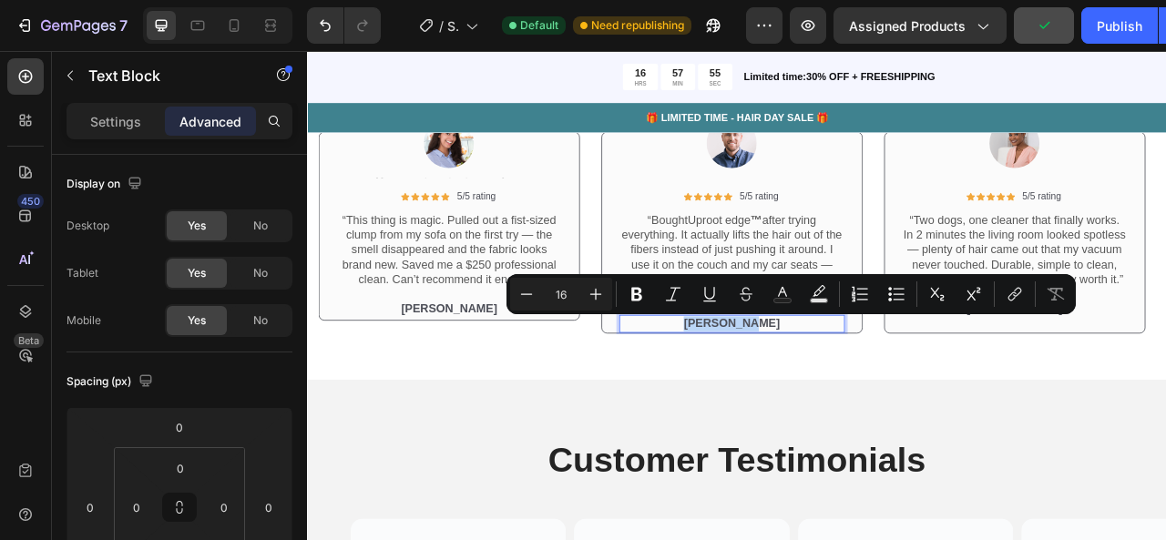
copy p "[PERSON_NAME]"
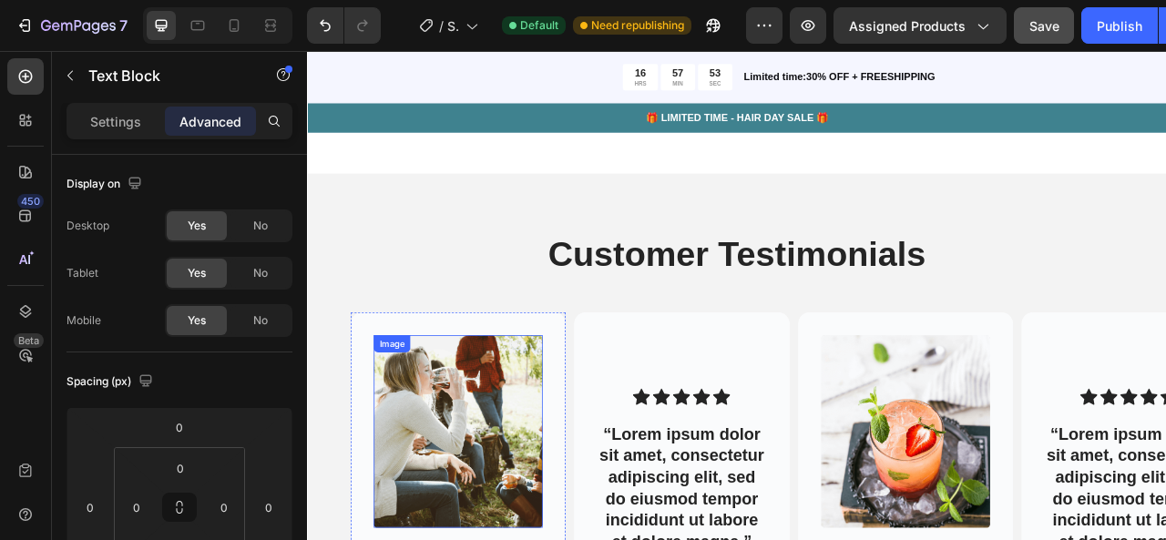
scroll to position [5599, 0]
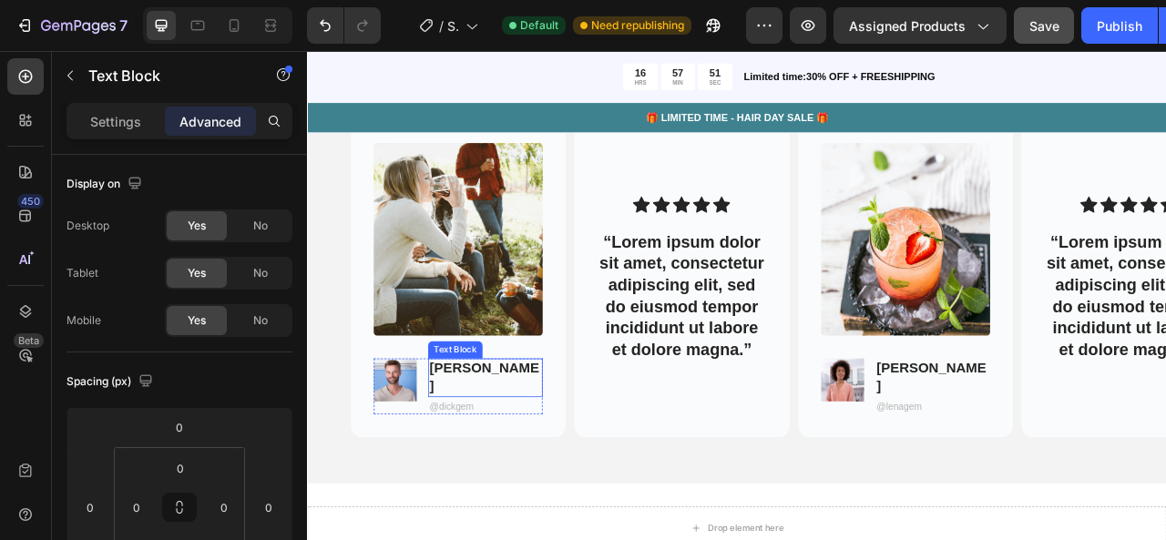
click at [510, 455] on p "Dick T." at bounding box center [533, 467] width 142 height 45
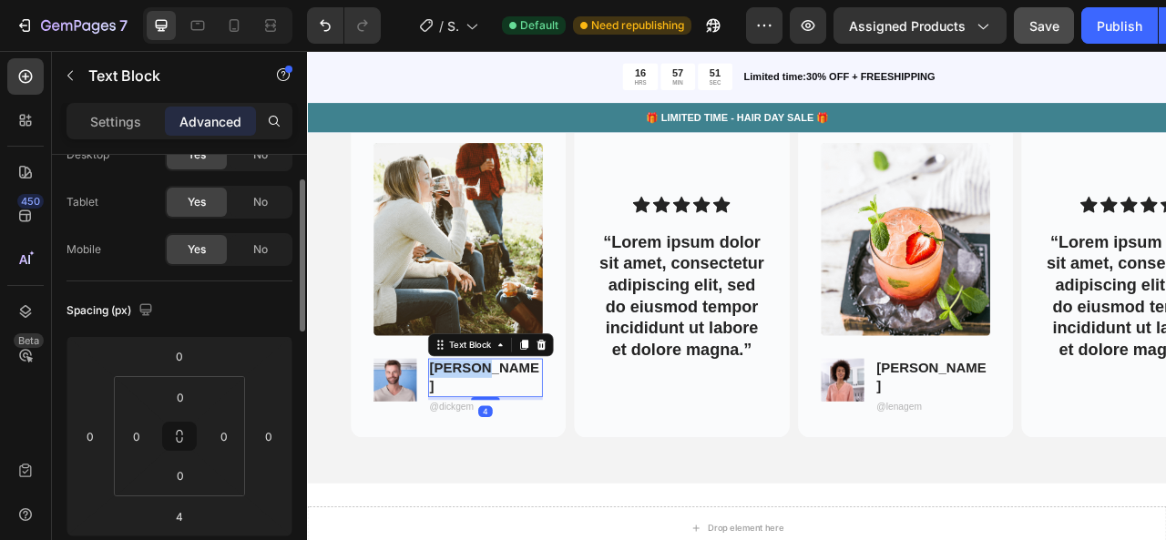
click at [510, 455] on p "Dick T." at bounding box center [533, 467] width 142 height 45
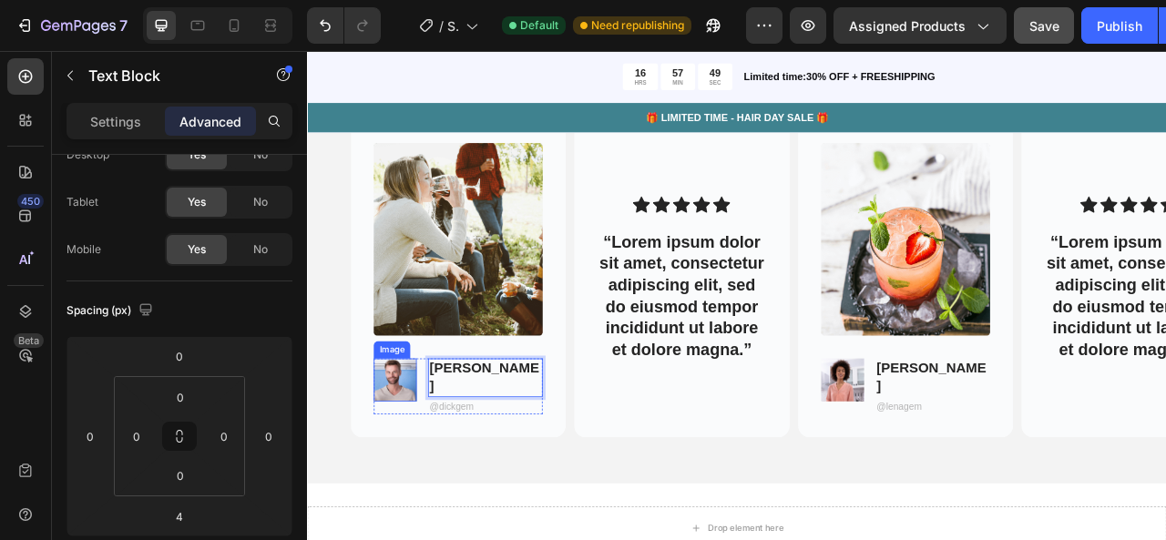
click at [421, 463] on img at bounding box center [418, 470] width 55 height 55
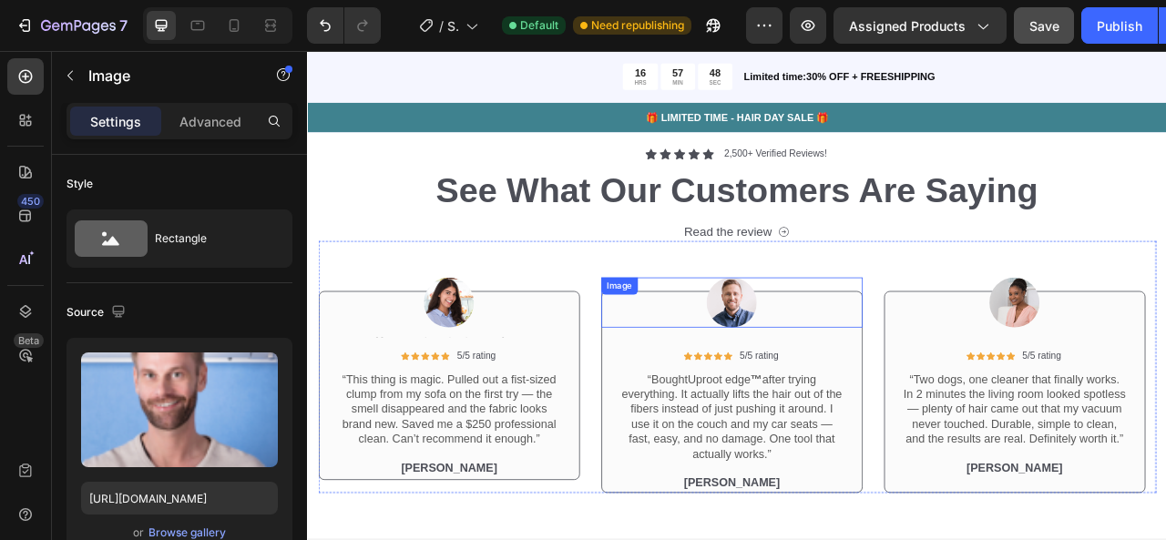
scroll to position [4886, 0]
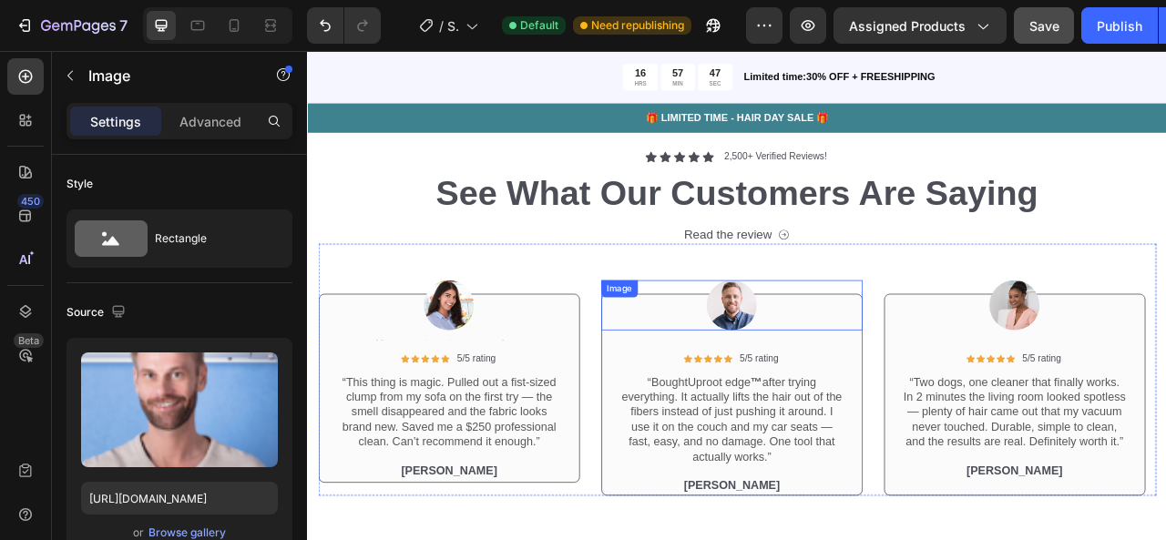
click at [867, 379] on img at bounding box center [846, 375] width 64 height 64
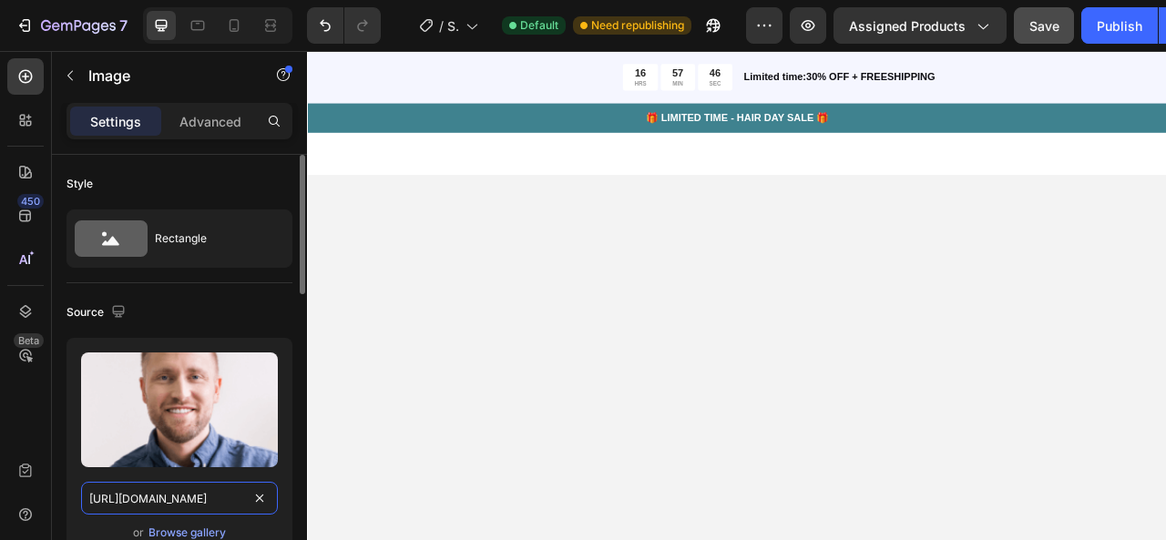
click at [218, 506] on input "[URL][DOMAIN_NAME]" at bounding box center [179, 498] width 197 height 33
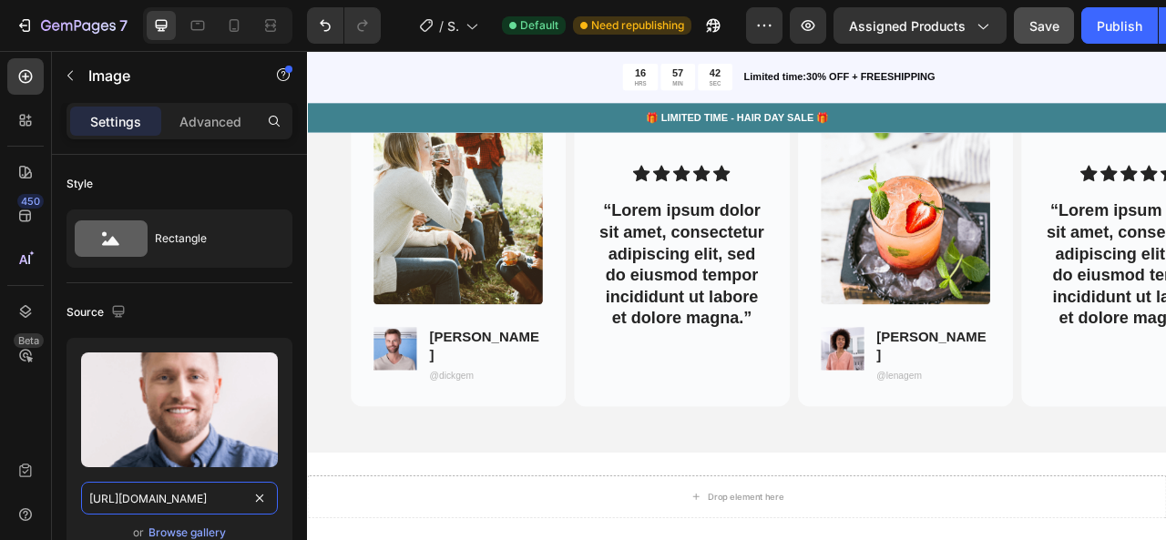
scroll to position [5185, 0]
click at [435, 443] on img at bounding box center [418, 430] width 55 height 55
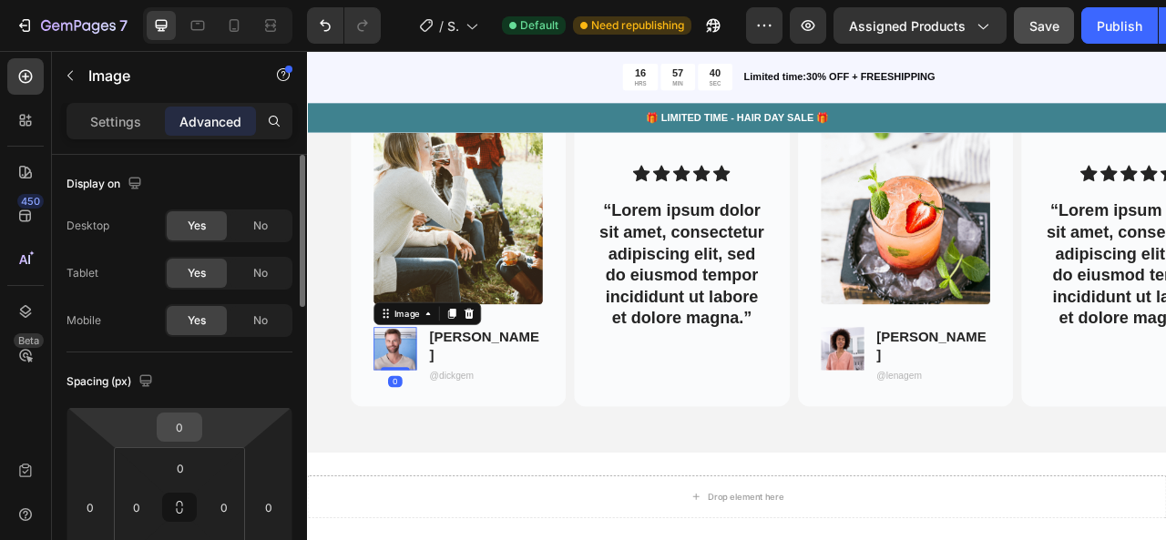
scroll to position [93, 0]
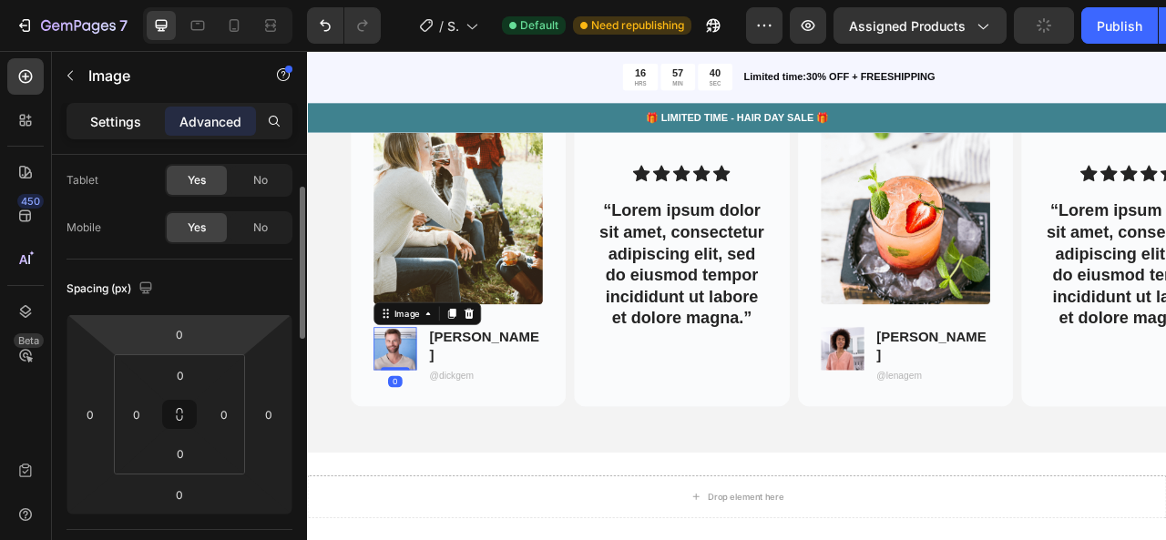
click at [130, 117] on p "Settings" at bounding box center [115, 121] width 51 height 19
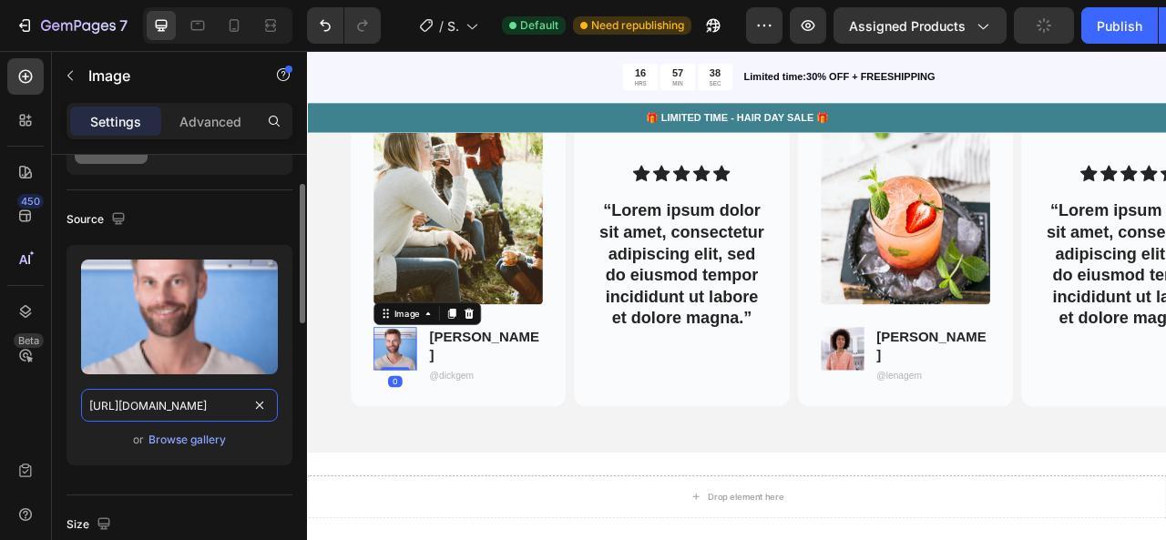
click at [220, 395] on input "https://cdn.shopify.com/s/files/1/2005/9307/files/gempages_432750572815254551-2…" at bounding box center [179, 405] width 197 height 33
paste input "a30c62f0-05e4-45ca-ac80-7f24f7eb2b9e.png?v=1715712373"
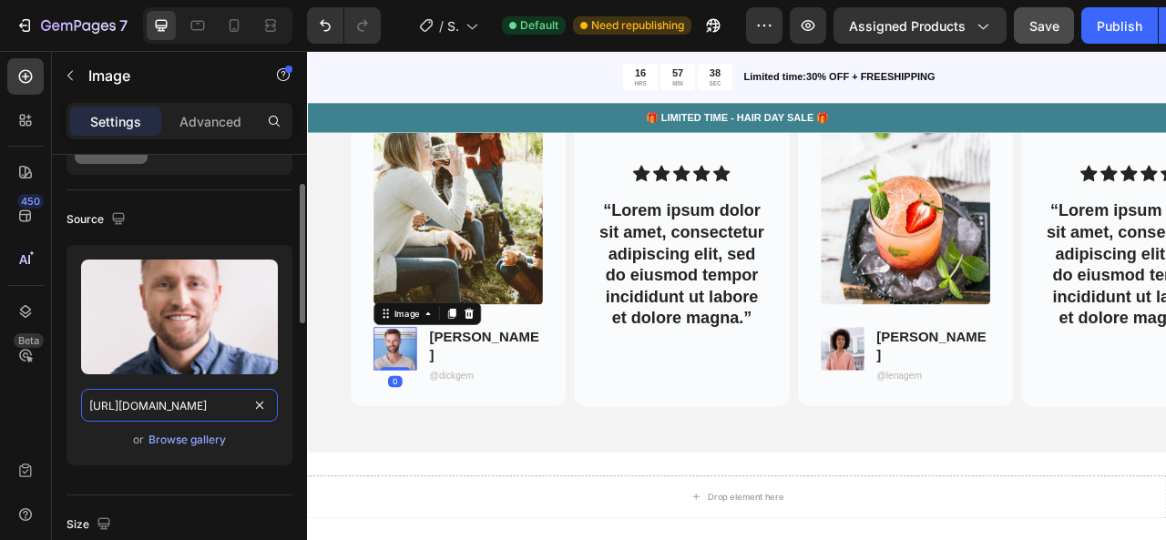
scroll to position [0, 606]
type input "[URL][DOMAIN_NAME]"
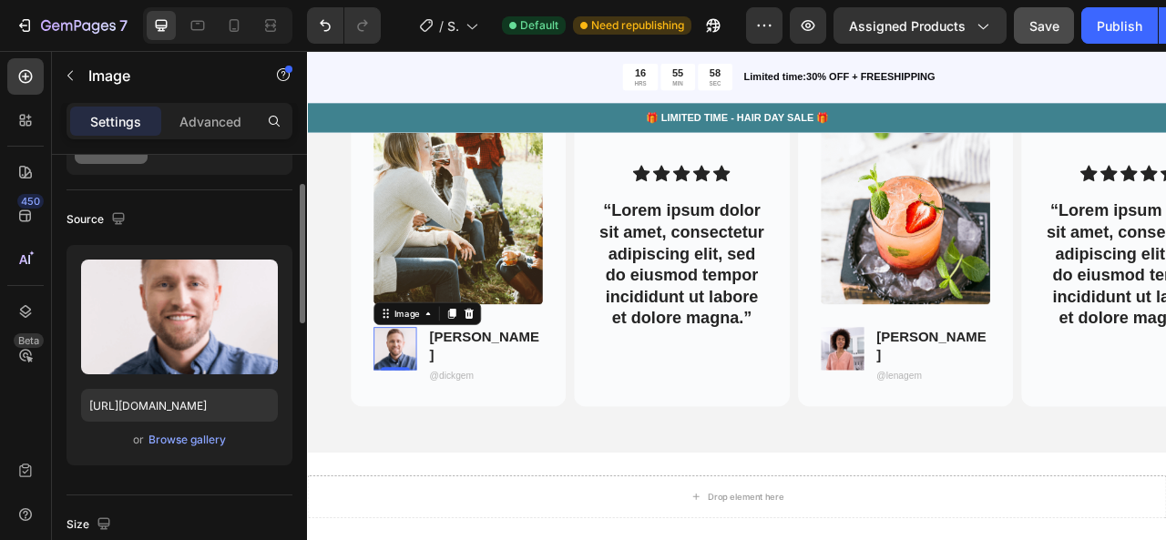
click at [244, 207] on div "Source" at bounding box center [179, 219] width 226 height 29
click at [514, 280] on img at bounding box center [498, 250] width 215 height 245
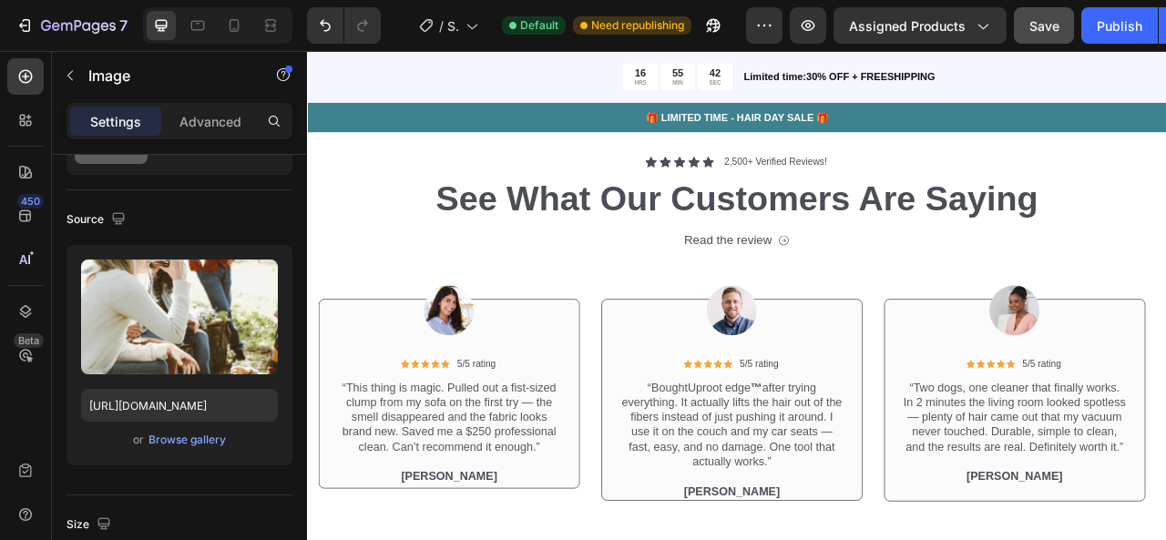
scroll to position [4425, 0]
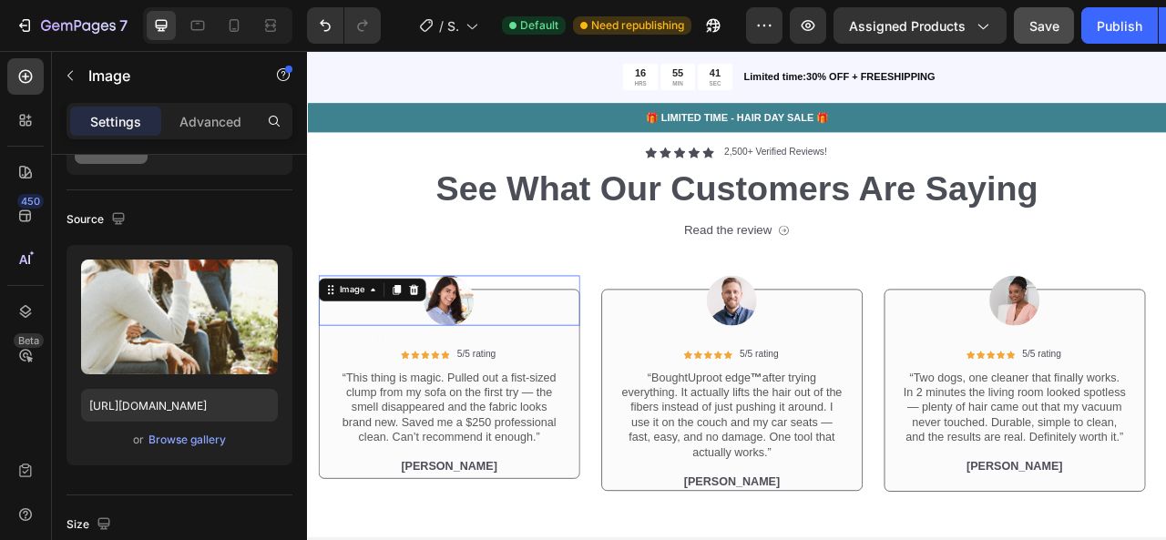
click at [492, 372] on img at bounding box center [487, 368] width 64 height 64
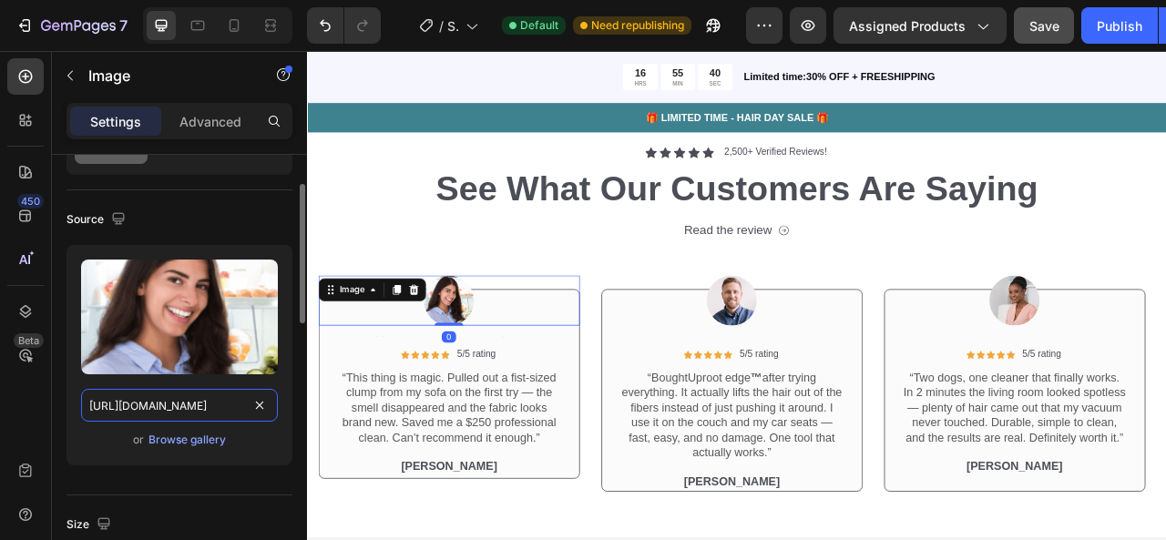
click at [228, 399] on input "https://cdn.shopify.com/s/files/1/2005/9307/files/gempages_432750572815254551-e…" at bounding box center [179, 405] width 197 height 33
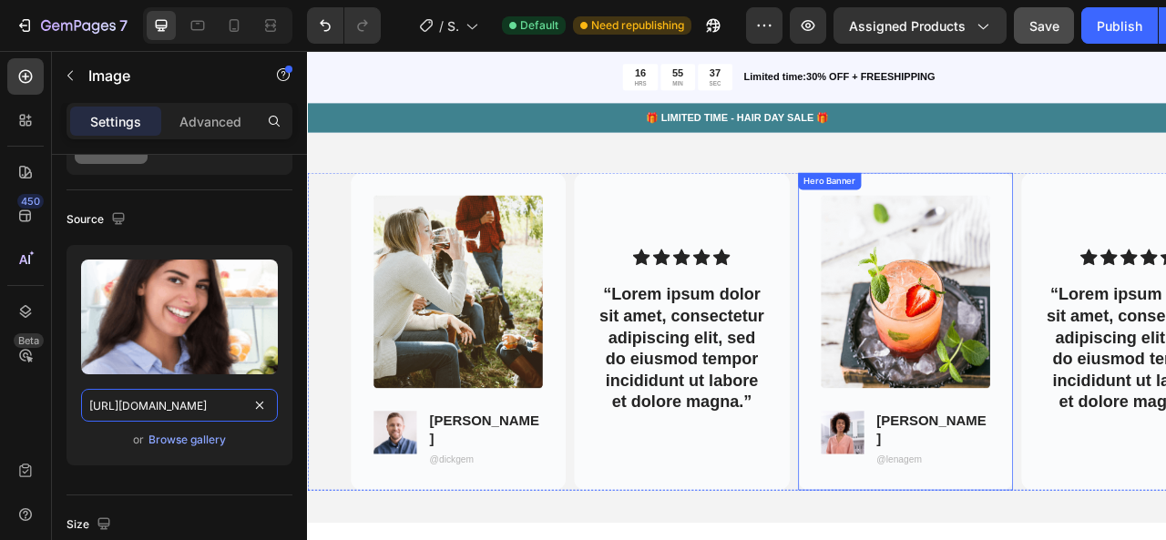
scroll to position [5079, 0]
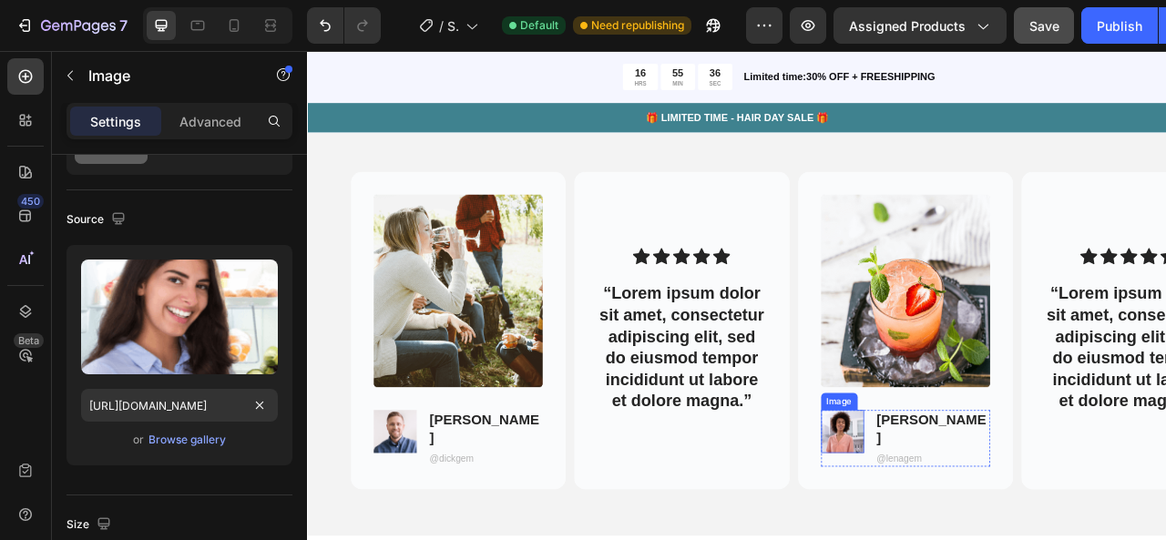
click at [1007, 532] on img at bounding box center [987, 535] width 55 height 55
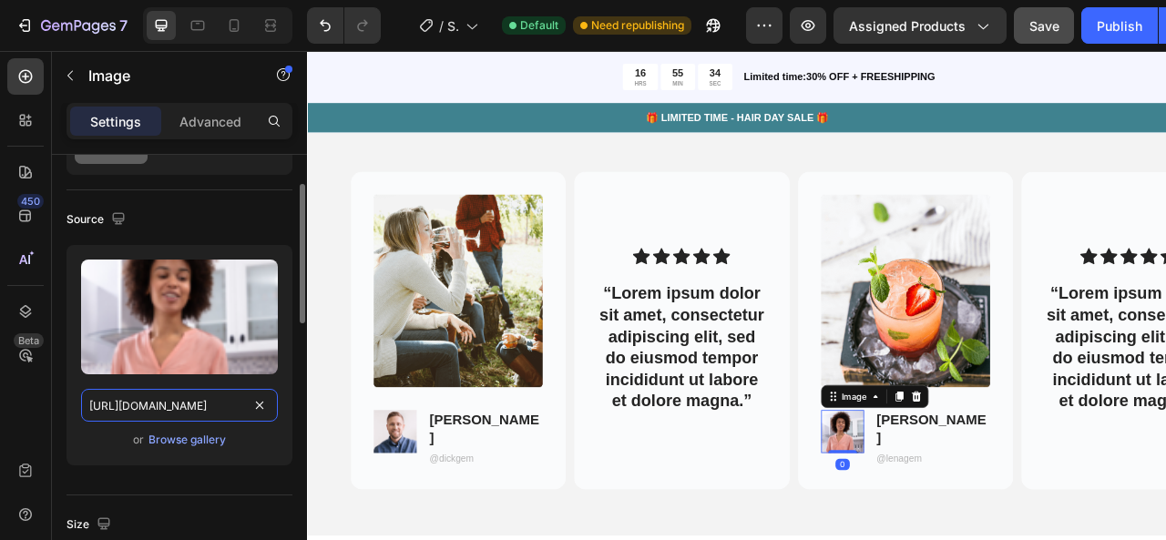
click at [205, 409] on input "https://cdn.shopify.com/s/files/1/2005/9307/files/gempages_432750572815254551-5…" at bounding box center [179, 405] width 197 height 33
paste input "ef0d89b6-ac25-4a2c-b219-0d7927ae4de1.png?v=1715710533"
type input "https://cdn.shopify.com/s/files/1/2005/9307/files/gempages_432750572815254551-e…"
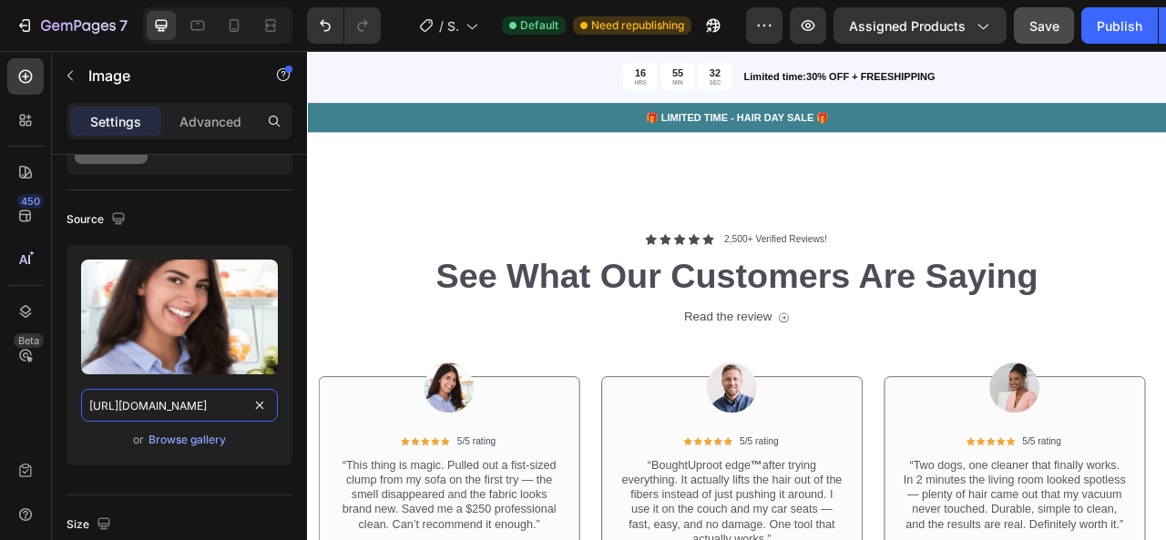
scroll to position [4384, 0]
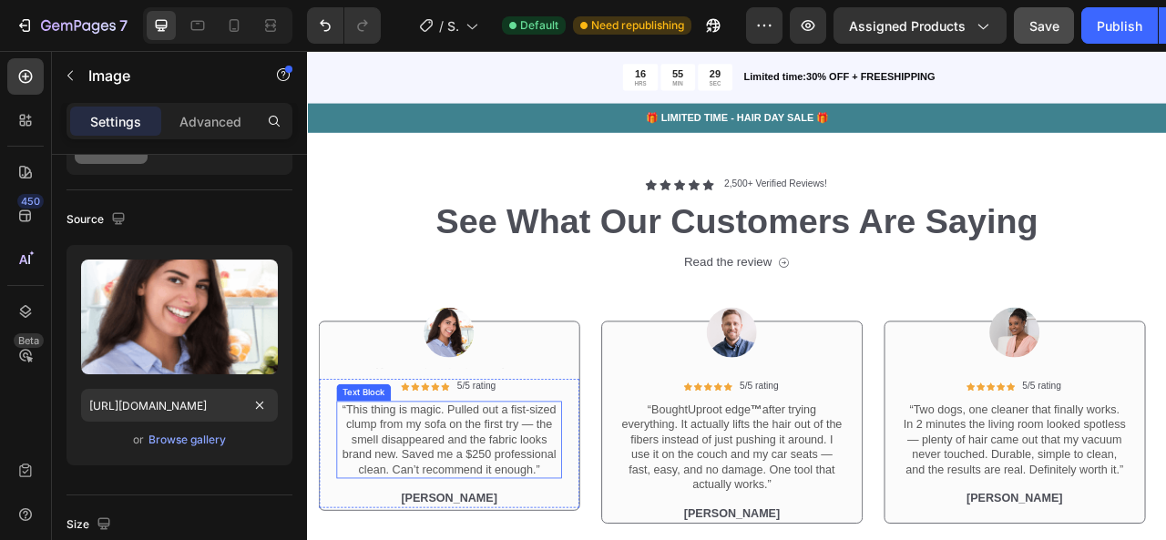
click at [468, 539] on p "“This thing is magic. Pulled out a fist-sized clump from my sofa on the first t…" at bounding box center [486, 545] width 283 height 95
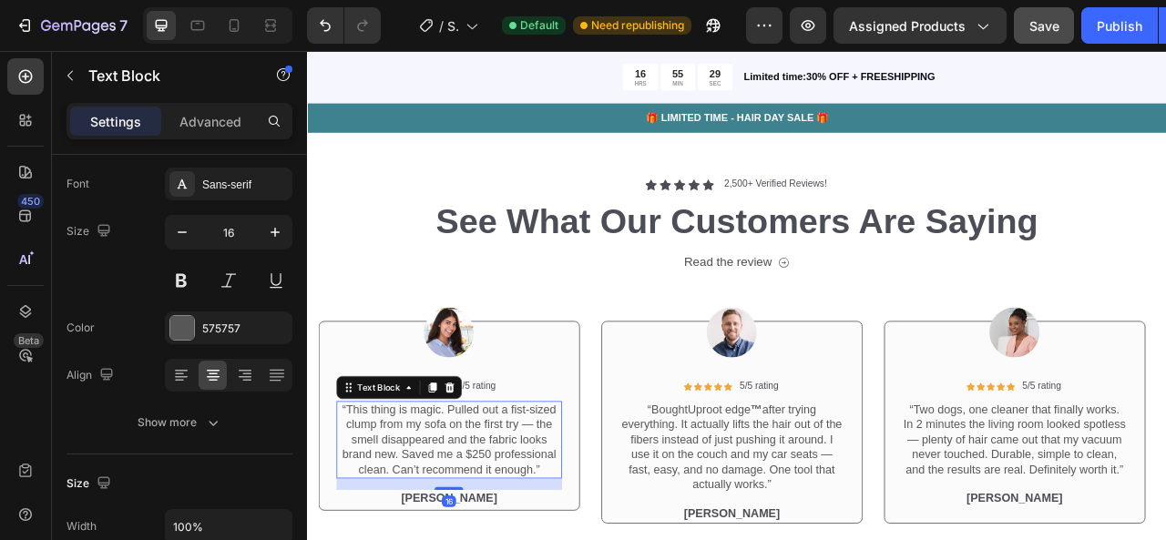
scroll to position [0, 0]
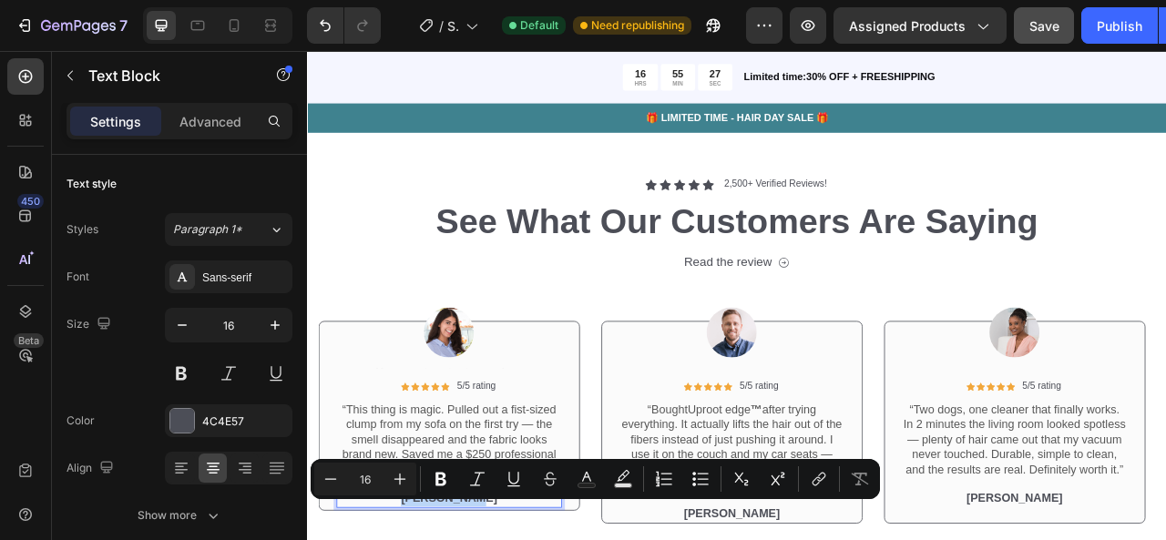
copy p "[PERSON_NAME]"
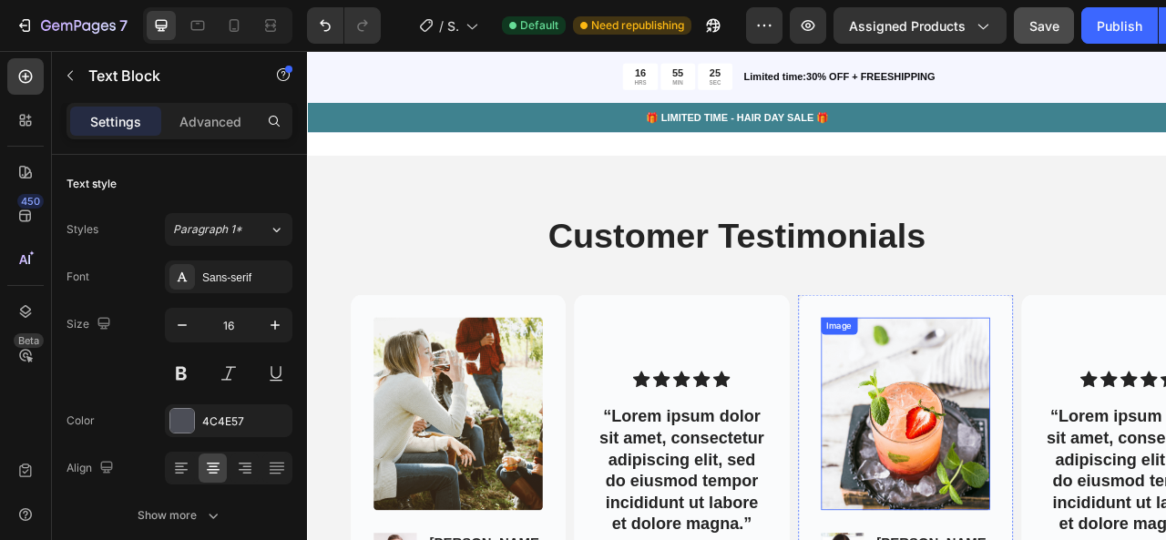
scroll to position [5069, 0]
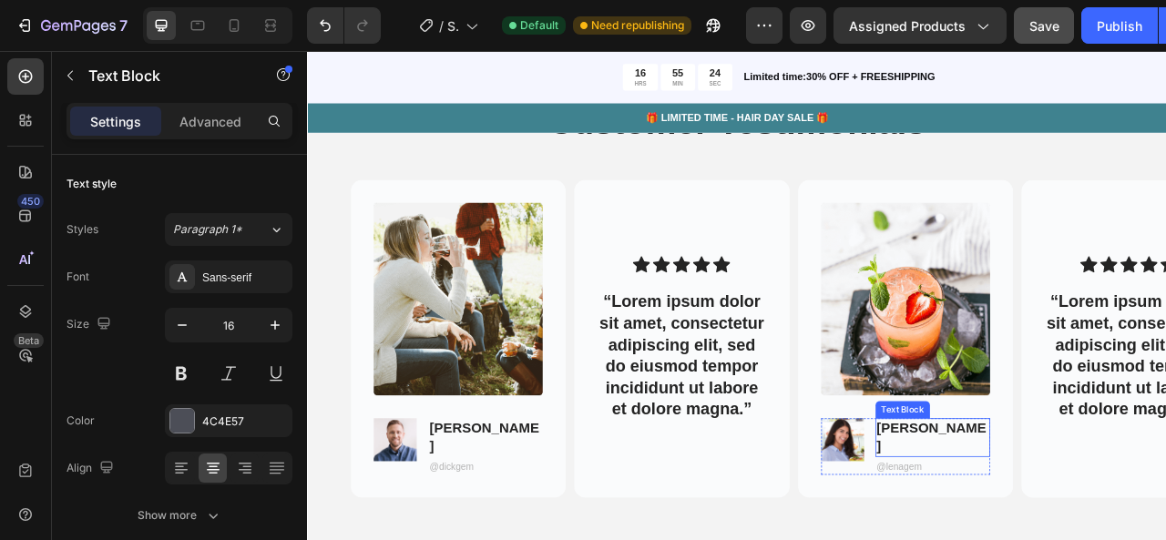
click at [1059, 537] on p "Lena H." at bounding box center [1102, 542] width 142 height 45
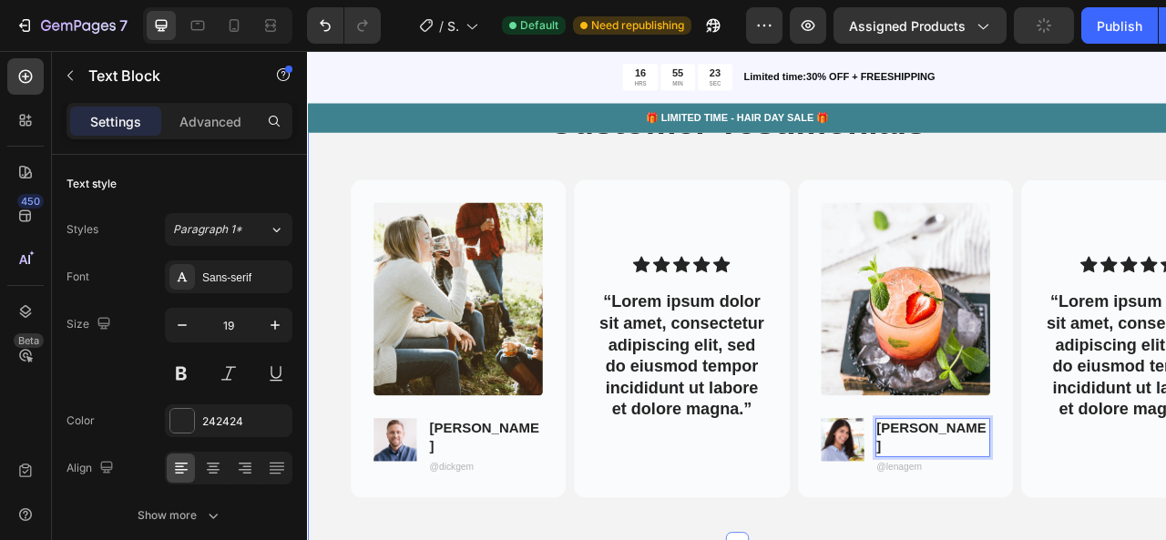
click at [732, 539] on div "Customer Testimonials Heading Row Image Image Kevin mack Text Block @dickgem Te…" at bounding box center [853, 357] width 1093 height 639
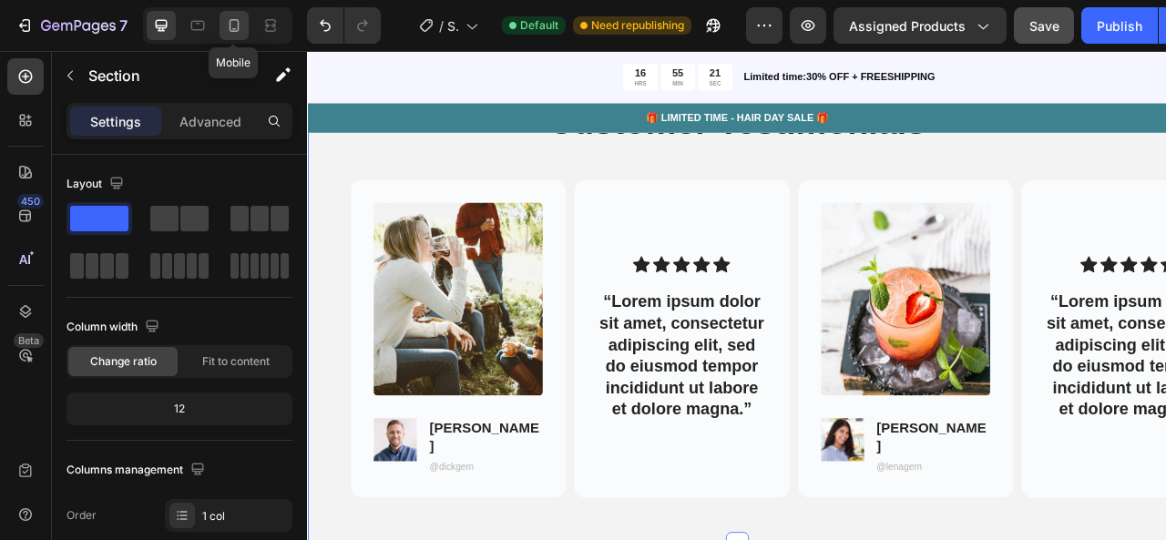
click at [237, 28] on icon at bounding box center [235, 25] width 10 height 13
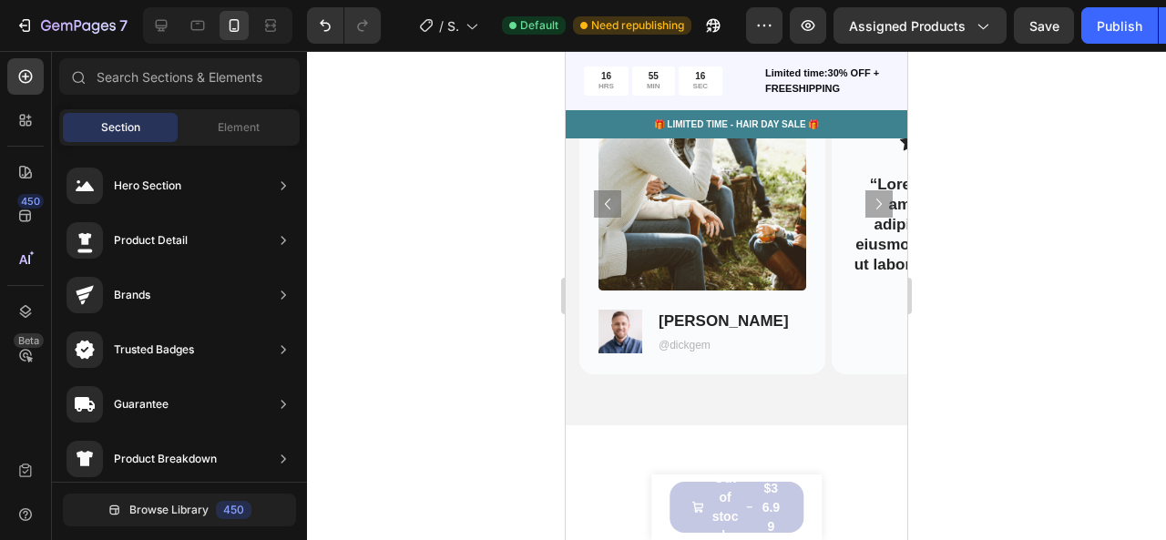
scroll to position [5072, 0]
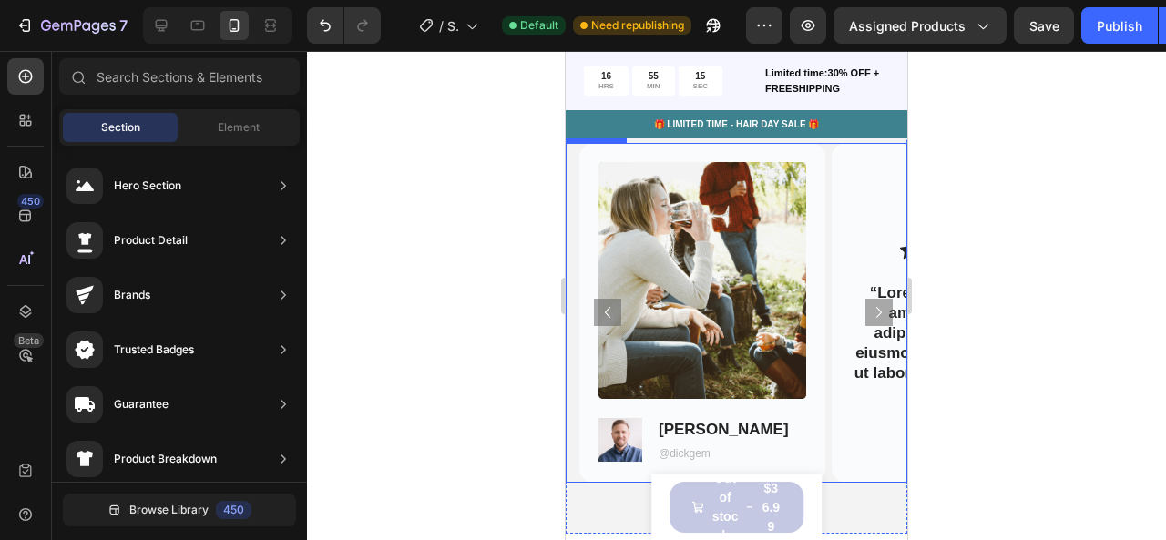
click at [870, 319] on icon "Carousel Next Arrow" at bounding box center [879, 313] width 22 height 22
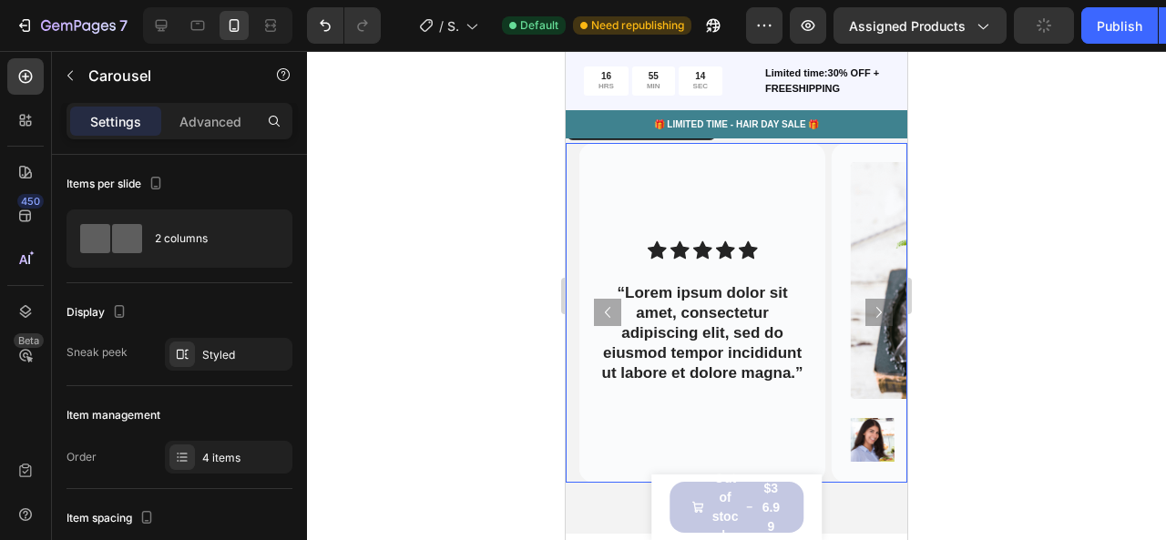
click at [870, 319] on icon "Carousel Next Arrow" at bounding box center [879, 313] width 22 height 22
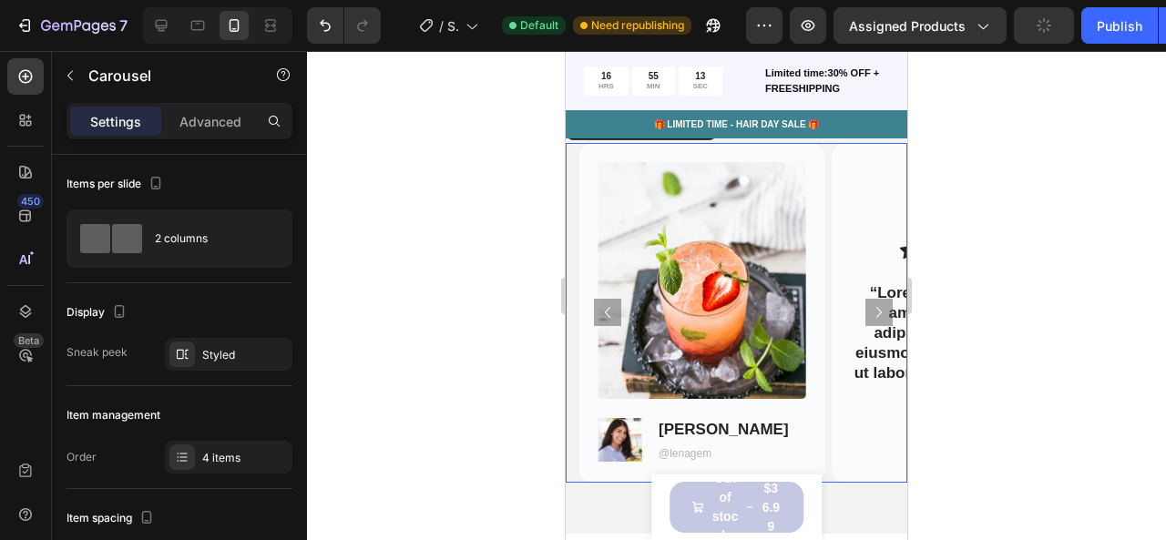
click at [870, 318] on icon "Carousel Next Arrow" at bounding box center [879, 313] width 22 height 22
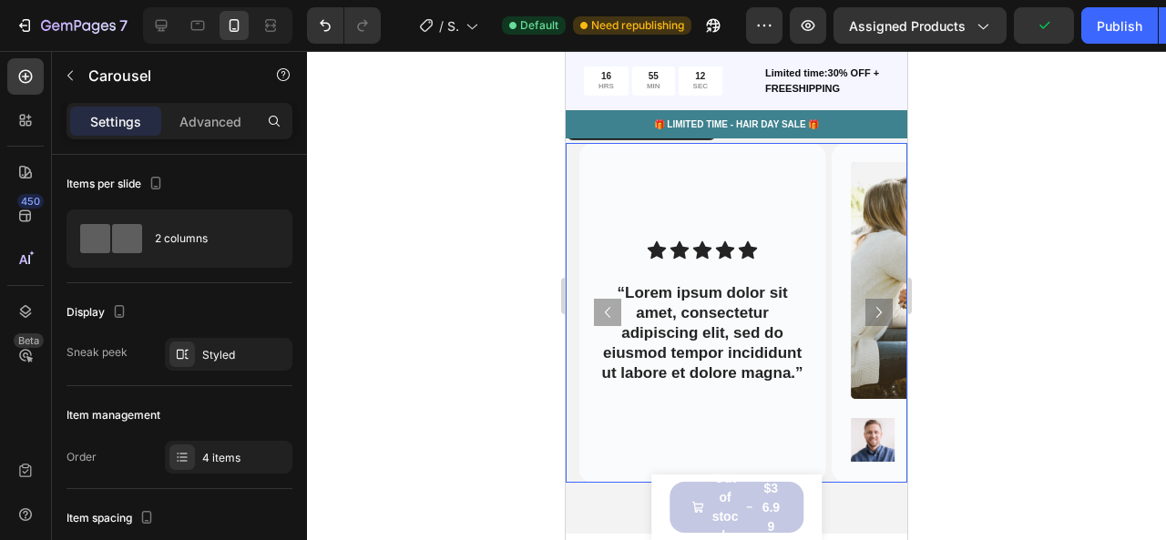
click at [870, 318] on icon "Carousel Next Arrow" at bounding box center [879, 313] width 22 height 22
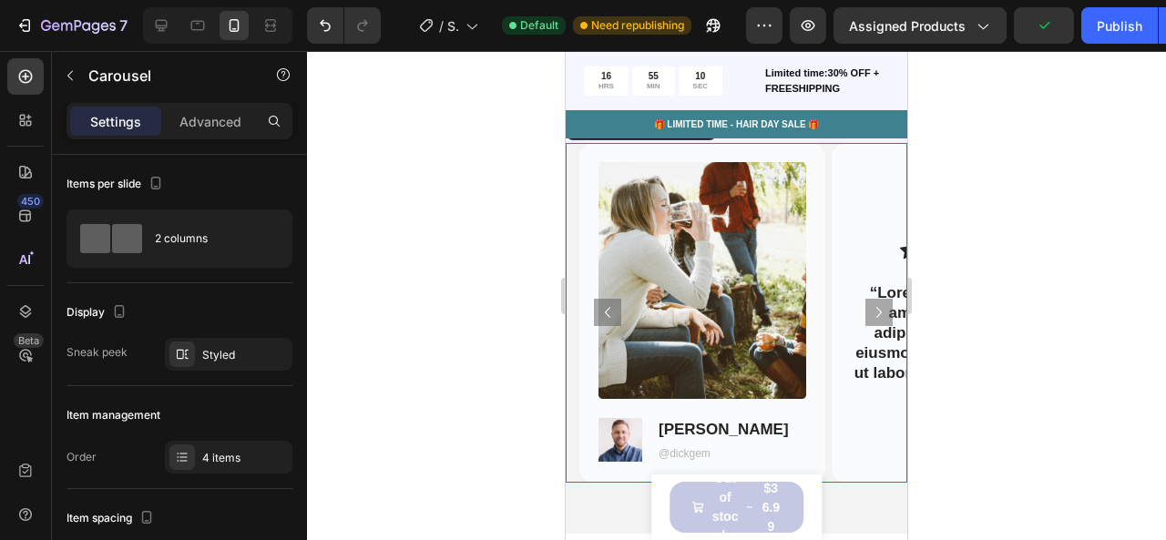
click at [870, 318] on icon "Carousel Next Arrow" at bounding box center [879, 313] width 22 height 22
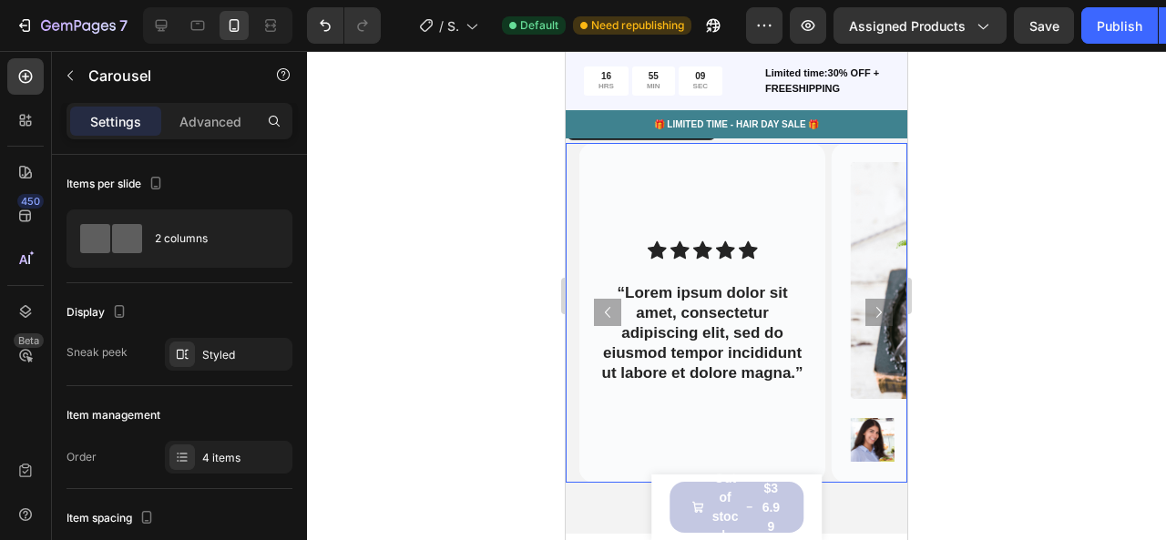
click at [870, 318] on icon "Carousel Next Arrow" at bounding box center [879, 313] width 22 height 22
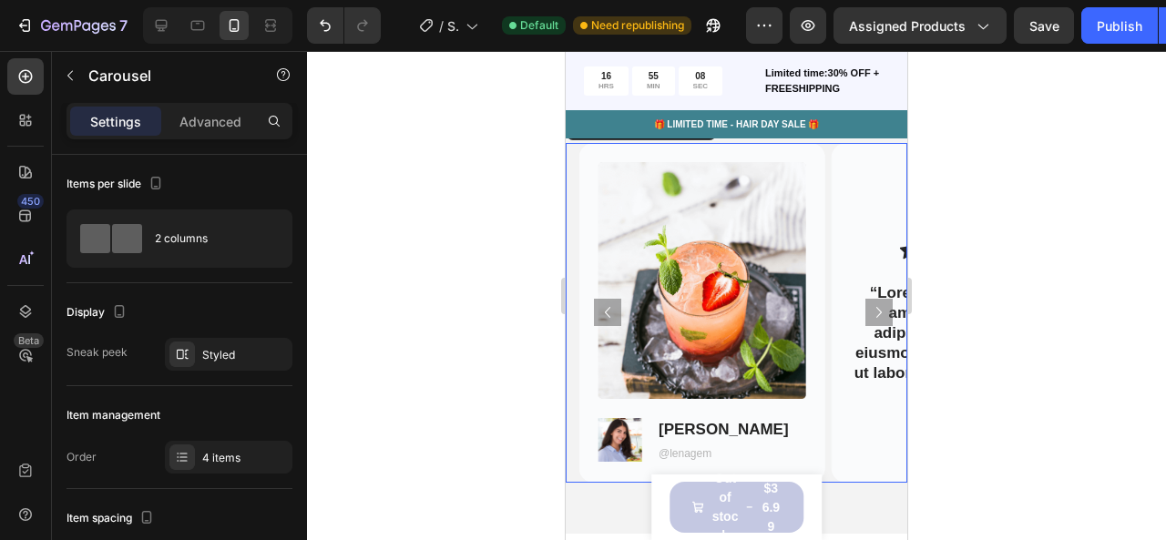
click at [871, 318] on icon "Carousel Next Arrow" at bounding box center [879, 313] width 22 height 22
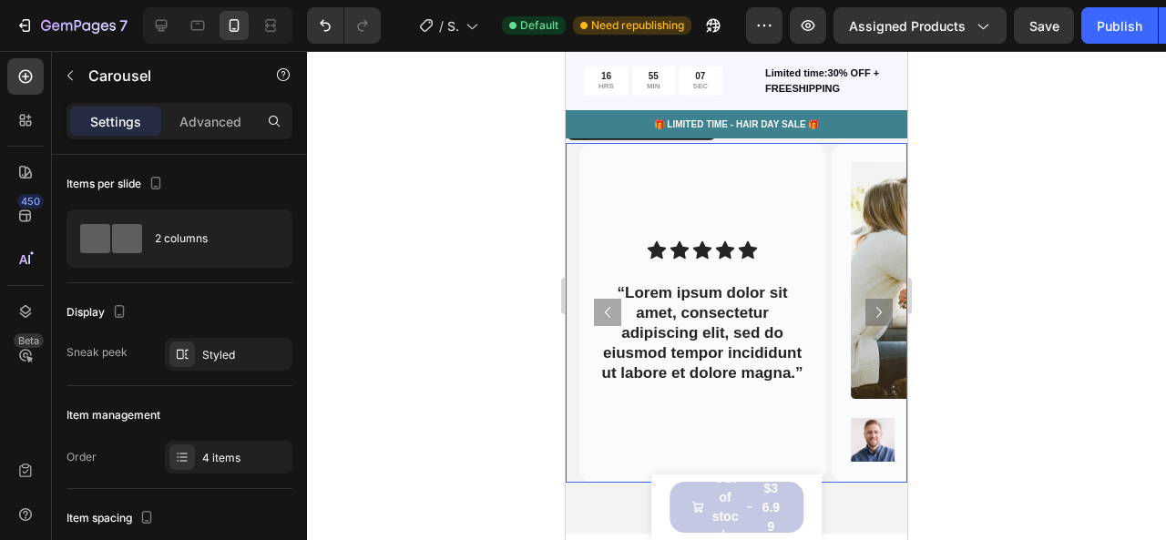
click at [871, 318] on icon "Carousel Next Arrow" at bounding box center [879, 313] width 22 height 22
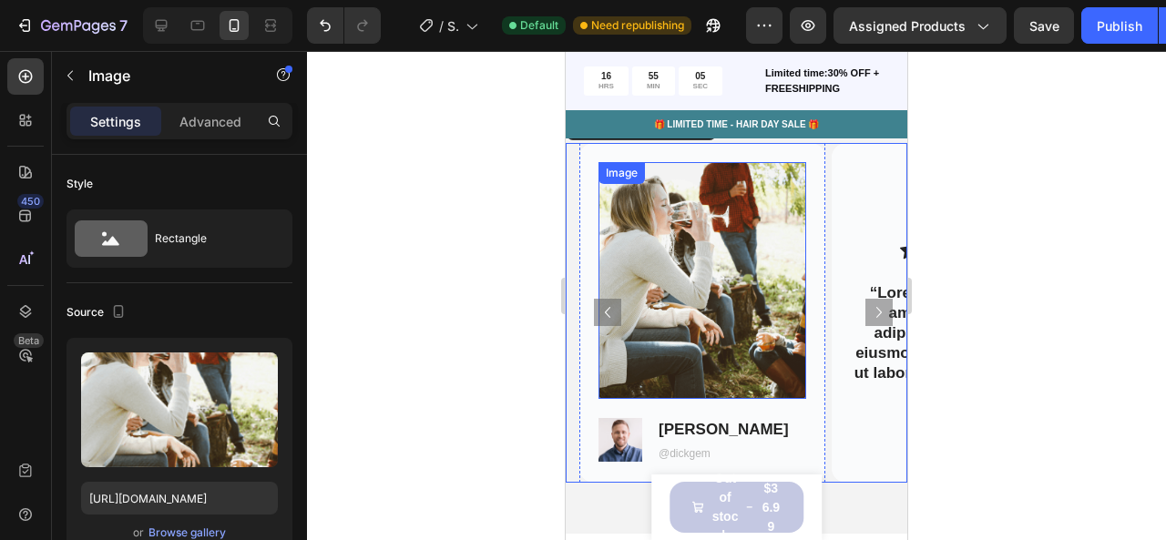
click at [693, 293] on img at bounding box center [702, 280] width 208 height 237
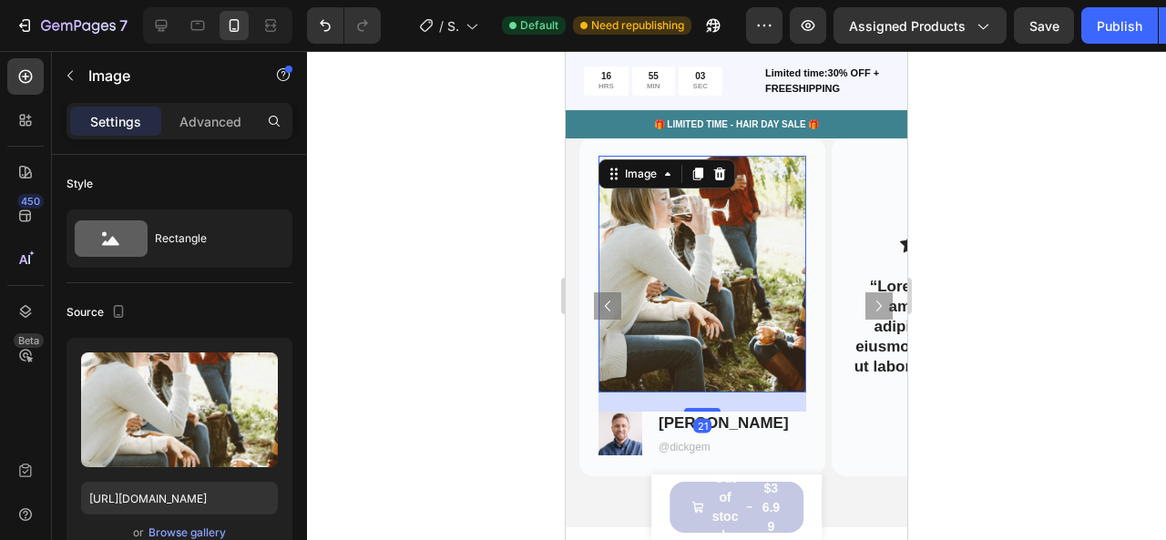
scroll to position [5079, 0]
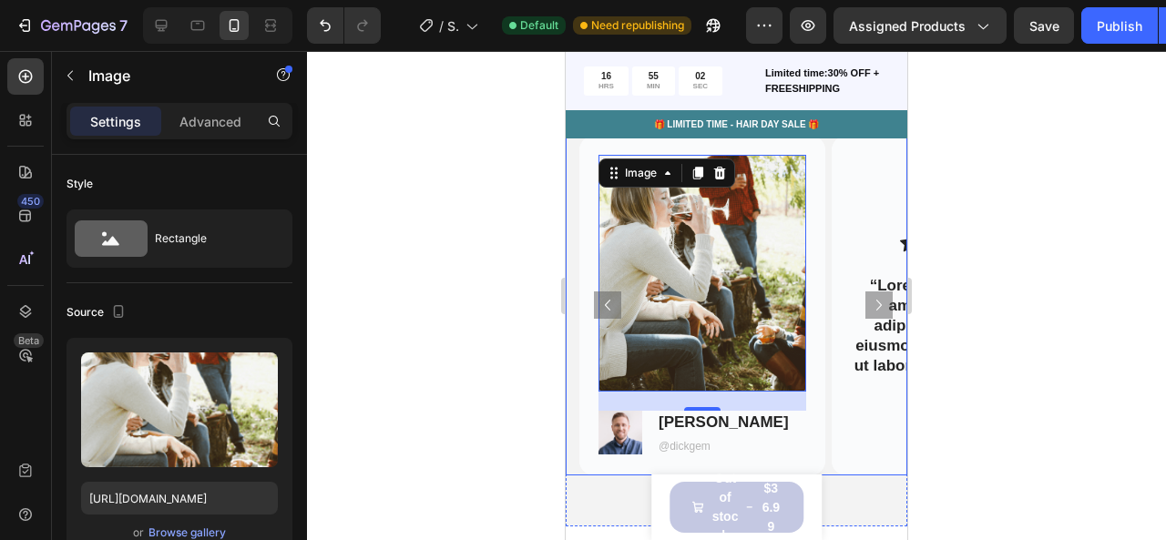
click at [875, 300] on icon "Carousel Next Arrow" at bounding box center [879, 305] width 22 height 22
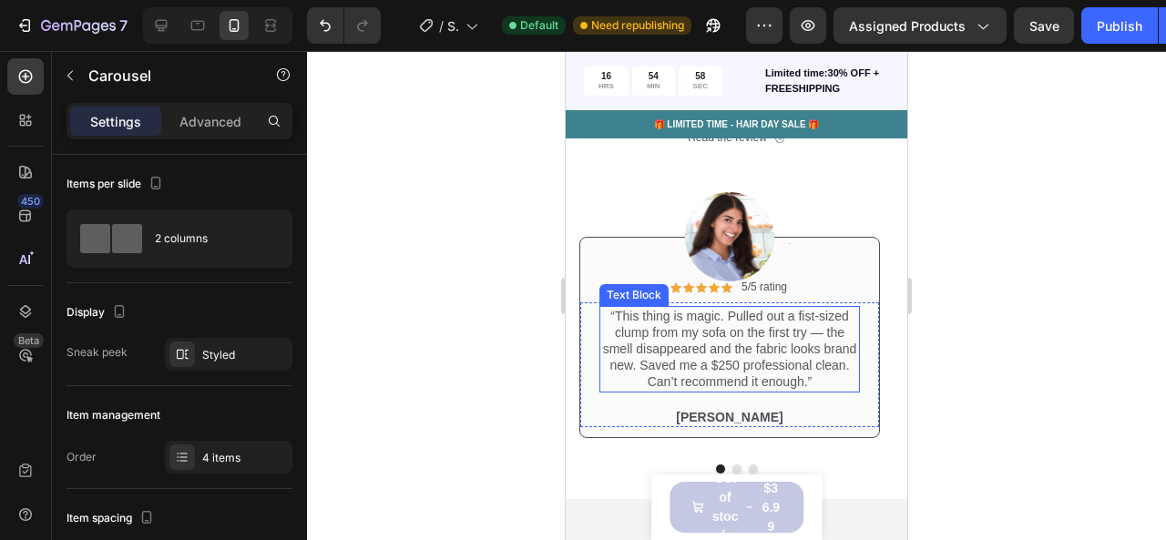
scroll to position [4517, 0]
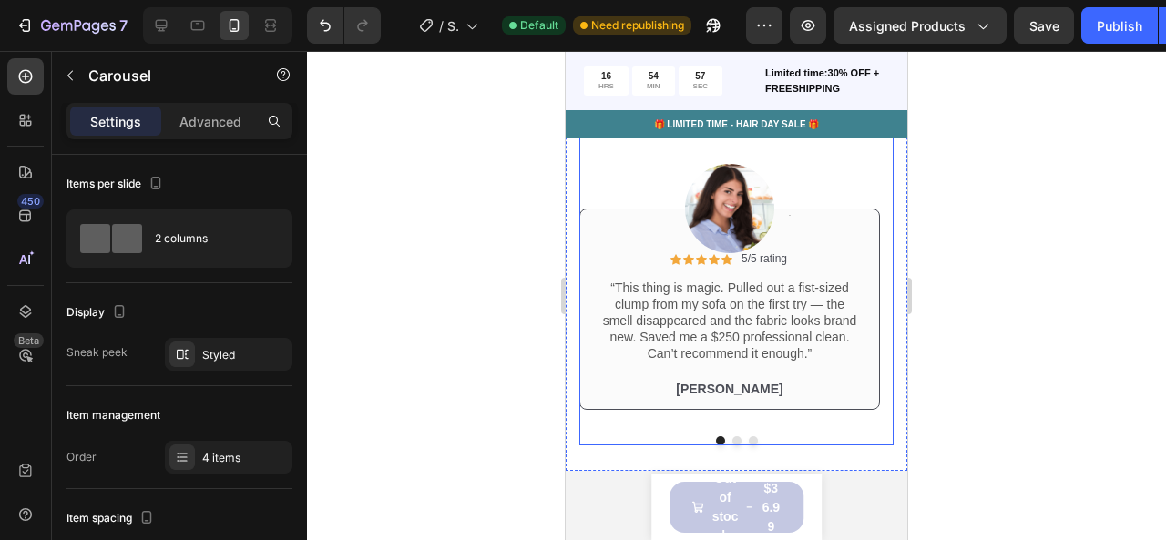
click at [731, 435] on div "Image Icon Icon Icon Icon Icon Icon List 5/5 rating Text Block Row “This thing …" at bounding box center [736, 282] width 314 height 326
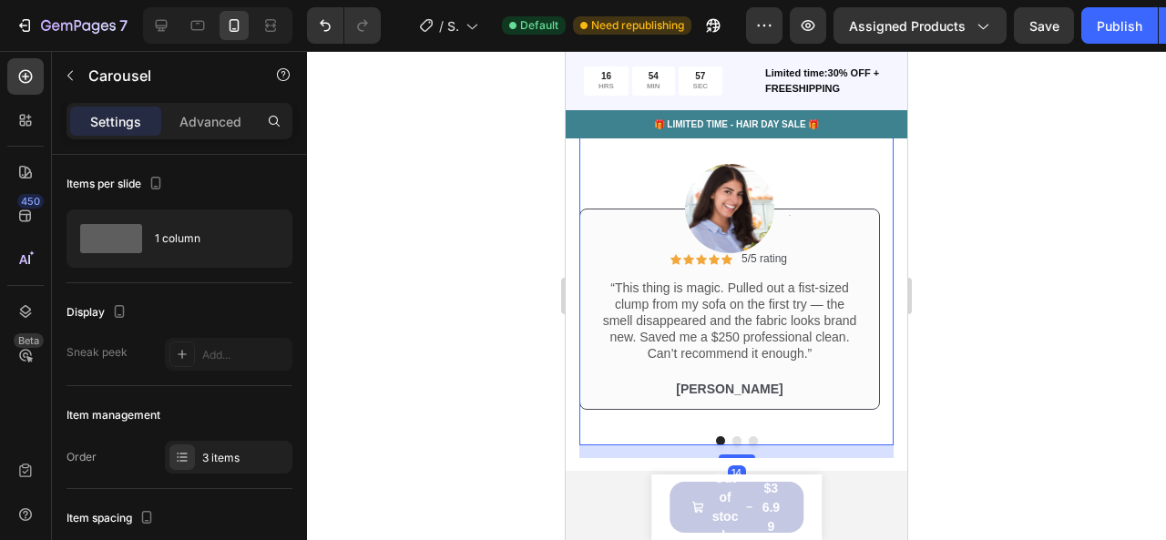
click at [732, 439] on button "Dot" at bounding box center [736, 440] width 9 height 9
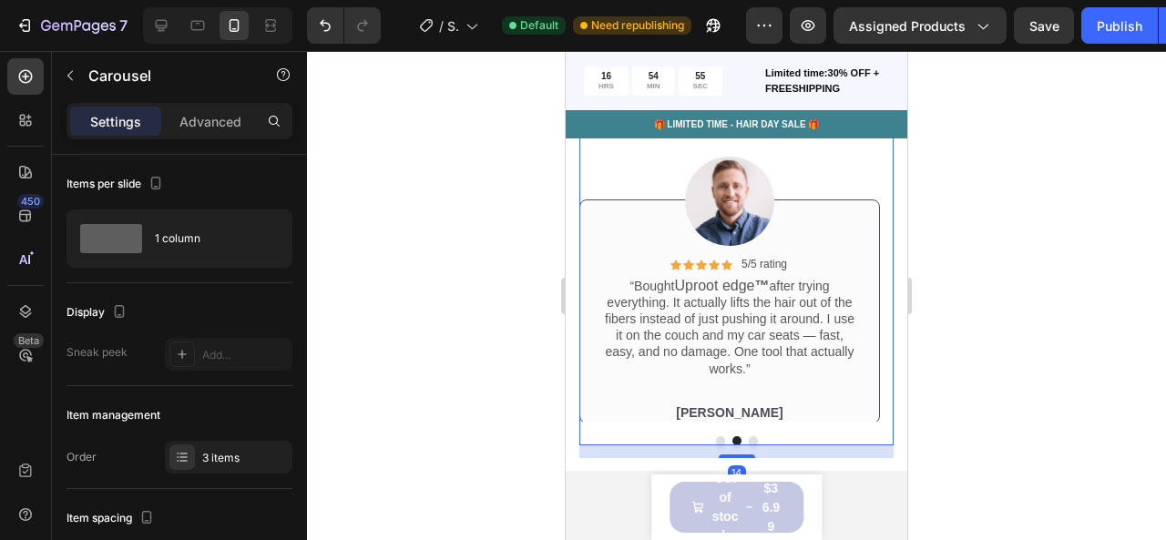
click at [749, 439] on button "Dot" at bounding box center [753, 440] width 9 height 9
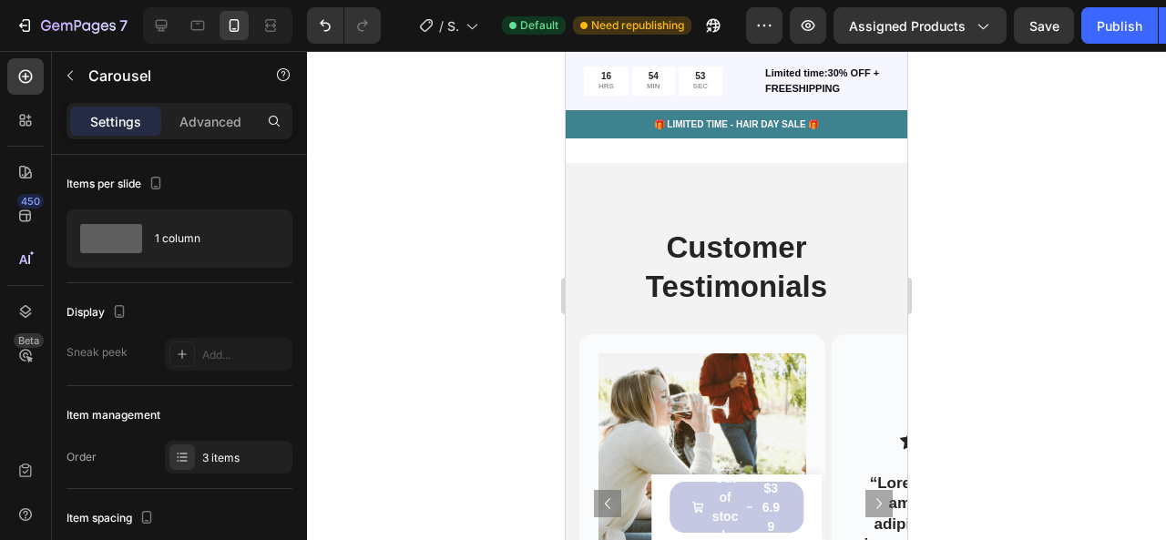
scroll to position [5031, 0]
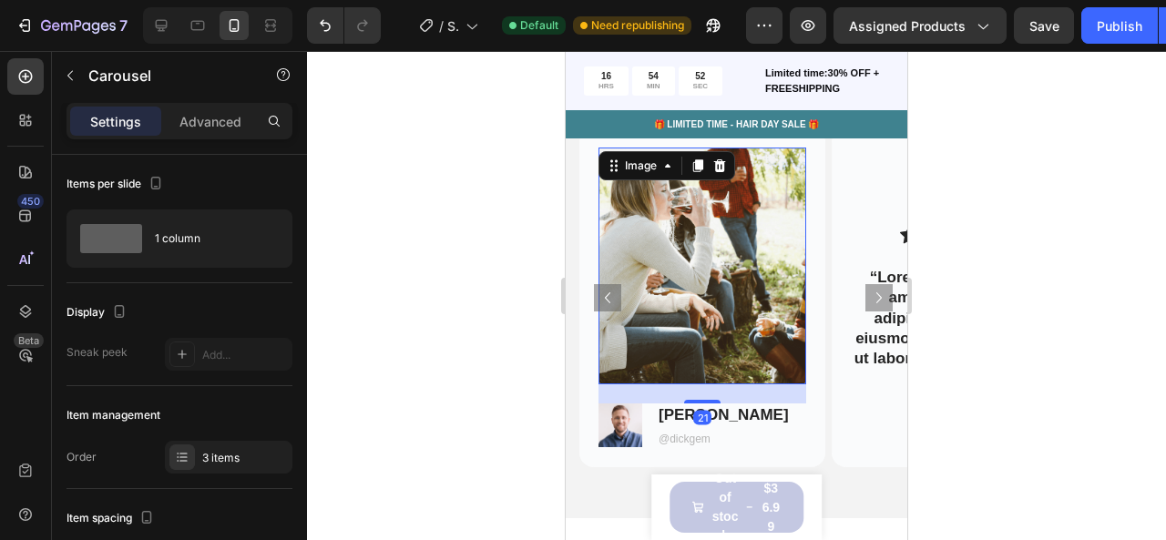
click at [719, 271] on img at bounding box center [702, 266] width 208 height 237
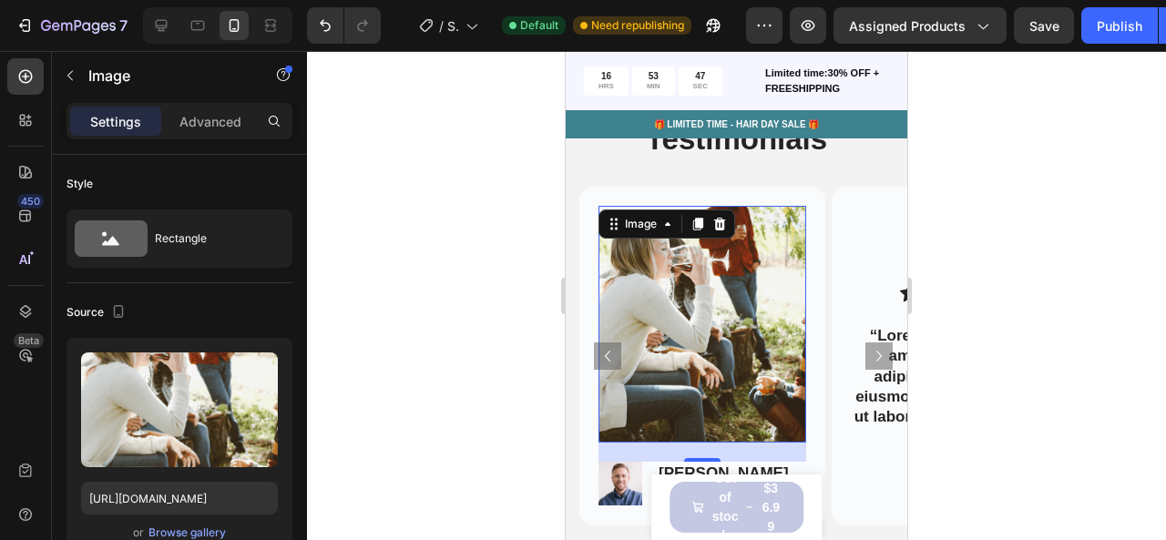
scroll to position [4967, 0]
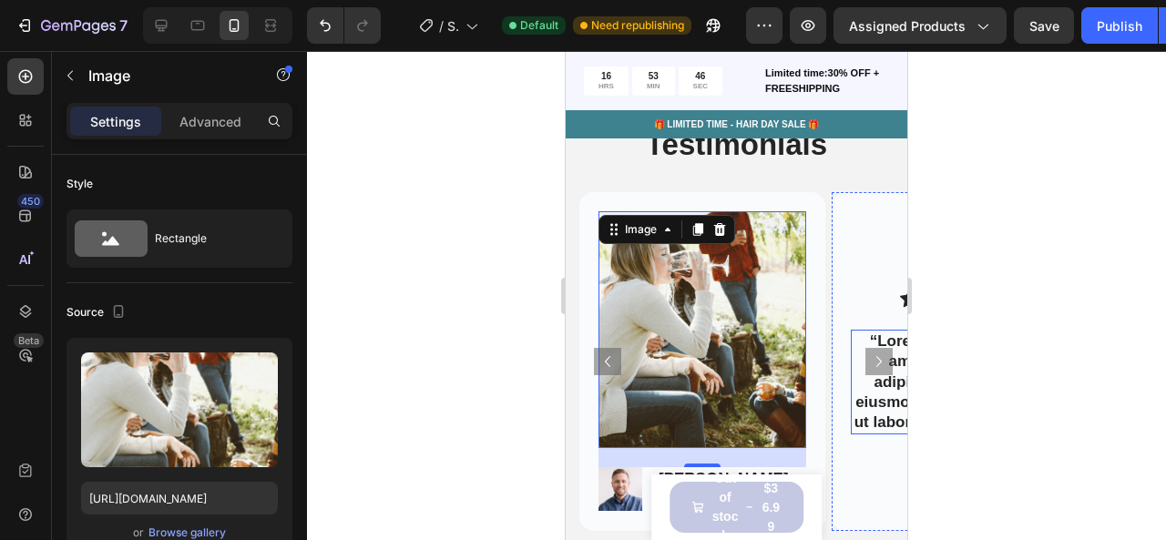
click at [873, 354] on icon "Carousel Next Arrow" at bounding box center [879, 362] width 22 height 22
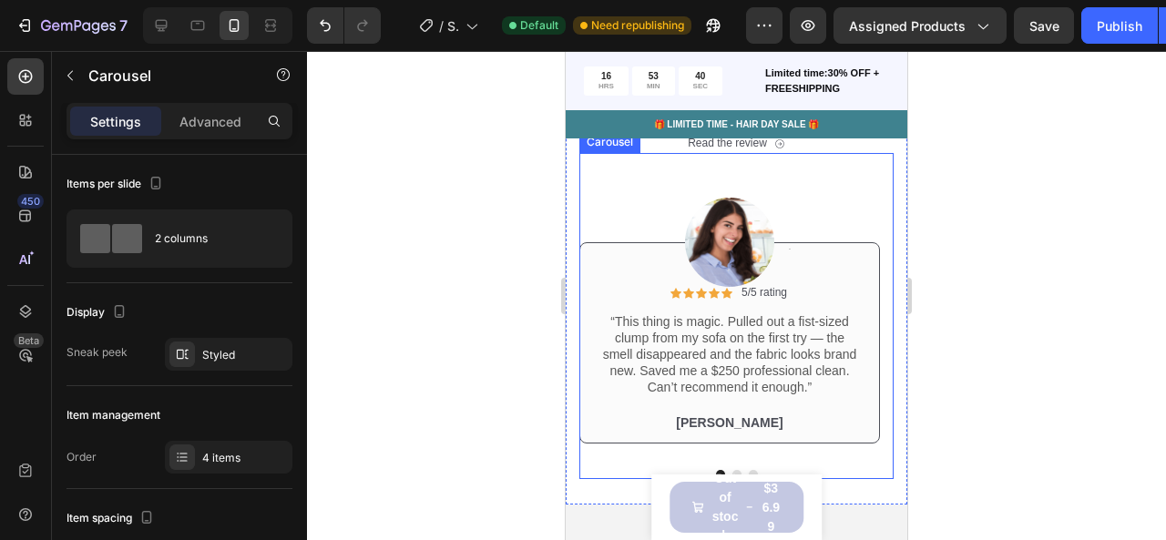
scroll to position [4505, 0]
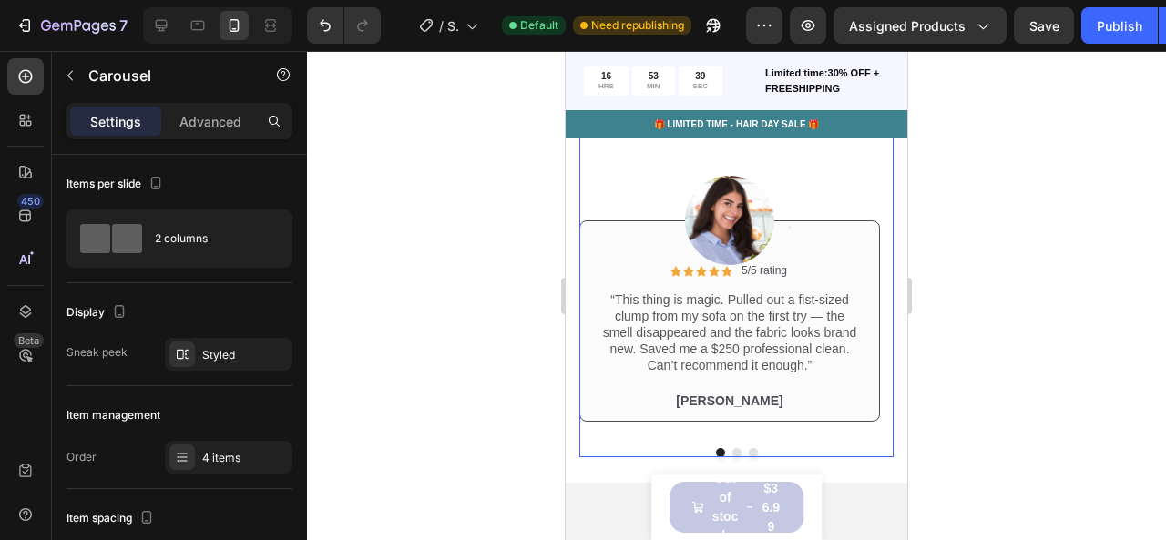
click at [732, 455] on button "Dot" at bounding box center [736, 452] width 9 height 9
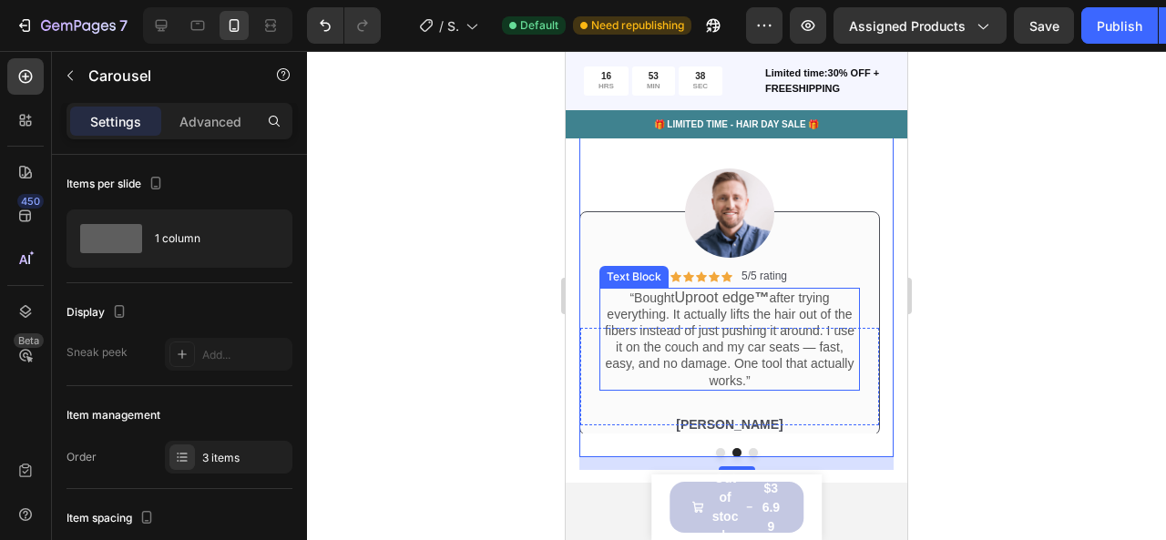
click at [718, 344] on p "“Bought Uproot edge ™ after trying everything. It actually lifts the hair out o…" at bounding box center [729, 339] width 257 height 99
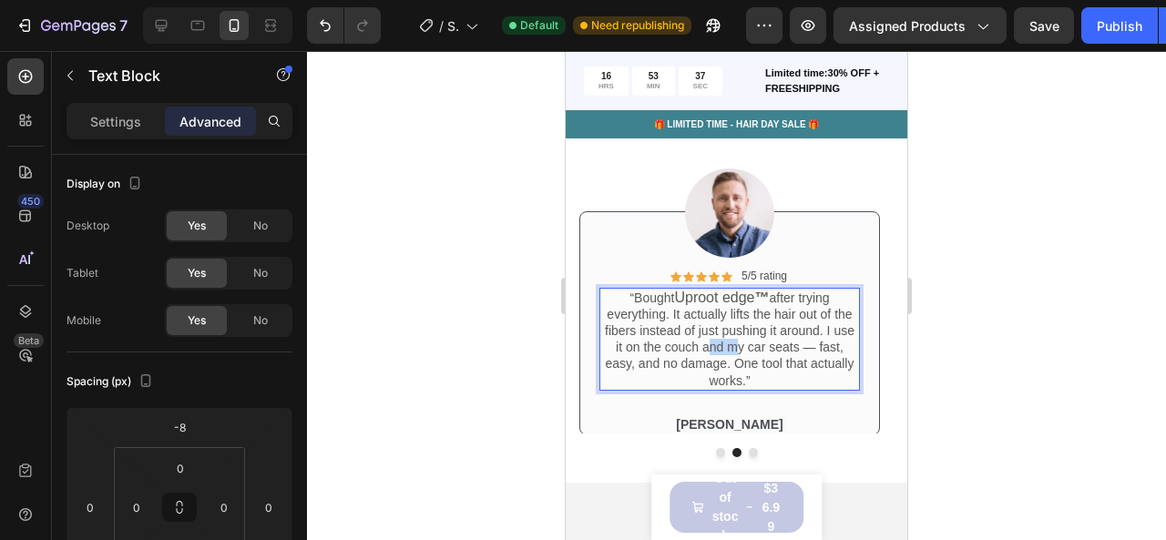
click at [719, 344] on p "“Bought Uproot edge ™ after trying everything. It actually lifts the hair out o…" at bounding box center [729, 339] width 257 height 99
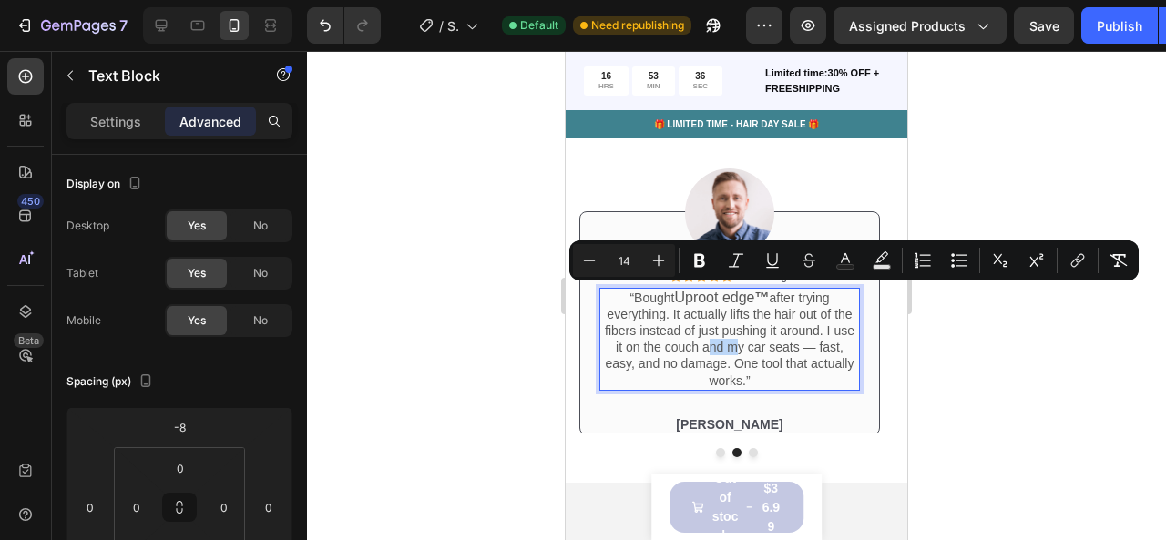
copy p "“Bought Uproot edge ™ after trying everything. It actually lifts the hair out o…"
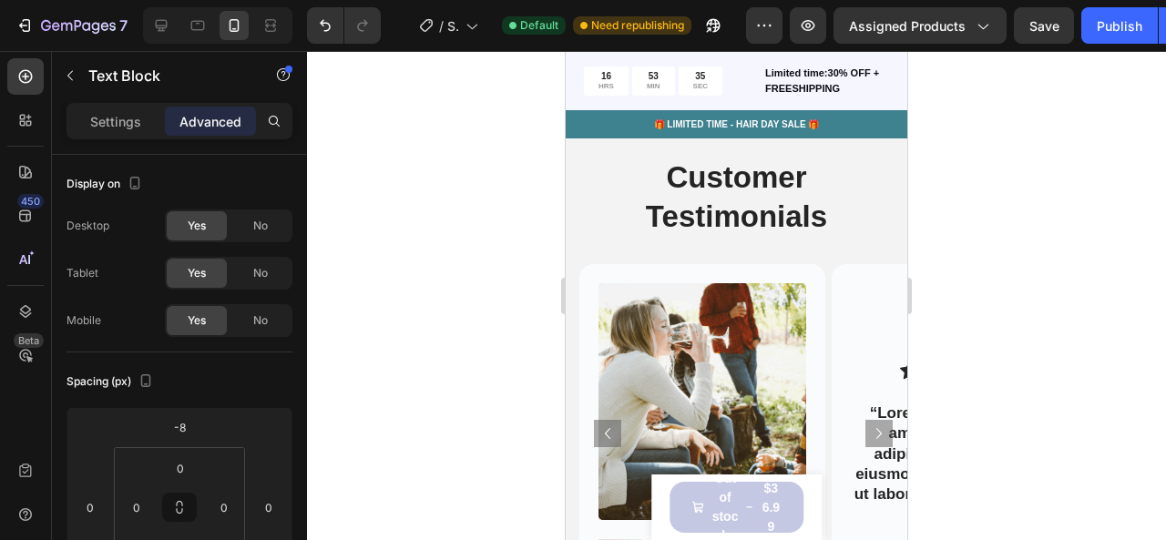
scroll to position [4992, 0]
type input "16"
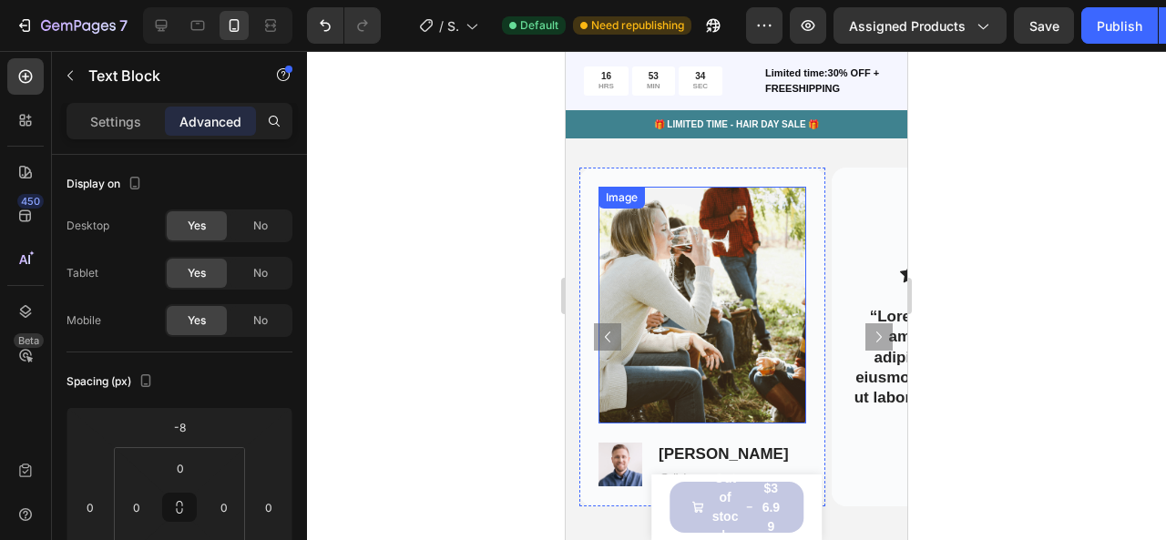
scroll to position [5160, 0]
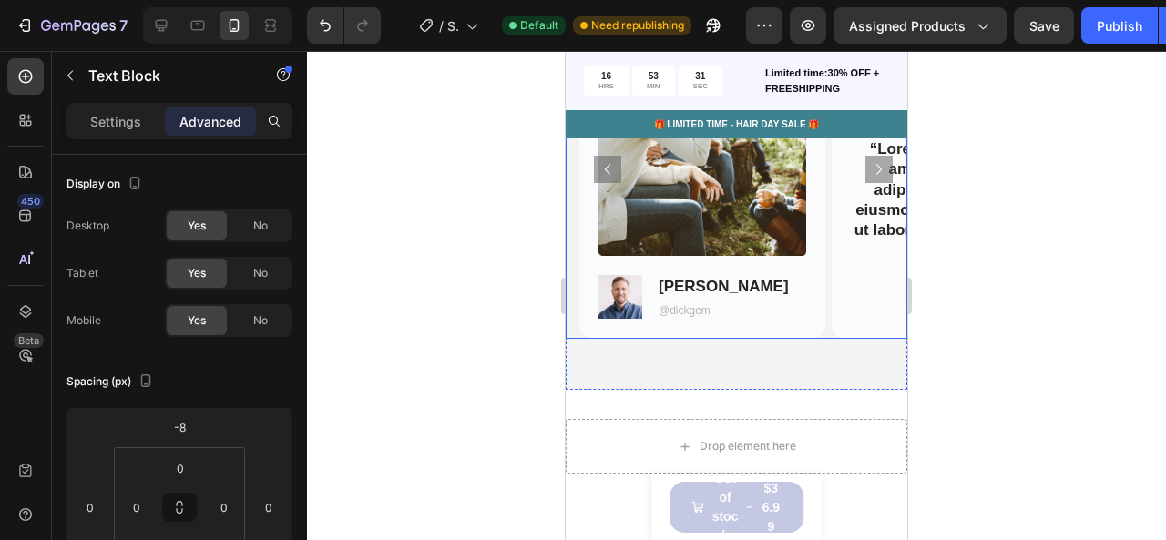
click at [876, 168] on icon "Carousel Next Arrow" at bounding box center [878, 169] width 5 height 11
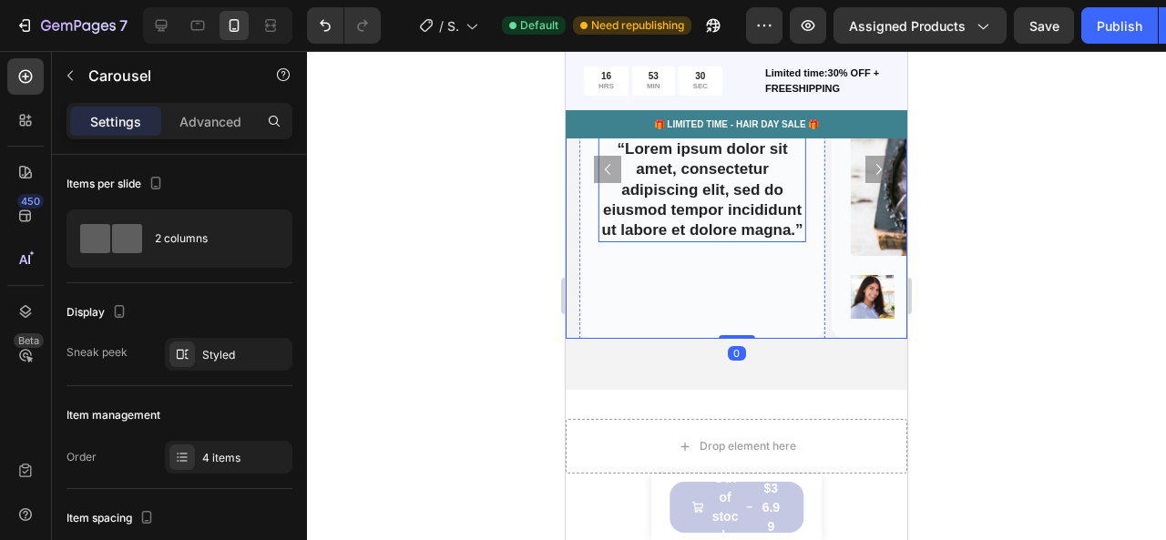
click at [719, 221] on p "“Lorem ipsum dolor sit amet, consectetur adipiscing elit, sed do eiusmod tempor…" at bounding box center [702, 189] width 204 height 100
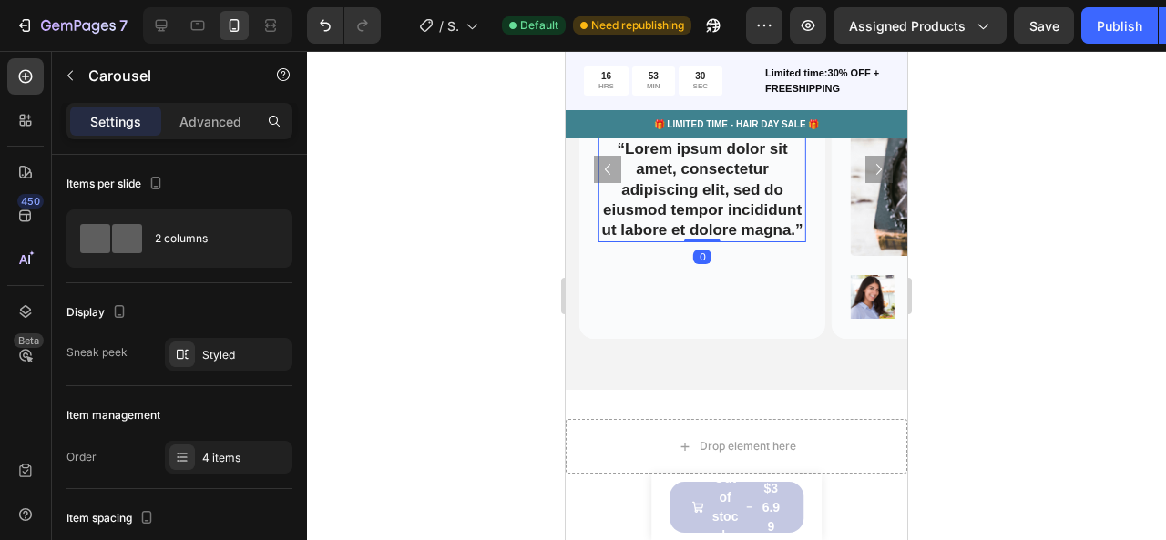
click at [719, 220] on p "“Lorem ipsum dolor sit amet, consectetur adipiscing elit, sed do eiusmod tempor…" at bounding box center [702, 189] width 204 height 100
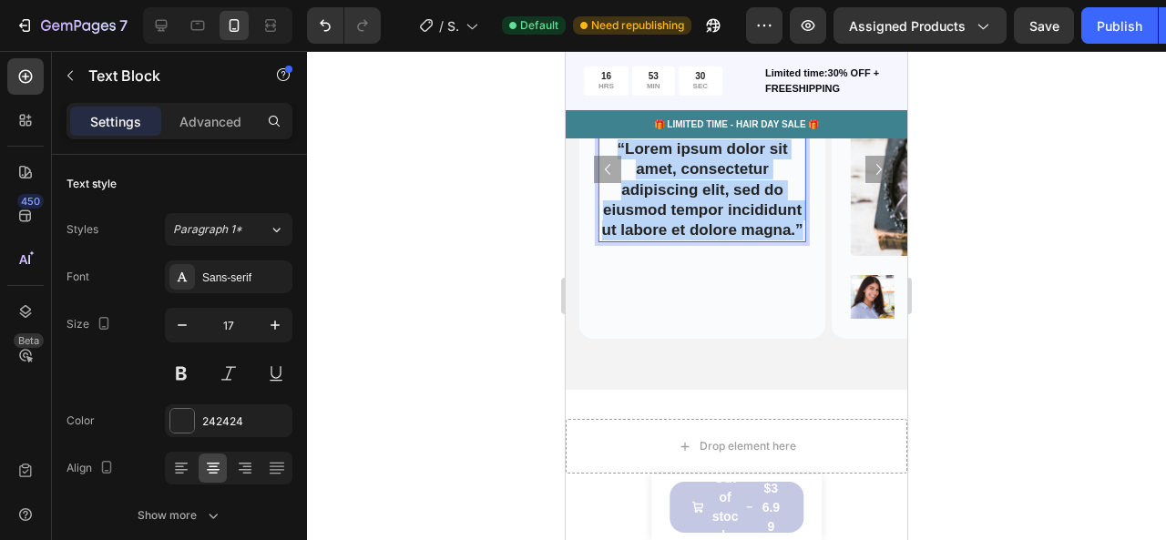
click at [719, 220] on p "“Lorem ipsum dolor sit amet, consectetur adipiscing elit, sed do eiusmod tempor…" at bounding box center [702, 189] width 204 height 100
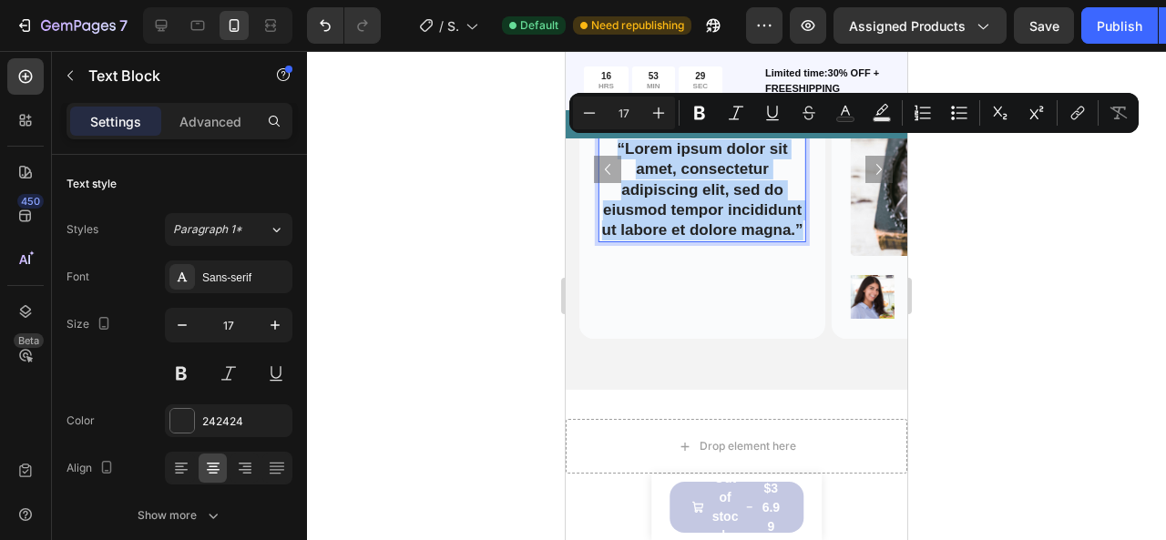
scroll to position [5119, 0]
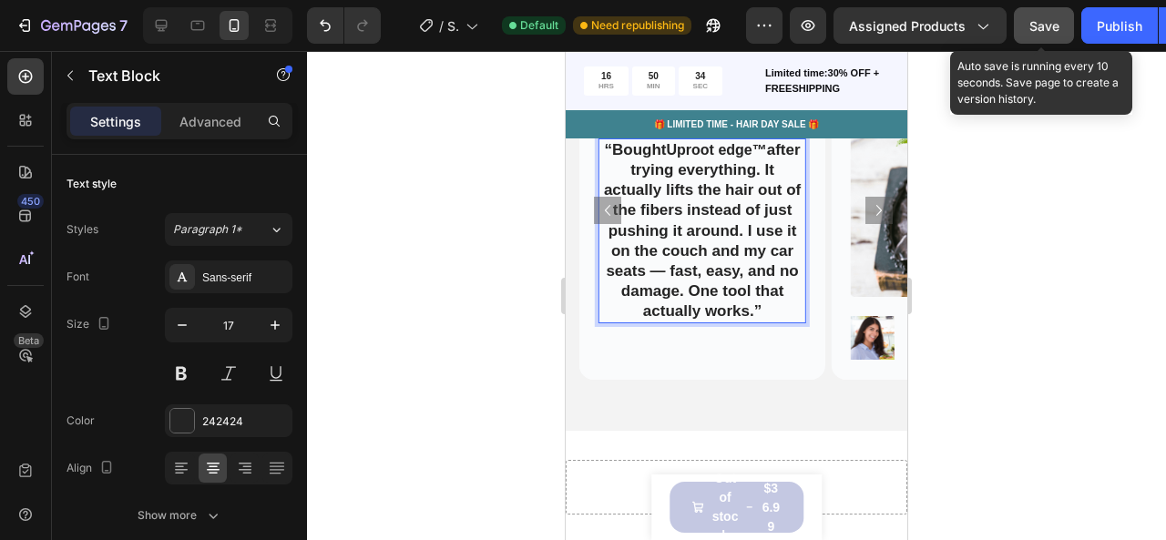
click at [1038, 28] on span "Save" at bounding box center [1044, 25] width 30 height 15
